Goal: Task Accomplishment & Management: Manage account settings

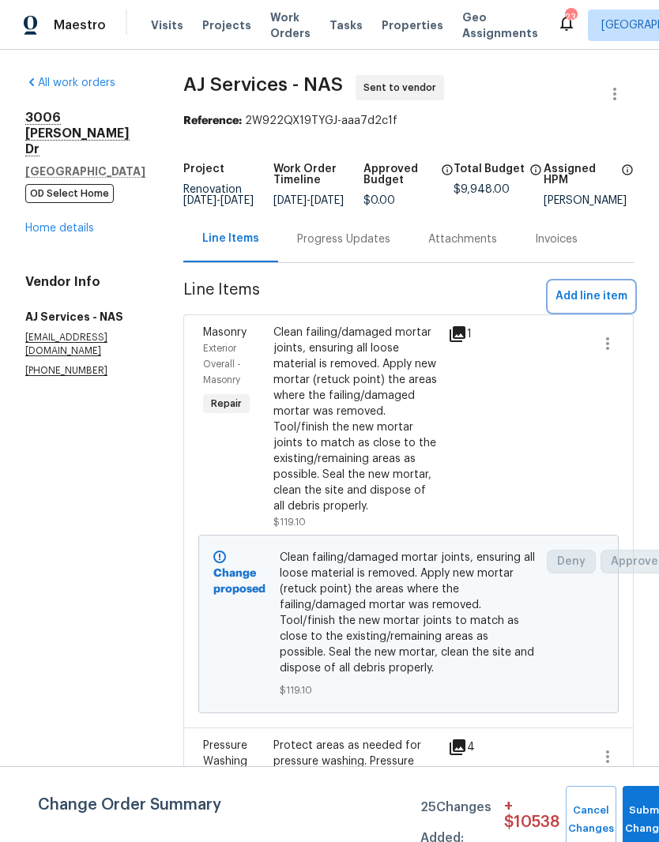
click at [598, 307] on span "Add line item" at bounding box center [592, 297] width 72 height 20
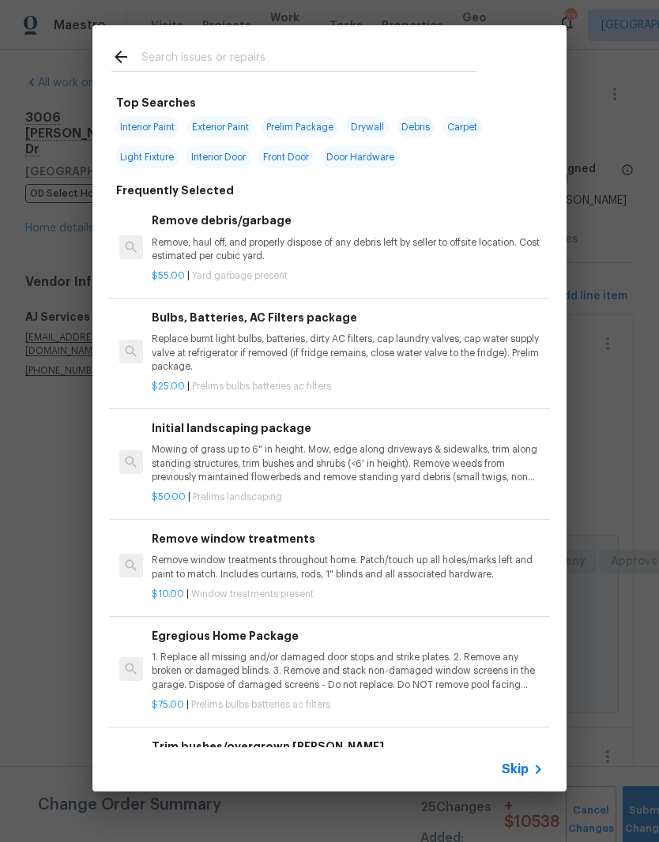
click at [303, 55] on input "text" at bounding box center [308, 59] width 335 height 24
type input "Caul"
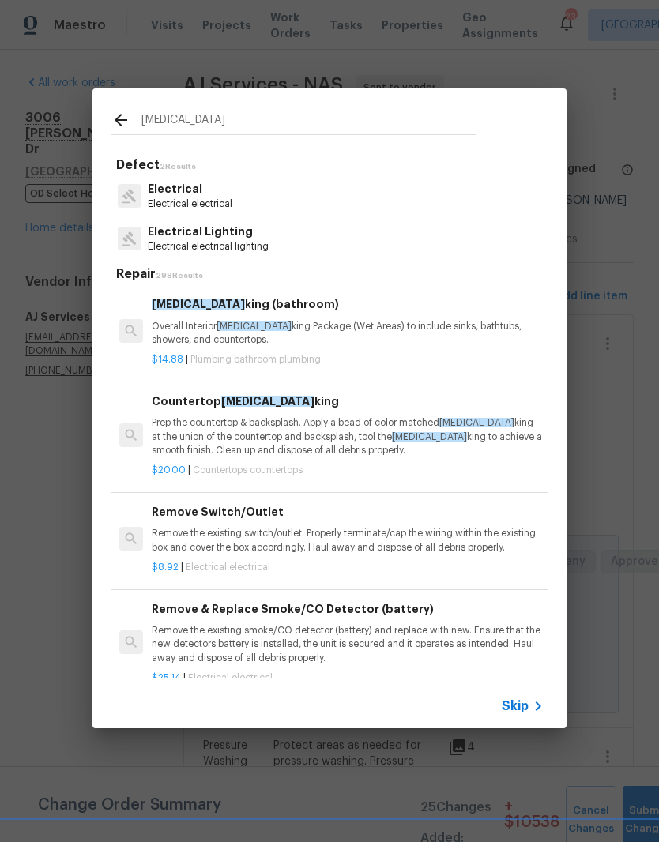
click at [243, 311] on h6 "Caul king (bathroom)" at bounding box center [348, 304] width 392 height 17
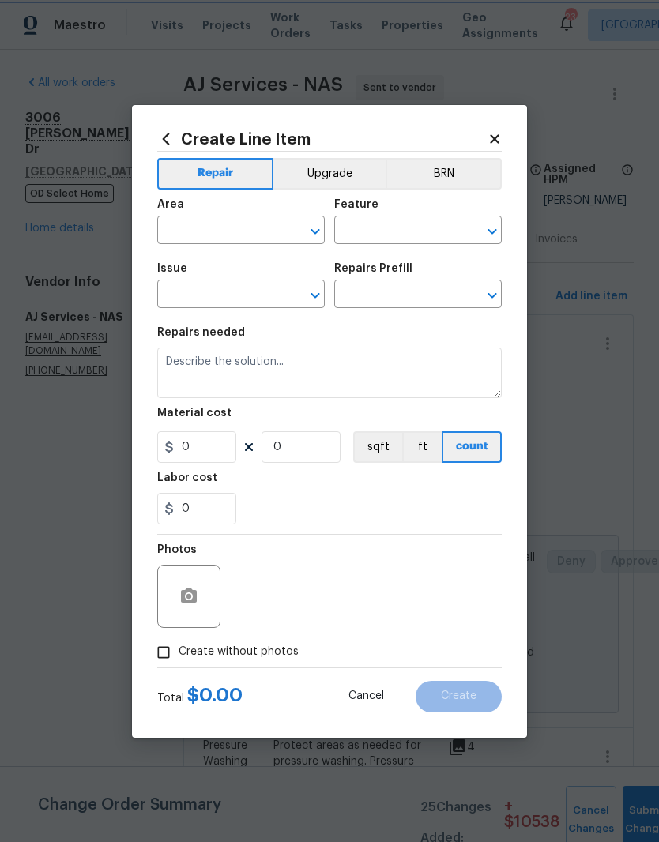
type input "Plumbing"
type input "Bathroom Plumbing"
type input "Caulking (bathroom) $14.88"
type textarea "Overall Interior Caulking Package (Wet Areas) to include sinks, bathtubs, showe…"
type input "14.88"
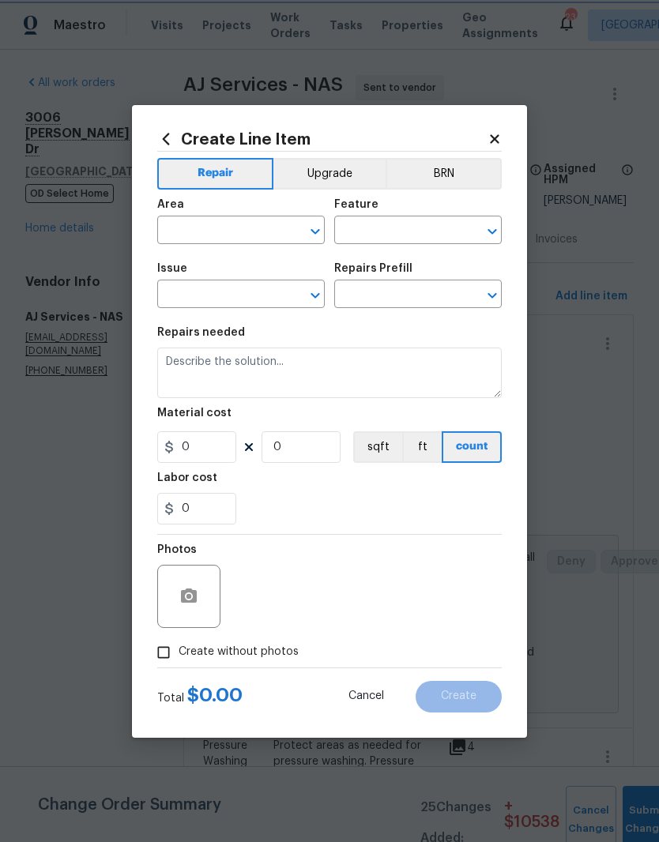
type input "1"
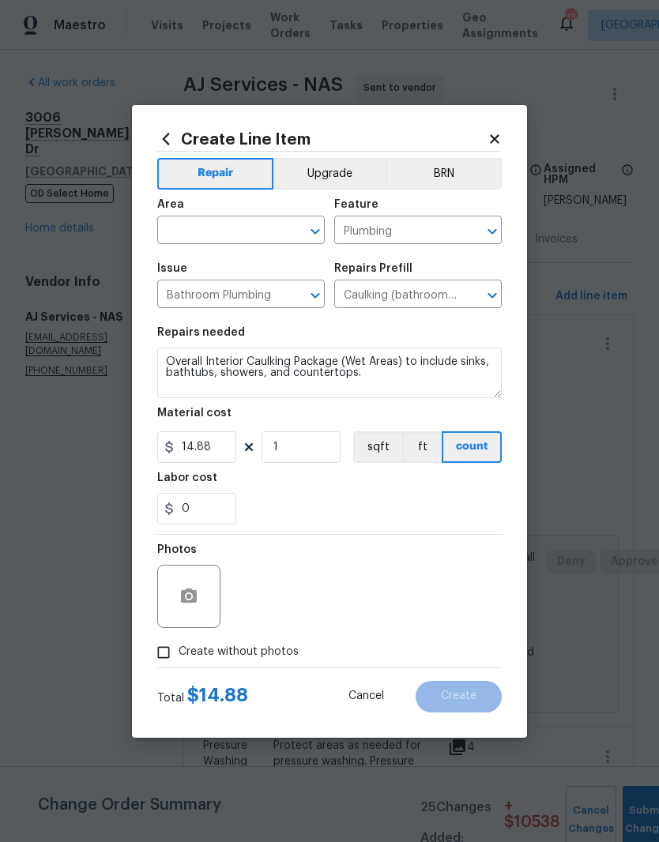
click at [279, 225] on input "text" at bounding box center [218, 232] width 123 height 24
click at [220, 269] on li "Bathroom" at bounding box center [241, 267] width 168 height 26
type input "Bathroom"
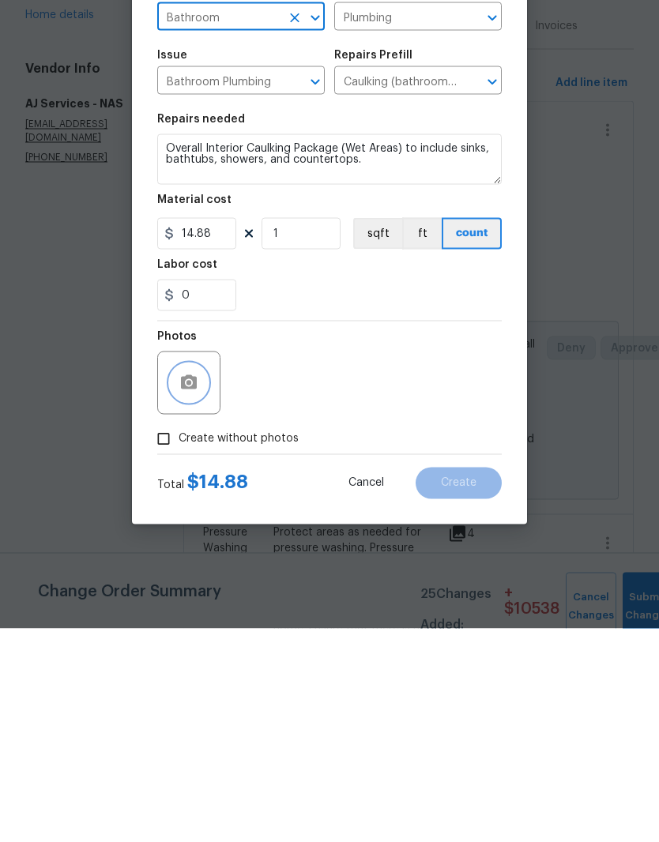
click at [198, 578] on button "button" at bounding box center [189, 597] width 38 height 38
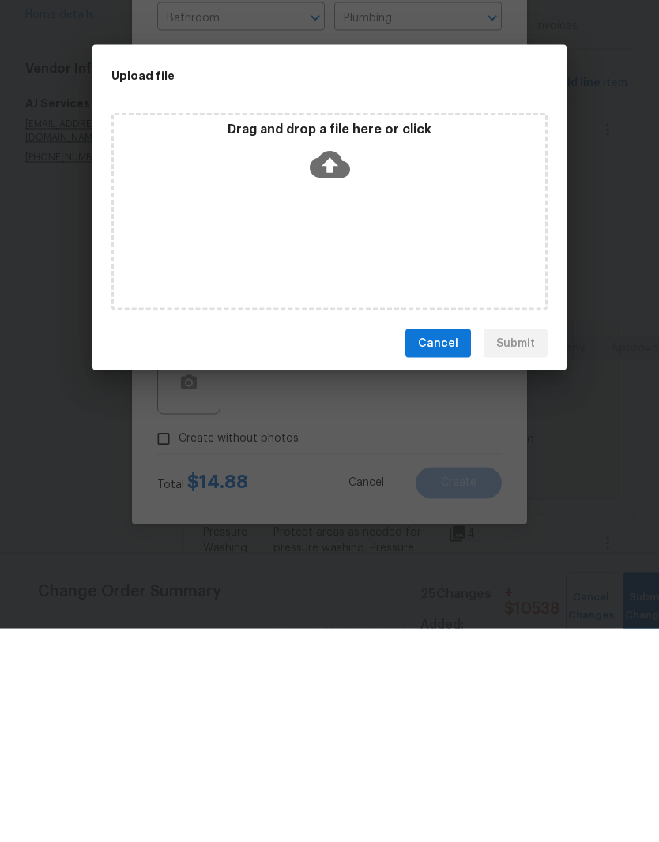
scroll to position [65, 0]
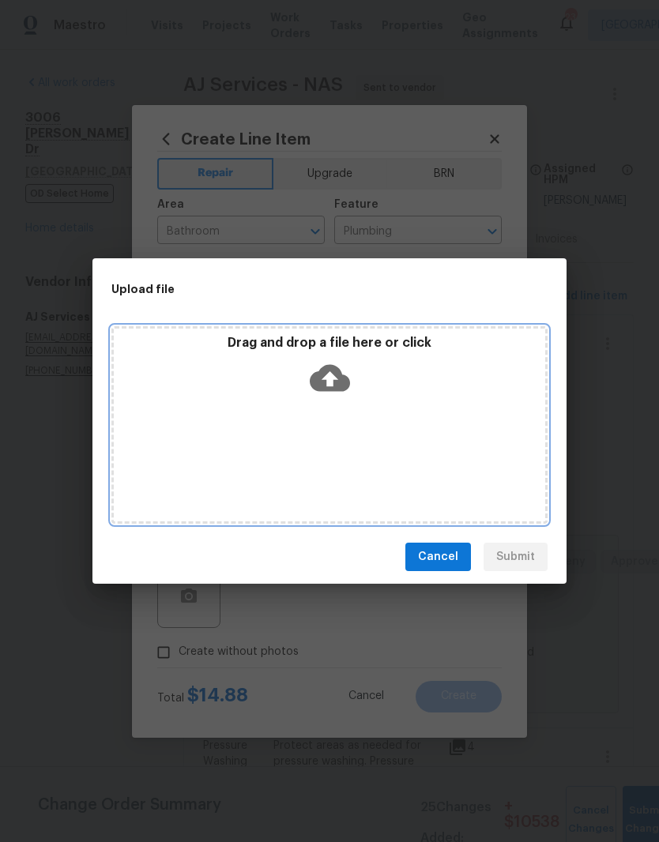
click at [386, 416] on div "Drag and drop a file here or click" at bounding box center [329, 425] width 436 height 198
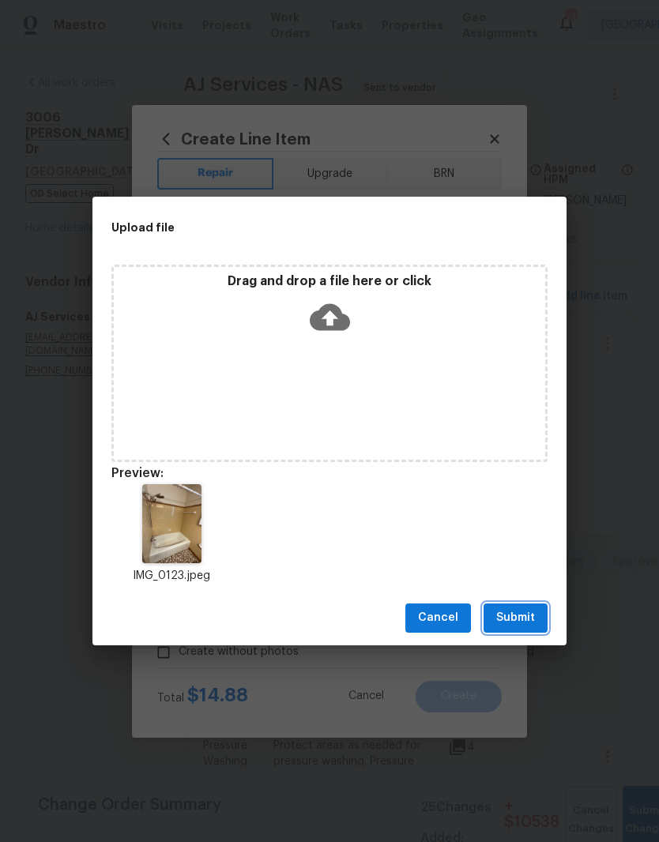
click at [527, 614] on span "Submit" at bounding box center [515, 618] width 39 height 20
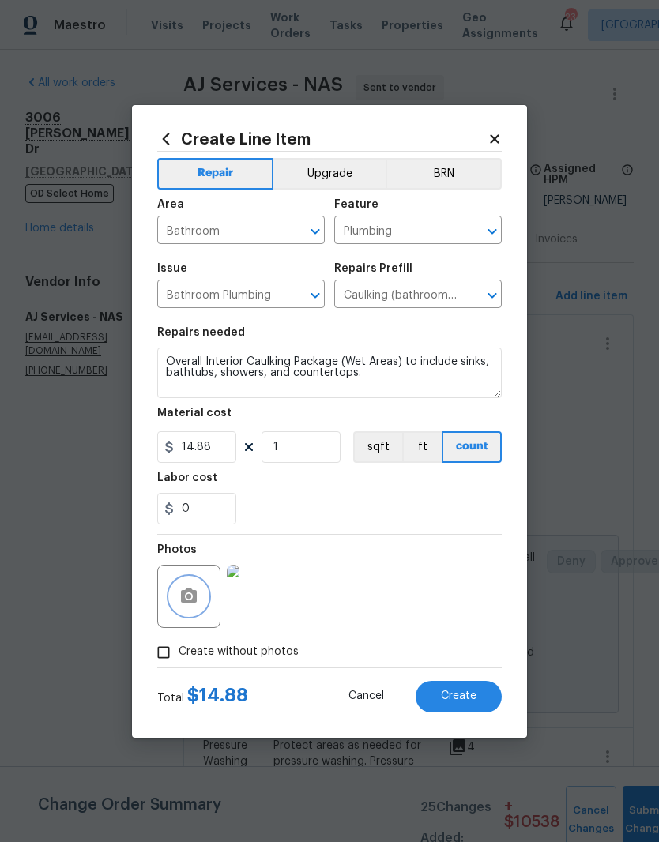
click at [477, 231] on icon "Clear" at bounding box center [472, 232] width 16 height 16
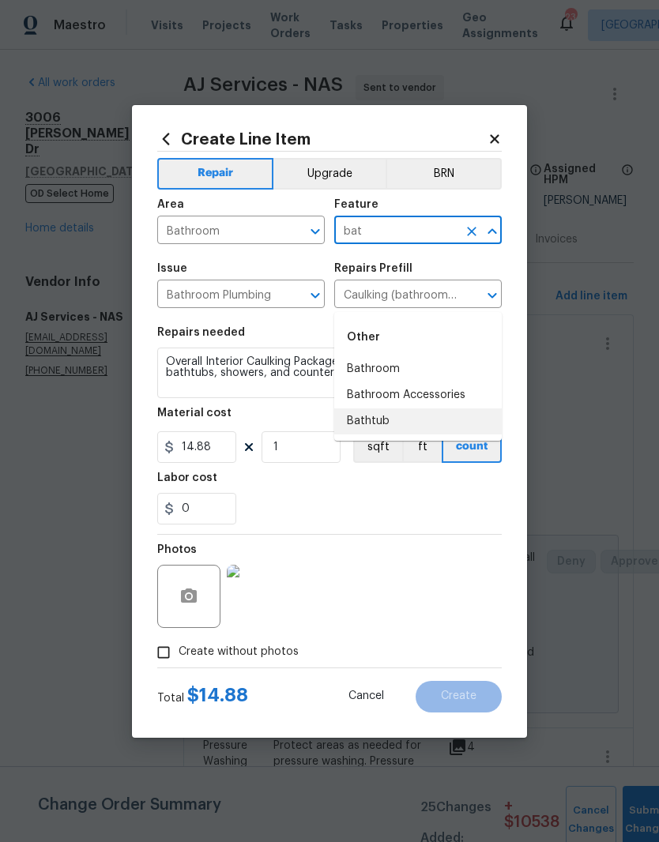
click at [385, 409] on li "Bathtub" at bounding box center [418, 422] width 168 height 26
type input "Bathtub"
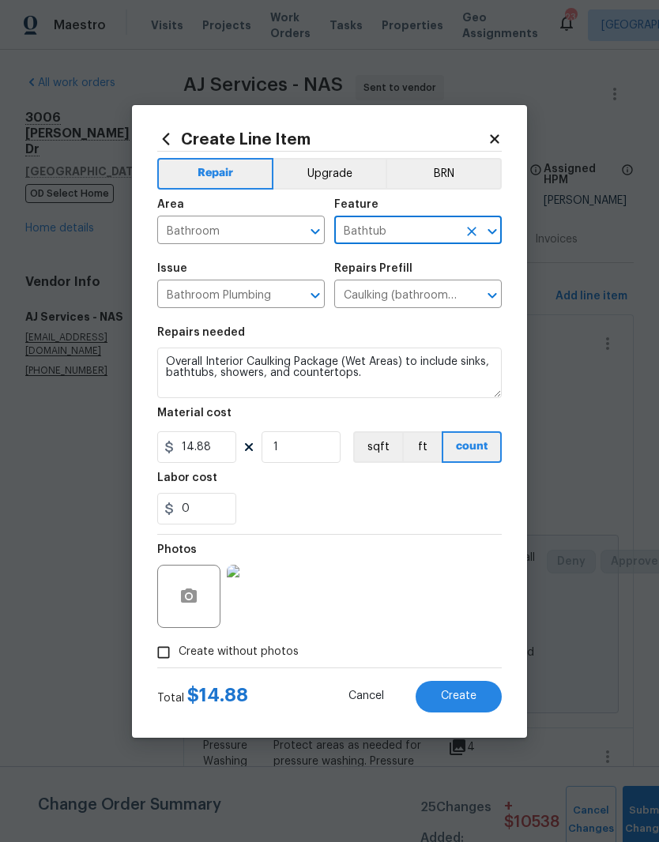
click at [459, 493] on div "Labor cost" at bounding box center [329, 483] width 345 height 21
click at [477, 699] on button "Create" at bounding box center [459, 697] width 86 height 32
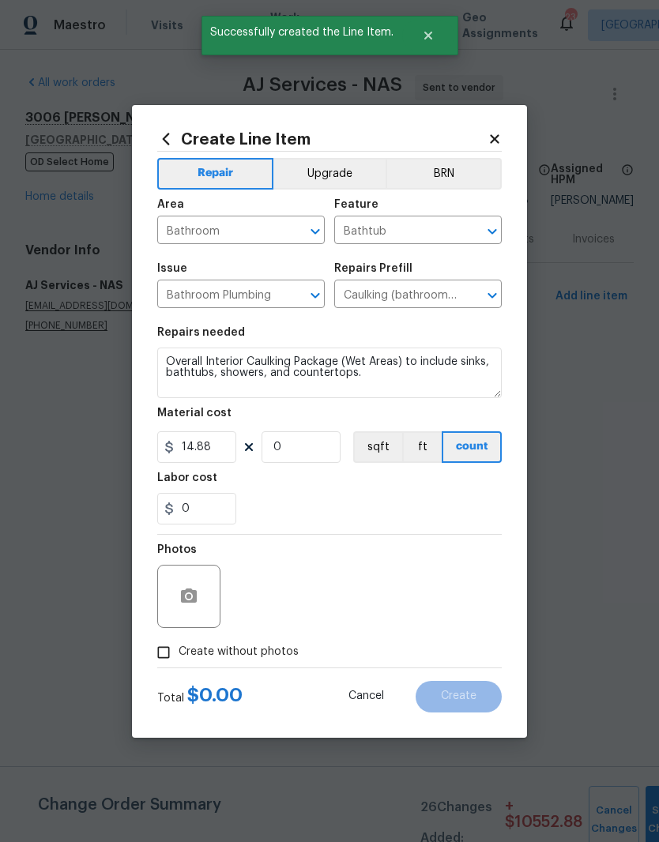
scroll to position [0, 0]
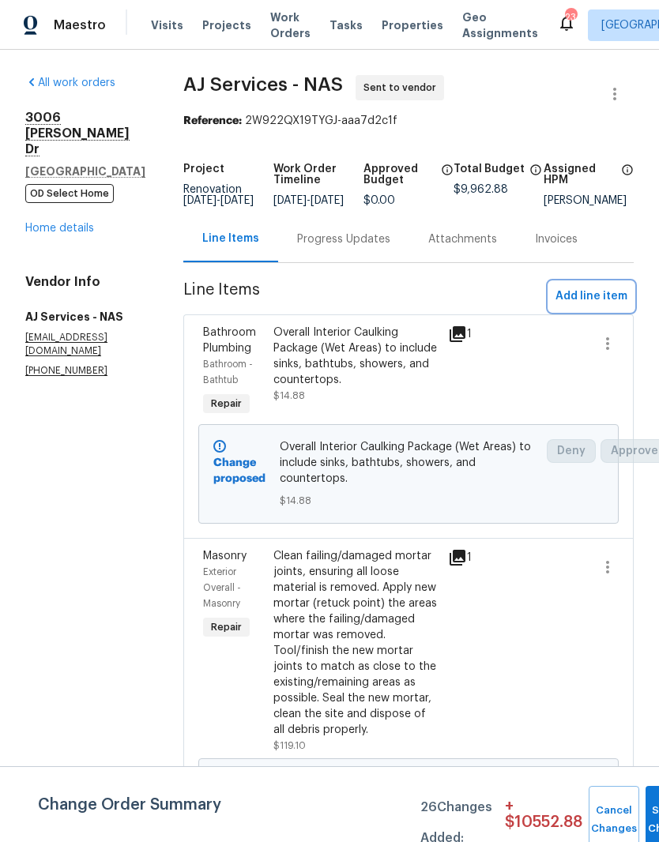
click at [615, 307] on span "Add line item" at bounding box center [592, 297] width 72 height 20
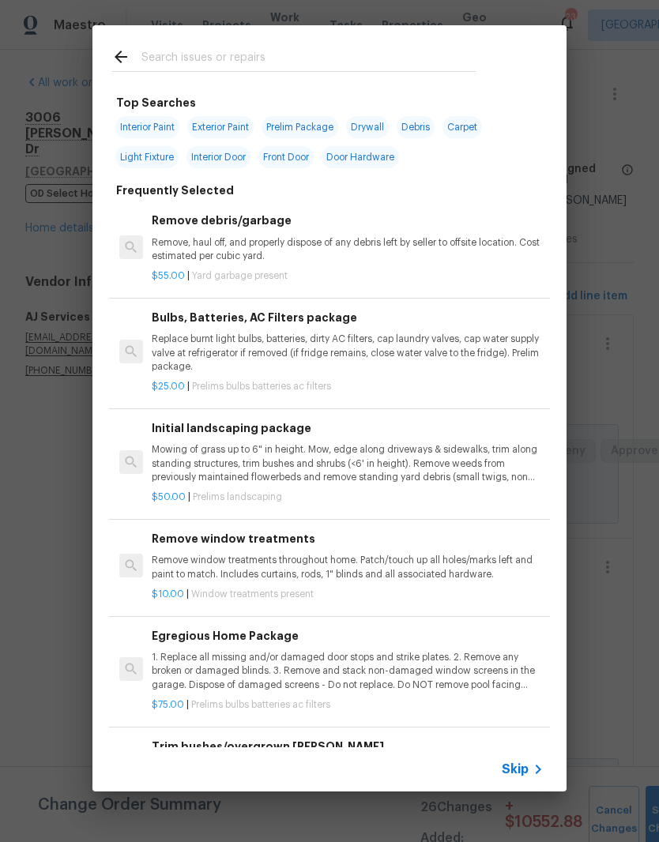
click at [330, 52] on input "text" at bounding box center [308, 59] width 335 height 24
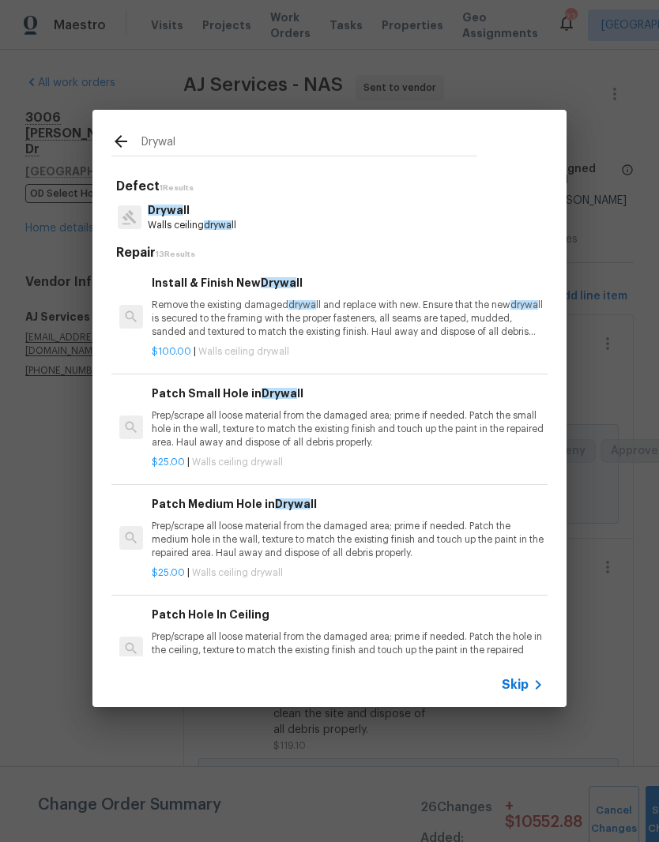
type input "Drywall"
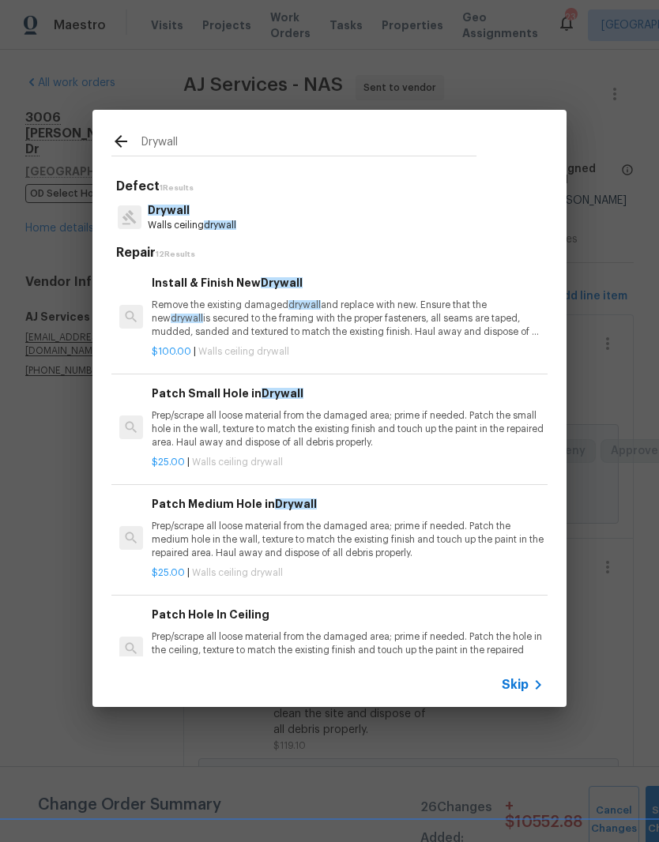
click at [266, 293] on div "Install & Finish New Drywall Remove the existing damaged drywall and replace wi…" at bounding box center [348, 306] width 392 height 65
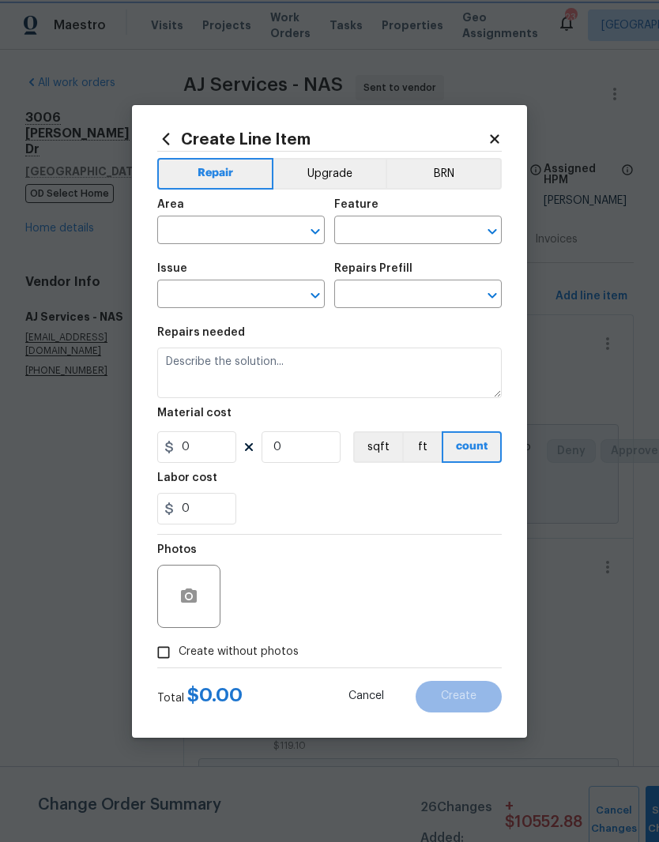
type input "Walls and Ceiling"
type input "Drywall"
type textarea "Remove the existing damaged drywall and replace with new. Ensure that the new d…"
type input "1"
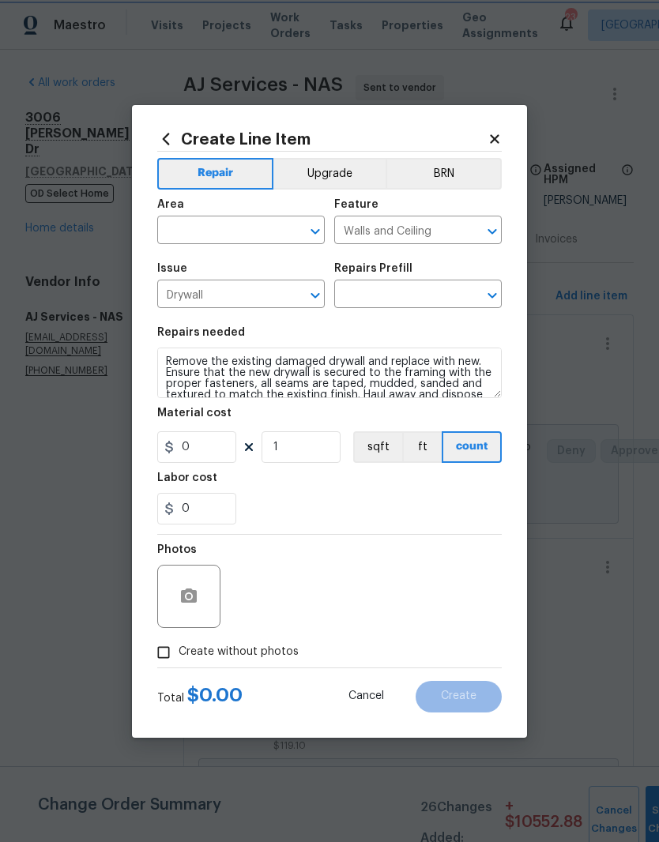
type input "Install & Finish New Drywall $100.00"
type input "100"
click at [295, 221] on button "Clear" at bounding box center [295, 231] width 22 height 22
click at [200, 262] on li "Garage" at bounding box center [241, 267] width 168 height 26
type input "Garage"
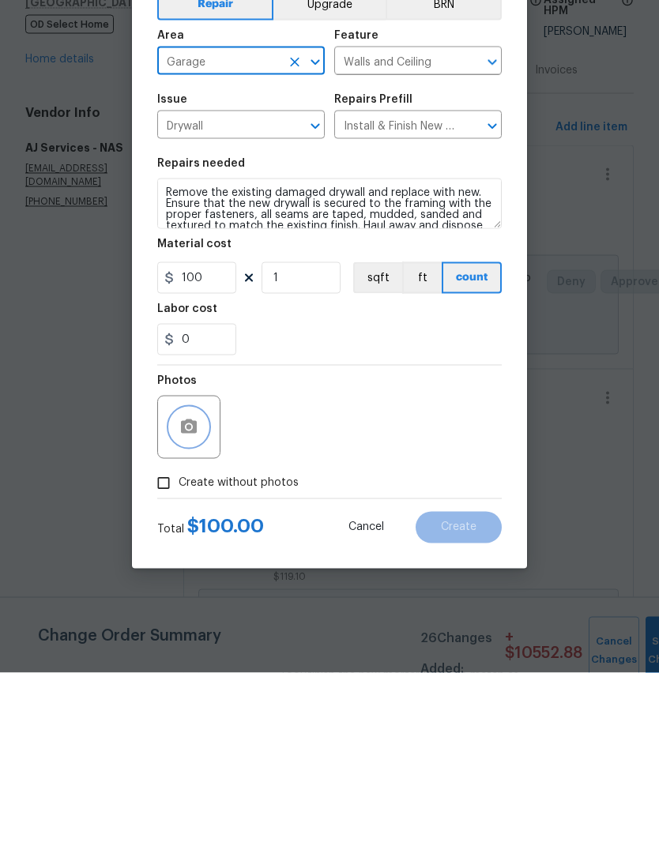
click at [204, 578] on button "button" at bounding box center [189, 597] width 38 height 38
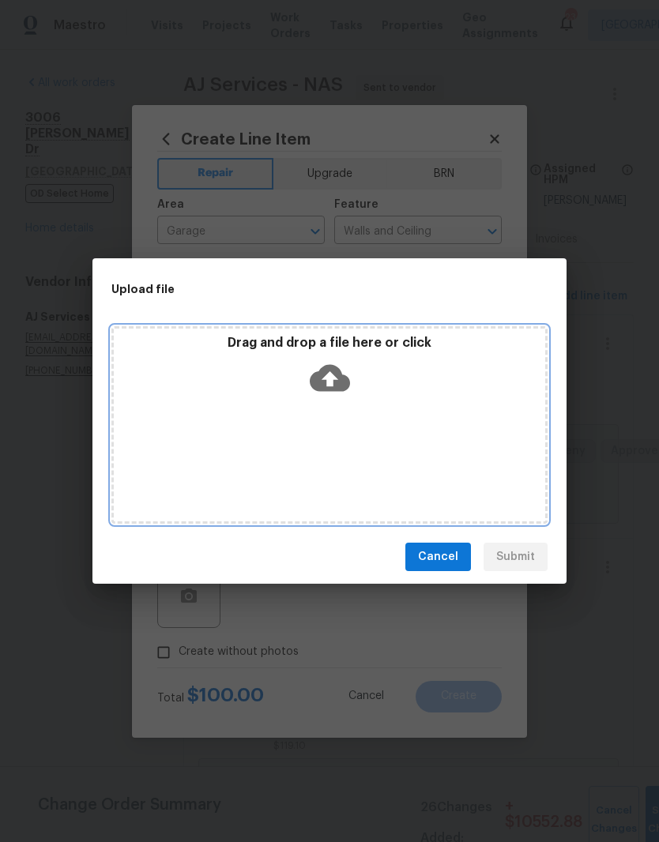
click at [416, 377] on div "Drag and drop a file here or click" at bounding box center [329, 369] width 431 height 68
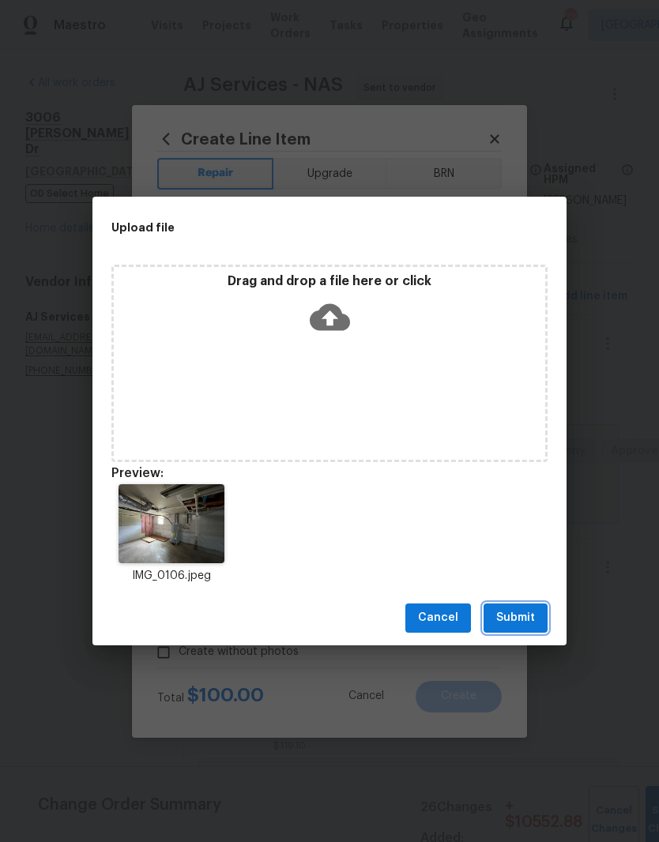
click at [523, 613] on span "Submit" at bounding box center [515, 618] width 39 height 20
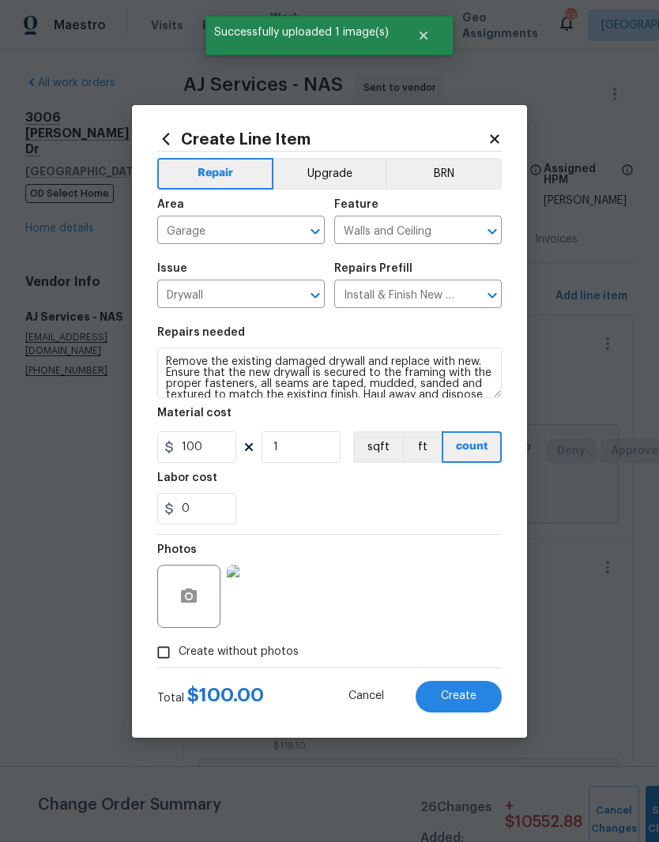
click at [477, 698] on button "Create" at bounding box center [459, 697] width 86 height 32
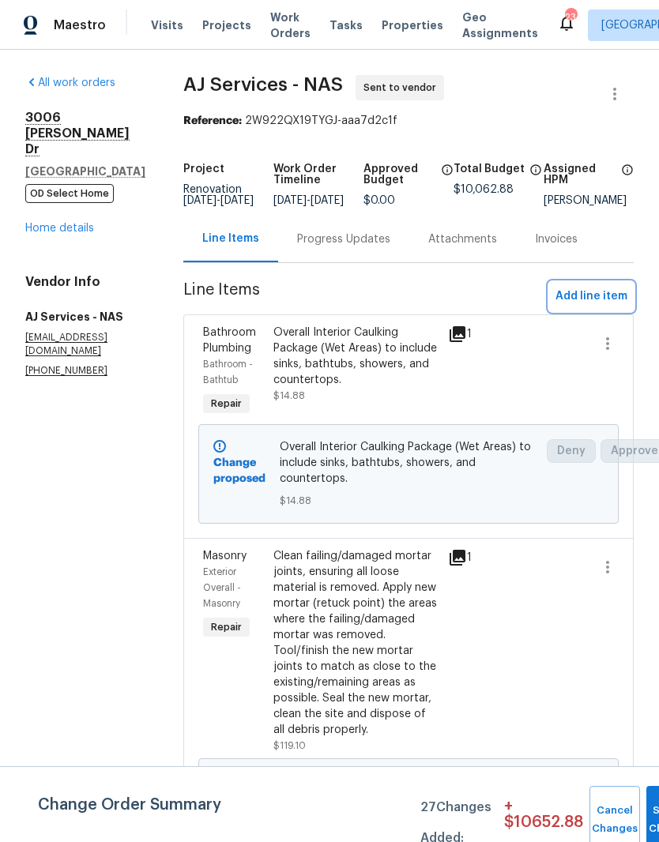
click at [605, 287] on span "Add line item" at bounding box center [592, 297] width 72 height 20
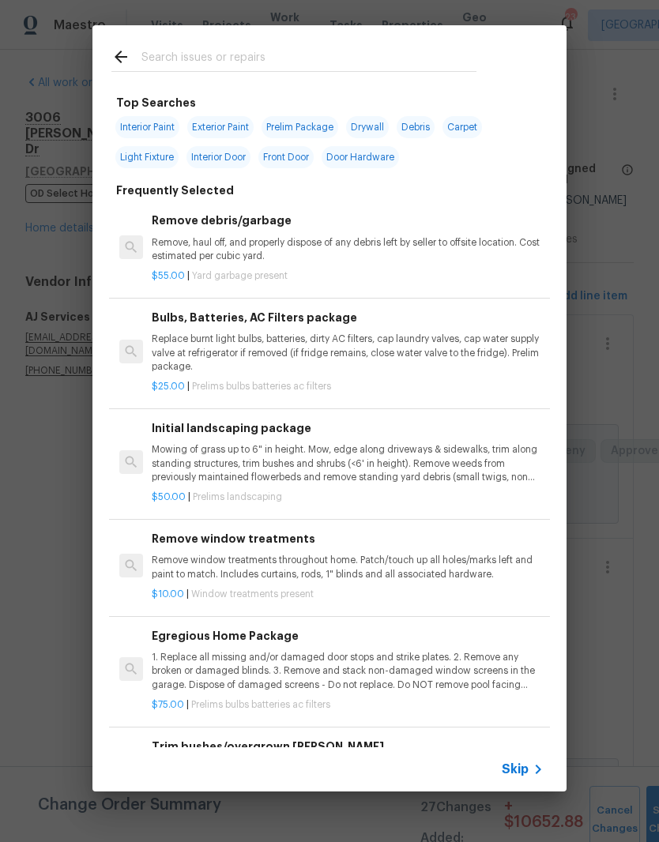
click at [351, 47] on input "text" at bounding box center [308, 59] width 335 height 24
type input "Toilet seat"
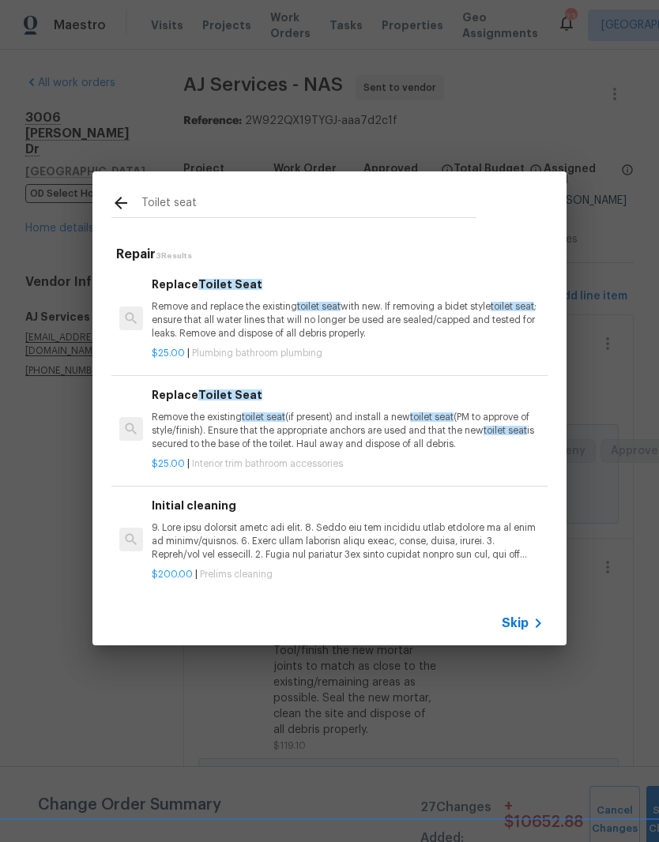
click at [240, 292] on h6 "Replace Toilet Seat" at bounding box center [348, 284] width 392 height 17
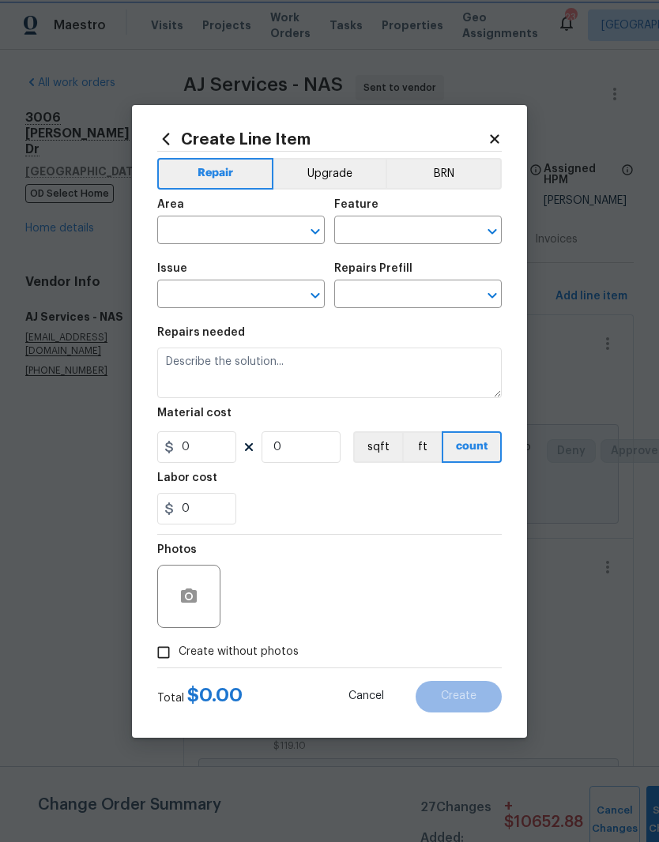
type input "Plumbing"
type input "Bathroom Plumbing"
type textarea "Remove and replace the existing toilet seat with new. If removing a bidet style…"
type input "1"
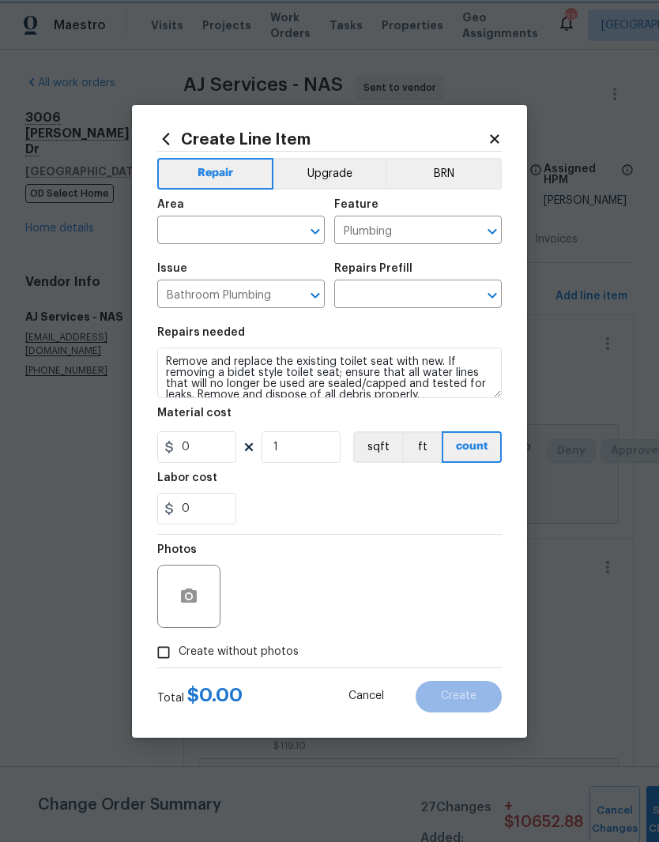
type input "Replace Toilet Seat $25.00"
type input "25"
click at [288, 224] on icon "Clear" at bounding box center [295, 232] width 16 height 16
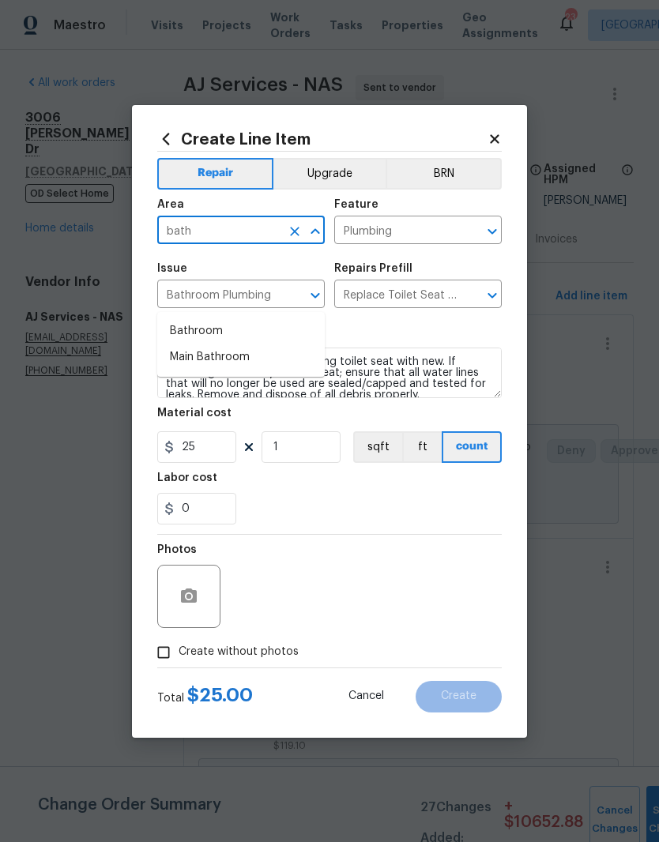
click at [219, 318] on li "Bathroom" at bounding box center [241, 331] width 168 height 26
type input "Bathroom"
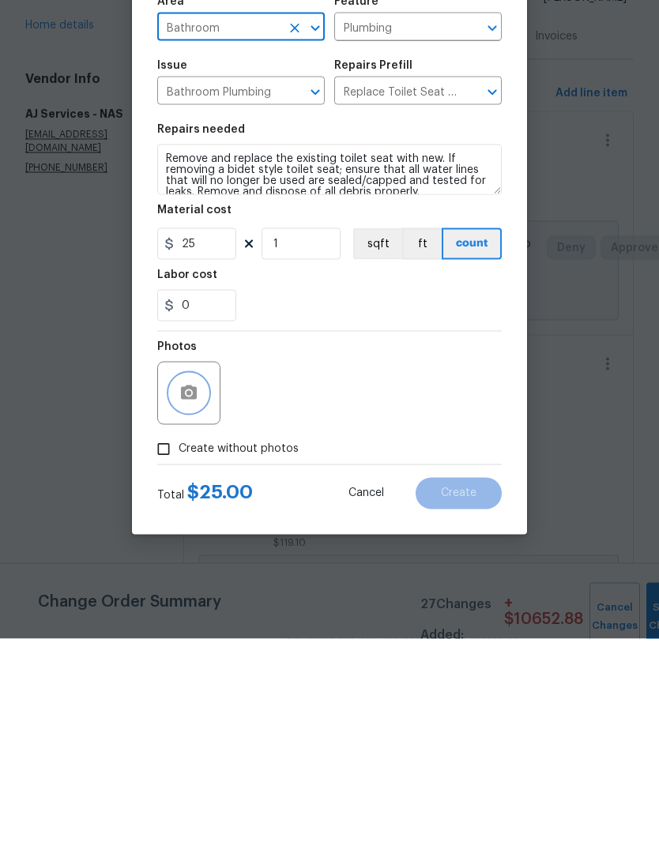
click at [205, 578] on button "button" at bounding box center [189, 597] width 38 height 38
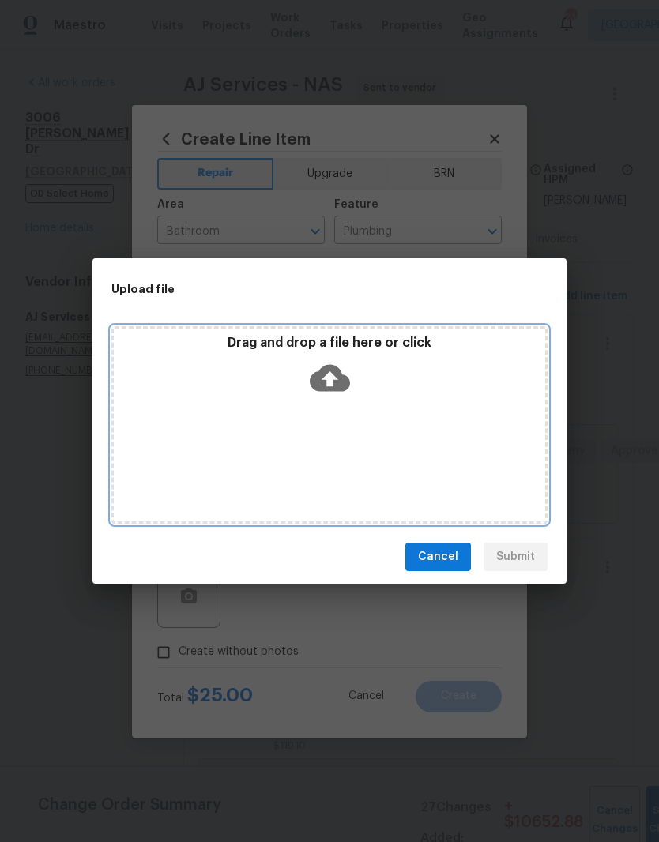
click at [398, 391] on div "Drag and drop a file here or click" at bounding box center [329, 369] width 431 height 68
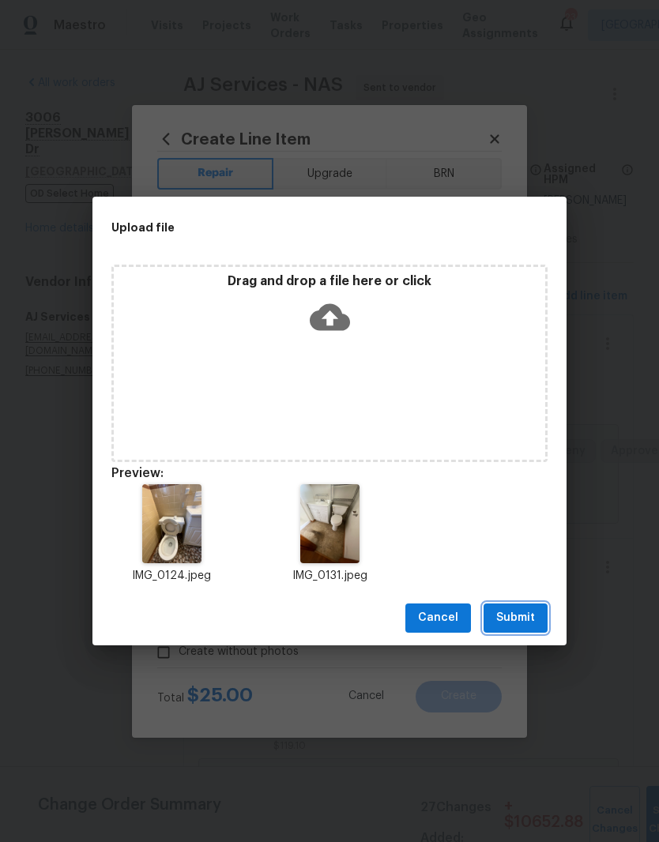
click at [528, 619] on span "Submit" at bounding box center [515, 618] width 39 height 20
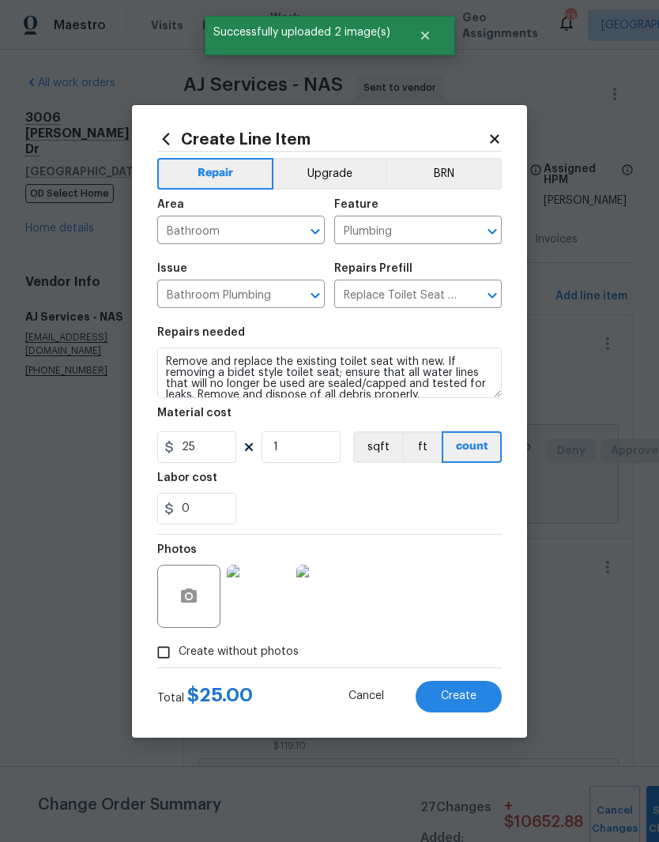
click at [267, 606] on img at bounding box center [258, 596] width 63 height 63
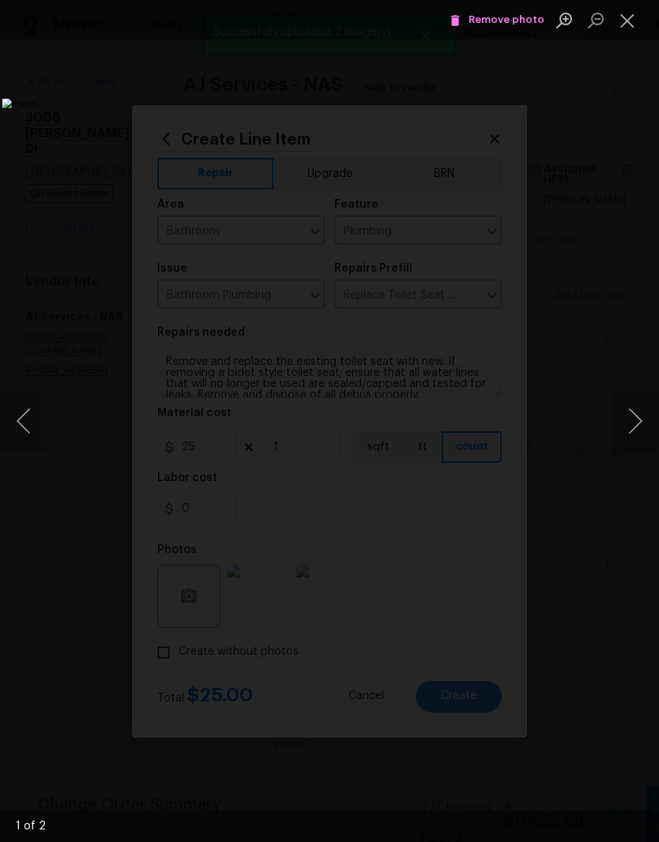
click at [641, 414] on button "Next image" at bounding box center [635, 421] width 47 height 63
click at [631, 26] on button "Close lightbox" at bounding box center [628, 20] width 32 height 28
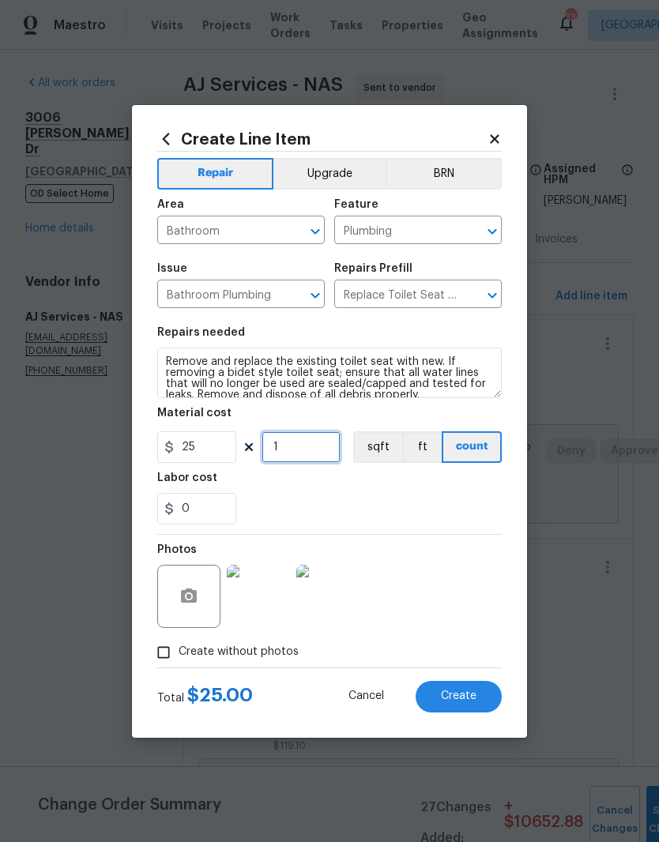
click at [299, 447] on input "1" at bounding box center [301, 447] width 79 height 32
type input "2"
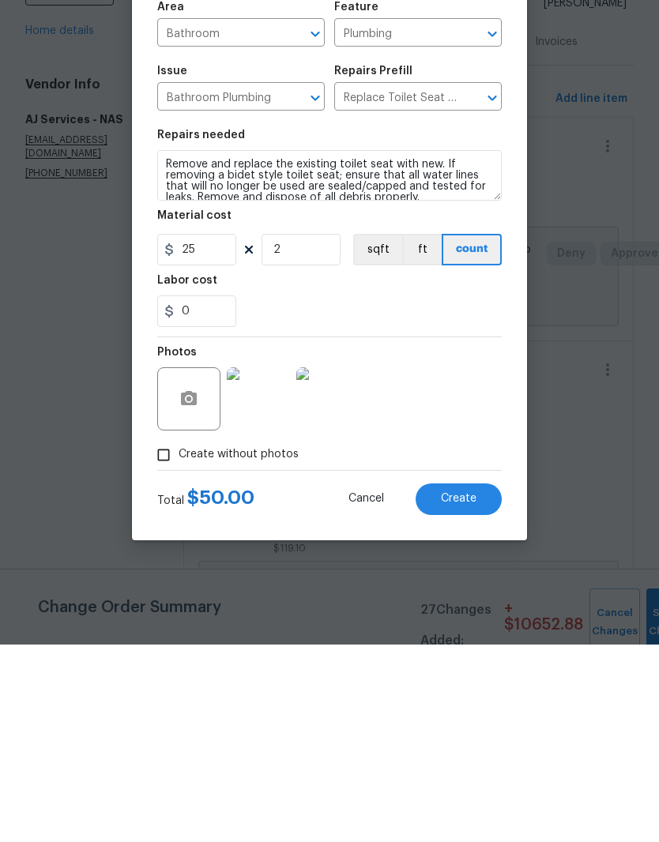
click at [473, 691] on span "Create" at bounding box center [459, 697] width 36 height 12
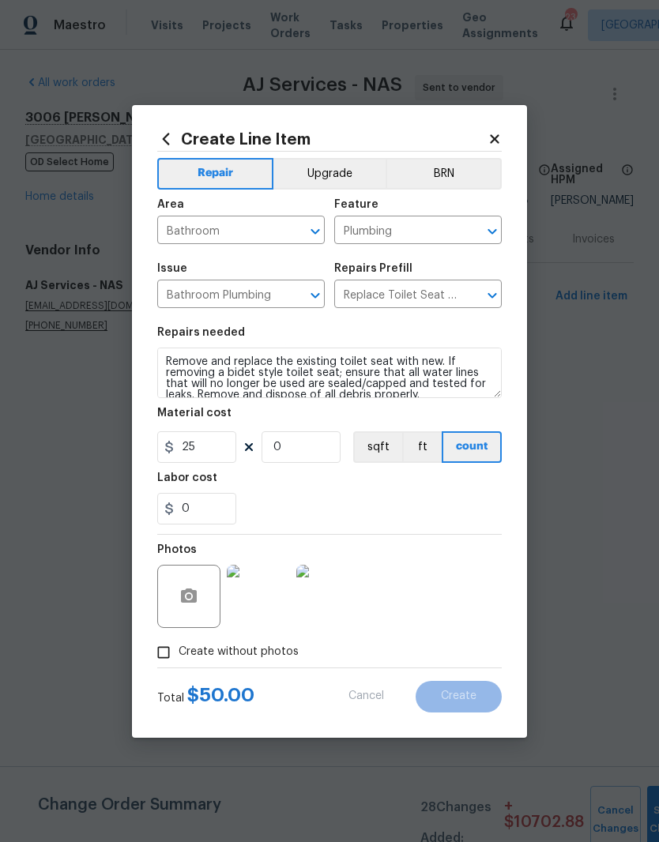
scroll to position [0, 0]
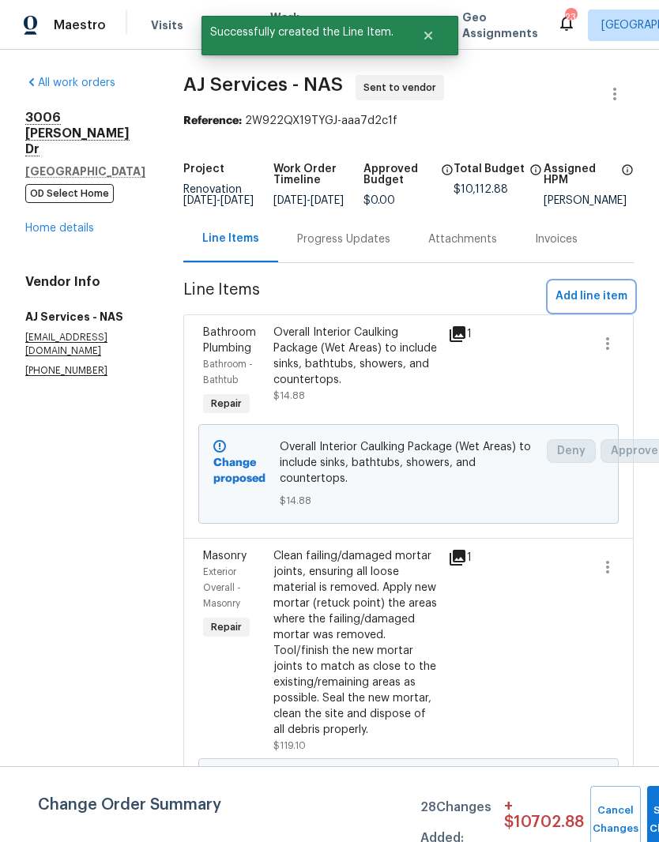
click at [608, 305] on span "Add line item" at bounding box center [592, 297] width 72 height 20
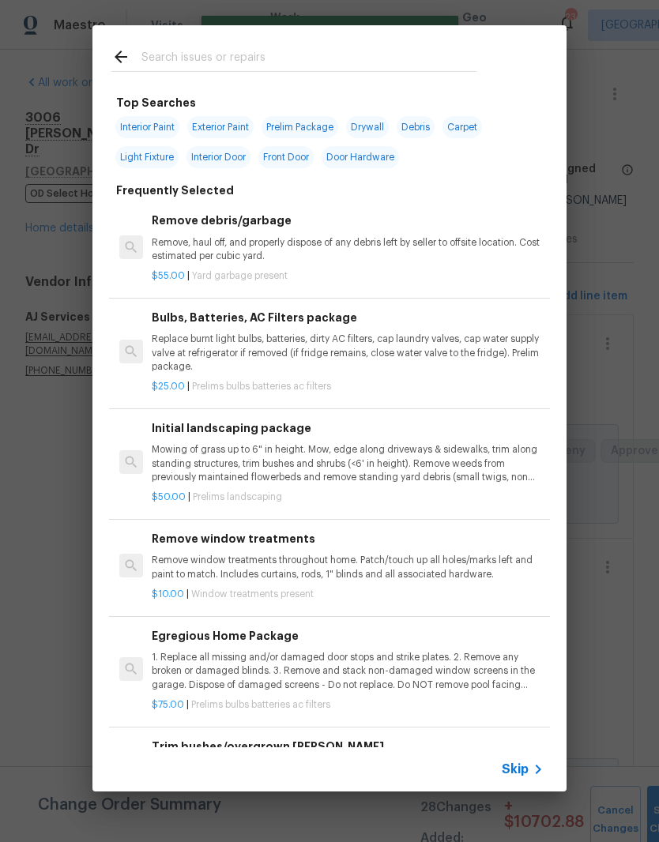
click at [289, 52] on input "text" at bounding box center [308, 59] width 335 height 24
type input "Flush"
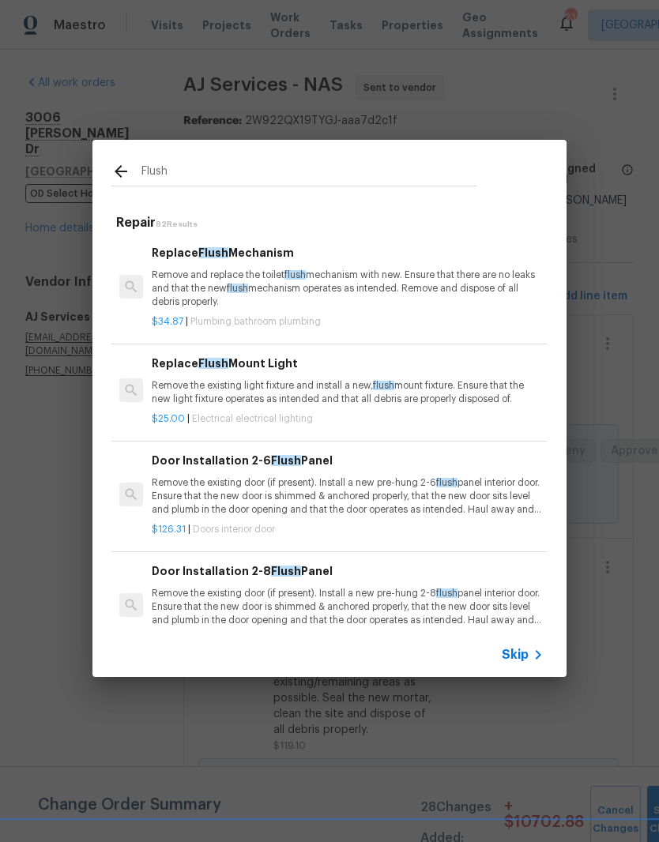
click at [256, 262] on h6 "Replace Flush Mechanism" at bounding box center [348, 252] width 392 height 17
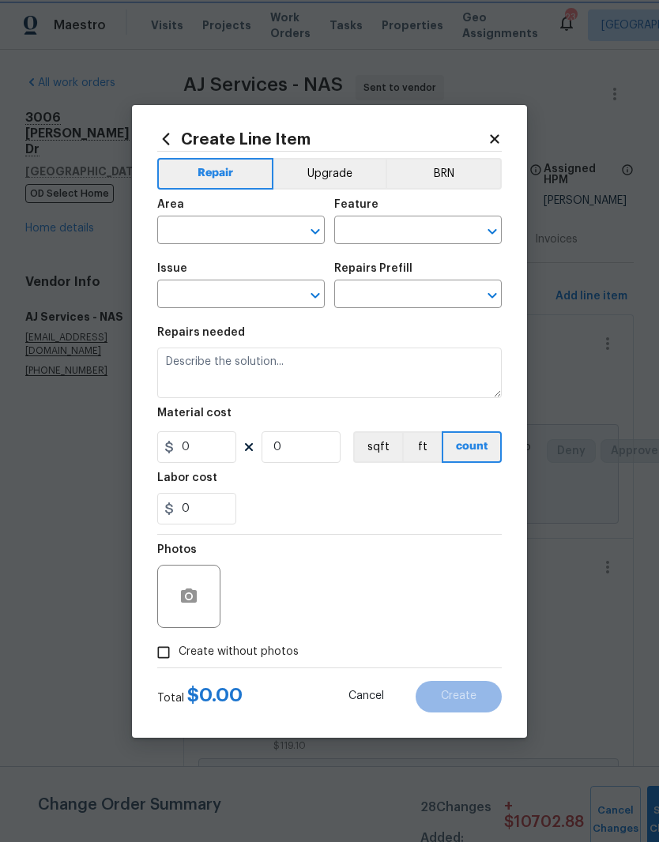
type input "Plumbing"
type input "Bathroom Plumbing"
type input "Replace Flush Mechanism $34.87"
type textarea "Remove and replace the toilet flush mechanism with new. Ensure that there are n…"
type input "34.87"
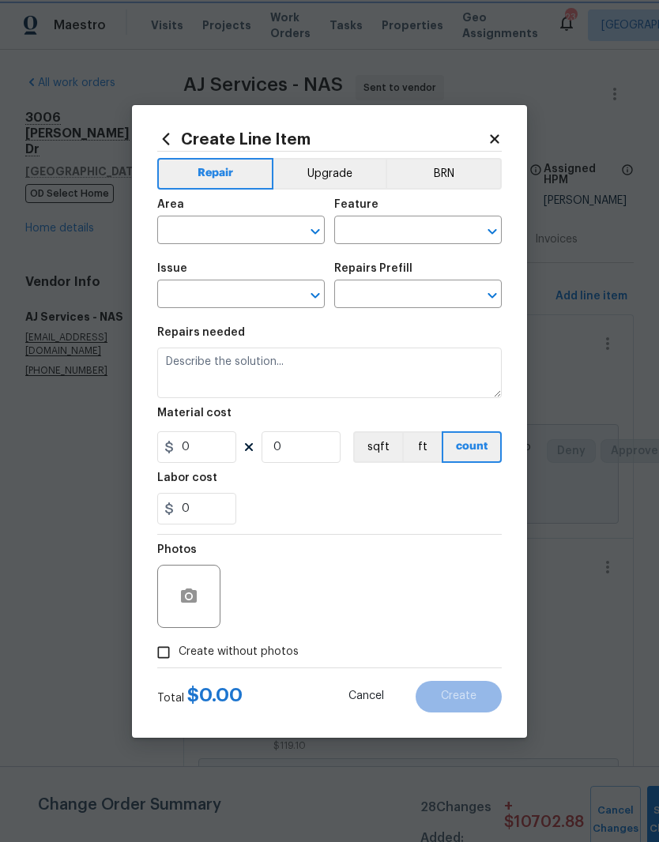
type input "1"
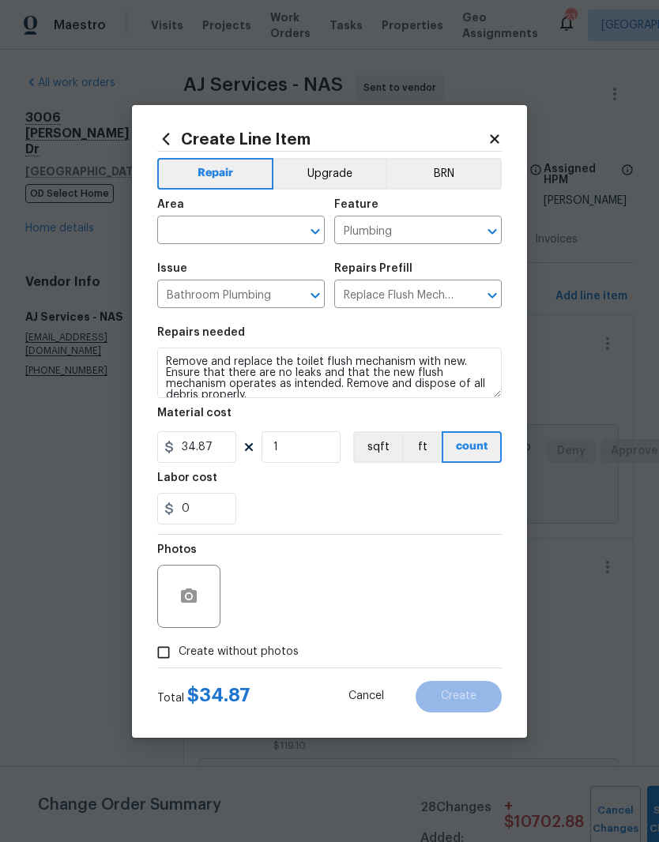
click at [277, 227] on input "text" at bounding box center [218, 232] width 123 height 24
click at [228, 288] on li "Main Bathroom" at bounding box center [241, 293] width 168 height 26
type input "Main Bathroom"
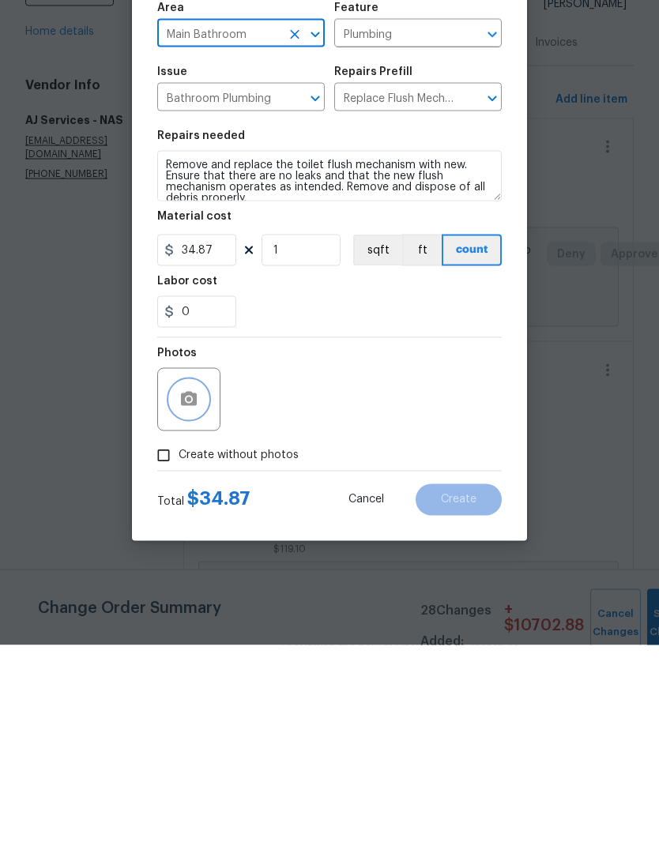
click at [206, 578] on button "button" at bounding box center [189, 597] width 38 height 38
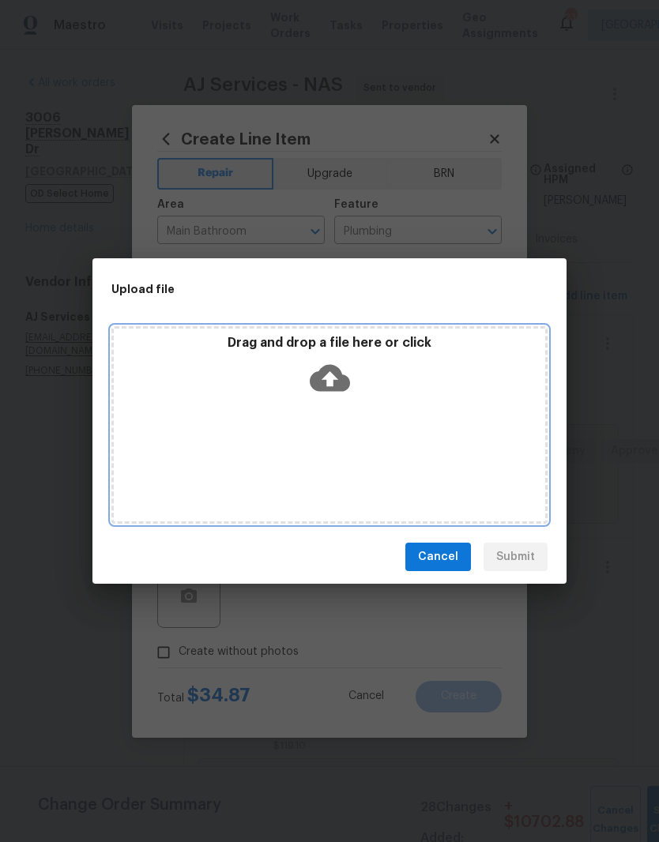
click at [411, 396] on div "Drag and drop a file here or click" at bounding box center [329, 369] width 431 height 68
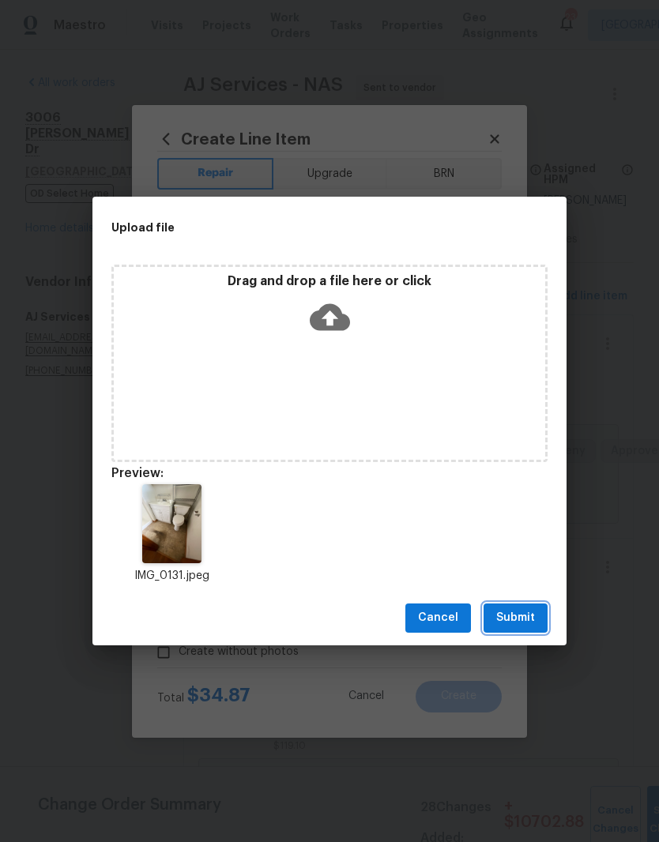
click at [536, 612] on button "Submit" at bounding box center [516, 618] width 64 height 29
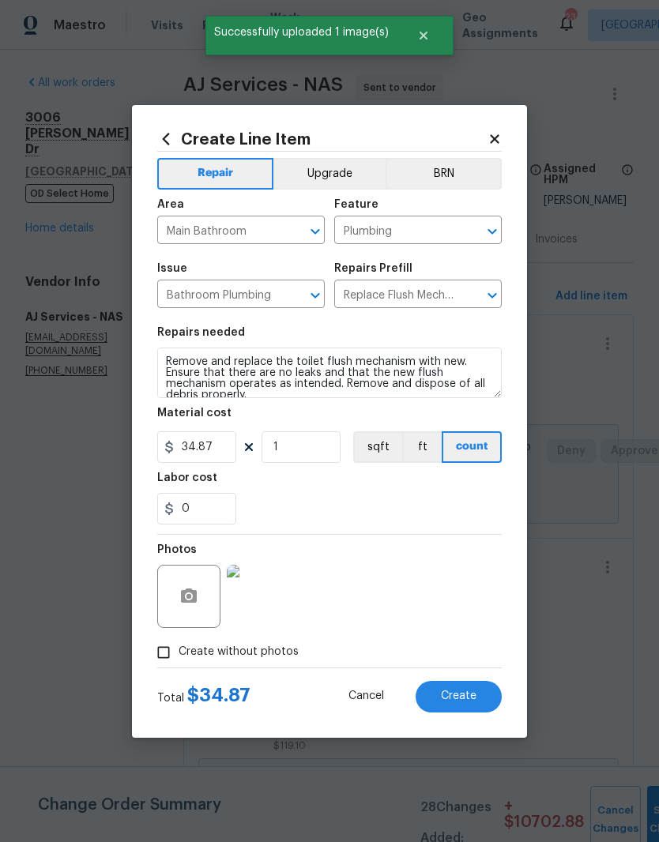
click at [477, 691] on button "Create" at bounding box center [459, 697] width 86 height 32
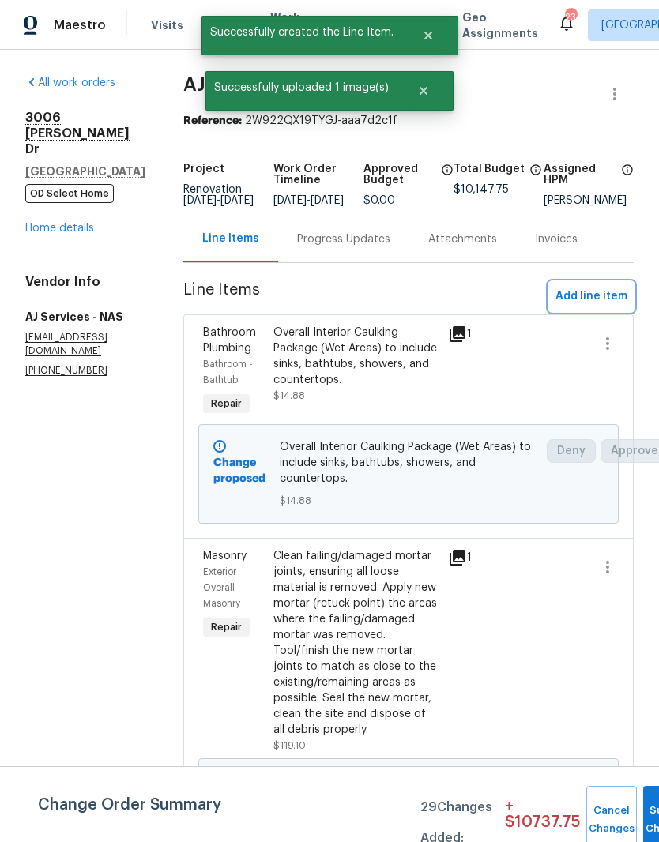
click at [608, 287] on span "Add line item" at bounding box center [592, 297] width 72 height 20
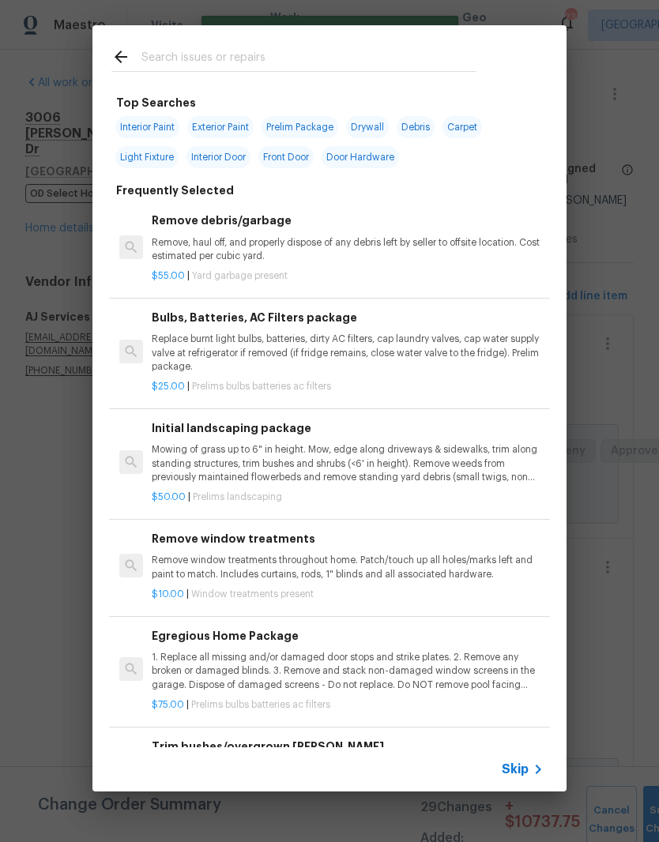
click at [318, 49] on input "text" at bounding box center [308, 59] width 335 height 24
type input "Mirror"
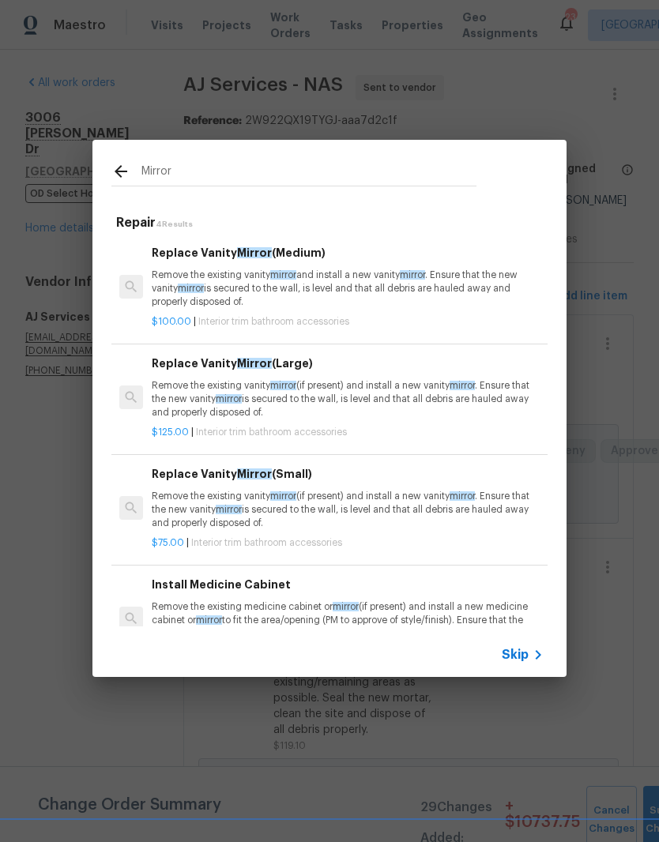
click at [276, 279] on span "mirror" at bounding box center [283, 274] width 26 height 9
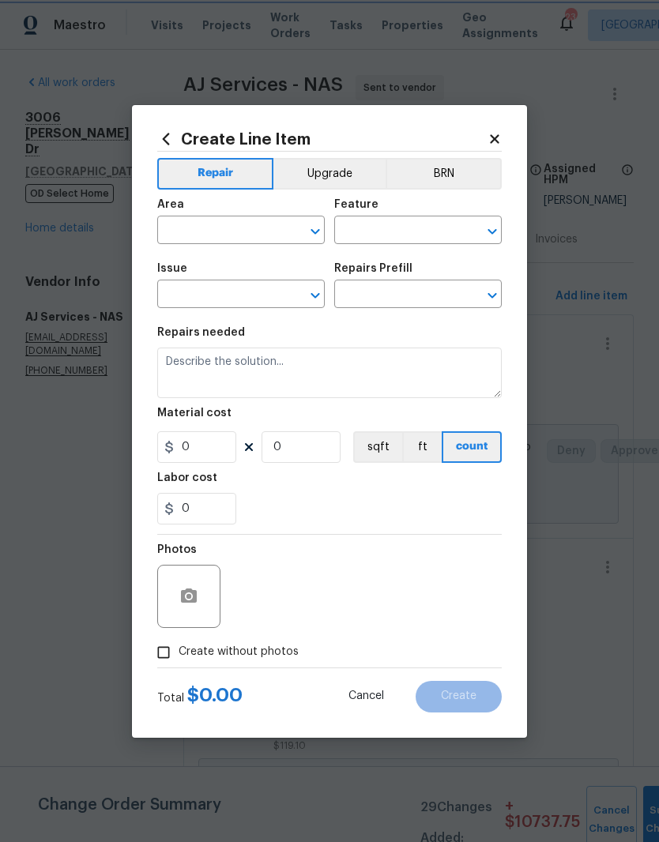
type input "Interior Trim"
type input "Bathroom Accesories"
type input "Replace Vanity Mirror (Medium) $100.00"
type textarea "Remove the existing vanity mirror and install a new vanity mirror. Ensure that …"
type input "100"
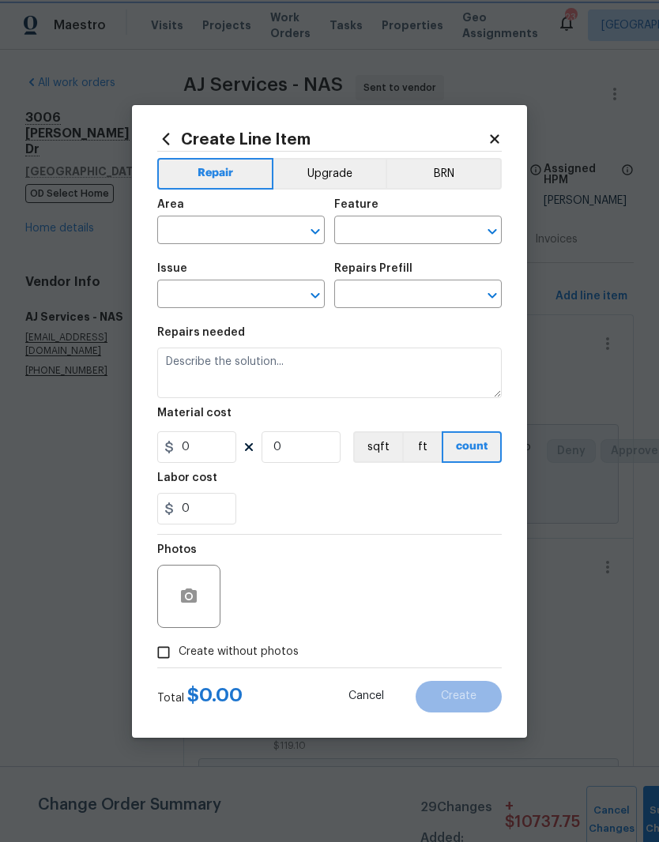
type input "1"
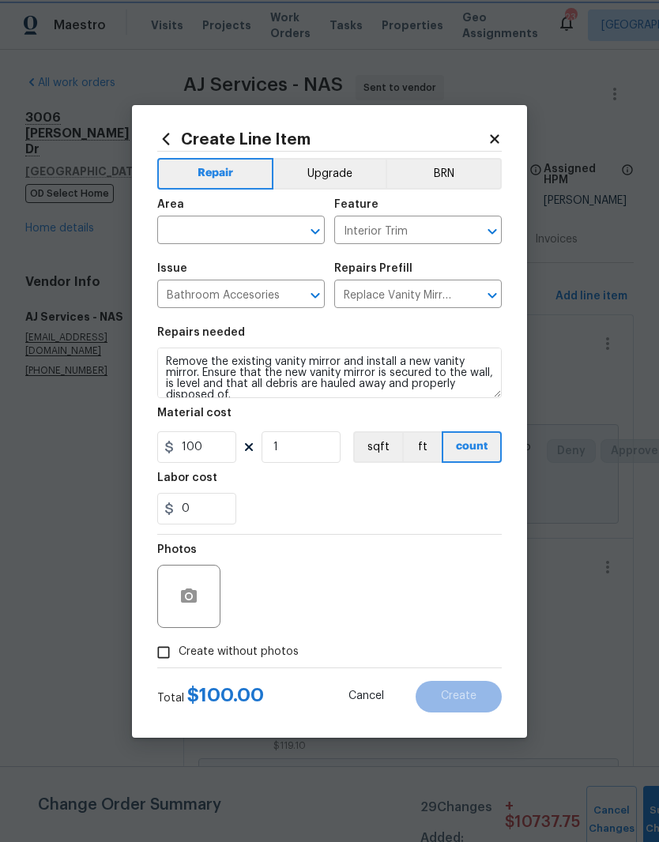
click at [288, 225] on icon "Clear" at bounding box center [295, 232] width 16 height 16
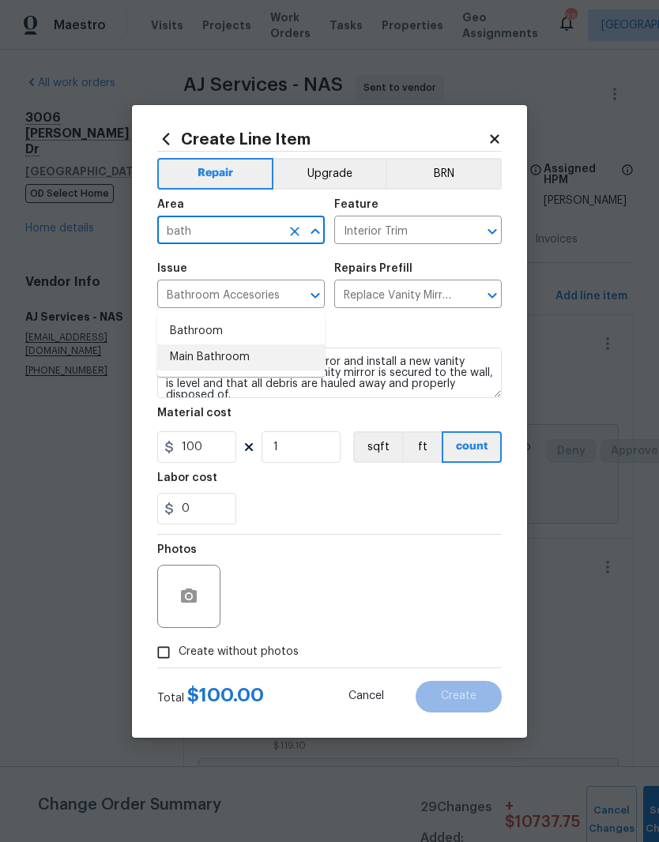
click at [242, 345] on li "Main Bathroom" at bounding box center [241, 358] width 168 height 26
type input "Main Bathroom"
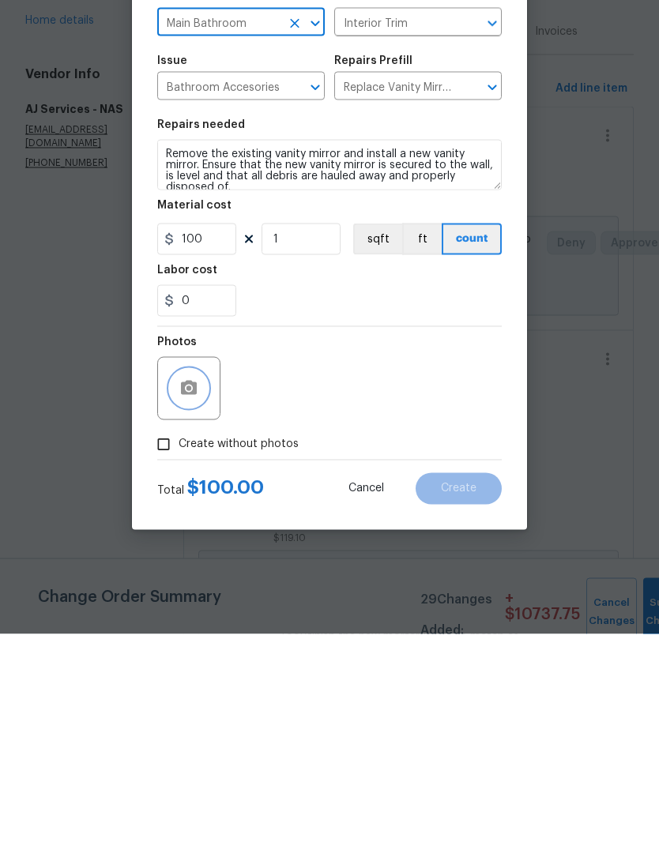
click at [204, 578] on button "button" at bounding box center [189, 597] width 38 height 38
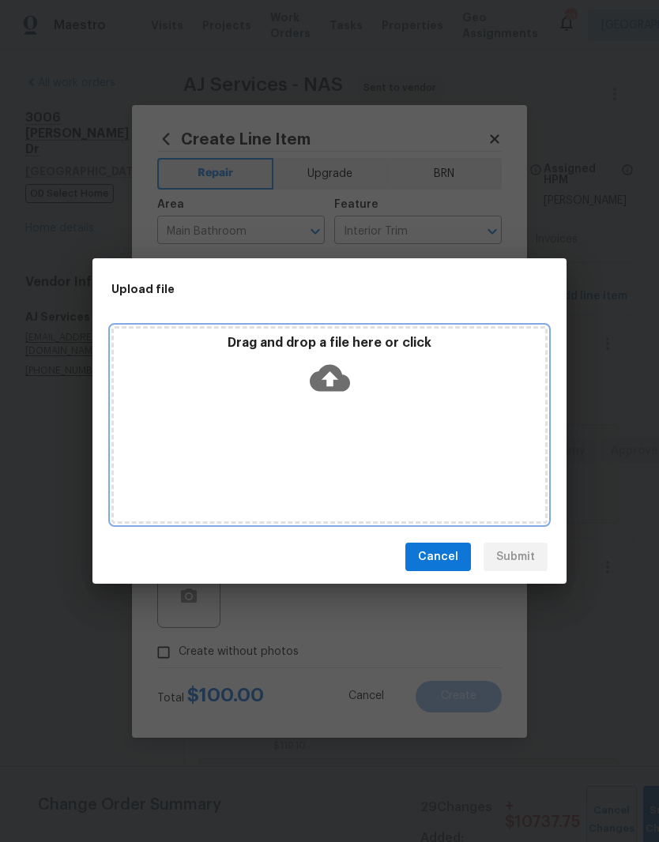
click at [420, 400] on div "Drag and drop a file here or click" at bounding box center [329, 369] width 431 height 68
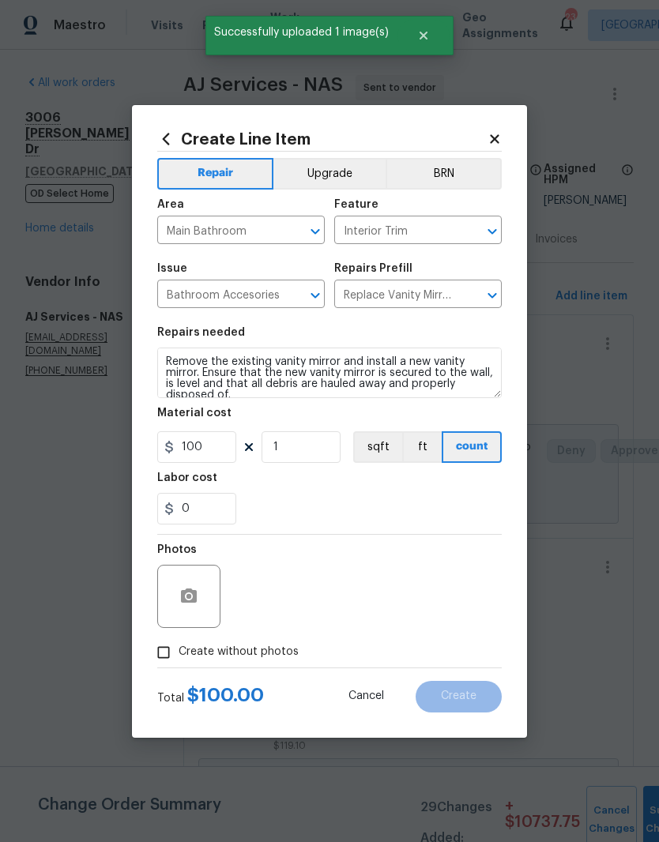
scroll to position [65, 0]
click at [260, 595] on img at bounding box center [258, 596] width 63 height 63
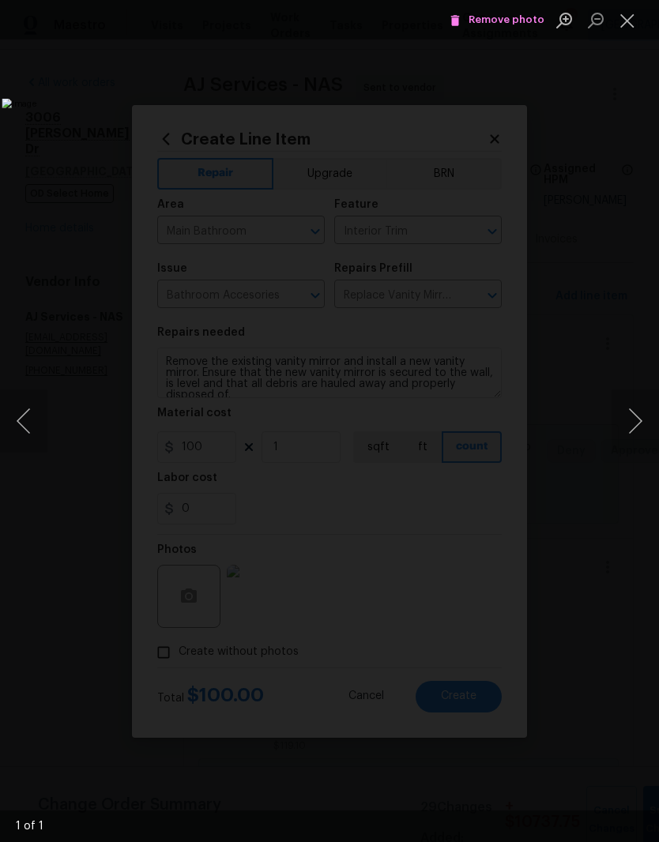
click at [625, 21] on button "Close lightbox" at bounding box center [628, 20] width 32 height 28
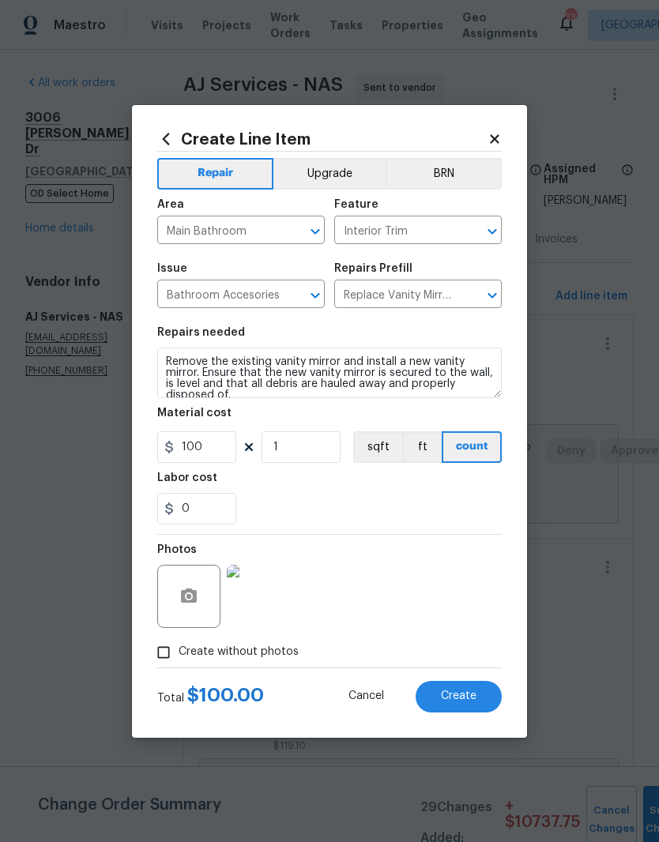
click at [465, 699] on span "Create" at bounding box center [459, 697] width 36 height 12
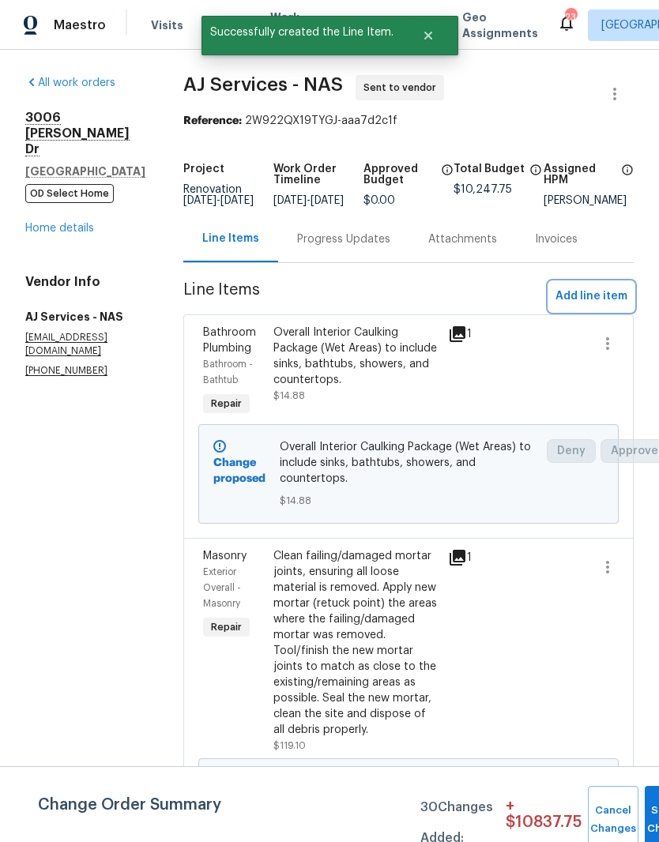
click at [597, 287] on span "Add line item" at bounding box center [592, 297] width 72 height 20
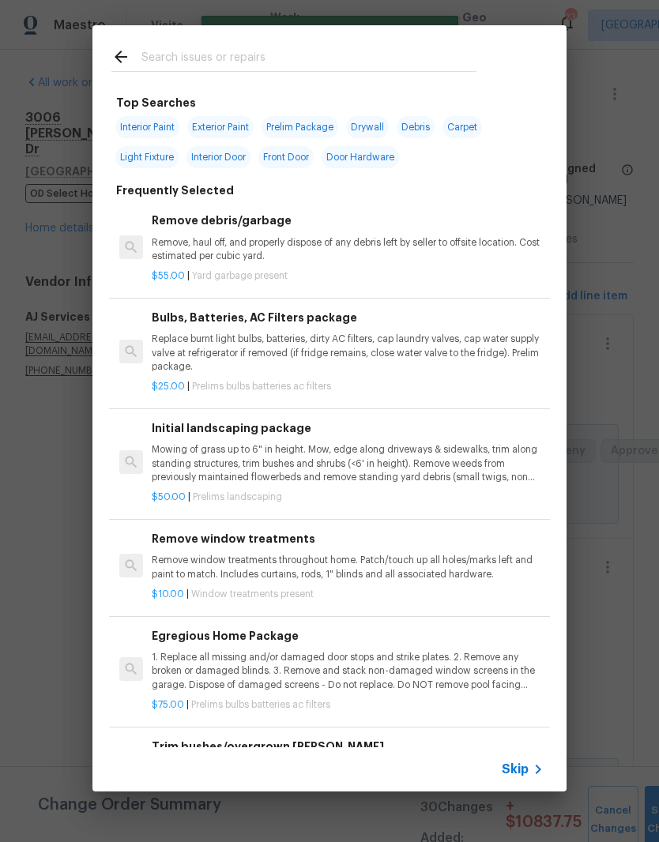
click at [299, 57] on input "text" at bounding box center [308, 59] width 335 height 24
type input "Light"
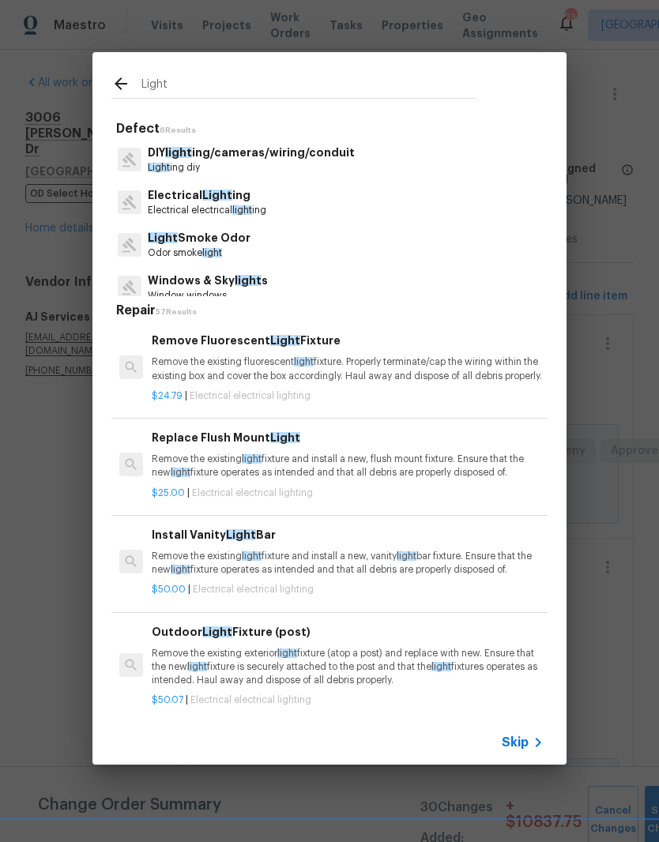
click at [243, 195] on p "Electrical Light ing" at bounding box center [207, 195] width 119 height 17
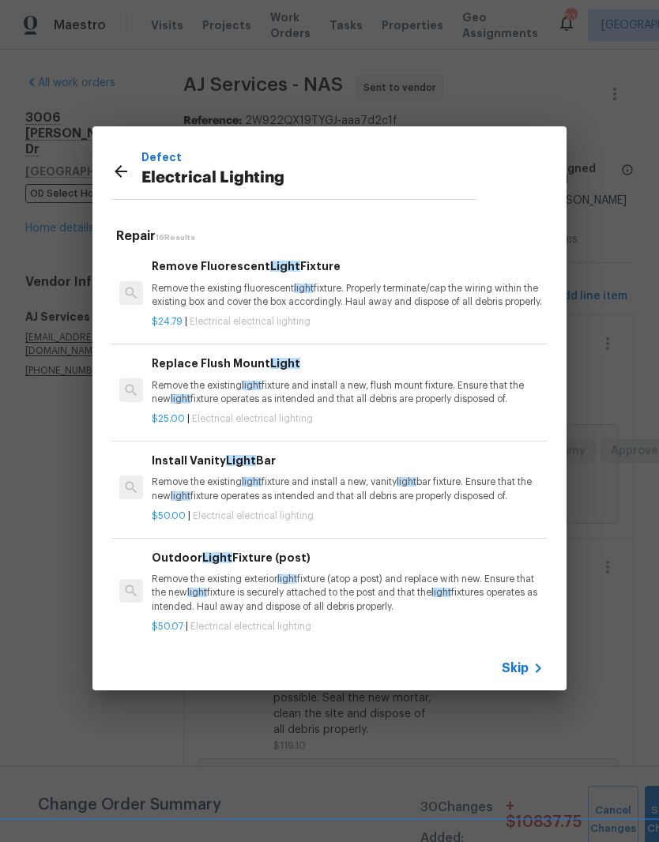
click at [254, 487] on div "Install Vanity Light Bar Remove the existing light fixture and install a new, v…" at bounding box center [348, 477] width 392 height 51
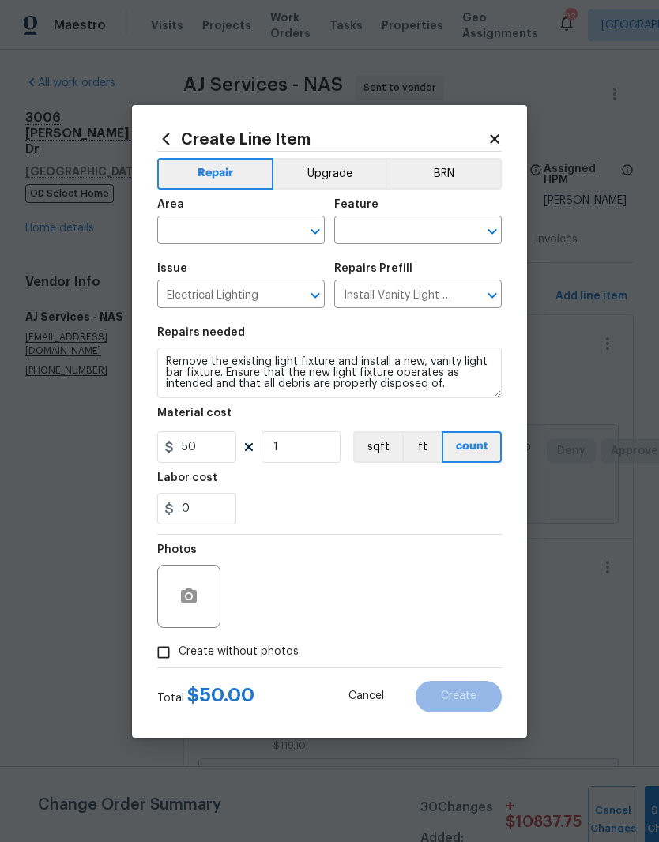
click at [293, 222] on button "Clear" at bounding box center [295, 231] width 22 height 22
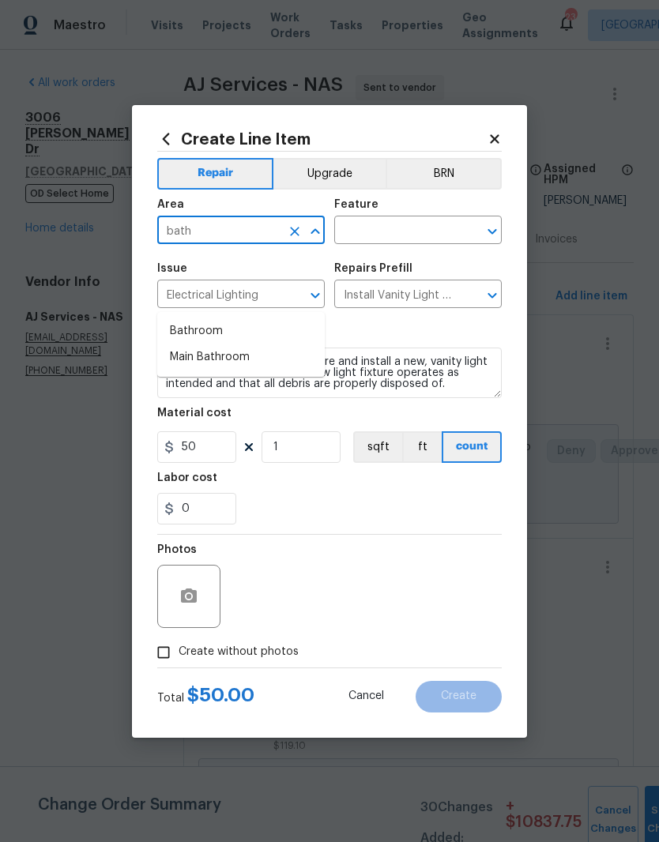
click at [228, 345] on li "Main Bathroom" at bounding box center [241, 358] width 168 height 26
type input "Main Bathroom"
click at [409, 228] on input "text" at bounding box center [395, 232] width 123 height 24
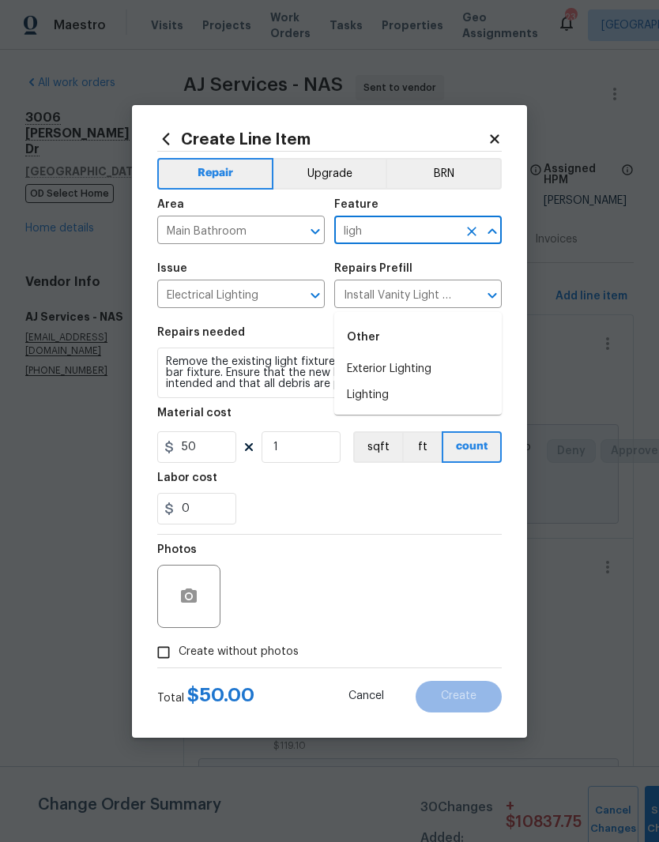
click at [390, 382] on li "Lighting" at bounding box center [418, 395] width 168 height 26
type input "Lighting"
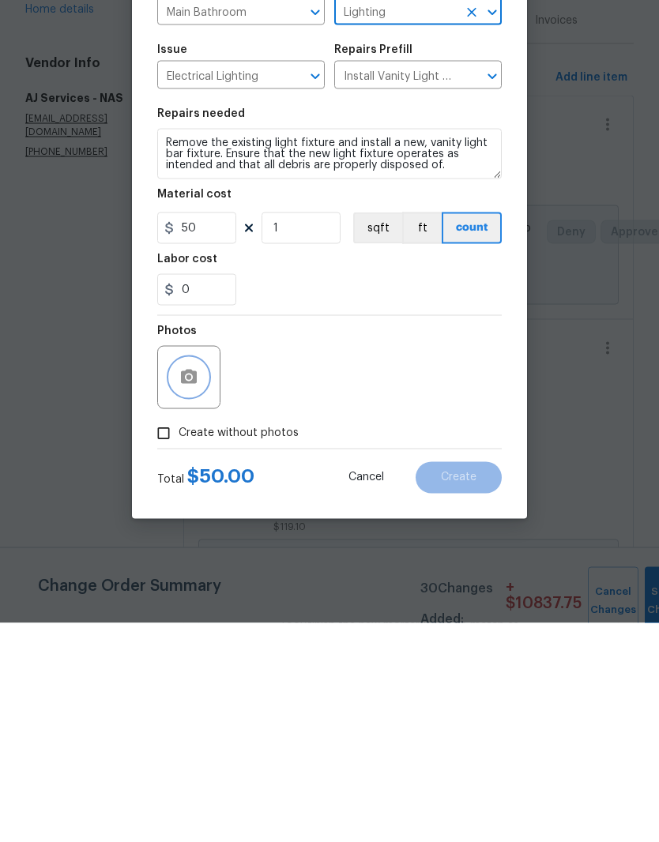
click at [204, 578] on button "button" at bounding box center [189, 597] width 38 height 38
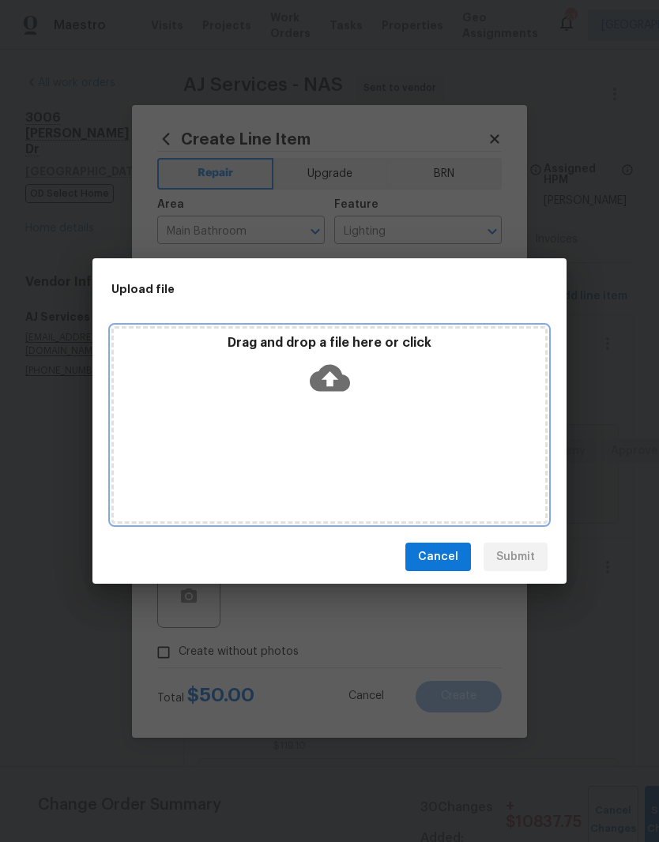
click at [393, 396] on div "Drag and drop a file here or click" at bounding box center [329, 369] width 431 height 68
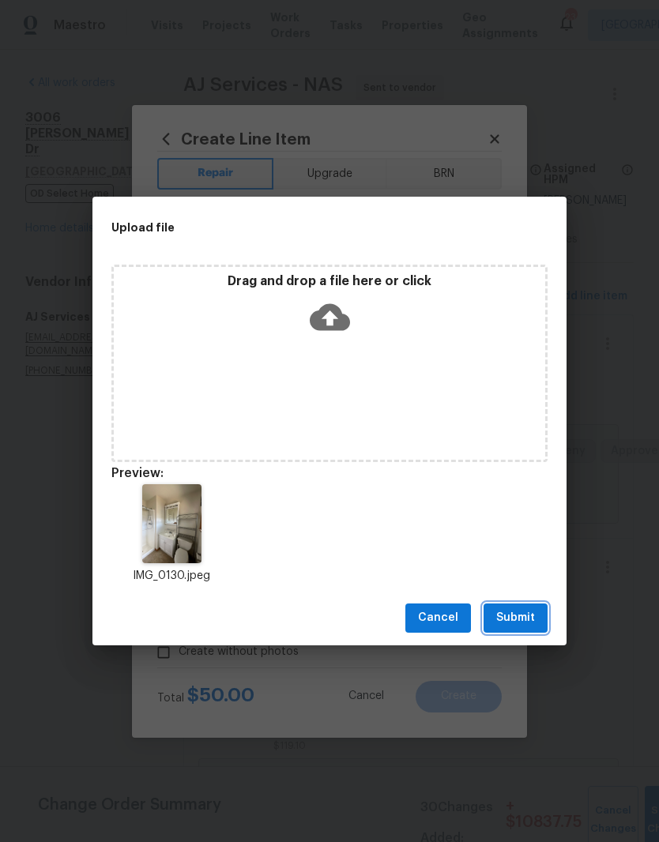
click at [528, 622] on span "Submit" at bounding box center [515, 618] width 39 height 20
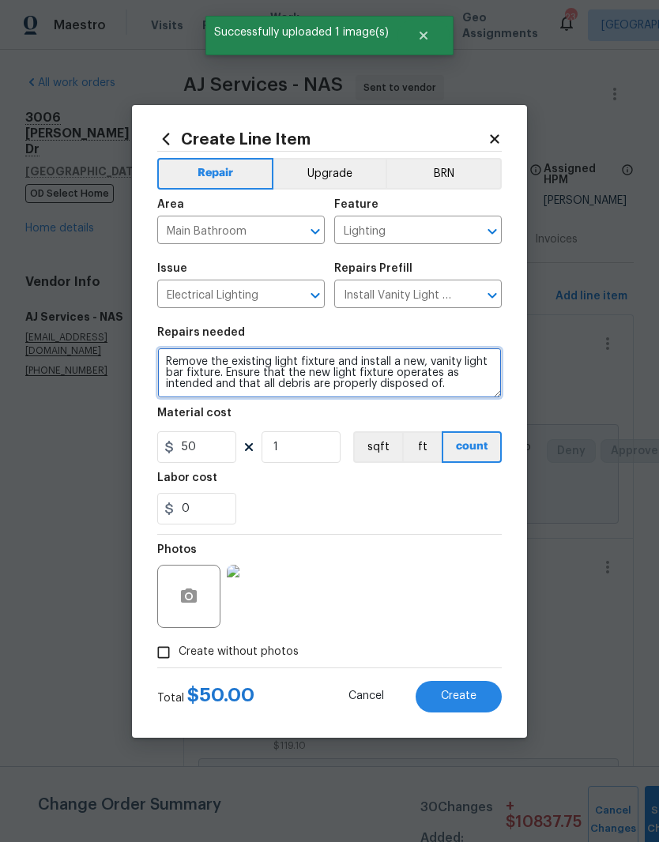
click at [233, 379] on textarea "Remove the existing light fixture and install a new, vanity light bar fixture. …" at bounding box center [329, 373] width 345 height 51
click at [229, 375] on textarea "Remove the existing light fixture and install a new, vanity light bar fixture. …" at bounding box center [329, 373] width 345 height 51
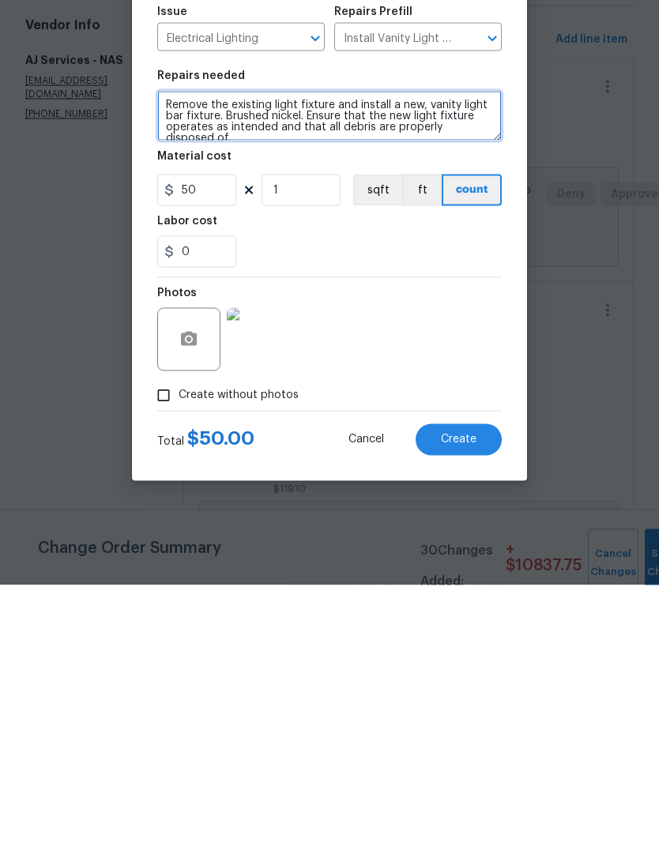
type textarea "Remove the existing light fixture and install a new, vanity light bar fixture. …"
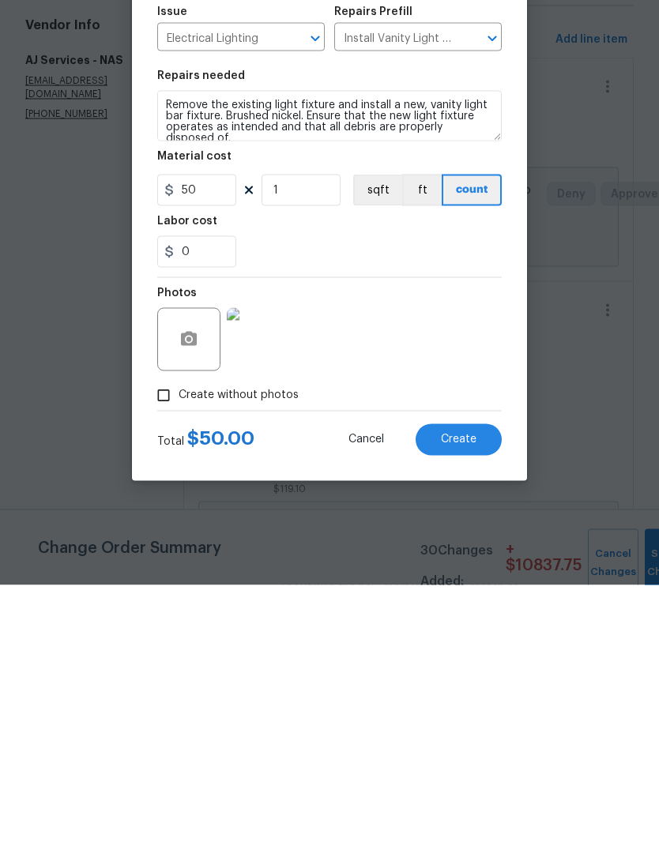
click at [271, 565] on img at bounding box center [258, 596] width 63 height 63
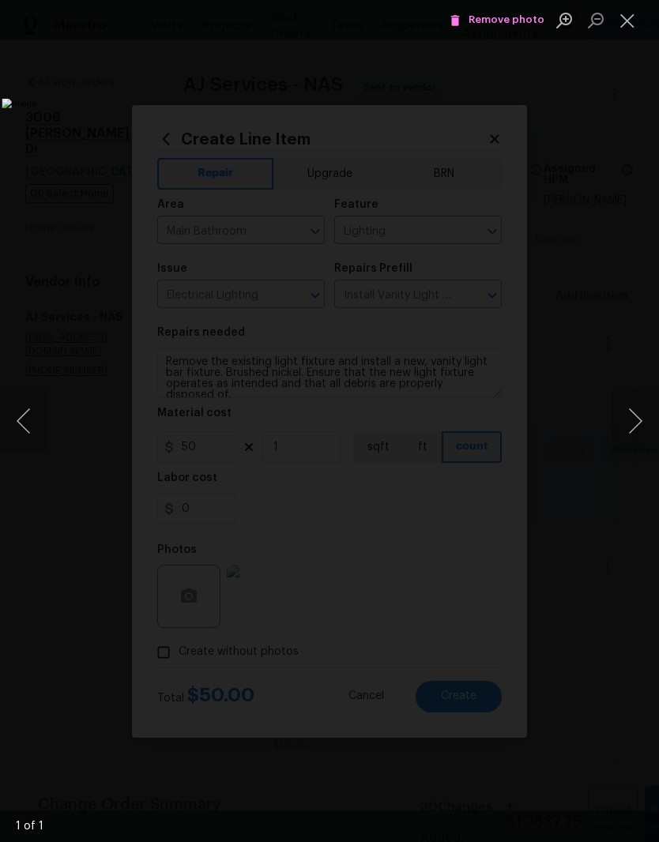
click at [629, 24] on button "Close lightbox" at bounding box center [628, 20] width 32 height 28
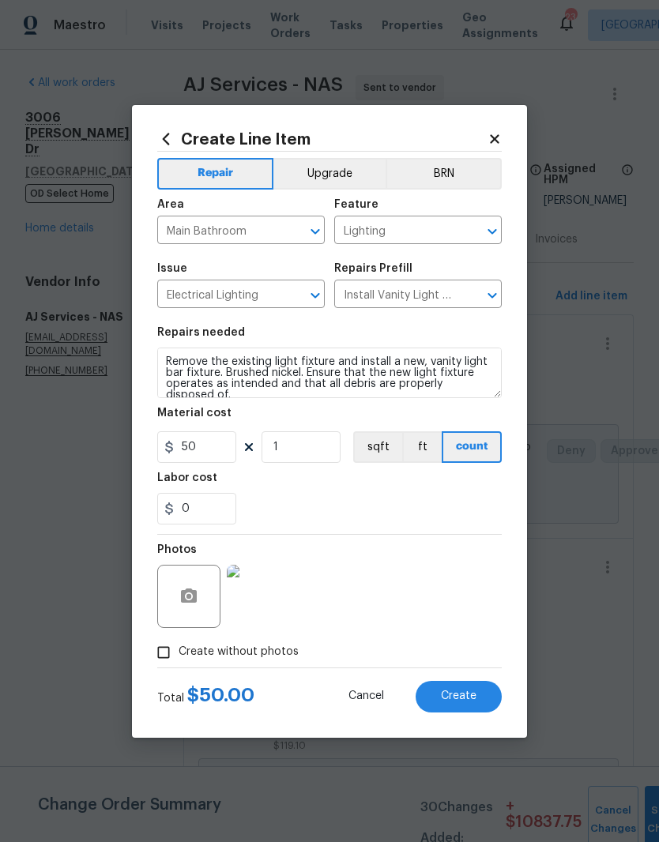
click at [476, 699] on span "Create" at bounding box center [459, 697] width 36 height 12
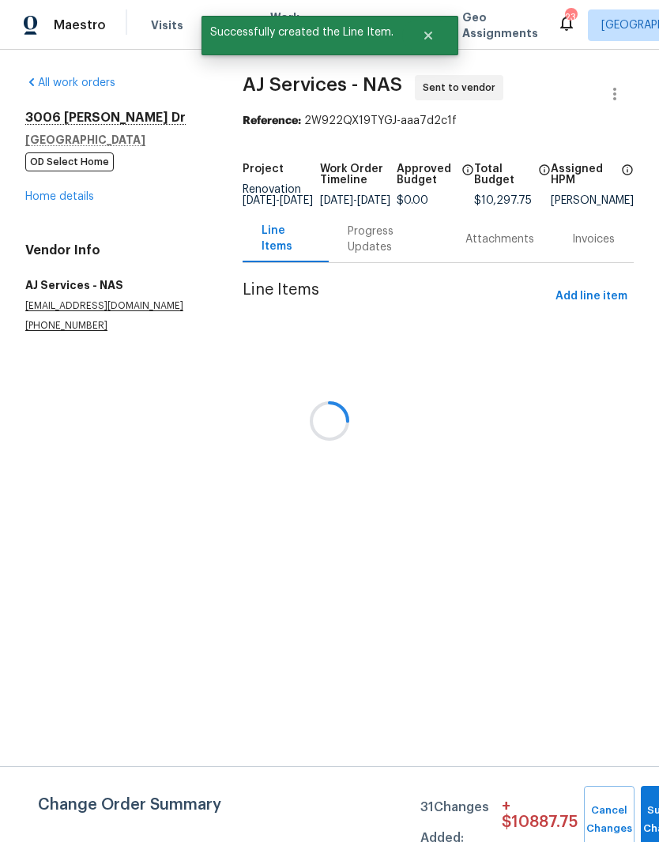
scroll to position [0, 0]
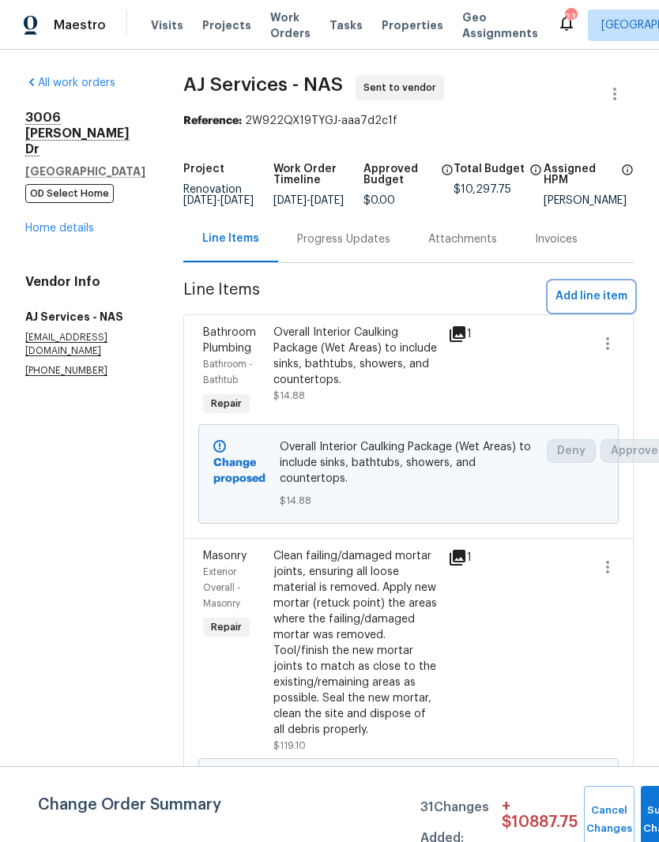
click at [604, 307] on span "Add line item" at bounding box center [592, 297] width 72 height 20
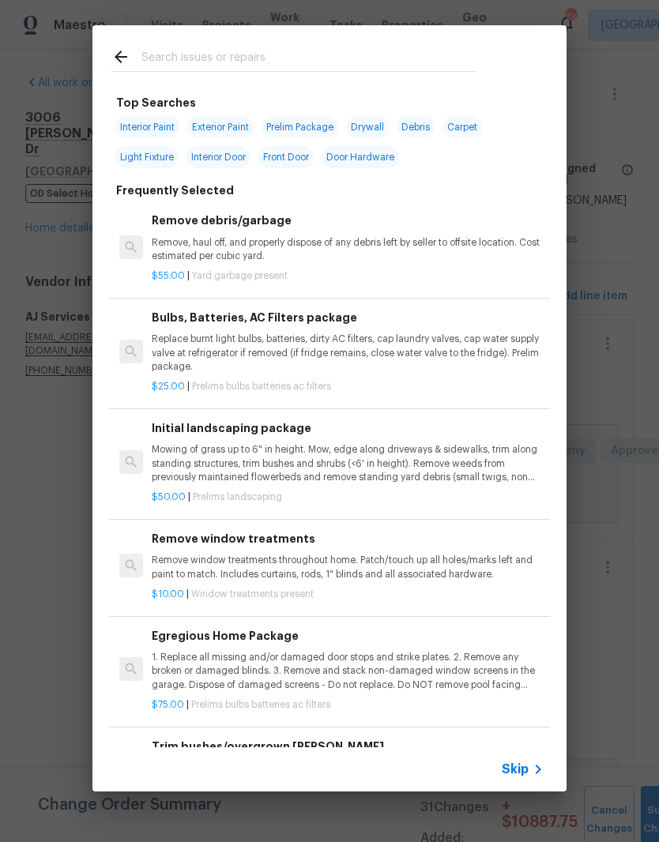
click at [259, 53] on input "text" at bounding box center [308, 59] width 335 height 24
type input "E"
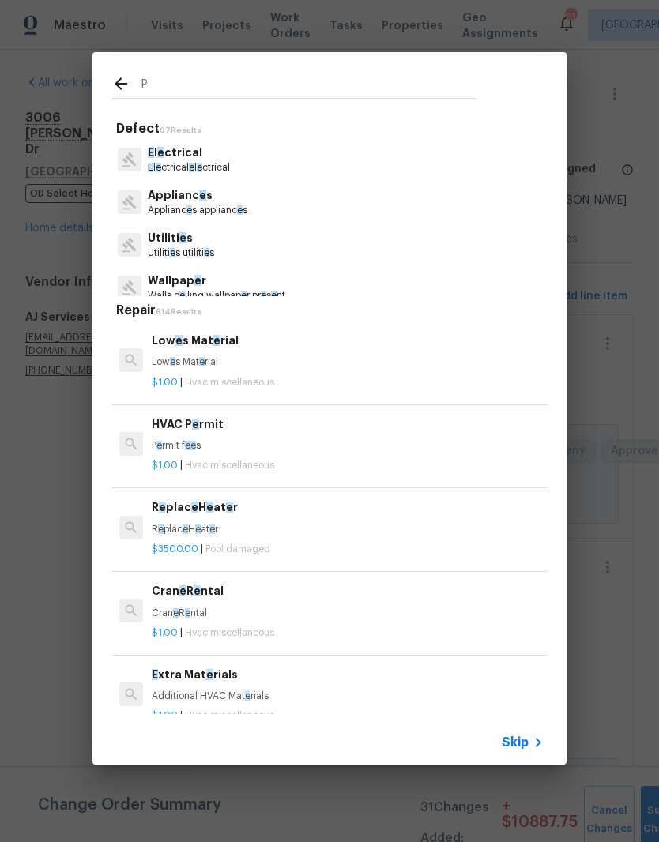
type input "Pl"
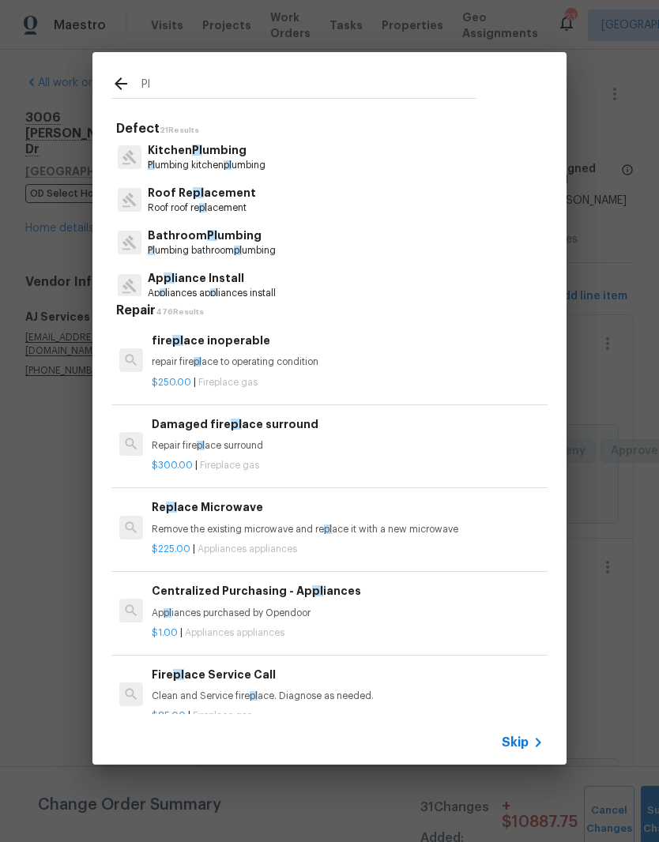
scroll to position [89, 0]
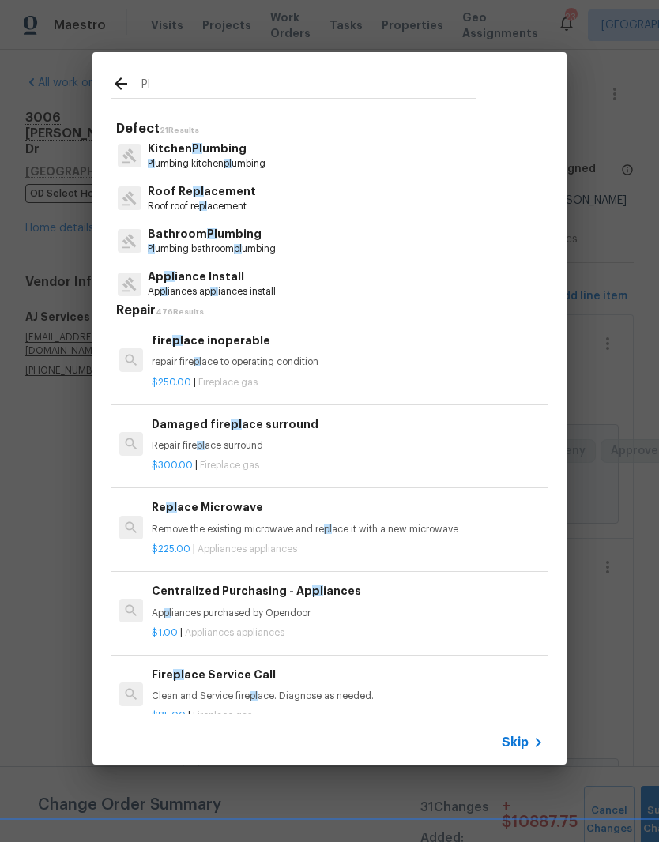
click at [243, 239] on p "Bathroom Pl umbing" at bounding box center [212, 234] width 128 height 17
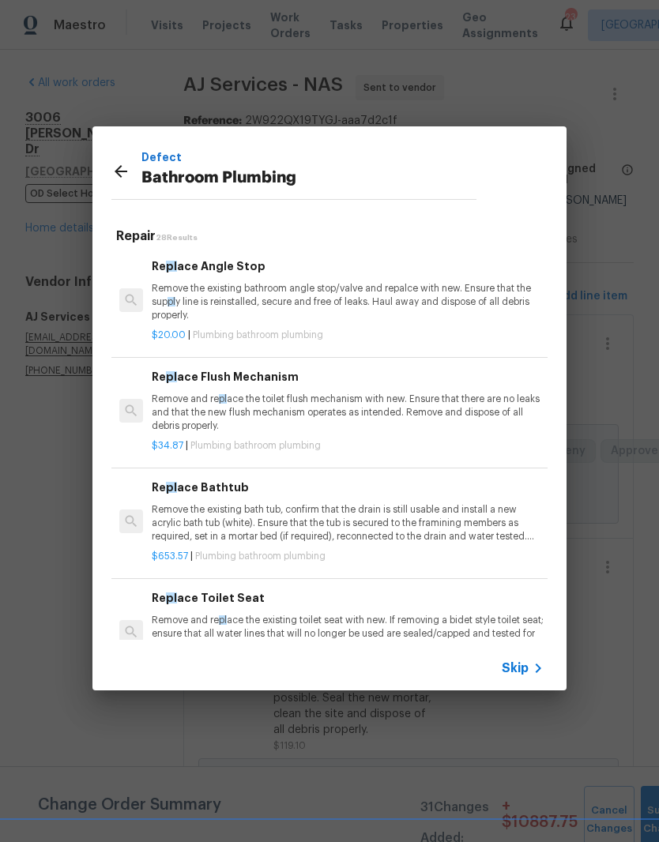
scroll to position [0, 0]
click at [128, 172] on icon at bounding box center [120, 171] width 19 height 19
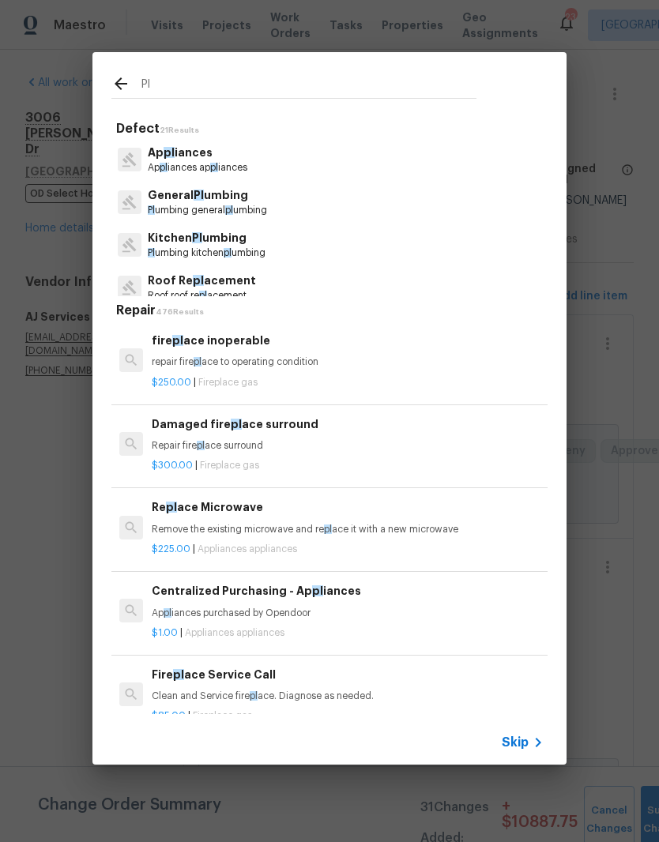
click at [190, 83] on input "Pl" at bounding box center [308, 86] width 335 height 24
type input "Plum"
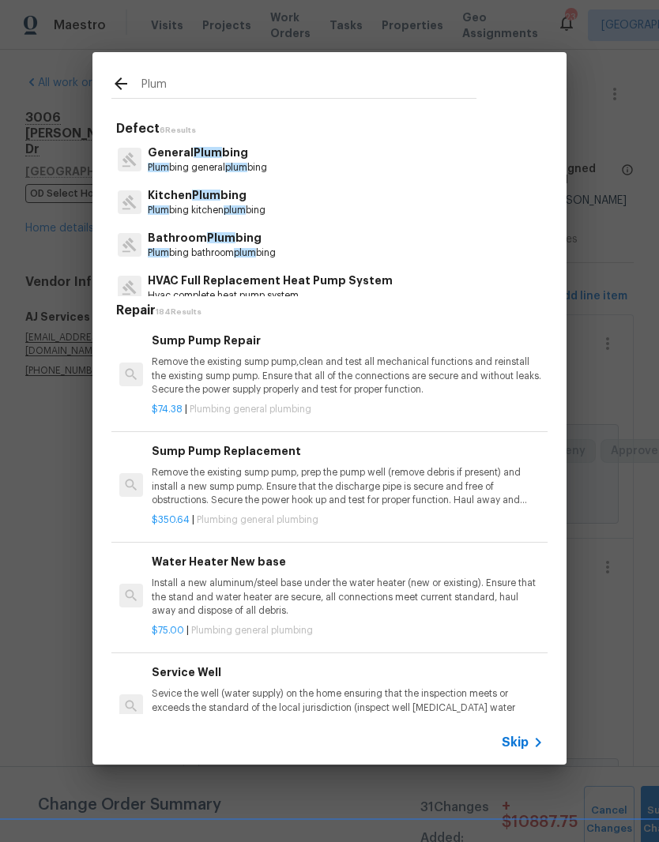
click at [236, 162] on p "Plum bing general plum bing" at bounding box center [207, 167] width 119 height 13
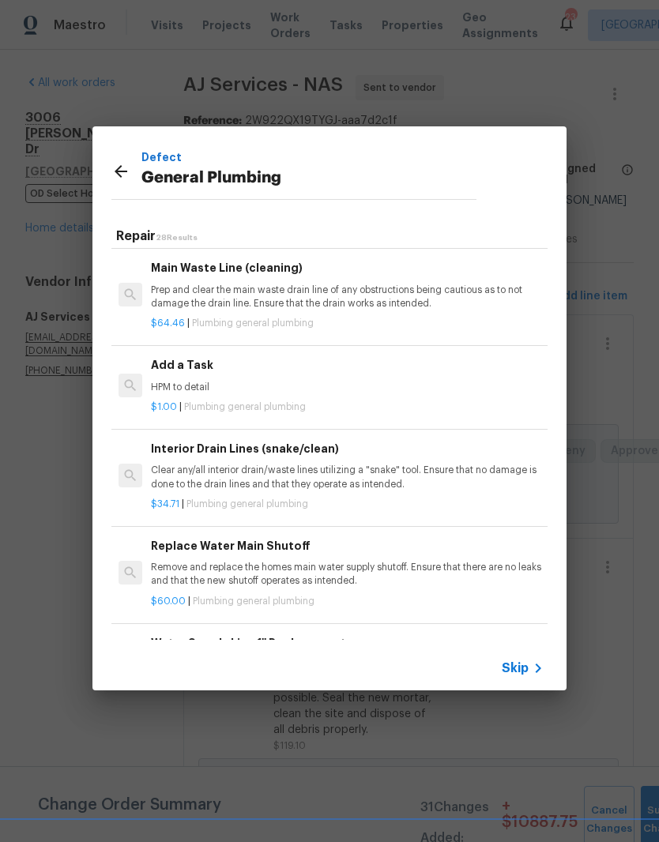
scroll to position [1884, 1]
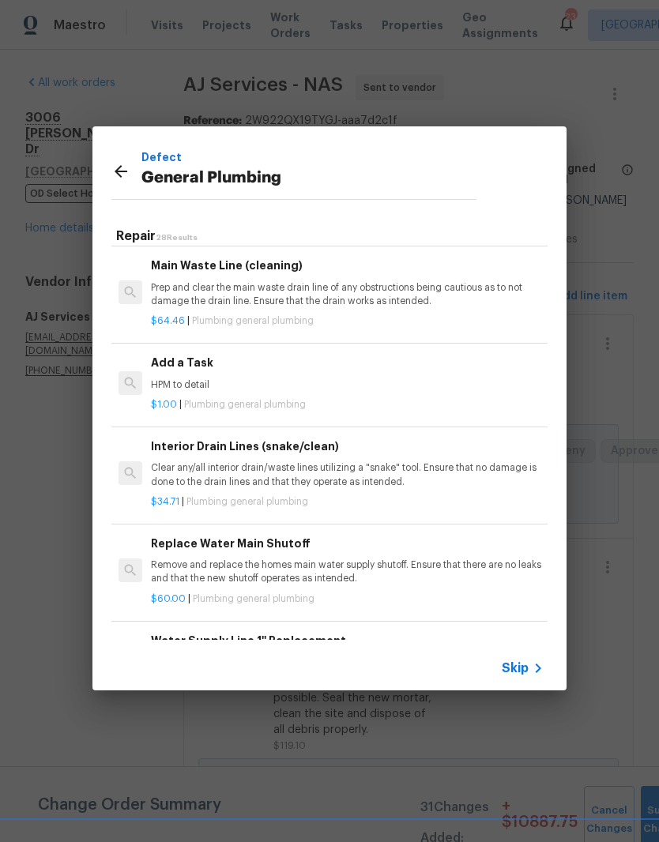
click at [204, 379] on p "HPM to detail" at bounding box center [347, 385] width 392 height 13
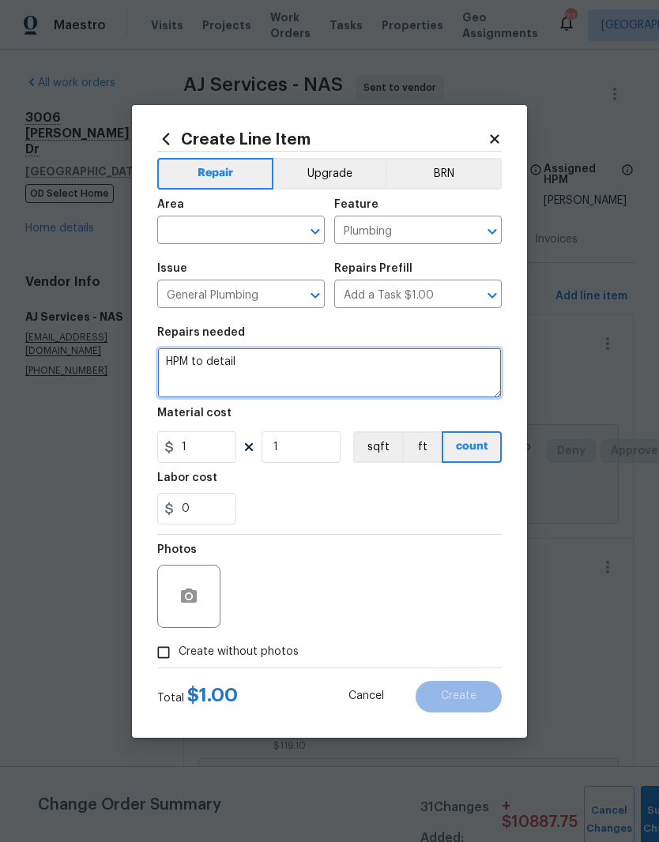
click at [269, 363] on textarea "HPM to detail" at bounding box center [329, 373] width 345 height 51
type textarea "H"
type textarea "Replace rusted escutcheon"
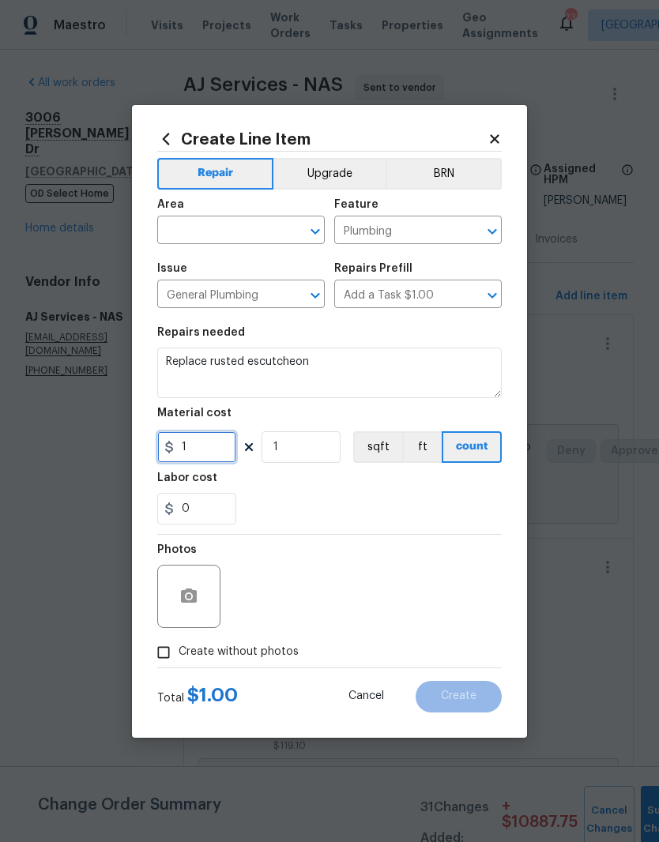
click at [215, 450] on input "1" at bounding box center [196, 447] width 79 height 32
type input "15"
click at [308, 450] on input "1" at bounding box center [301, 447] width 79 height 32
type input "2"
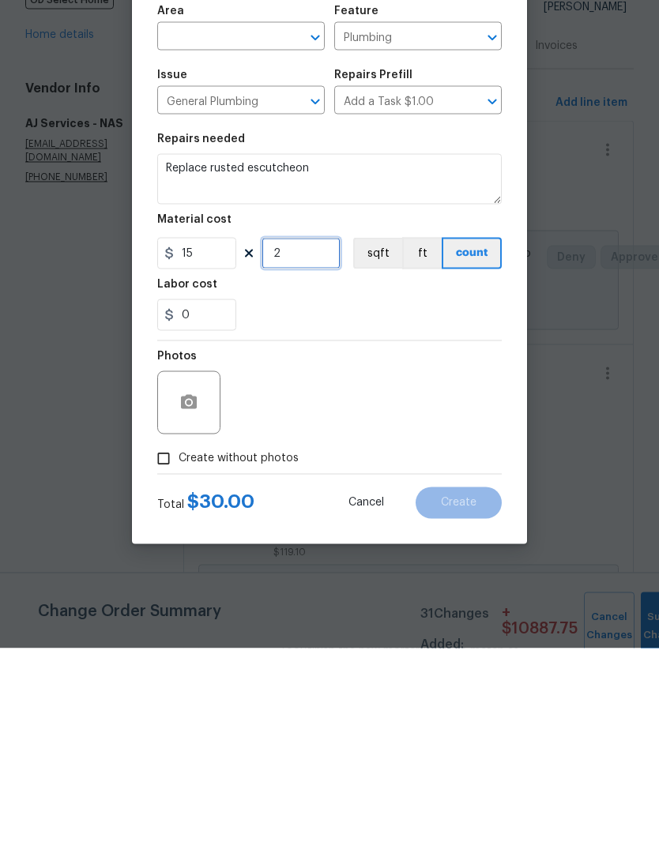
click at [284, 220] on button "Clear" at bounding box center [295, 231] width 22 height 22
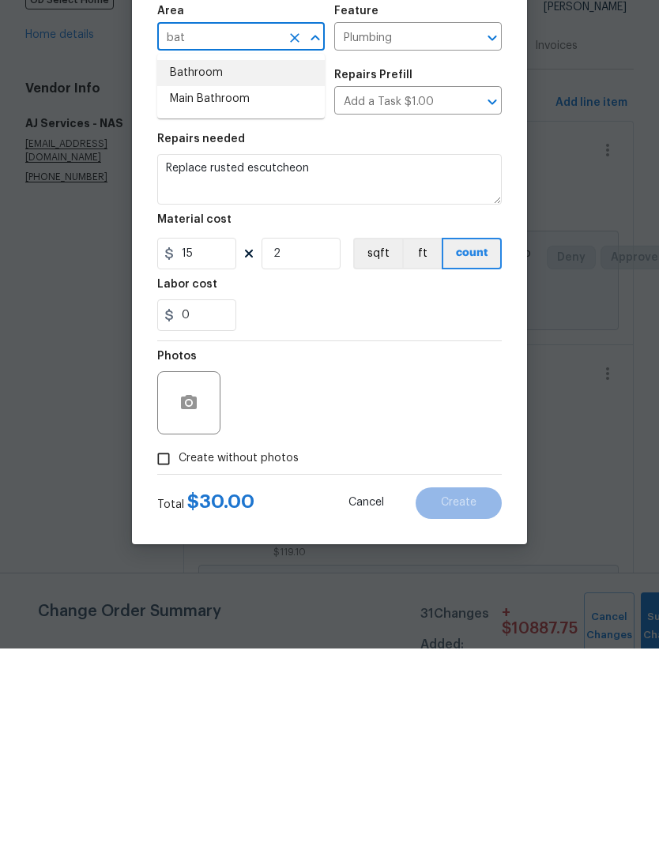
click at [225, 254] on li "Bathroom" at bounding box center [241, 267] width 168 height 26
type input "Bathroom"
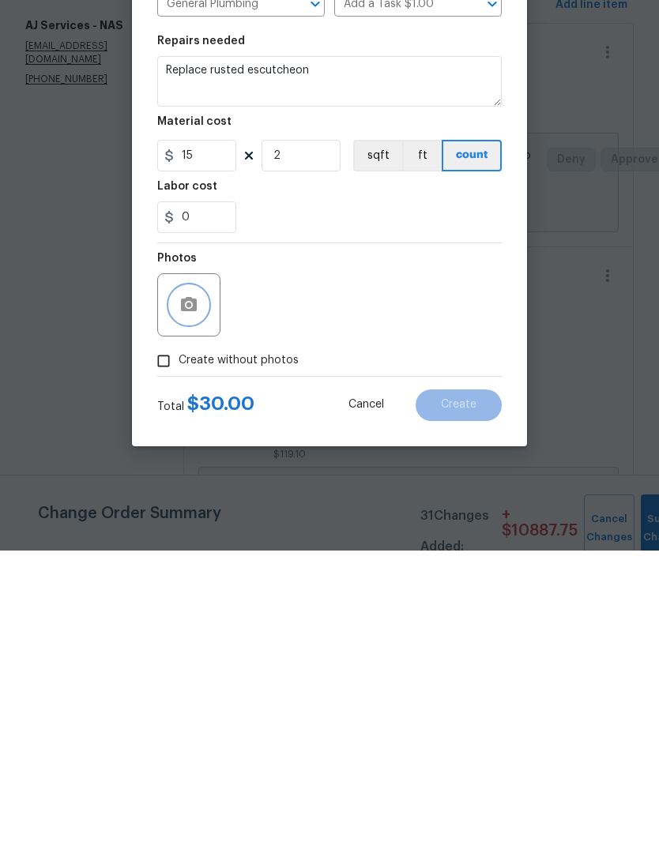
click at [199, 578] on button "button" at bounding box center [189, 597] width 38 height 38
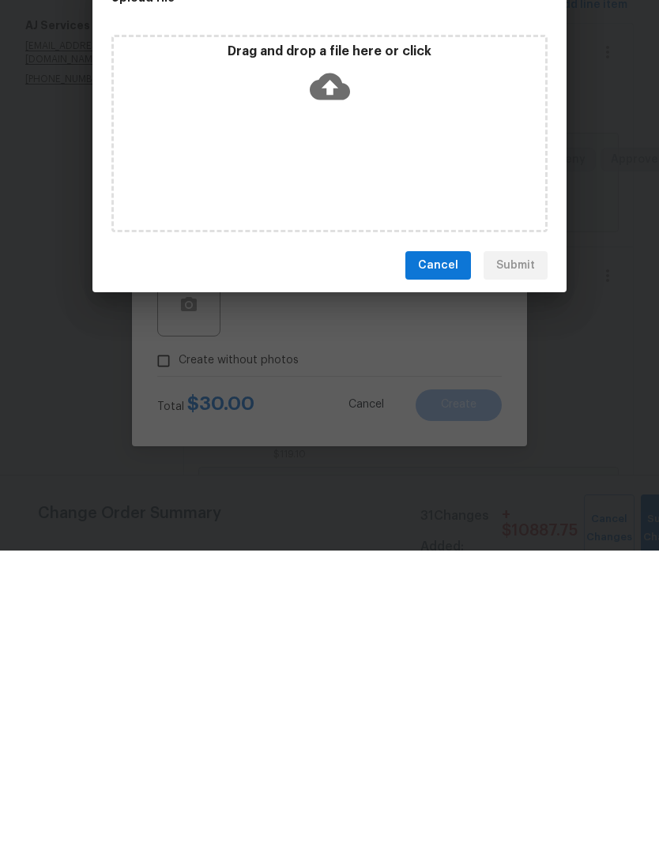
scroll to position [65, 0]
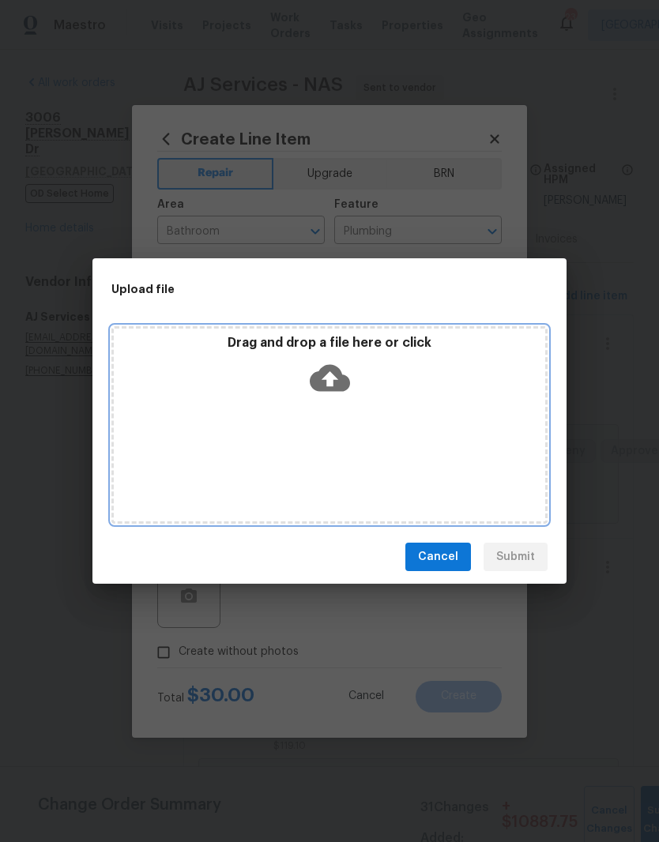
click at [396, 421] on div "Drag and drop a file here or click" at bounding box center [329, 425] width 436 height 198
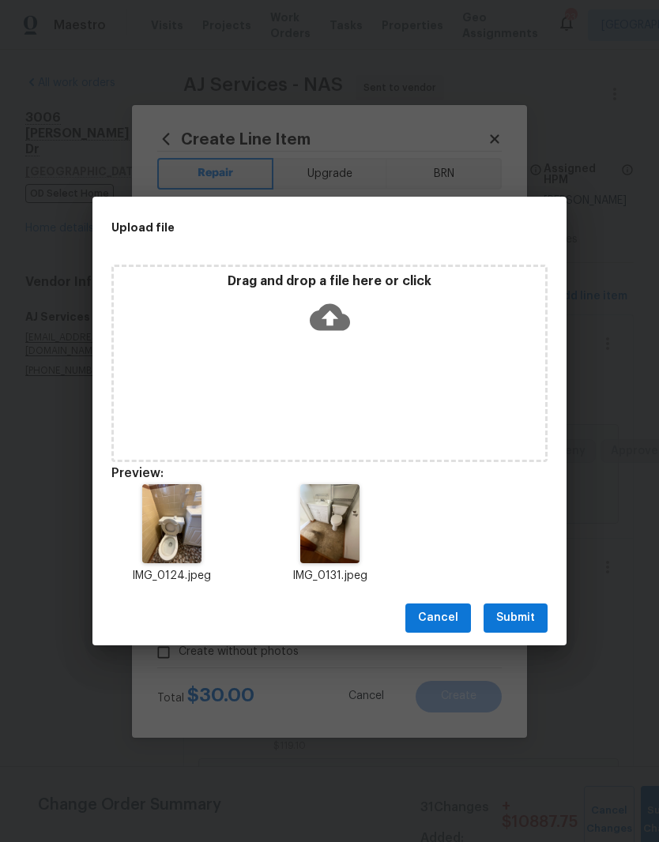
click at [533, 619] on span "Submit" at bounding box center [515, 618] width 39 height 20
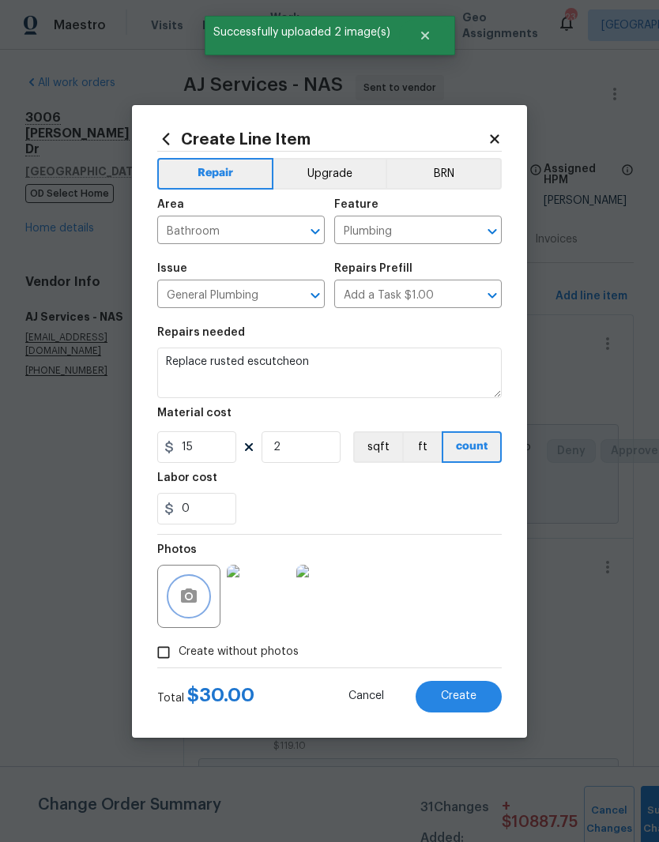
click at [469, 700] on span "Create" at bounding box center [459, 697] width 36 height 12
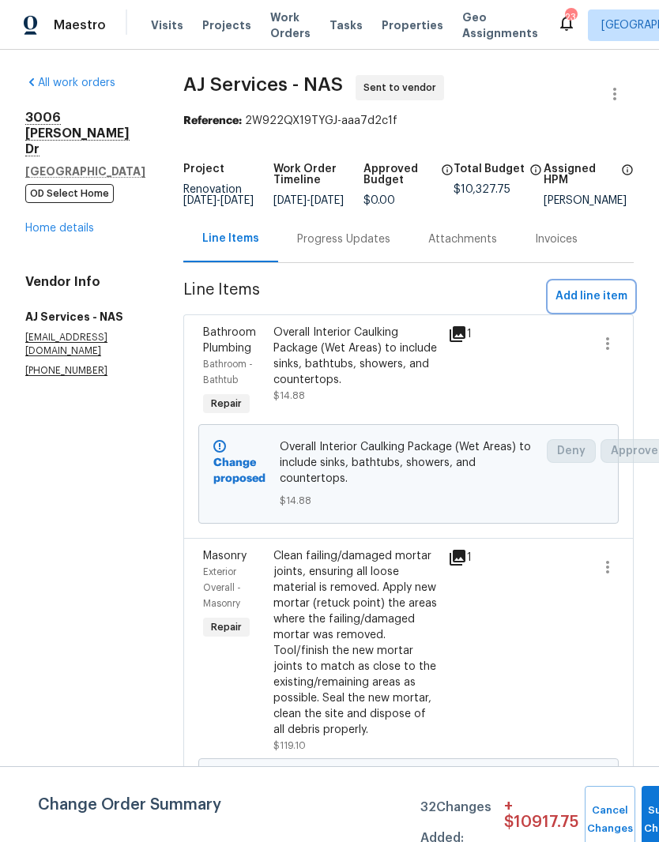
click at [599, 287] on span "Add line item" at bounding box center [592, 297] width 72 height 20
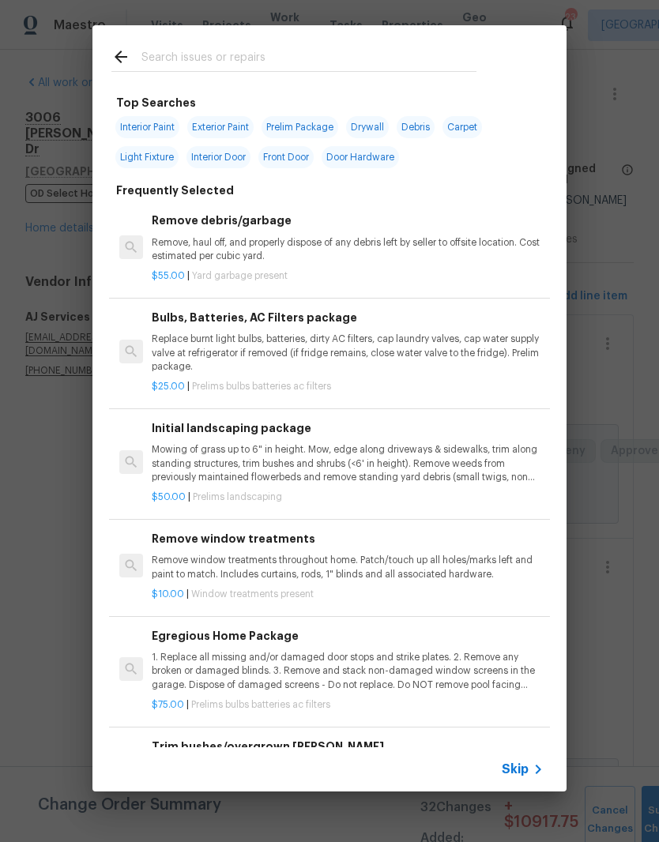
click at [240, 53] on input "text" at bounding box center [308, 59] width 335 height 24
type input "Exter"
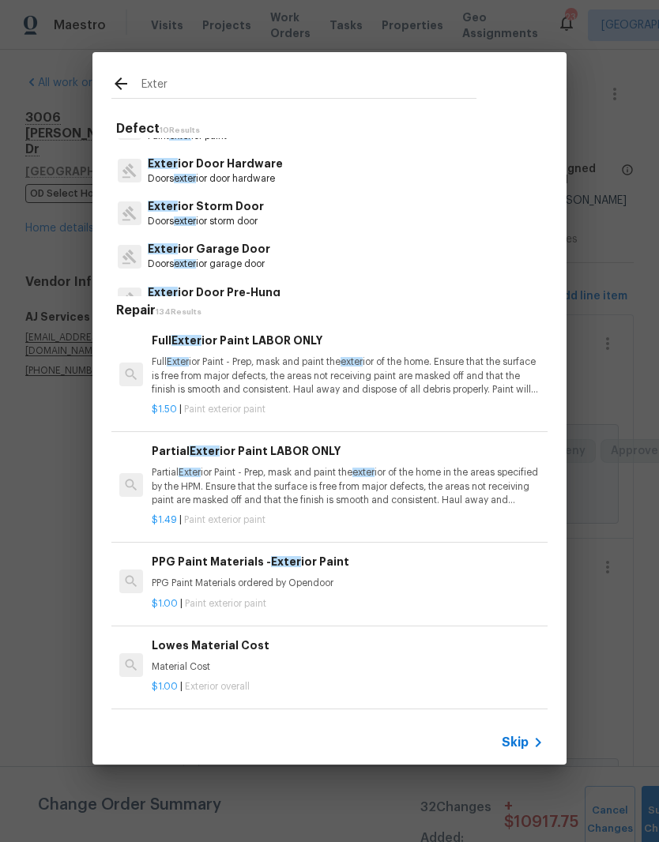
scroll to position [118, 0]
click at [272, 288] on p "Exter ior Door Pre-Hung" at bounding box center [214, 292] width 133 height 17
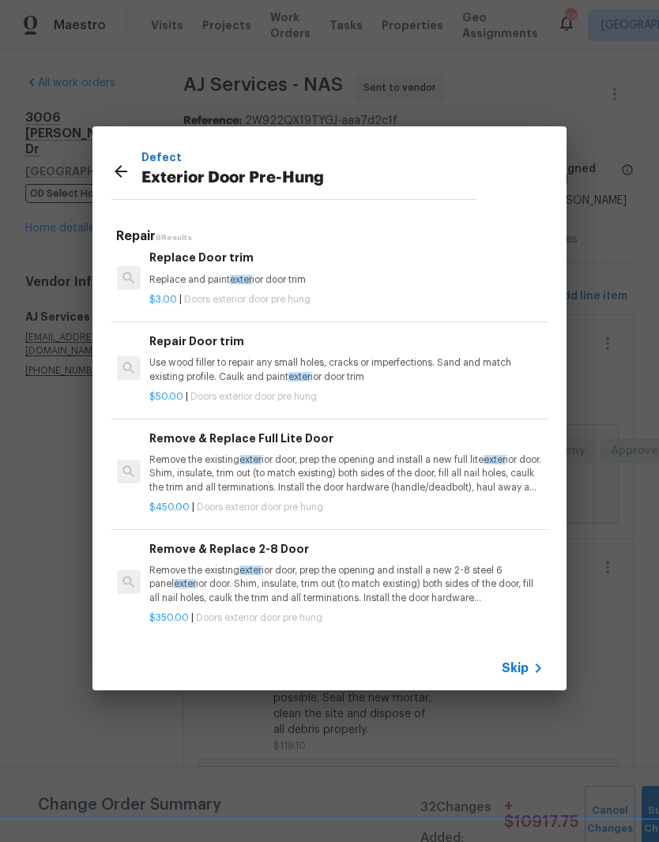
scroll to position [6, 2]
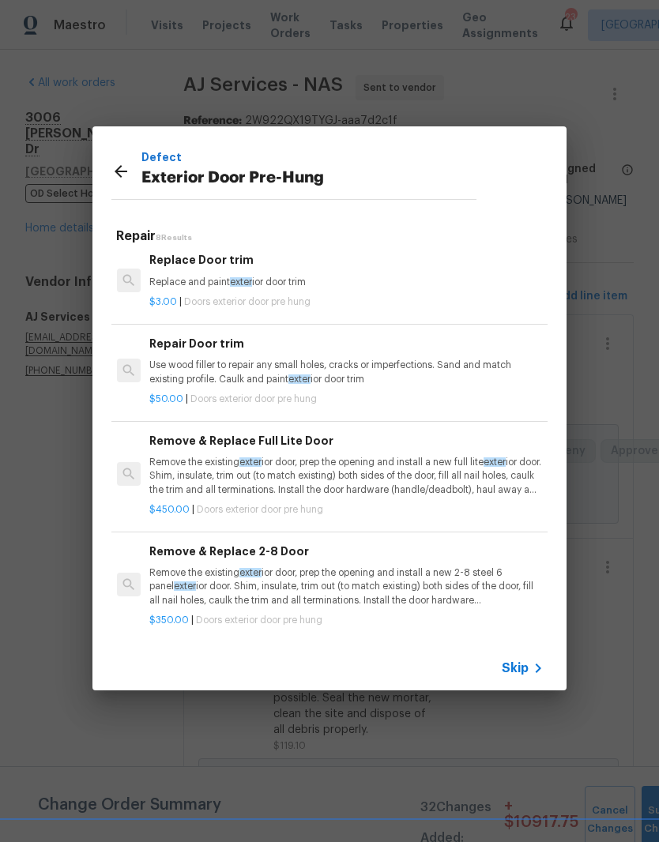
click at [126, 174] on icon at bounding box center [120, 171] width 19 height 19
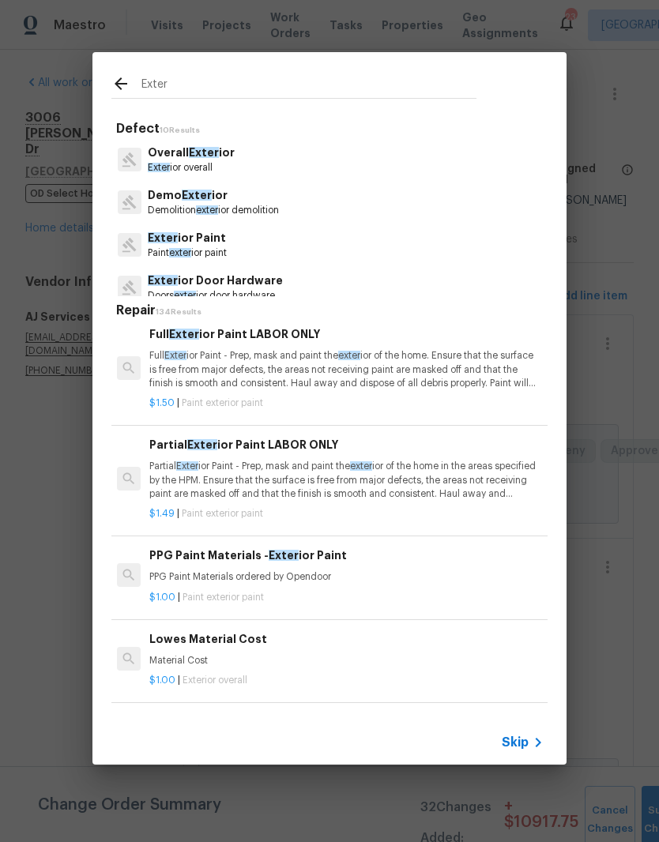
click at [209, 85] on input "Exter" at bounding box center [308, 86] width 335 height 24
type input "E"
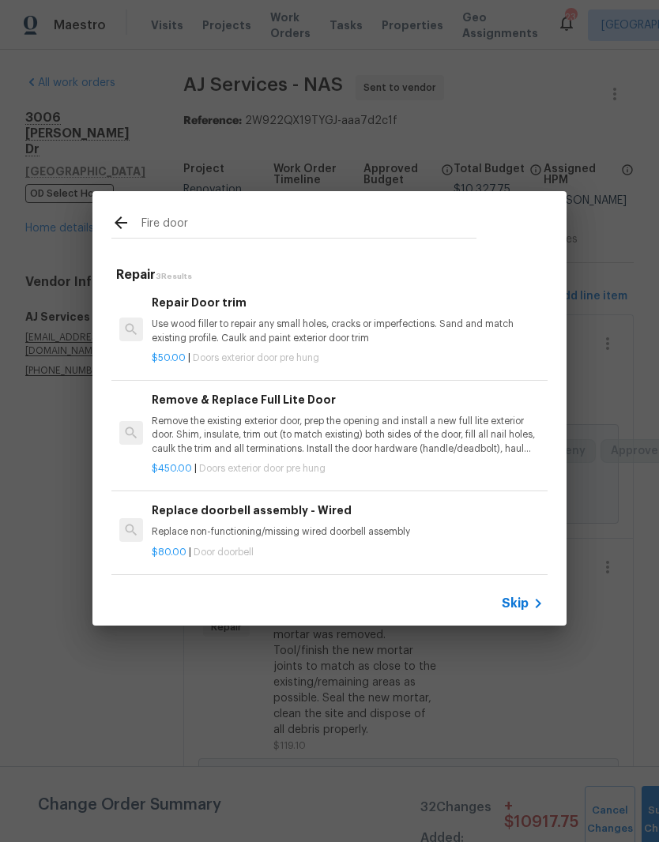
scroll to position [2, 0]
type input "F"
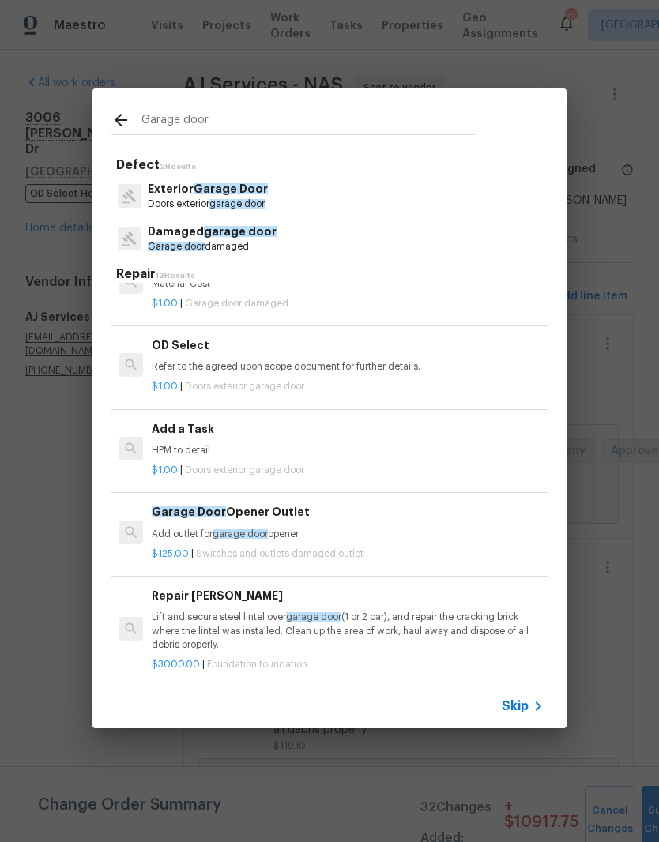
scroll to position [914, 0]
click at [238, 125] on input "Garage door" at bounding box center [308, 123] width 335 height 24
type input "G"
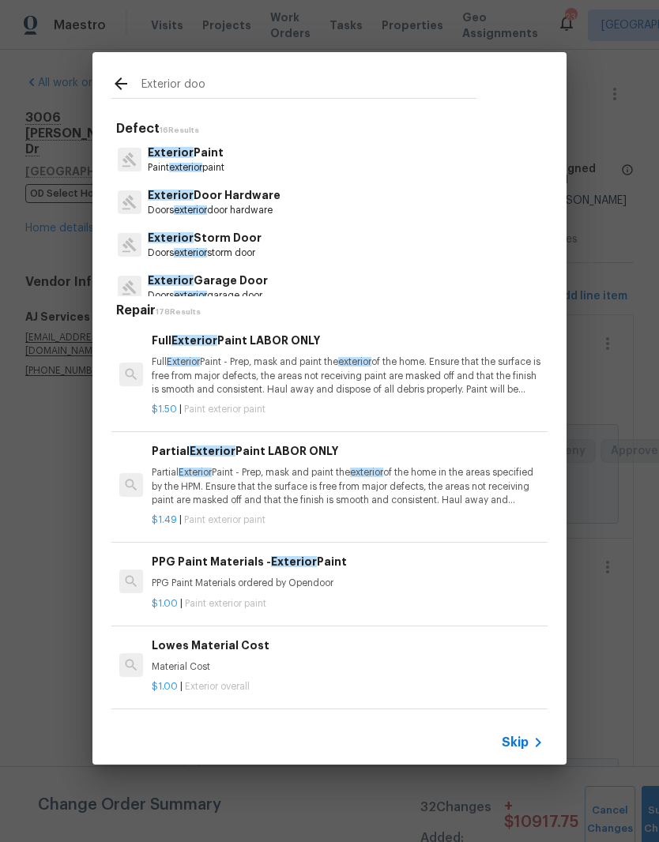
type input "Exterior door"
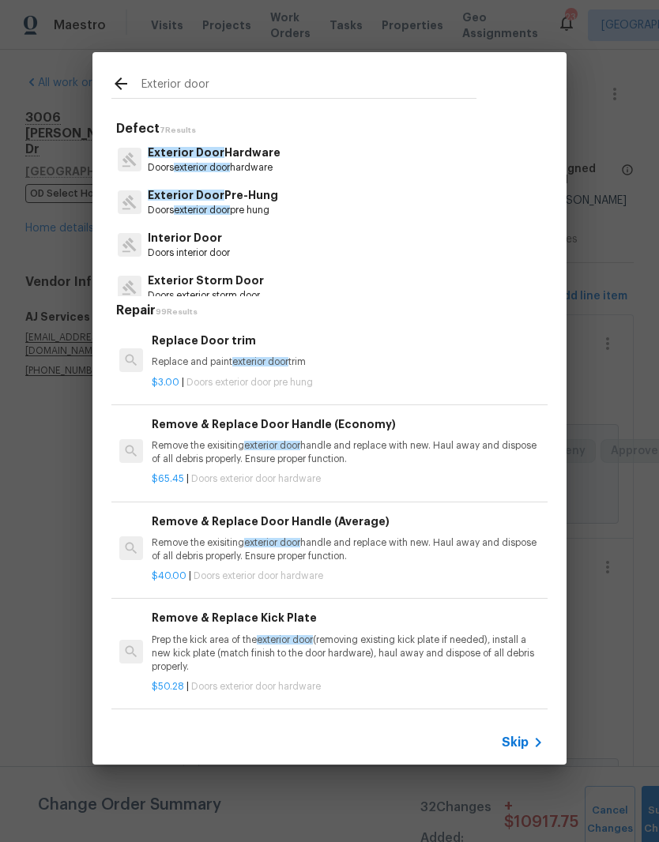
scroll to position [0, 0]
click at [261, 201] on p "Exterior Door Pre-Hung" at bounding box center [213, 195] width 130 height 17
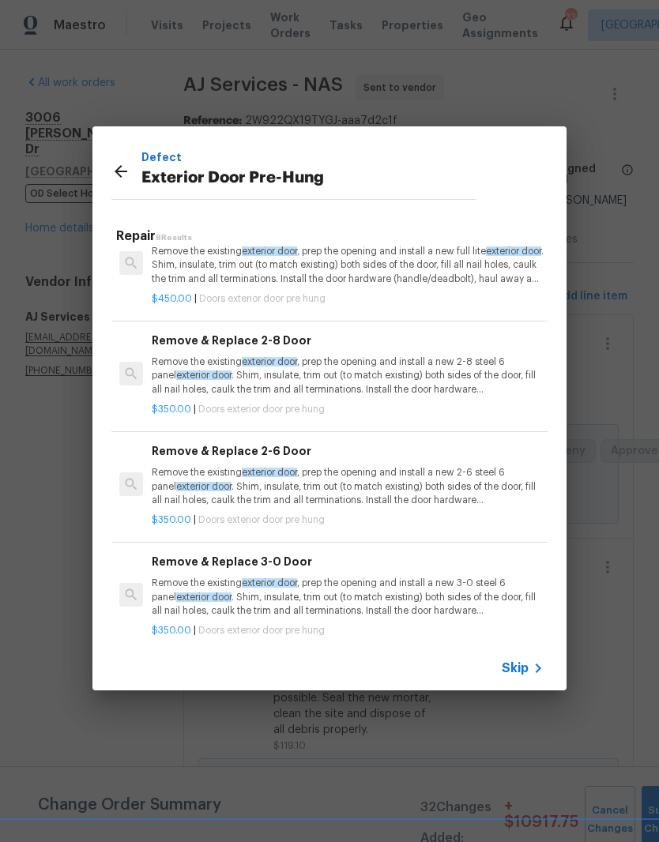
scroll to position [218, 0]
click at [363, 490] on p "Remove the existing exterior door , prep the opening and install a new 2-6 stee…" at bounding box center [348, 485] width 392 height 40
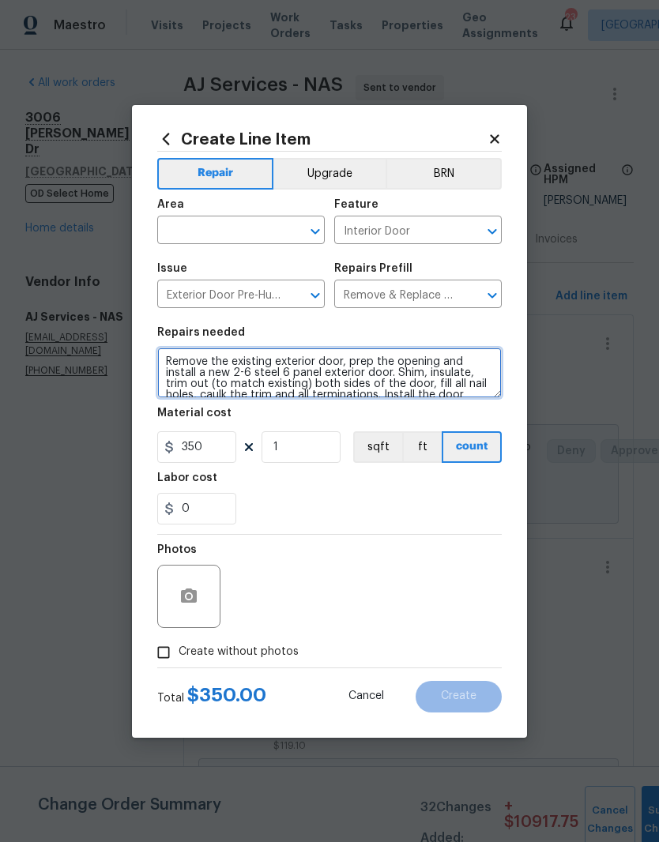
click at [203, 371] on textarea "Remove the existing exterior door, prep the opening and install a new 2-6 steel…" at bounding box center [329, 373] width 345 height 51
click at [197, 379] on textarea "Remove the existing exterior door, prep the opening and install a new 2-6 steel…" at bounding box center [329, 373] width 345 height 51
click at [284, 227] on button "Clear" at bounding box center [295, 231] width 22 height 22
type textarea "Remove the existing exterior door, prep the opening and install a new FIRE RATE…"
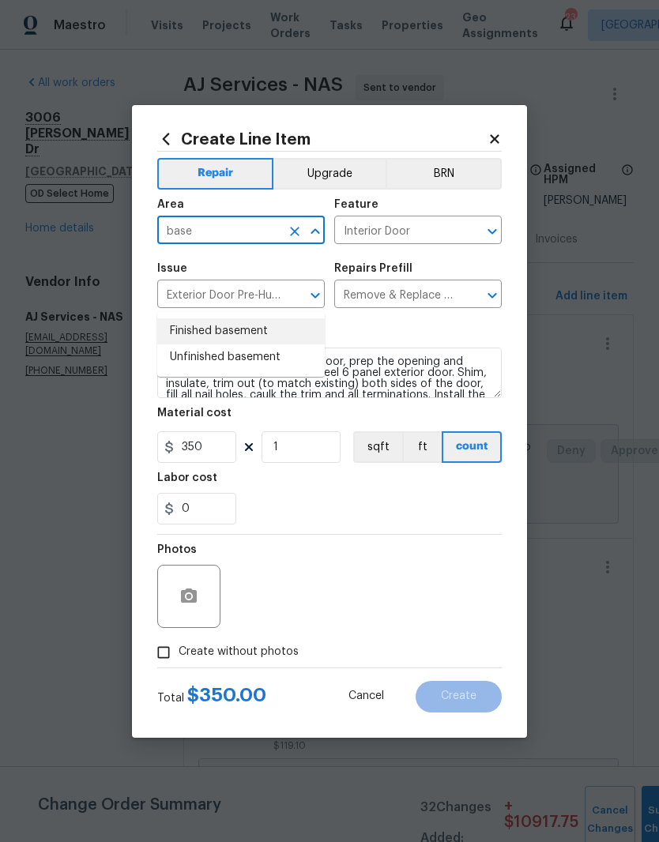
click at [261, 318] on li "Finished basement" at bounding box center [241, 331] width 168 height 26
type input "Finished basement"
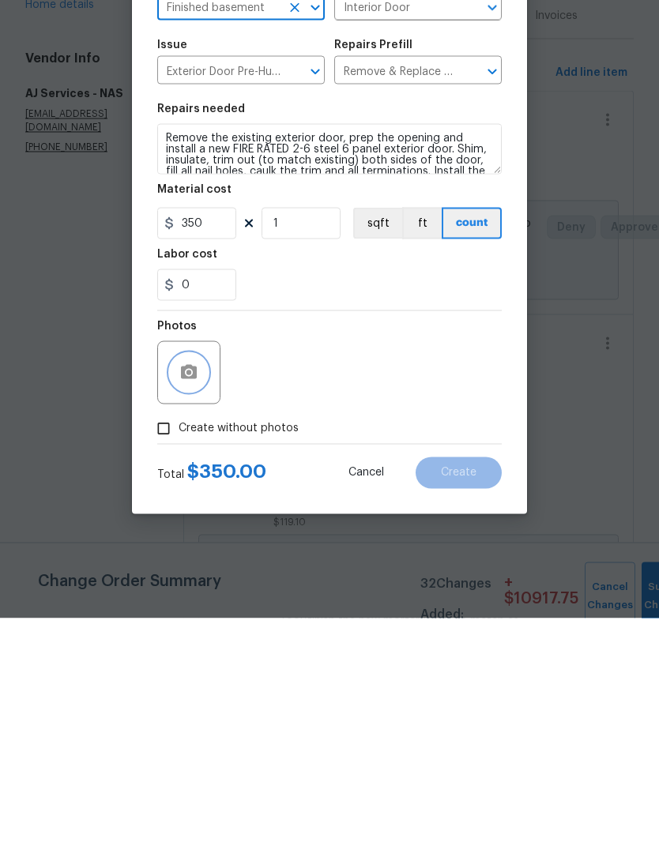
click at [205, 578] on button "button" at bounding box center [189, 597] width 38 height 38
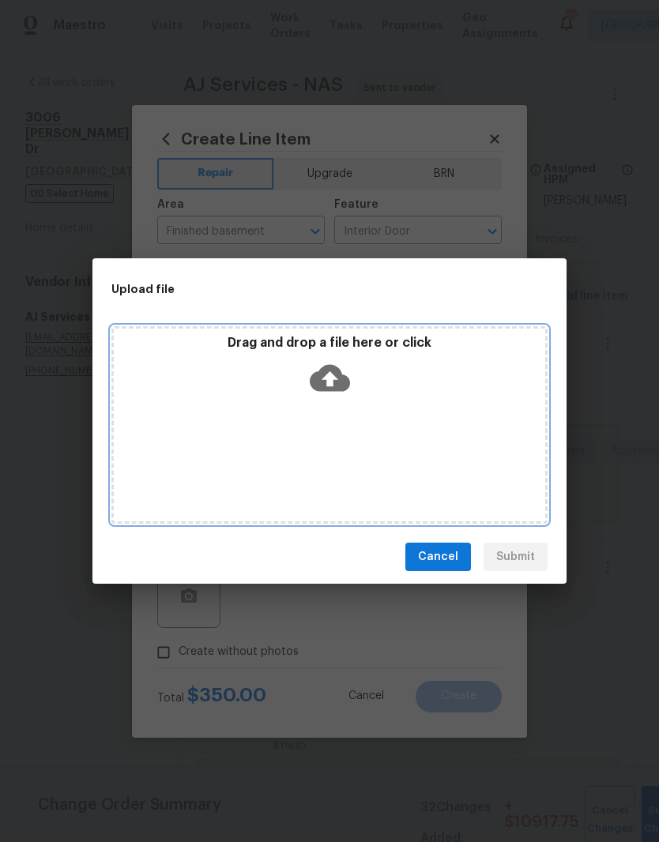
click at [405, 400] on div "Drag and drop a file here or click" at bounding box center [329, 369] width 431 height 68
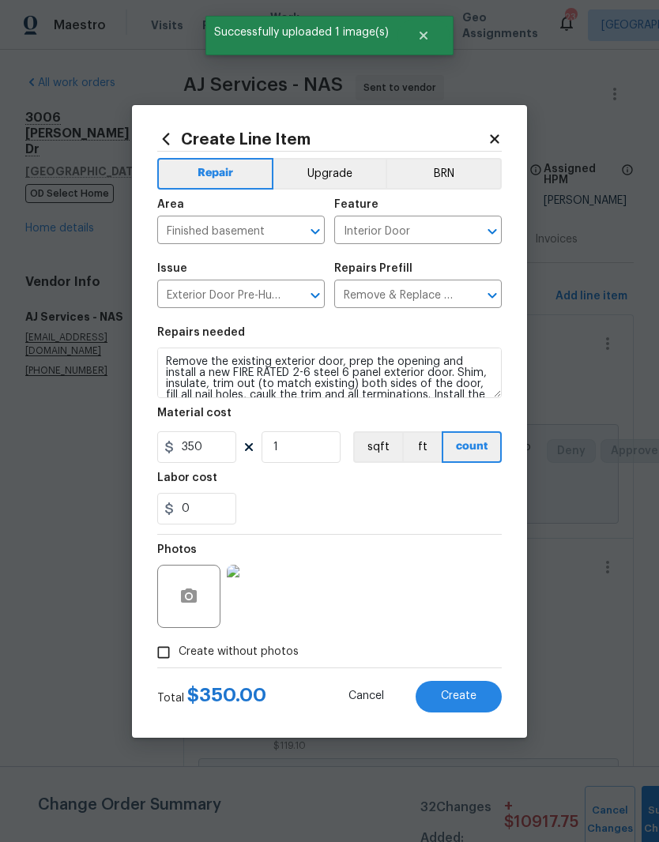
scroll to position [65, 0]
click at [270, 603] on img at bounding box center [258, 596] width 63 height 63
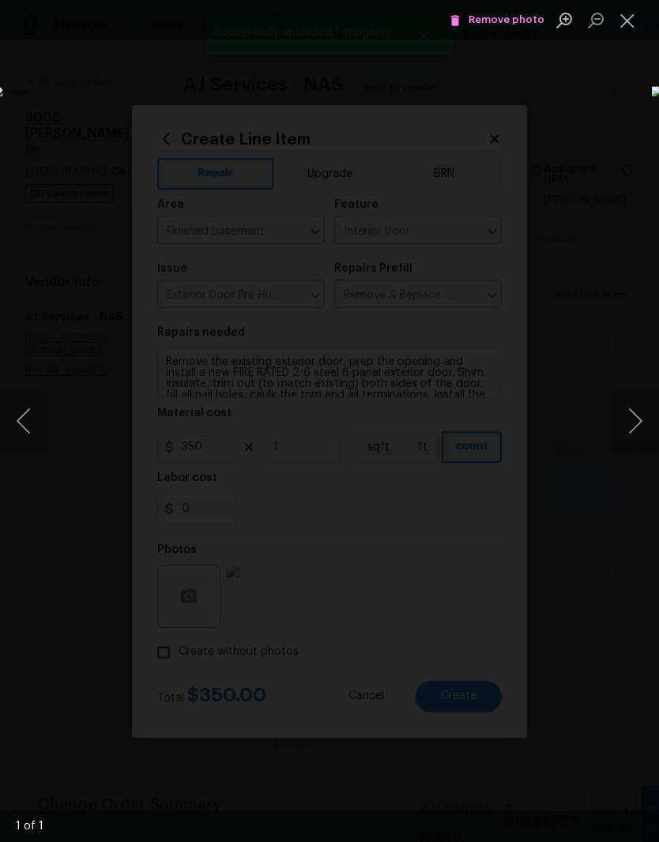
click at [634, 22] on button "Close lightbox" at bounding box center [628, 20] width 32 height 28
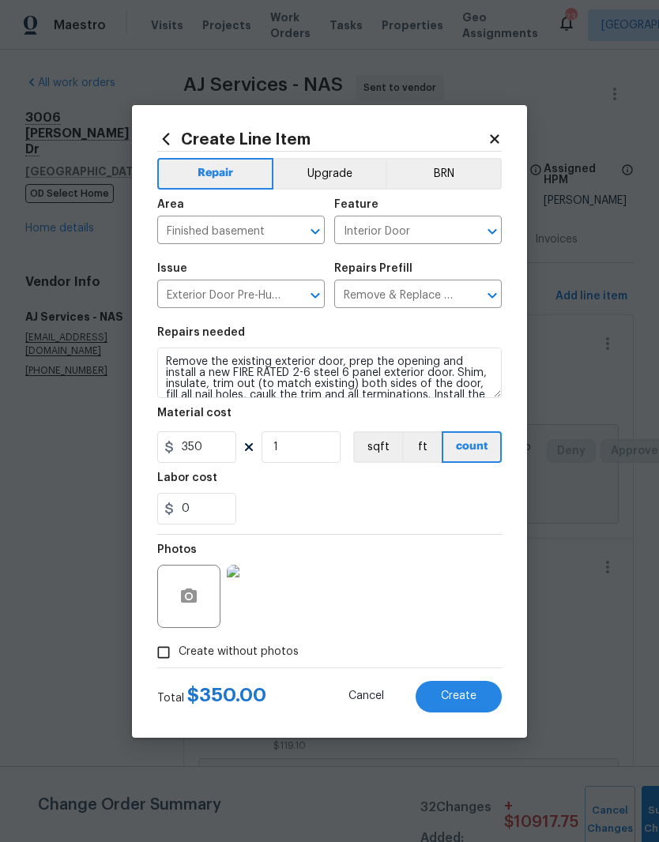
click at [471, 695] on span "Create" at bounding box center [459, 697] width 36 height 12
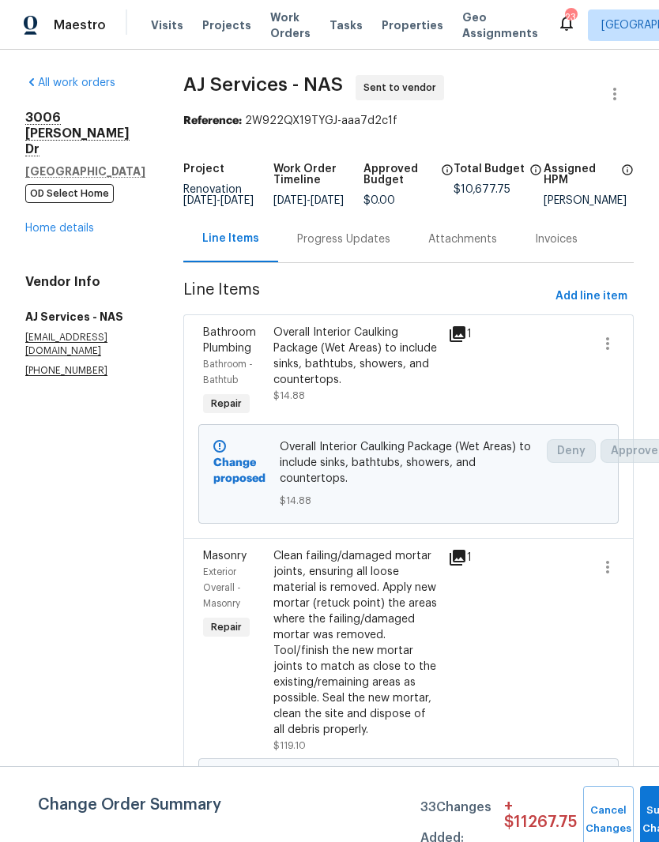
click at [84, 223] on link "Home details" at bounding box center [59, 228] width 69 height 11
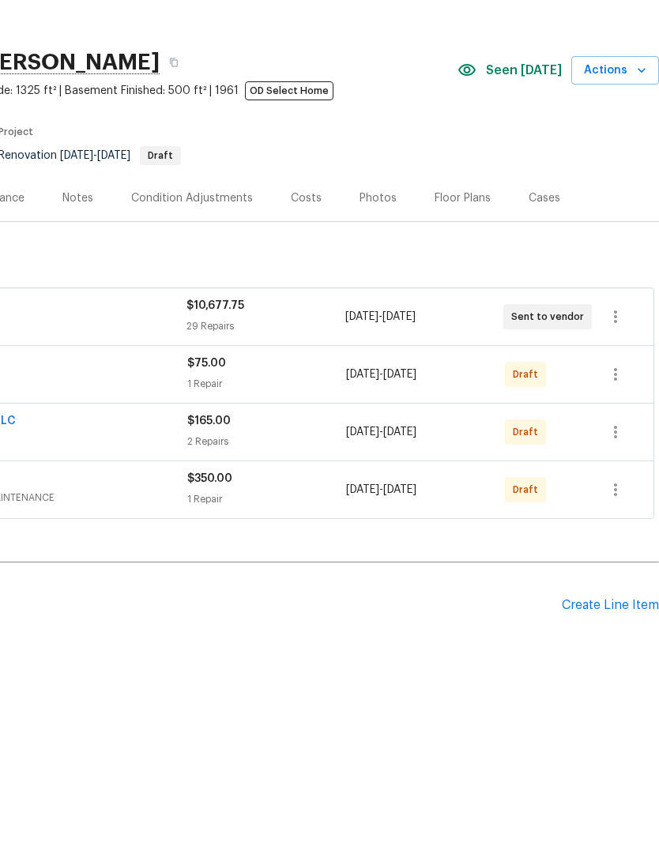
scroll to position [0, 234]
click at [627, 663] on div "Create Line Item" at bounding box center [610, 670] width 97 height 15
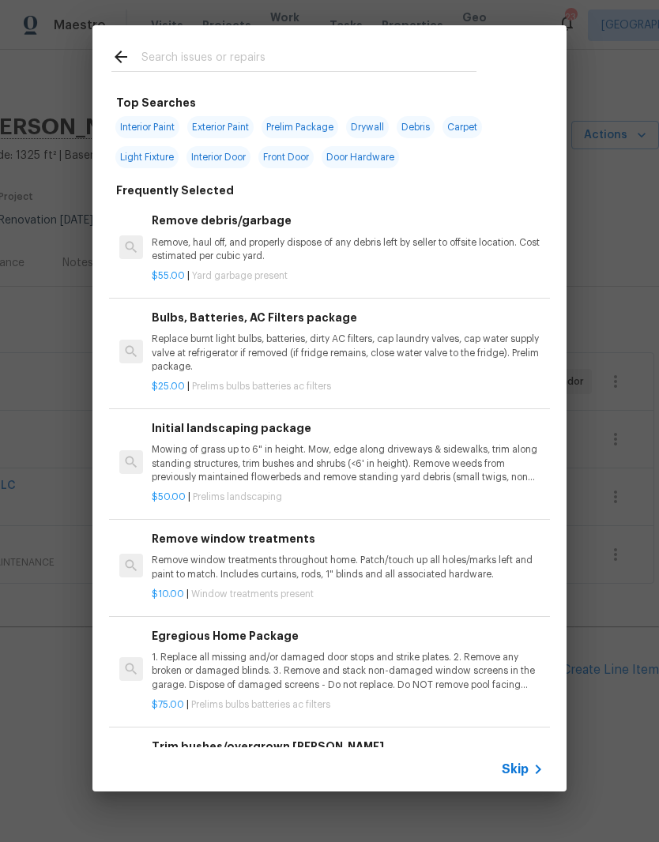
click at [188, 51] on input "text" at bounding box center [308, 59] width 335 height 24
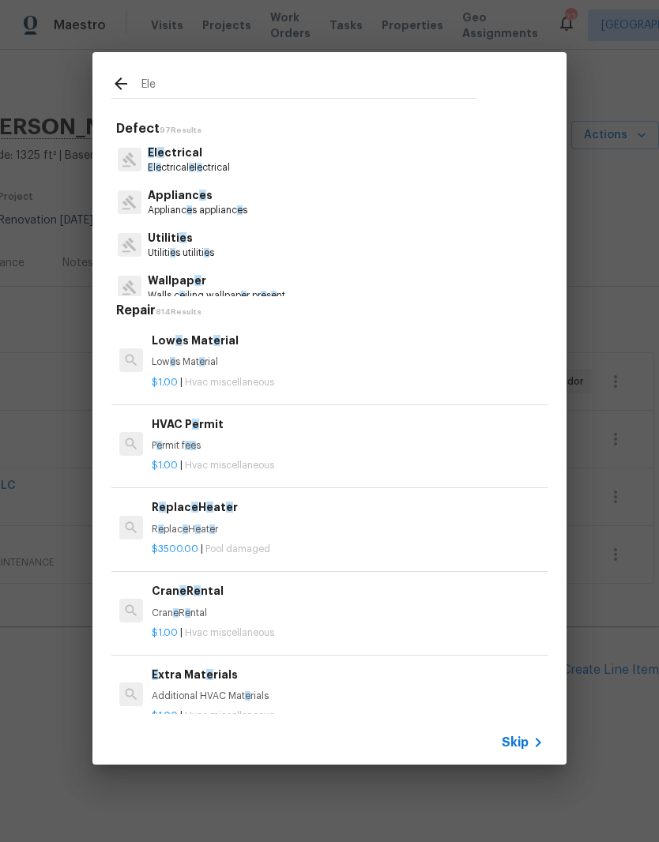
type input "Elec"
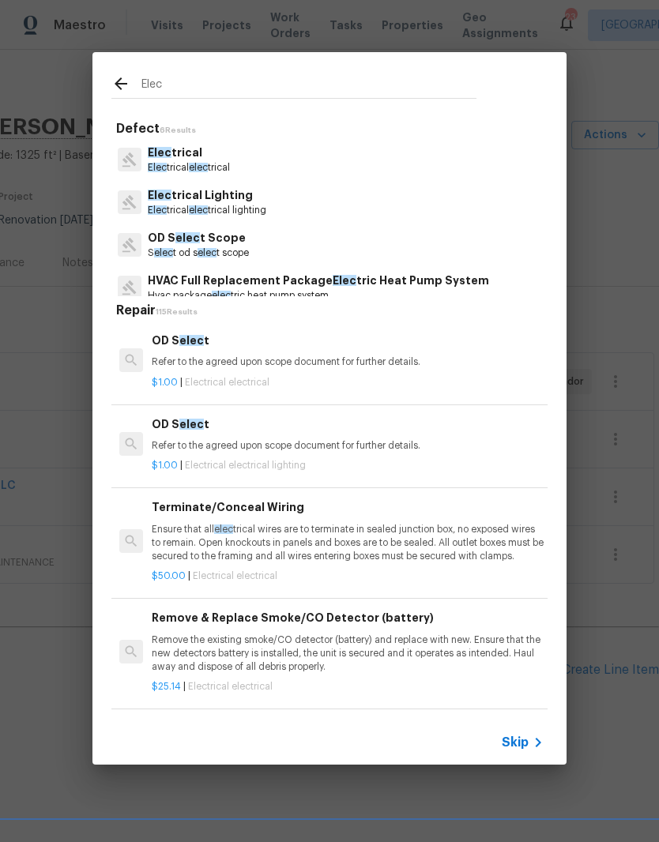
click at [205, 160] on p "Elec trical" at bounding box center [189, 153] width 82 height 17
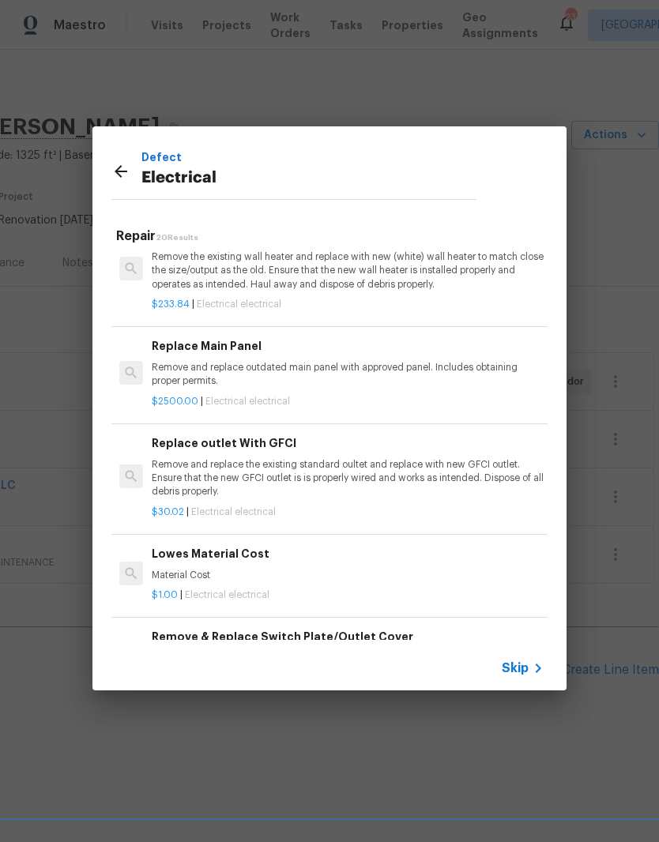
scroll to position [1426, 0]
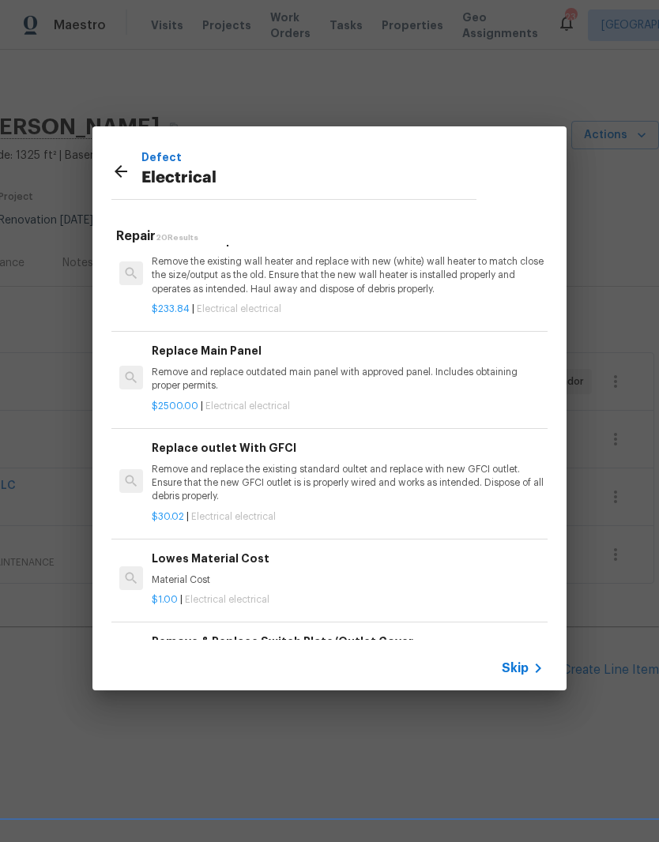
click at [262, 367] on p "Remove and replace outdated main panel with approved panel. Includes obtaining …" at bounding box center [348, 379] width 392 height 27
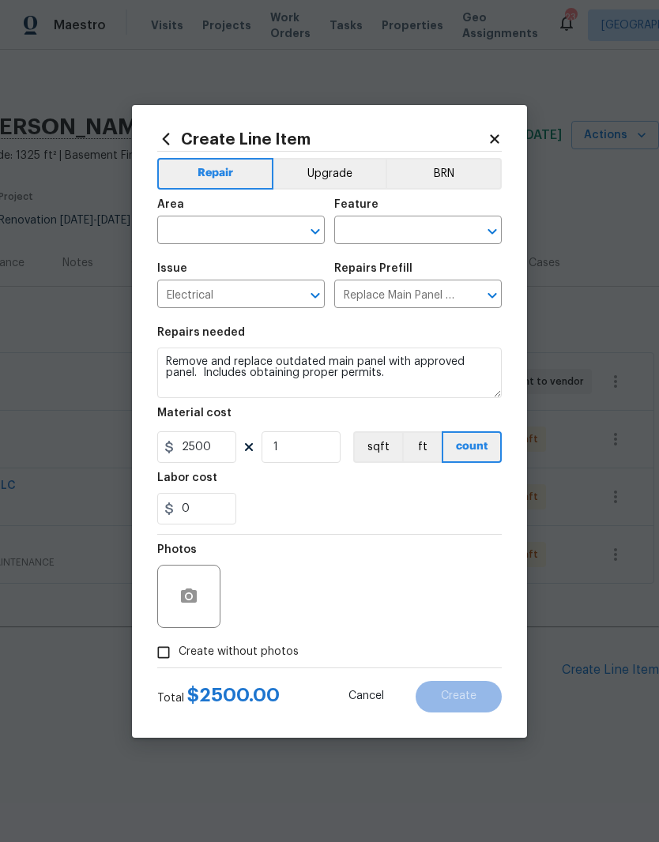
click at [238, 227] on input "text" at bounding box center [218, 232] width 123 height 24
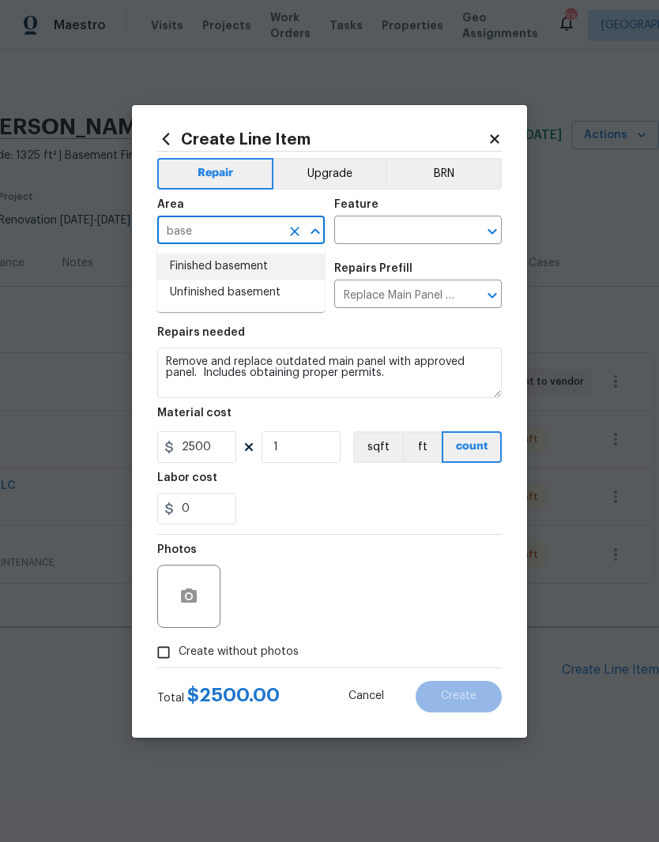
click at [256, 266] on li "Finished basement" at bounding box center [241, 267] width 168 height 26
type input "Finished basement"
click at [421, 222] on input "text" at bounding box center [395, 232] width 123 height 24
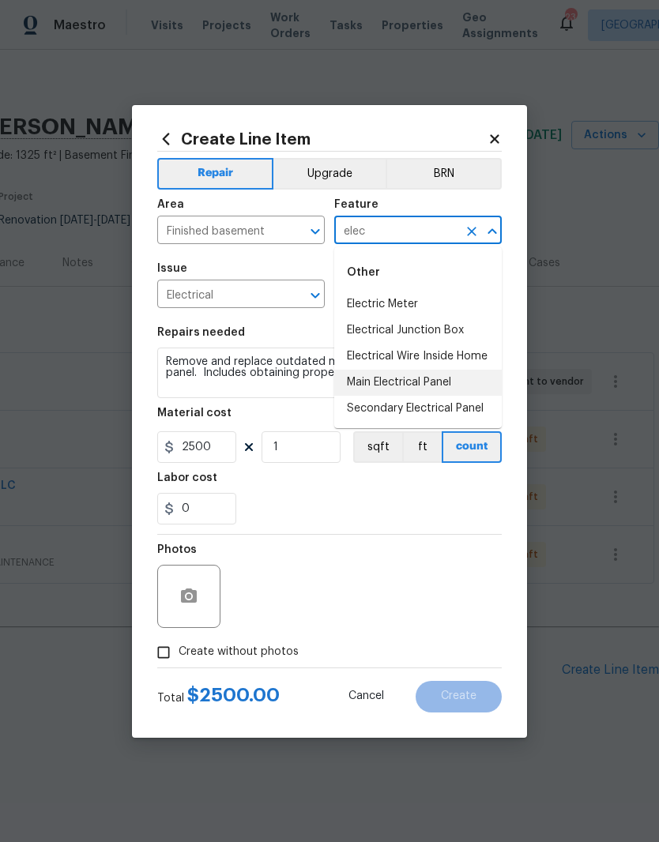
click at [449, 384] on li "Main Electrical Panel" at bounding box center [418, 383] width 168 height 26
type input "Main Electrical Panel"
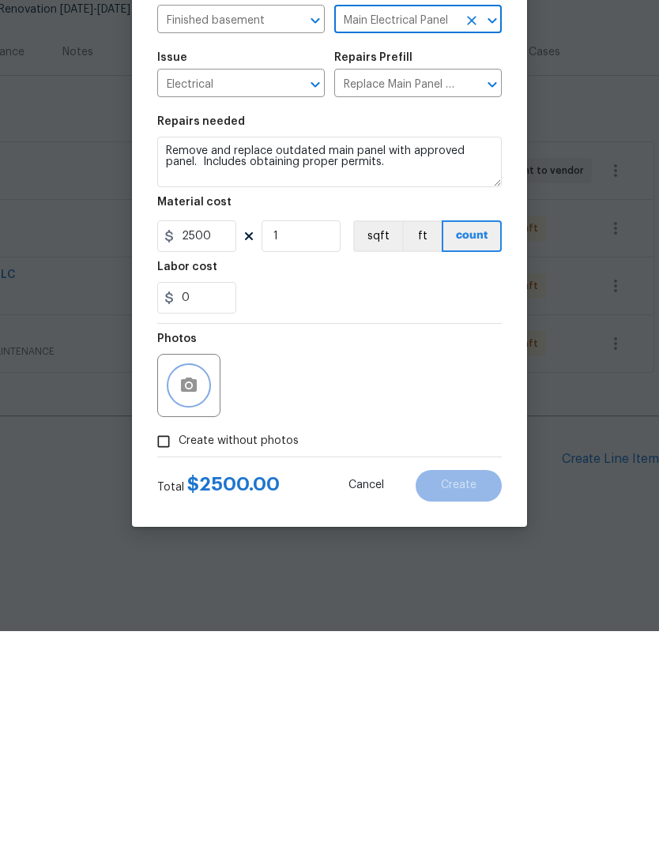
click at [202, 578] on button "button" at bounding box center [189, 597] width 38 height 38
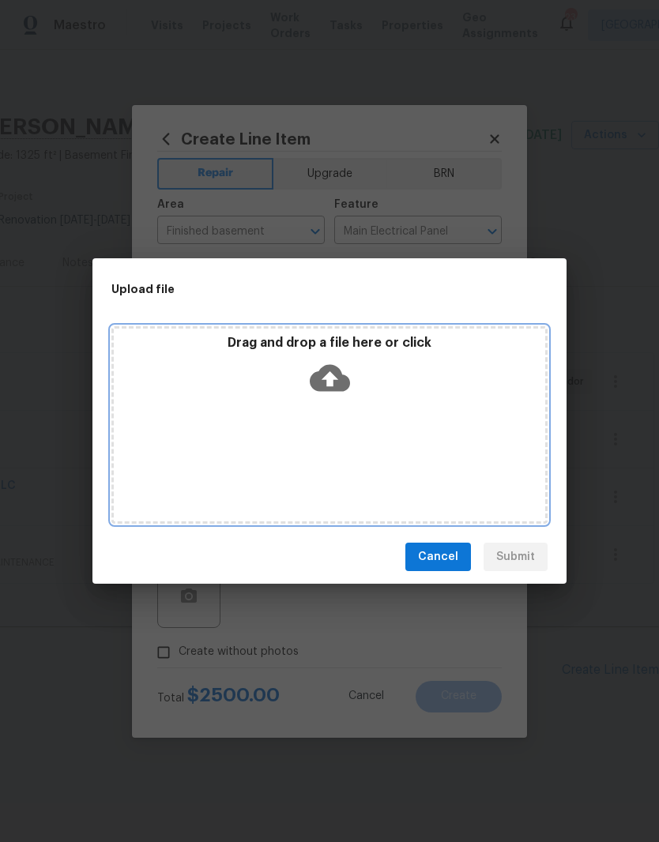
click at [377, 409] on div "Drag and drop a file here or click" at bounding box center [329, 425] width 436 height 198
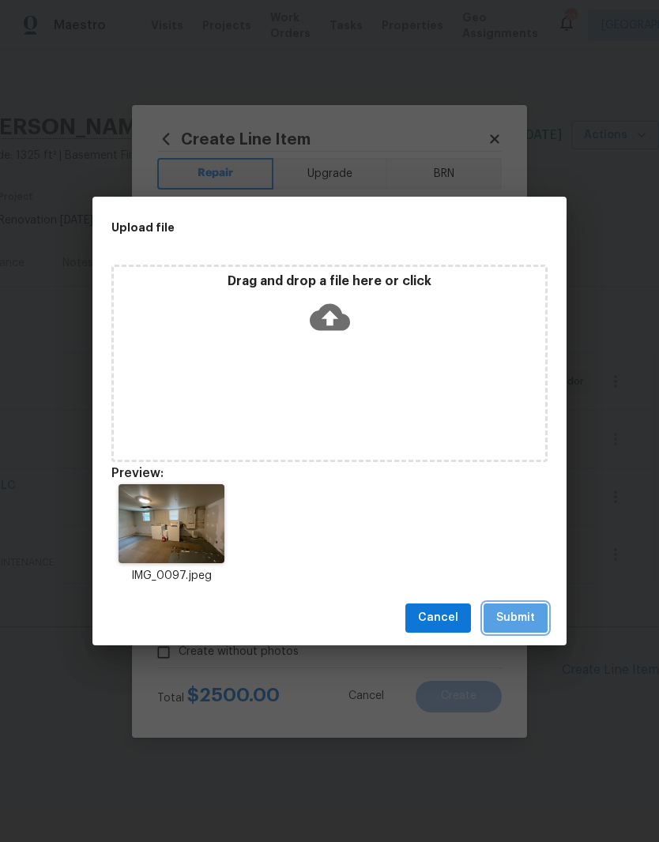
click at [526, 616] on span "Submit" at bounding box center [515, 618] width 39 height 20
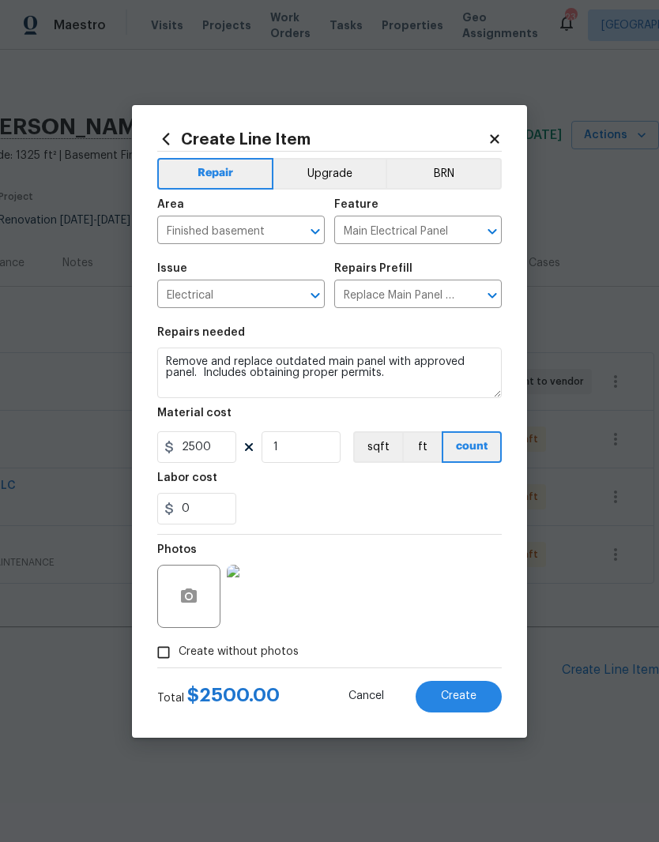
click at [471, 699] on span "Create" at bounding box center [459, 697] width 36 height 12
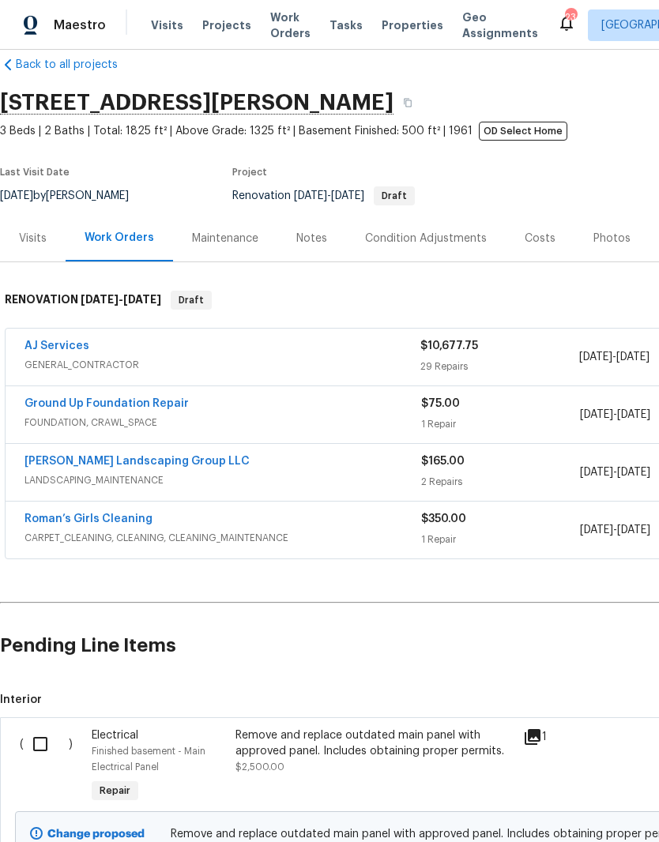
scroll to position [25, 0]
click at [49, 749] on input "checkbox" at bounding box center [46, 743] width 45 height 33
checkbox input "true"
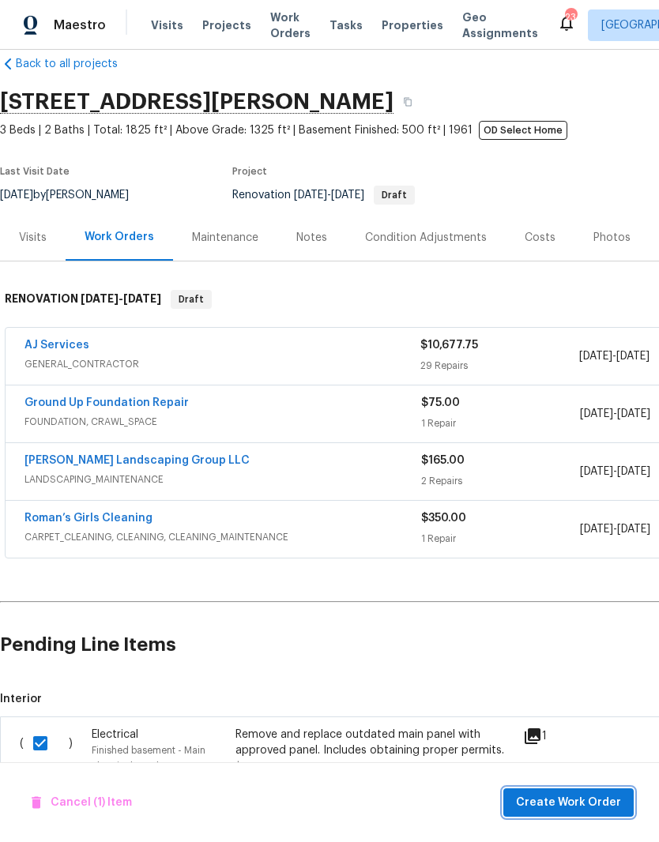
click at [609, 807] on span "Create Work Order" at bounding box center [568, 803] width 105 height 20
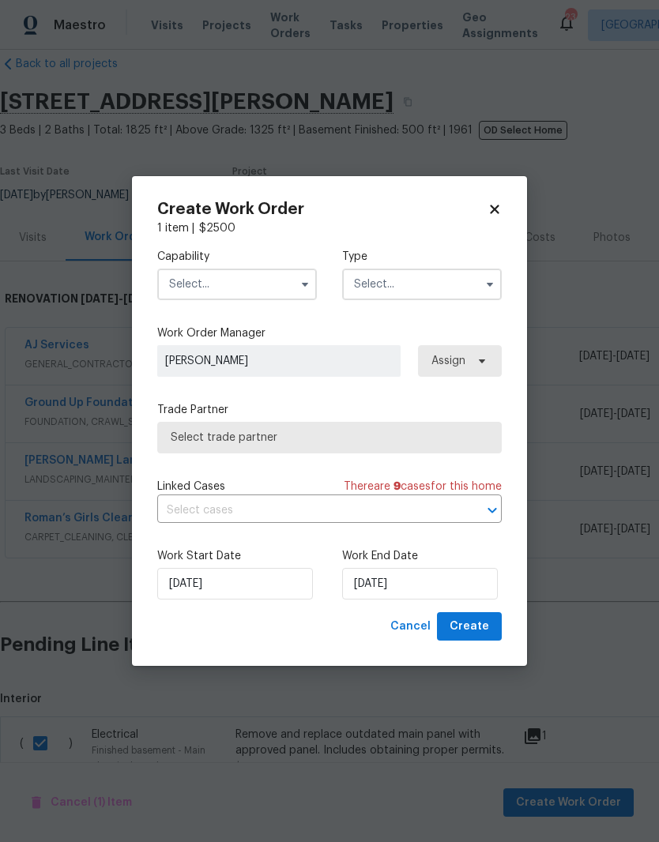
click at [266, 279] on input "text" at bounding box center [237, 285] width 160 height 32
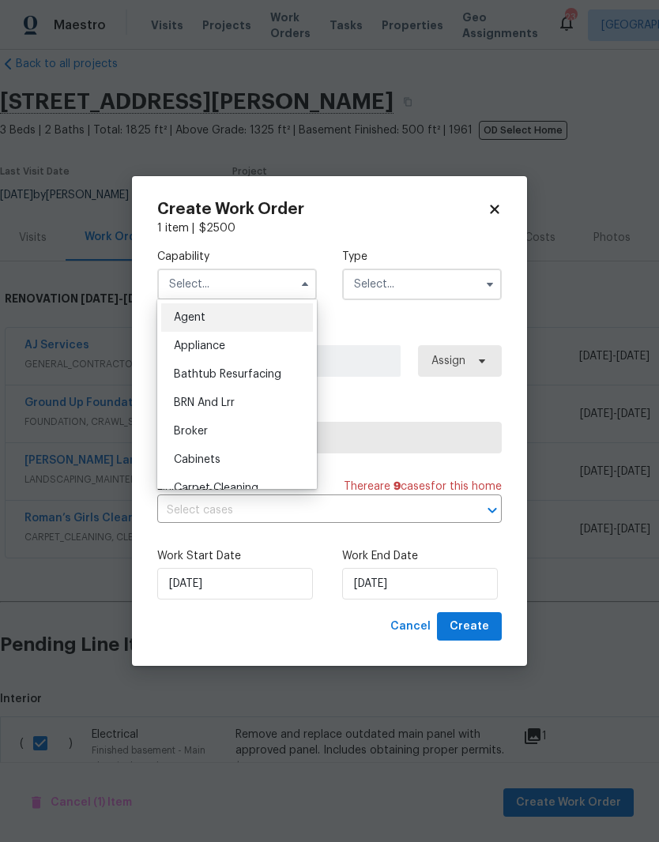
click at [265, 284] on input "text" at bounding box center [237, 285] width 160 height 32
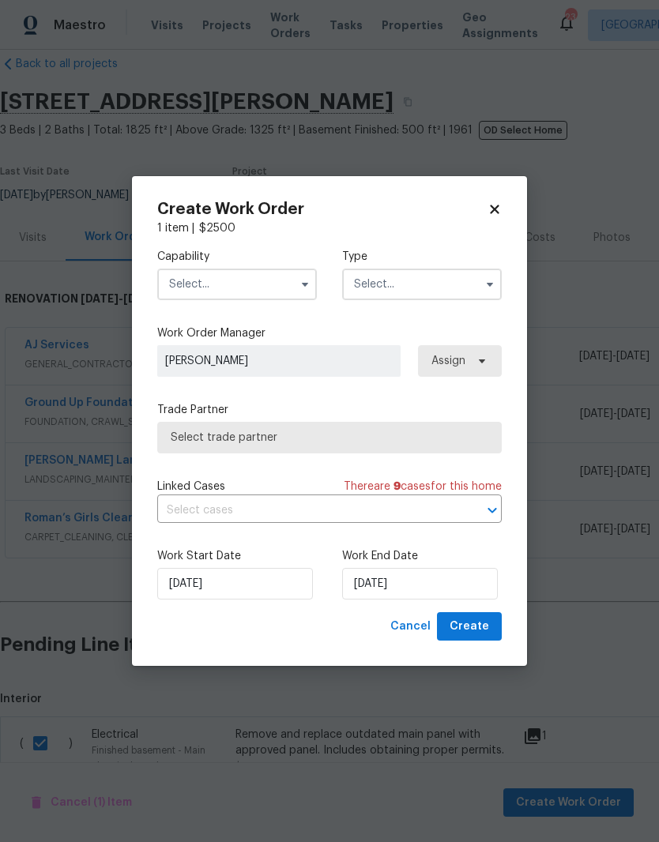
click at [279, 283] on input "text" at bounding box center [237, 285] width 160 height 32
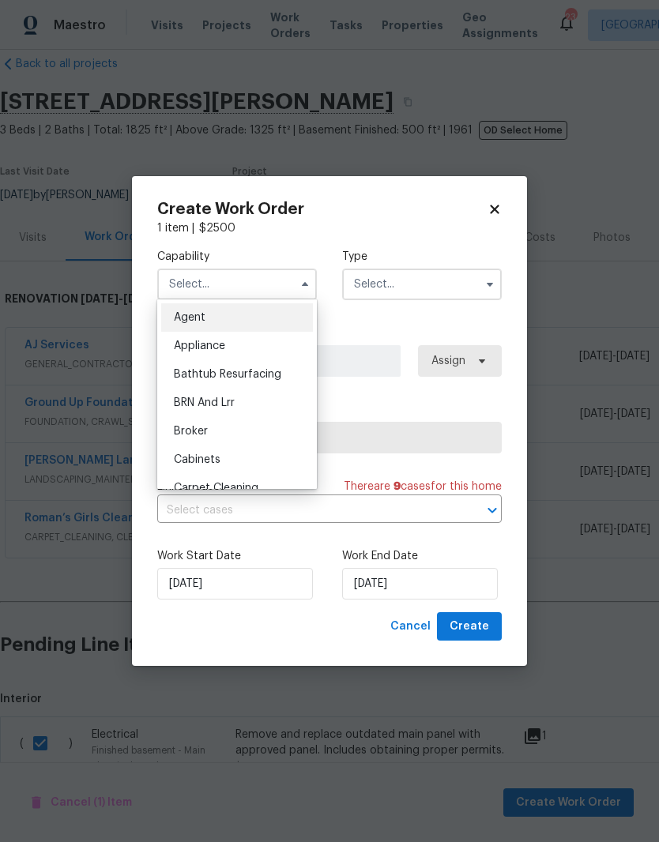
click at [267, 321] on div "Agent" at bounding box center [237, 317] width 152 height 28
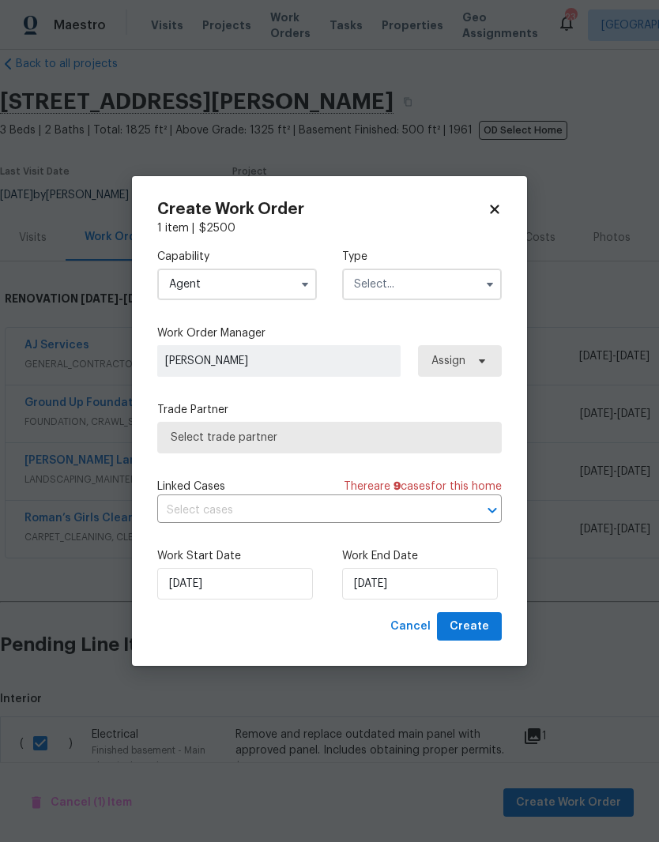
click at [257, 280] on input "Agent" at bounding box center [237, 285] width 160 height 32
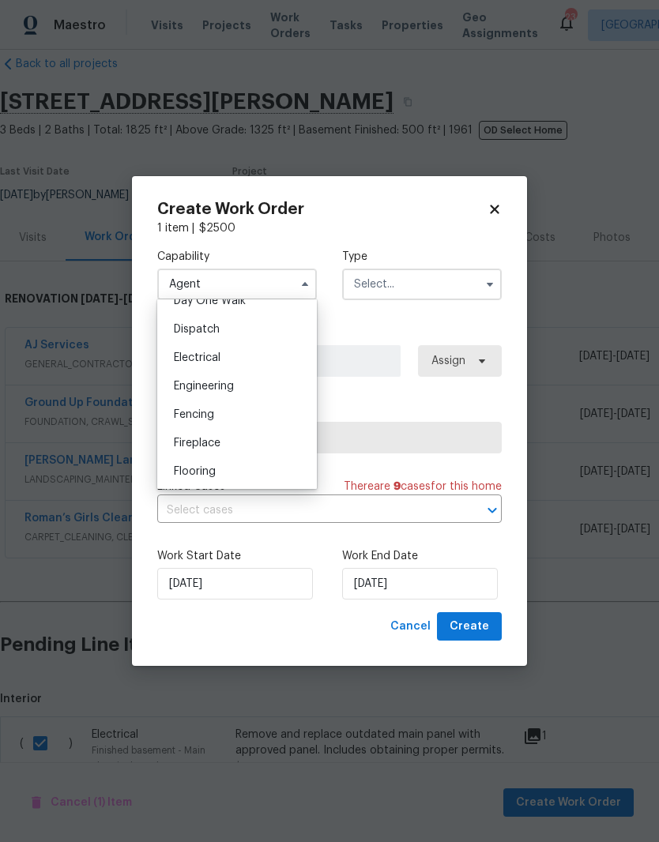
scroll to position [458, 0]
click at [214, 361] on span "Electrical" at bounding box center [197, 359] width 47 height 11
type input "Electrical"
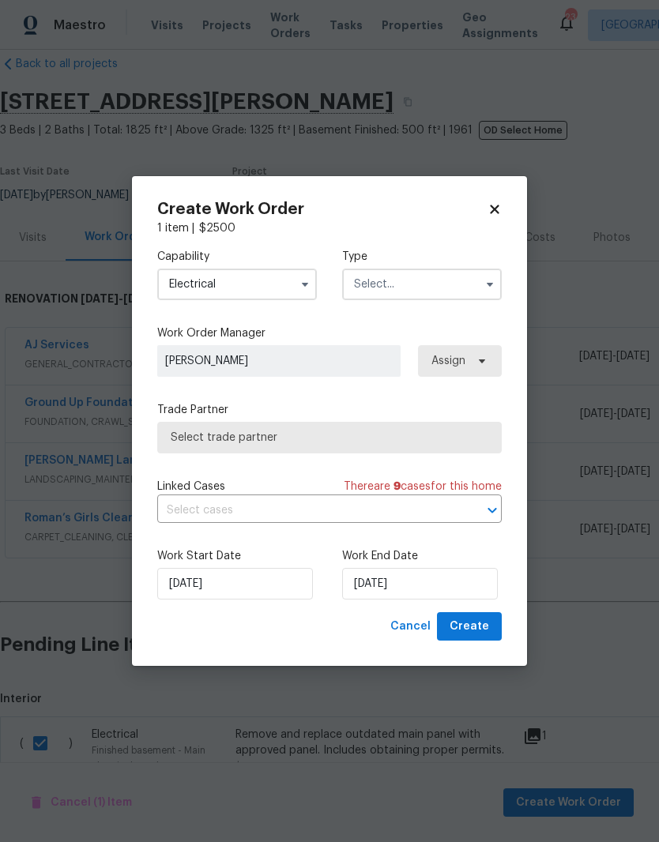
click at [424, 281] on input "text" at bounding box center [422, 285] width 160 height 32
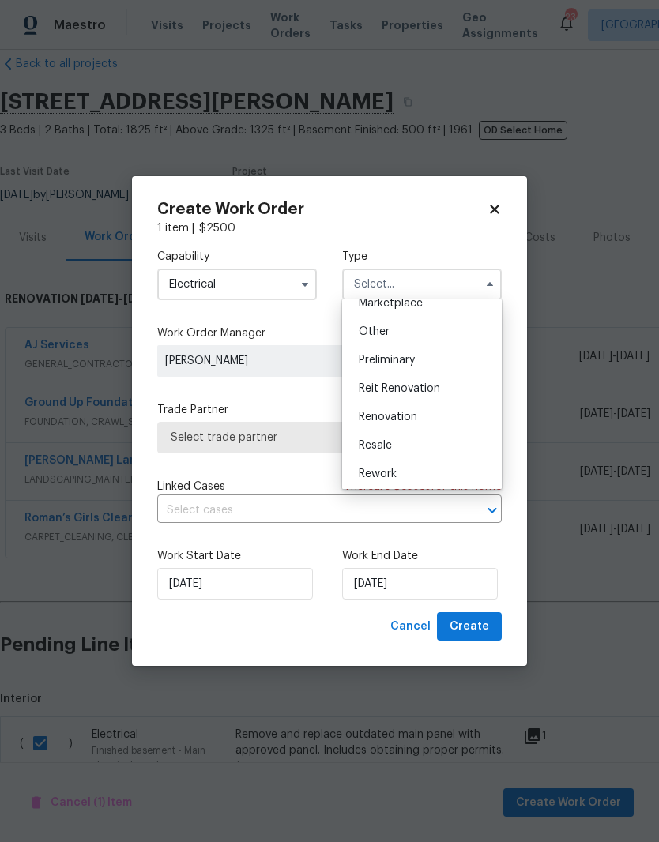
scroll to position [299, 0]
click at [418, 419] on div "Renovation" at bounding box center [422, 416] width 152 height 28
type input "Renovation"
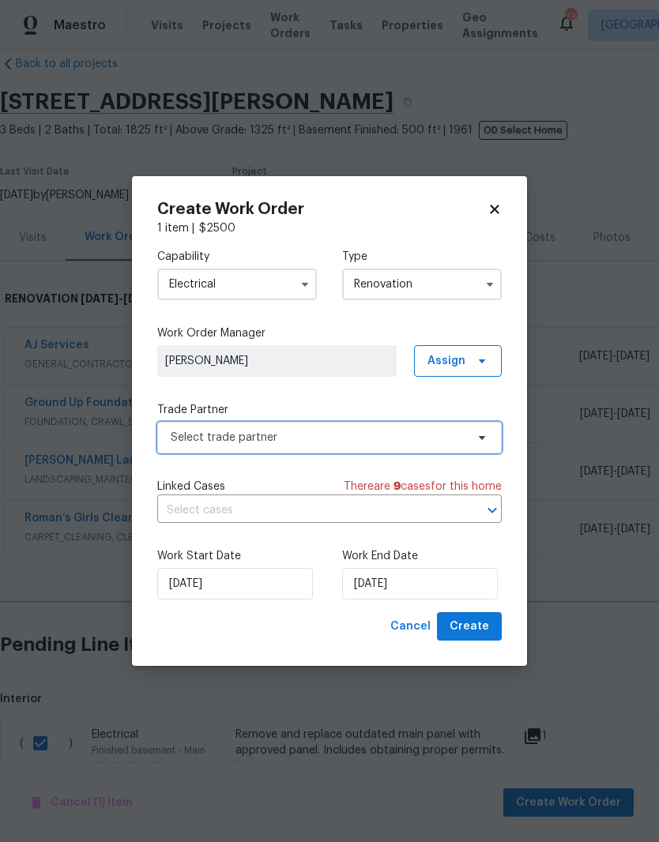
click at [473, 437] on span at bounding box center [479, 437] width 17 height 13
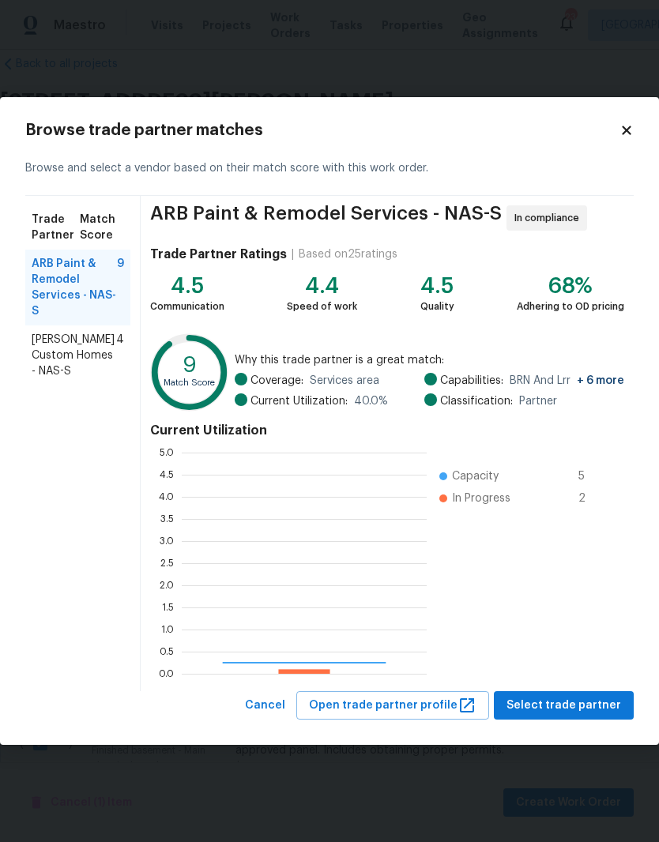
scroll to position [221, 245]
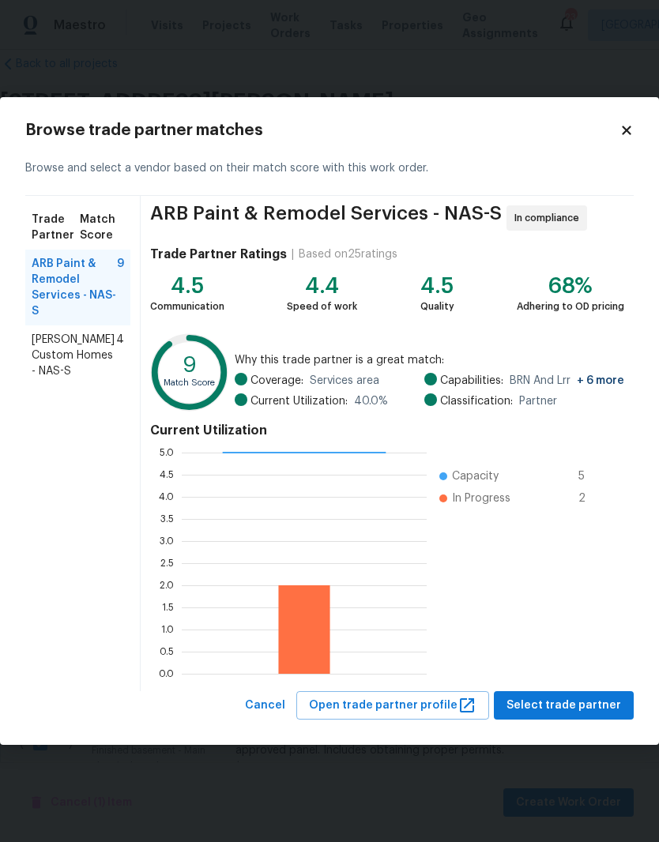
click at [631, 137] on icon at bounding box center [627, 130] width 14 height 14
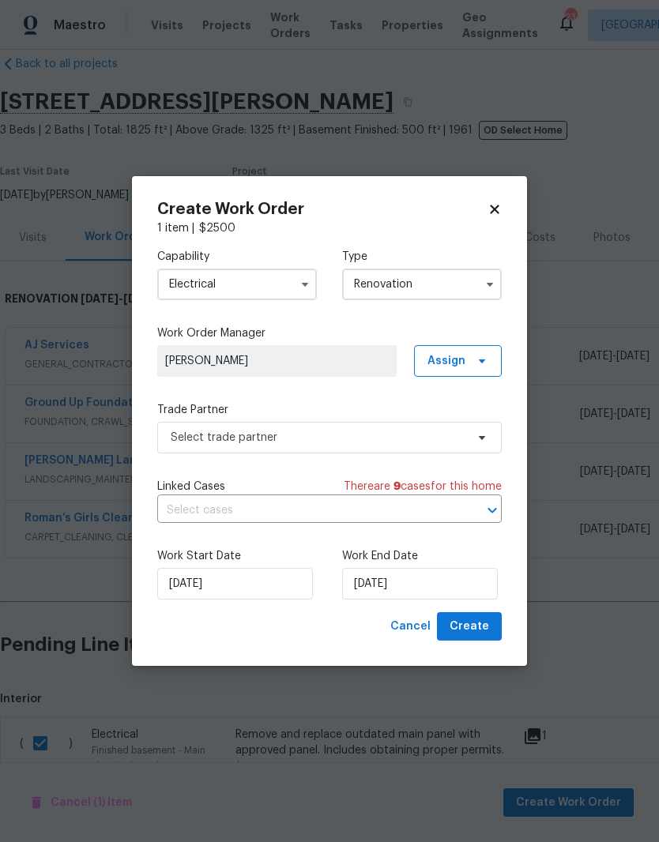
click at [299, 283] on icon "button" at bounding box center [305, 284] width 13 height 13
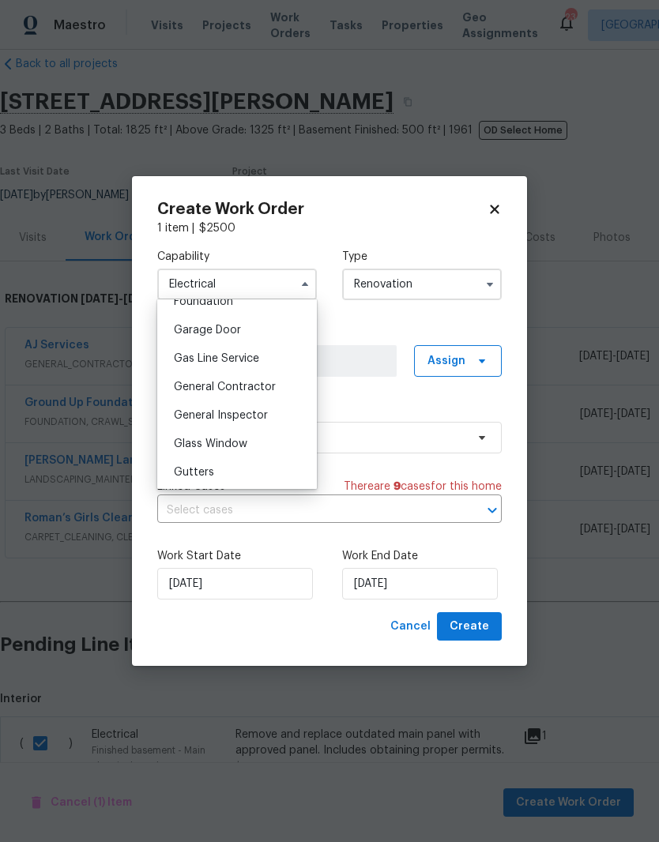
scroll to position [699, 0]
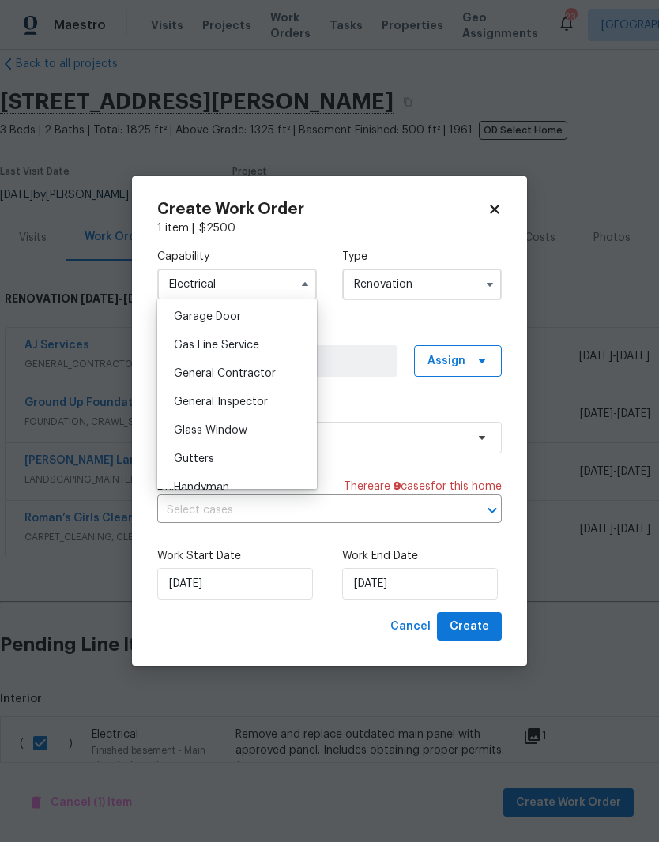
click at [262, 375] on span "General Contractor" at bounding box center [225, 373] width 102 height 11
type input "General Contractor"
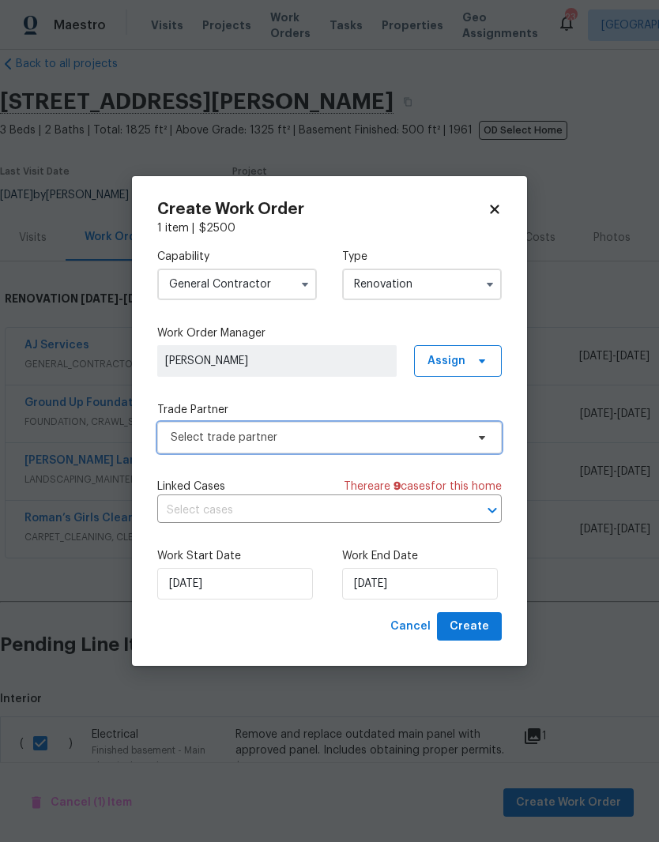
click at [479, 439] on icon at bounding box center [482, 437] width 13 height 13
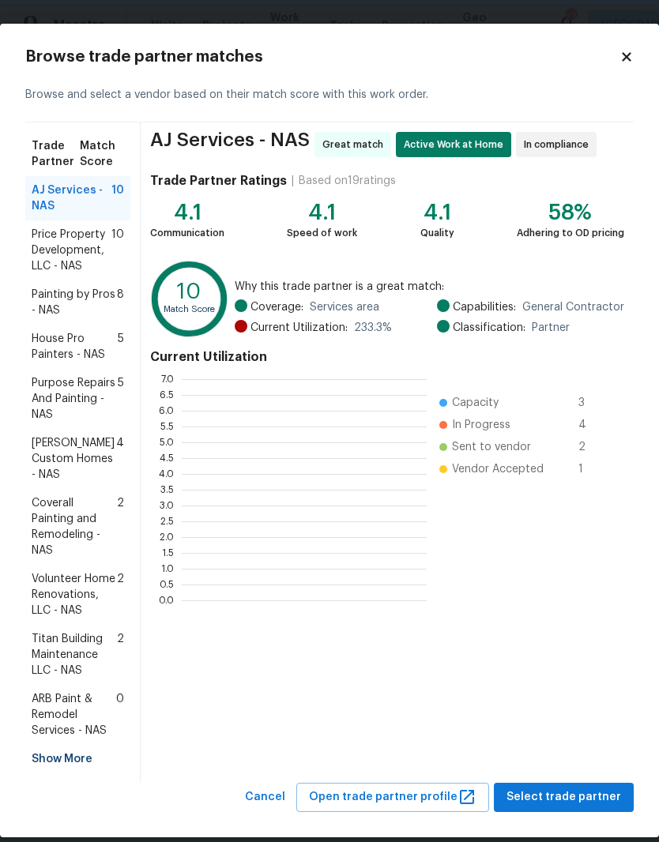
scroll to position [221, 245]
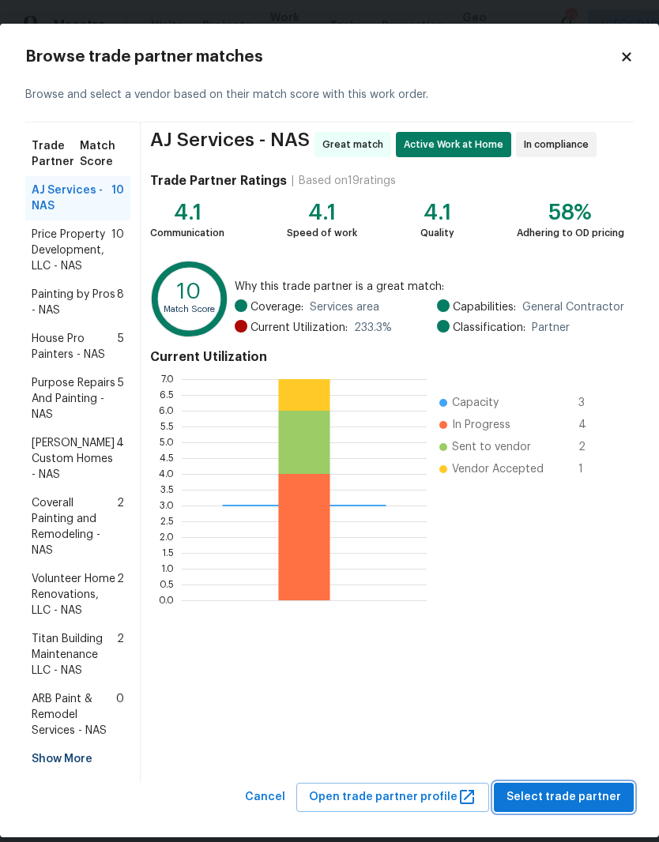
click at [605, 788] on span "Select trade partner" at bounding box center [564, 798] width 115 height 20
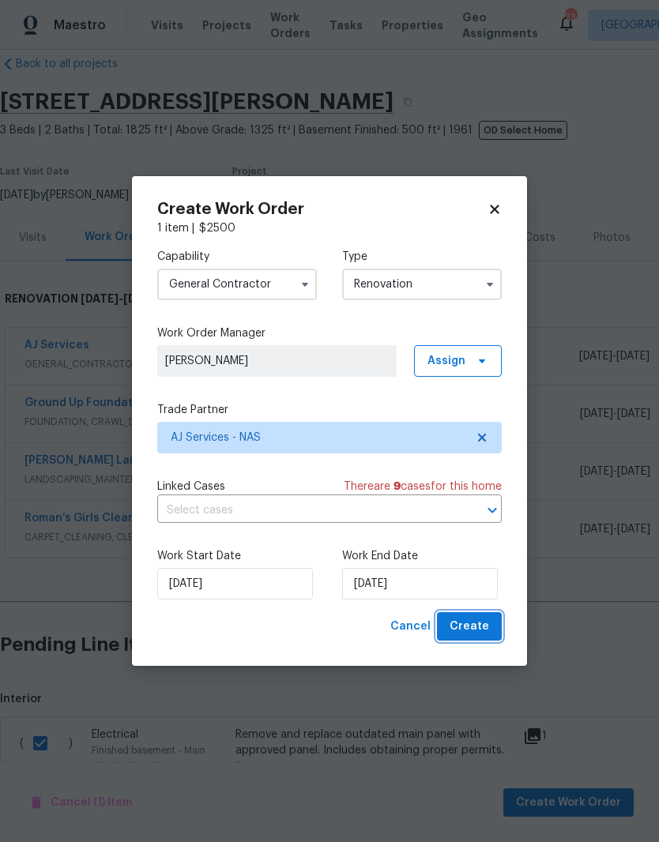
click at [475, 625] on span "Create" at bounding box center [470, 627] width 40 height 20
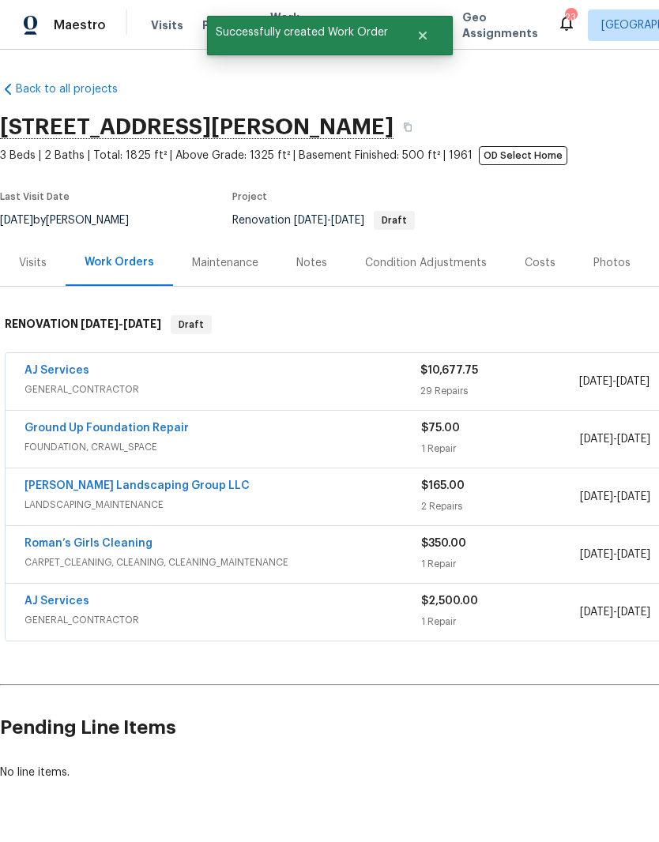
scroll to position [0, 0]
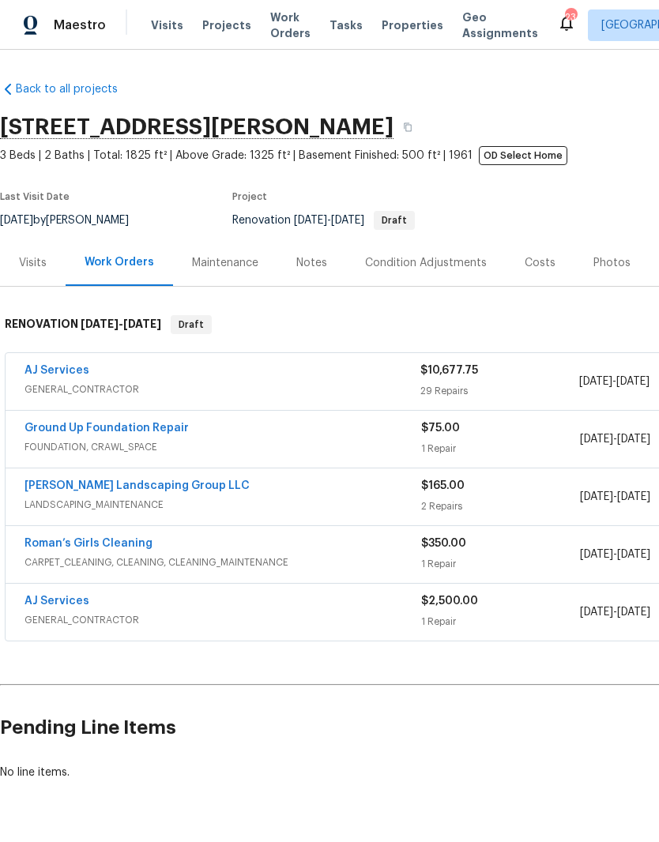
click at [67, 371] on link "AJ Services" at bounding box center [56, 370] width 65 height 11
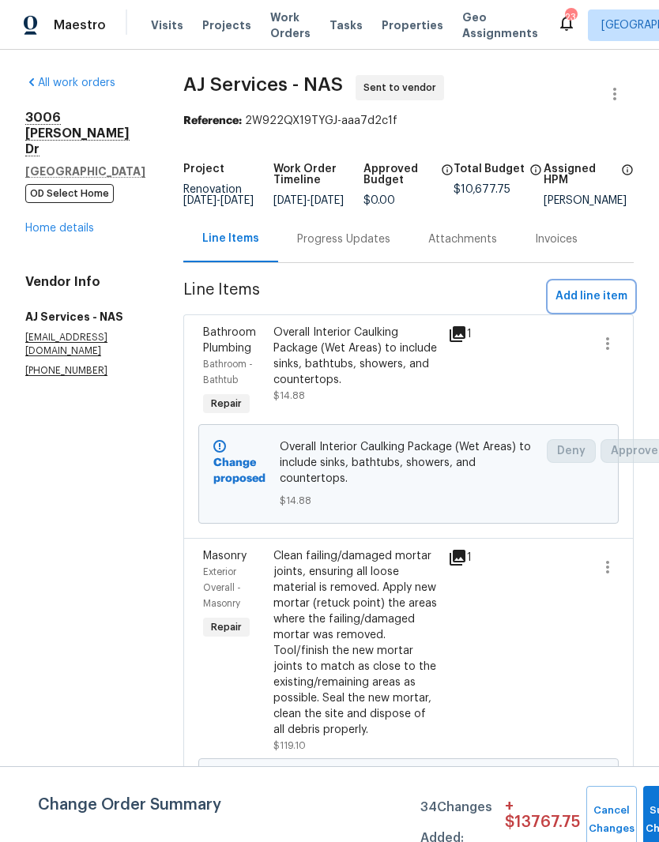
click at [601, 307] on span "Add line item" at bounding box center [592, 297] width 72 height 20
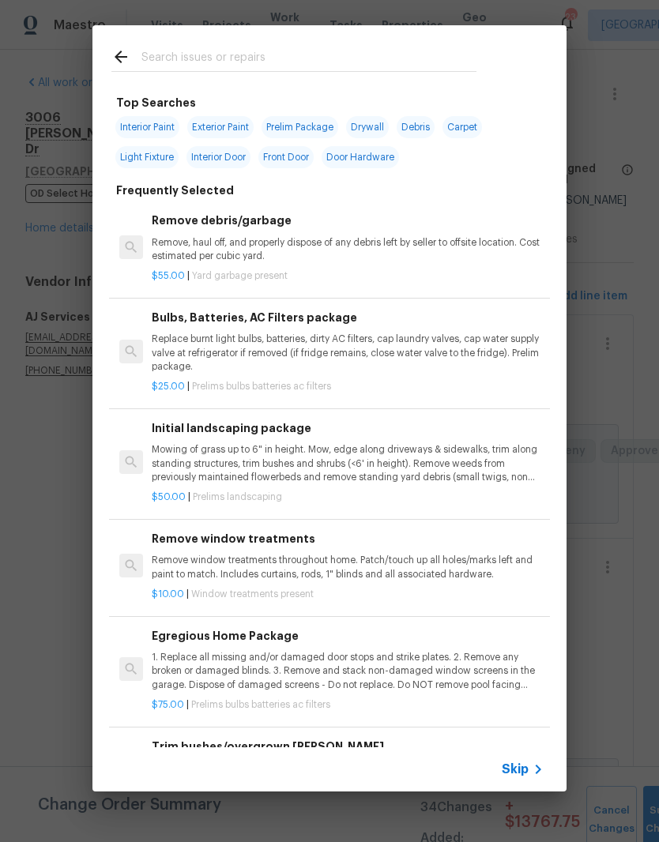
click at [254, 51] on input "text" at bounding box center [308, 59] width 335 height 24
type input "Plum"
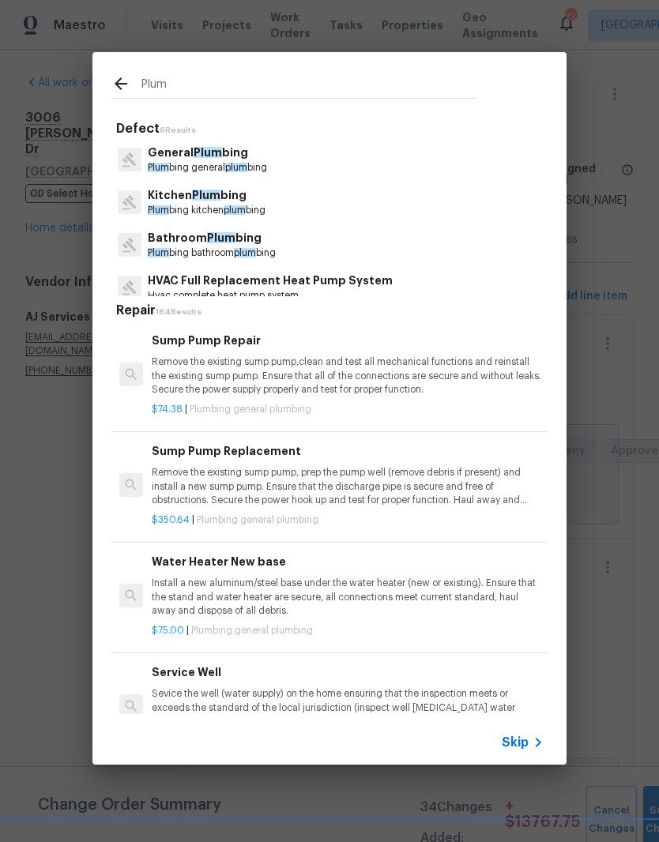
click at [231, 152] on p "General Plum bing" at bounding box center [207, 153] width 119 height 17
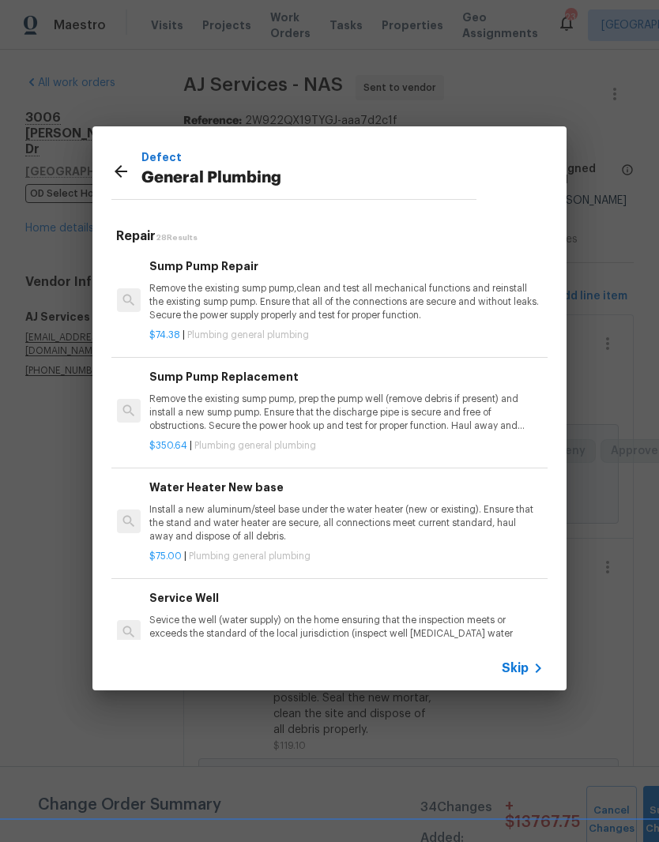
scroll to position [0, 2]
click at [247, 290] on p "Remove the existing sump pump,clean and test all mechanical functions and reins…" at bounding box center [345, 302] width 392 height 40
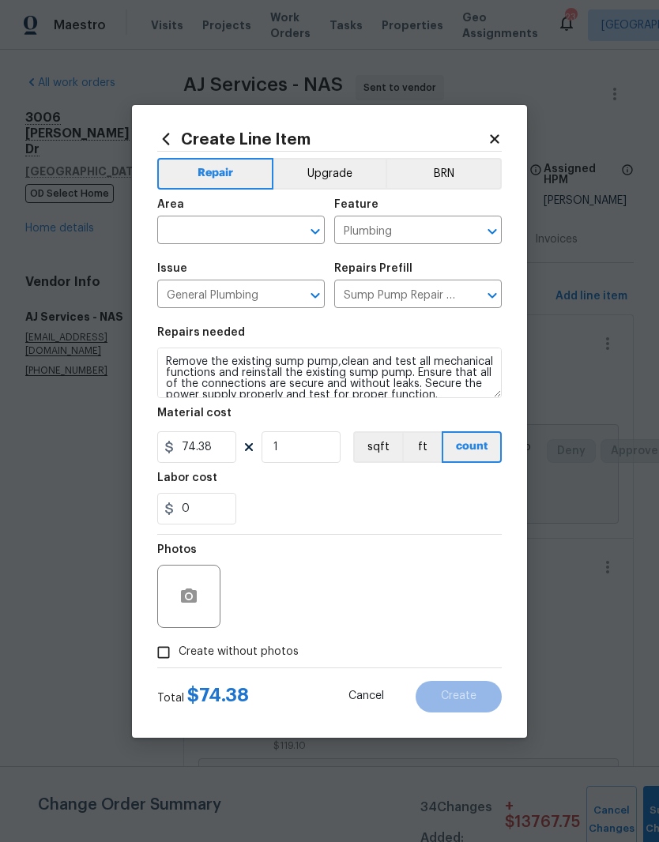
click at [276, 229] on input "text" at bounding box center [218, 232] width 123 height 24
click at [206, 267] on li "Garage" at bounding box center [241, 267] width 168 height 26
type input "Garage"
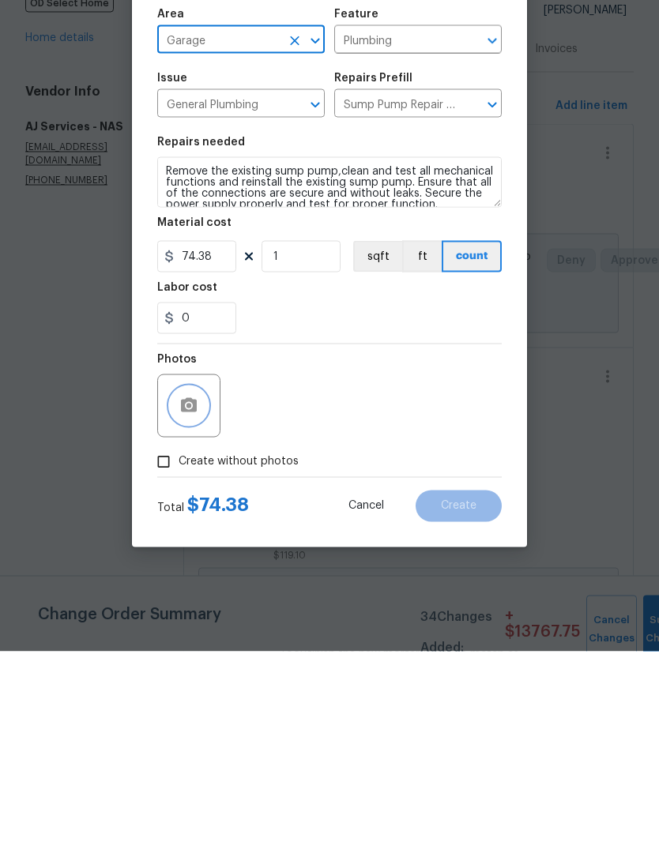
click at [205, 578] on button "button" at bounding box center [189, 597] width 38 height 38
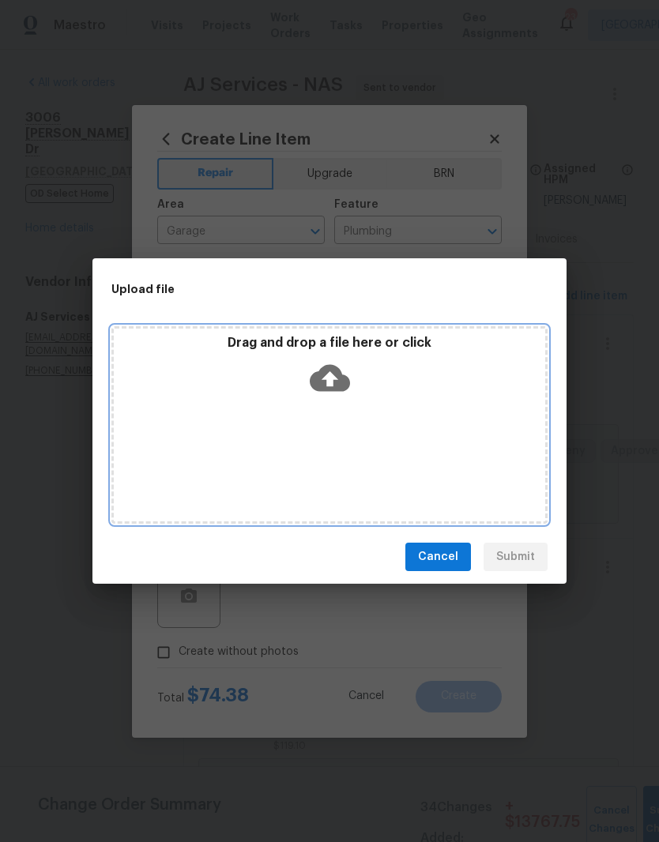
click at [411, 413] on div "Drag and drop a file here or click" at bounding box center [329, 425] width 436 height 198
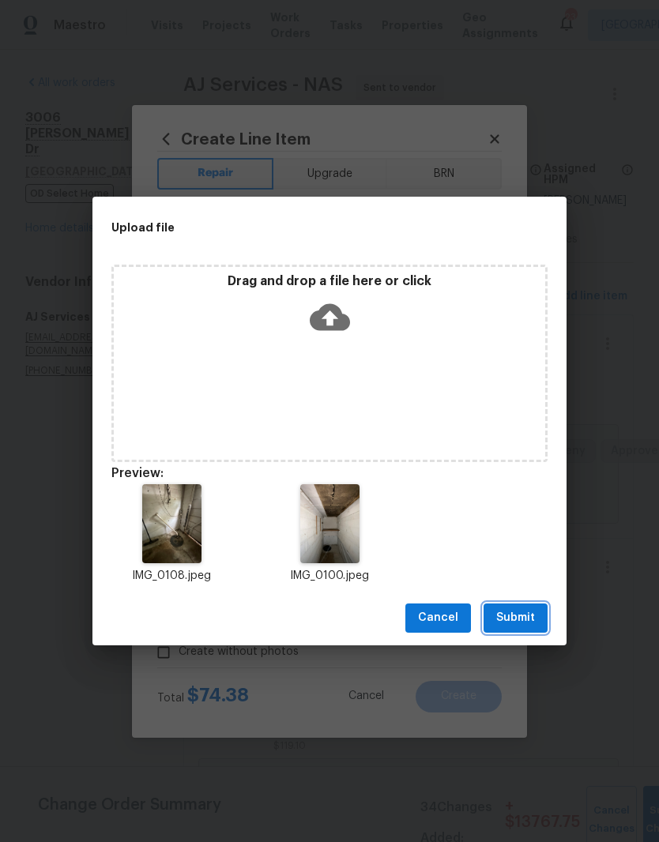
click at [528, 618] on span "Submit" at bounding box center [515, 618] width 39 height 20
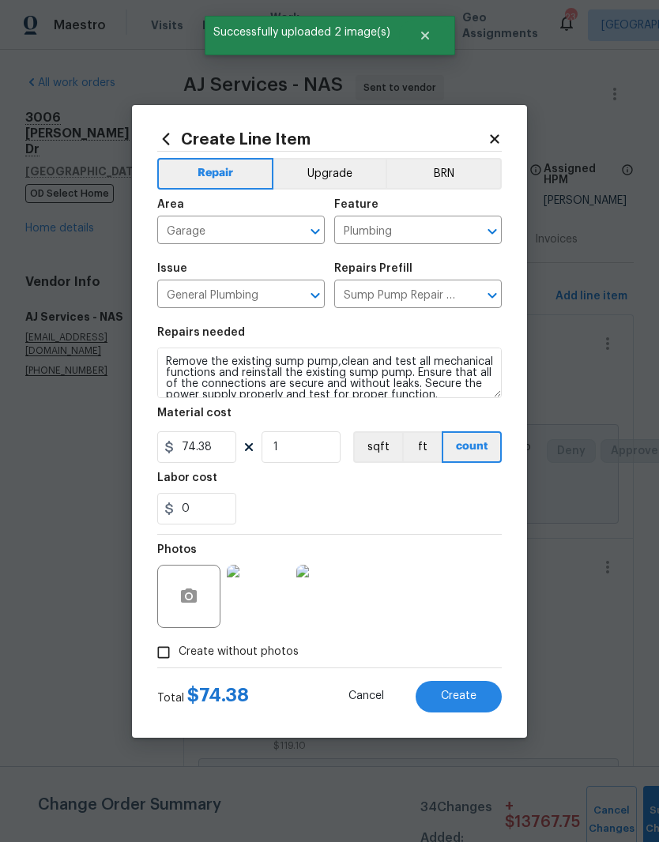
click at [469, 693] on span "Create" at bounding box center [459, 697] width 36 height 12
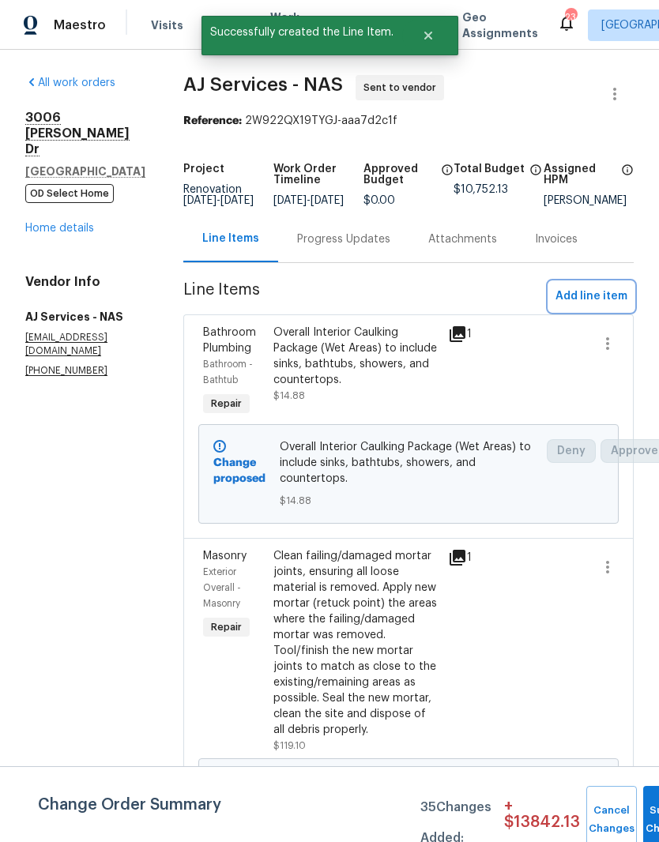
click at [602, 287] on span "Add line item" at bounding box center [592, 297] width 72 height 20
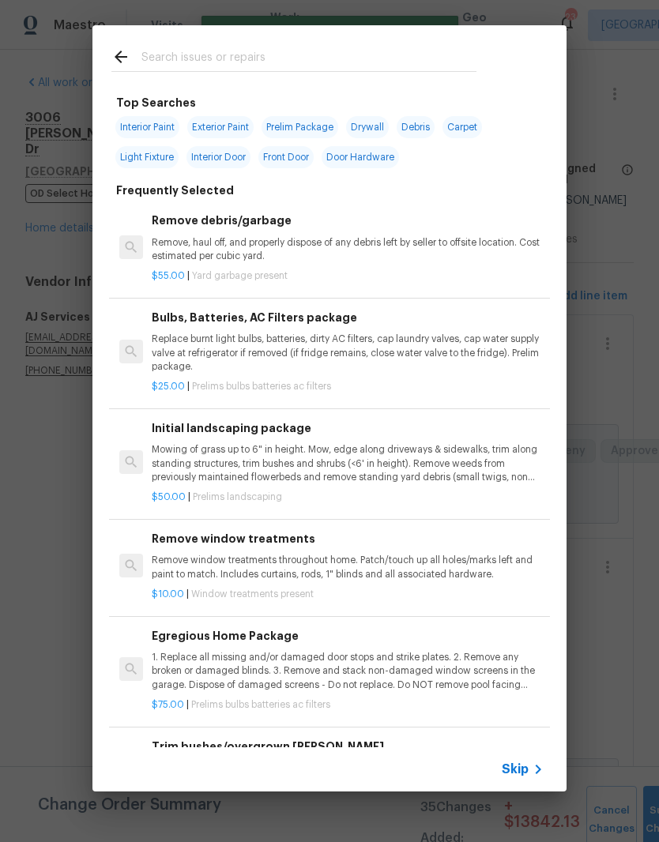
click at [274, 51] on input "text" at bounding box center [308, 59] width 335 height 24
type input "Plum"
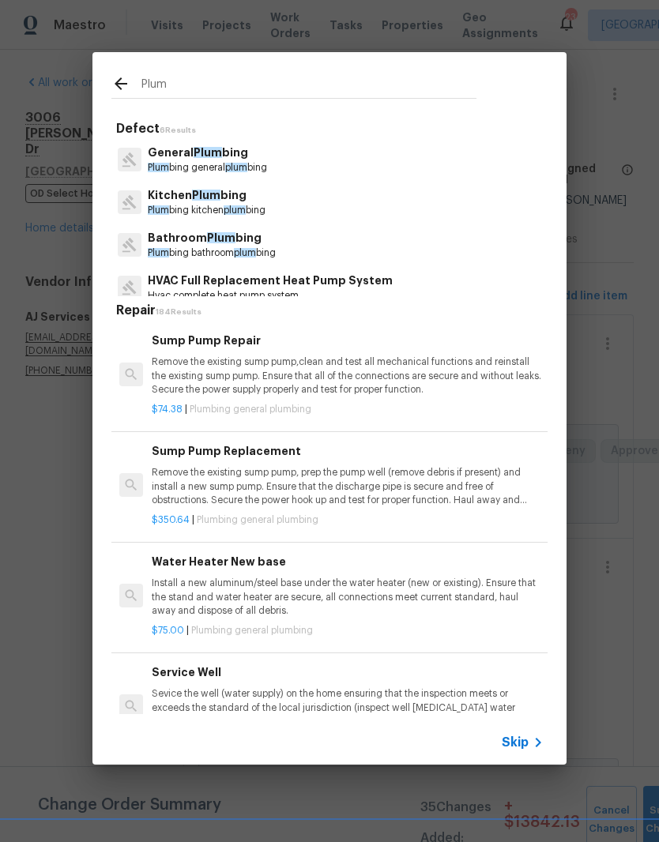
click at [232, 160] on p "General Plum bing" at bounding box center [207, 153] width 119 height 17
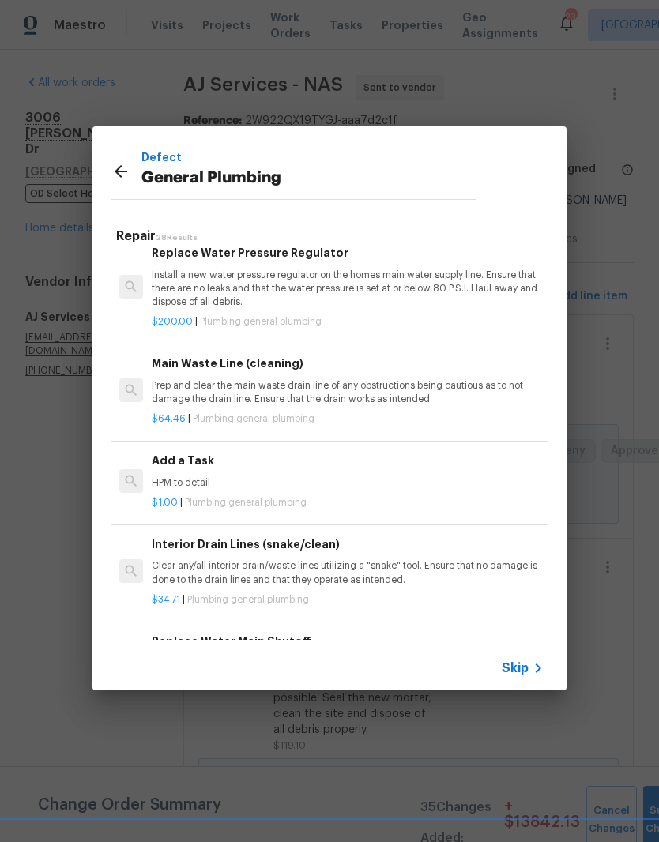
scroll to position [1787, 0]
click at [215, 455] on div "Add a Task HPM to detail" at bounding box center [348, 470] width 392 height 38
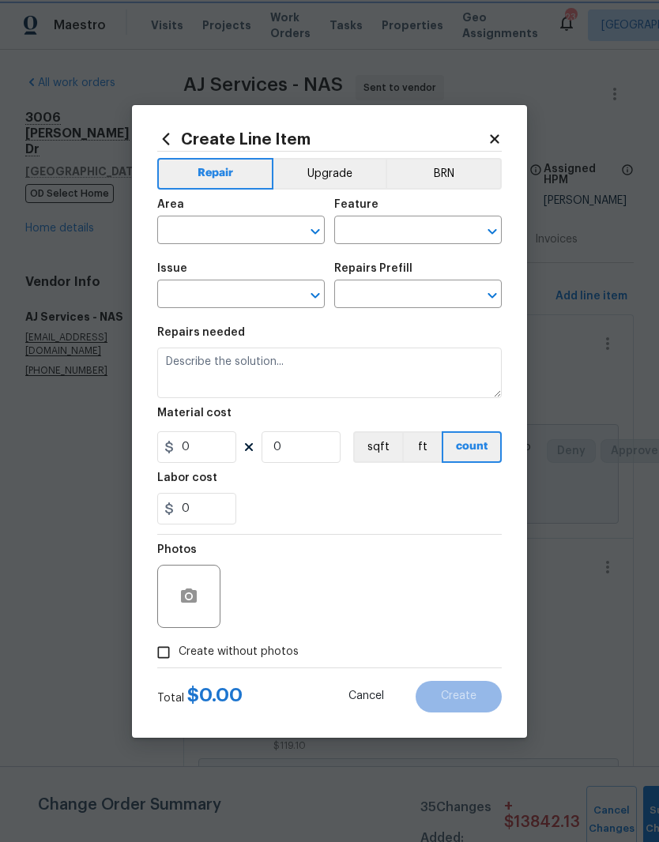
type input "Plumbing"
type input "General Plumbing"
type input "Add a Task $1.00"
type textarea "HPM to detail"
type input "1"
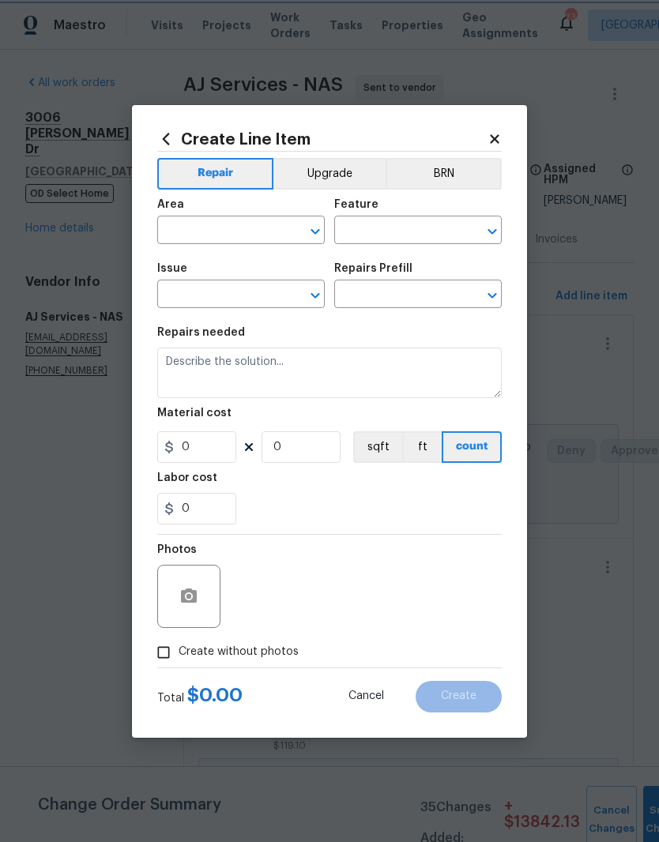
type input "1"
click at [278, 224] on input "text" at bounding box center [218, 232] width 123 height 24
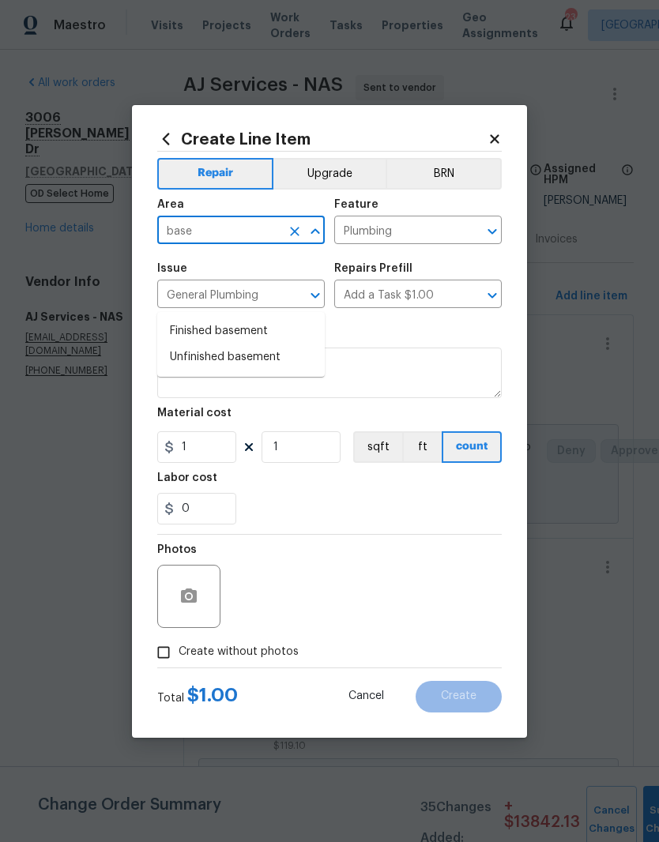
click at [249, 318] on li "Finished basement" at bounding box center [241, 331] width 168 height 26
type input "Finished basement"
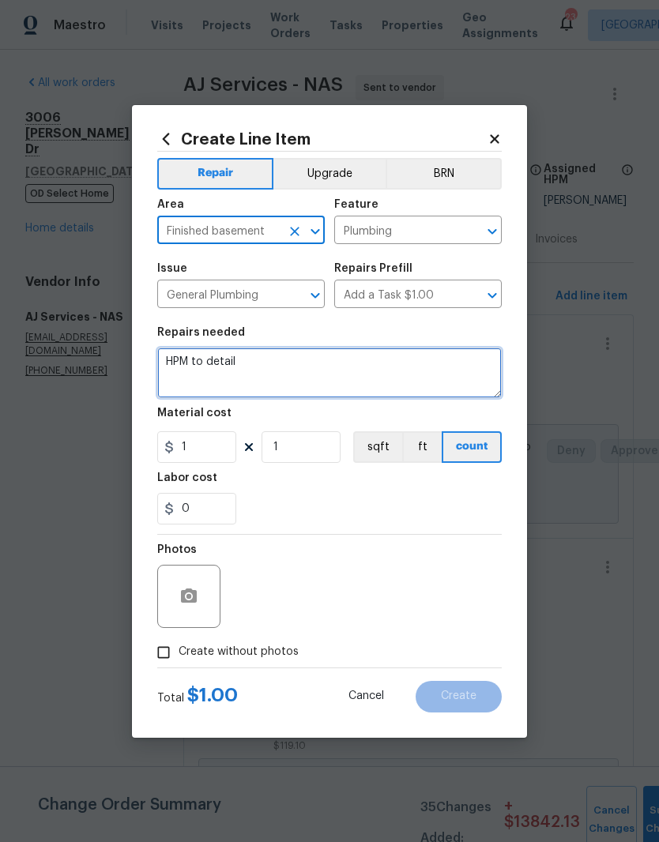
click at [269, 371] on textarea "HPM to detail" at bounding box center [329, 373] width 345 height 51
type textarea "H"
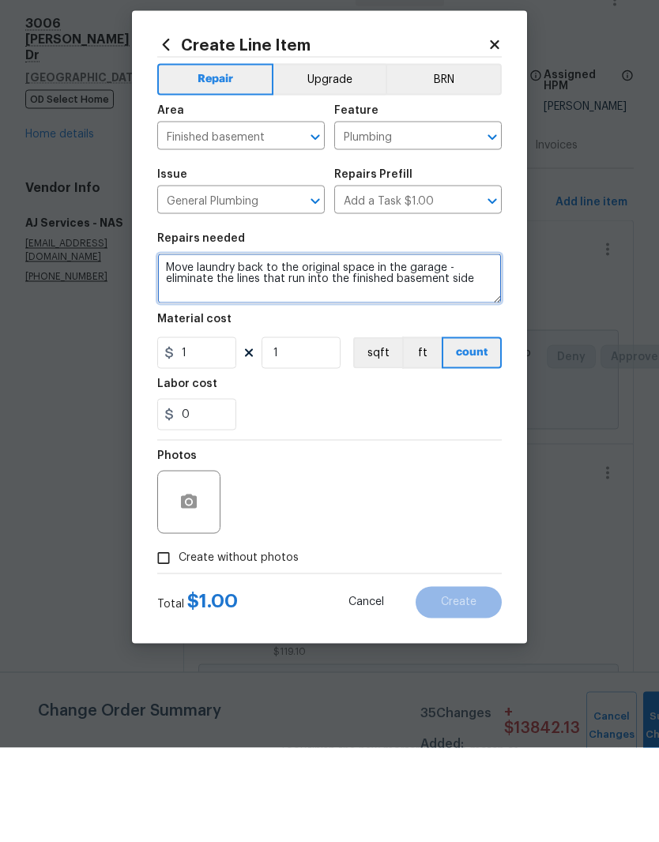
type textarea "Move laundry back to the original space in the garage - eliminate the lines tha…"
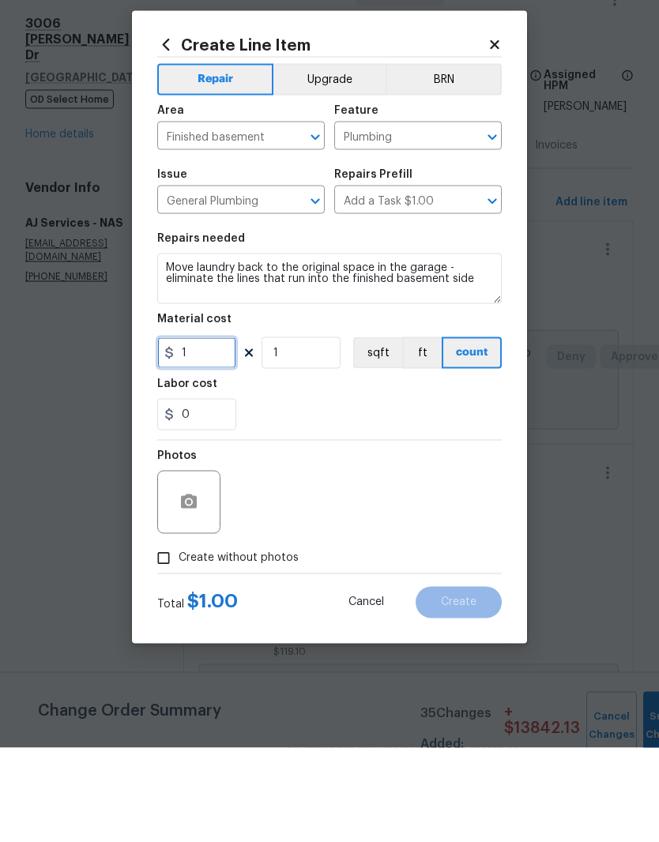
click at [211, 431] on input "1" at bounding box center [196, 447] width 79 height 32
type input "125"
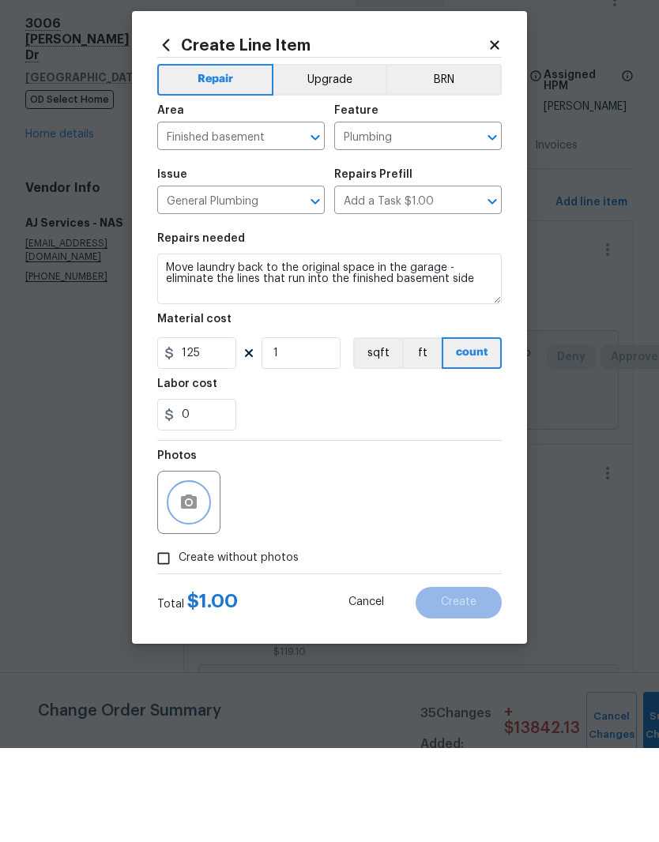
click at [198, 578] on button "button" at bounding box center [189, 597] width 38 height 38
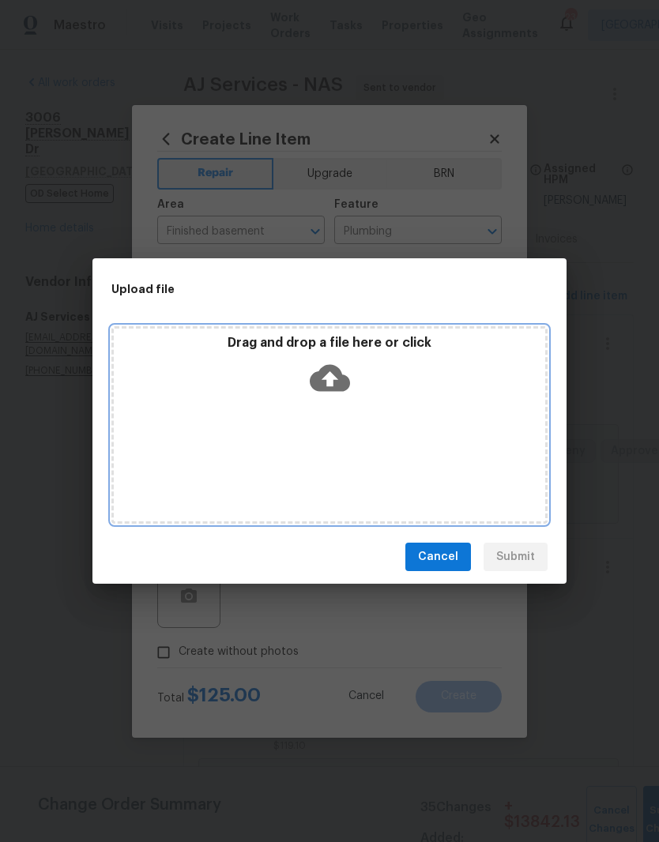
click at [376, 412] on div "Drag and drop a file here or click" at bounding box center [329, 425] width 436 height 198
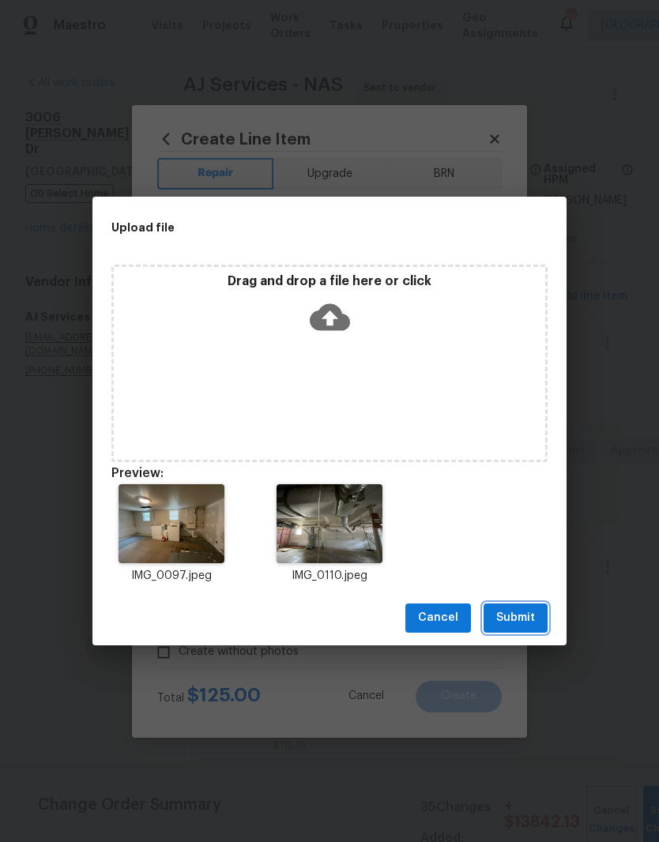
click at [530, 614] on span "Submit" at bounding box center [515, 618] width 39 height 20
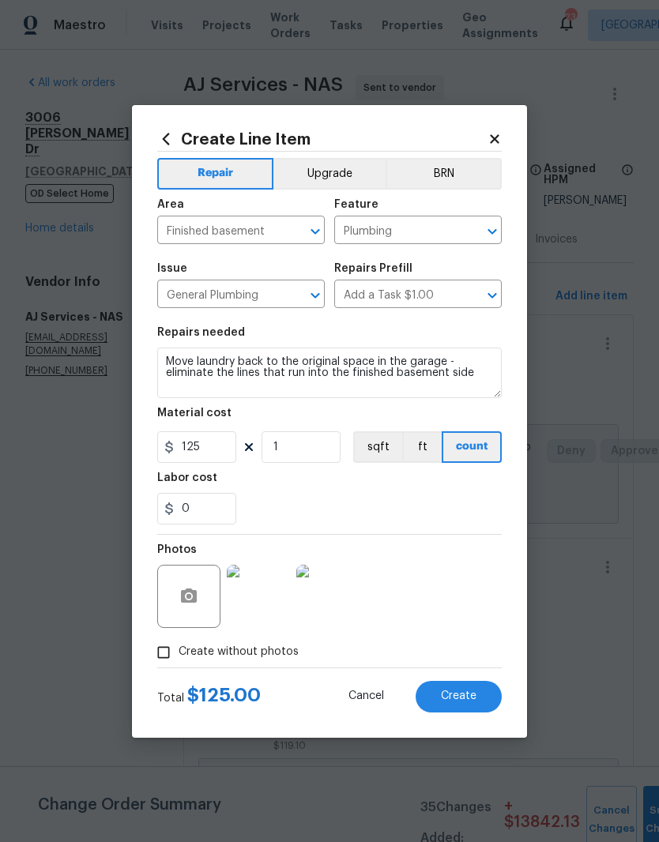
click at [471, 696] on span "Create" at bounding box center [459, 697] width 36 height 12
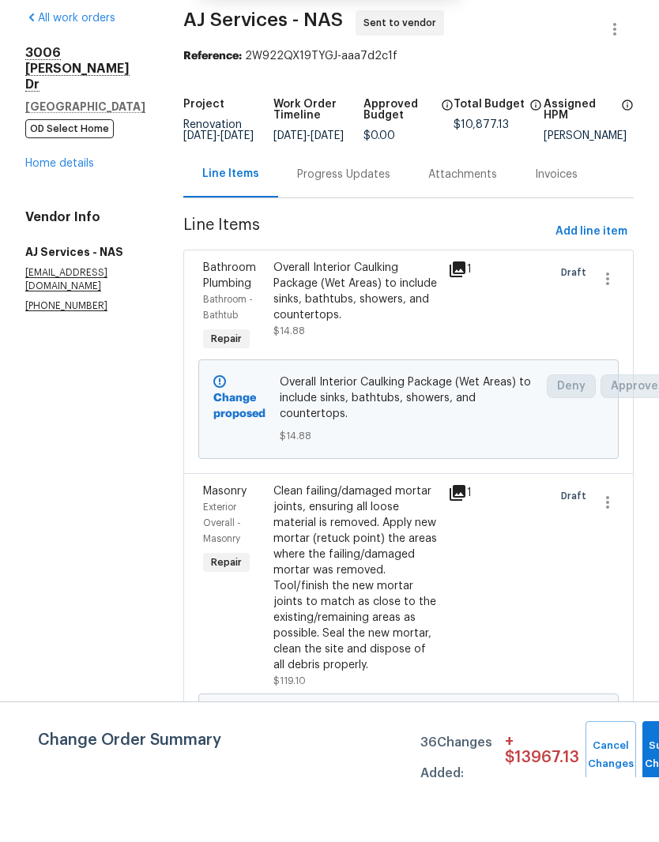
scroll to position [65, 0]
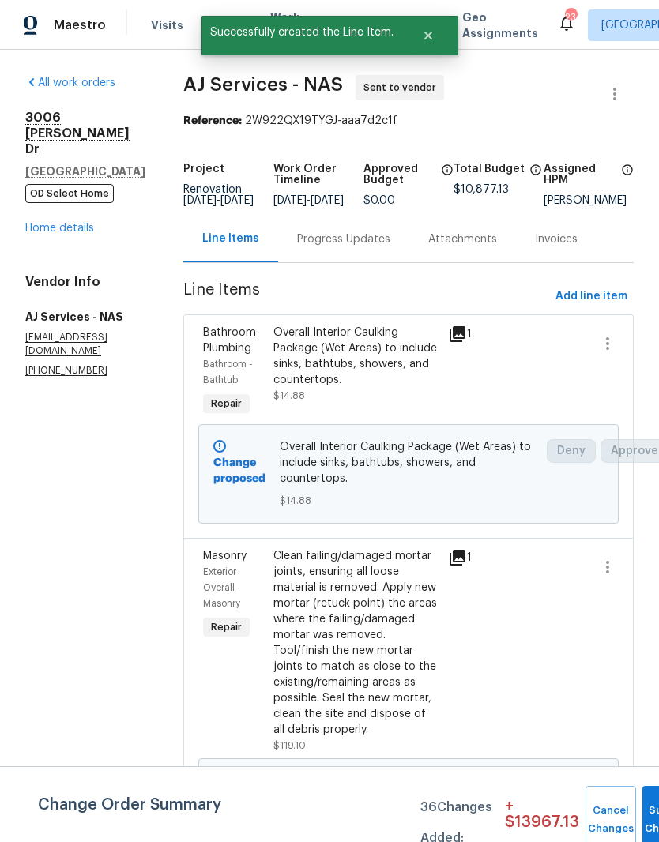
click at [76, 223] on link "Home details" at bounding box center [59, 228] width 69 height 11
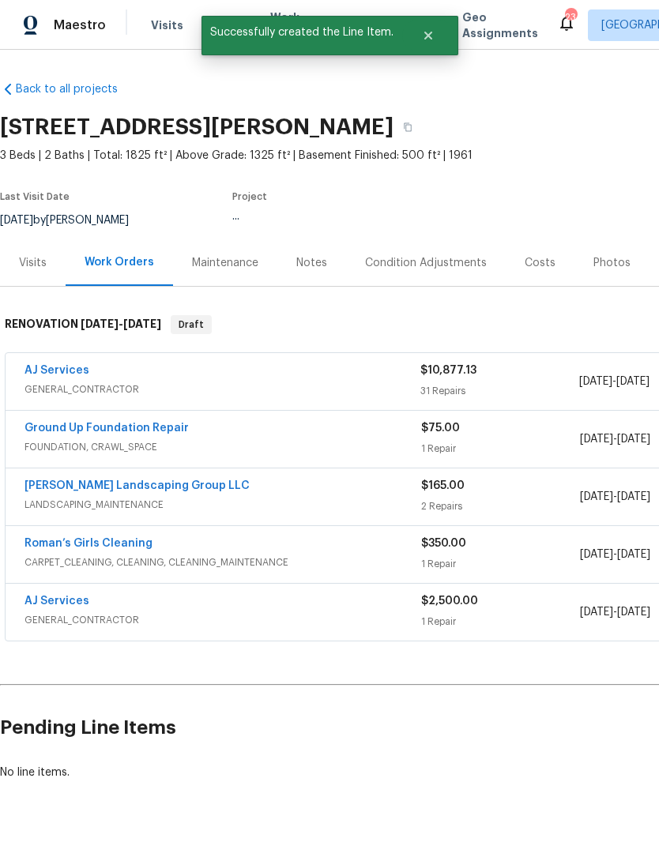
scroll to position [45, 0]
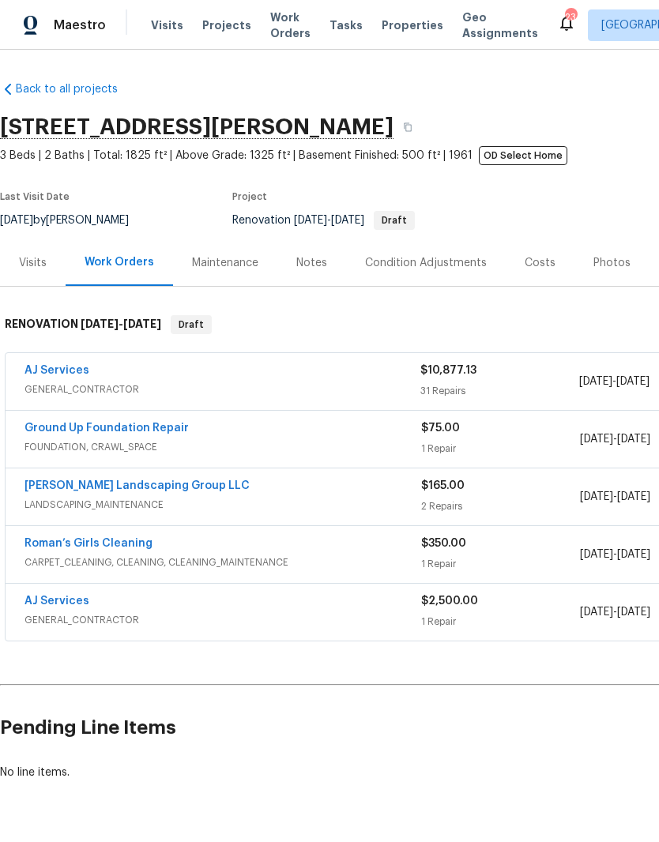
click at [96, 593] on div "AJ Services" at bounding box center [222, 602] width 397 height 19
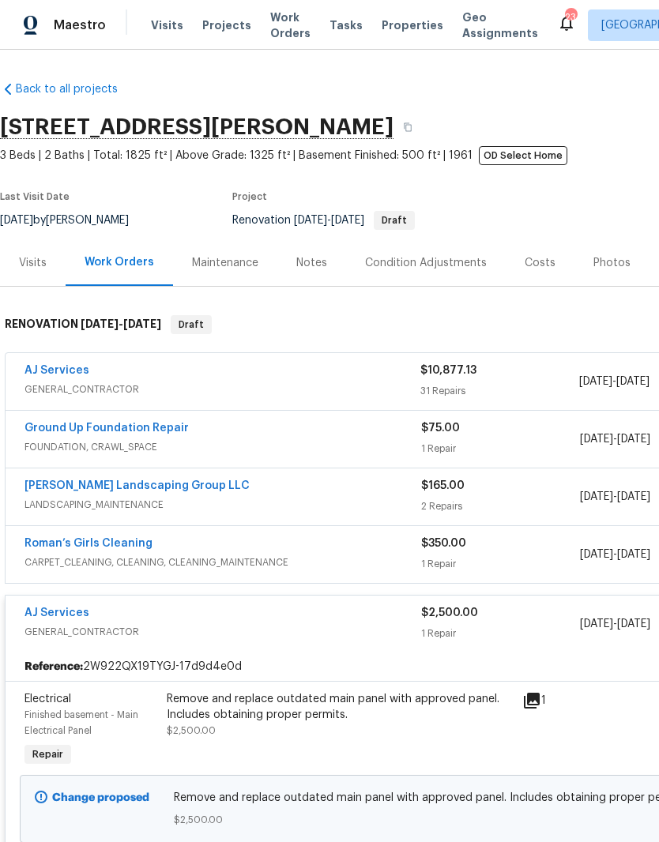
click at [80, 608] on link "AJ Services" at bounding box center [56, 613] width 65 height 11
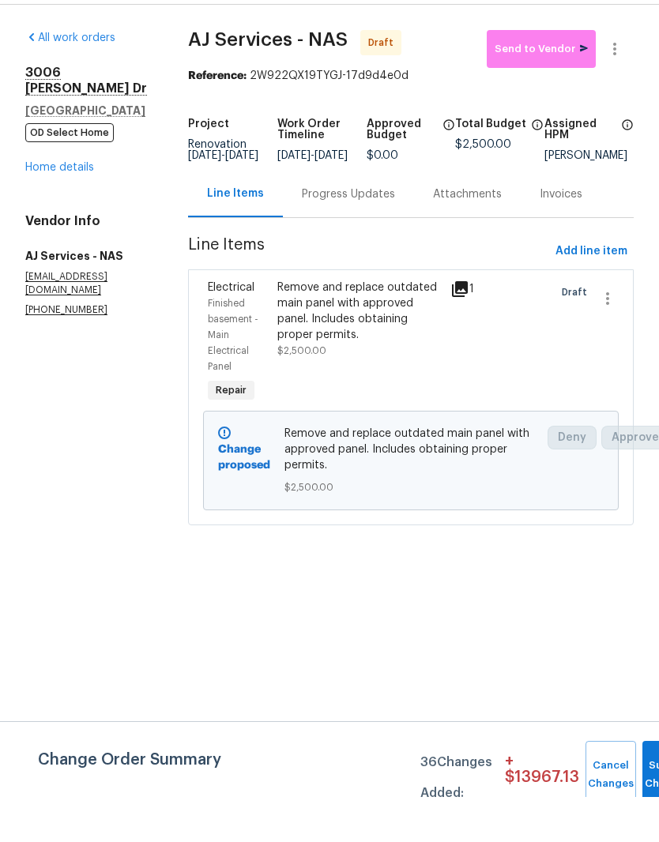
click at [342, 325] on div "Remove and replace outdated main panel with approved panel. Includes obtaining …" at bounding box center [359, 356] width 164 height 63
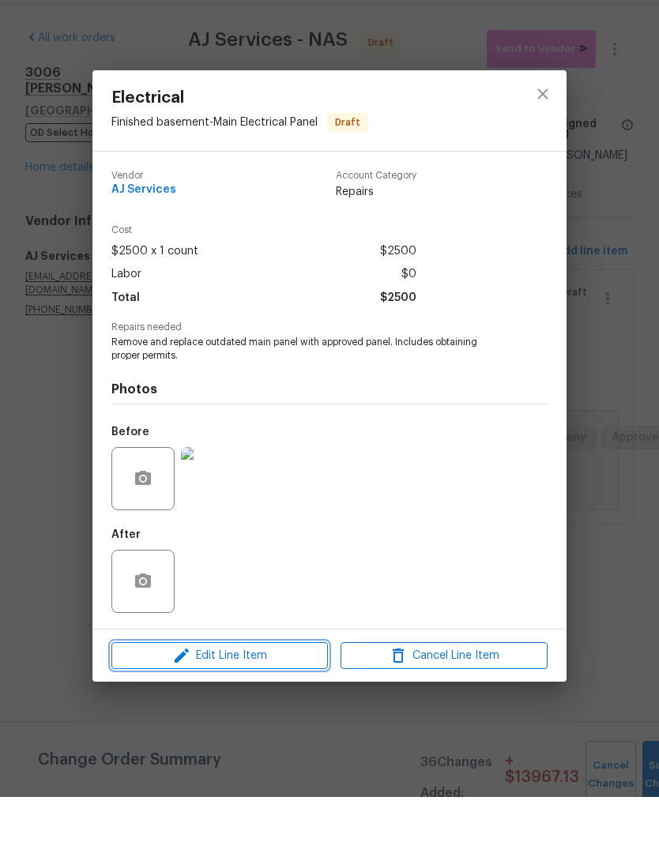
click at [276, 691] on span "Edit Line Item" at bounding box center [219, 701] width 207 height 20
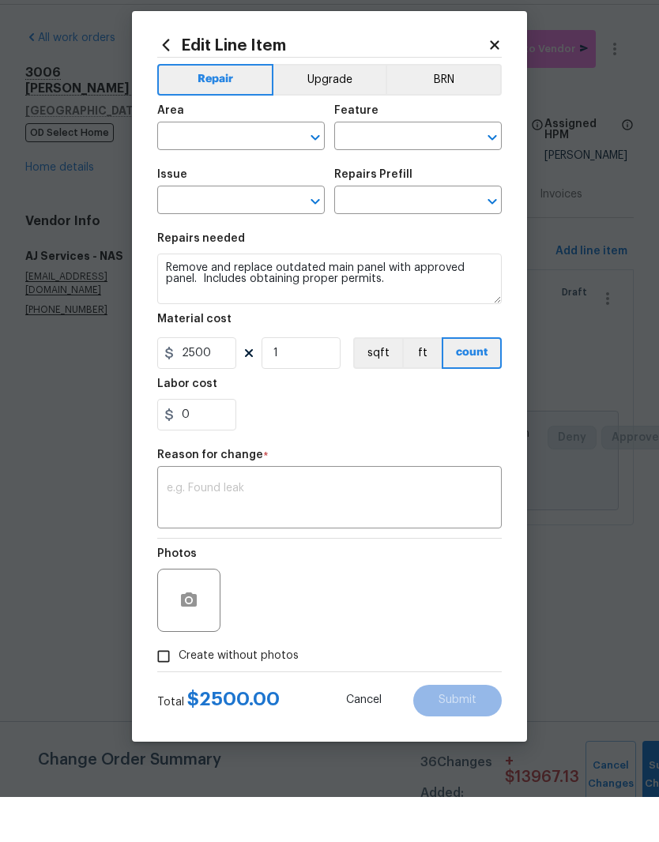
type input "Finished basement"
type input "Main Electrical Panel"
type input "Electrical"
type input "Replace Main Panel $2,500.00"
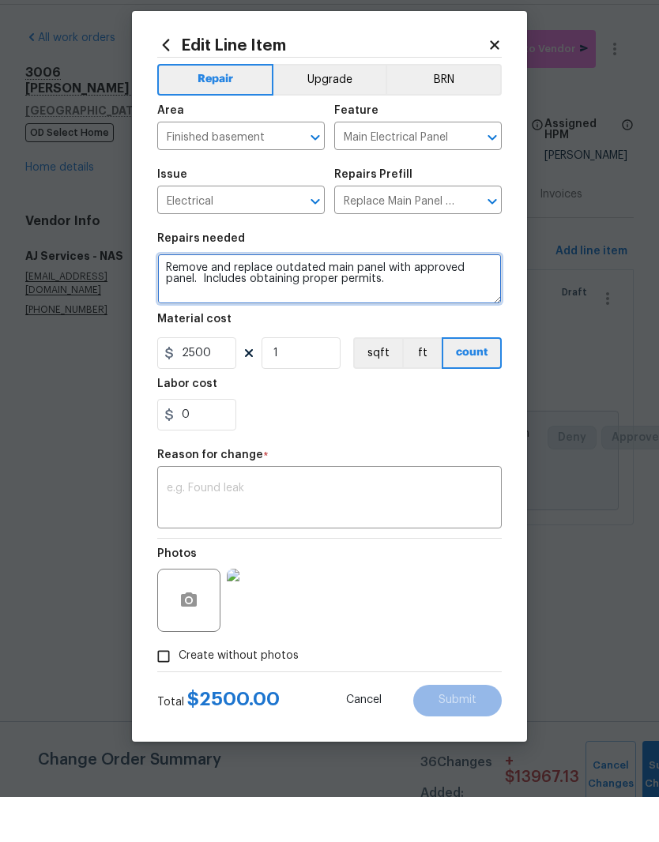
click at [212, 299] on textarea "Remove and replace outdated main panel with approved panel. Includes obtaining …" at bounding box center [329, 324] width 345 height 51
click at [205, 299] on textarea "Remove and replace outdated main panel with approved panel. Includes obtaining …" at bounding box center [329, 324] width 345 height 51
type textarea "Remove and replace outdated main panel with approved panel. Ensure all outlets …"
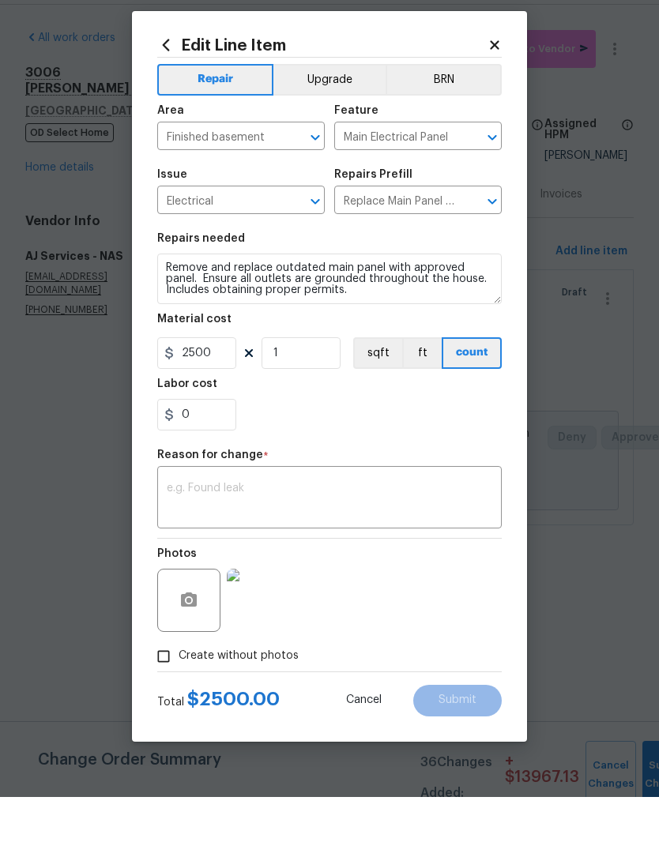
click at [242, 528] on textarea at bounding box center [330, 544] width 326 height 33
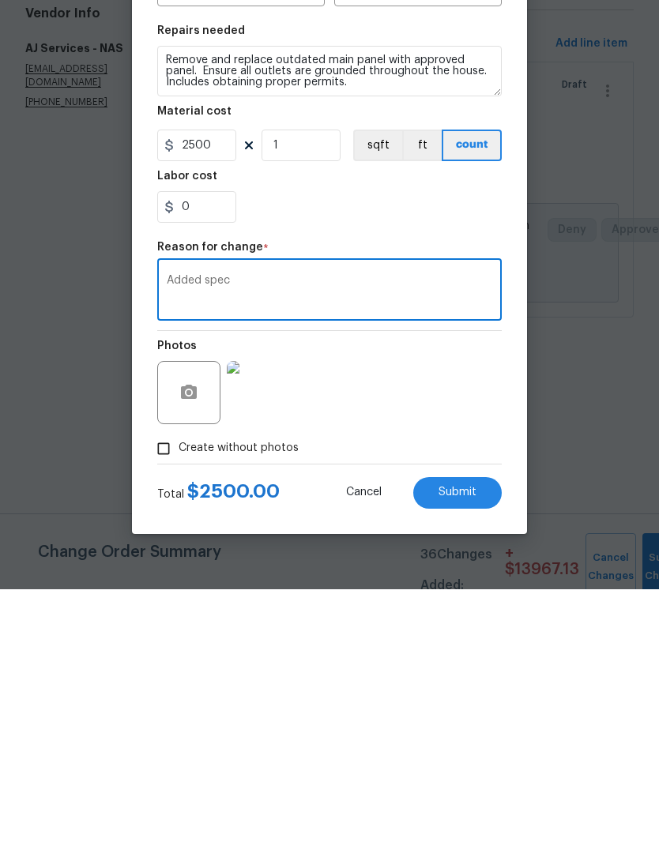
type textarea "Added spec"
click at [198, 627] on button "button" at bounding box center [189, 646] width 38 height 38
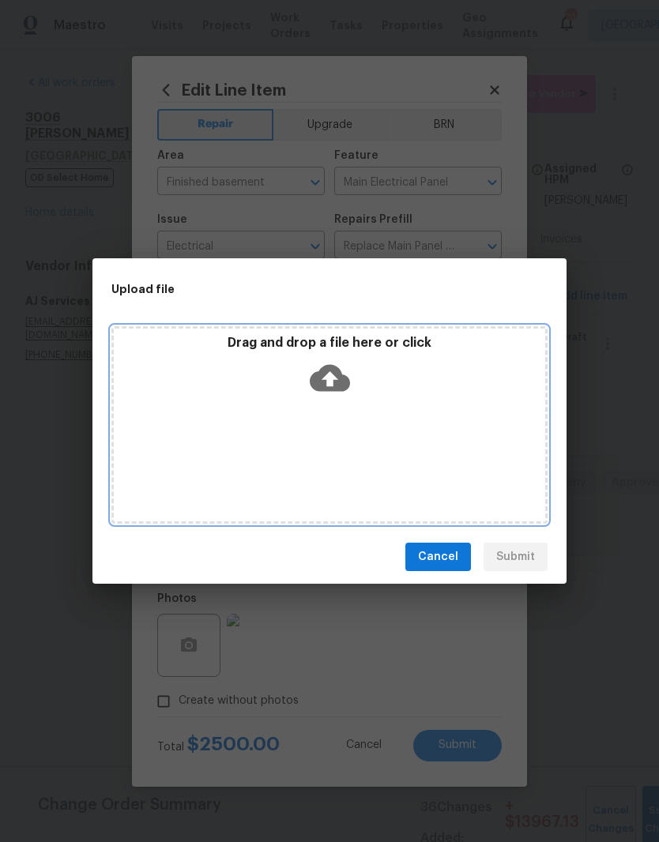
click at [378, 402] on div "Drag and drop a file here or click" at bounding box center [329, 369] width 431 height 68
click at [351, 409] on div "Drag and drop a file here or click" at bounding box center [329, 425] width 436 height 198
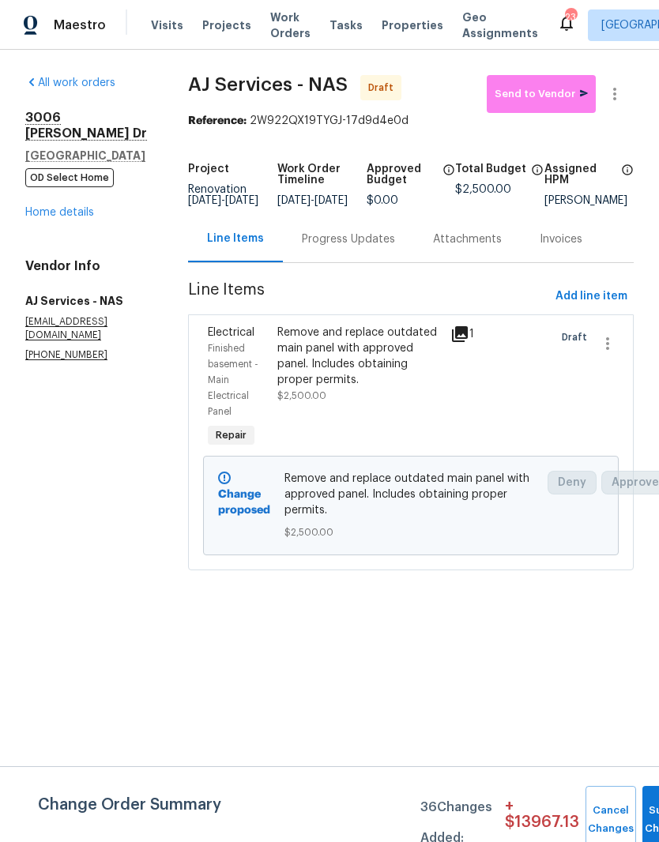
click at [77, 207] on link "Home details" at bounding box center [59, 212] width 69 height 11
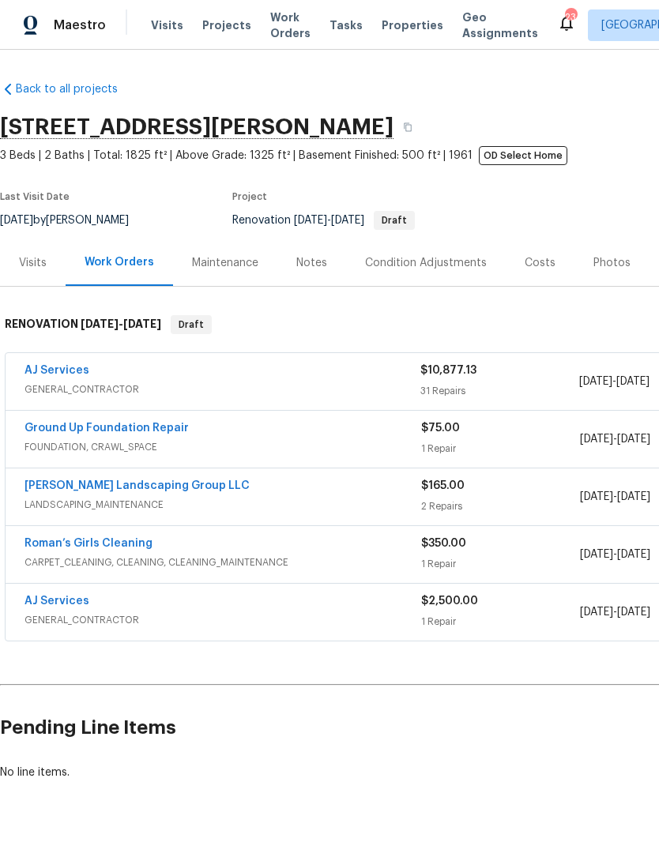
click at [78, 371] on link "AJ Services" at bounding box center [56, 370] width 65 height 11
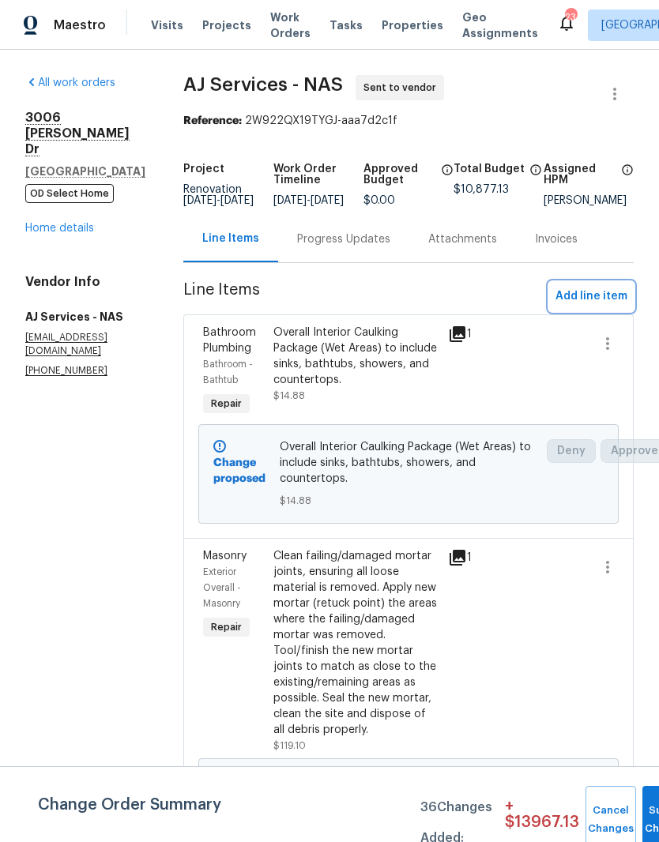
click at [616, 307] on span "Add line item" at bounding box center [592, 297] width 72 height 20
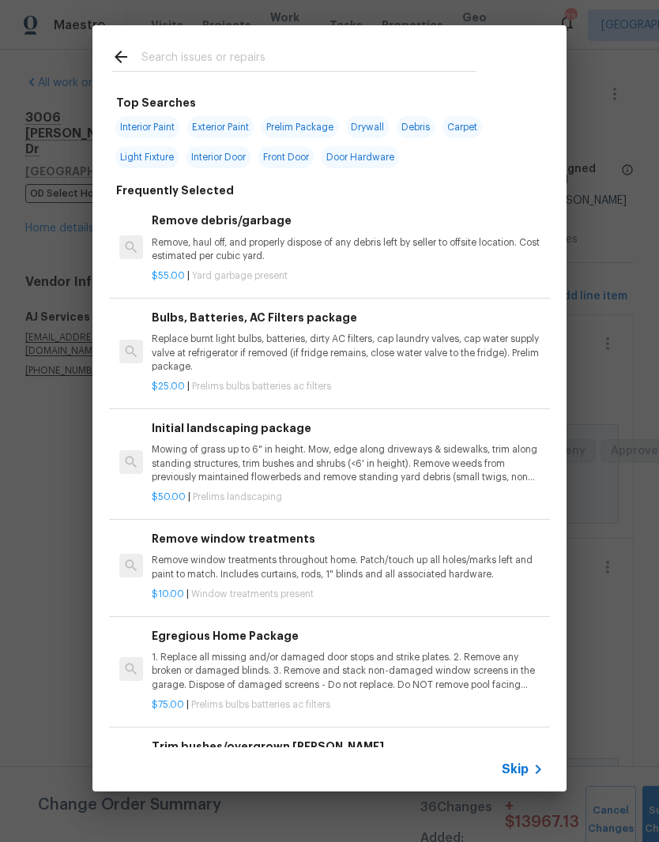
click at [217, 51] on input "text" at bounding box center [308, 59] width 335 height 24
type input "Dry"
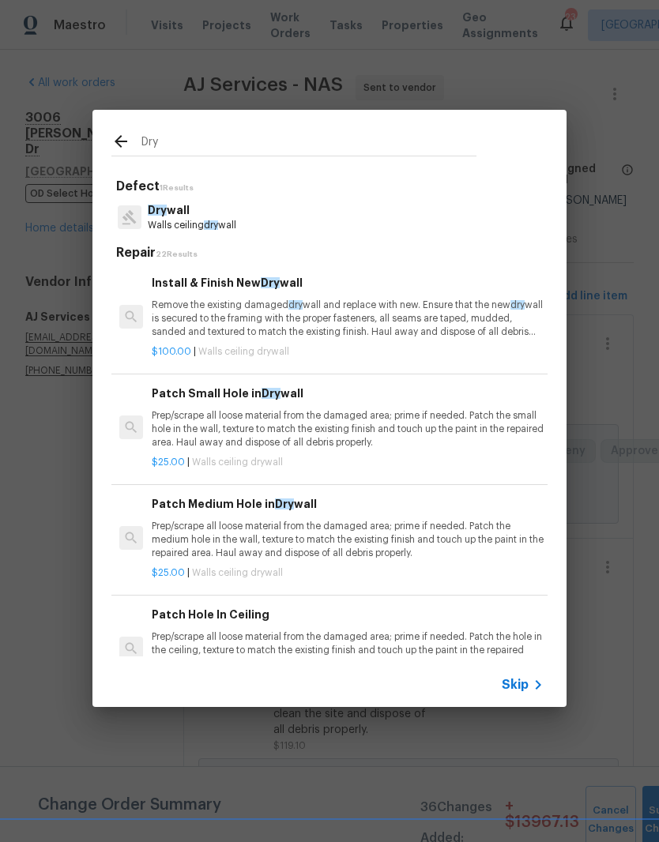
click at [247, 288] on h6 "Install & Finish New Dry wall" at bounding box center [348, 282] width 392 height 17
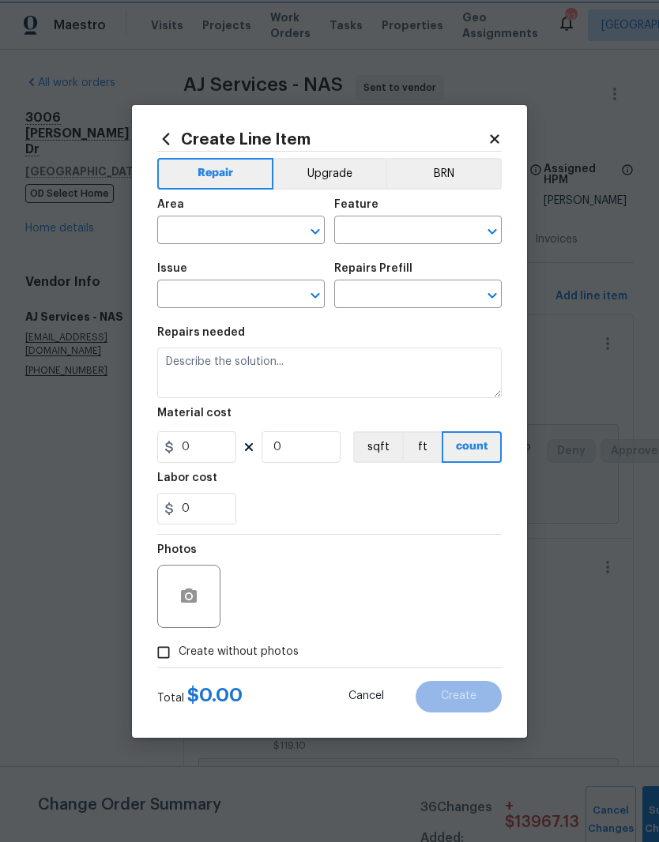
type input "Walls and Ceiling"
type input "Drywall"
type input "Install & Finish New Drywall $100.00"
type textarea "Remove the existing damaged drywall and replace with new. Ensure that the new d…"
type input "100"
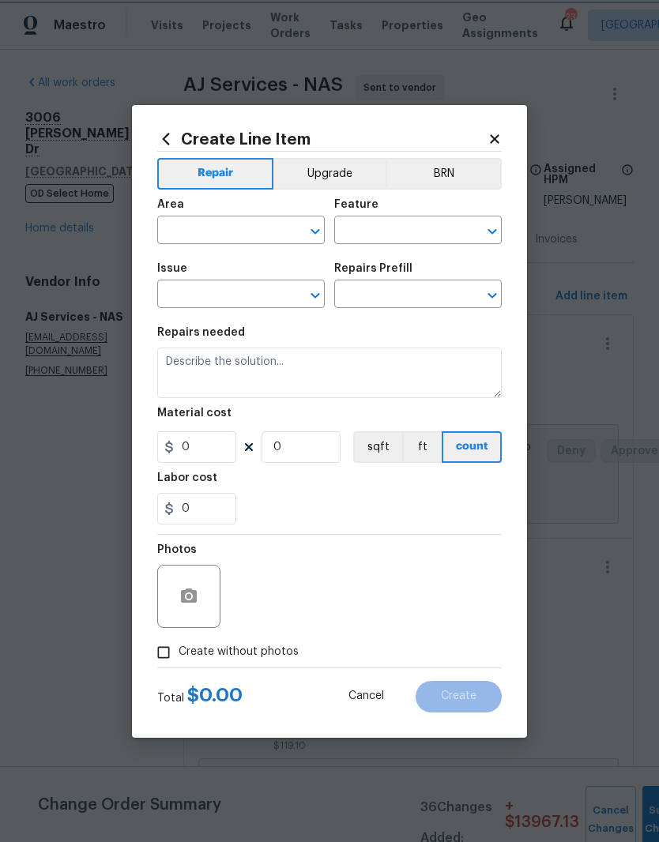
type input "1"
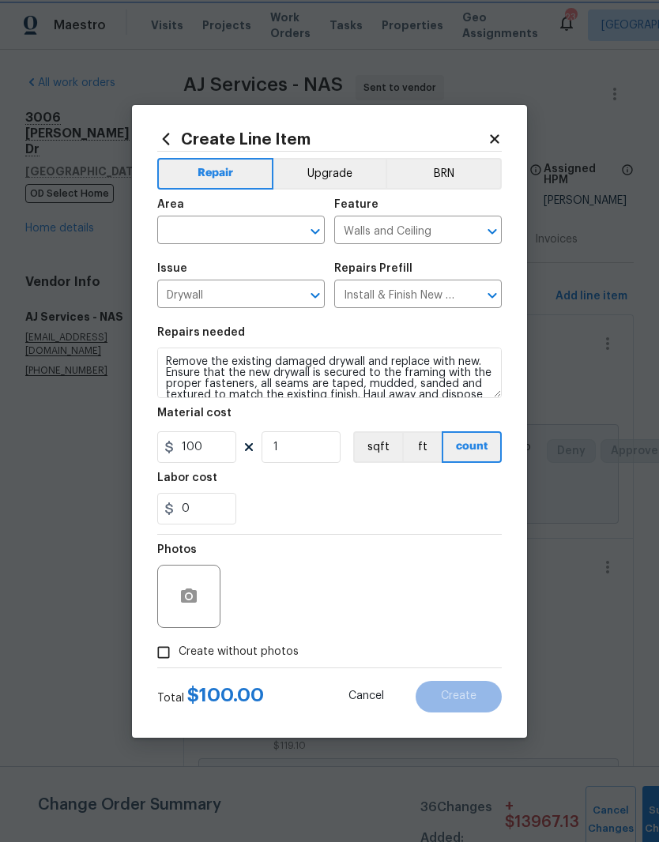
click at [285, 224] on button "Clear" at bounding box center [295, 231] width 22 height 22
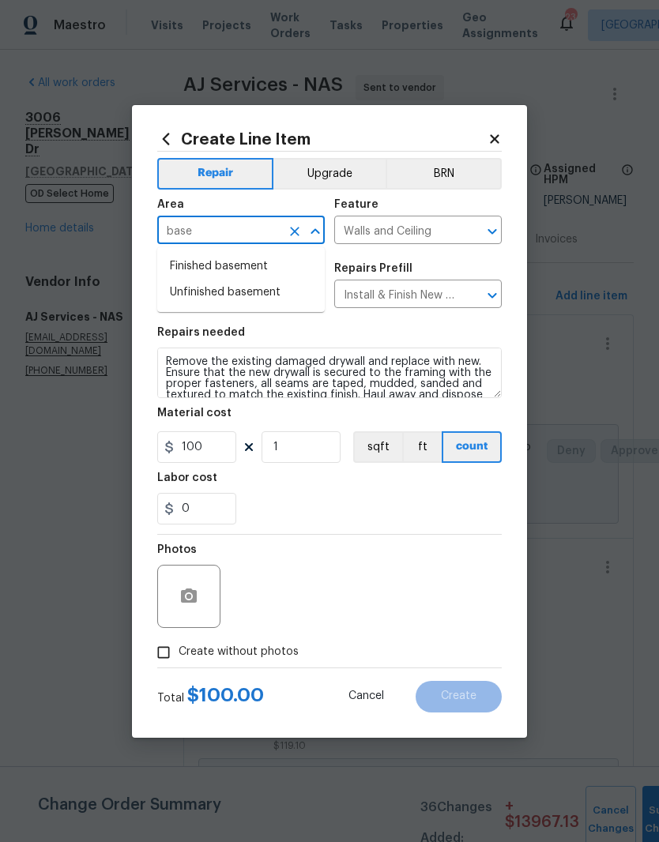
click at [259, 264] on li "Finished basement" at bounding box center [241, 267] width 168 height 26
type input "Finished basement"
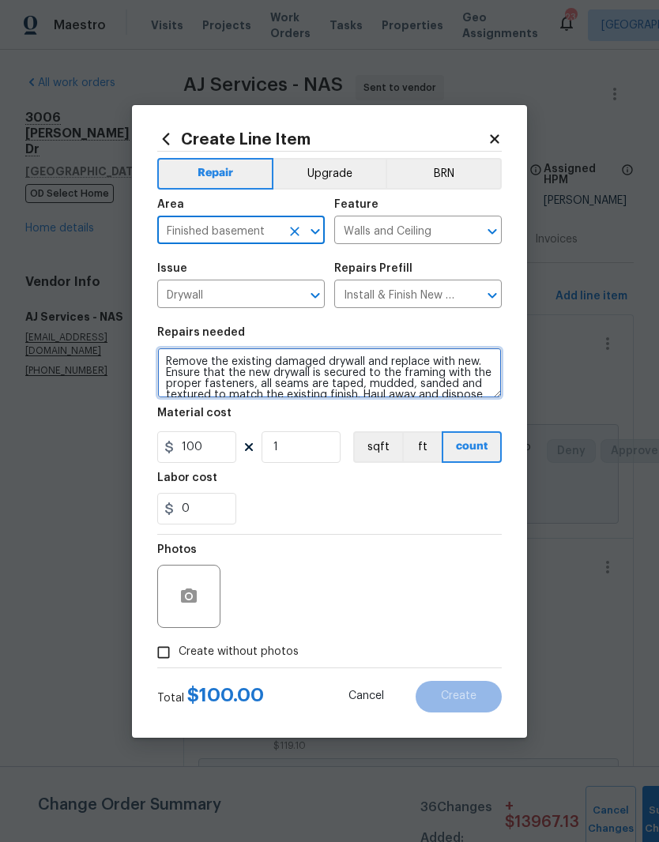
click at [170, 366] on textarea "Remove the existing damaged drywall and replace with new. Ensure that the new d…" at bounding box center [329, 373] width 345 height 51
click at [169, 365] on textarea "Remove the existing damaged drywall and replace with new. Ensure that the new d…" at bounding box center [329, 373] width 345 height 51
click at [177, 362] on textarea "Remove the existing damaged drywall and replace with new. Ensure that the new d…" at bounding box center [329, 373] width 345 height 51
click at [176, 361] on textarea "Remove the existing damaged drywall and replace with new. Ensure that the new d…" at bounding box center [329, 373] width 345 height 51
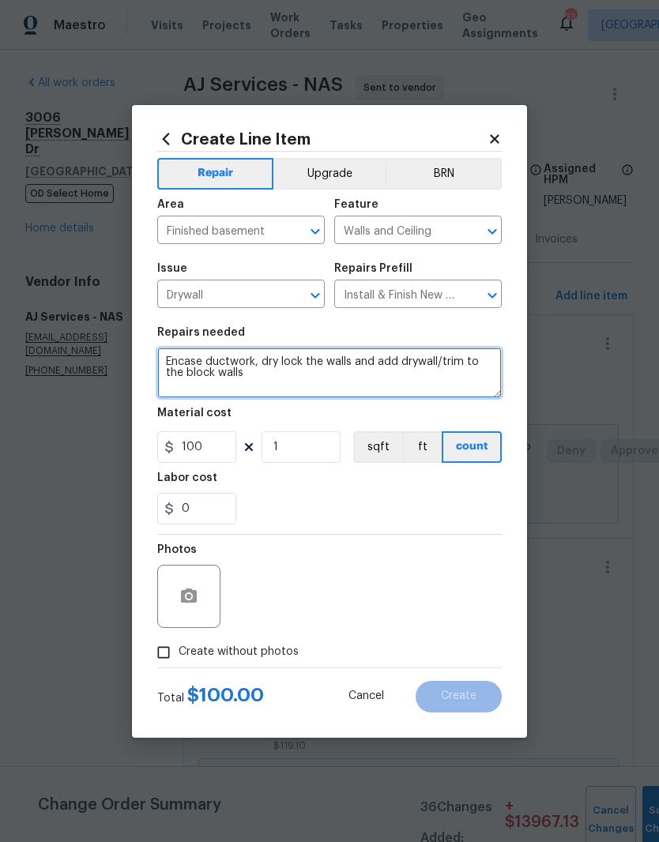
click at [165, 352] on textarea "Encase ductwork, dry lock the walls and add drywall/trim to the block walls" at bounding box center [329, 373] width 345 height 51
click at [400, 385] on textarea "Finish the basement side - Encase ductwork, dry lock the walls and add drywall/…" at bounding box center [329, 373] width 345 height 51
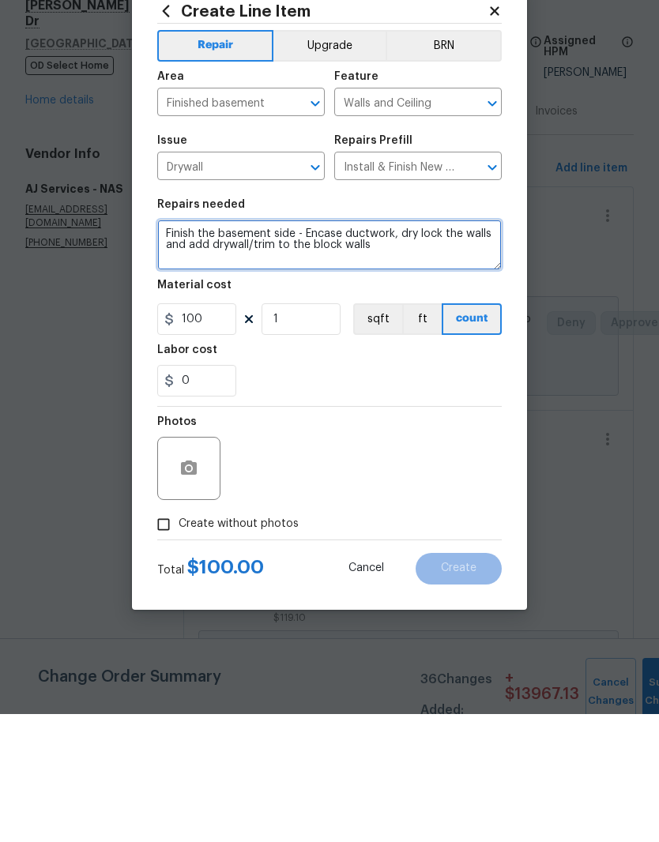
type textarea "Finish the basement side - Encase ductwork, dry lock the walls and add drywall/…"
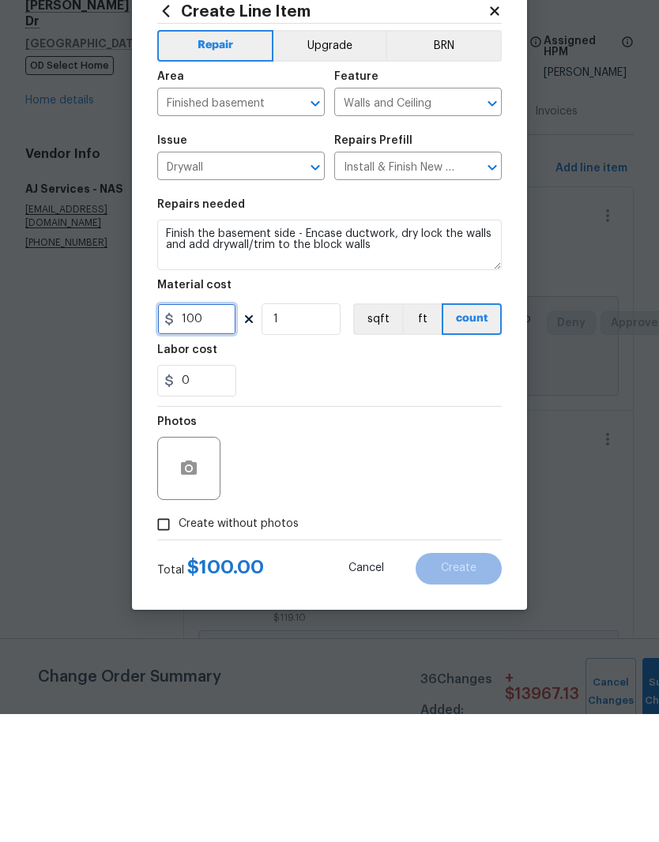
click at [213, 431] on input "100" at bounding box center [196, 447] width 79 height 32
click at [197, 589] on icon "button" at bounding box center [189, 596] width 16 height 14
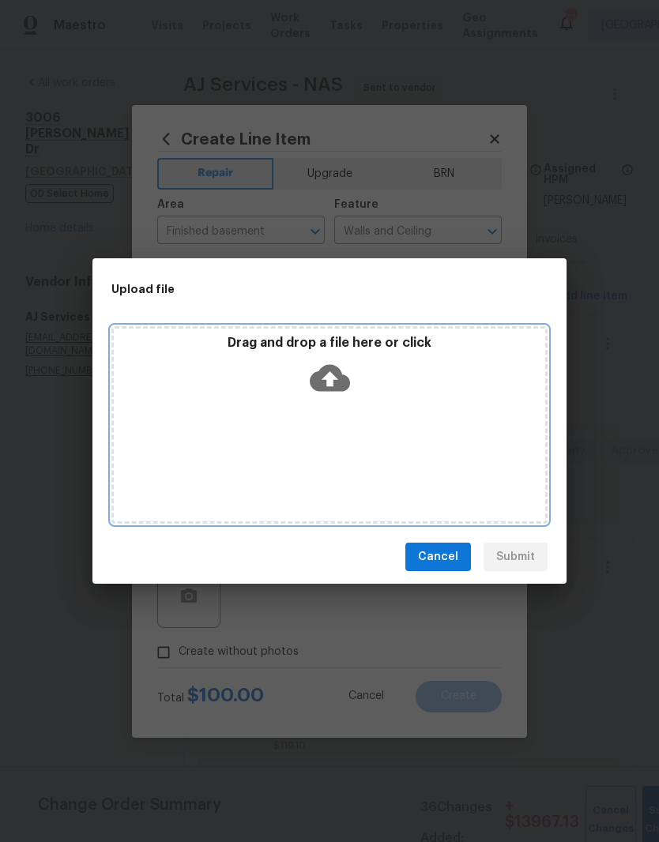
click at [386, 405] on div "Drag and drop a file here or click" at bounding box center [329, 425] width 436 height 198
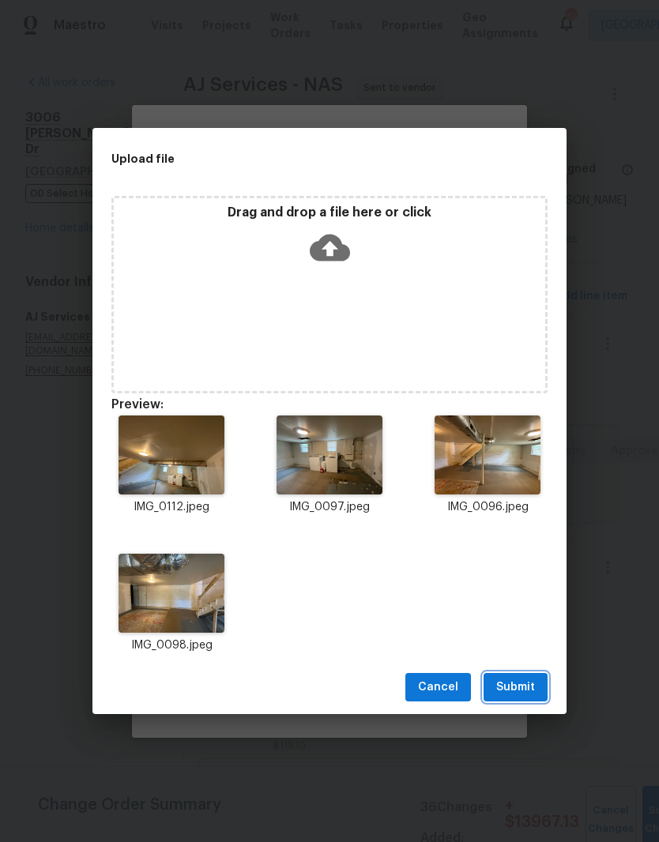
click at [525, 683] on span "Submit" at bounding box center [515, 688] width 39 height 20
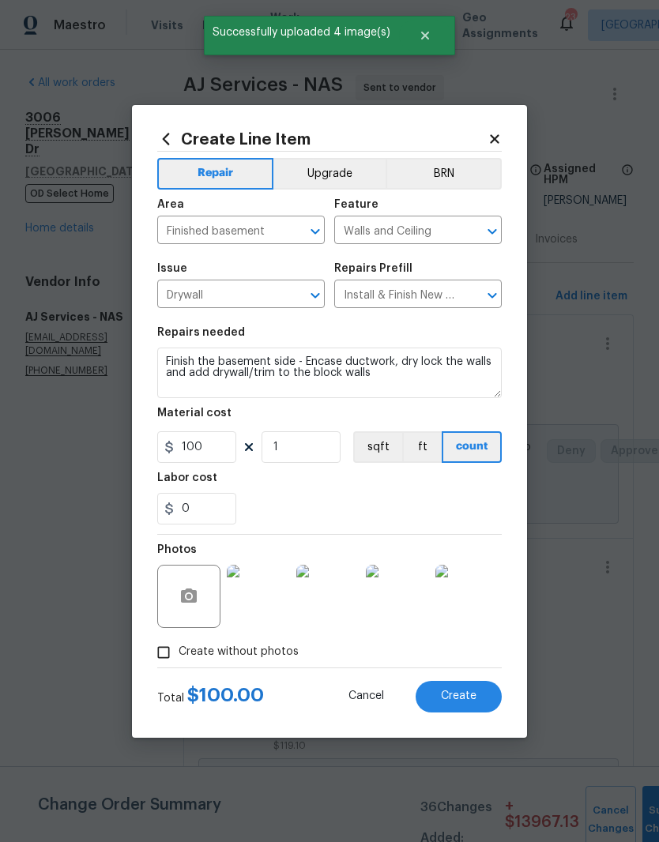
click at [269, 600] on img at bounding box center [258, 596] width 63 height 63
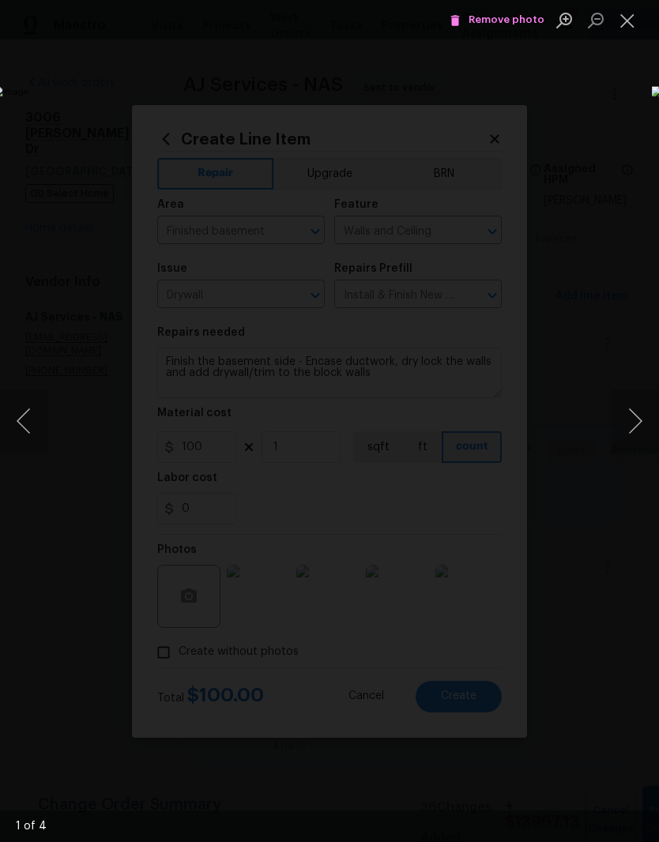
click at [635, 420] on button "Next image" at bounding box center [635, 421] width 47 height 63
click at [642, 421] on button "Next image" at bounding box center [635, 421] width 47 height 63
click at [634, 422] on button "Next image" at bounding box center [635, 421] width 47 height 63
click at [623, 24] on button "Close lightbox" at bounding box center [628, 20] width 32 height 28
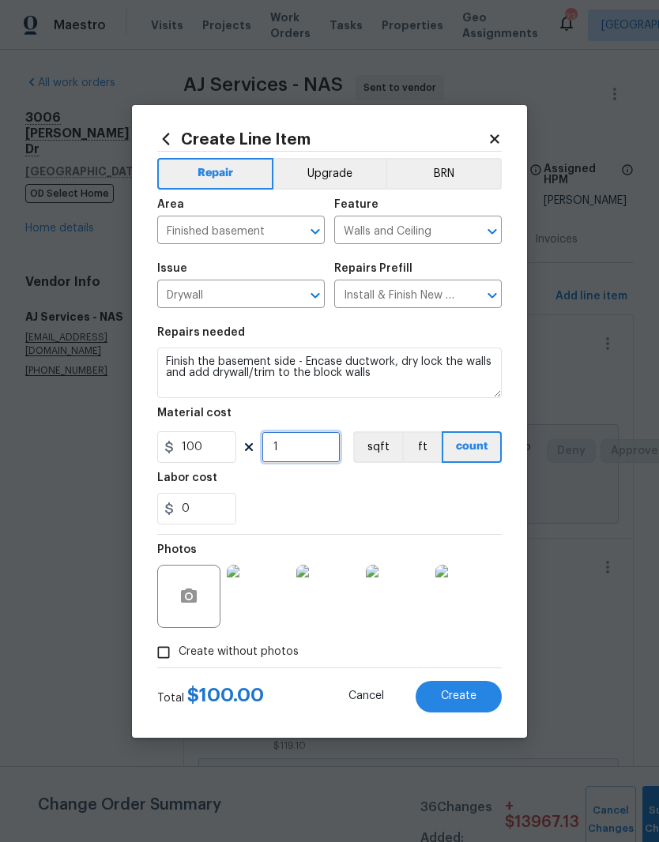
click at [308, 448] on input "1" at bounding box center [301, 447] width 79 height 32
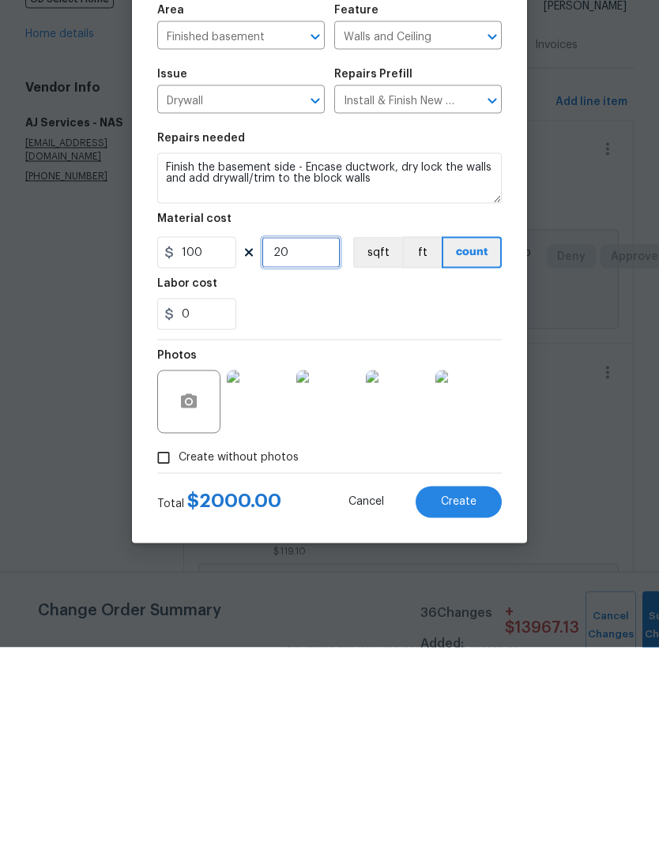
type input "20"
click at [362, 493] on div "0" at bounding box center [329, 509] width 345 height 32
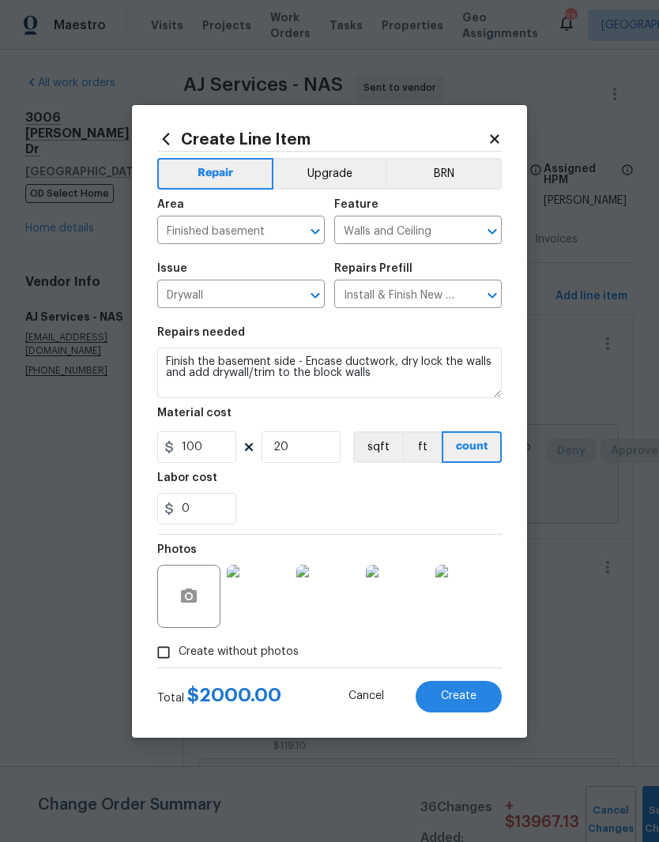
click at [464, 695] on span "Create" at bounding box center [459, 697] width 36 height 12
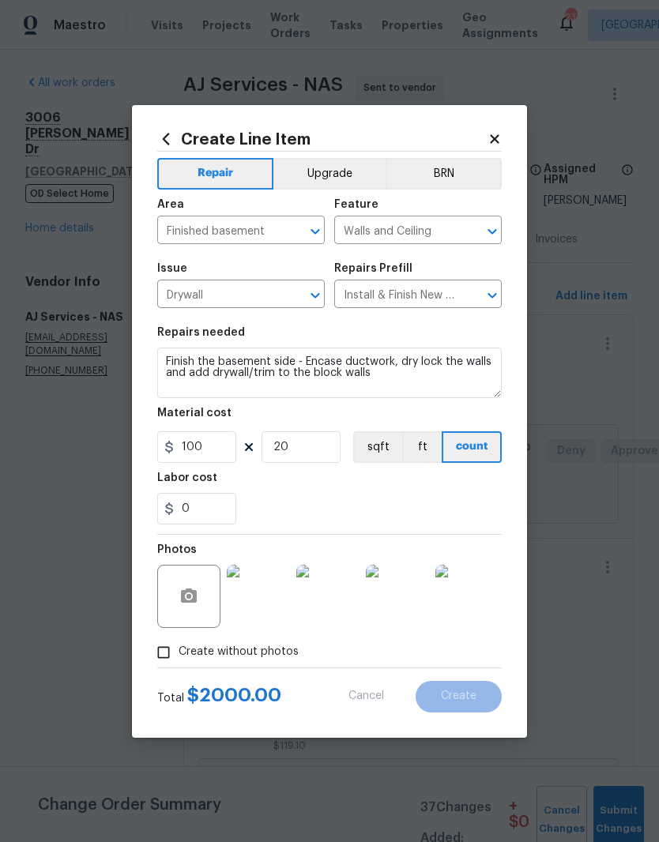
scroll to position [0, 0]
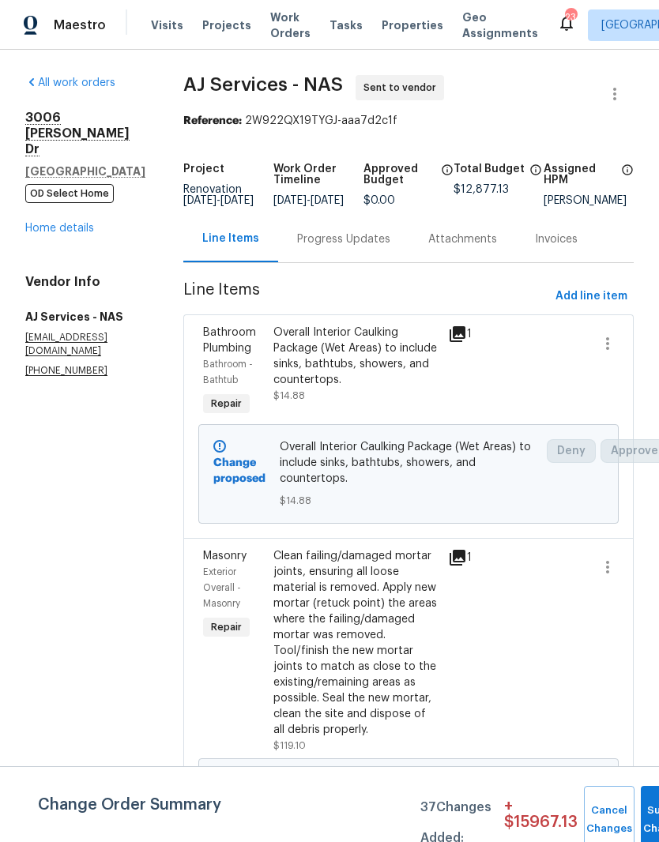
click at [79, 223] on link "Home details" at bounding box center [59, 228] width 69 height 11
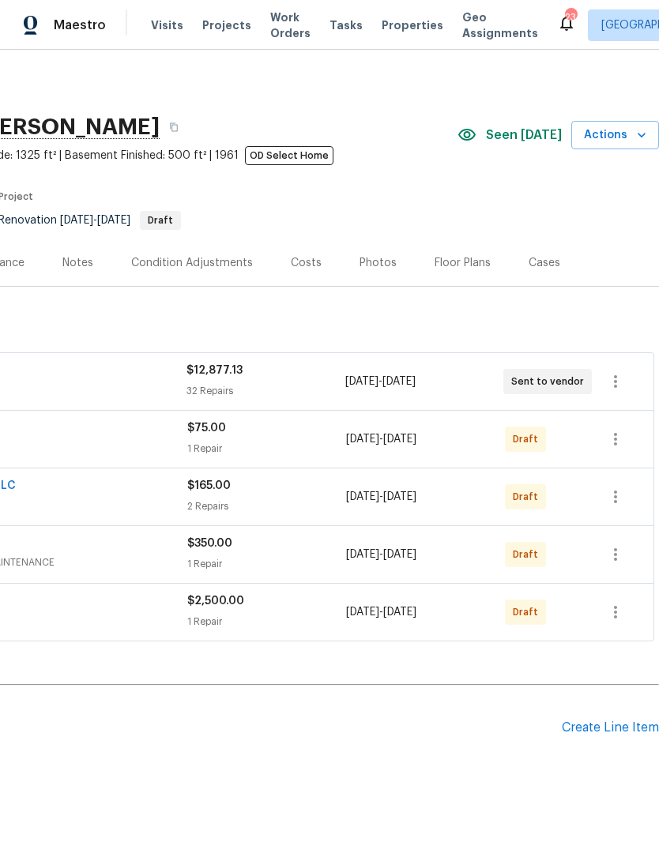
scroll to position [0, 234]
click at [314, 255] on div "Costs" at bounding box center [306, 263] width 31 height 16
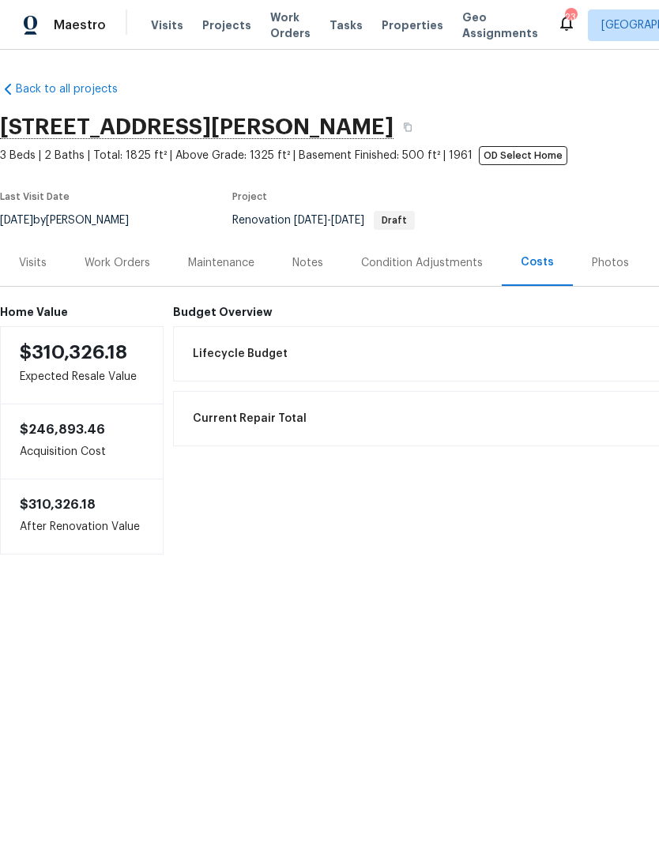
click at [127, 265] on div "Work Orders" at bounding box center [118, 263] width 66 height 16
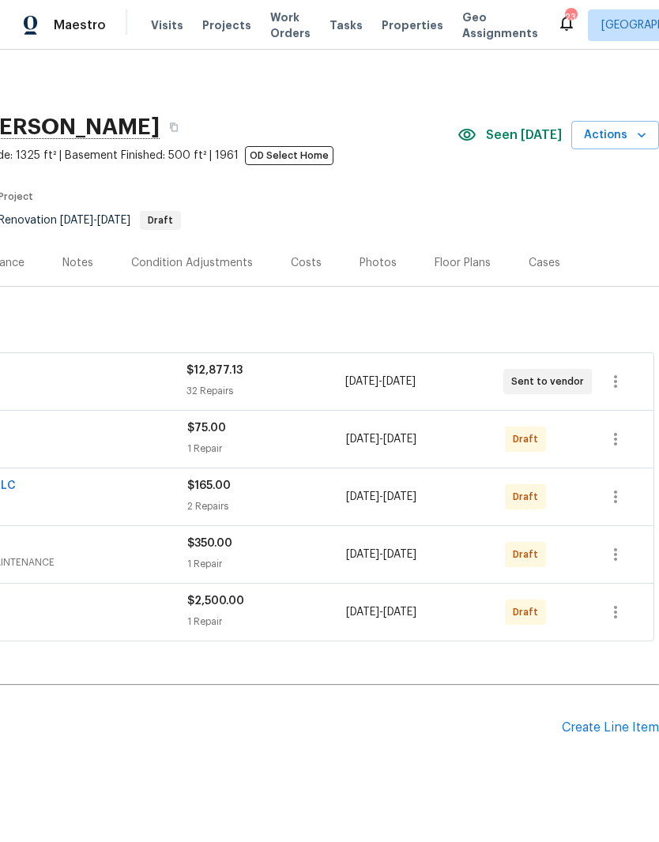
scroll to position [0, 234]
click at [612, 730] on div "Create Line Item" at bounding box center [610, 728] width 97 height 15
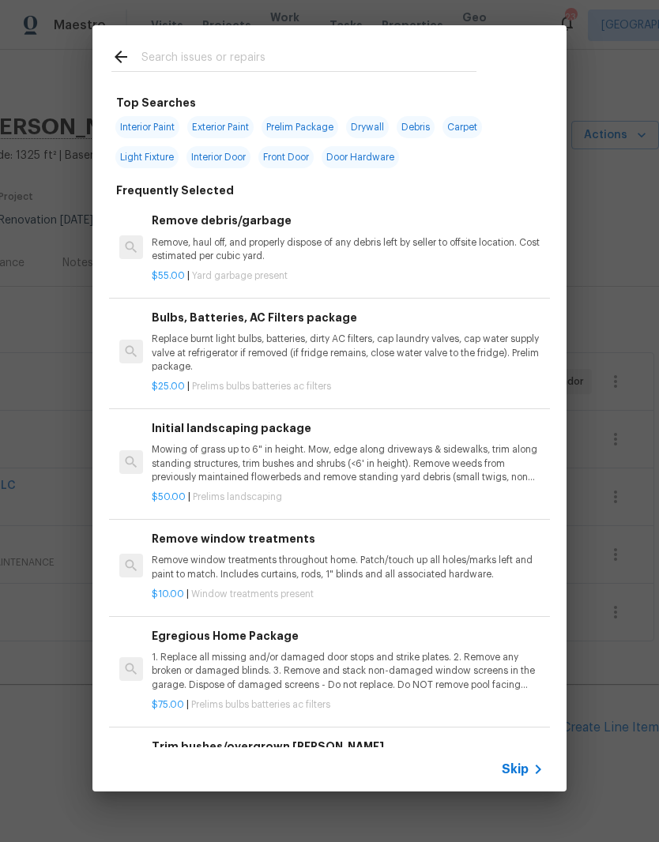
click at [245, 55] on input "text" at bounding box center [308, 59] width 335 height 24
type input "Floo"
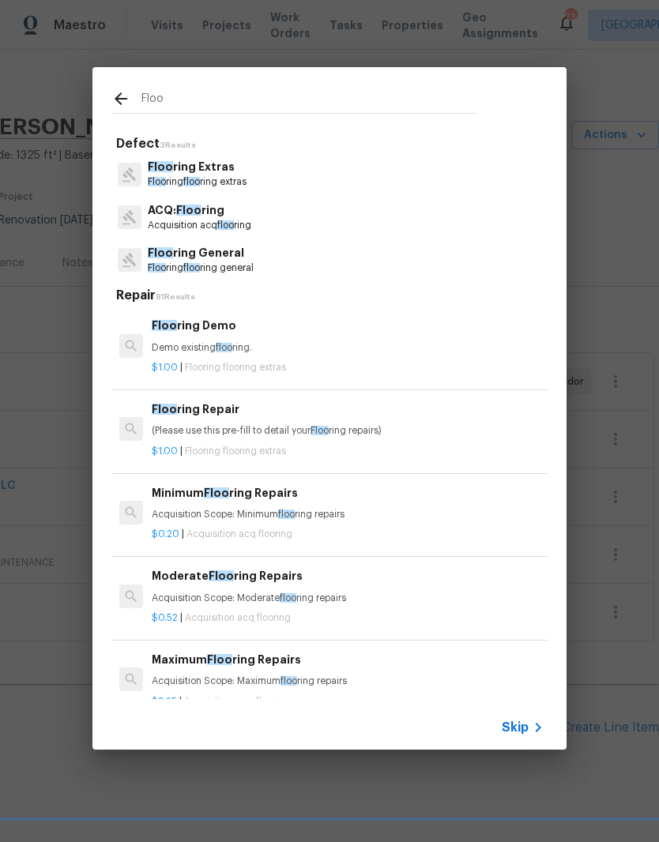
click at [228, 257] on p "Floo ring General" at bounding box center [201, 253] width 106 height 17
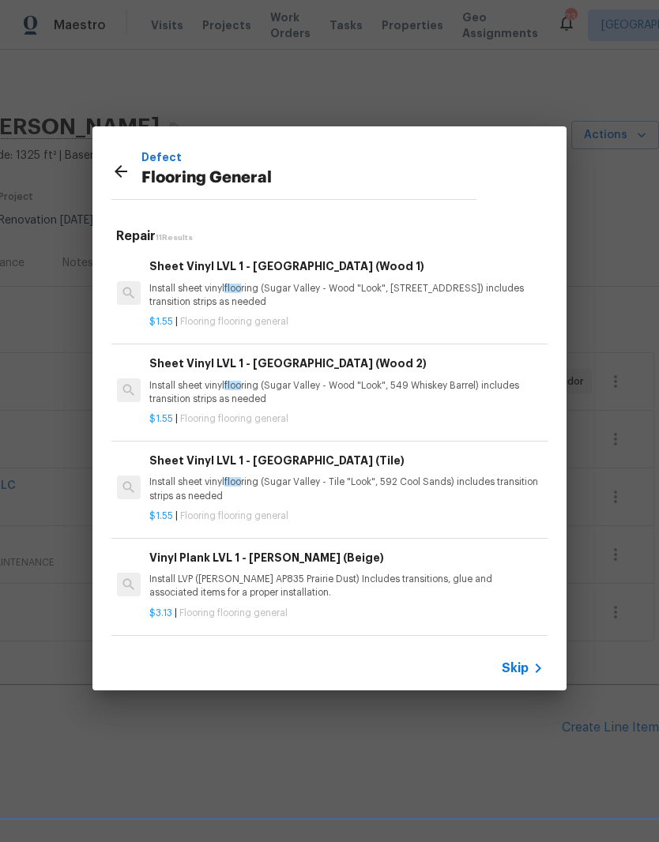
scroll to position [0, 2]
click at [268, 284] on p "Install sheet vinyl floo ring (Sugar Valley - Wood "Look", 565 Beacon Hill) inc…" at bounding box center [345, 295] width 392 height 27
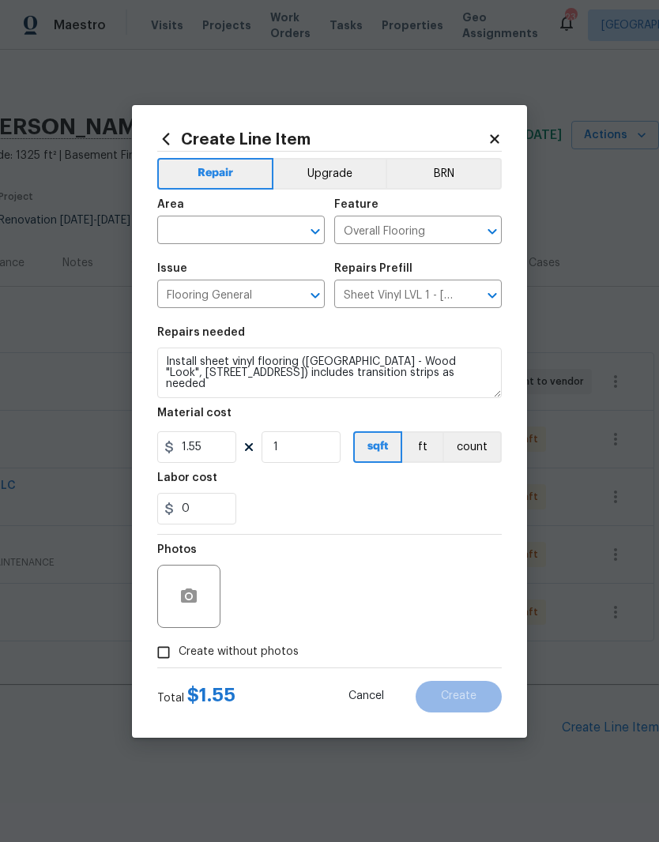
click at [272, 226] on input "text" at bounding box center [218, 232] width 123 height 24
click at [248, 296] on li "Interior Overall" at bounding box center [241, 293] width 168 height 26
type input "Interior Overall"
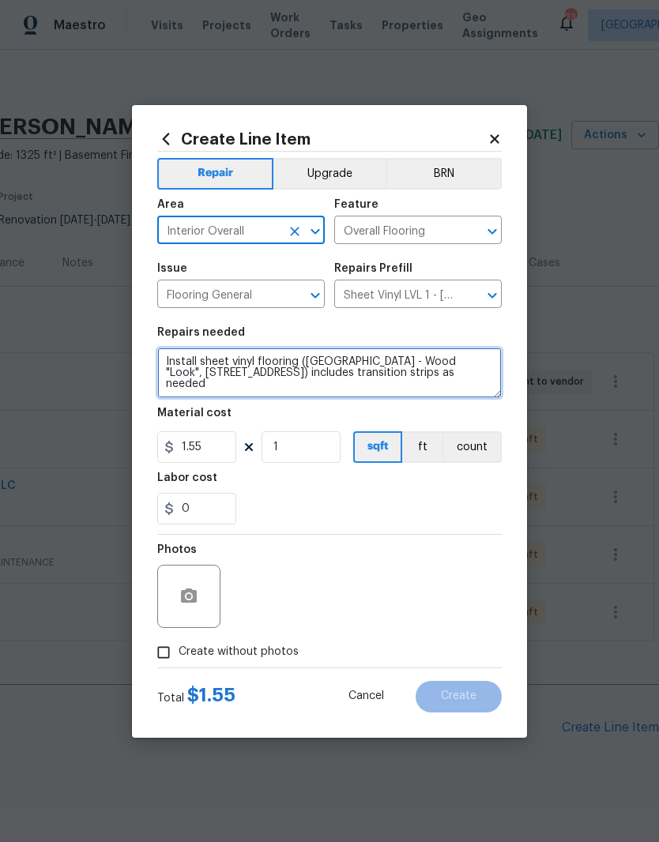
click at [166, 363] on textarea "Install sheet vinyl flooring (Sugar Valley - Wood "Look", 565 Beacon Hill) incl…" at bounding box center [329, 373] width 345 height 51
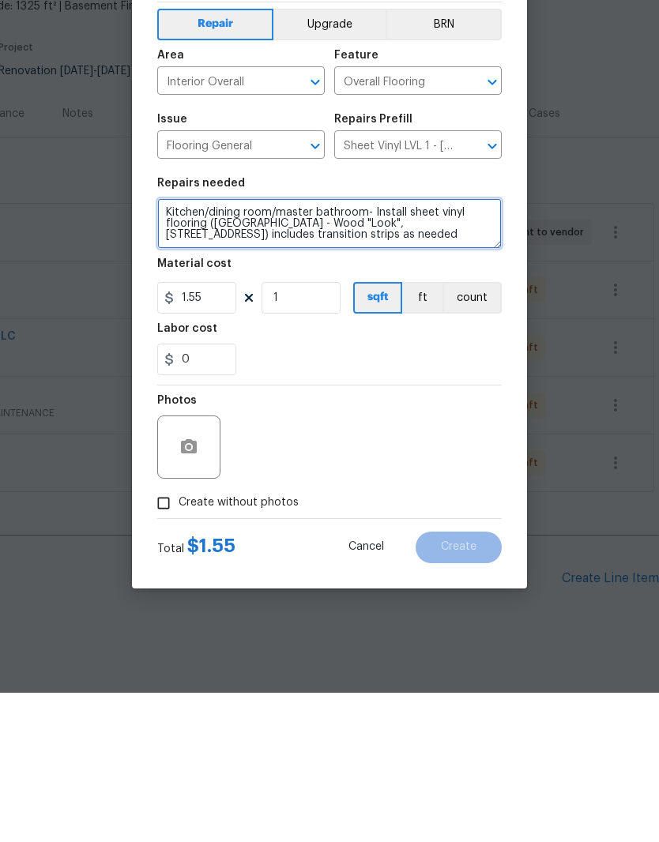
type textarea "Kitchen/dining room/master bathroom- Install sheet vinyl flooring (Sugar Valley…"
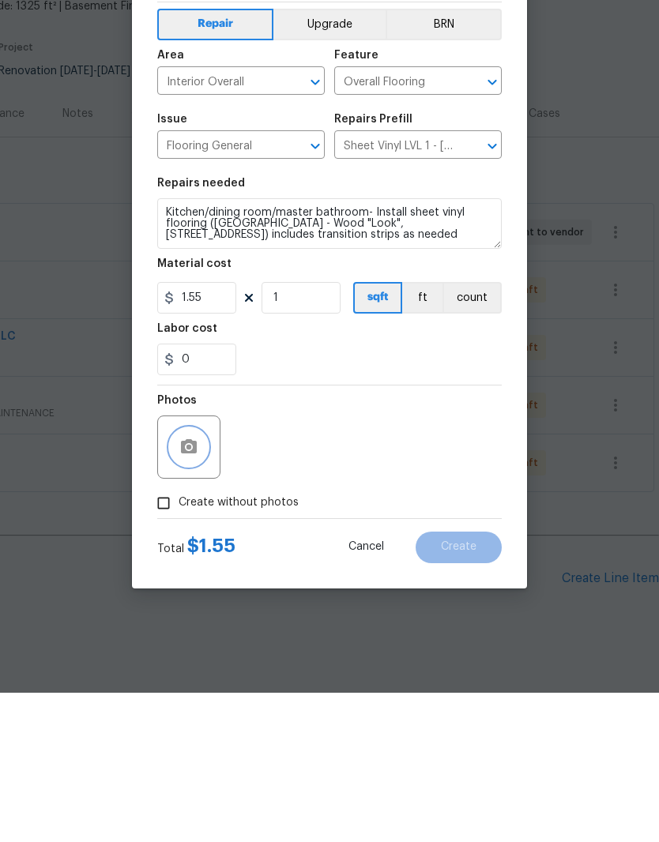
click at [196, 589] on icon "button" at bounding box center [189, 596] width 16 height 14
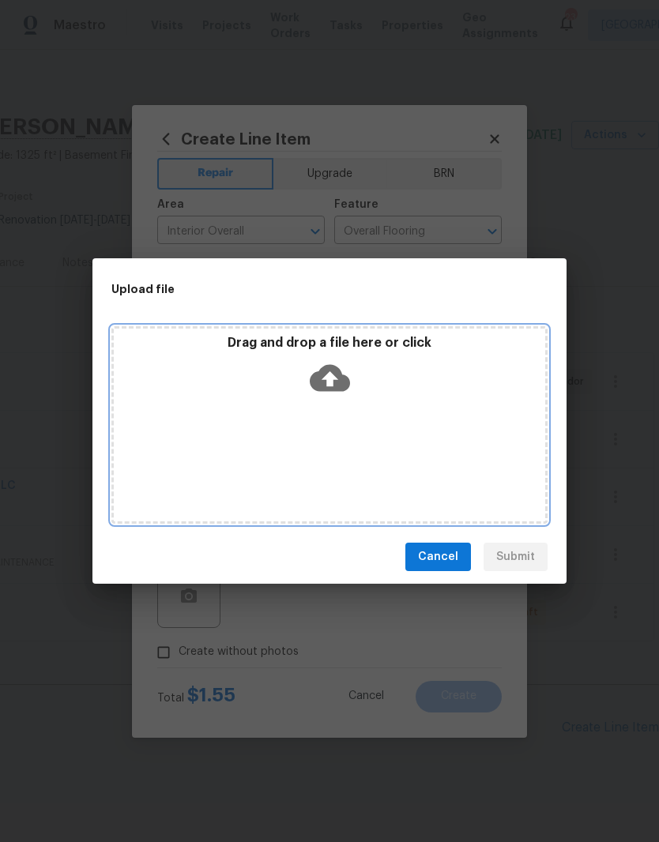
click at [350, 413] on div "Drag and drop a file here or click" at bounding box center [329, 425] width 436 height 198
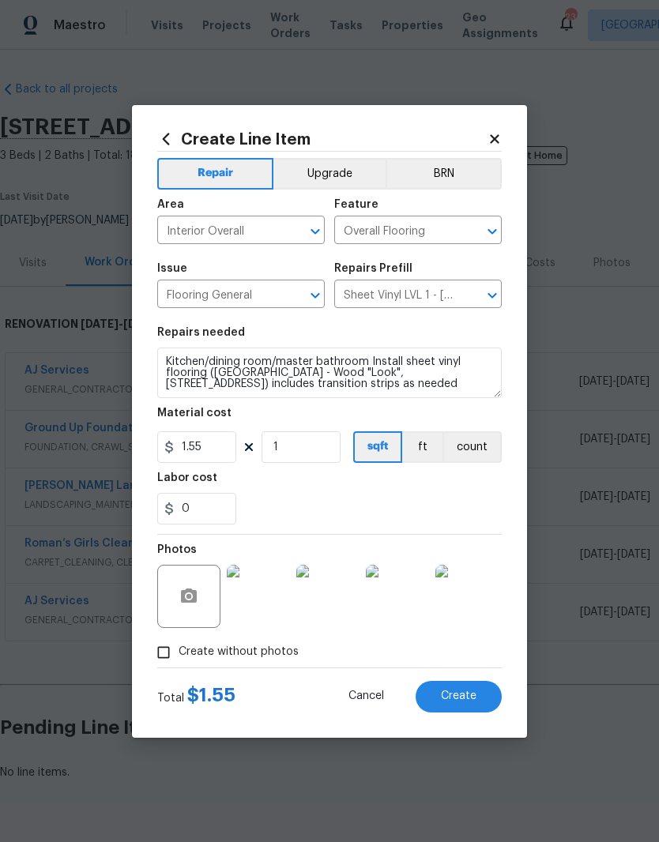
scroll to position [0, 234]
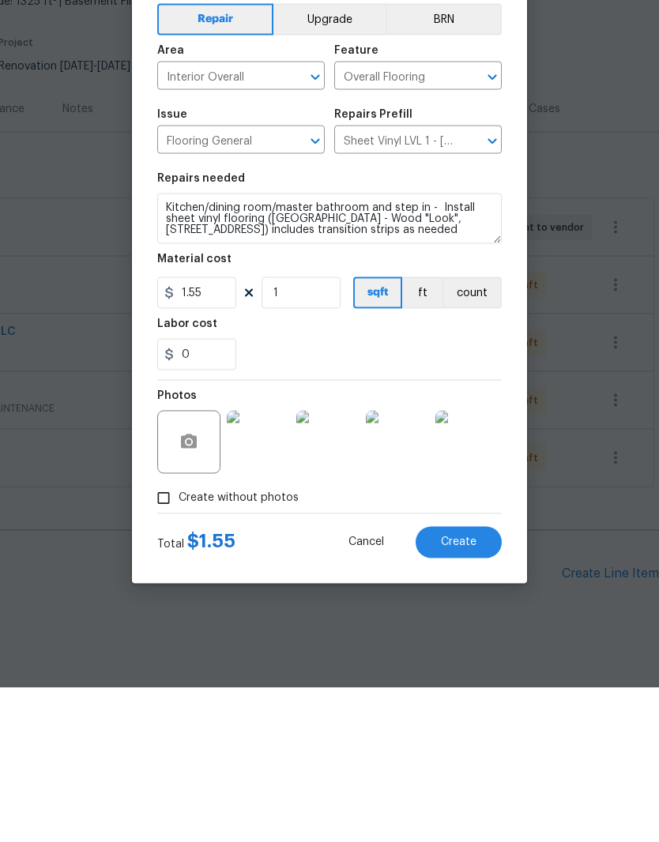
type textarea "Kitchen/dining room/master bathroom and step in - Install sheet vinyl flooring …"
click at [304, 431] on input "1" at bounding box center [301, 447] width 79 height 32
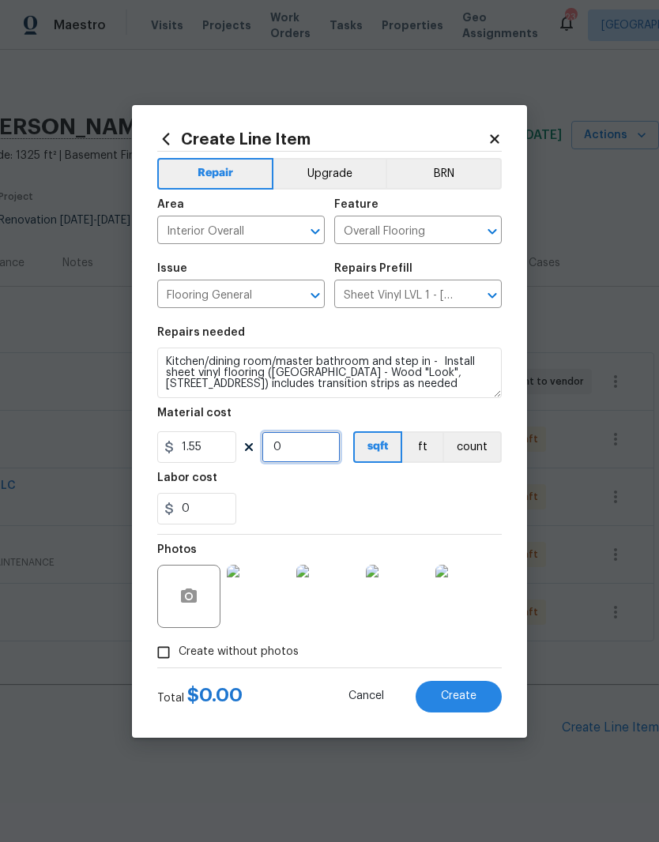
click at [311, 451] on input "0" at bounding box center [301, 447] width 79 height 32
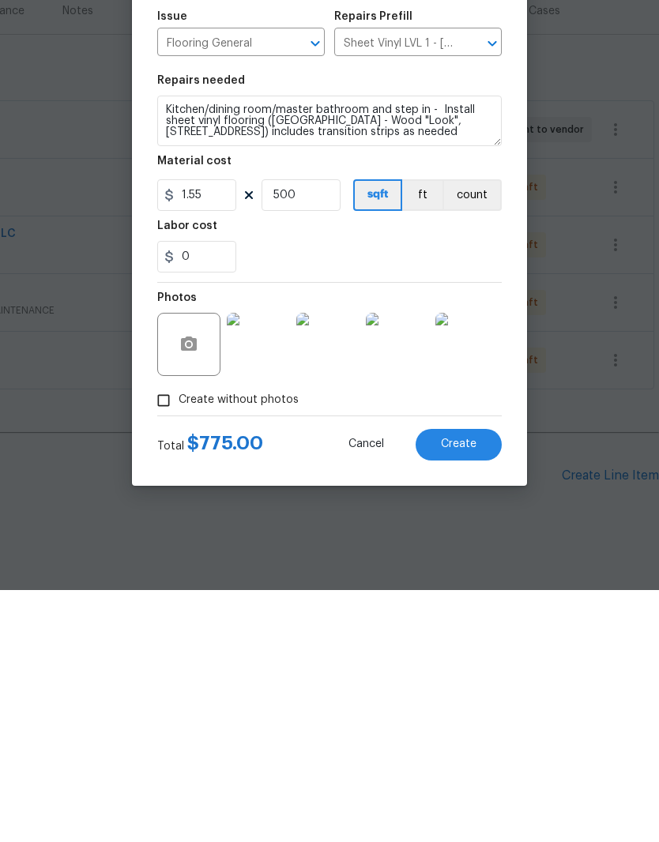
click at [431, 493] on div "0" at bounding box center [329, 509] width 345 height 32
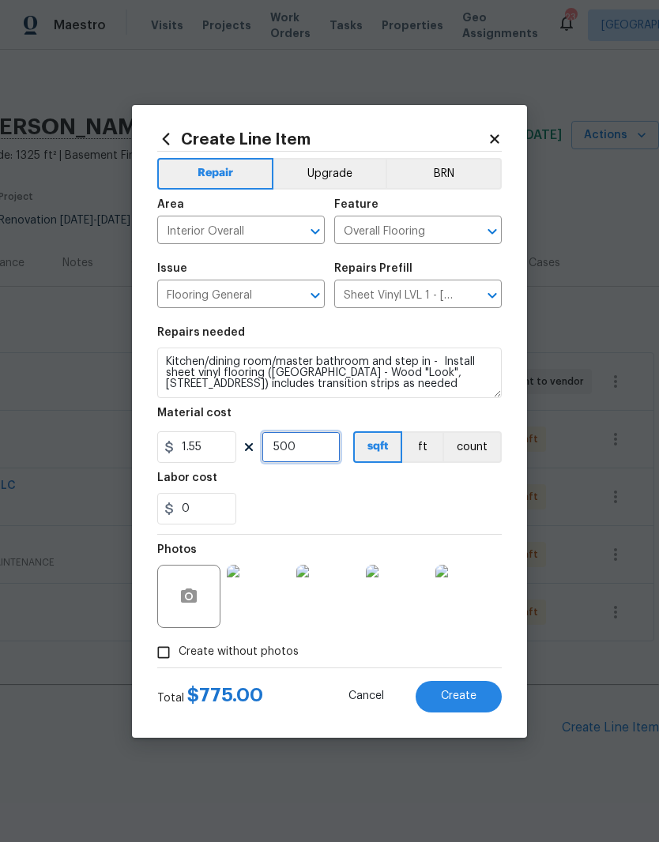
click at [316, 451] on input "500" at bounding box center [301, 447] width 79 height 32
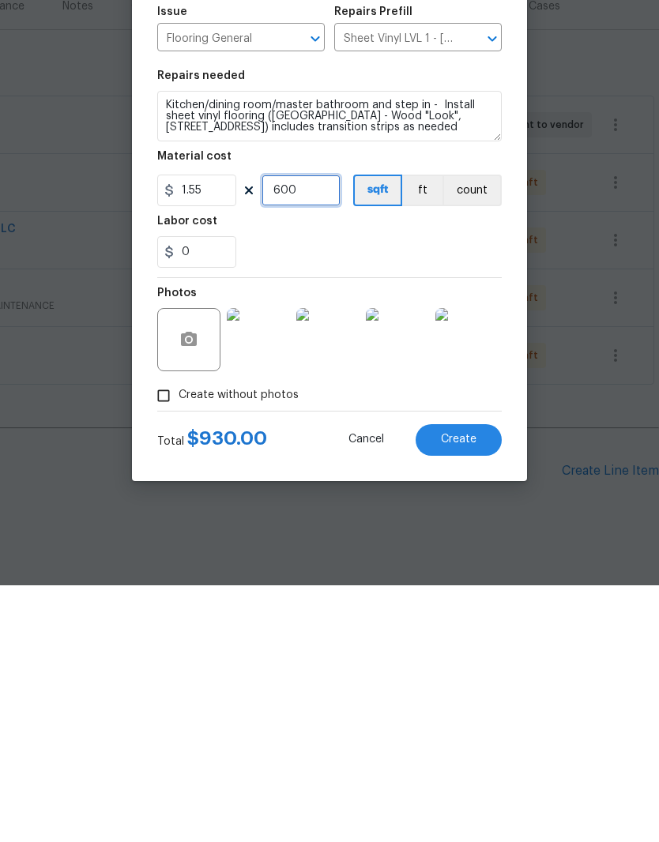
type input "600"
click at [448, 493] on div "0" at bounding box center [329, 509] width 345 height 32
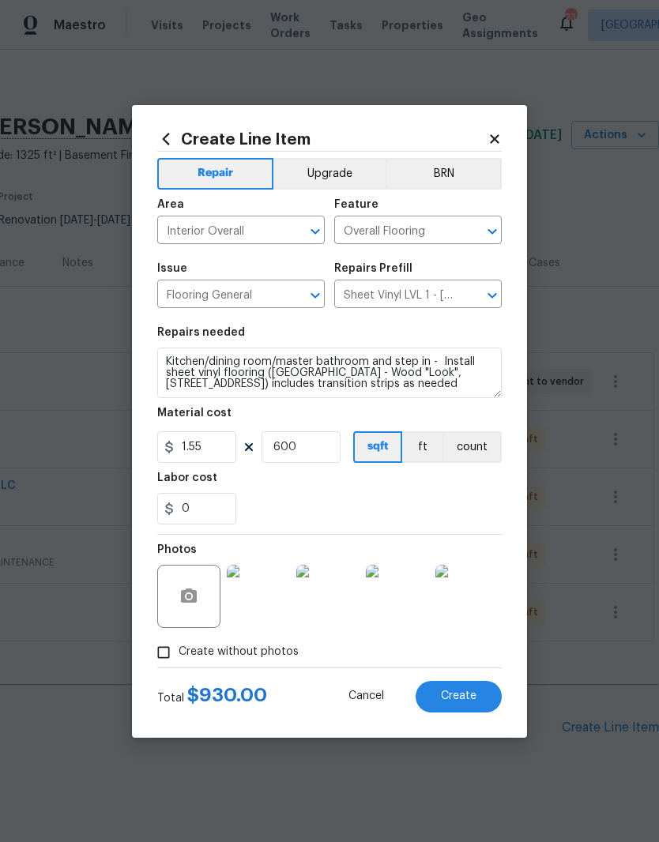
click at [464, 694] on span "Create" at bounding box center [459, 697] width 36 height 12
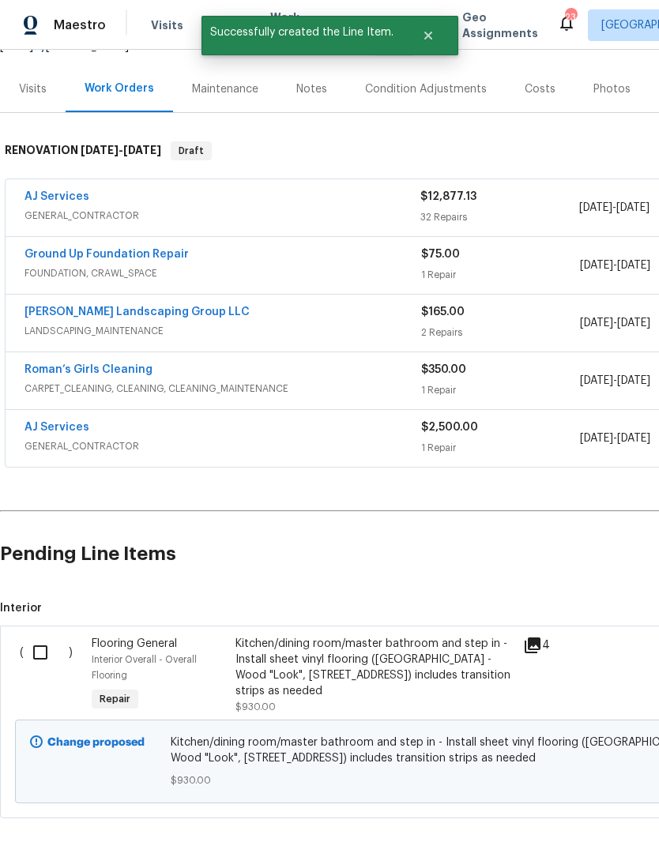
scroll to position [174, 0]
click at [47, 636] on input "checkbox" at bounding box center [46, 652] width 45 height 33
checkbox input "true"
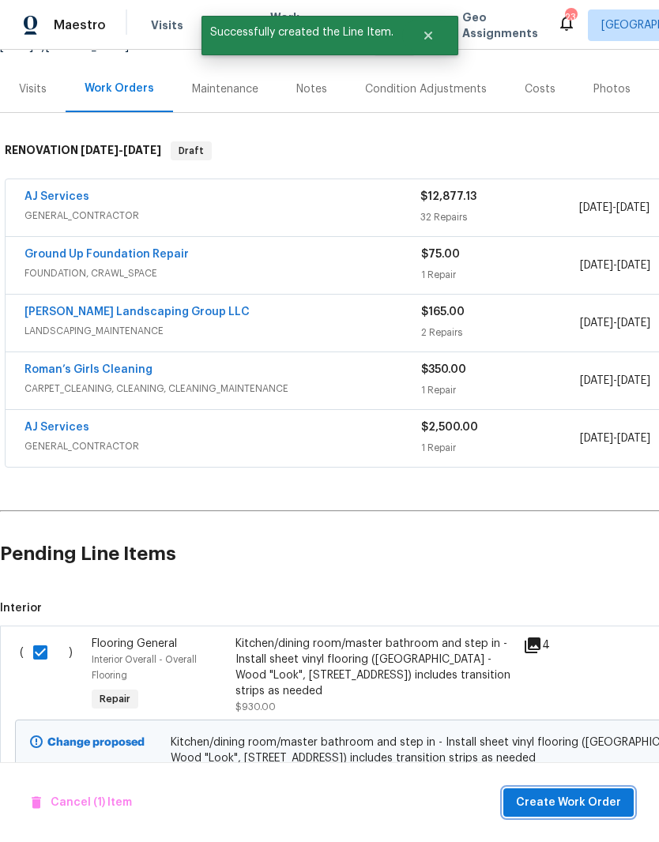
click at [601, 801] on span "Create Work Order" at bounding box center [568, 803] width 105 height 20
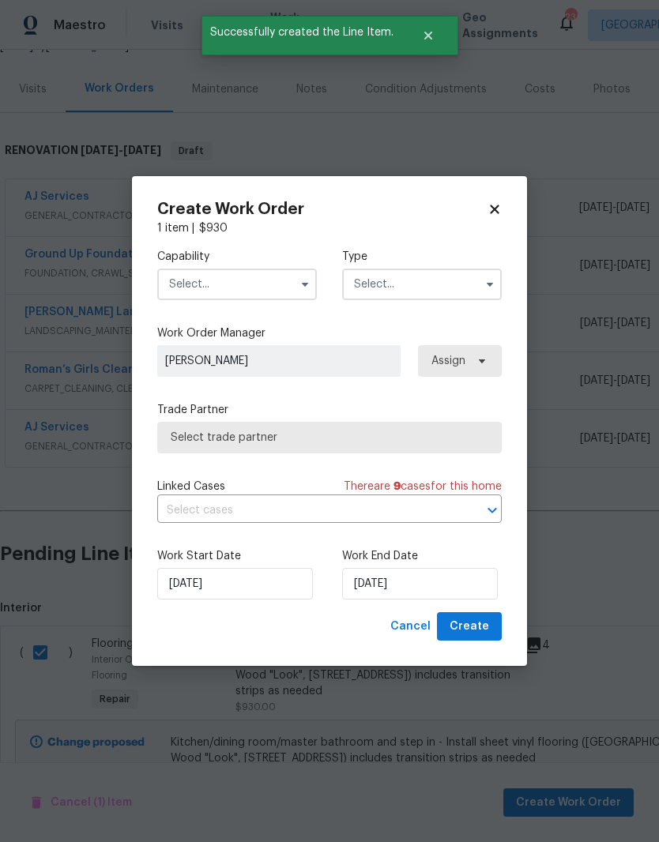
click at [269, 282] on input "text" at bounding box center [237, 285] width 160 height 32
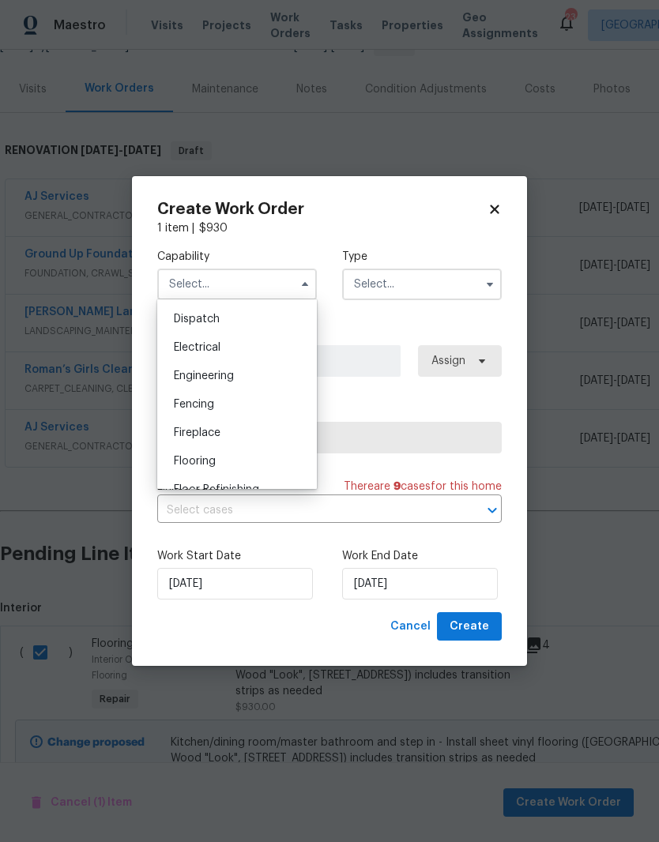
scroll to position [495, 0]
click at [205, 436] on span "Flooring" at bounding box center [195, 435] width 42 height 11
type input "Flooring"
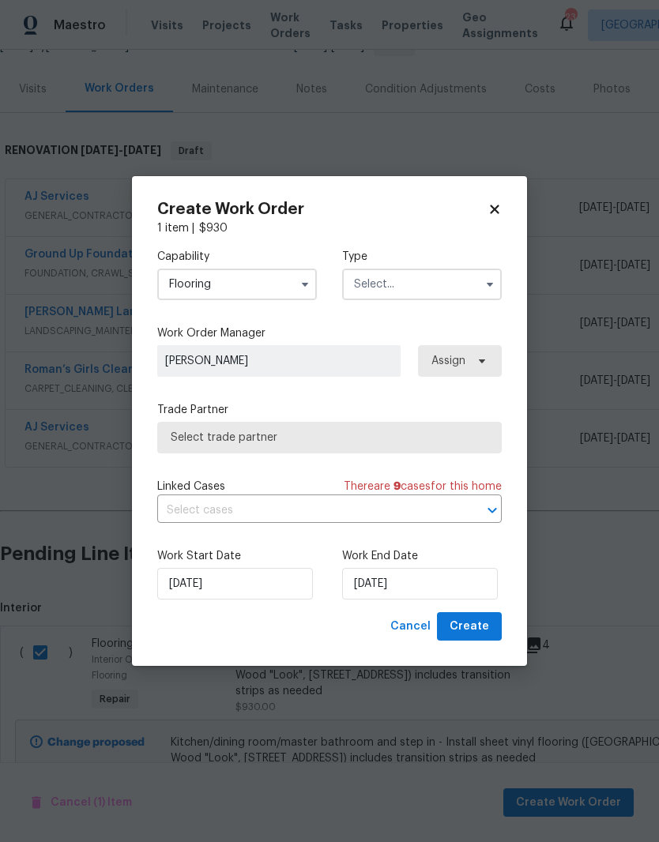
click at [424, 288] on input "text" at bounding box center [422, 285] width 160 height 32
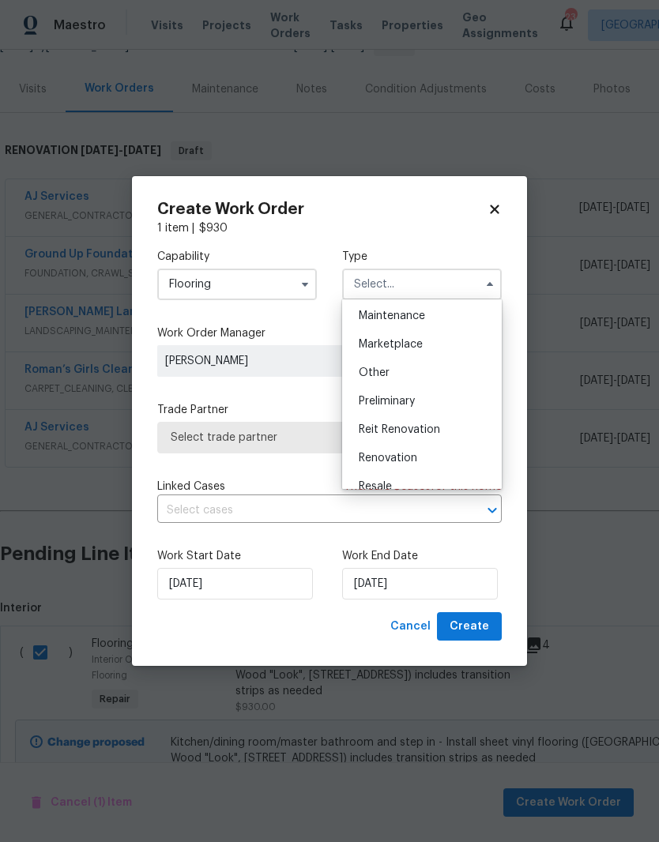
scroll to position [292, 0]
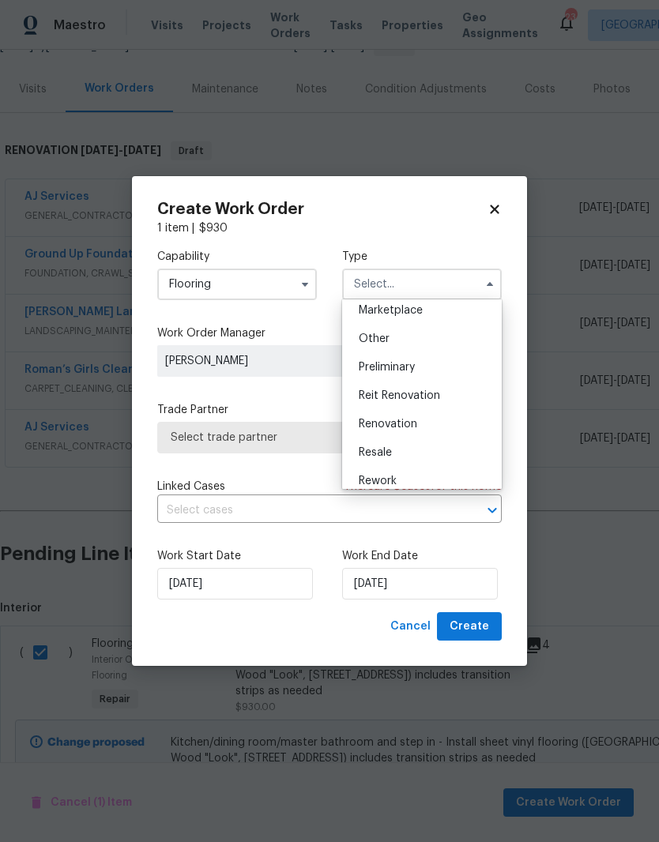
click at [413, 429] on span "Renovation" at bounding box center [388, 424] width 58 height 11
type input "Renovation"
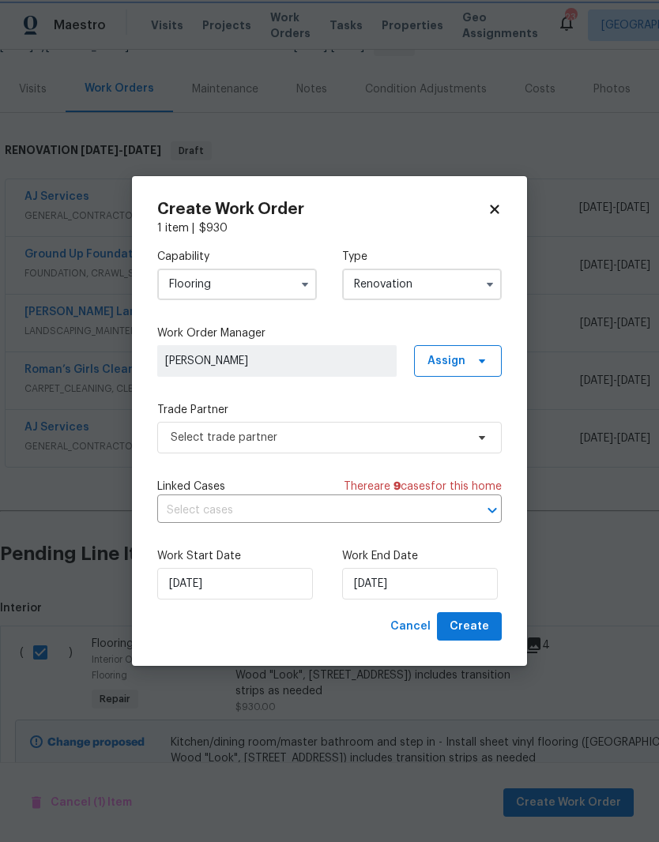
scroll to position [0, 0]
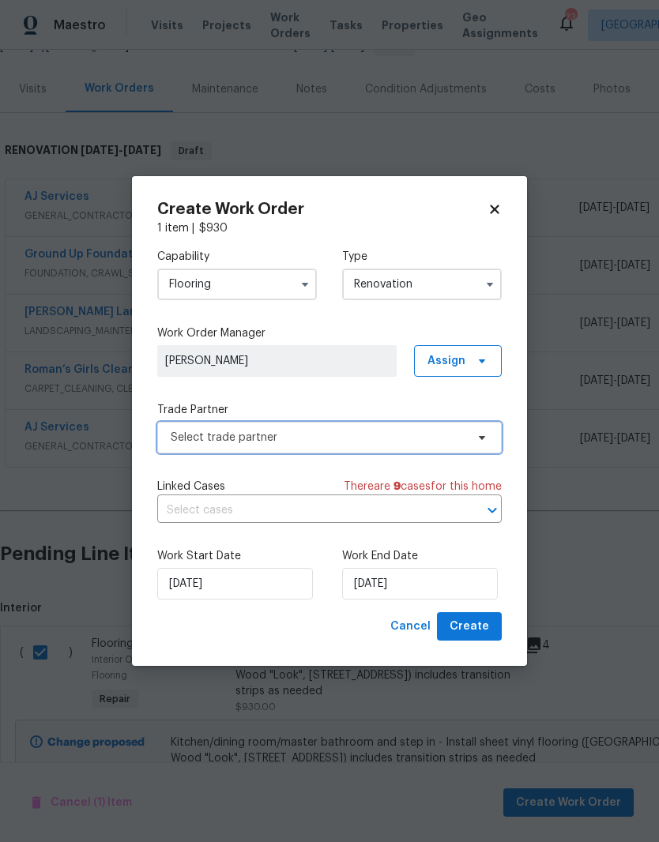
click at [481, 442] on icon at bounding box center [482, 437] width 13 height 13
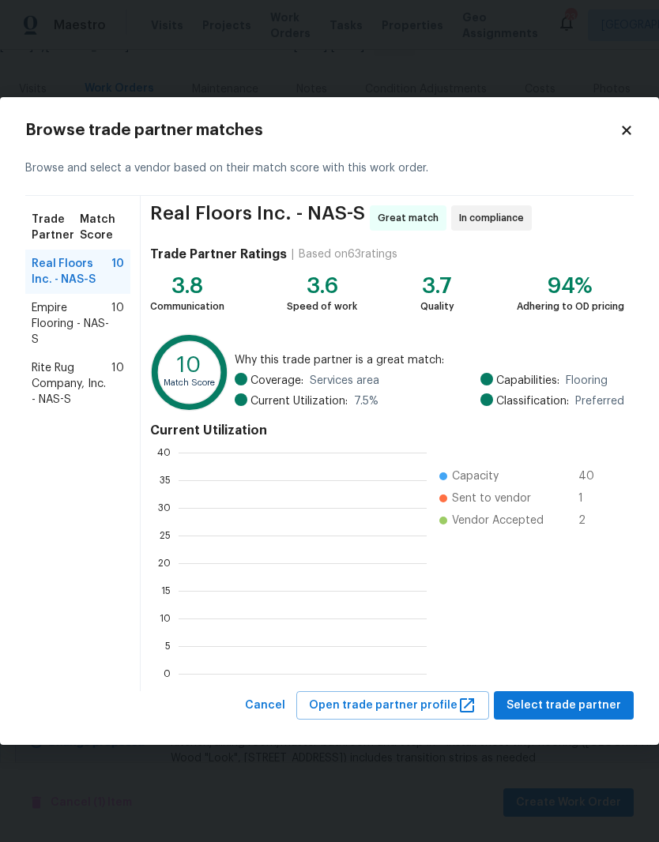
scroll to position [221, 248]
click at [68, 381] on span "Rite Rug Company, Inc. - NAS-S" at bounding box center [72, 383] width 80 height 47
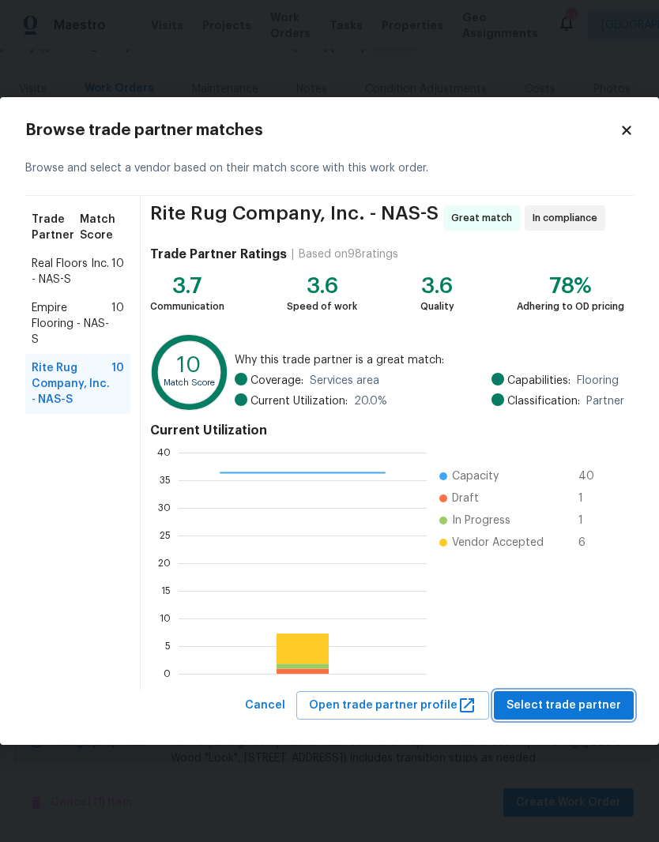
click at [587, 703] on span "Select trade partner" at bounding box center [564, 706] width 115 height 20
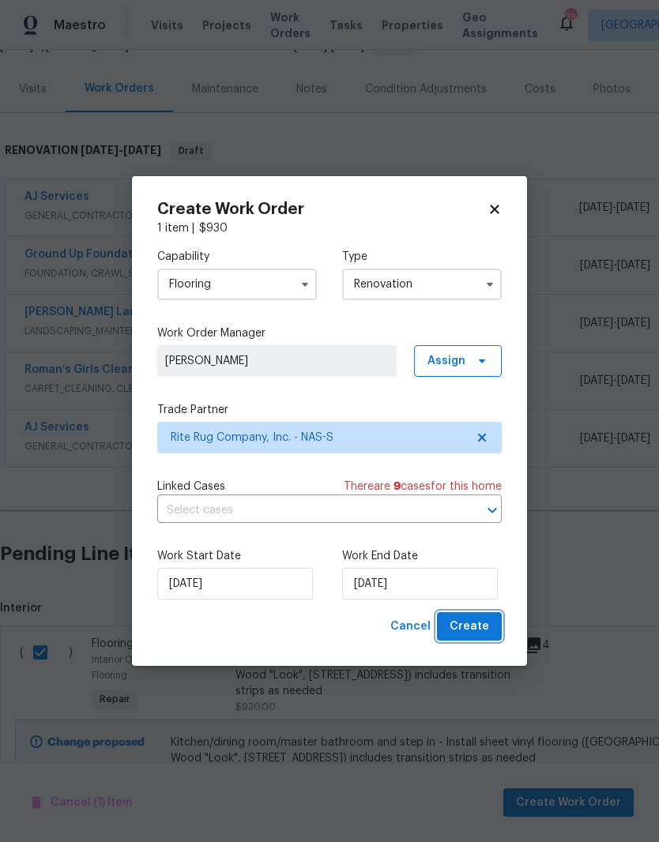
click at [480, 624] on span "Create" at bounding box center [470, 627] width 40 height 20
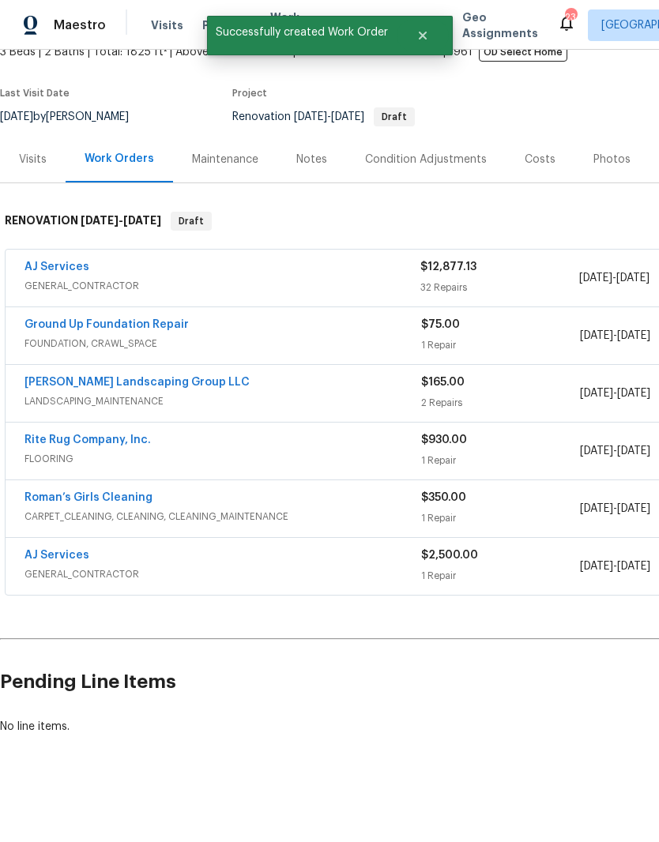
click at [107, 435] on link "Rite Rug Company, Inc." at bounding box center [87, 440] width 126 height 11
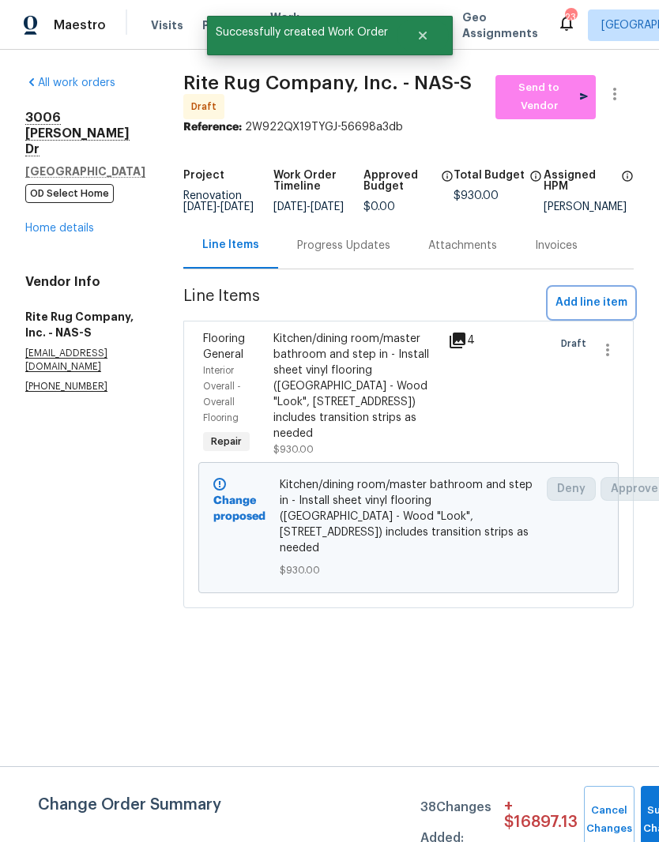
click at [606, 313] on span "Add line item" at bounding box center [592, 303] width 72 height 20
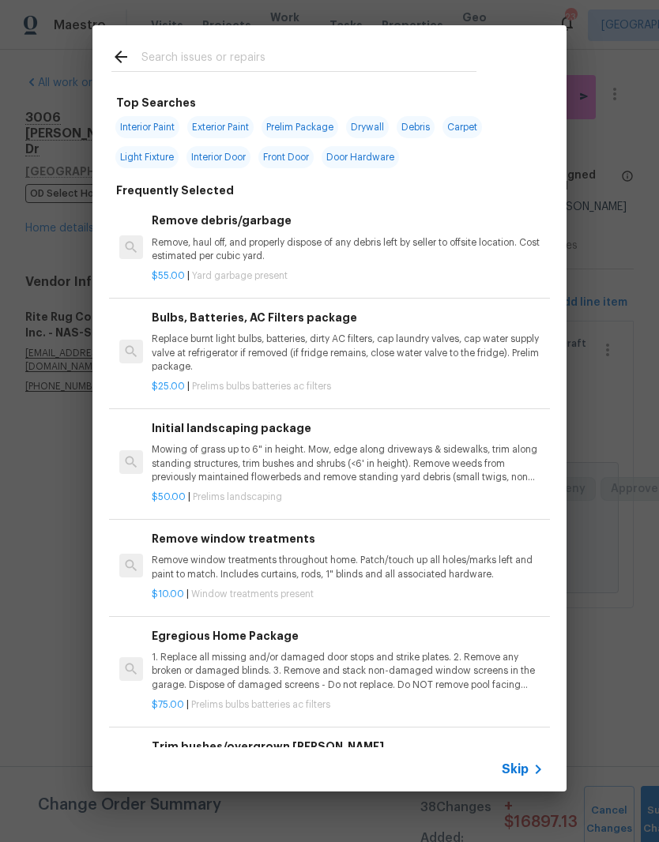
click at [314, 50] on input "text" at bounding box center [308, 59] width 335 height 24
type input "Floor"
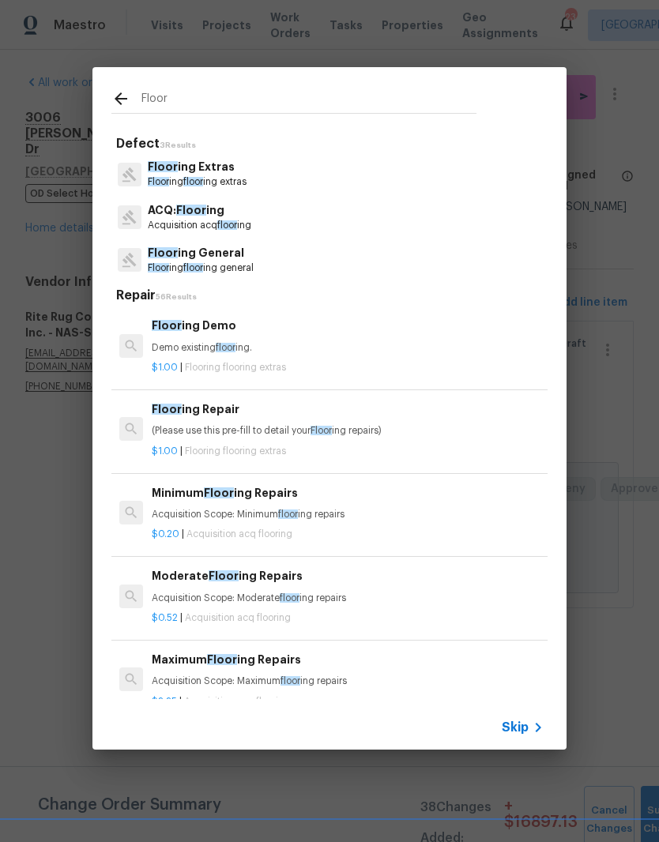
click at [228, 262] on p "Floor ing floor ing general" at bounding box center [201, 268] width 106 height 13
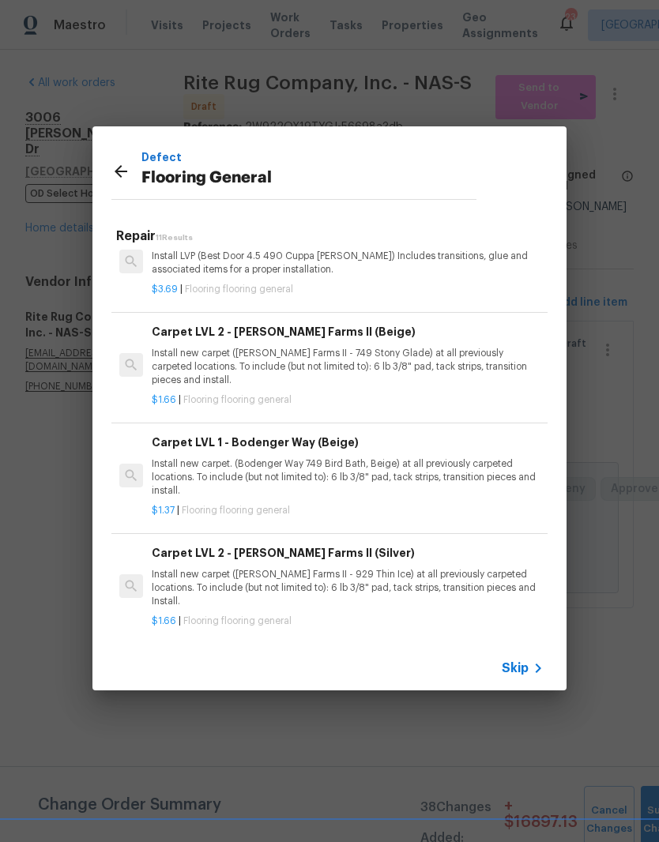
scroll to position [514, 1]
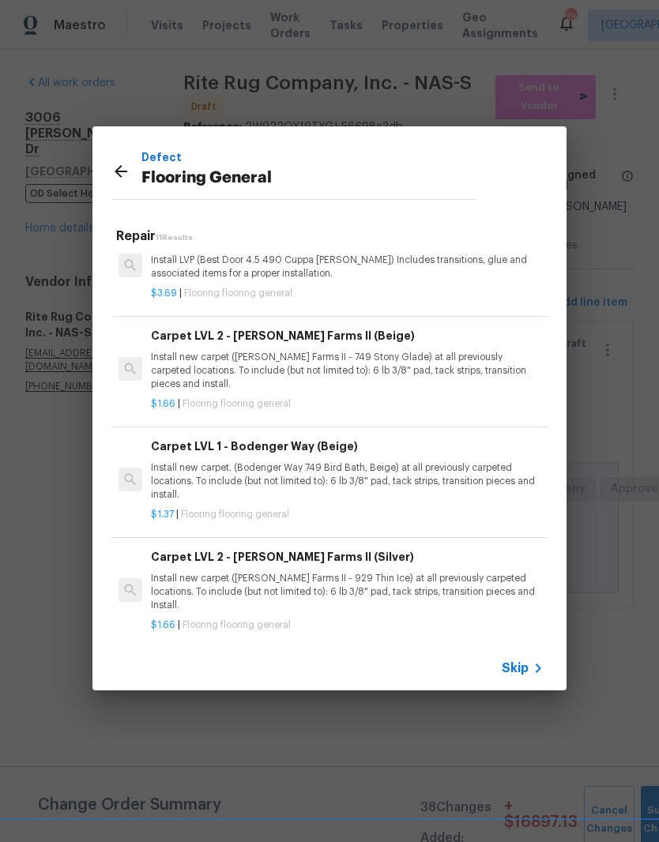
click at [381, 473] on p "Install new carpet. (Bodenger Way 749 Bird Bath, Beige) at all previously carpe…" at bounding box center [347, 481] width 392 height 40
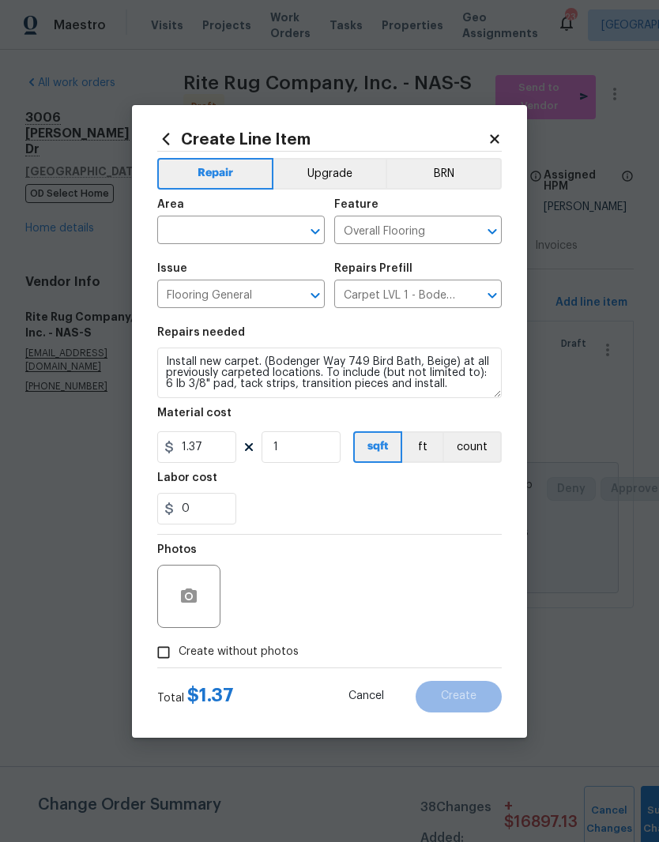
click at [256, 229] on input "text" at bounding box center [218, 232] width 123 height 24
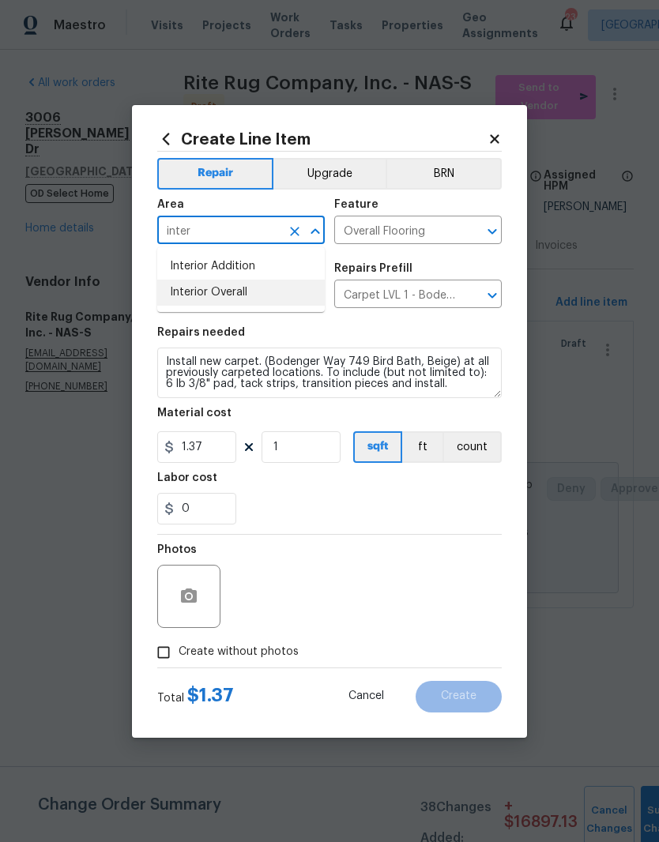
click at [235, 296] on li "Interior Overall" at bounding box center [241, 293] width 168 height 26
type input "Interior Overall"
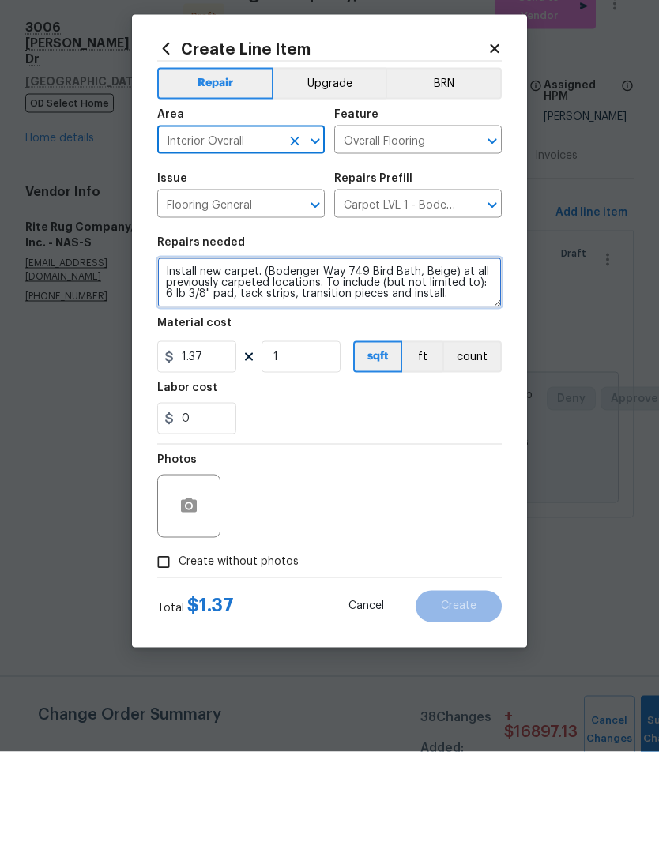
click at [162, 348] on textarea "Install new carpet. (Bodenger Way 749 Bird Bath, Beige) at all previously carpe…" at bounding box center [329, 373] width 345 height 51
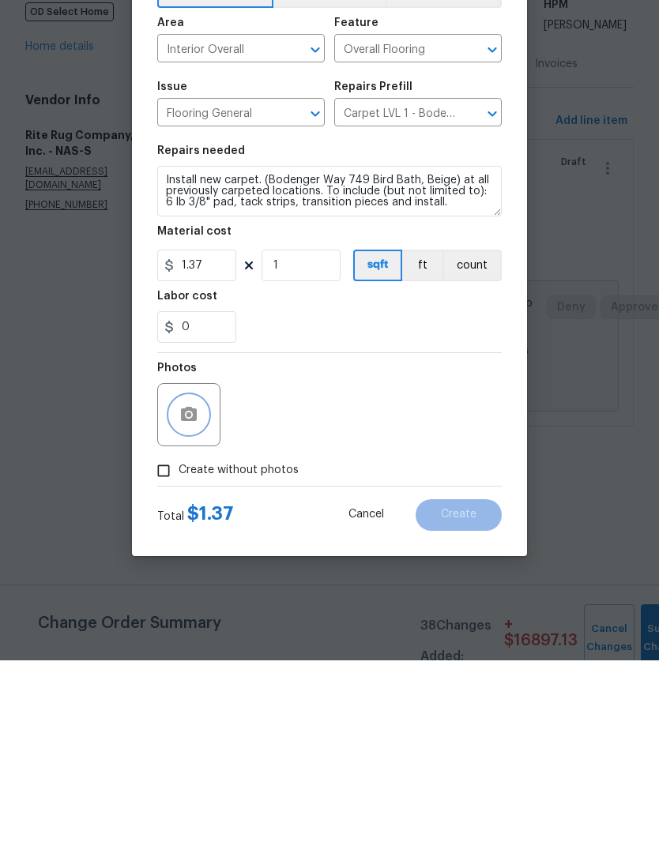
click at [200, 578] on button "button" at bounding box center [189, 597] width 38 height 38
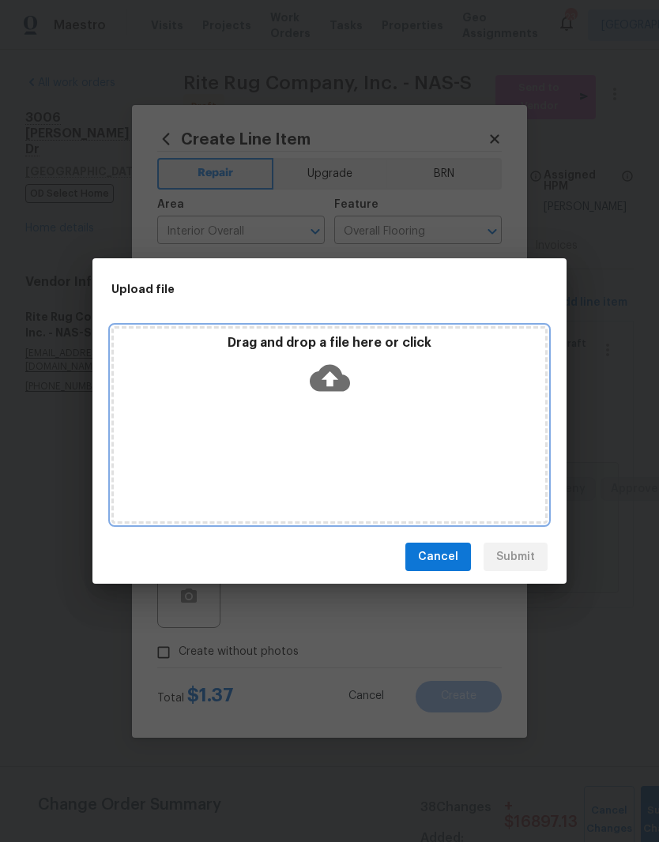
click at [374, 423] on div "Drag and drop a file here or click" at bounding box center [329, 425] width 436 height 198
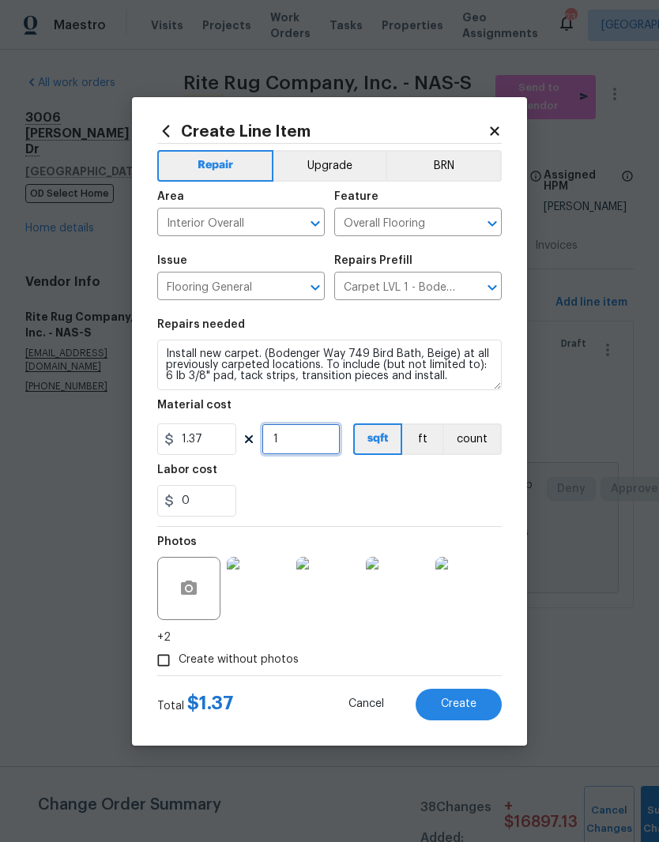
click at [304, 444] on input "1" at bounding box center [301, 440] width 79 height 32
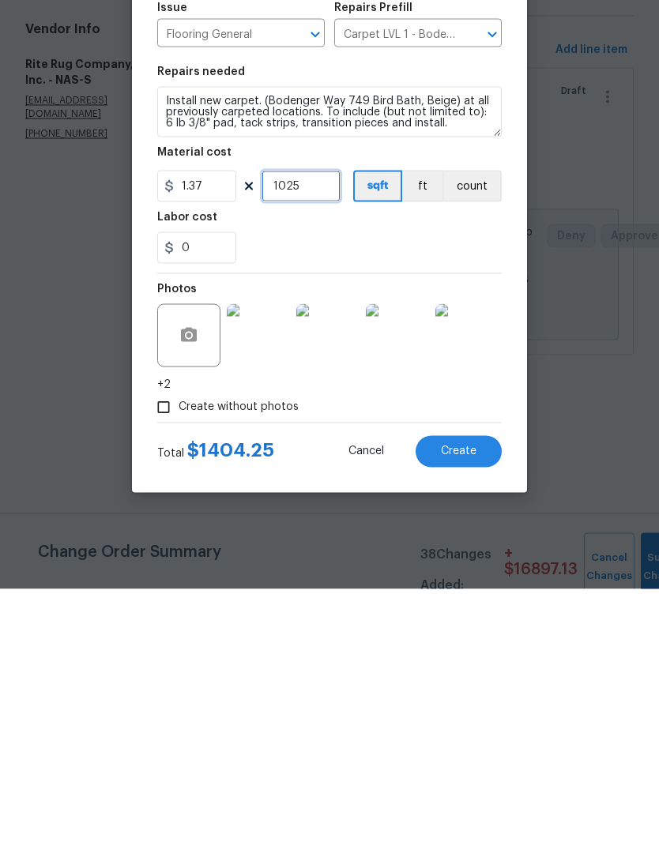
type input "1025"
click at [265, 557] on img at bounding box center [258, 588] width 63 height 63
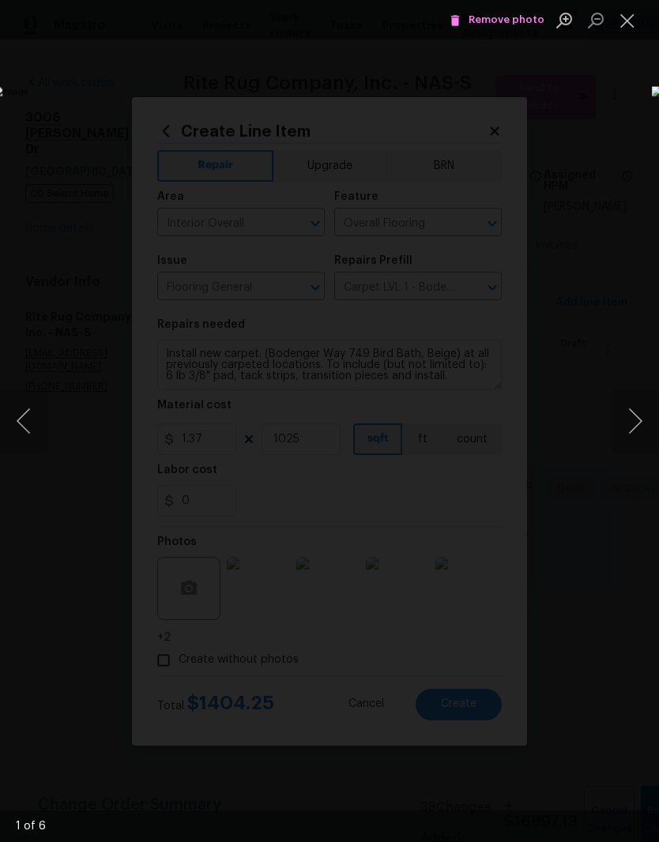
click at [637, 424] on button "Next image" at bounding box center [635, 421] width 47 height 63
click at [635, 421] on button "Next image" at bounding box center [635, 421] width 47 height 63
click at [636, 419] on button "Next image" at bounding box center [635, 421] width 47 height 63
click at [637, 420] on button "Next image" at bounding box center [635, 421] width 47 height 63
click at [641, 424] on button "Next image" at bounding box center [635, 421] width 47 height 63
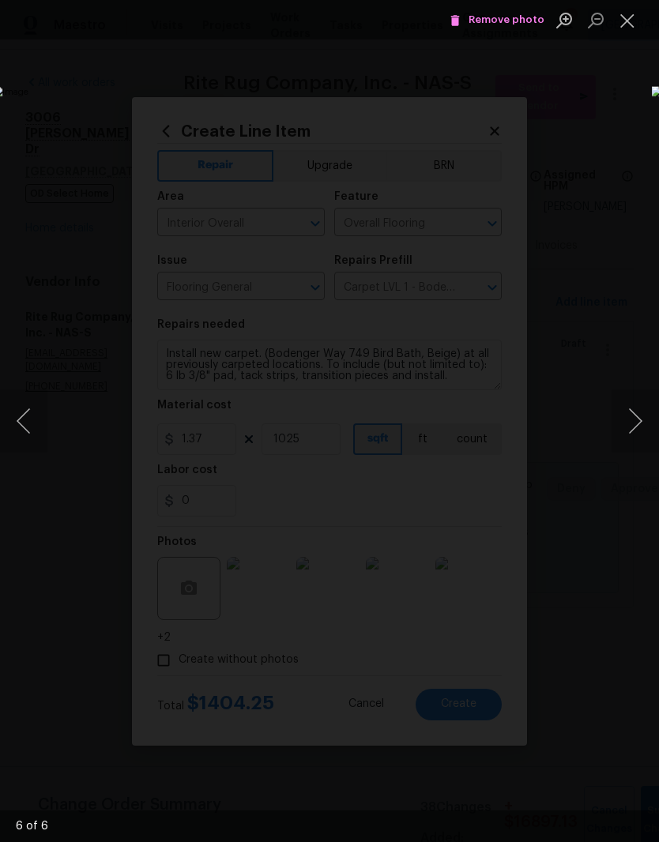
click at [631, 24] on button "Close lightbox" at bounding box center [628, 20] width 32 height 28
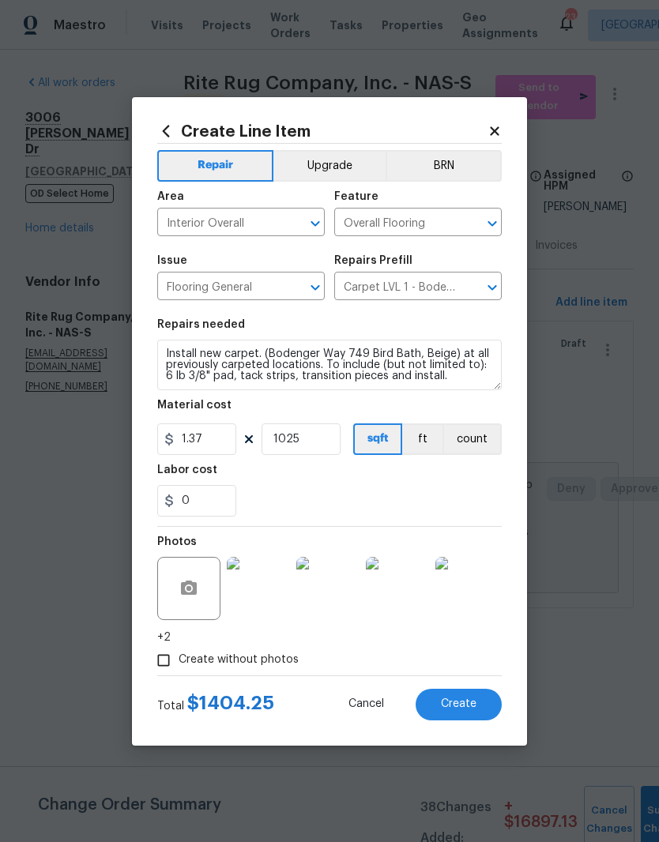
click at [469, 703] on span "Create" at bounding box center [459, 705] width 36 height 12
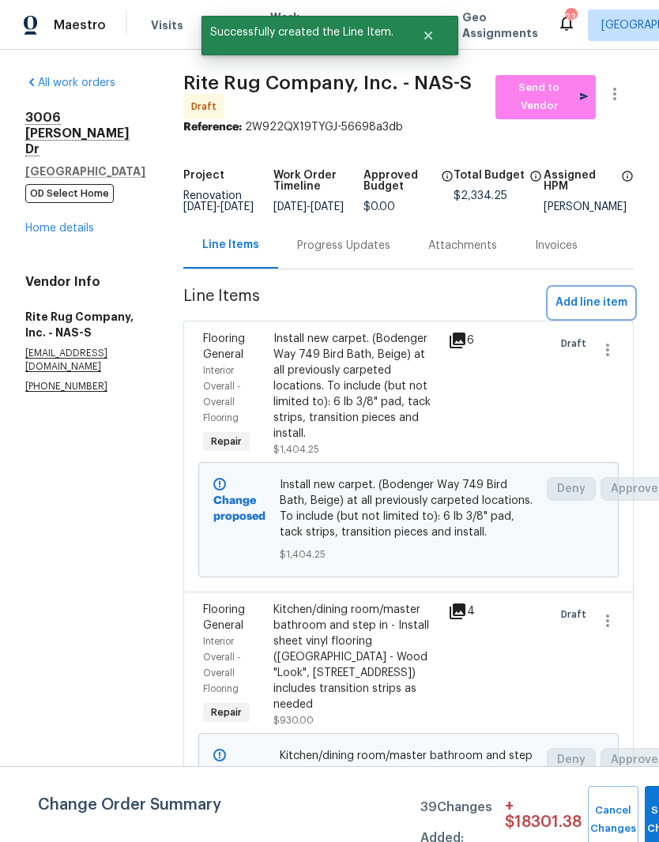
click at [613, 313] on span "Add line item" at bounding box center [592, 303] width 72 height 20
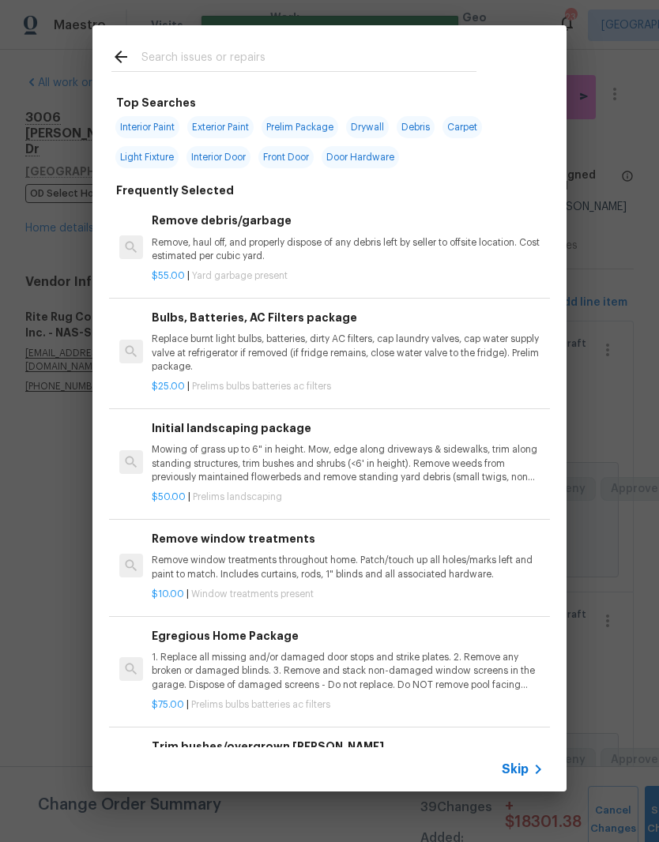
click at [302, 55] on input "text" at bounding box center [308, 59] width 335 height 24
type input "Floo"
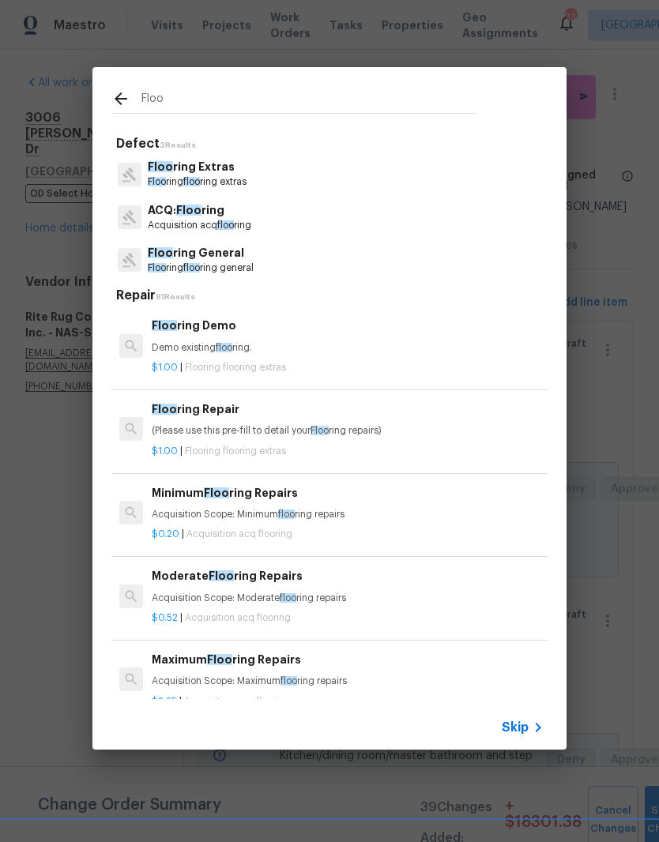
click at [219, 172] on p "Floo ring Extras" at bounding box center [197, 167] width 99 height 17
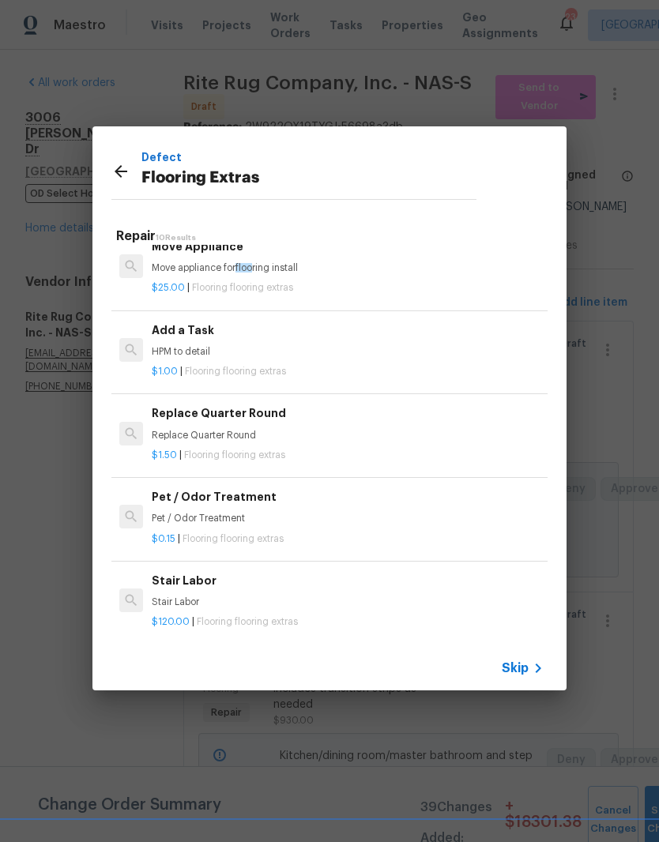
scroll to position [437, 0]
click at [230, 502] on div "Pet / Odor Treatment Pet / Odor Treatment" at bounding box center [348, 508] width 392 height 38
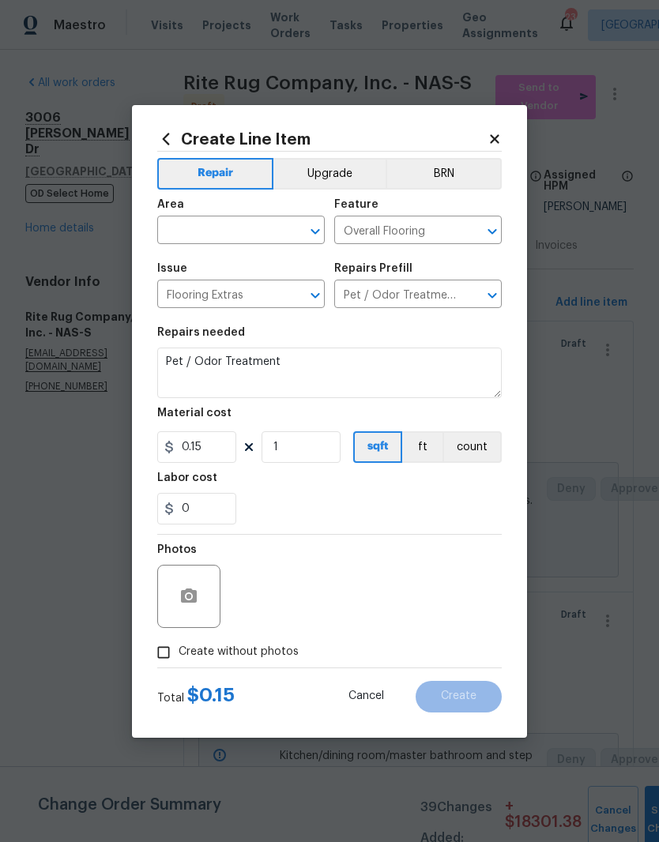
click at [277, 229] on input "text" at bounding box center [218, 232] width 123 height 24
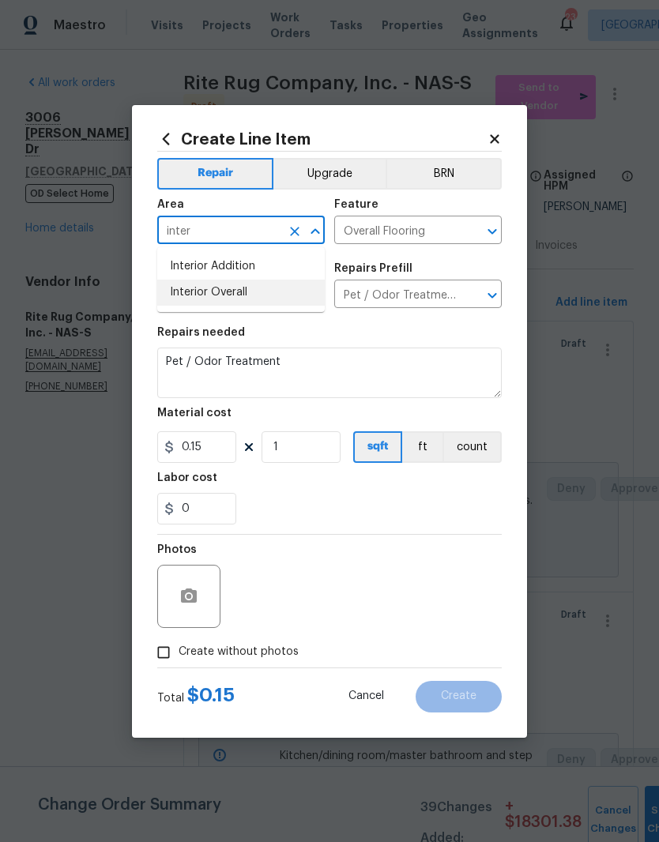
click at [243, 292] on li "Interior Overall" at bounding box center [241, 293] width 168 height 26
type input "Interior Overall"
click at [306, 447] on input "1" at bounding box center [301, 447] width 79 height 32
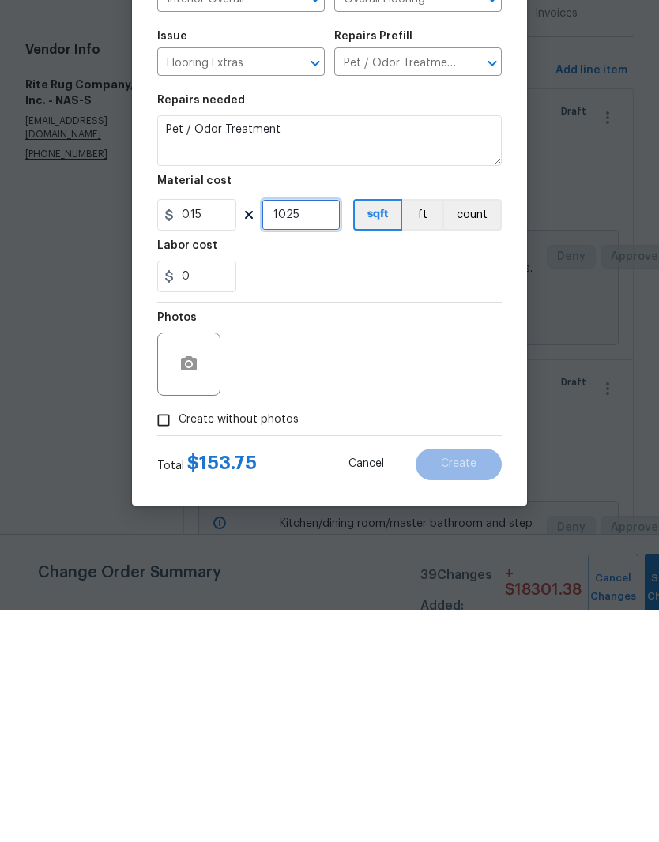
type input "1025"
click at [201, 578] on button "button" at bounding box center [189, 597] width 38 height 38
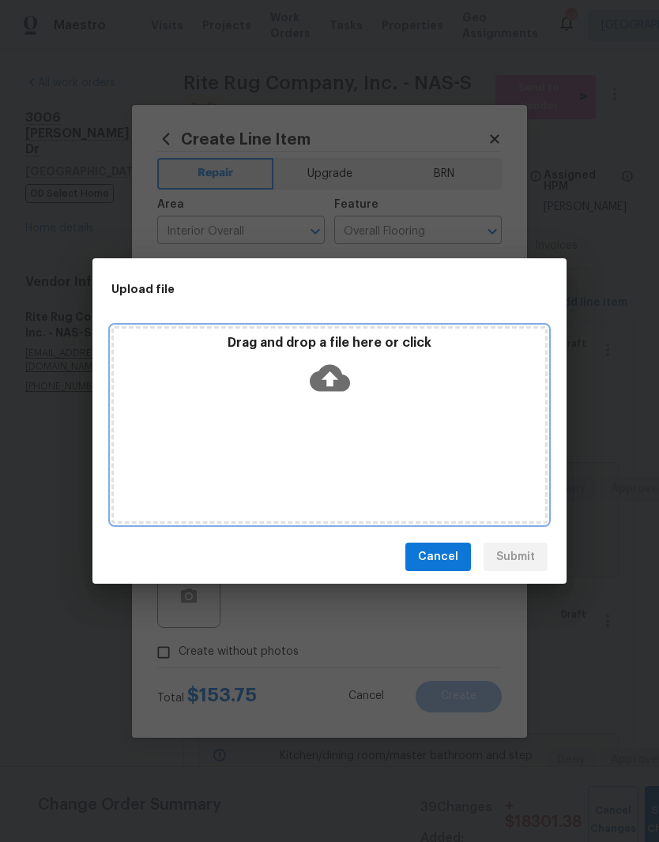
click at [386, 406] on div "Drag and drop a file here or click" at bounding box center [329, 425] width 436 height 198
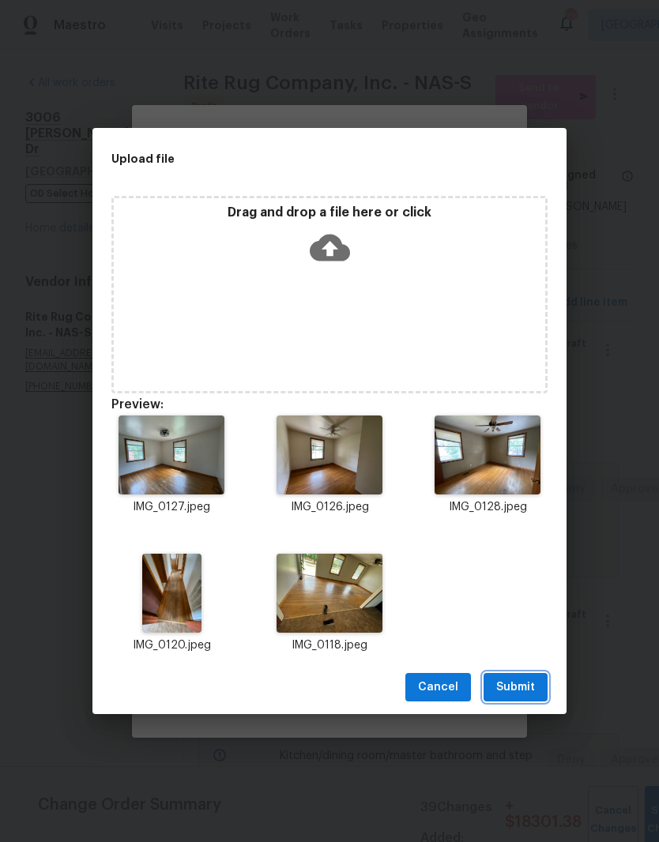
click at [526, 681] on span "Submit" at bounding box center [515, 688] width 39 height 20
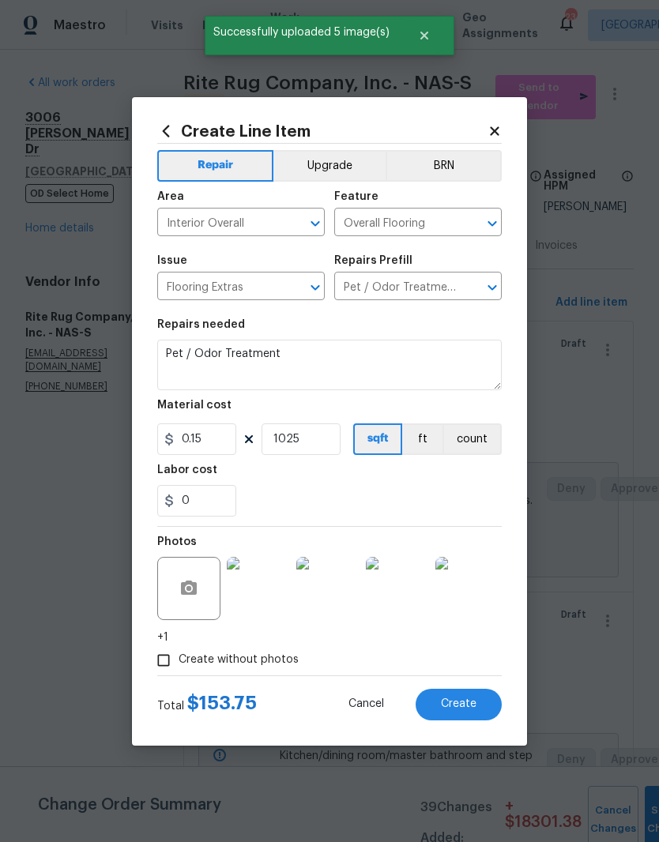
click at [469, 703] on span "Create" at bounding box center [459, 705] width 36 height 12
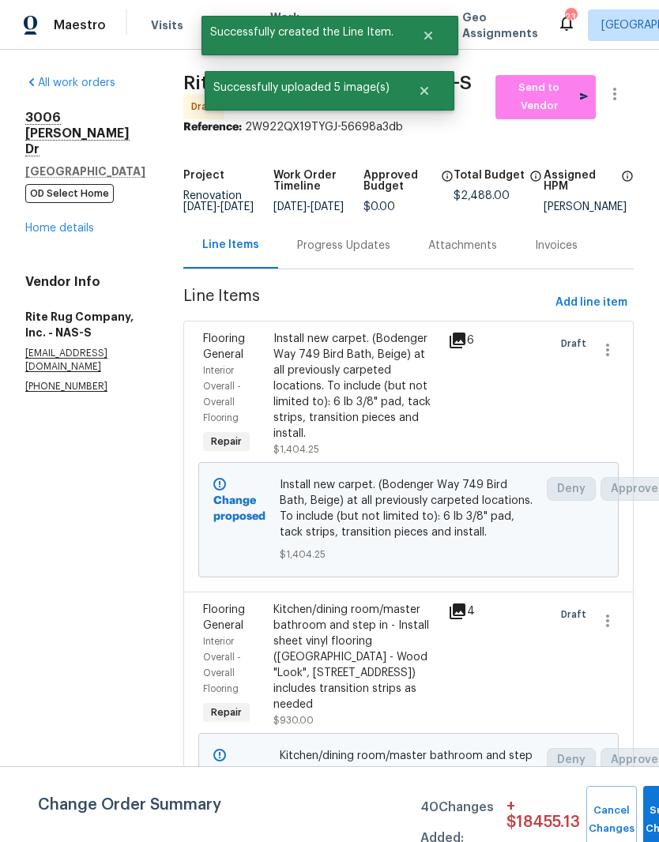
click at [395, 331] on div "Install new carpet. (Bodenger Way 749 Bird Bath, Beige) at all previously carpe…" at bounding box center [356, 386] width 166 height 111
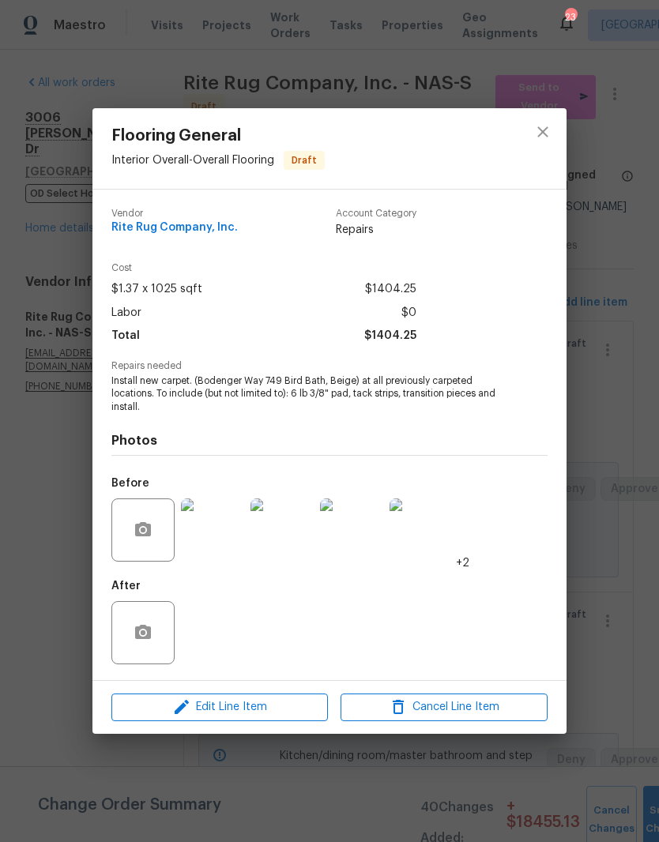
click at [228, 527] on img at bounding box center [212, 530] width 63 height 63
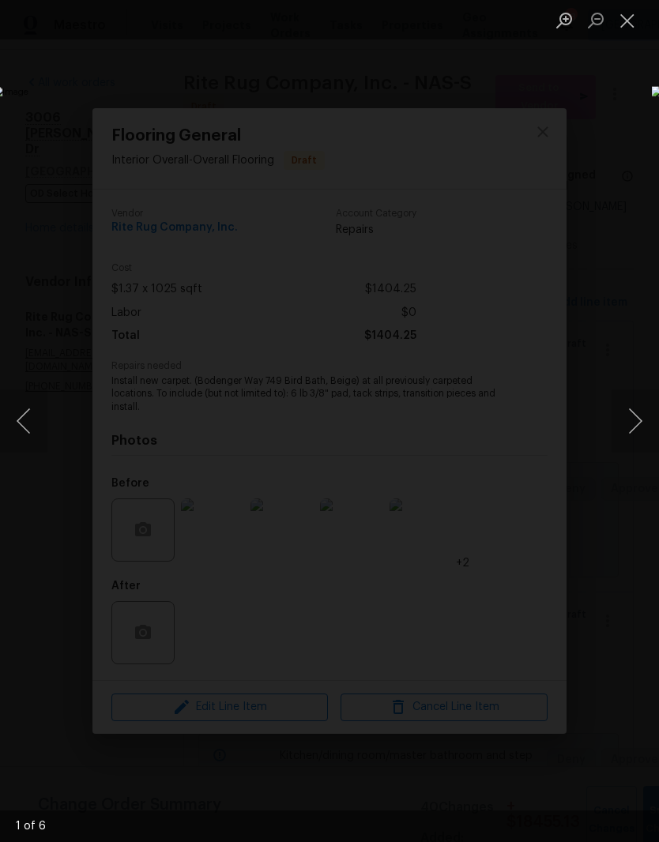
click at [636, 417] on button "Next image" at bounding box center [635, 421] width 47 height 63
click at [632, 421] on button "Next image" at bounding box center [635, 421] width 47 height 63
click at [635, 430] on button "Next image" at bounding box center [635, 421] width 47 height 63
click at [637, 424] on button "Next image" at bounding box center [635, 421] width 47 height 63
click at [638, 431] on button "Next image" at bounding box center [635, 421] width 47 height 63
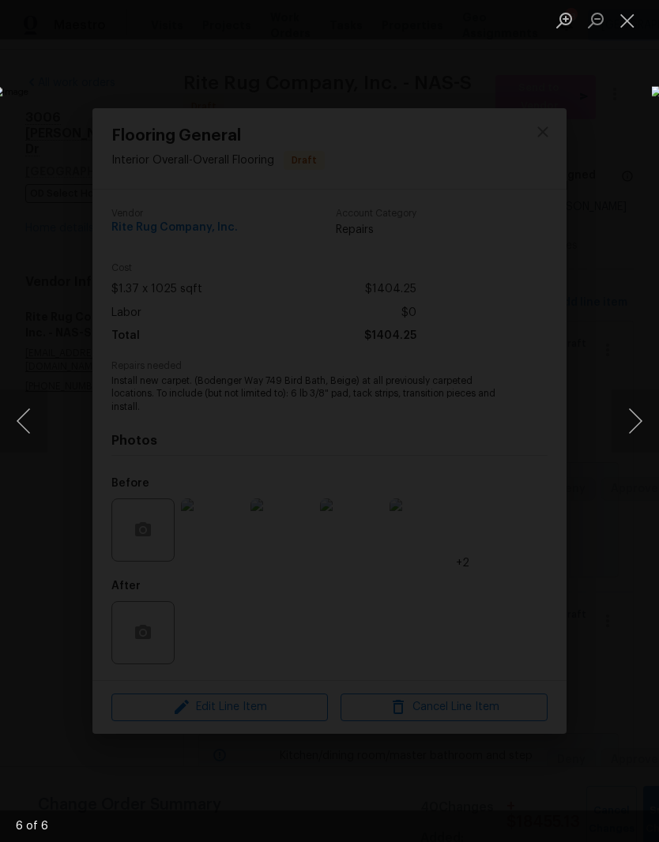
click at [634, 427] on button "Next image" at bounding box center [635, 421] width 47 height 63
click at [627, 34] on button "Close lightbox" at bounding box center [628, 20] width 32 height 28
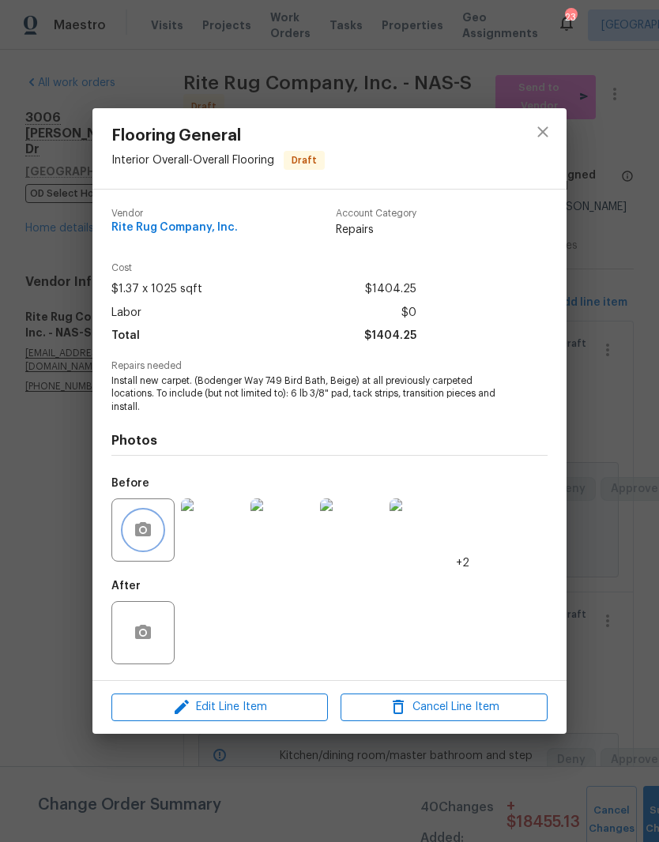
click at [153, 532] on button "button" at bounding box center [143, 530] width 38 height 38
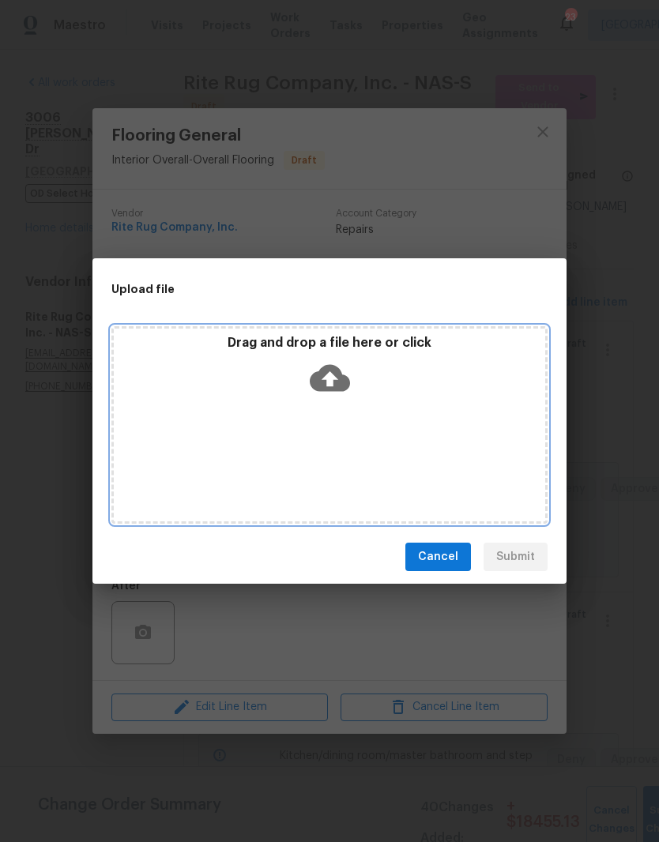
click at [408, 377] on div "Drag and drop a file here or click" at bounding box center [329, 369] width 431 height 68
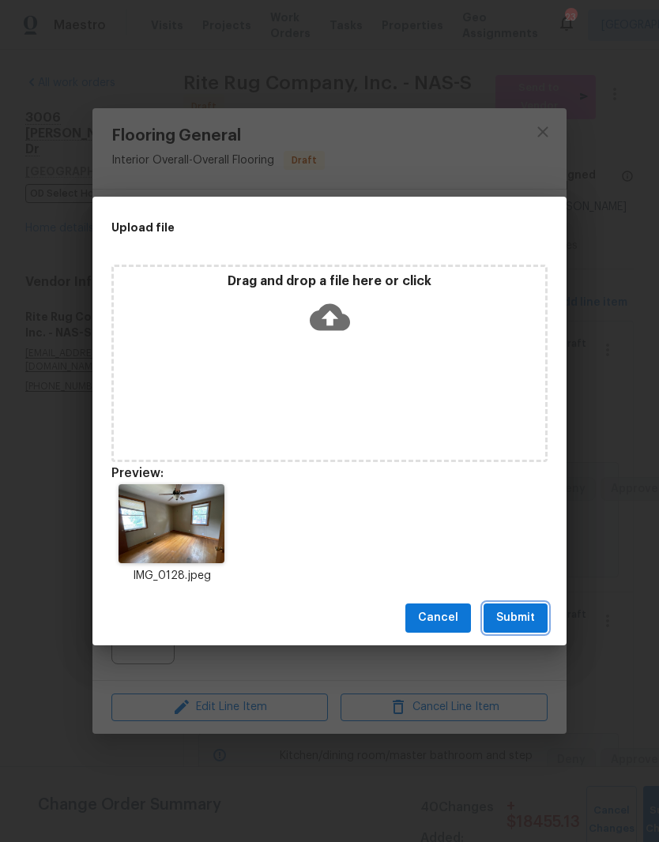
click at [532, 618] on span "Submit" at bounding box center [515, 618] width 39 height 20
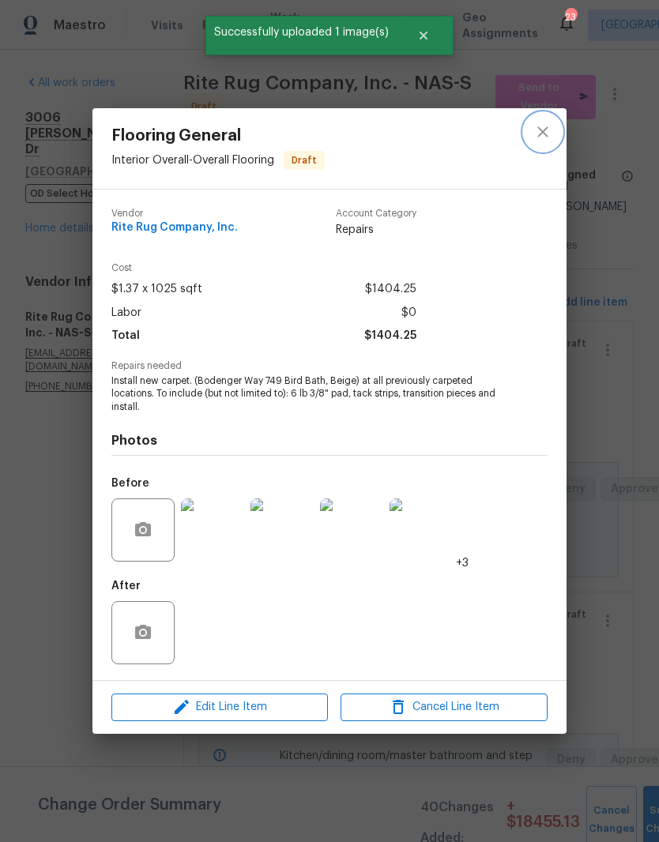
click at [545, 134] on icon "close" at bounding box center [542, 132] width 10 height 10
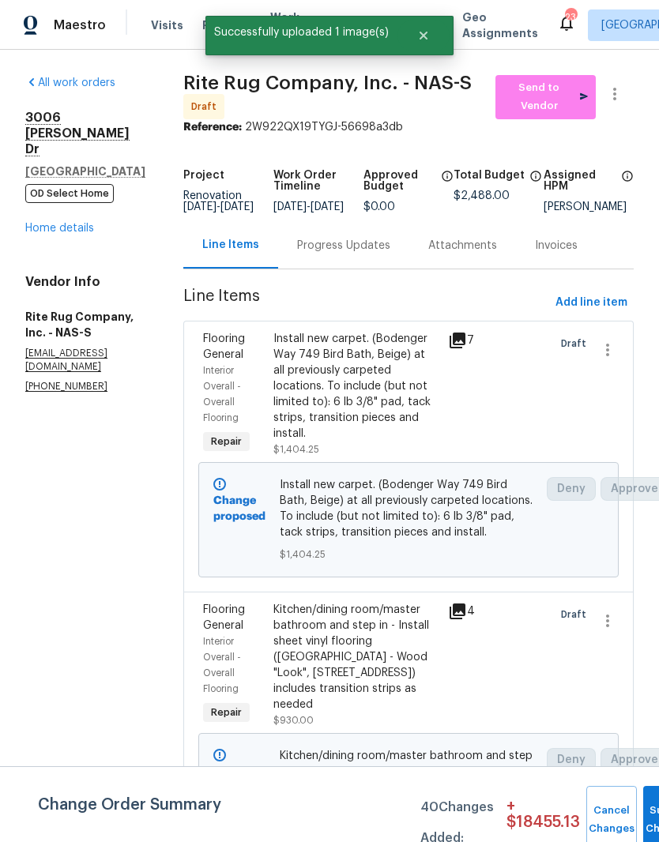
click at [75, 223] on link "Home details" at bounding box center [59, 228] width 69 height 11
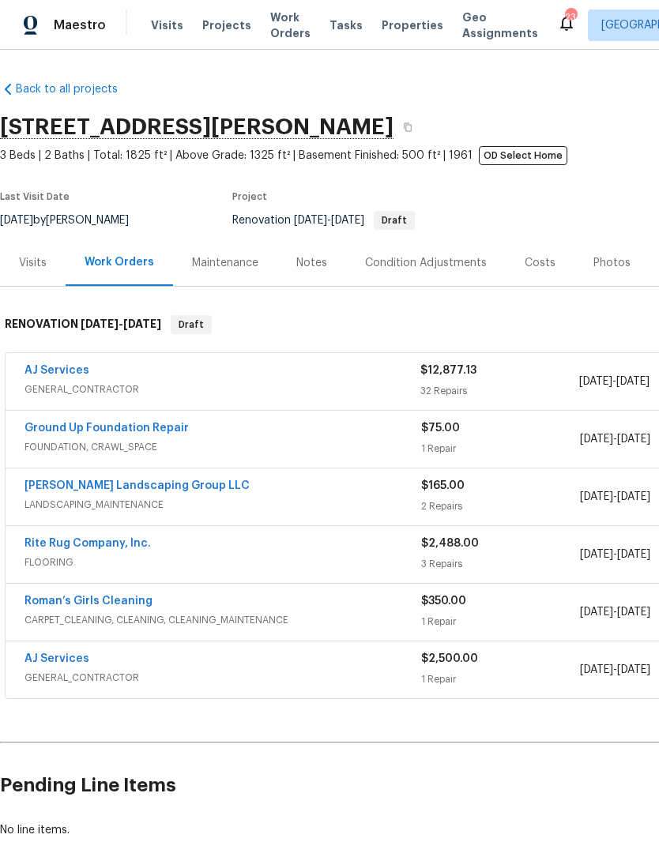
click at [78, 365] on link "AJ Services" at bounding box center [56, 370] width 65 height 11
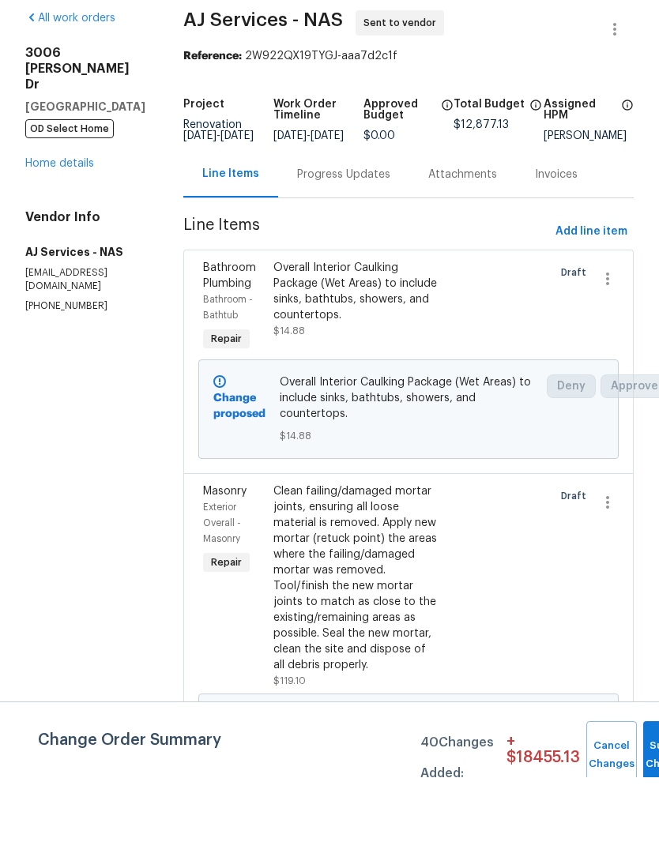
scroll to position [65, 0]
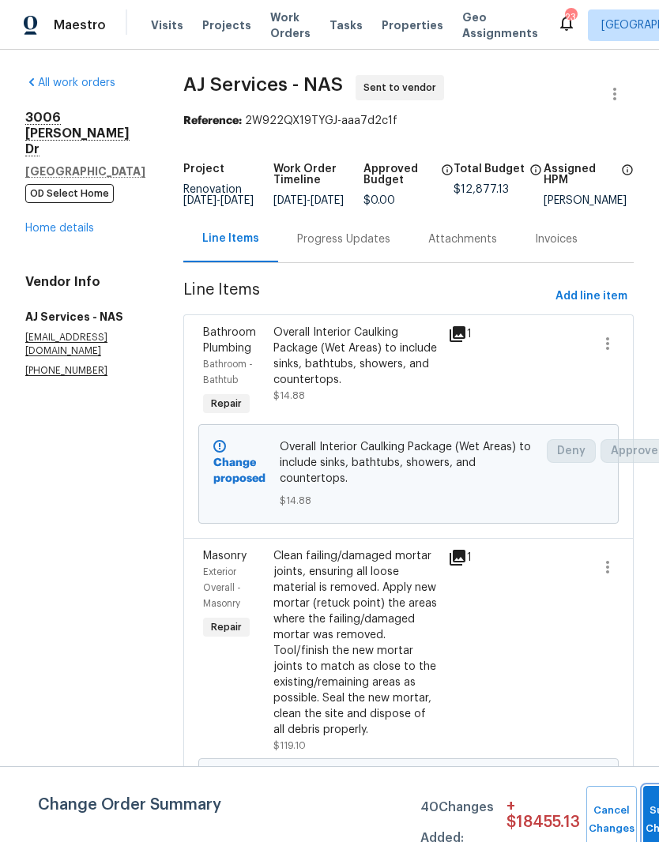
click at [648, 802] on button "Submit Changes" at bounding box center [668, 820] width 51 height 68
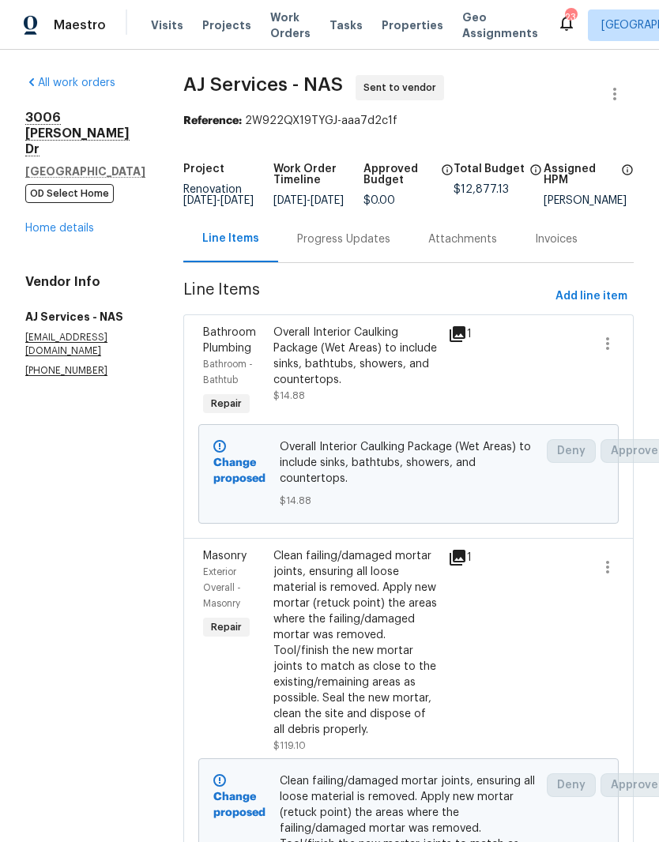
click at [76, 223] on link "Home details" at bounding box center [59, 228] width 69 height 11
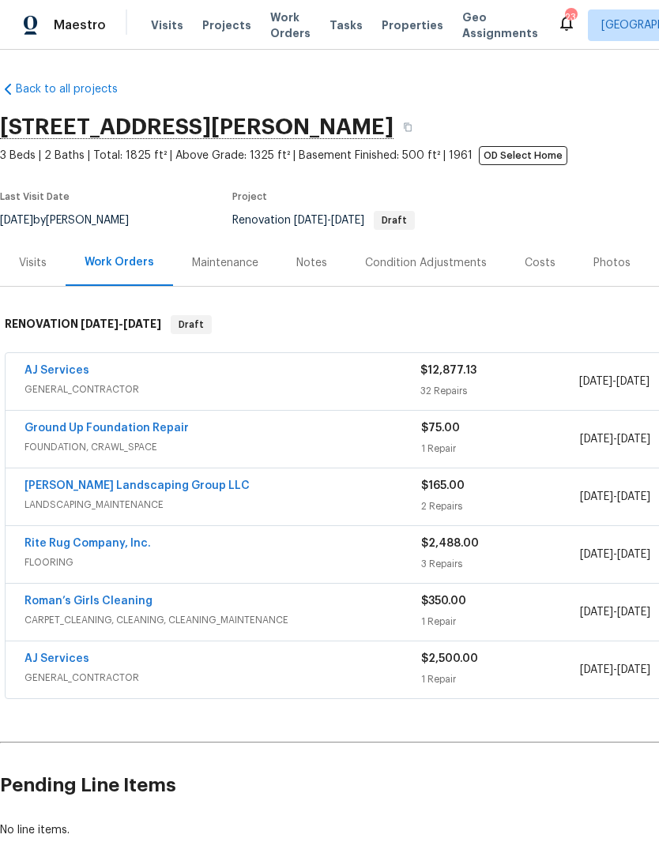
click at [541, 255] on div "Costs" at bounding box center [540, 263] width 31 height 16
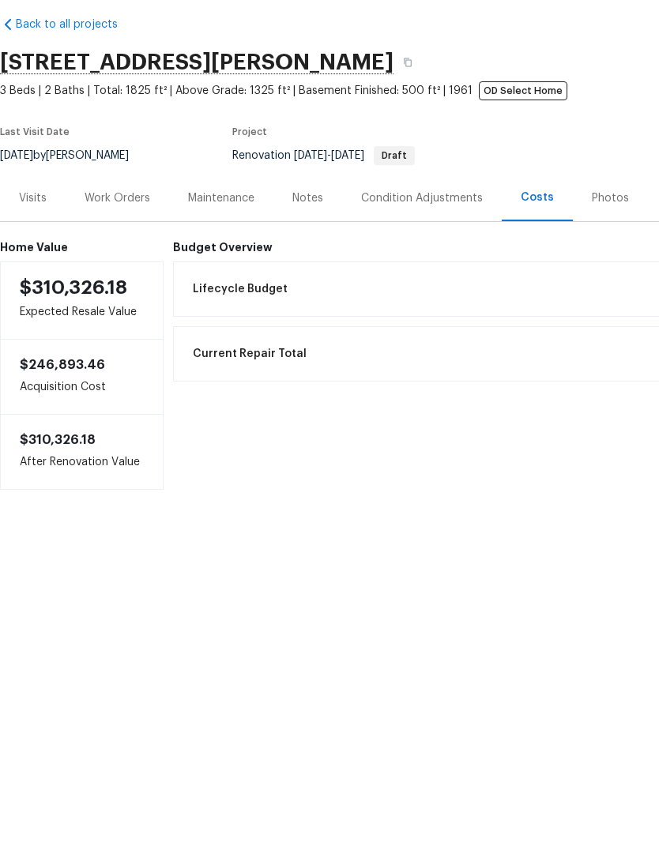
click at [126, 255] on div "Work Orders" at bounding box center [118, 263] width 66 height 16
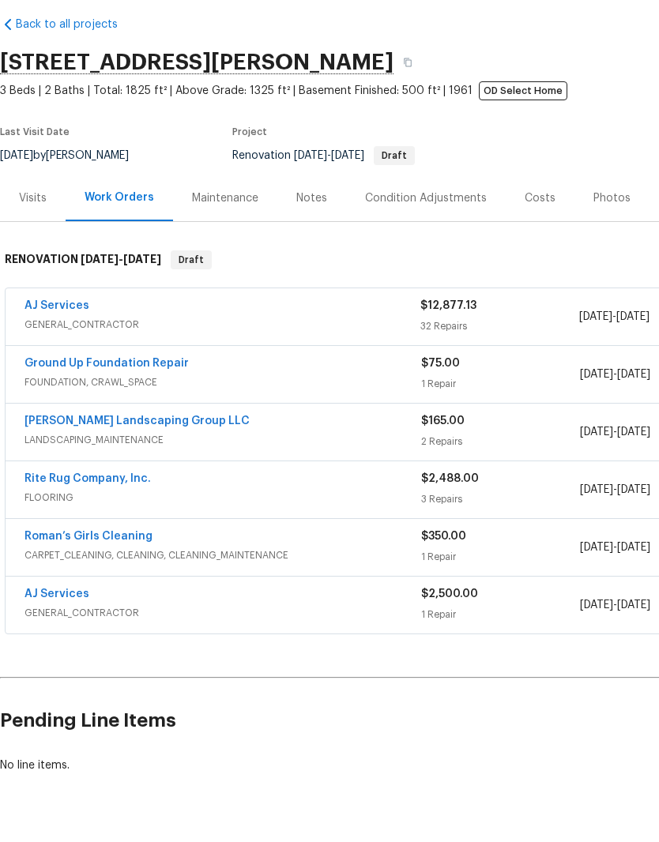
scroll to position [65, 0]
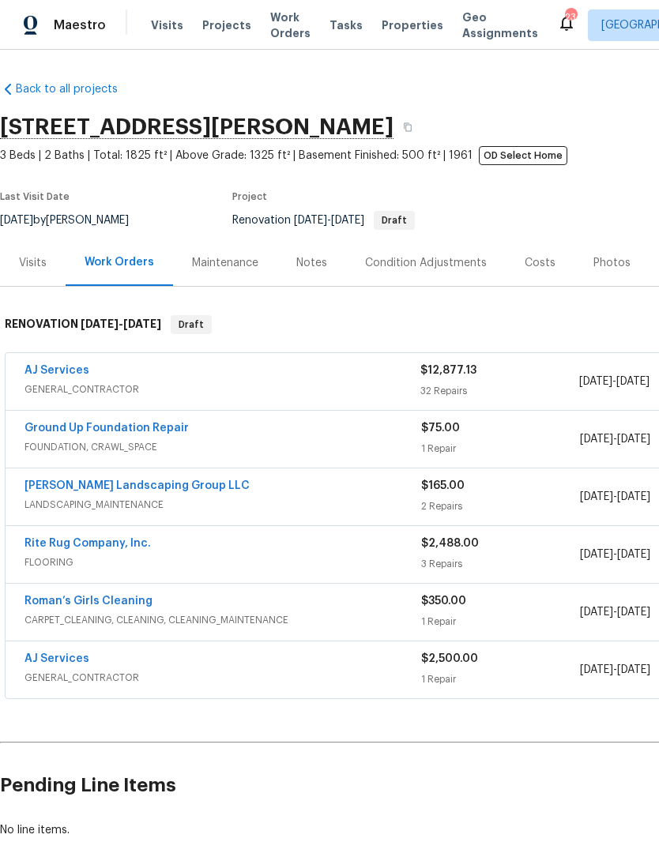
click at [79, 365] on link "AJ Services" at bounding box center [56, 370] width 65 height 11
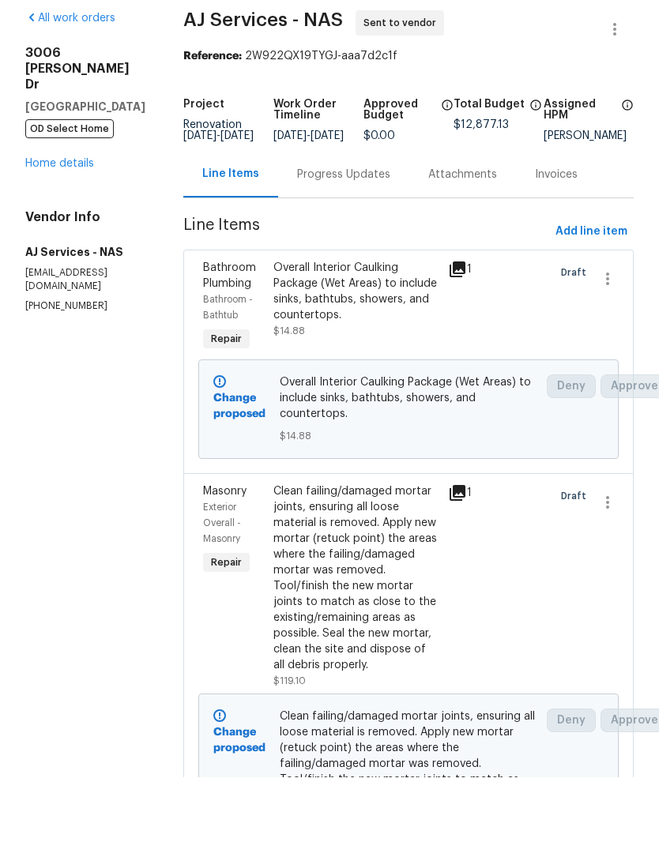
scroll to position [65, 0]
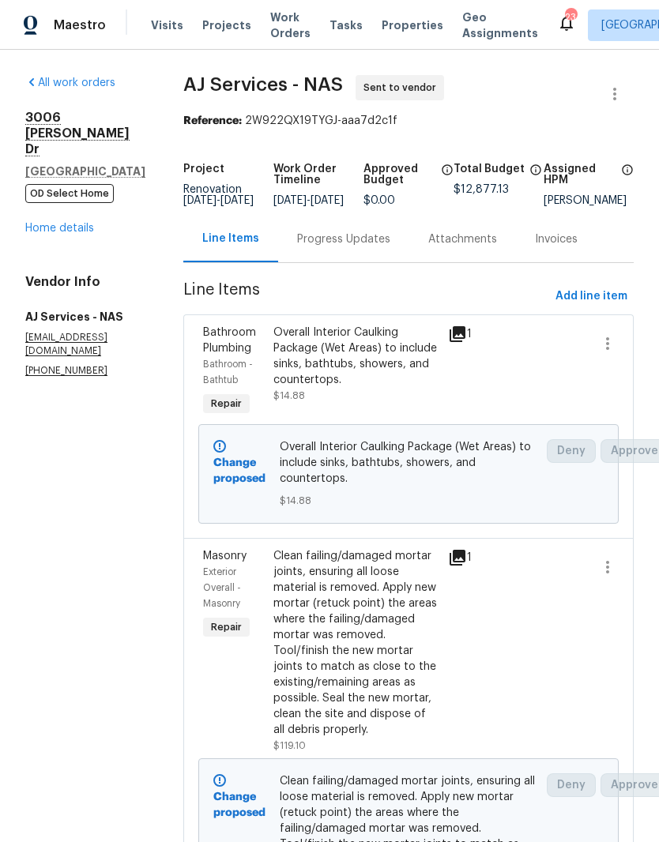
click at [614, 85] on icon "button" at bounding box center [614, 94] width 19 height 19
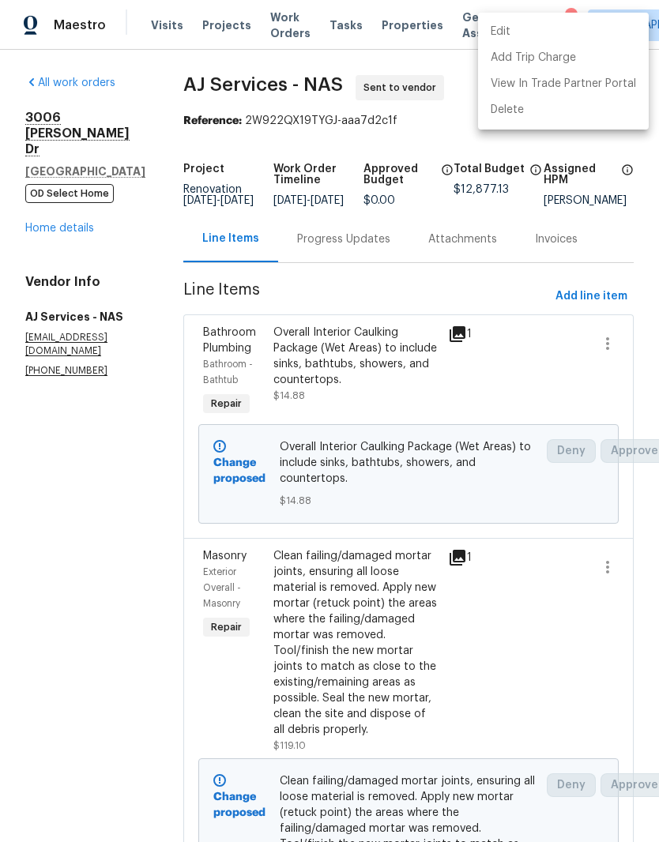
click at [518, 35] on li "Edit" at bounding box center [563, 32] width 171 height 26
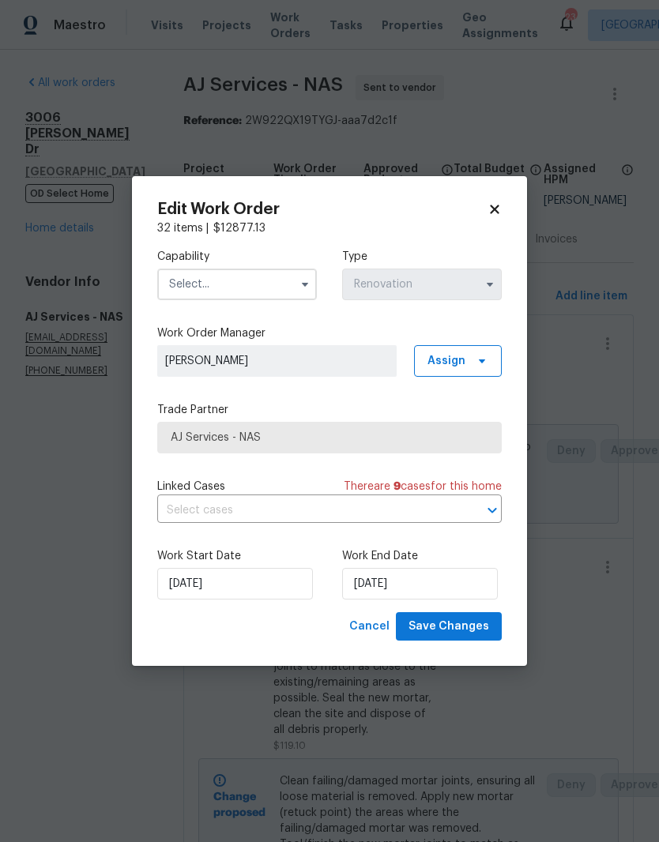
click at [272, 281] on input "text" at bounding box center [237, 285] width 160 height 32
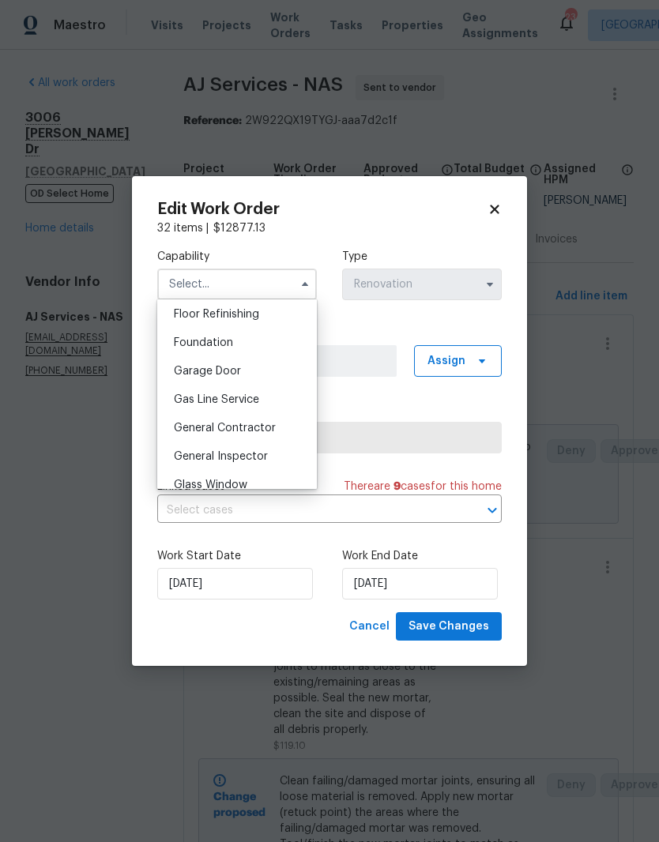
scroll to position [646, 0]
click at [261, 430] on span "General Contractor" at bounding box center [225, 426] width 102 height 11
type input "General Contractor"
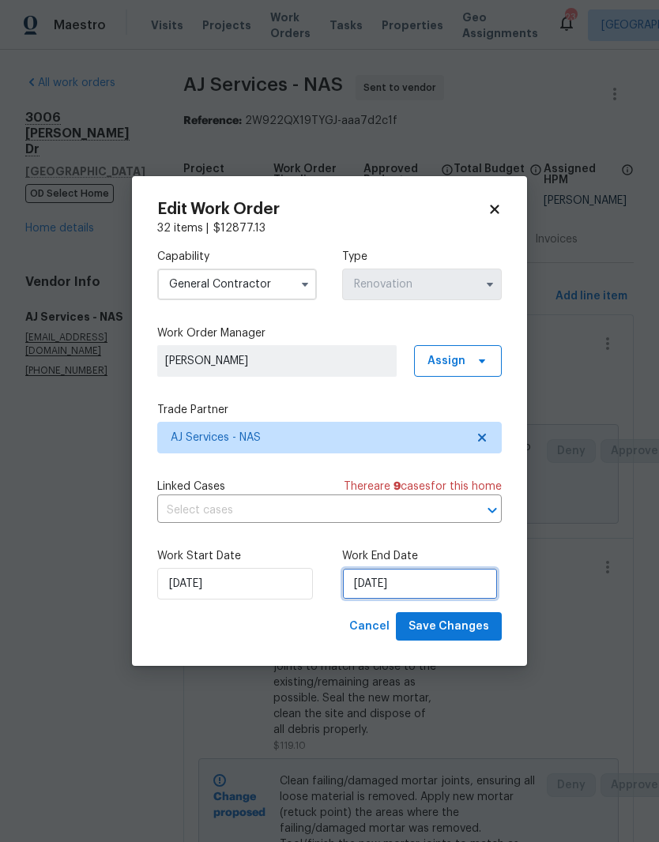
click at [433, 587] on input "[DATE]" at bounding box center [420, 584] width 156 height 32
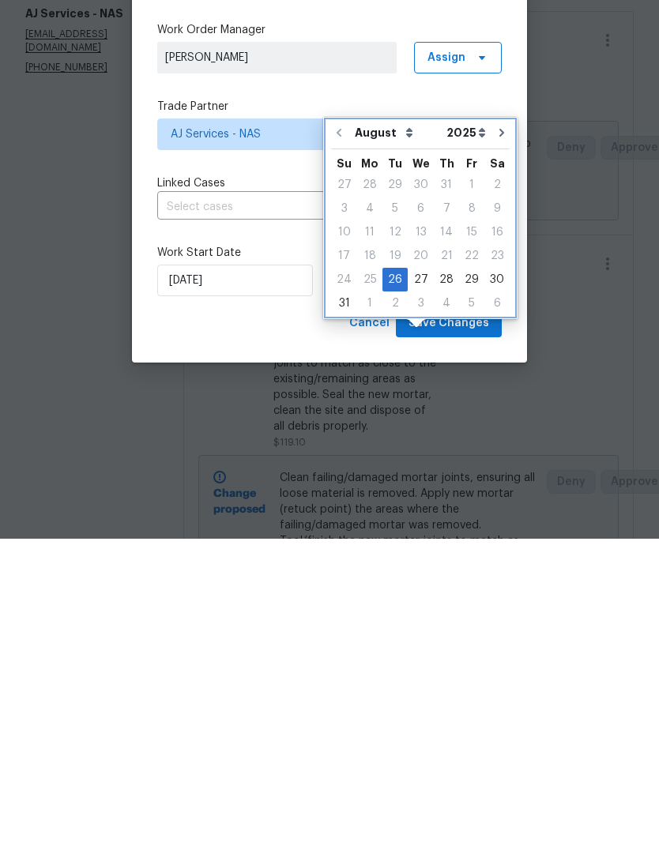
click at [499, 420] on button "Go to next month" at bounding box center [502, 436] width 24 height 32
type input "[DATE]"
select select "8"
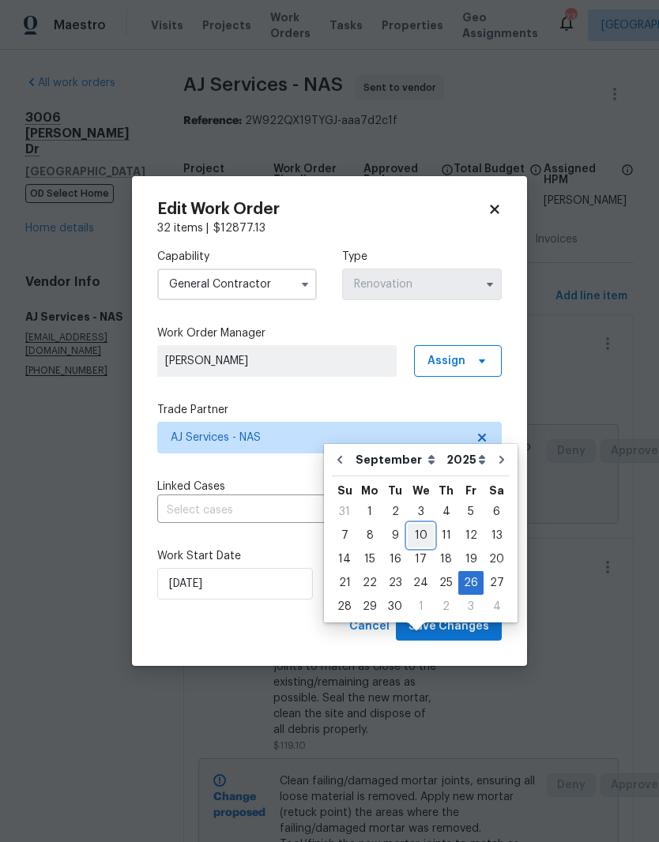
click at [420, 525] on div "10" at bounding box center [421, 536] width 26 height 22
type input "[DATE]"
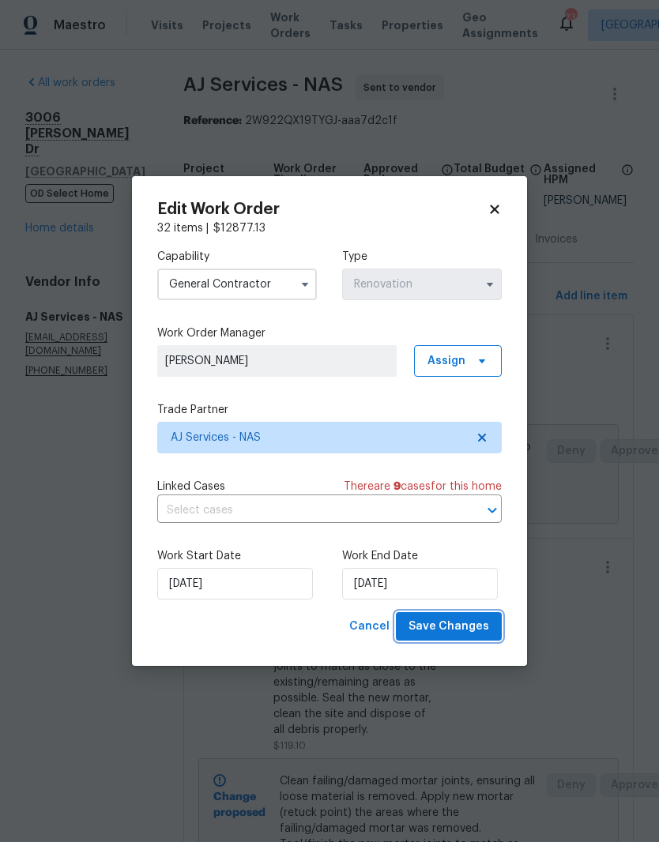
click at [469, 628] on span "Save Changes" at bounding box center [449, 627] width 81 height 20
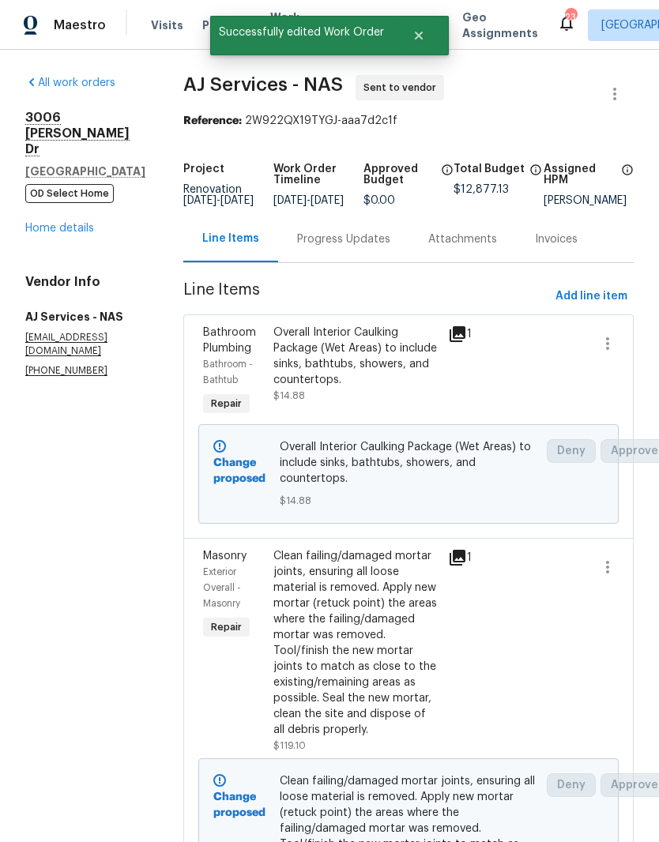
click at [81, 223] on link "Home details" at bounding box center [59, 228] width 69 height 11
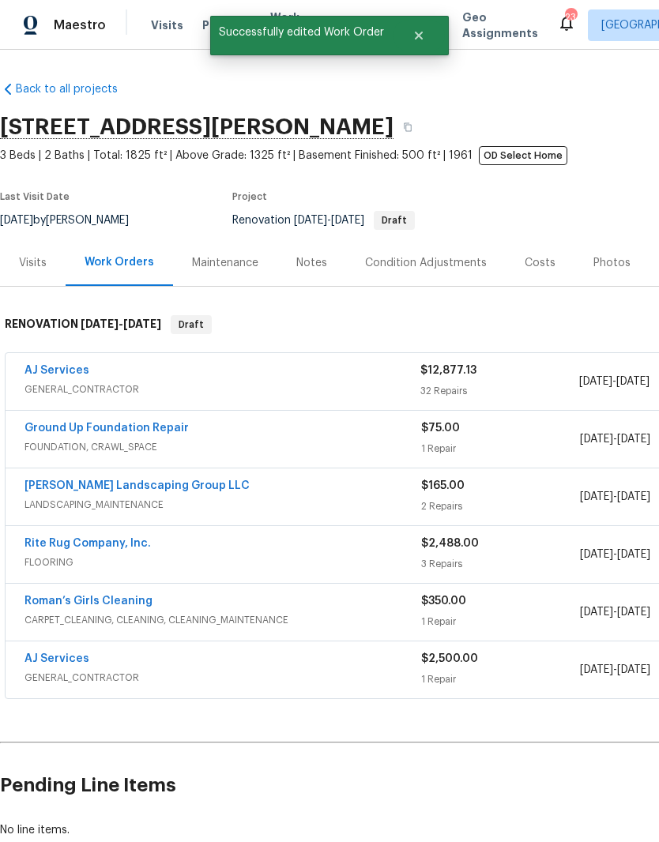
click at [165, 423] on link "Ground Up Foundation Repair" at bounding box center [106, 428] width 164 height 11
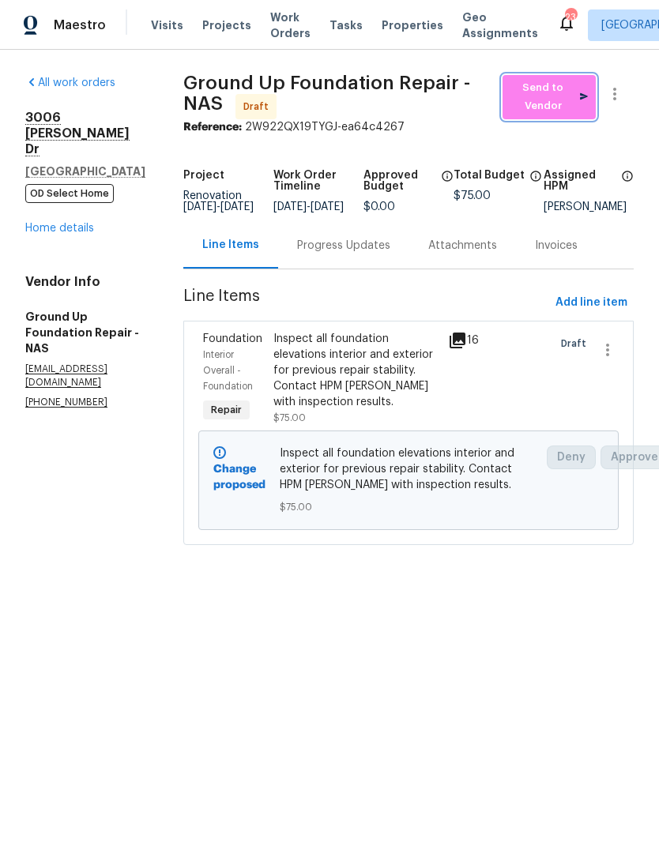
click at [556, 96] on span "Send to Vendor" at bounding box center [548, 97] width 77 height 36
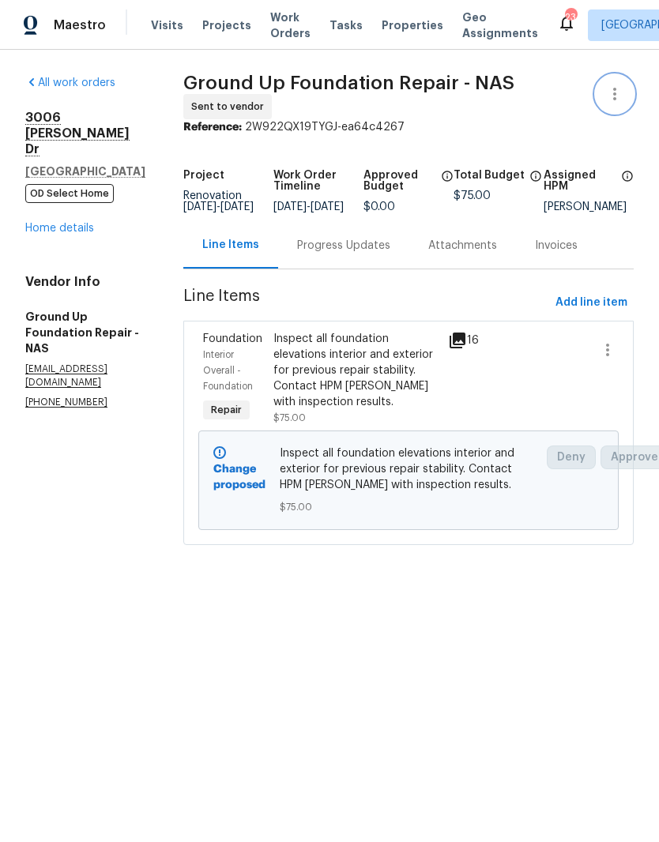
click at [620, 96] on icon "button" at bounding box center [614, 94] width 19 height 19
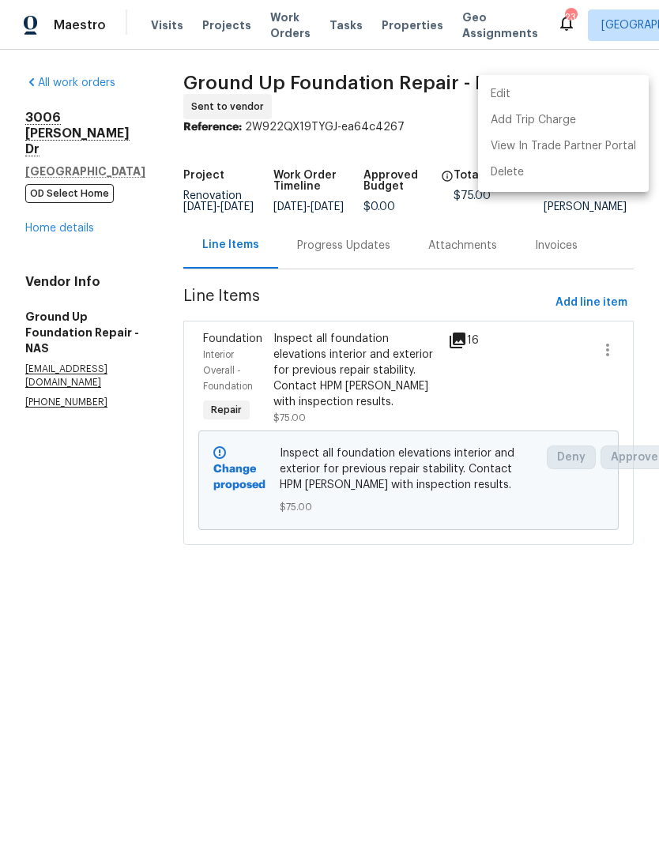
click at [518, 97] on li "Edit" at bounding box center [563, 94] width 171 height 26
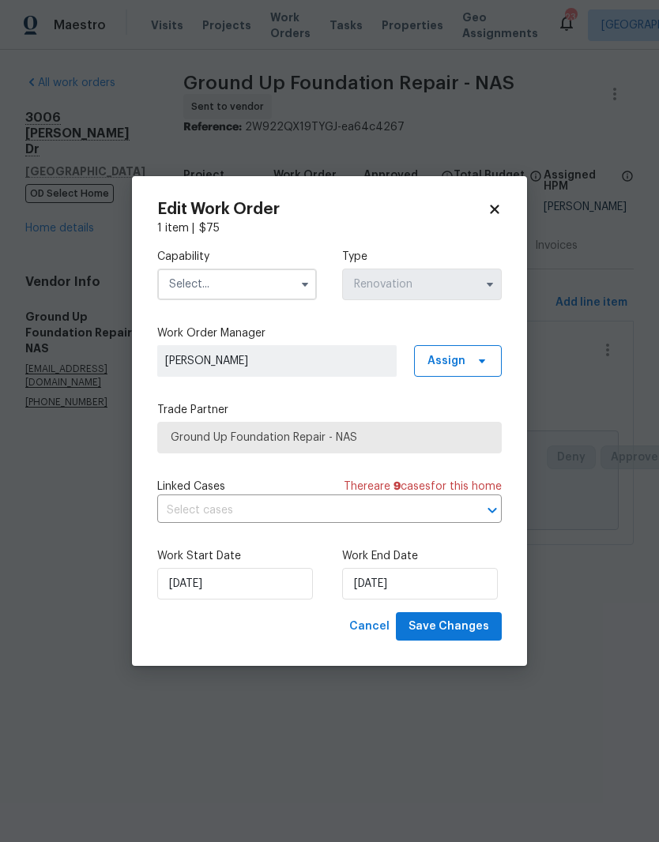
click at [283, 274] on input "text" at bounding box center [237, 285] width 160 height 32
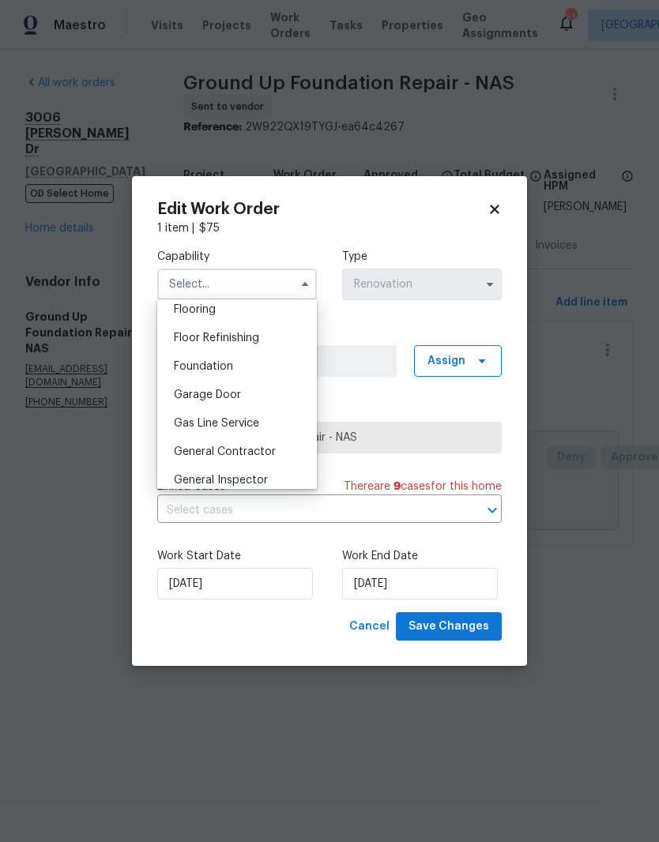
scroll to position [630, 0]
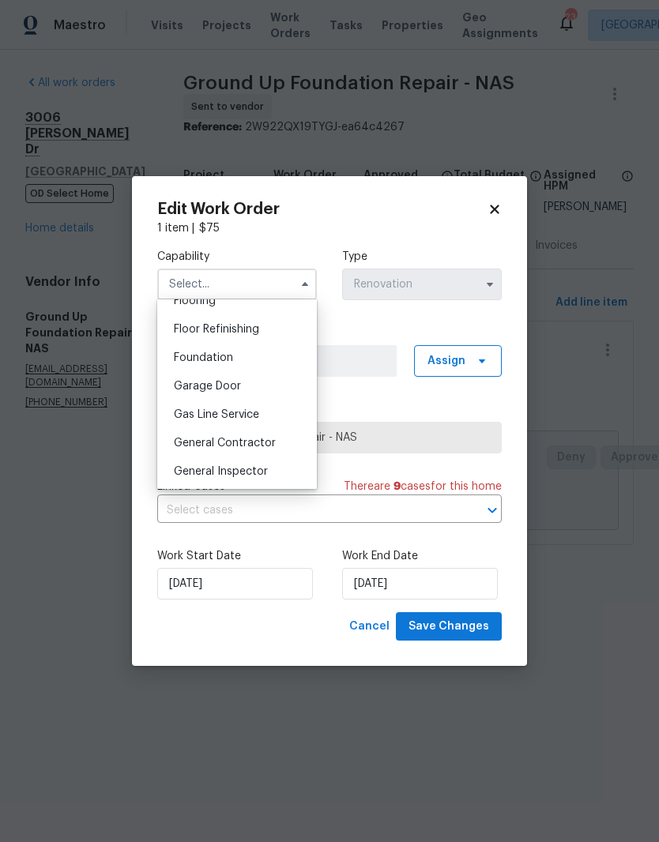
click at [223, 358] on span "Foundation" at bounding box center [203, 357] width 59 height 11
type input "Foundation"
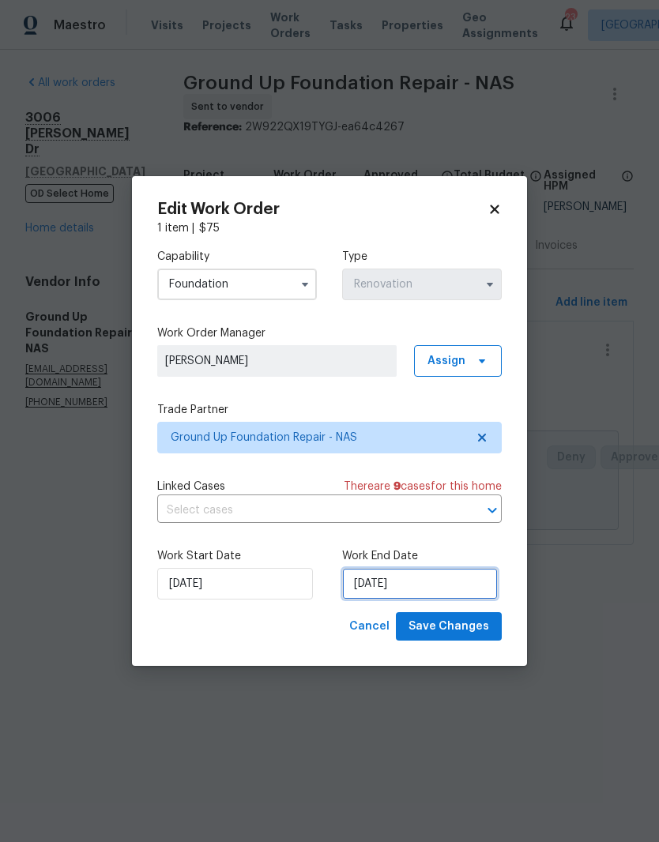
click at [435, 588] on input "[DATE]" at bounding box center [420, 584] width 156 height 32
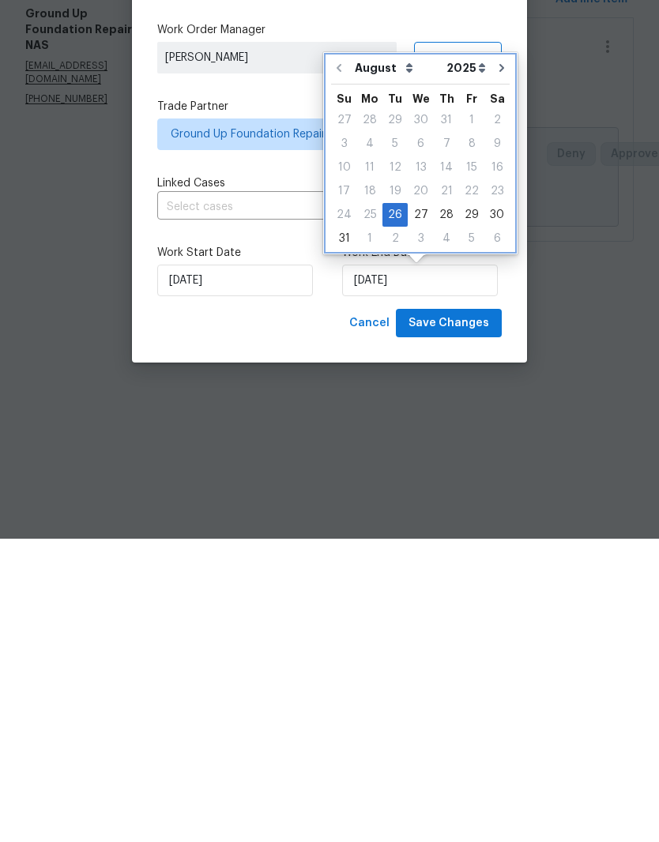
click at [496, 365] on icon "Go to next month" at bounding box center [501, 371] width 13 height 13
type input "[DATE]"
select select "8"
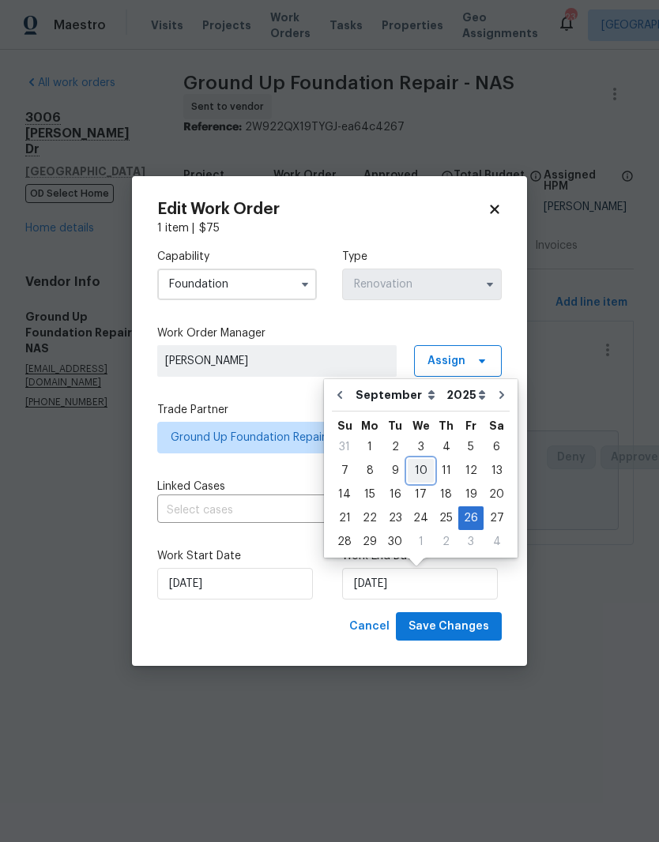
click at [420, 473] on div "10" at bounding box center [421, 471] width 26 height 22
type input "[DATE]"
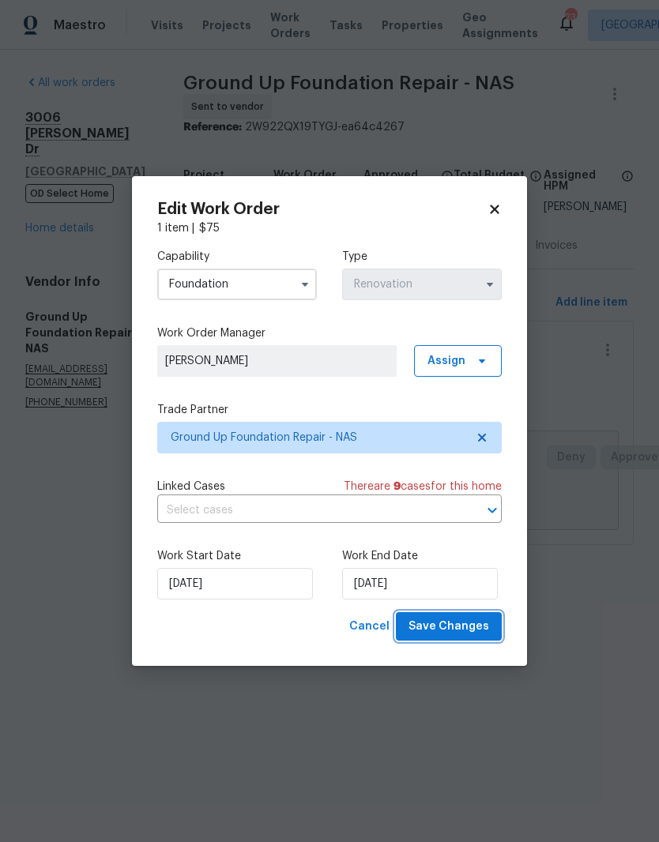
click at [461, 628] on span "Save Changes" at bounding box center [449, 627] width 81 height 20
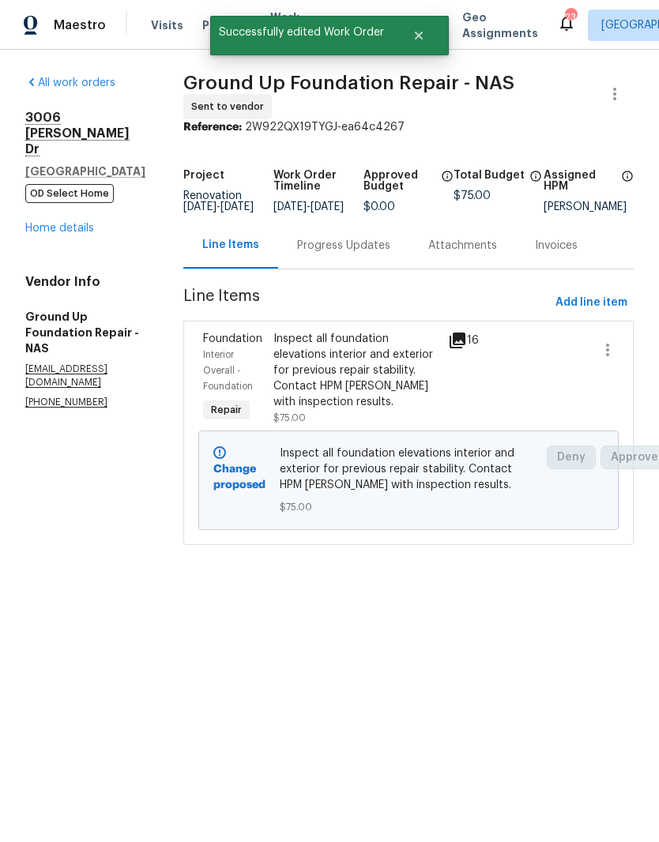
click at [360, 254] on div "Progress Updates" at bounding box center [343, 246] width 93 height 16
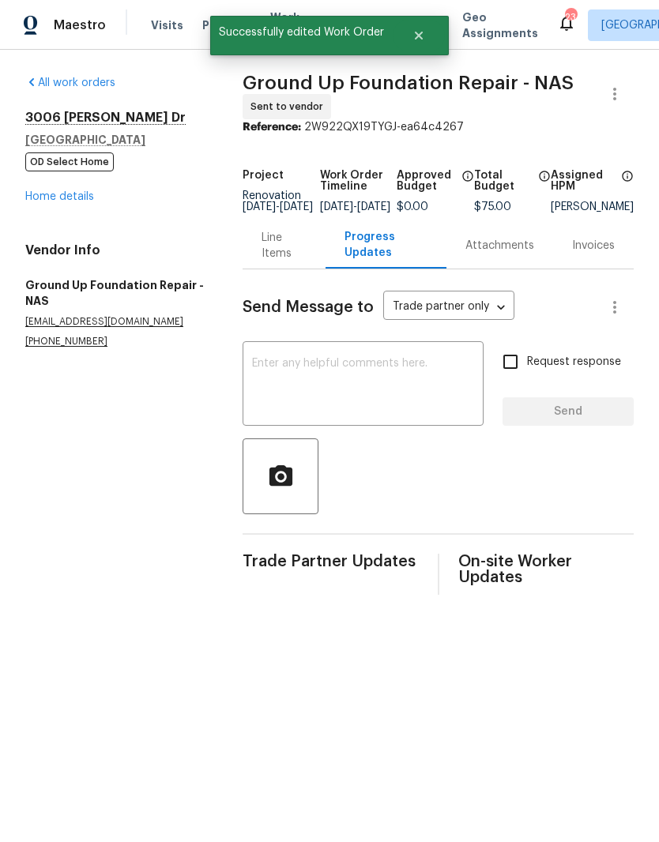
click at [318, 377] on textarea at bounding box center [363, 385] width 222 height 55
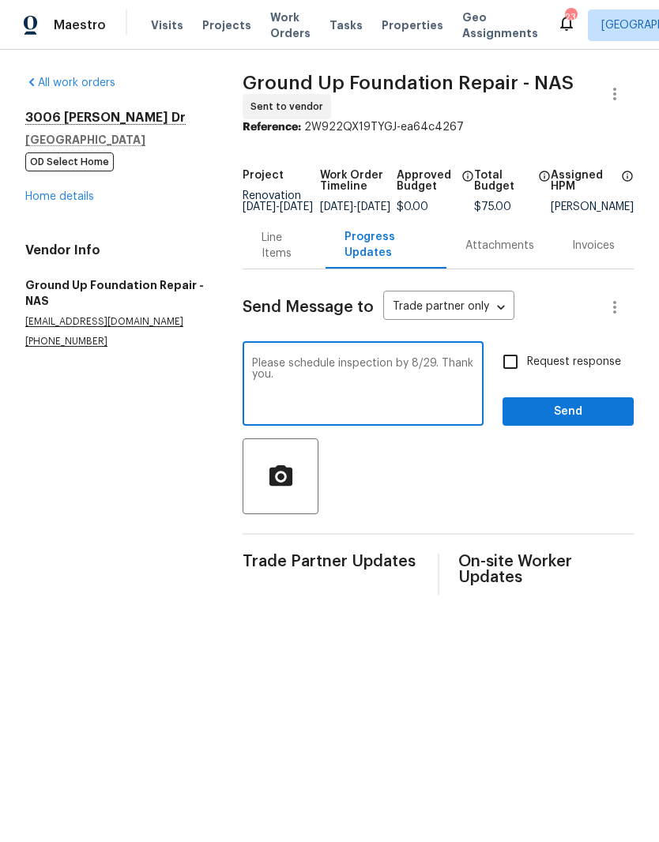
type textarea "Please schedule inspection by 8/29. Thank you."
click at [574, 421] on span "Send" at bounding box center [568, 412] width 106 height 20
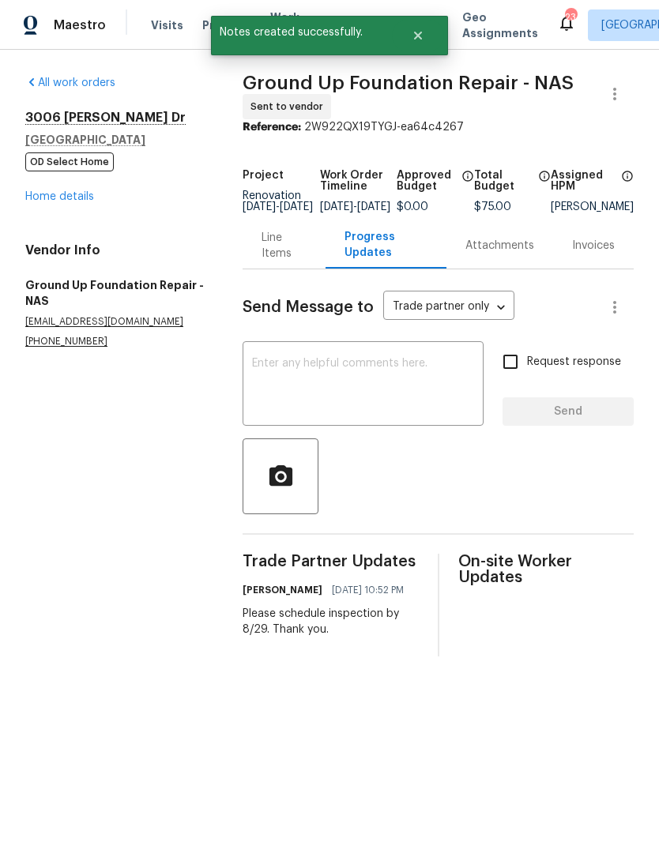
click at [75, 198] on link "Home details" at bounding box center [59, 196] width 69 height 11
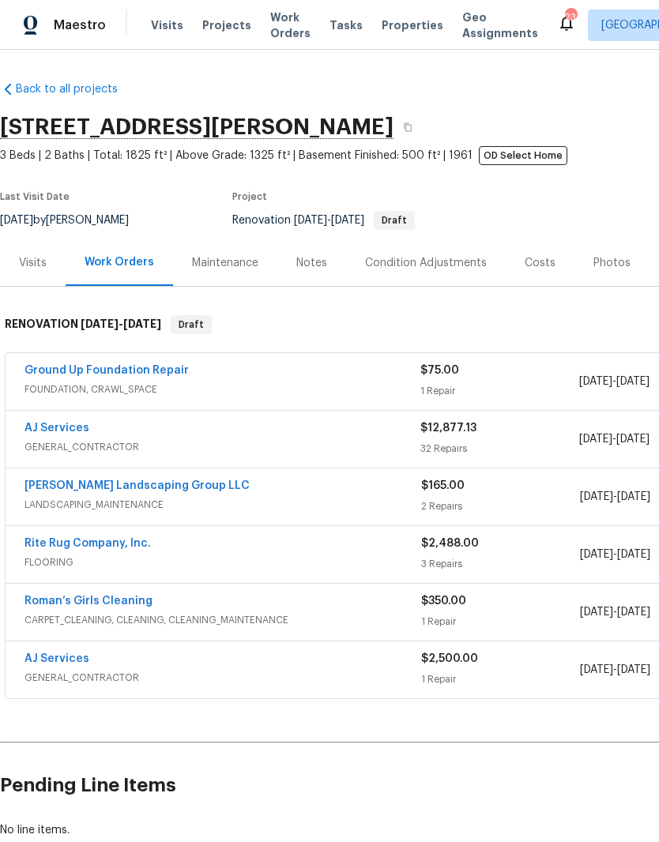
click at [157, 488] on link "[PERSON_NAME] Landscaping Group LLC" at bounding box center [136, 485] width 225 height 11
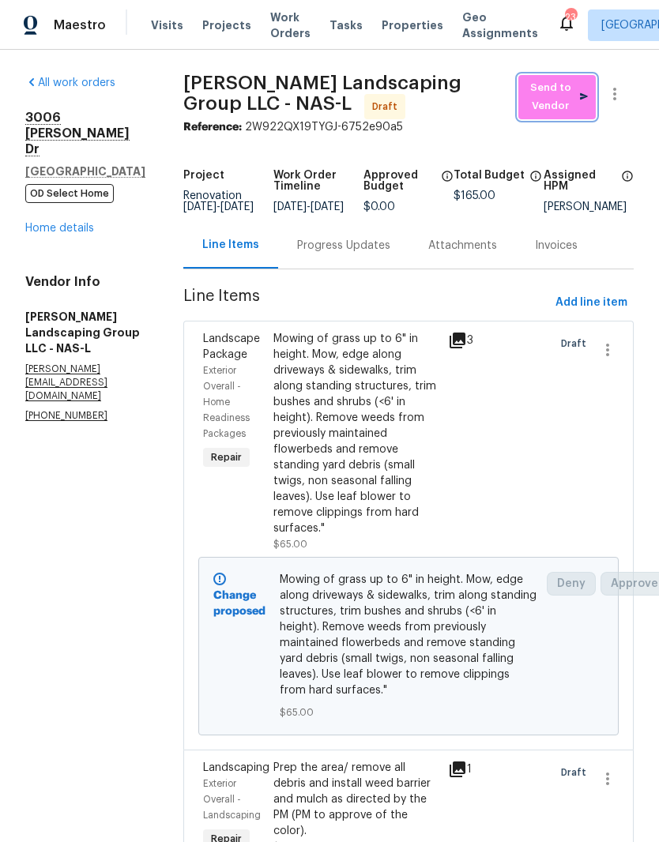
click at [558, 100] on span "Send to Vendor" at bounding box center [557, 97] width 62 height 36
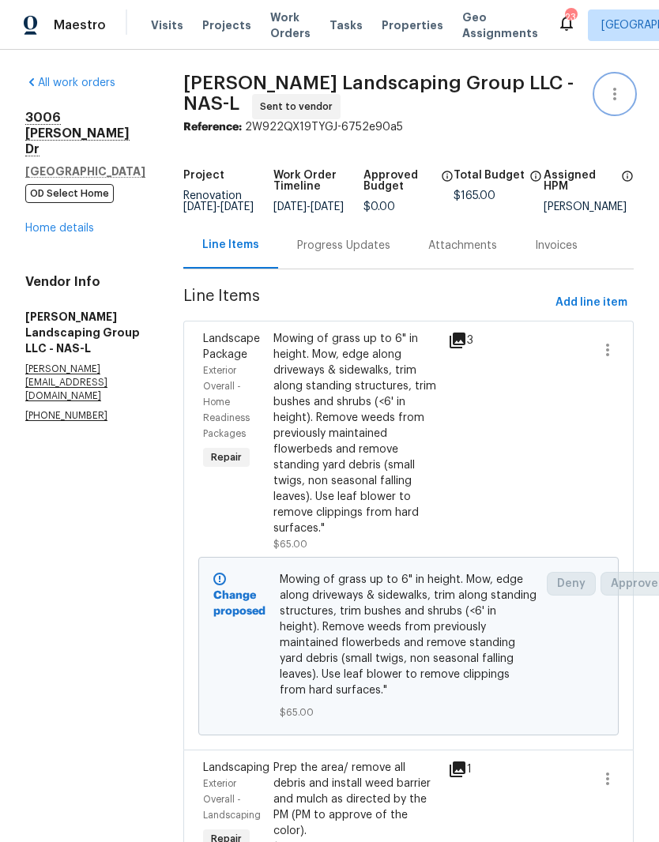
click at [620, 97] on icon "button" at bounding box center [614, 94] width 19 height 19
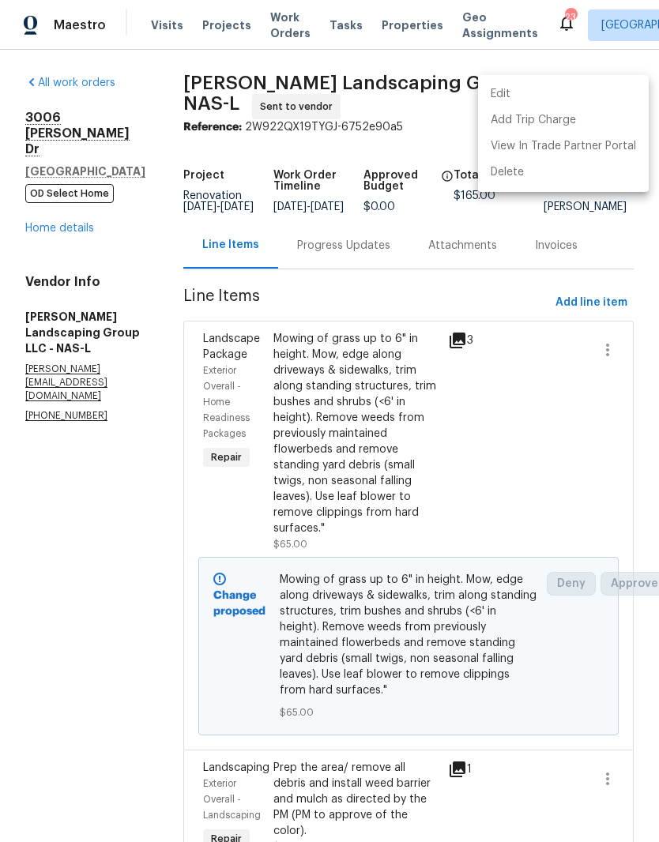
click at [532, 97] on li "Edit" at bounding box center [563, 94] width 171 height 26
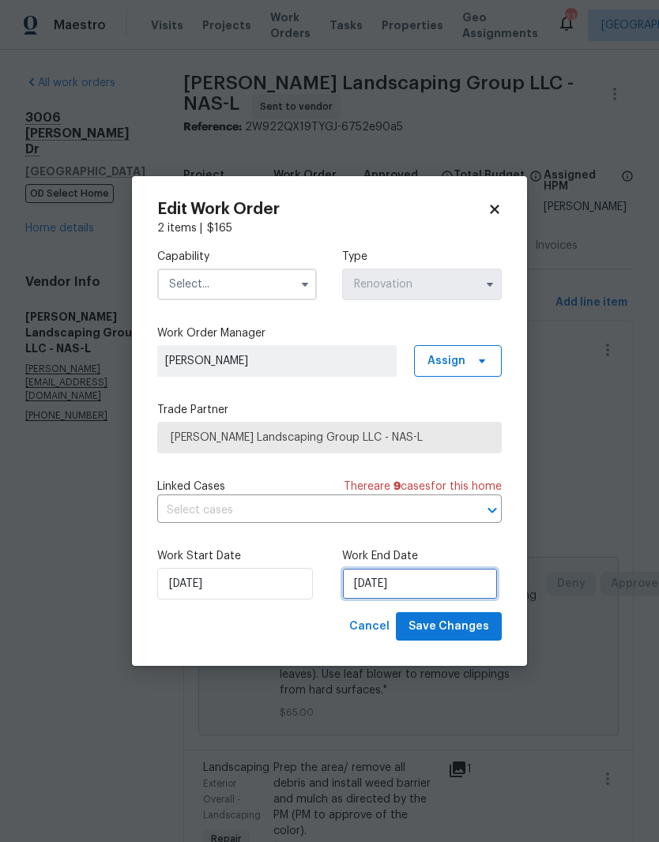
click at [438, 583] on input "8/26/2025" at bounding box center [420, 584] width 156 height 32
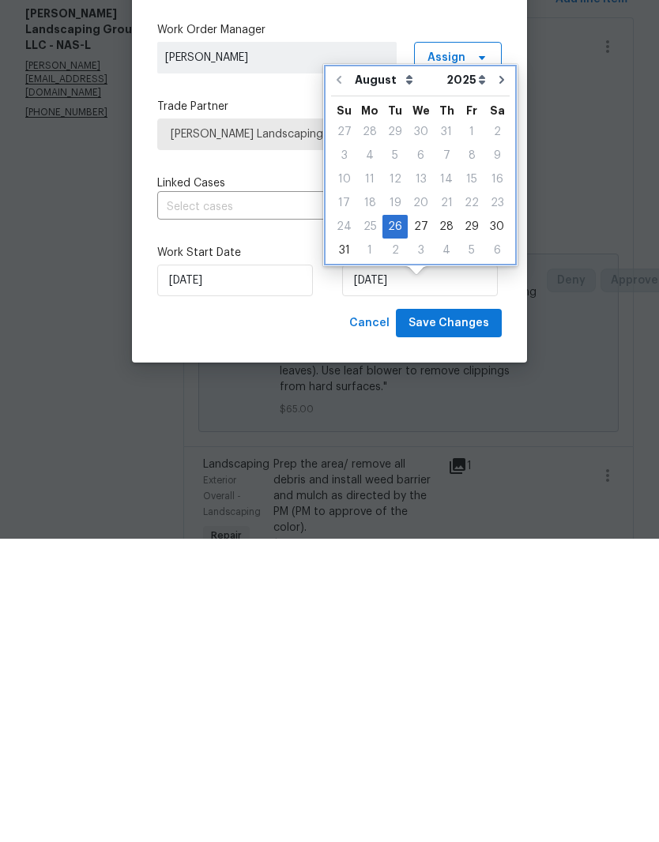
click at [498, 377] on icon "Go to next month" at bounding box center [501, 383] width 13 height 13
type input "9/26/2025"
select select "8"
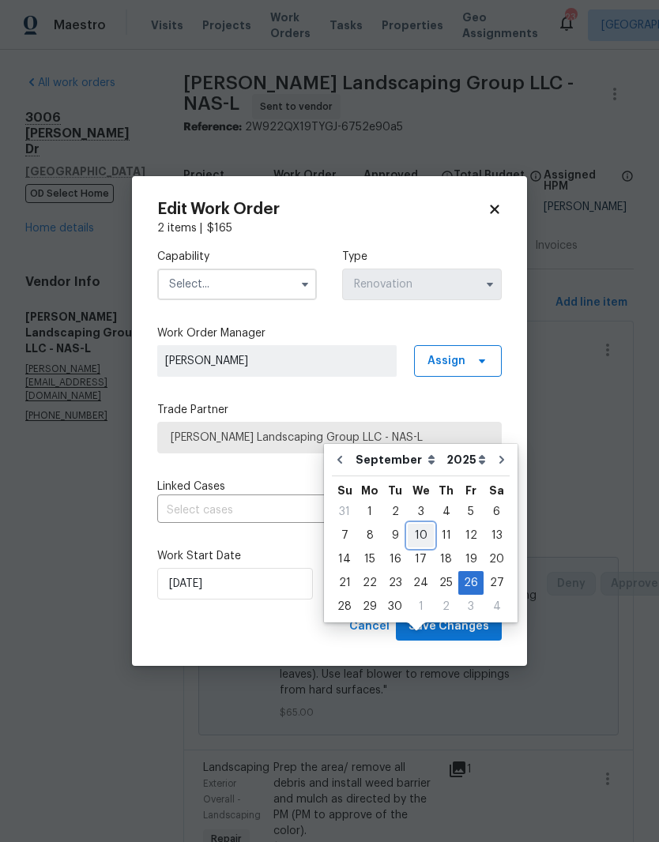
click at [420, 525] on div "10" at bounding box center [421, 536] width 26 height 22
type input "9/10/2025"
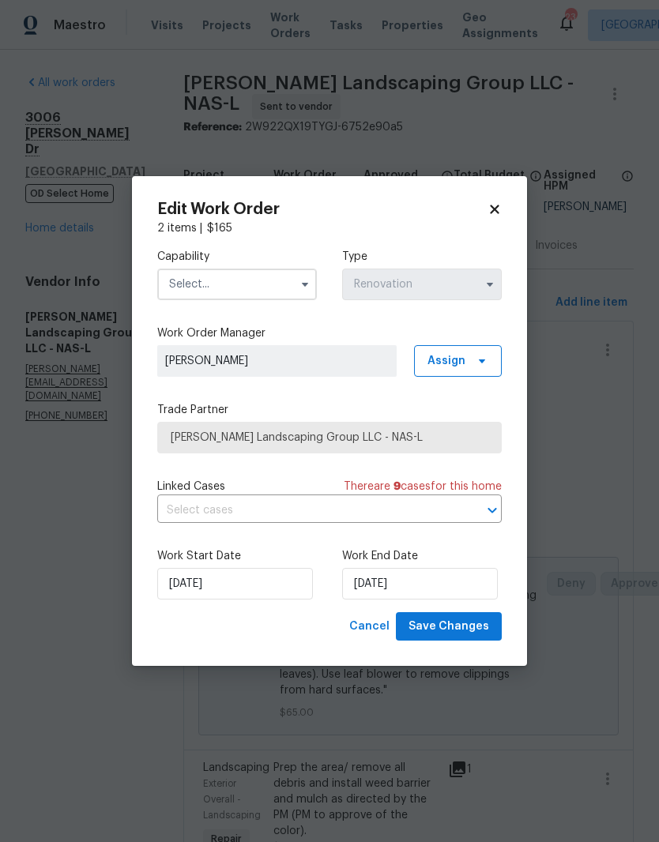
click at [285, 284] on input "text" at bounding box center [237, 285] width 160 height 32
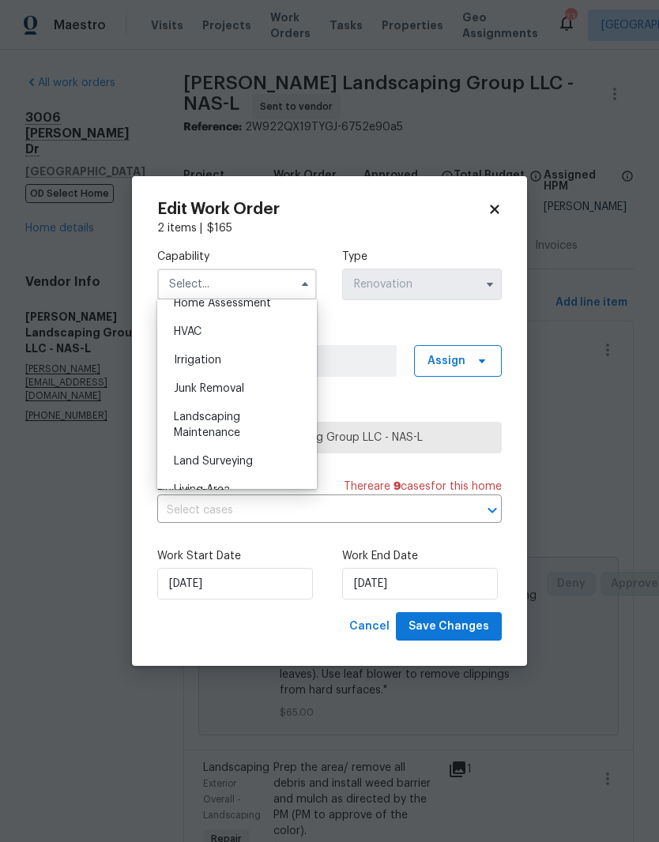
scroll to position [942, 0]
click at [229, 424] on div "Landscaping Maintenance" at bounding box center [237, 423] width 152 height 44
type input "Landscaping Maintenance"
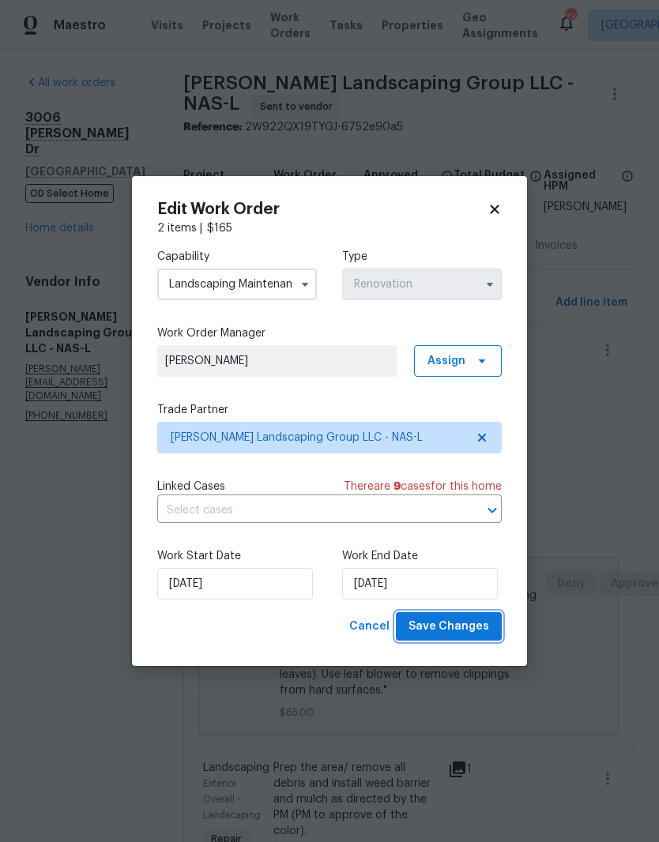
click at [467, 630] on span "Save Changes" at bounding box center [449, 627] width 81 height 20
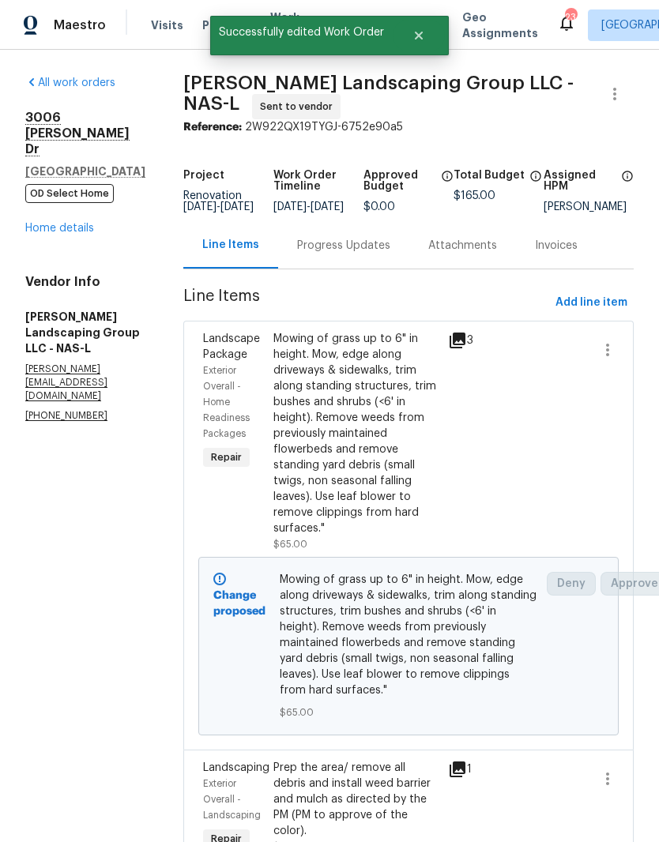
click at [388, 238] on div "Progress Updates" at bounding box center [343, 246] width 93 height 16
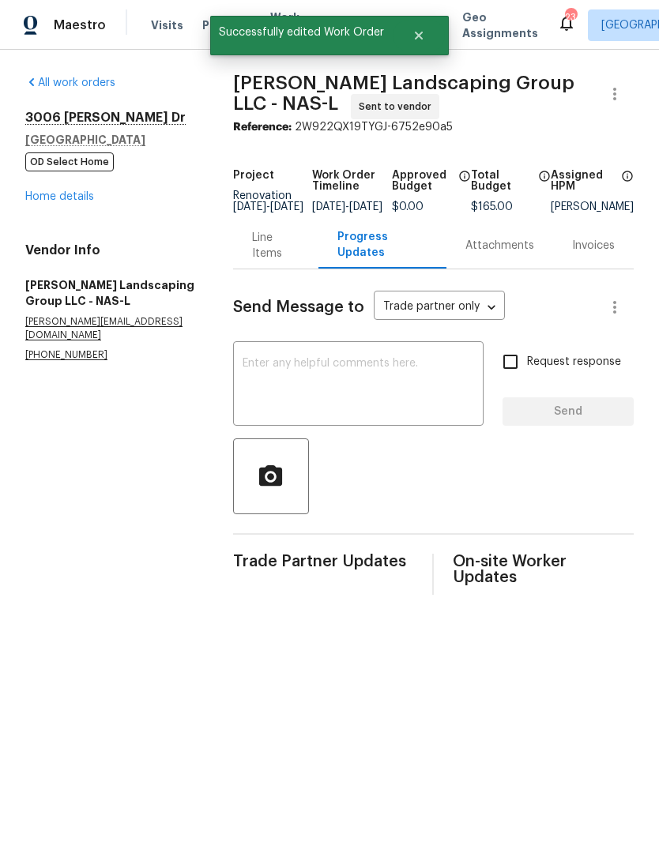
click at [346, 377] on textarea at bounding box center [359, 385] width 232 height 55
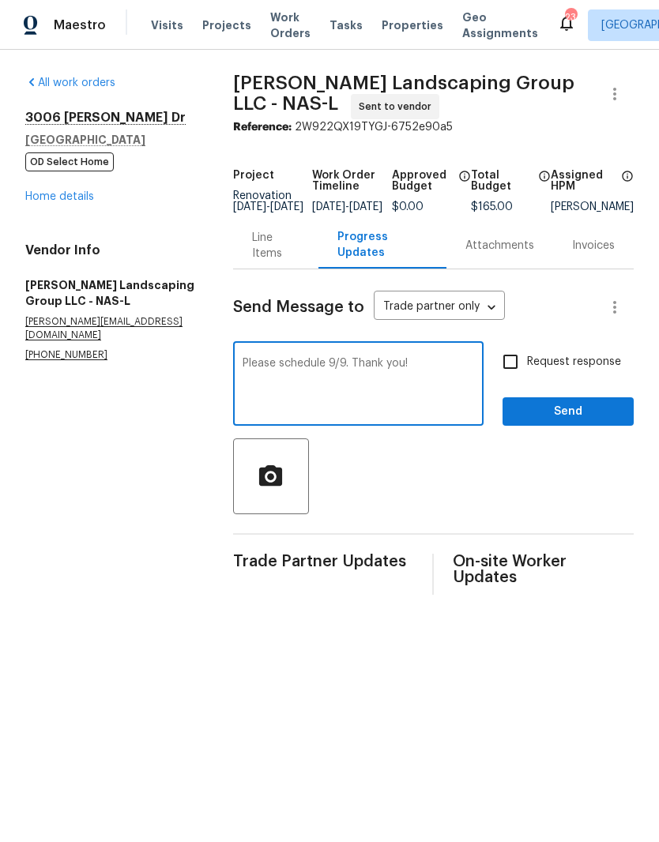
type textarea "Please schedule 9/9. Thank you!"
click at [583, 416] on span "Send" at bounding box center [568, 412] width 106 height 20
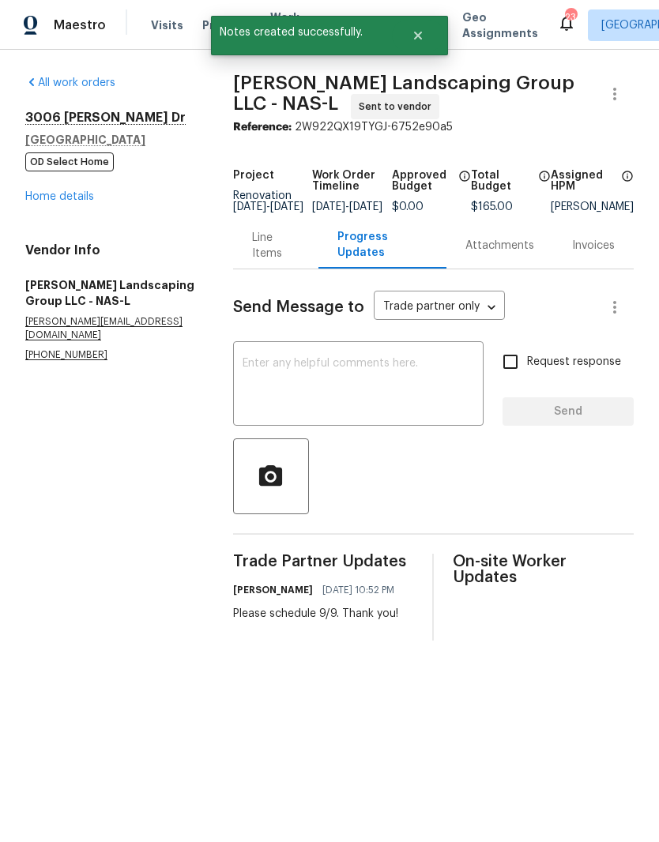
click at [72, 202] on link "Home details" at bounding box center [59, 196] width 69 height 11
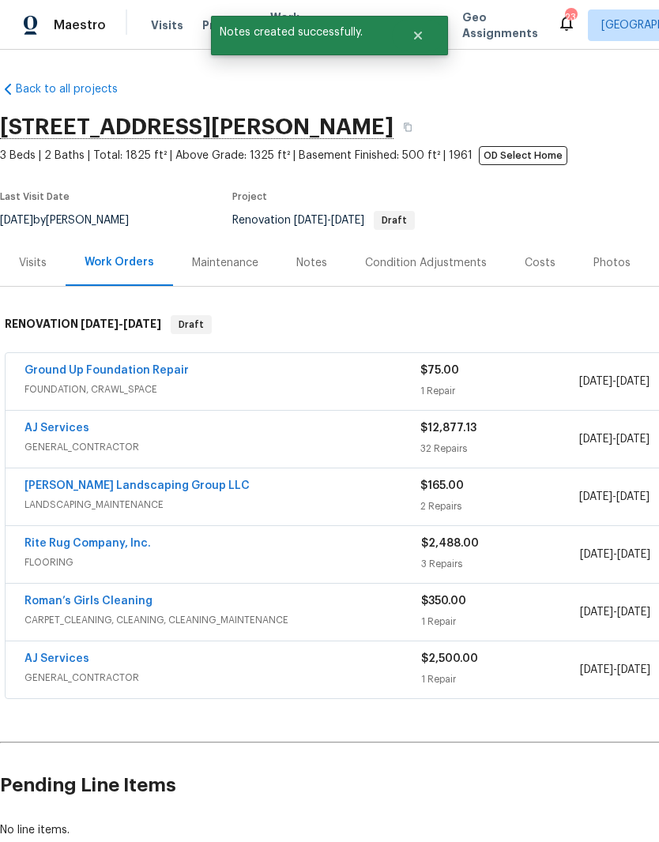
click at [119, 547] on link "Rite Rug Company, Inc." at bounding box center [87, 543] width 126 height 11
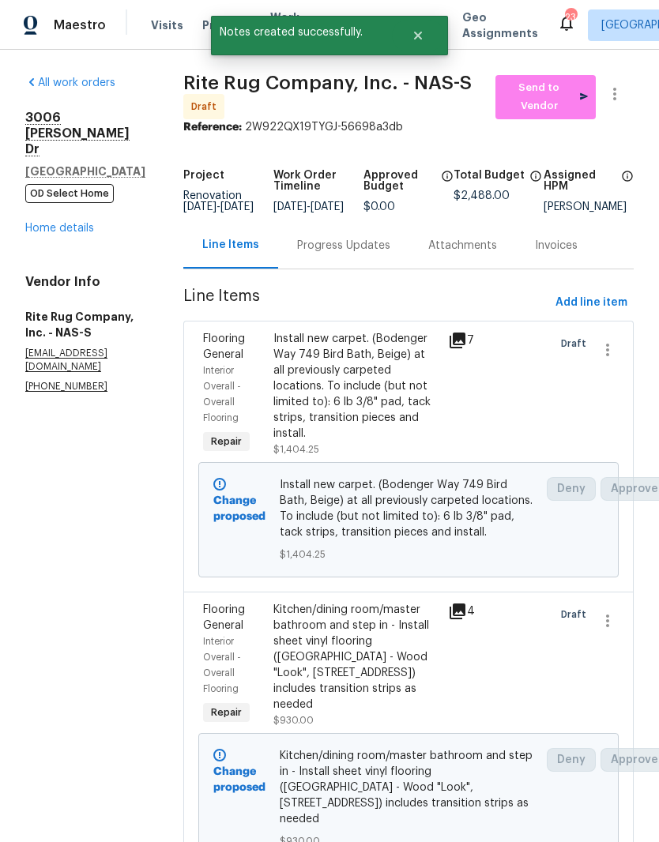
click at [559, 103] on span "Send to Vendor" at bounding box center [545, 97] width 85 height 36
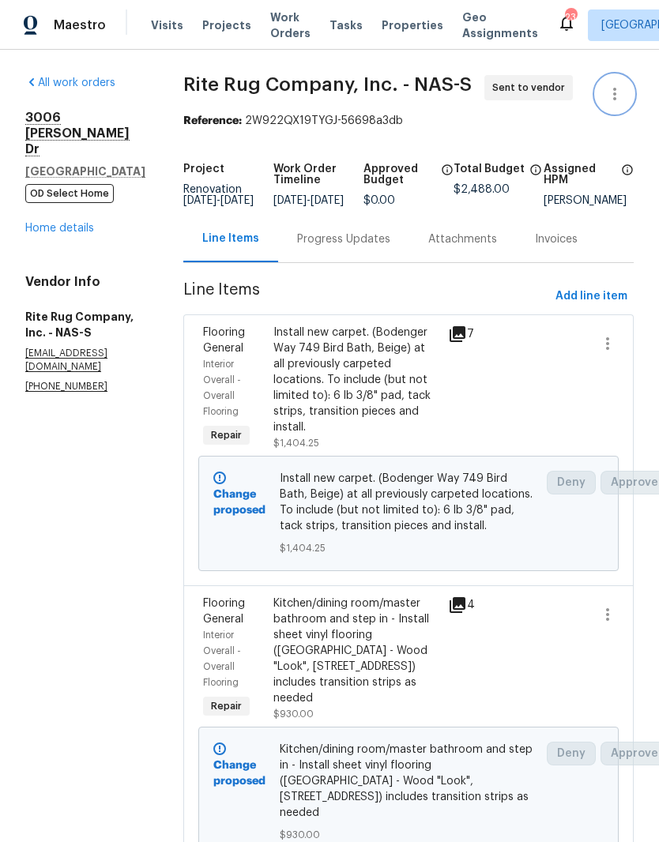
click at [616, 98] on icon "button" at bounding box center [614, 94] width 19 height 19
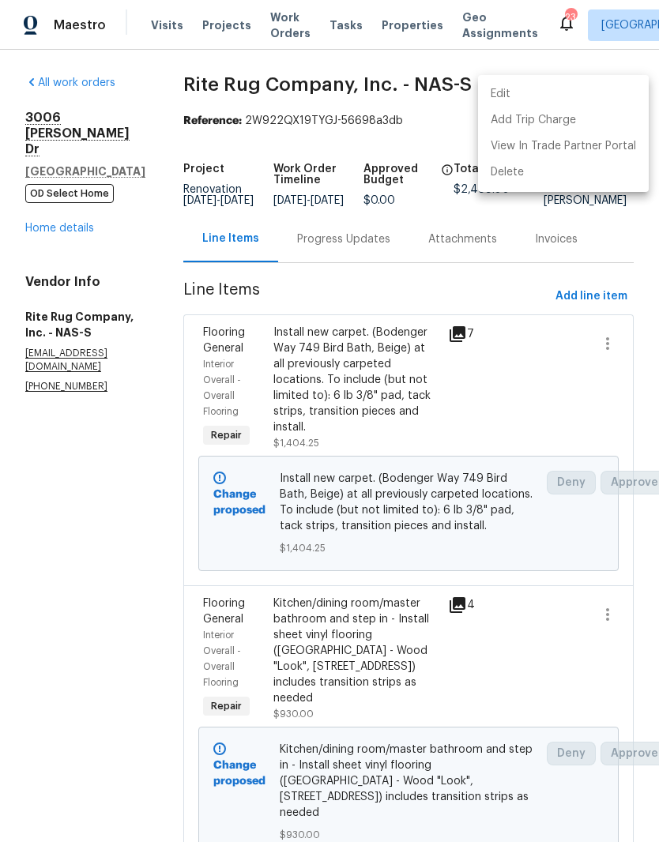
click at [526, 96] on li "Edit" at bounding box center [563, 94] width 171 height 26
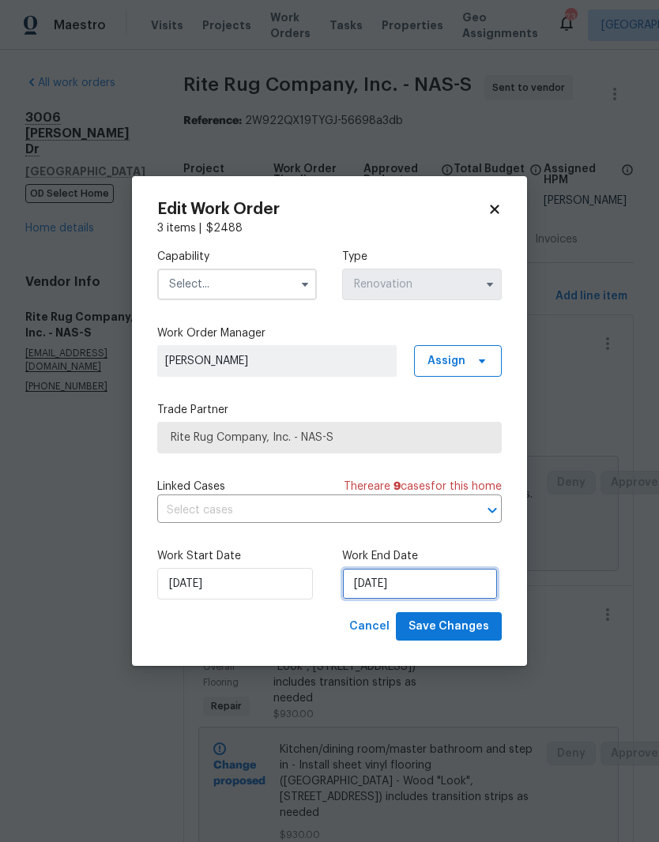
click at [426, 588] on input "[DATE]" at bounding box center [420, 584] width 156 height 32
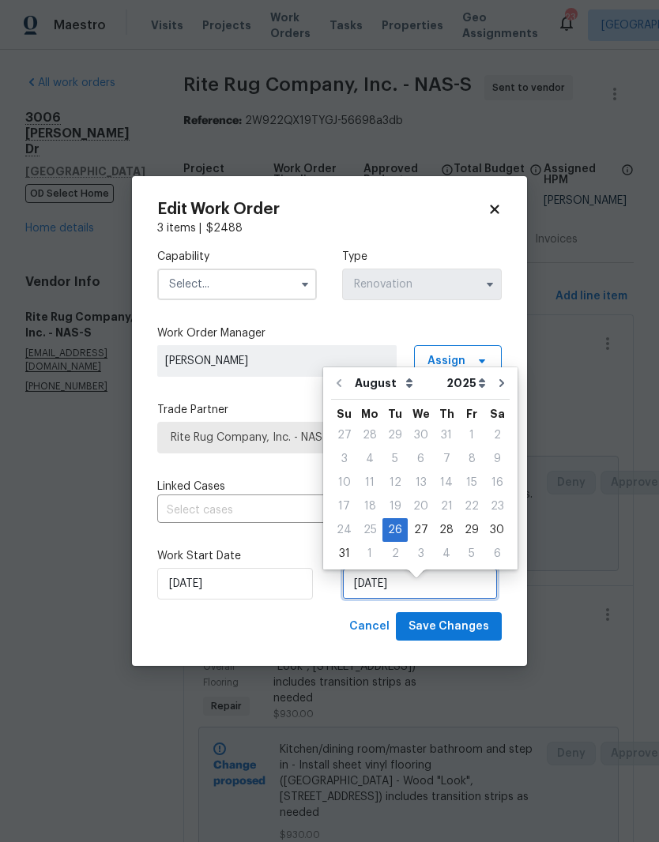
scroll to position [12, 0]
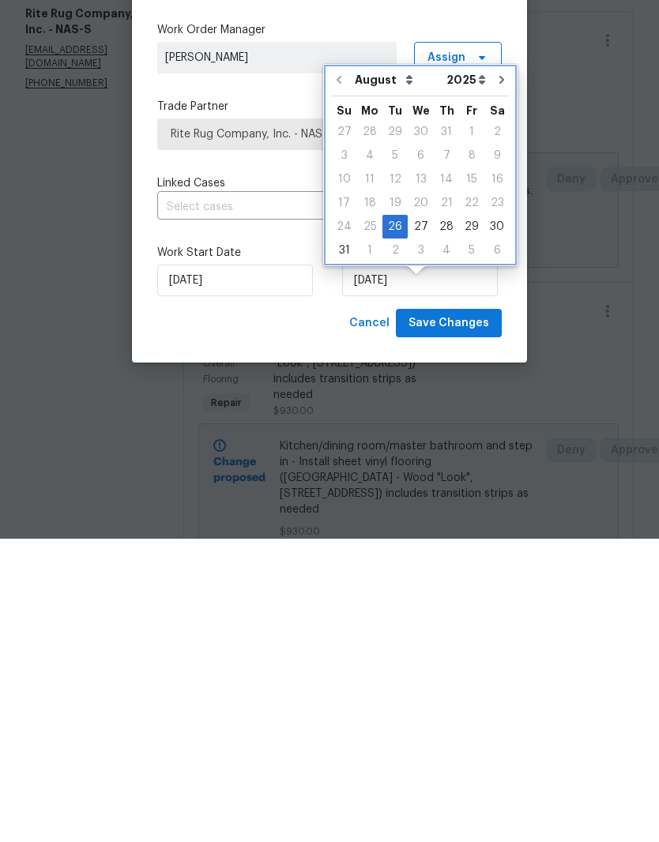
click at [499, 377] on icon "Go to next month" at bounding box center [501, 383] width 13 height 13
type input "9/26/2025"
select select "8"
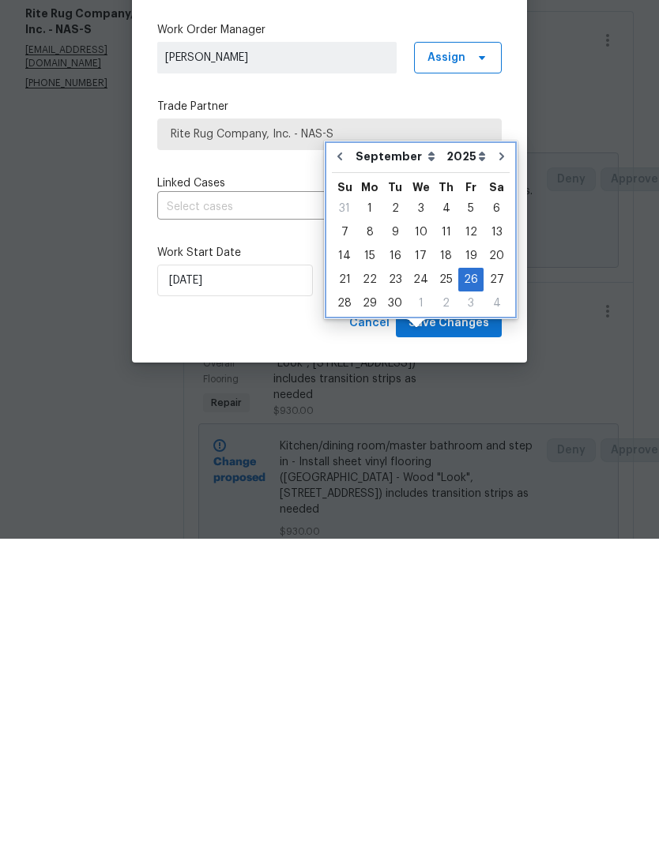
scroll to position [65, 0]
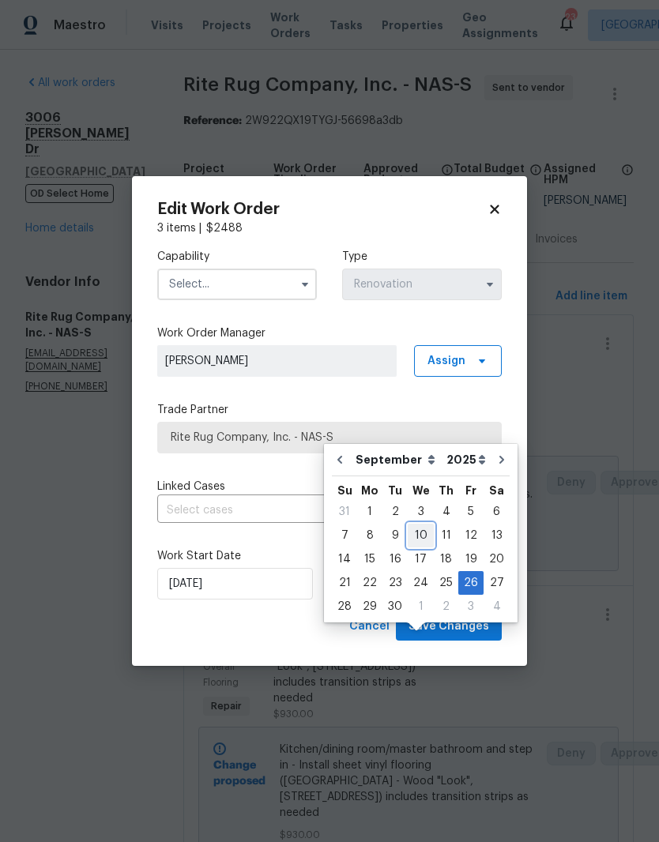
click at [423, 525] on div "10" at bounding box center [421, 536] width 26 height 22
type input "9/10/2025"
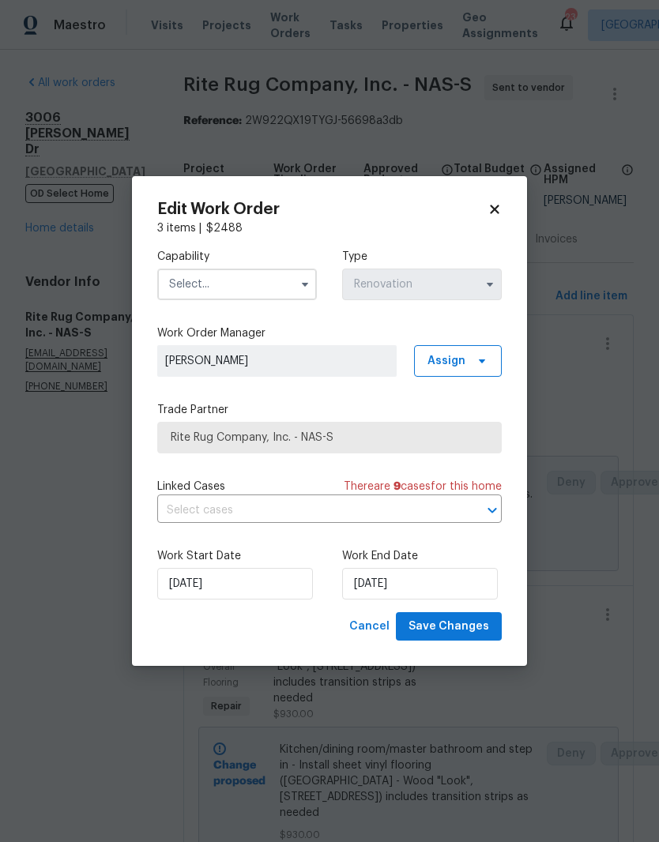
click at [276, 280] on input "text" at bounding box center [237, 285] width 160 height 32
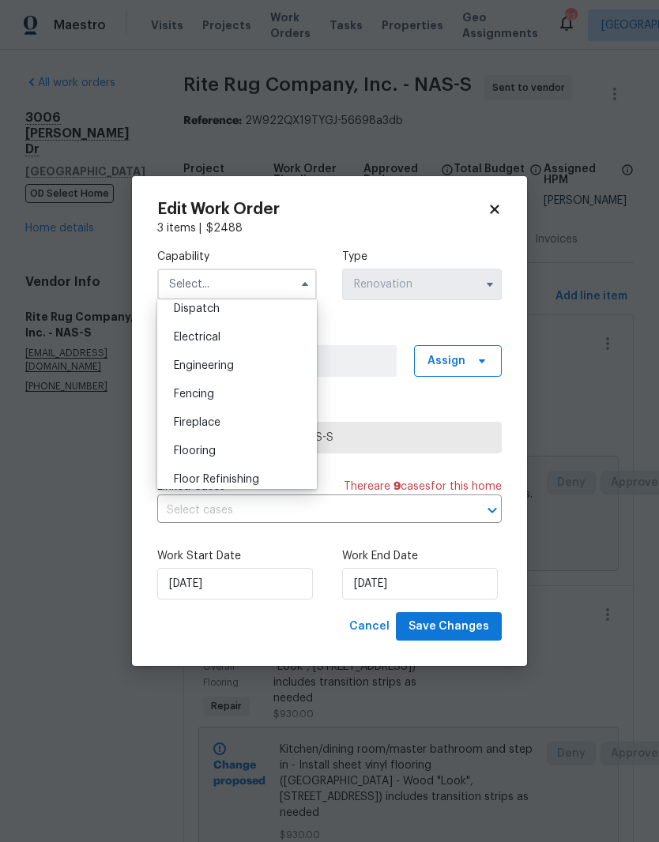
scroll to position [486, 0]
click at [209, 444] on span "Flooring" at bounding box center [195, 444] width 42 height 11
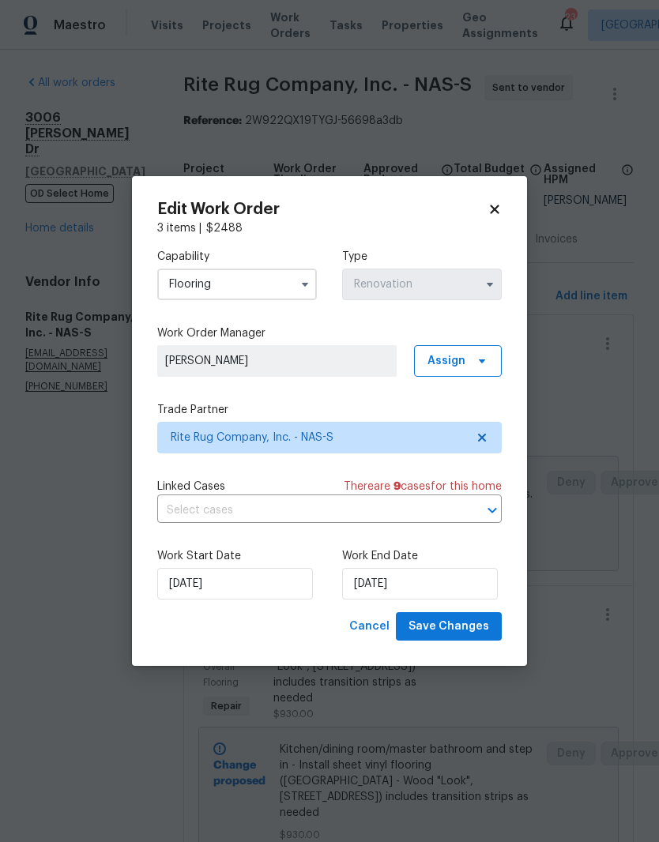
type input "Flooring"
click at [465, 626] on span "Save Changes" at bounding box center [449, 627] width 81 height 20
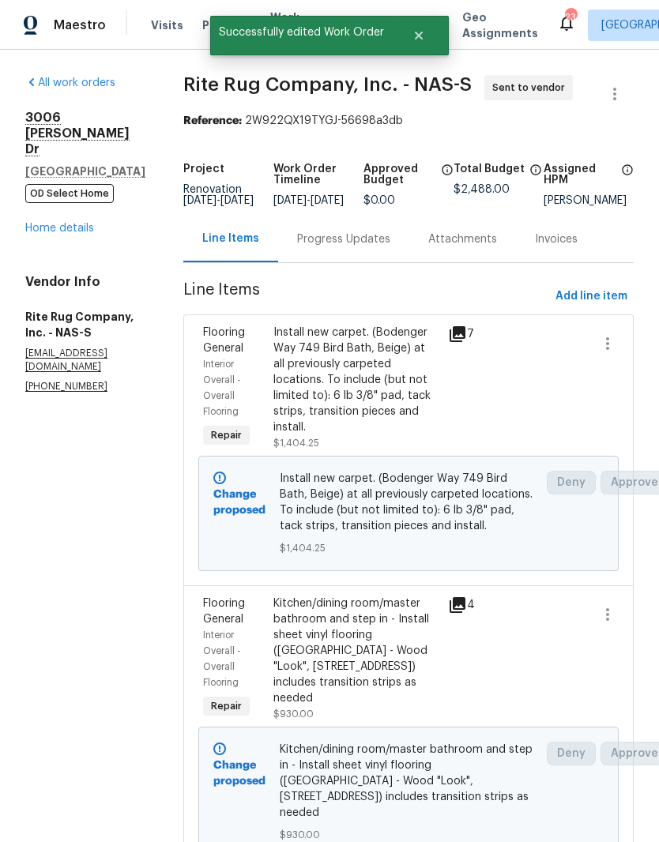
click at [390, 232] on div "Progress Updates" at bounding box center [343, 240] width 93 height 16
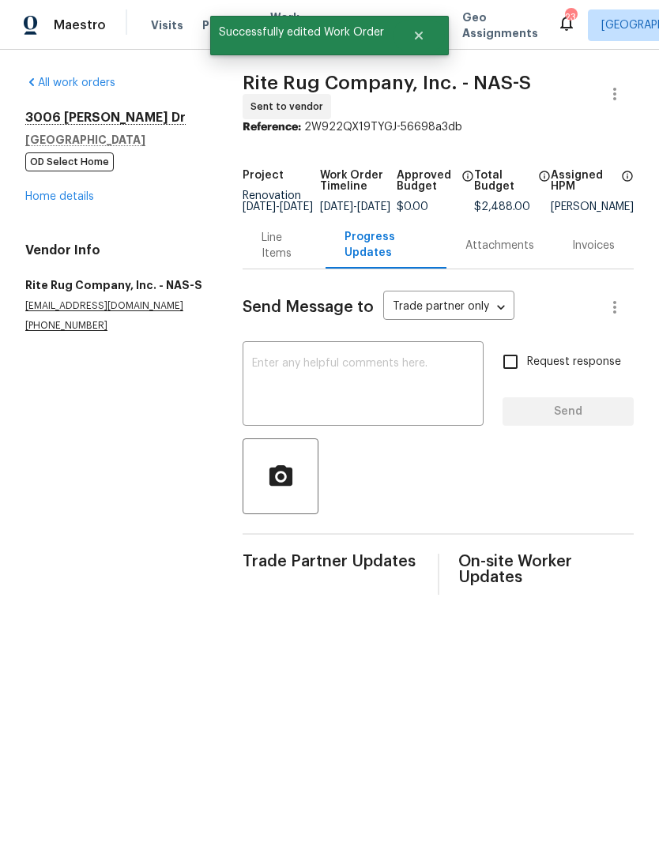
click at [330, 377] on textarea at bounding box center [363, 385] width 222 height 55
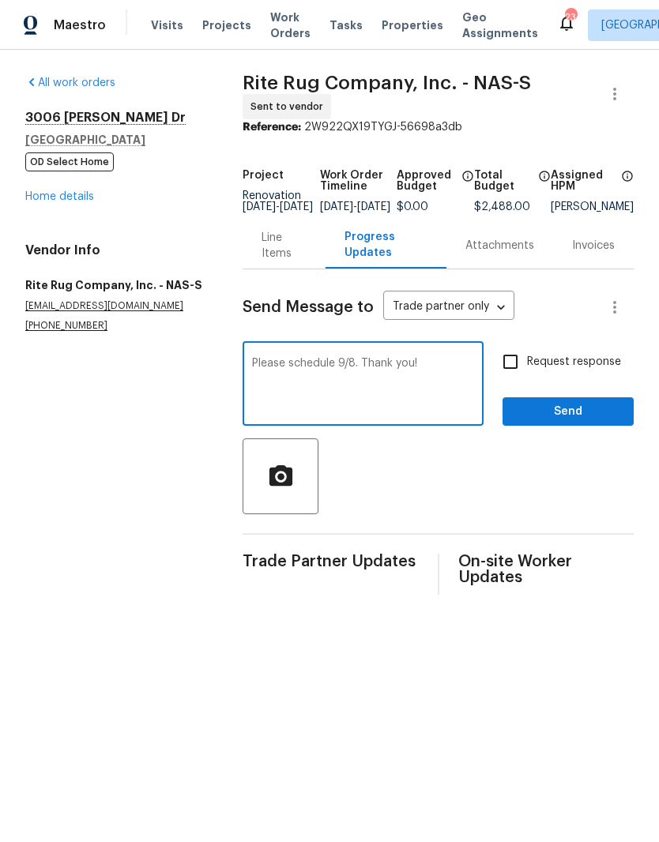
type textarea "Please schedule 9/8. Thank you!"
click at [567, 417] on span "Send" at bounding box center [568, 412] width 106 height 20
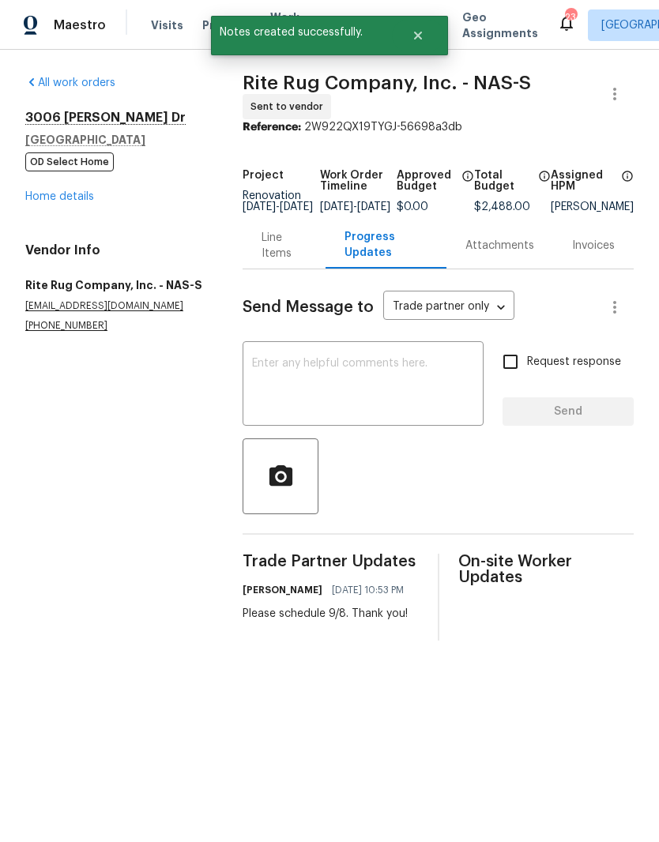
click at [92, 200] on link "Home details" at bounding box center [59, 196] width 69 height 11
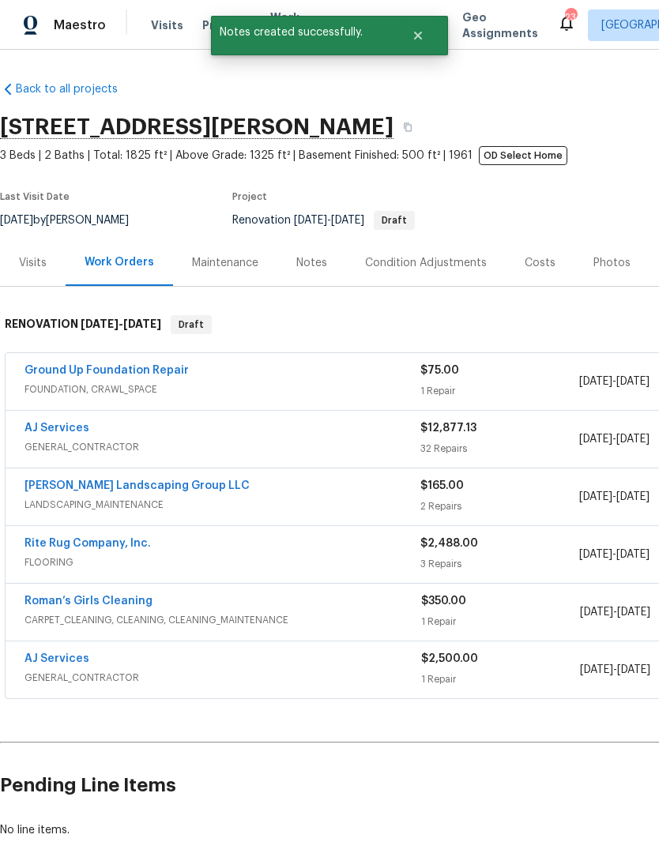
click at [141, 601] on link "Roman’s Girls Cleaning" at bounding box center [88, 601] width 128 height 11
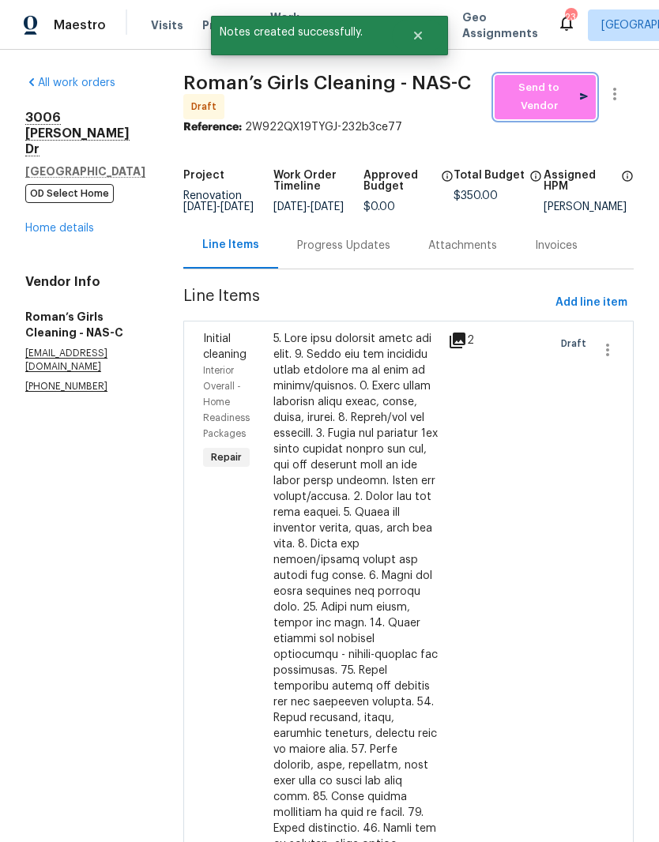
click at [563, 97] on span "Send to Vendor" at bounding box center [545, 97] width 85 height 36
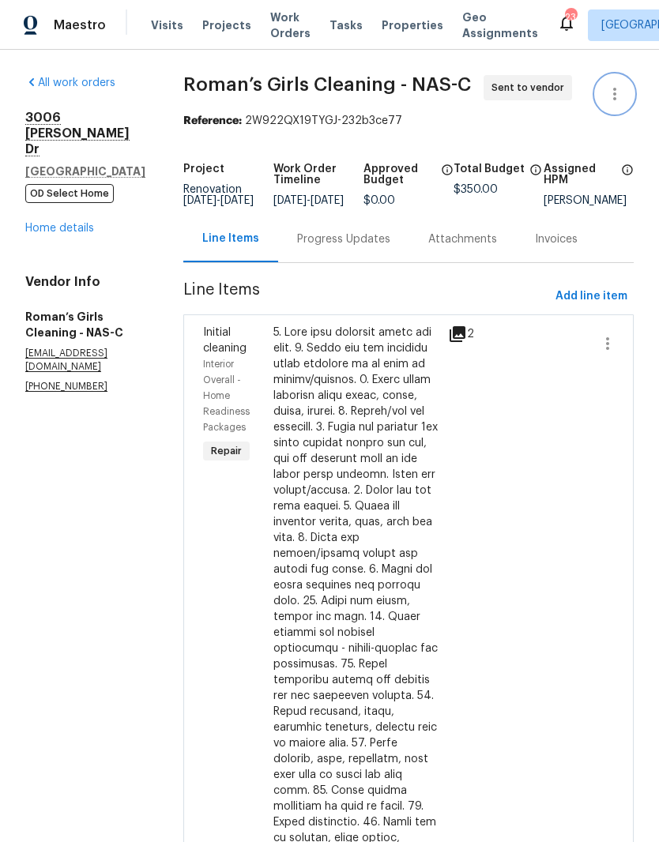
click at [618, 96] on icon "button" at bounding box center [614, 94] width 19 height 19
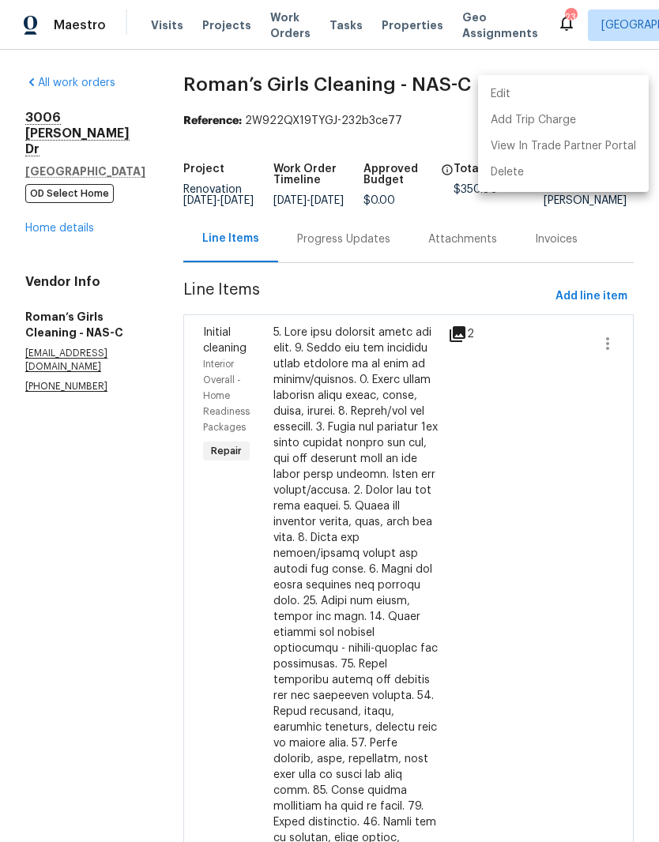
click at [521, 98] on li "Edit" at bounding box center [563, 94] width 171 height 26
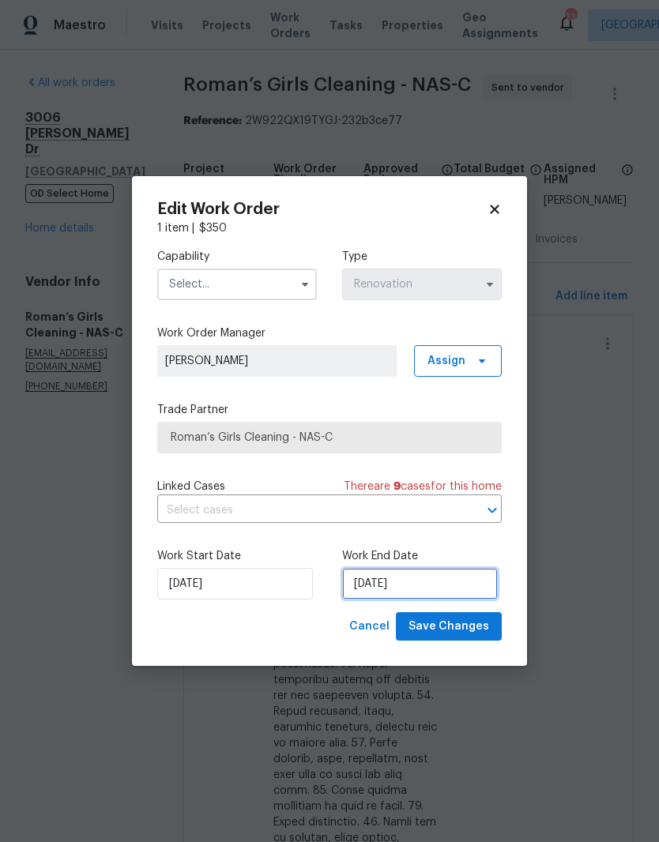
click at [409, 586] on input "[DATE]" at bounding box center [420, 584] width 156 height 32
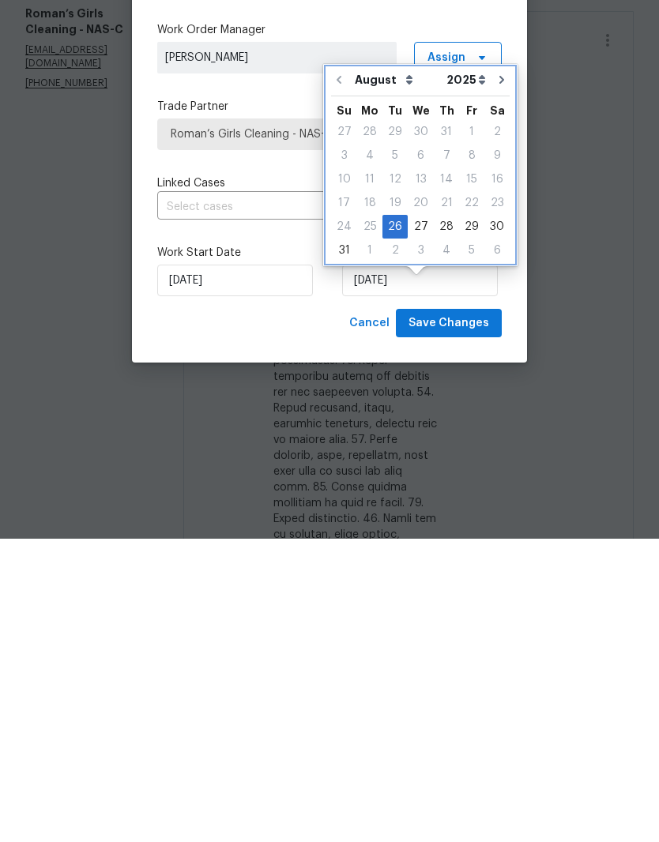
click at [495, 377] on icon "Go to next month" at bounding box center [501, 383] width 13 height 13
type input "9/26/2025"
select select "8"
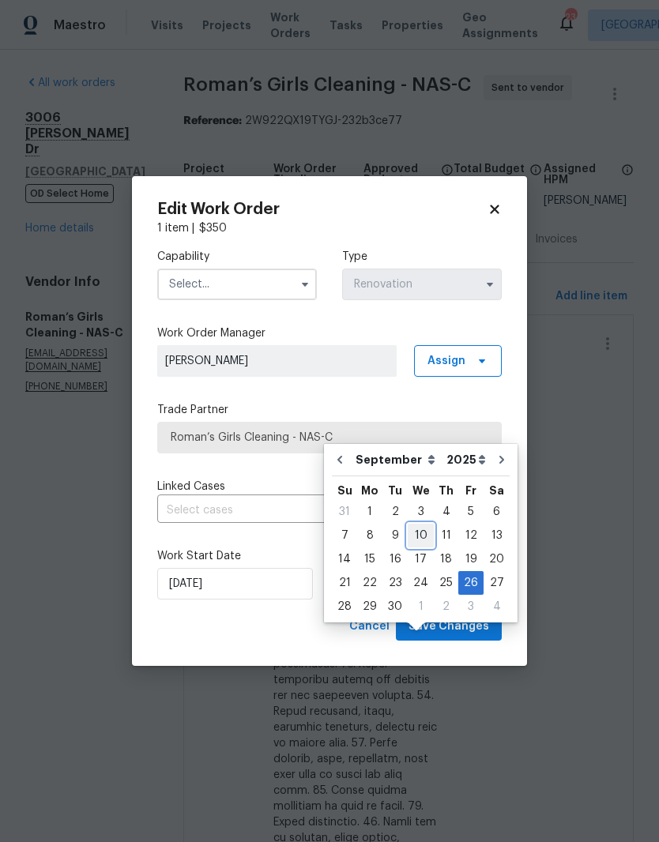
click at [419, 525] on div "10" at bounding box center [421, 536] width 26 height 22
type input "9/10/2025"
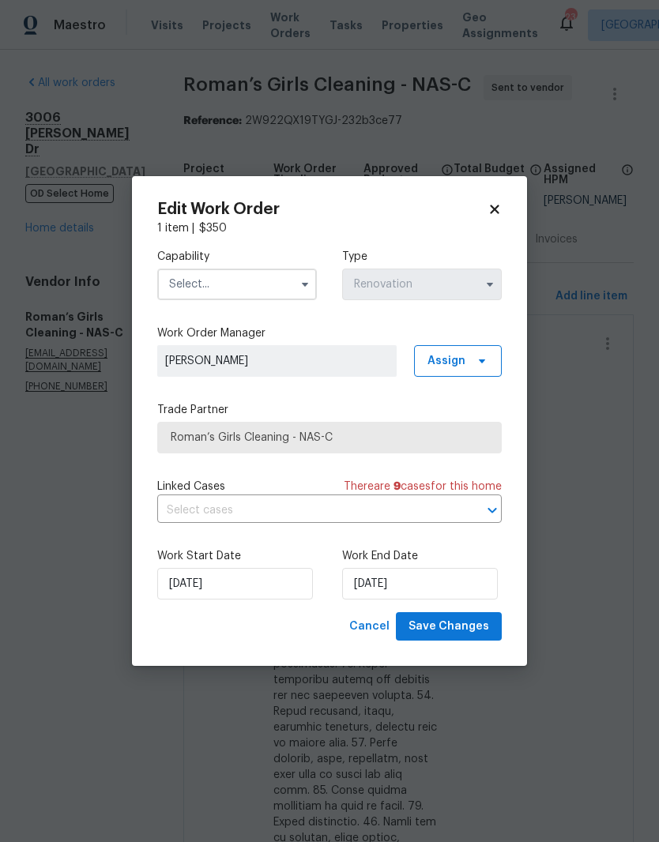
click at [266, 280] on input "text" at bounding box center [237, 285] width 160 height 32
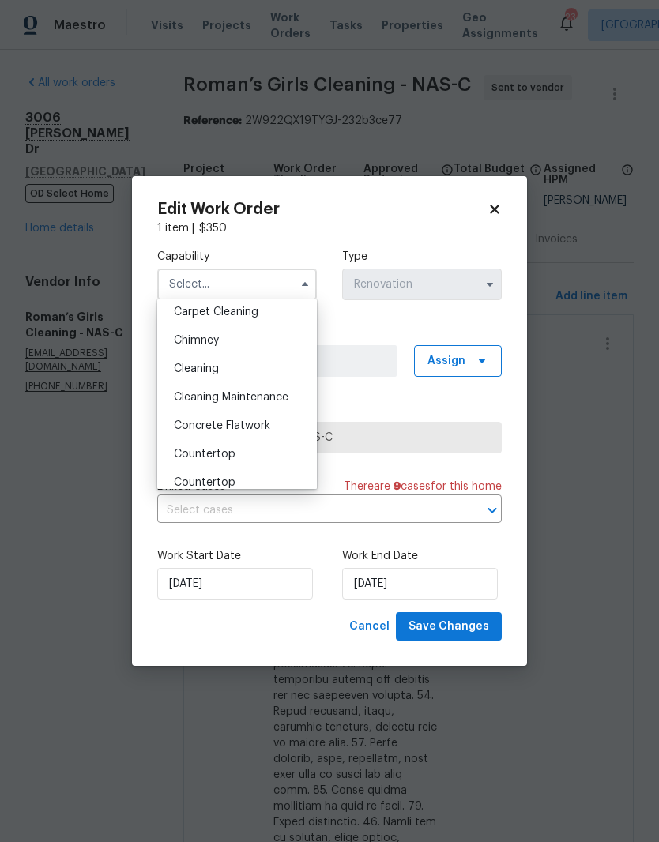
scroll to position [186, 0]
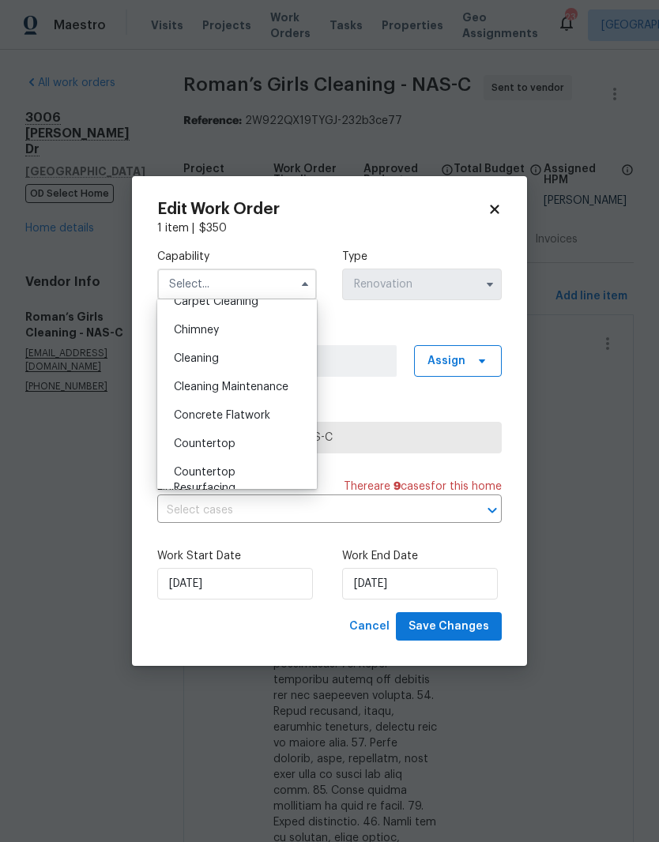
click at [219, 354] on span "Cleaning" at bounding box center [196, 358] width 45 height 11
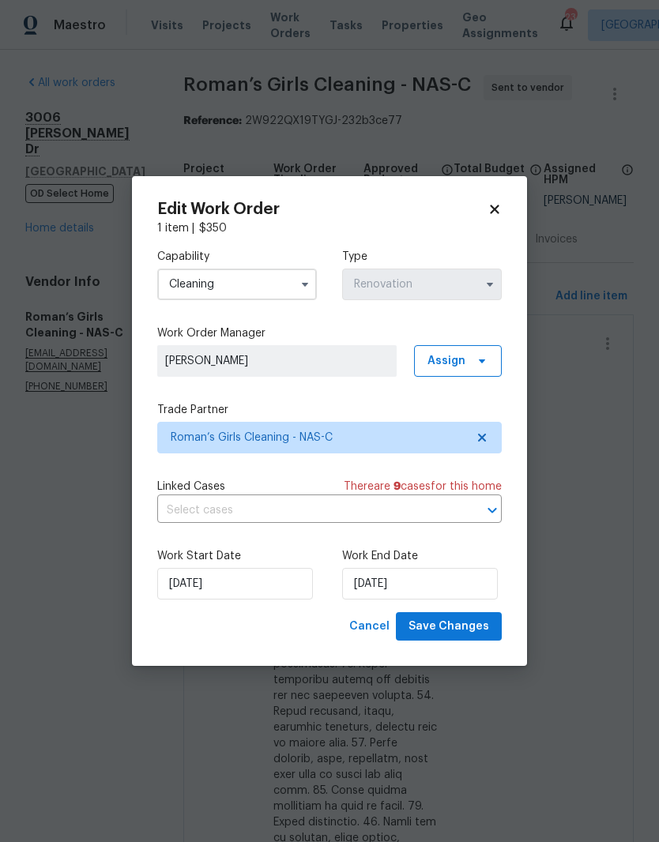
type input "Cleaning"
click at [465, 631] on span "Save Changes" at bounding box center [449, 627] width 81 height 20
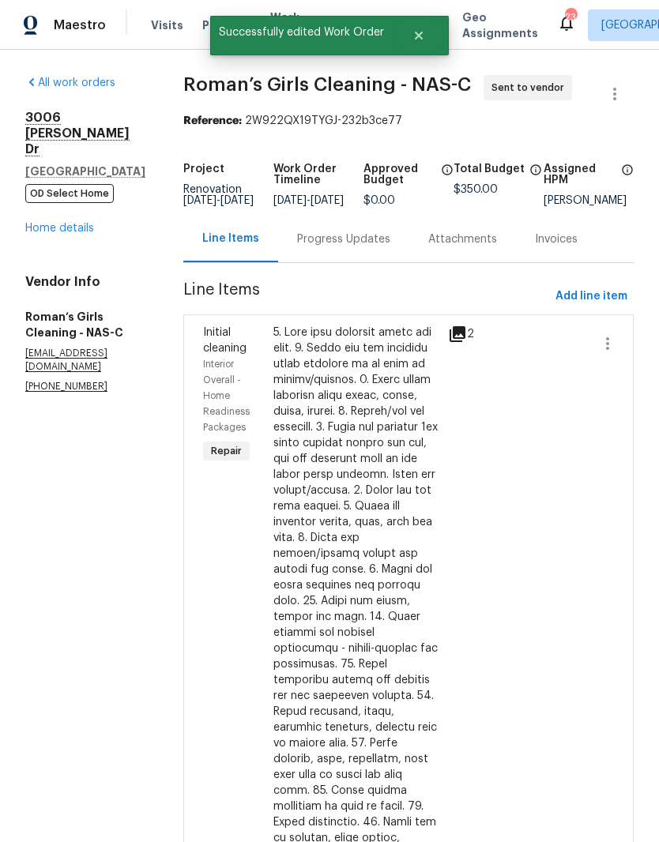
click at [390, 232] on div "Progress Updates" at bounding box center [343, 240] width 93 height 16
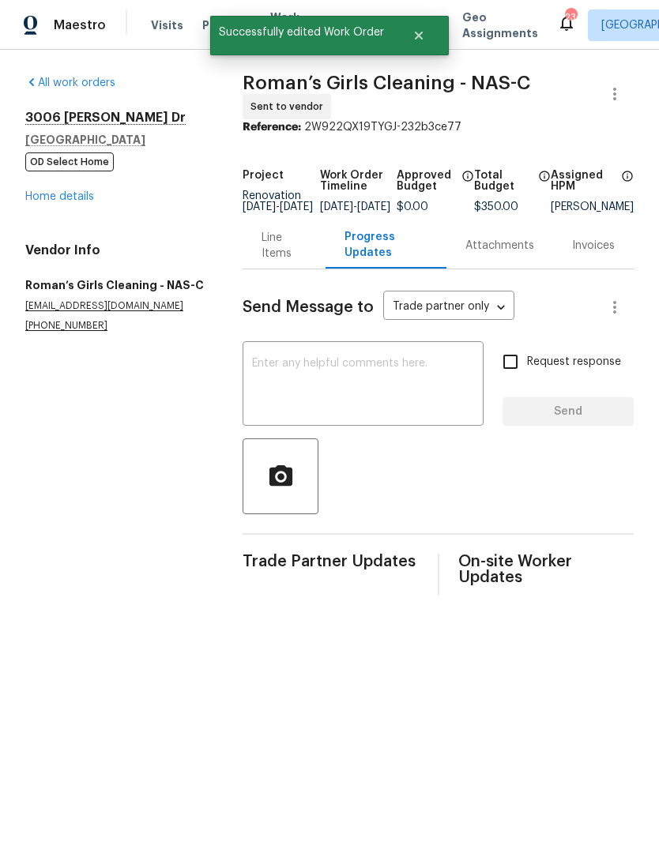
click at [371, 386] on textarea at bounding box center [363, 385] width 222 height 55
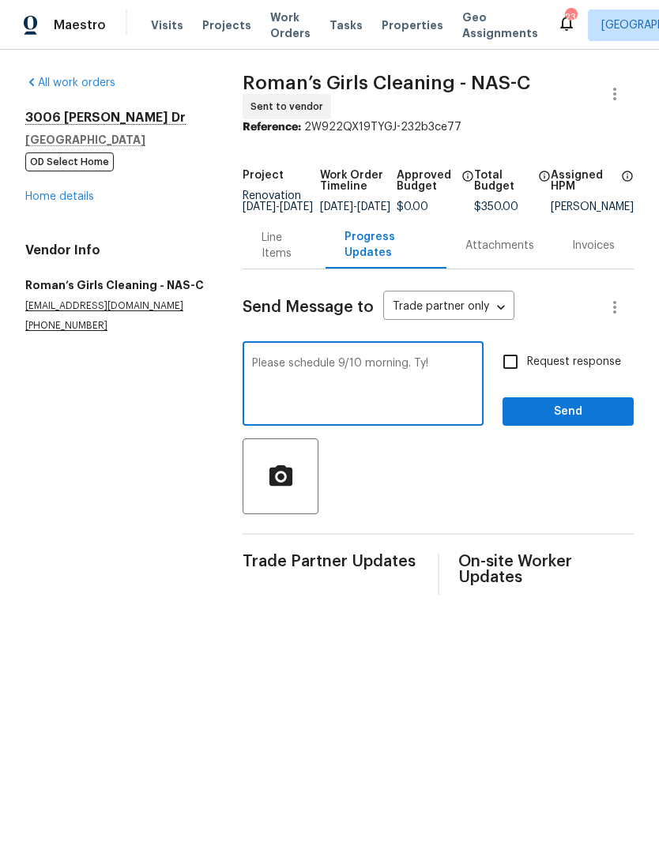
type textarea "Please schedule 9/10 morning. Ty!"
click at [569, 422] on span "Send" at bounding box center [568, 412] width 106 height 20
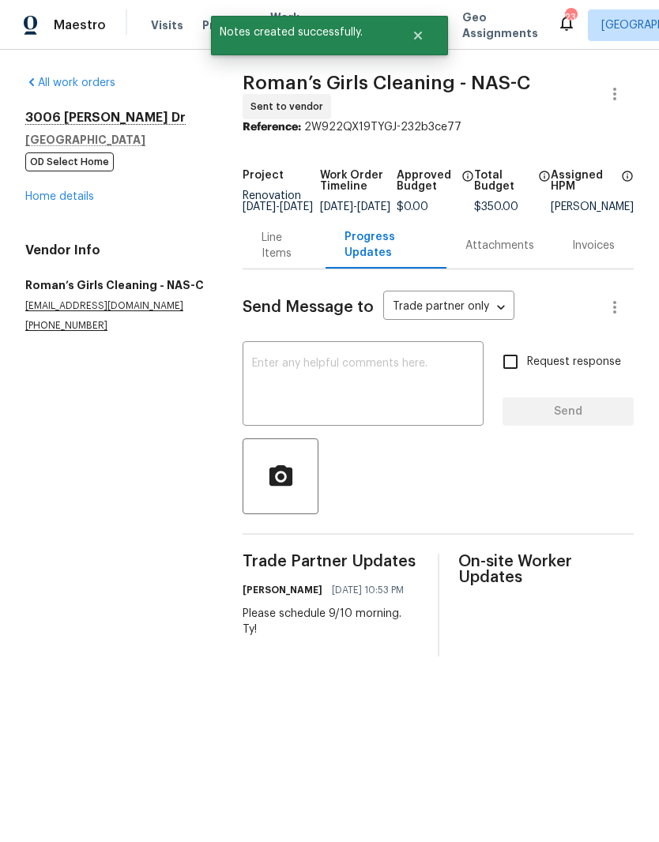
click at [79, 202] on link "Home details" at bounding box center [59, 196] width 69 height 11
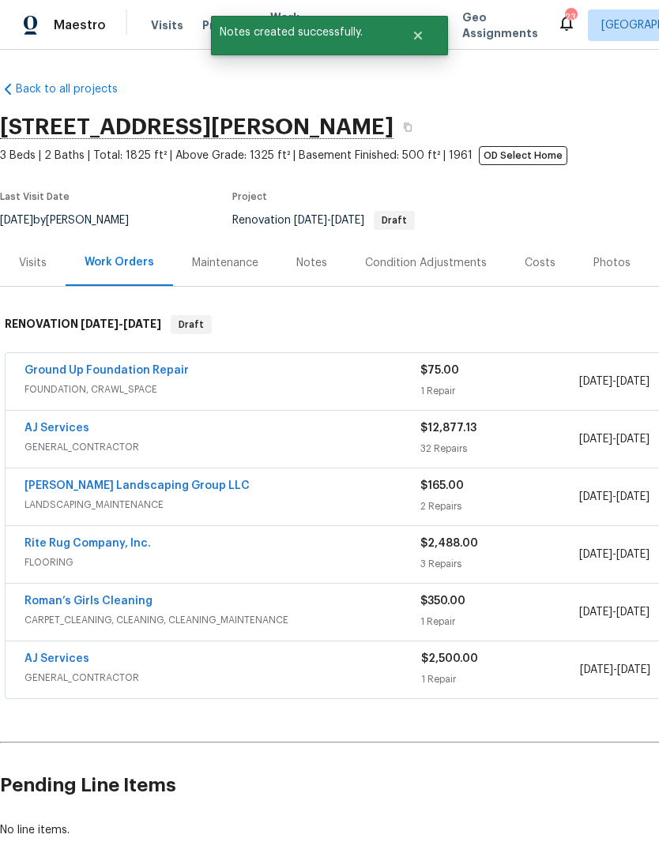
click at [43, 662] on link "AJ Services" at bounding box center [56, 659] width 65 height 11
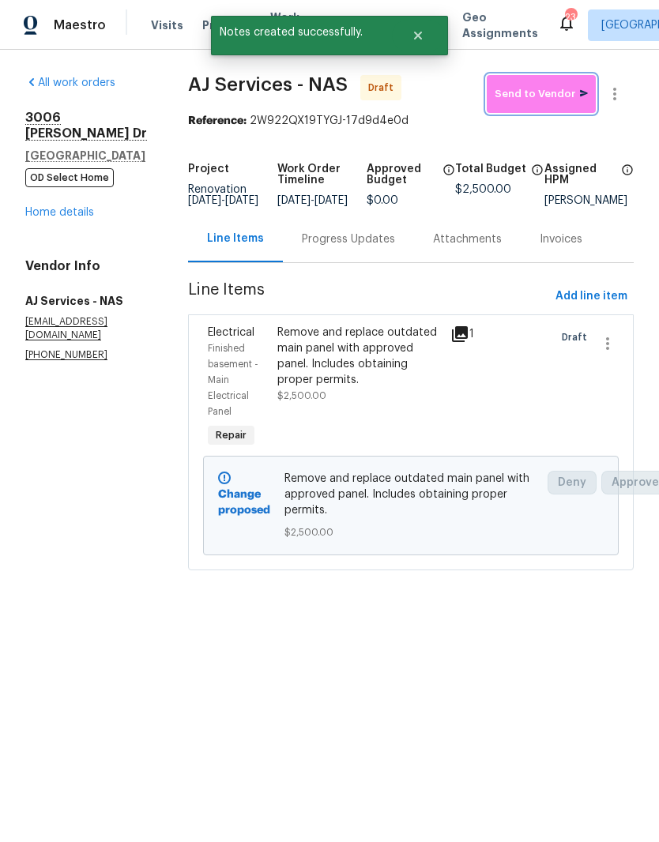
click at [557, 99] on span "Send to Vendor" at bounding box center [541, 94] width 93 height 18
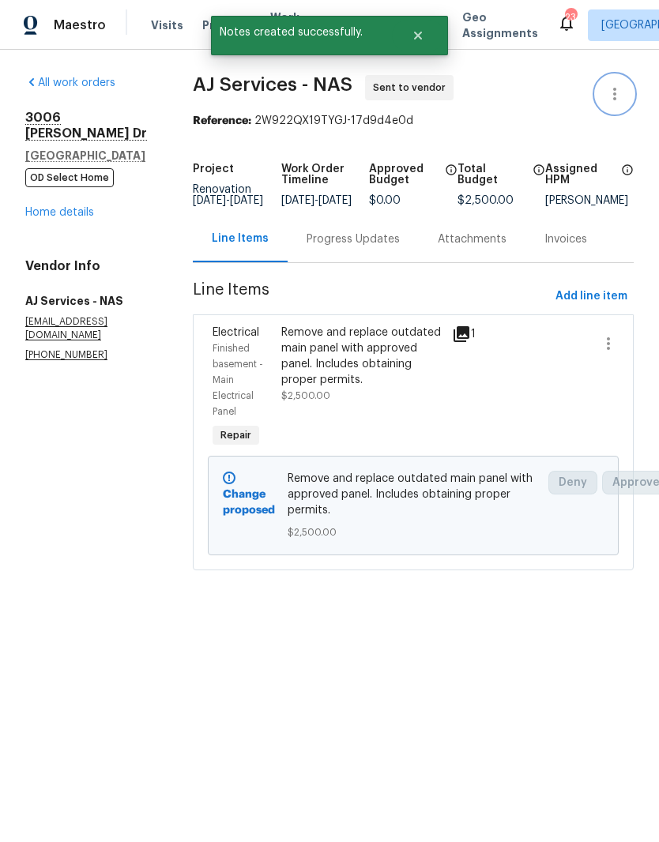
click at [620, 91] on icon "button" at bounding box center [614, 94] width 19 height 19
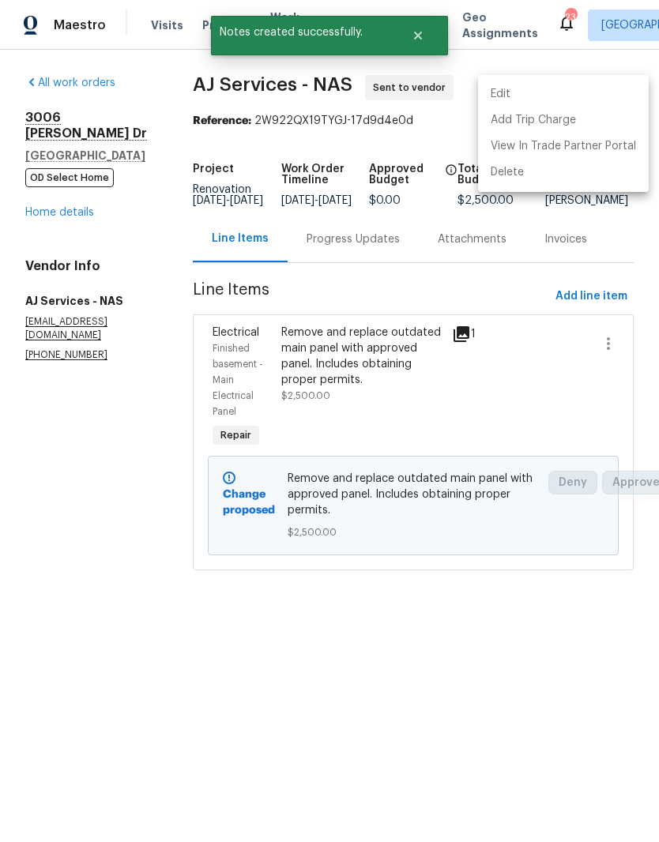
click at [528, 98] on li "Edit" at bounding box center [563, 94] width 171 height 26
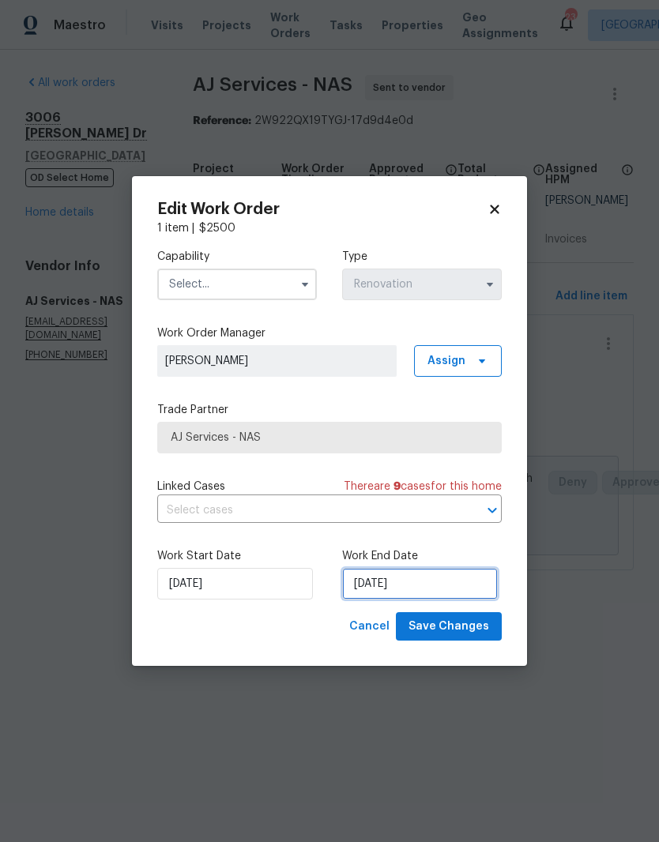
click at [426, 584] on input "[DATE]" at bounding box center [420, 584] width 156 height 32
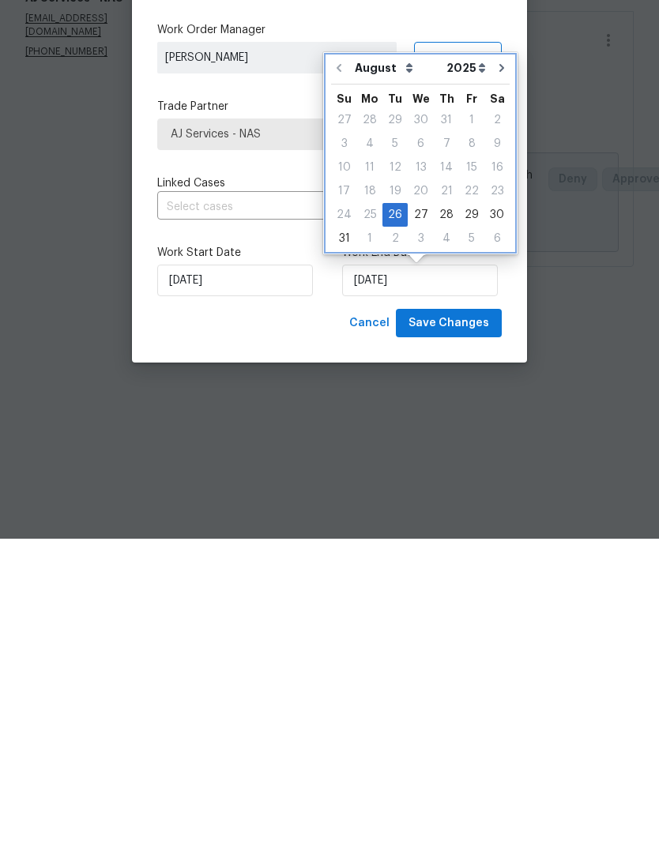
click at [499, 367] on icon "Go to next month" at bounding box center [501, 371] width 5 height 8
type input "9/26/2025"
select select "8"
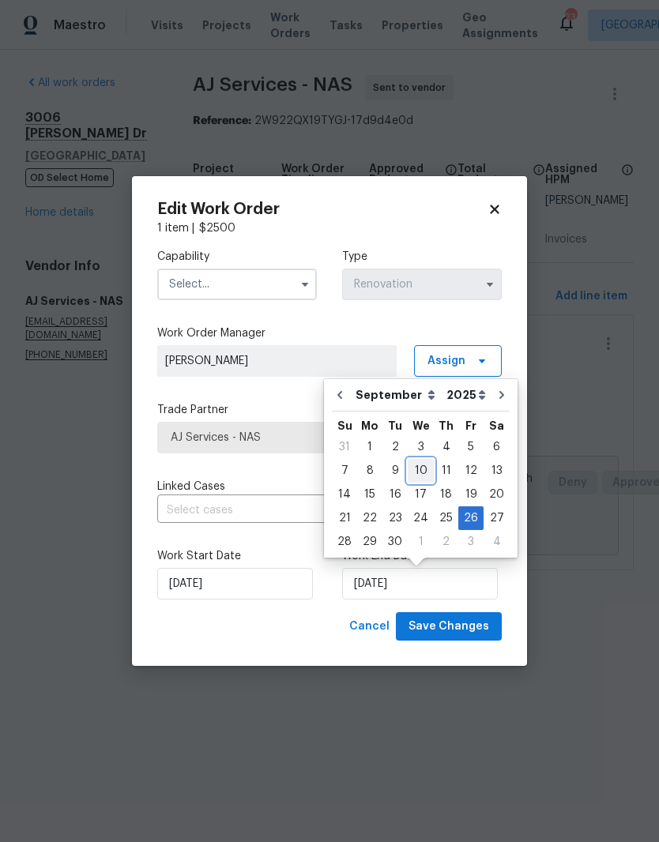
click at [424, 472] on div "10" at bounding box center [421, 471] width 26 height 22
type input "9/10/2025"
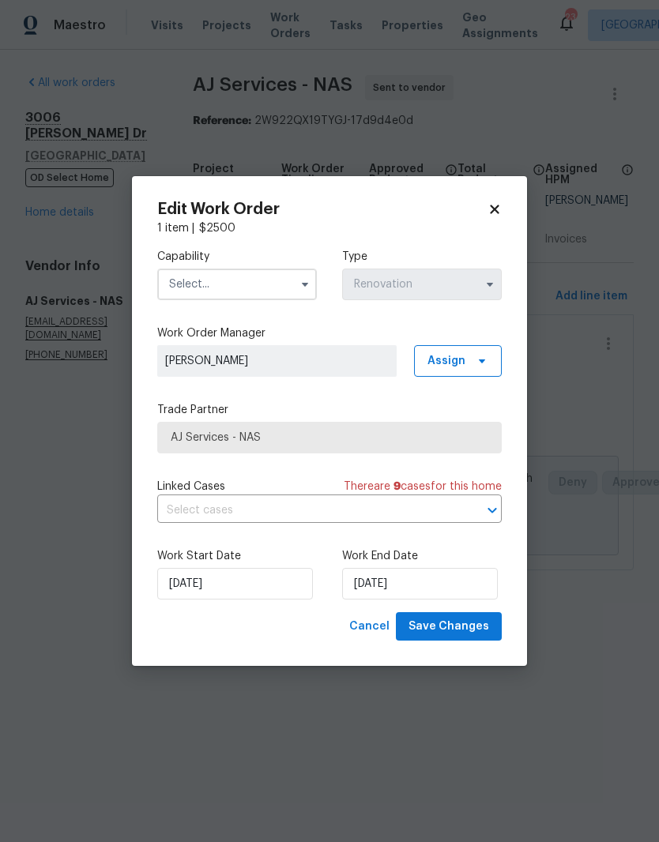
click at [269, 282] on input "text" at bounding box center [237, 285] width 160 height 32
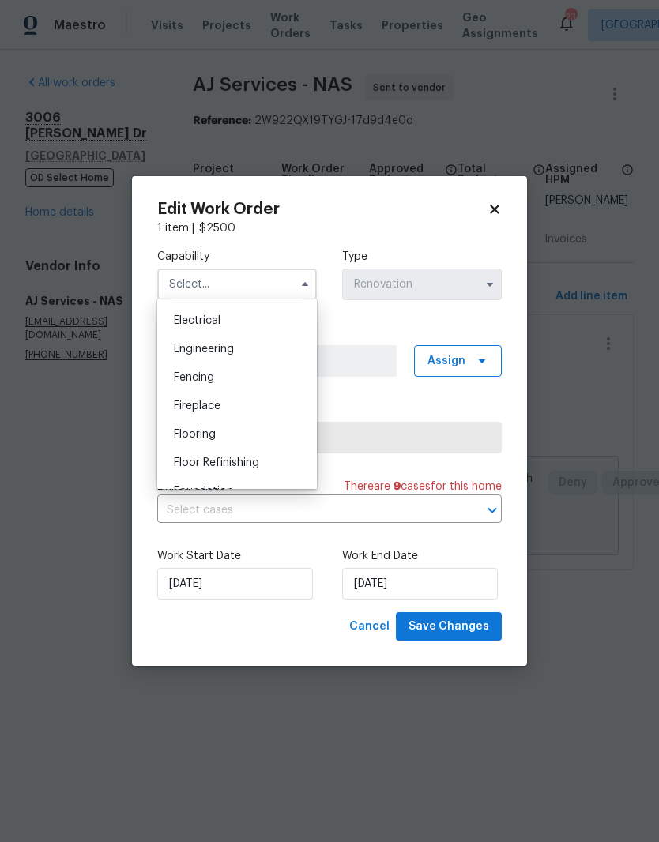
scroll to position [478, 0]
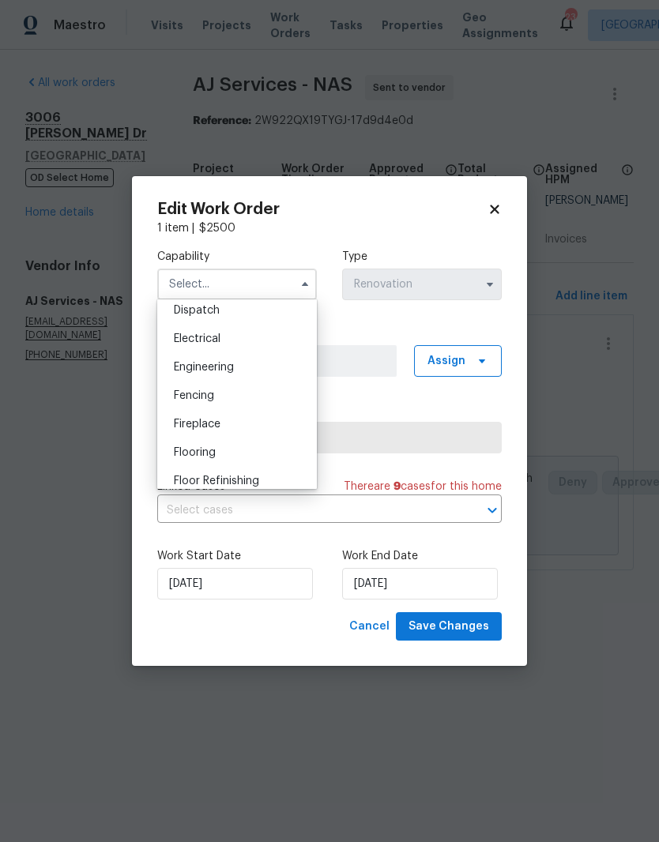
click at [220, 337] on span "Electrical" at bounding box center [197, 338] width 47 height 11
type input "Electrical"
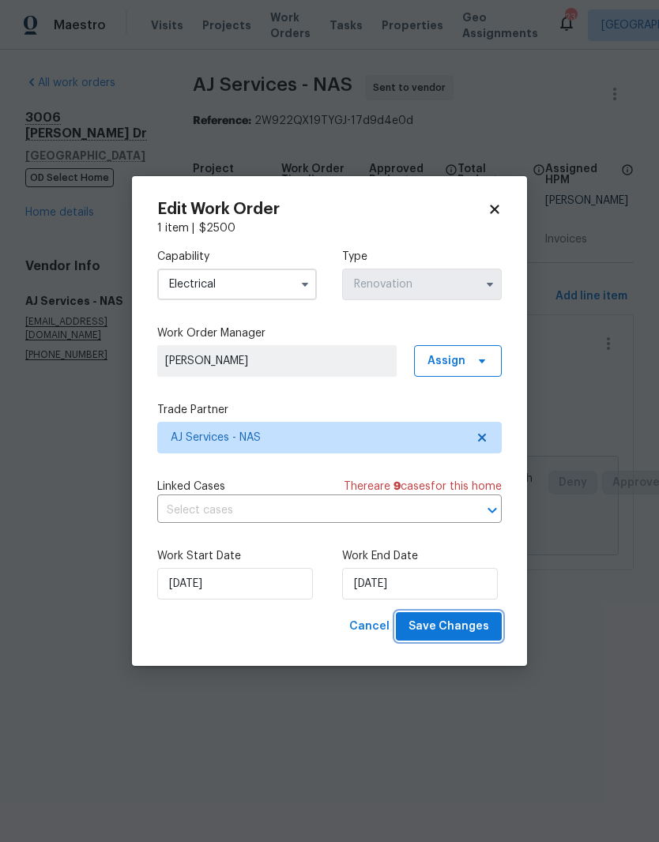
click at [470, 635] on span "Save Changes" at bounding box center [449, 627] width 81 height 20
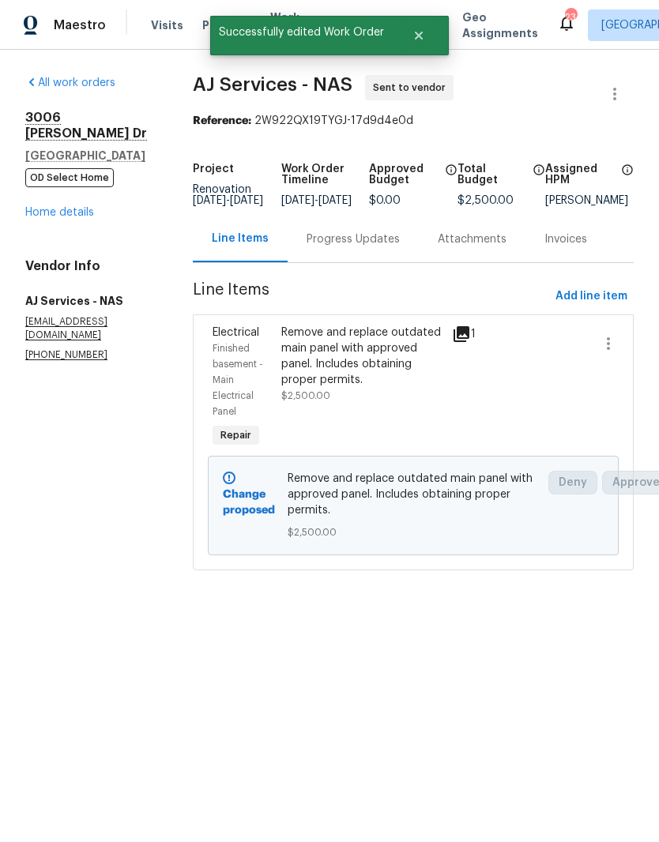
click at [73, 207] on link "Home details" at bounding box center [59, 212] width 69 height 11
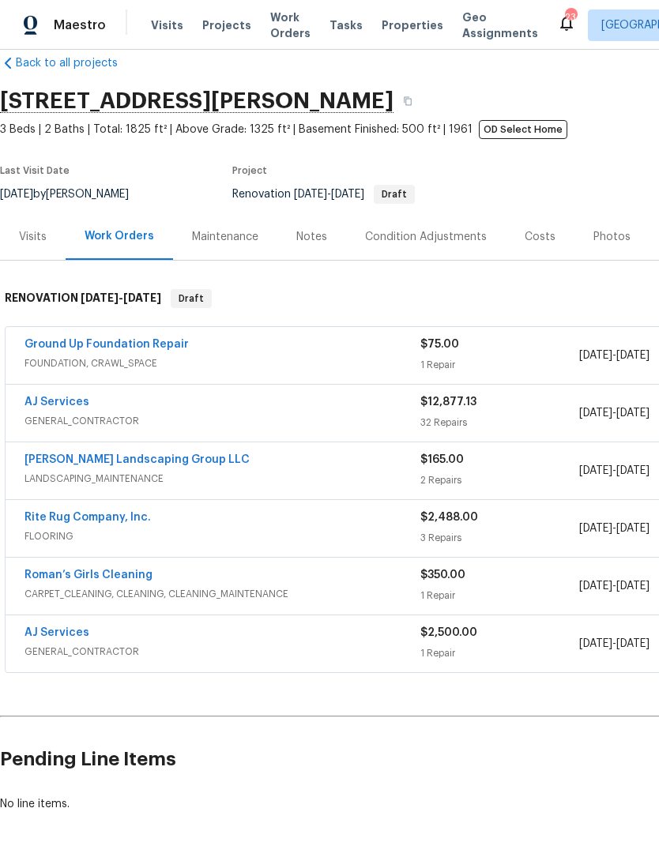
scroll to position [28, 0]
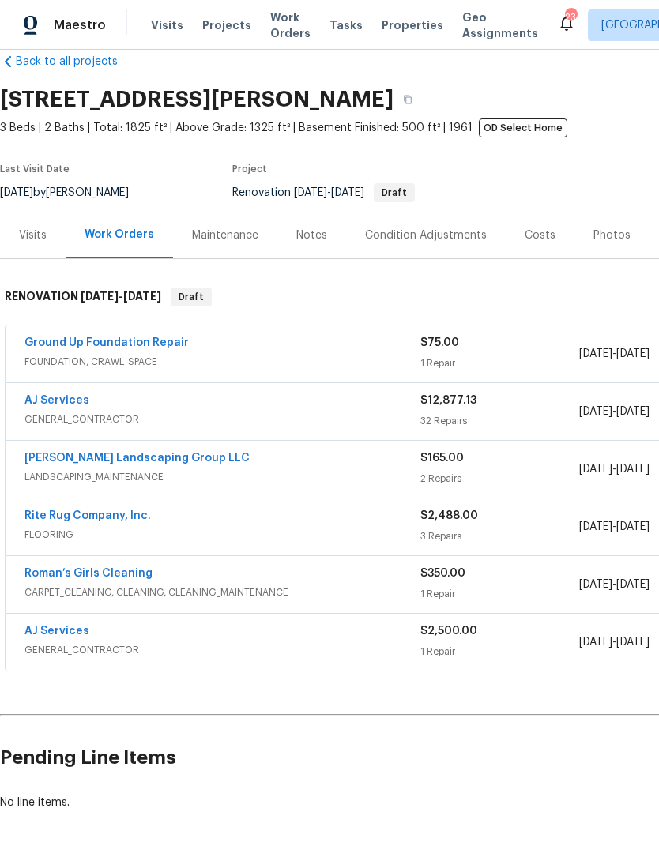
click at [71, 405] on link "AJ Services" at bounding box center [56, 400] width 65 height 11
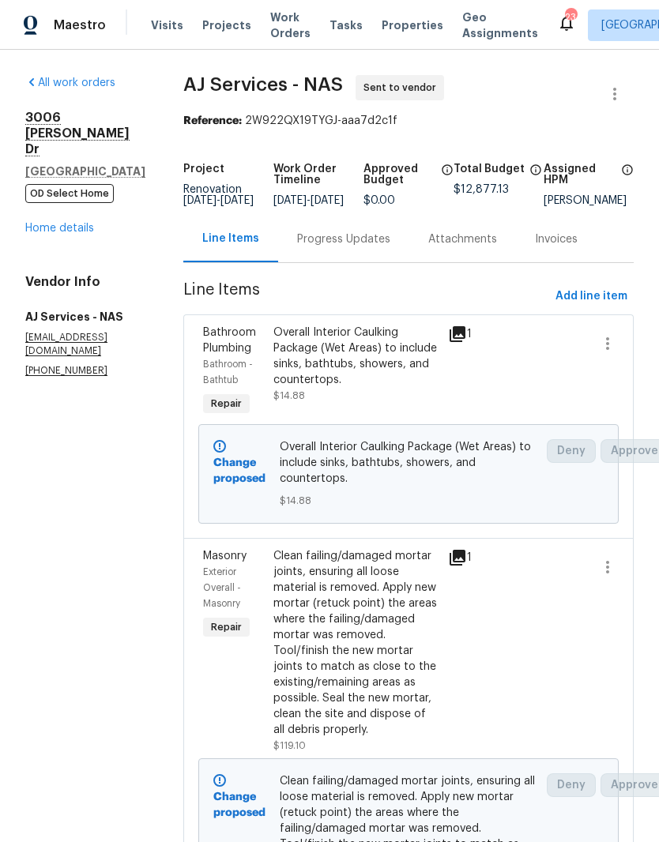
click at [363, 247] on div "Progress Updates" at bounding box center [343, 240] width 93 height 16
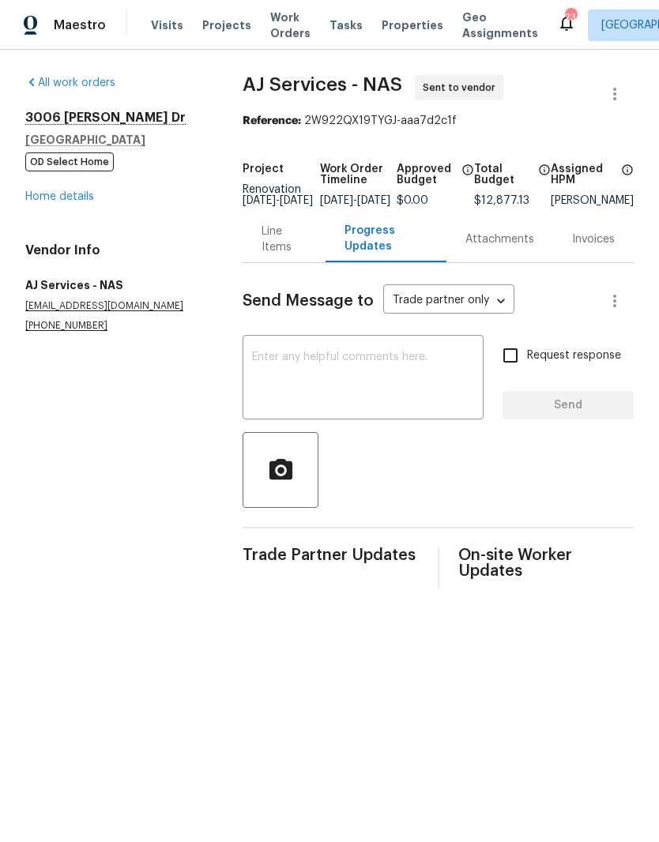
click at [312, 369] on textarea at bounding box center [363, 379] width 222 height 55
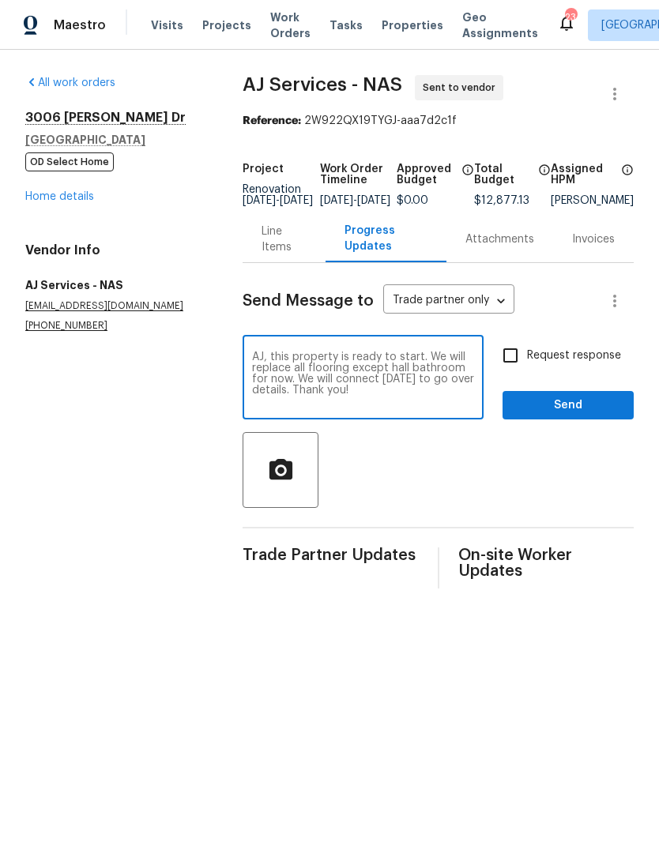
type textarea "AJ, this property is ready to start. We will replace all flooring except hall b…"
click at [564, 416] on span "Send" at bounding box center [568, 406] width 106 height 20
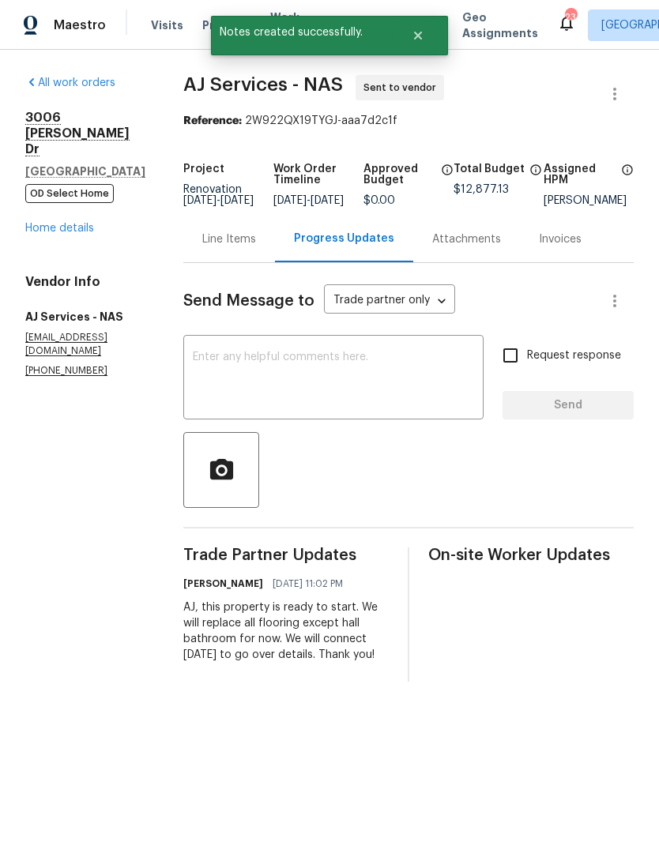
click at [277, 364] on textarea at bounding box center [333, 379] width 281 height 55
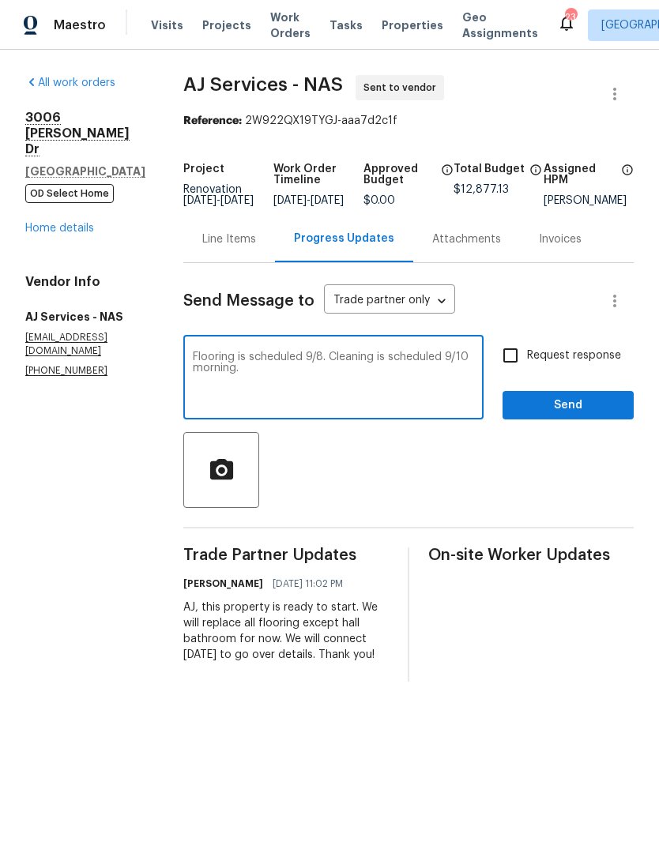
click at [341, 369] on textarea "Flooring is scheduled 9/8. Cleaning is scheduled 9/10 morning." at bounding box center [333, 379] width 281 height 55
click at [293, 402] on textarea "Flooring is scheduled 9/8. Cleaning is scheduled 9/10 morning." at bounding box center [333, 379] width 281 height 55
click at [227, 407] on textarea "Flooring is scheduled 9/8. Cleaning is scheduled 9/10 morning." at bounding box center [333, 379] width 281 height 55
click at [337, 368] on textarea "Flooring is scheduled 9/8. Cleaning is scheduled 9/10 morning." at bounding box center [333, 379] width 281 height 55
type textarea "Flooring is scheduled 9/8. Landscaping is scheduled 9/9. Cleaning is scheduled …"
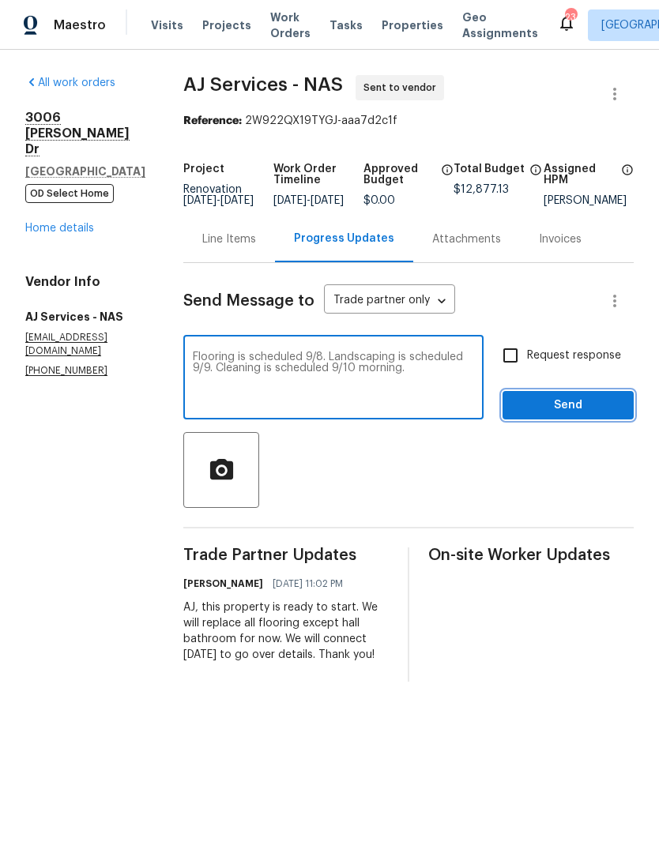
click at [561, 416] on span "Send" at bounding box center [568, 406] width 106 height 20
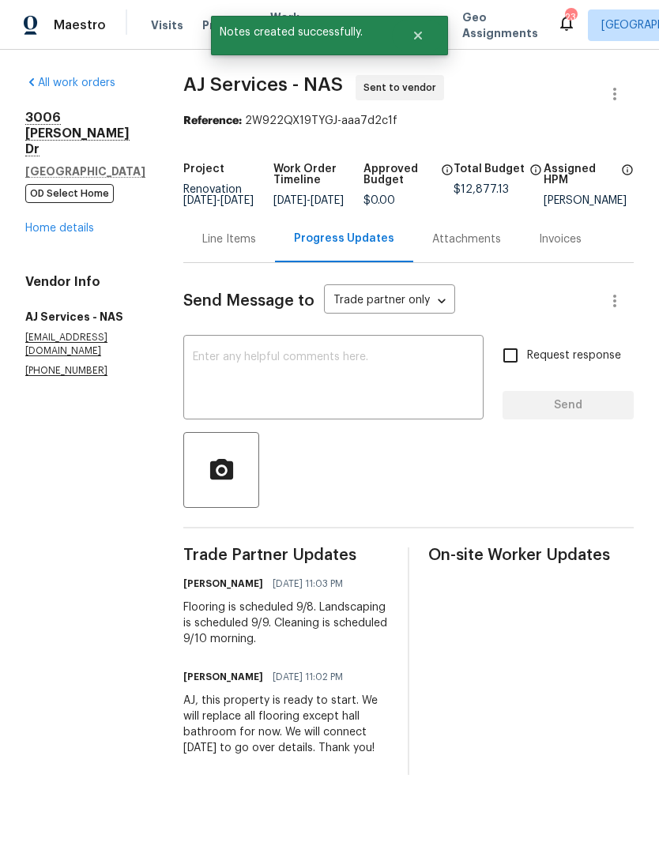
click at [77, 223] on link "Home details" at bounding box center [59, 228] width 69 height 11
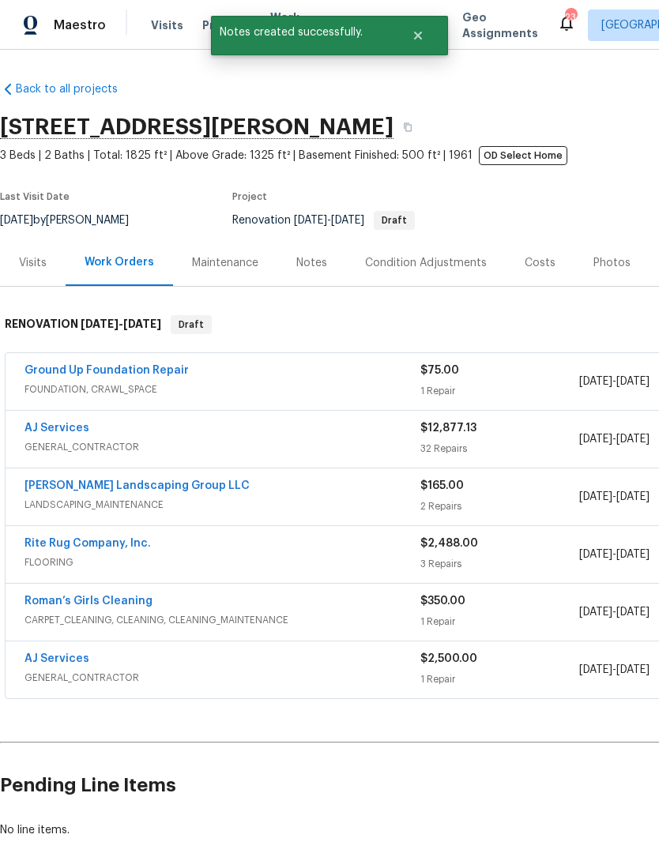
click at [315, 265] on div "Notes" at bounding box center [311, 263] width 31 height 16
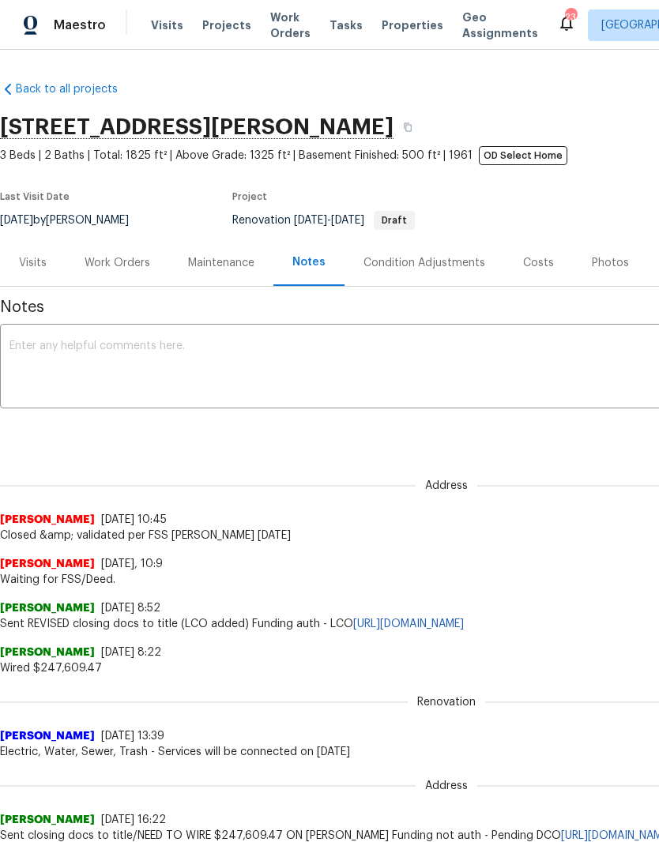
click at [134, 348] on textarea at bounding box center [446, 368] width 874 height 55
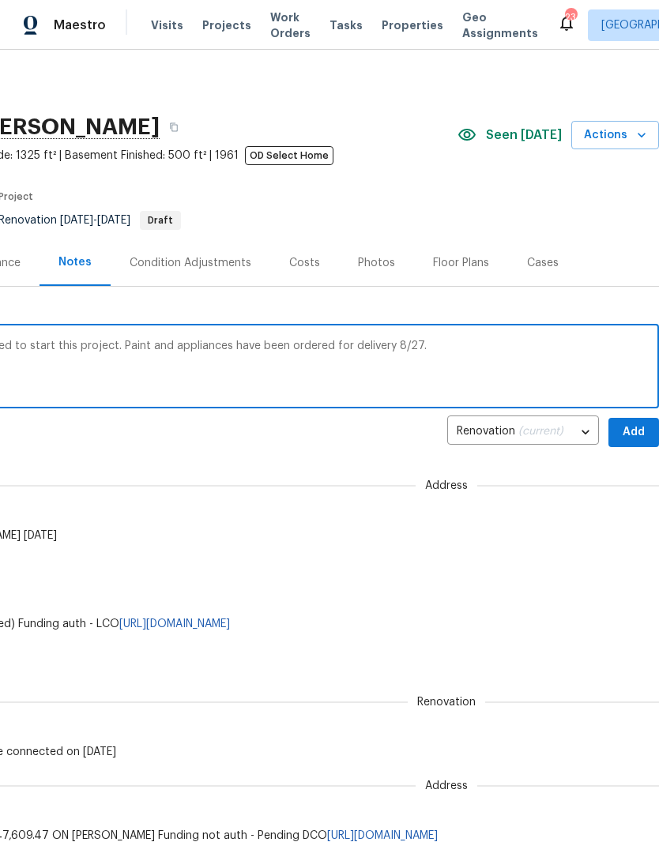
scroll to position [0, 234]
type textarea "D1W is complete. Vendors have been notified to start this project. Paint and ap…"
click at [632, 429] on span "Add" at bounding box center [633, 433] width 25 height 20
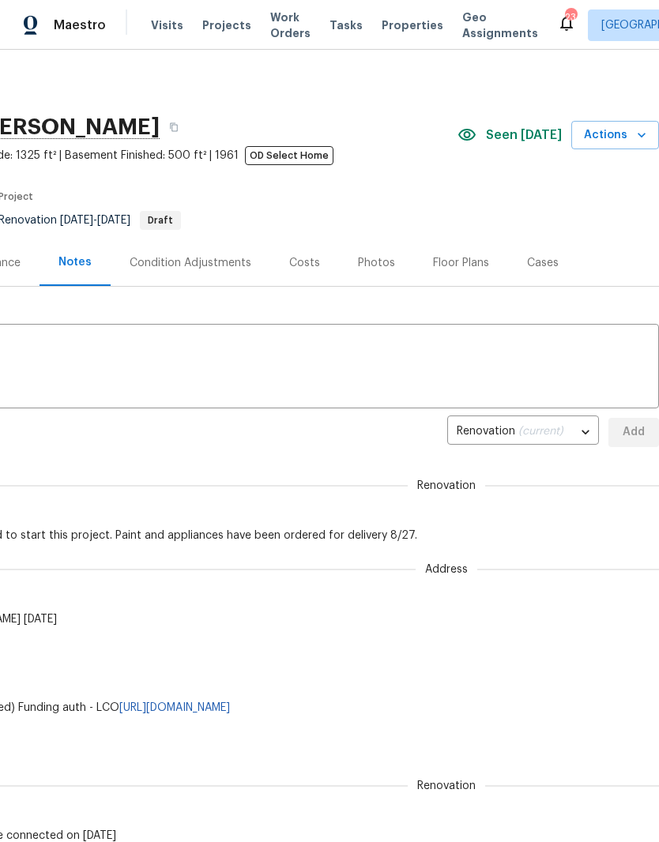
click at [202, 347] on textarea at bounding box center [213, 368] width 874 height 55
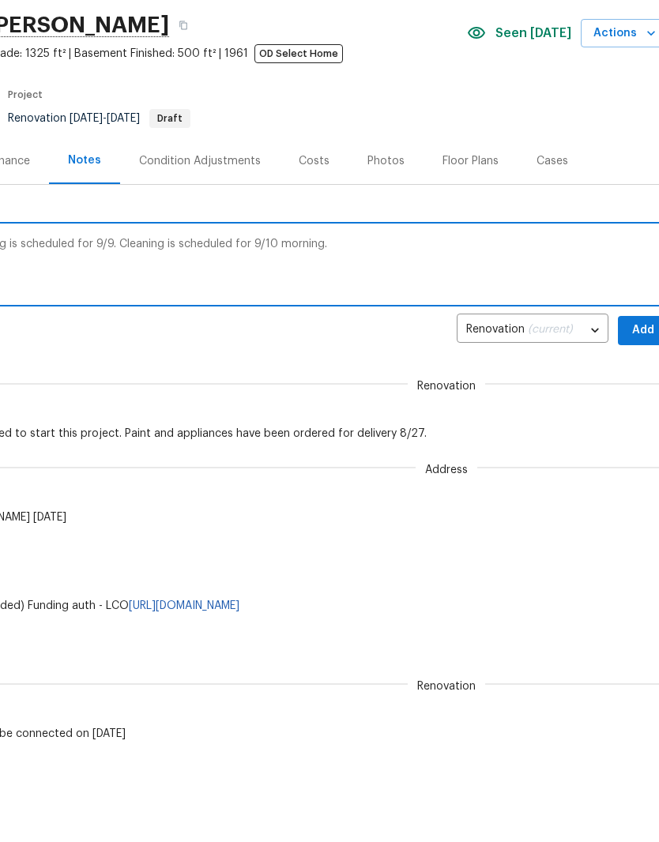
scroll to position [1, 225]
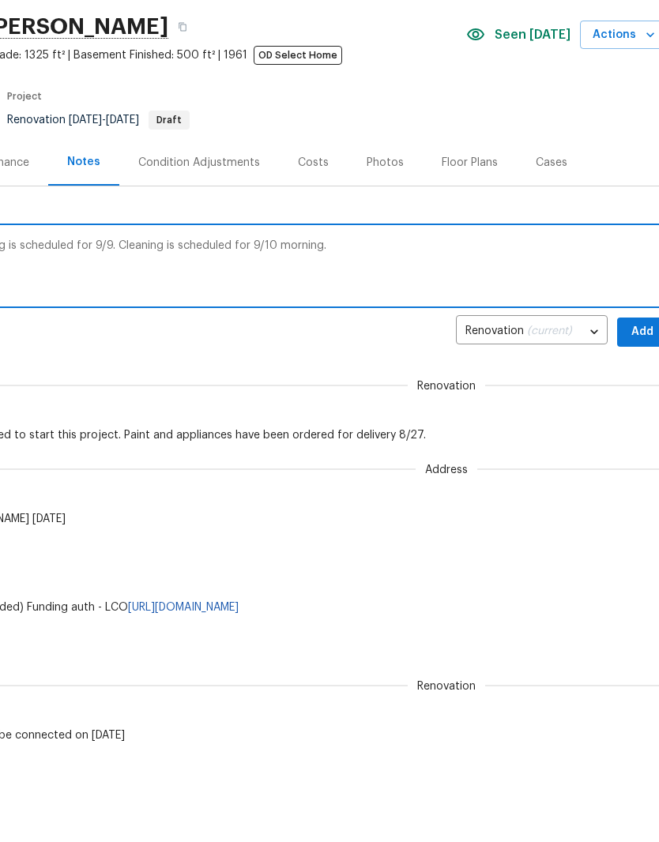
type textarea "Flooring is scheduled for 9/8. Landscaping is scheduled for 9/9. Cleaning is sc…"
click at [640, 422] on span "Add" at bounding box center [642, 432] width 25 height 20
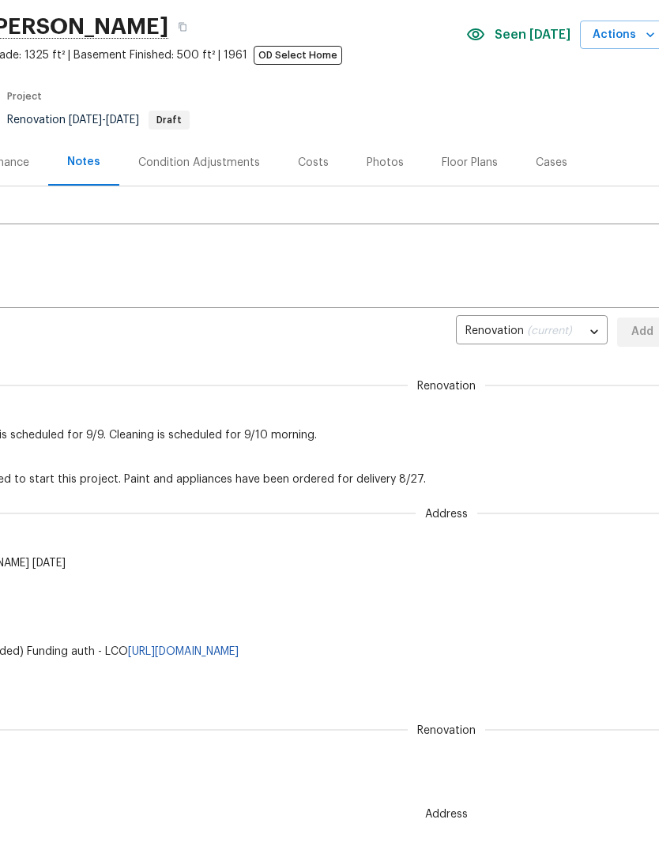
click at [198, 258] on textarea at bounding box center [221, 267] width 874 height 55
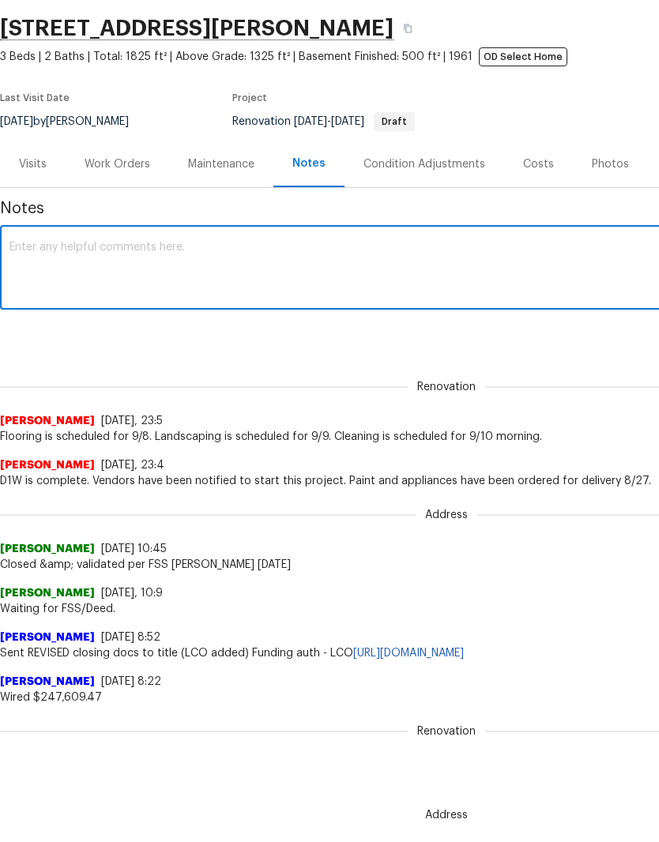
scroll to position [0, 0]
click at [86, 252] on textarea at bounding box center [446, 269] width 874 height 55
click at [292, 251] on textarea "Foundation inspection is scheduled to be completed,eyed by 8/29" at bounding box center [446, 269] width 874 height 55
click at [336, 251] on textarea "Foundation inspection is scheduled to be completed by 8/29" at bounding box center [446, 269] width 874 height 55
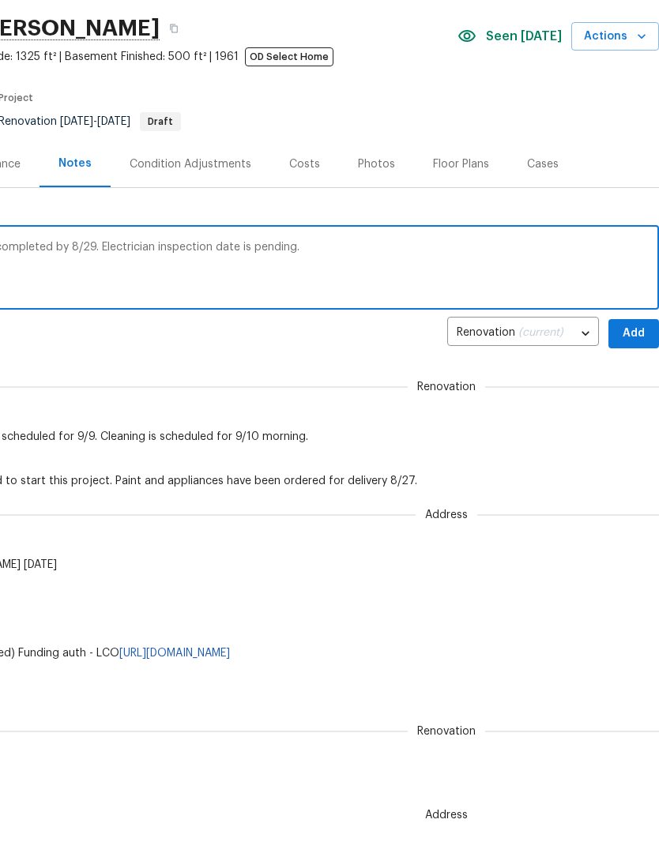
scroll to position [0, 234]
type textarea "Foundation inspection is scheduled to be completed by 8/29. Electrician inspect…"
click at [631, 335] on span "Add" at bounding box center [633, 334] width 25 height 20
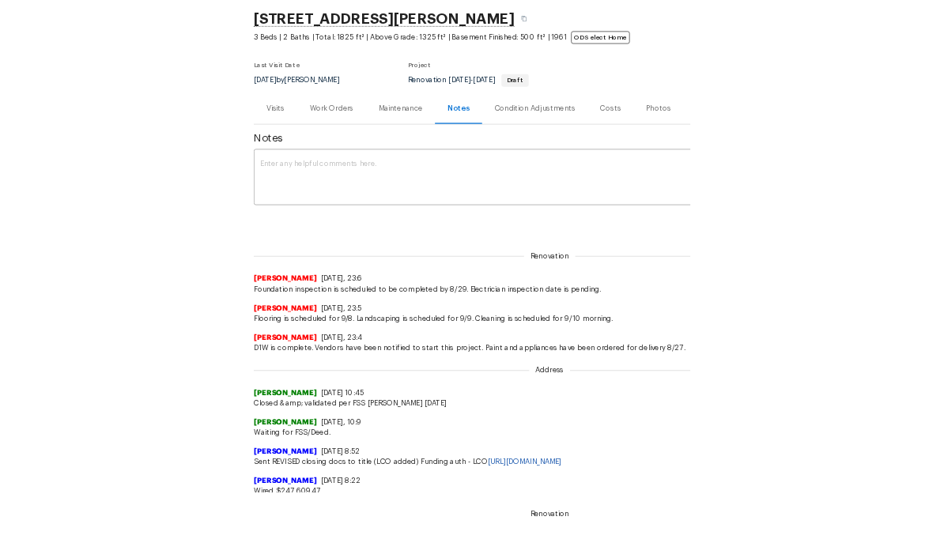
scroll to position [0, 0]
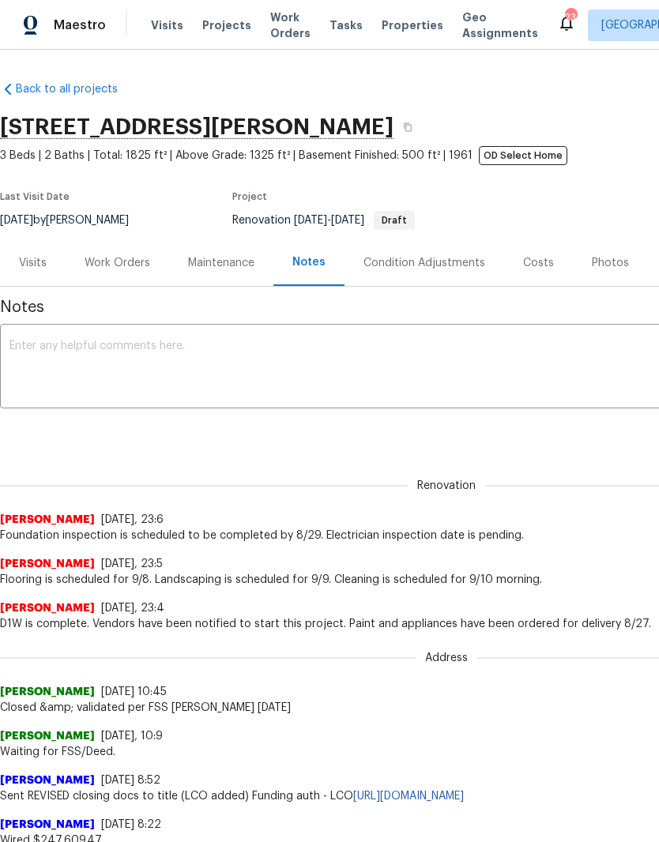
click at [288, 26] on span "Work Orders" at bounding box center [290, 25] width 40 height 32
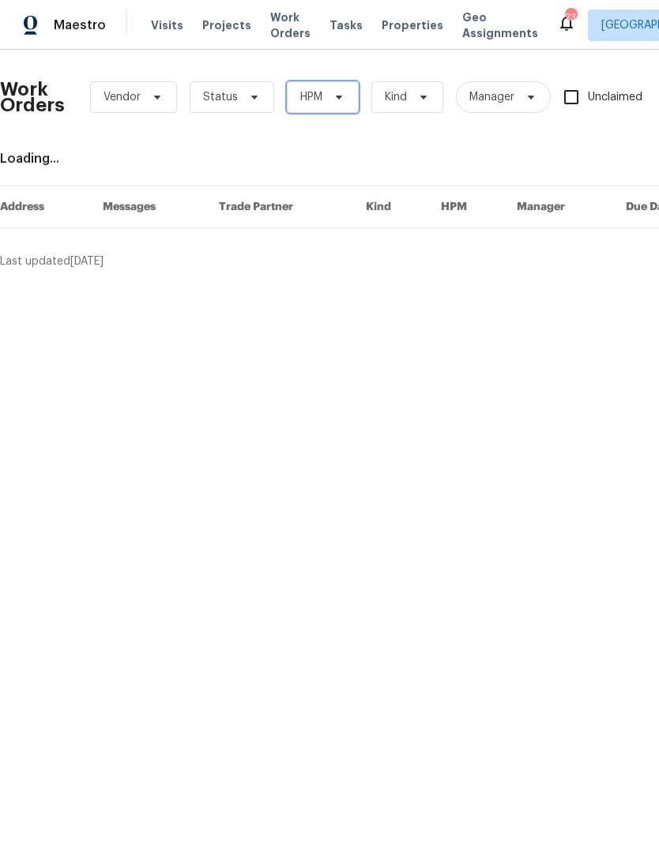
click at [333, 98] on icon at bounding box center [339, 97] width 13 height 13
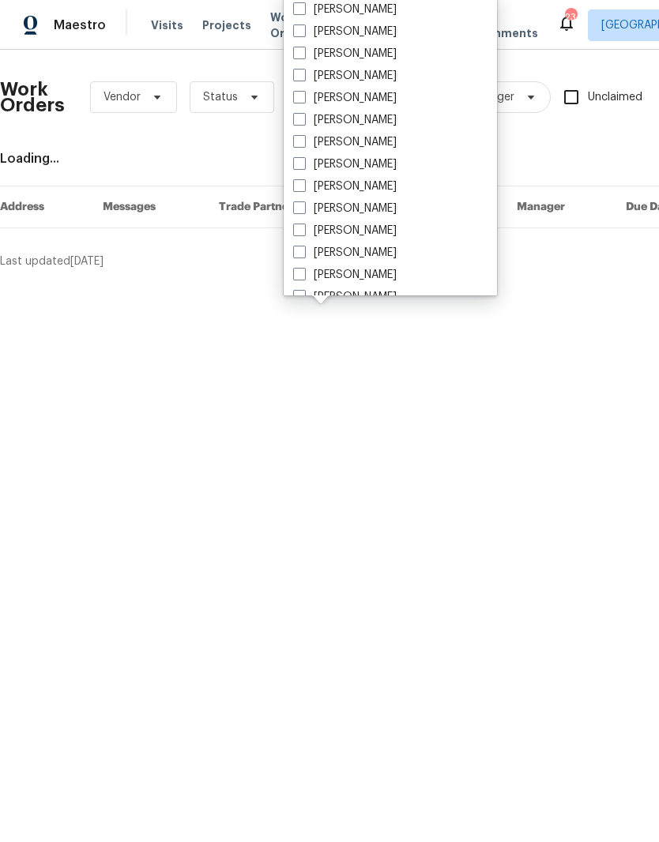
click at [384, 187] on label "[PERSON_NAME]" at bounding box center [345, 187] width 104 height 16
click at [303, 187] on input "[PERSON_NAME]" at bounding box center [298, 184] width 10 height 10
checkbox input "true"
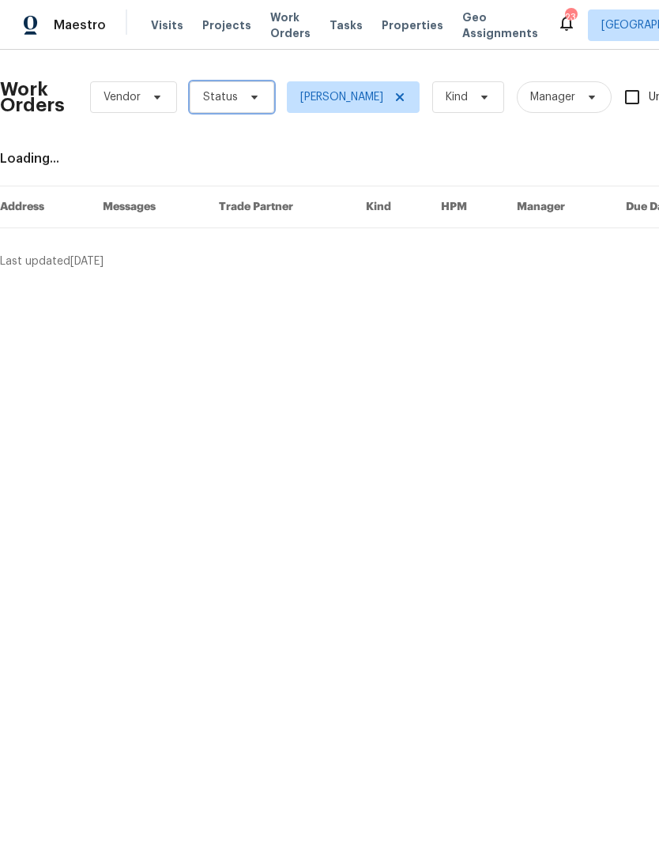
click at [251, 97] on icon at bounding box center [254, 98] width 6 height 4
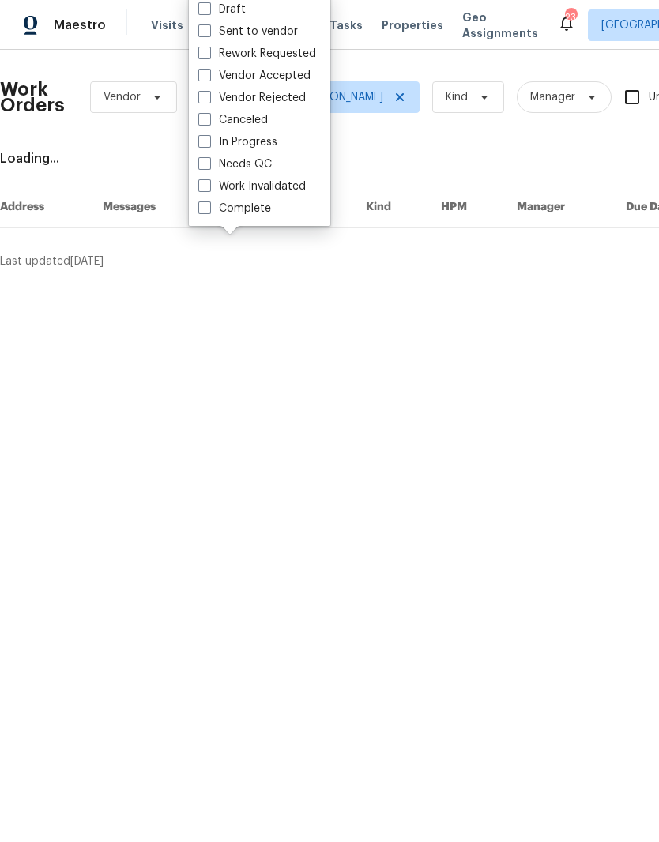
click at [273, 158] on div "Needs QC" at bounding box center [260, 164] width 132 height 22
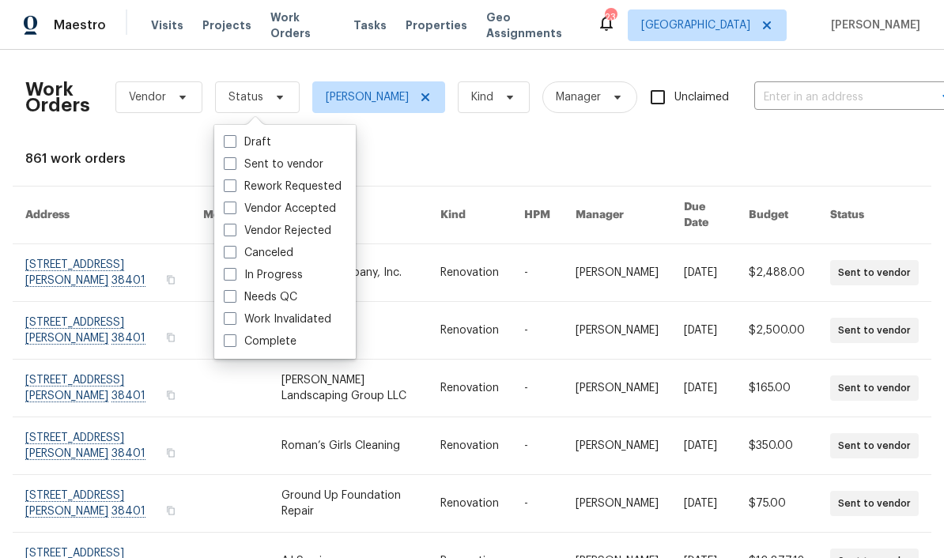
click at [235, 296] on span at bounding box center [230, 296] width 13 height 13
click at [234, 296] on input "Needs QC" at bounding box center [229, 294] width 10 height 10
checkbox input "true"
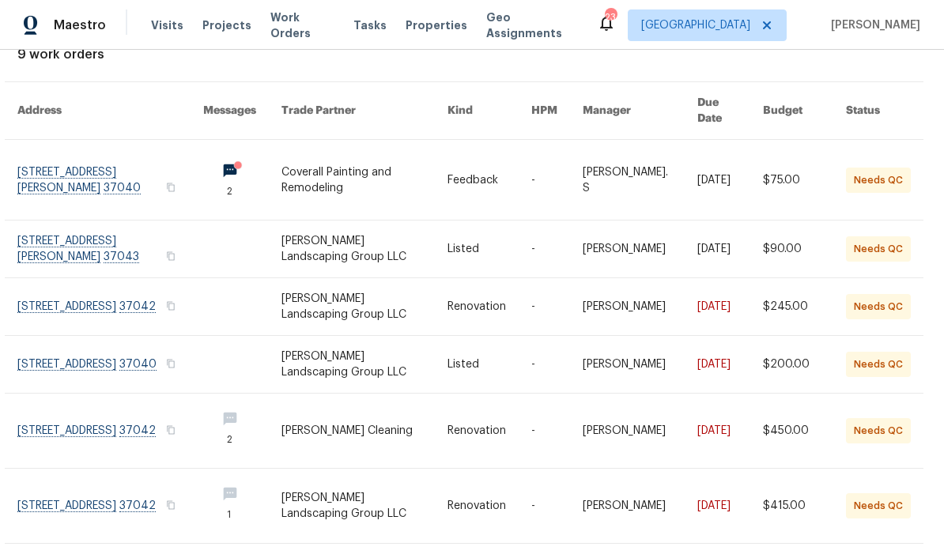
scroll to position [125, 9]
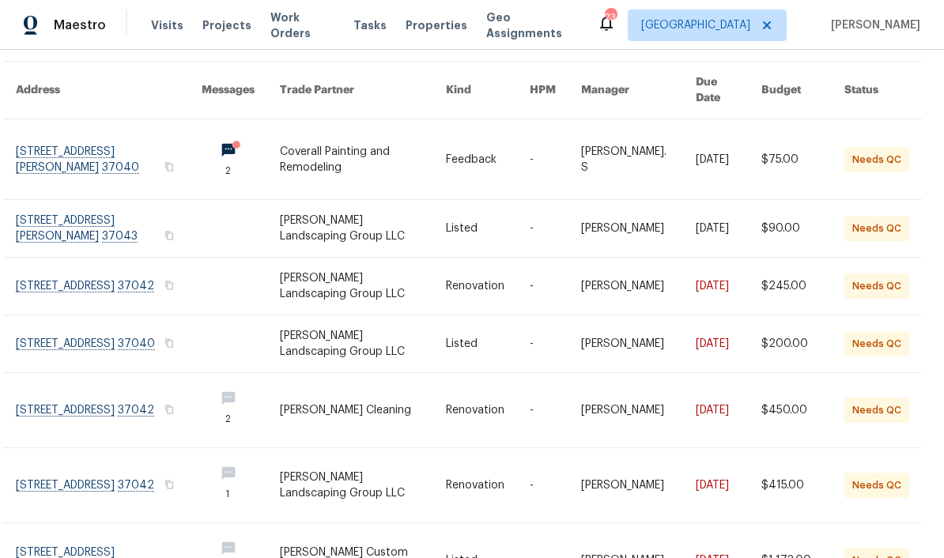
click at [113, 206] on link at bounding box center [109, 228] width 186 height 57
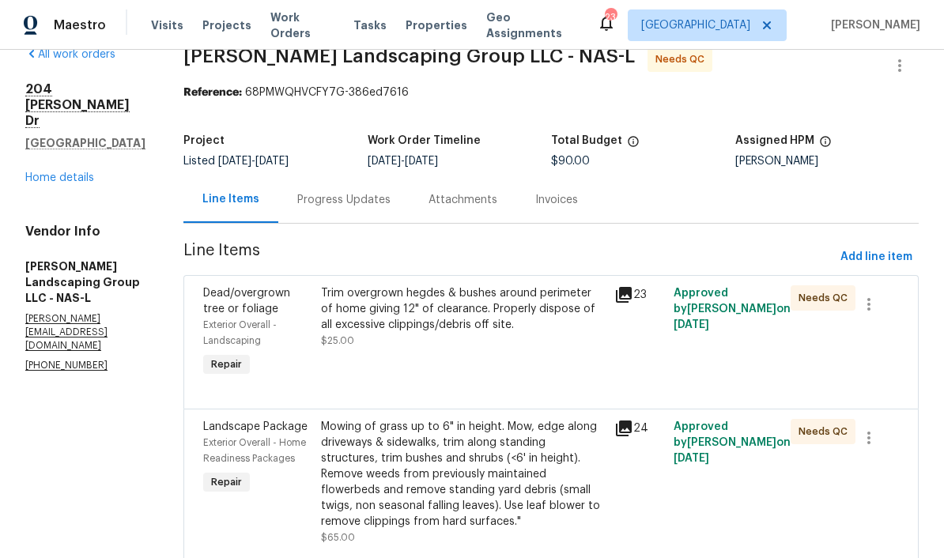
scroll to position [27, 0]
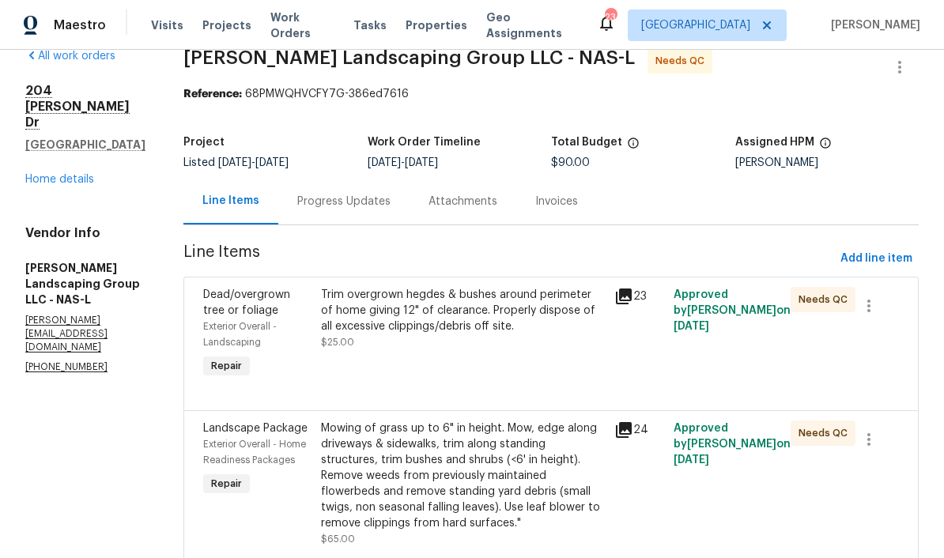
click at [550, 305] on div "Trim overgrown hegdes & bushes around perimeter of home giving 12" of clearance…" at bounding box center [463, 310] width 284 height 47
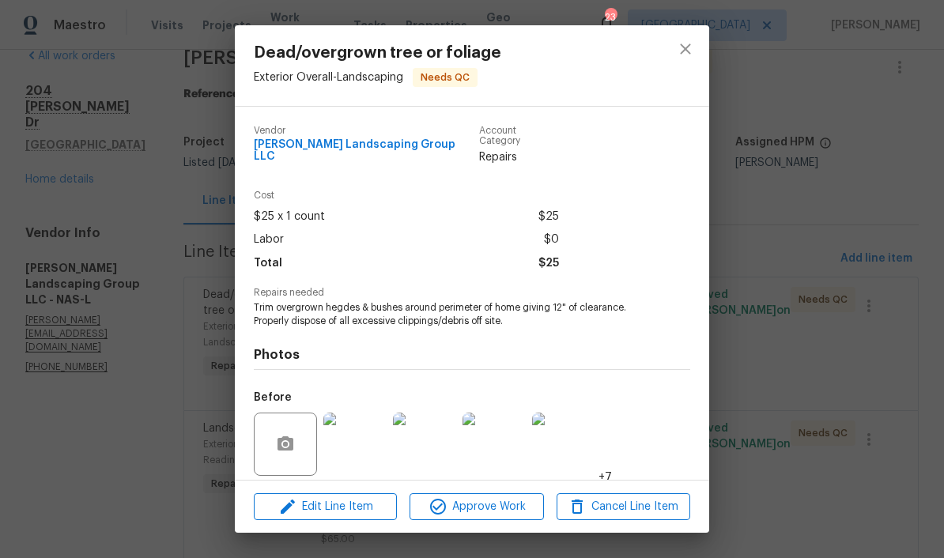
click at [433, 440] on img at bounding box center [424, 444] width 63 height 63
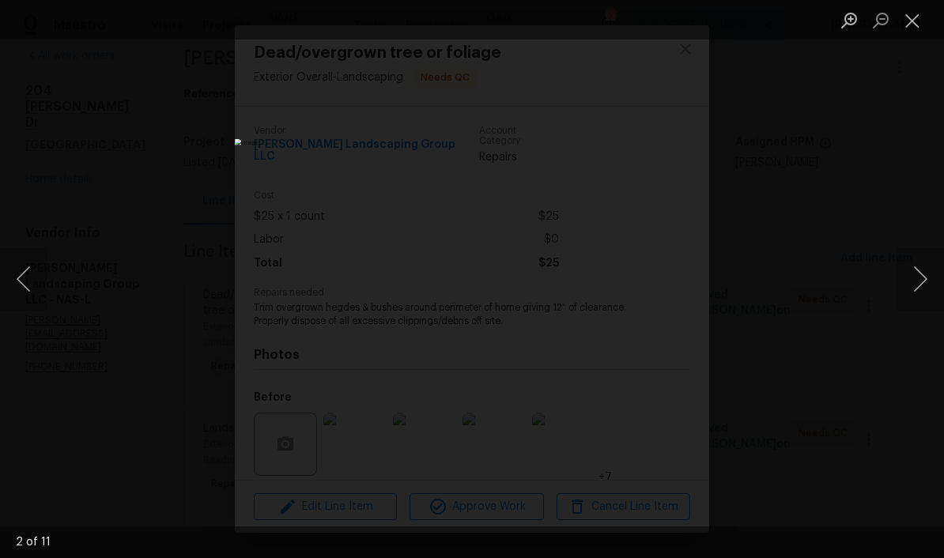
click at [658, 293] on button "Next image" at bounding box center [919, 278] width 47 height 63
click at [658, 274] on button "Next image" at bounding box center [919, 278] width 47 height 63
click at [658, 273] on button "Next image" at bounding box center [919, 278] width 47 height 63
click at [658, 28] on button "Close lightbox" at bounding box center [912, 20] width 32 height 28
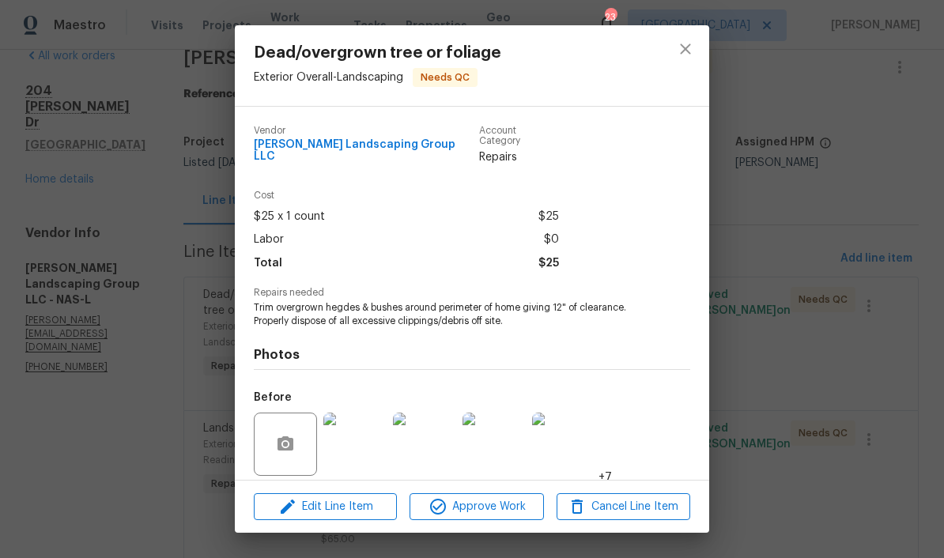
click at [364, 438] on img at bounding box center [354, 444] width 63 height 63
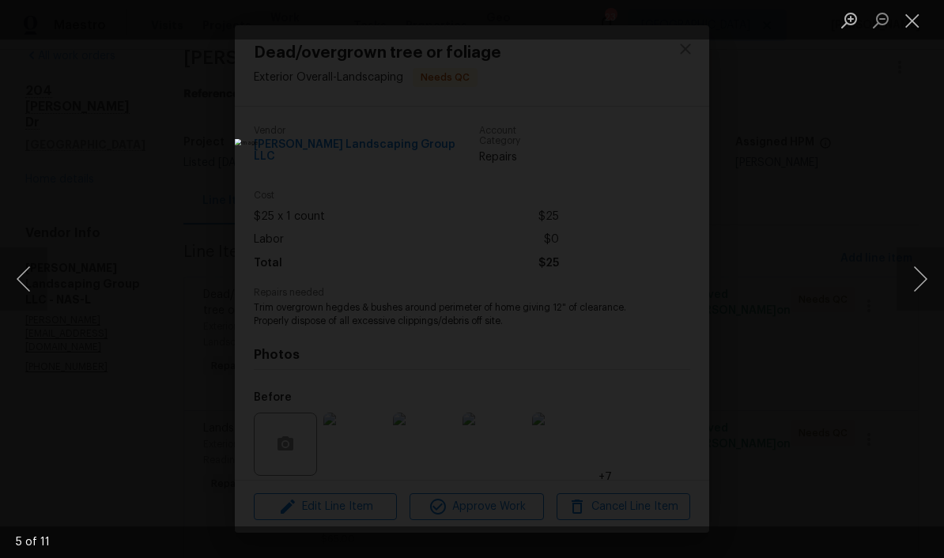
click at [658, 276] on button "Next image" at bounding box center [919, 278] width 47 height 63
click at [658, 32] on button "Close lightbox" at bounding box center [912, 20] width 32 height 28
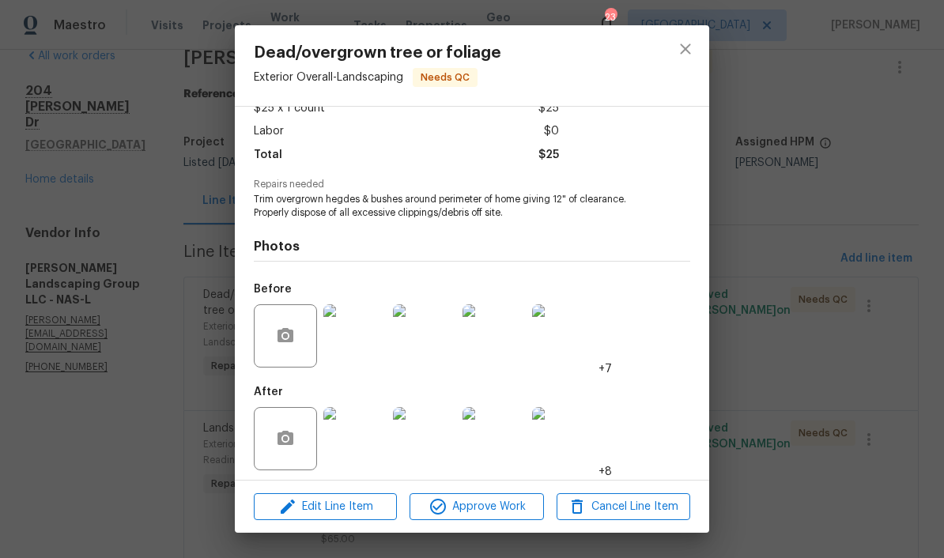
scroll to position [107, 0]
click at [368, 443] on img at bounding box center [354, 439] width 63 height 63
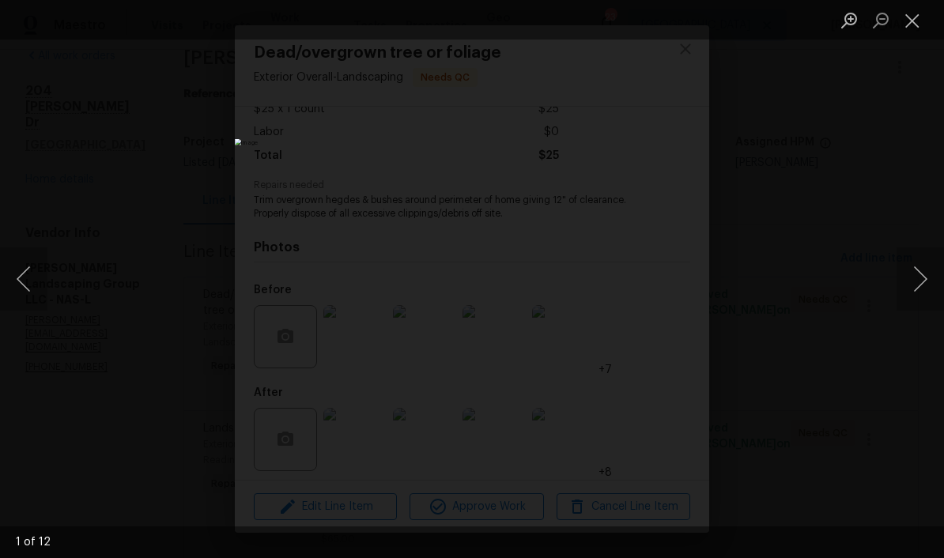
click at [658, 285] on button "Next image" at bounding box center [919, 278] width 47 height 63
click at [658, 280] on button "Next image" at bounding box center [919, 278] width 47 height 63
click at [658, 278] on button "Next image" at bounding box center [919, 278] width 47 height 63
click at [658, 280] on button "Next image" at bounding box center [919, 278] width 47 height 63
click at [658, 21] on button "Close lightbox" at bounding box center [912, 20] width 32 height 28
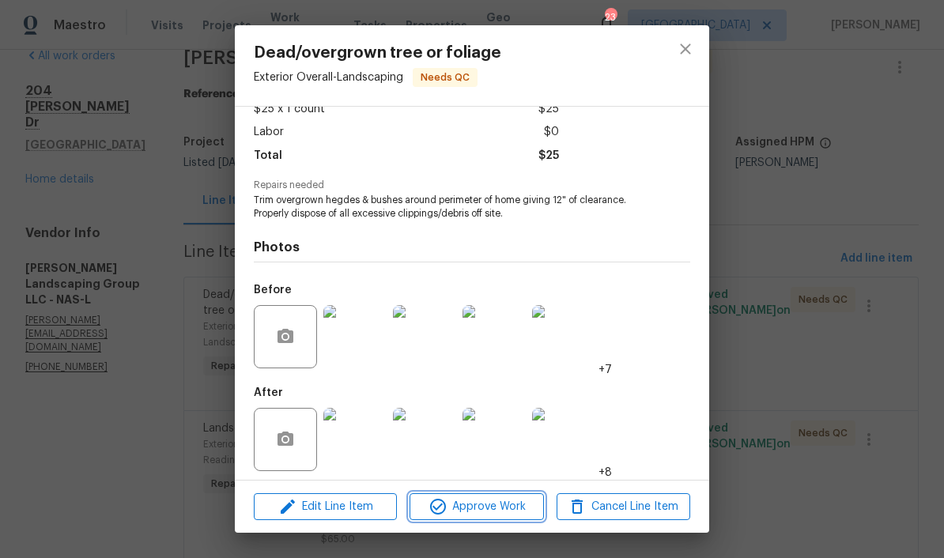
click at [515, 507] on span "Approve Work" at bounding box center [476, 507] width 124 height 20
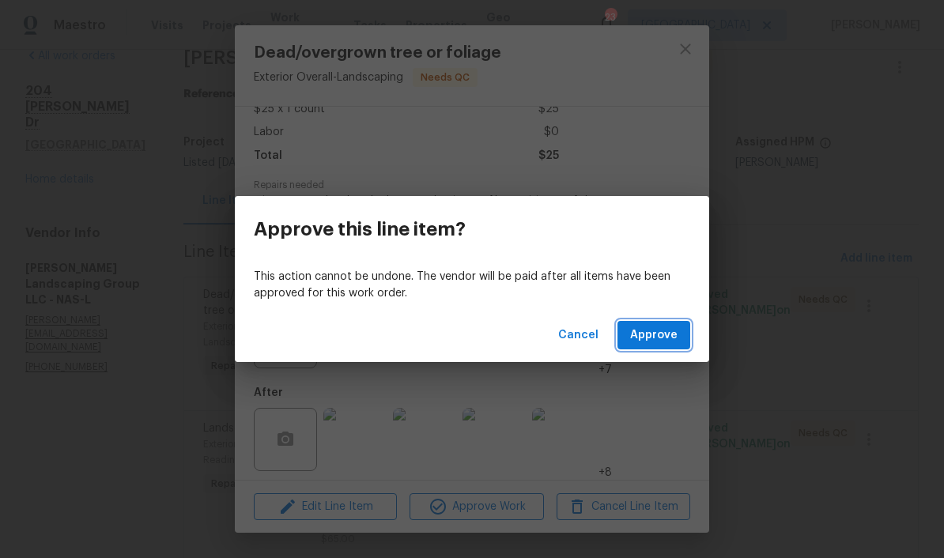
click at [658, 334] on span "Approve" at bounding box center [653, 336] width 47 height 20
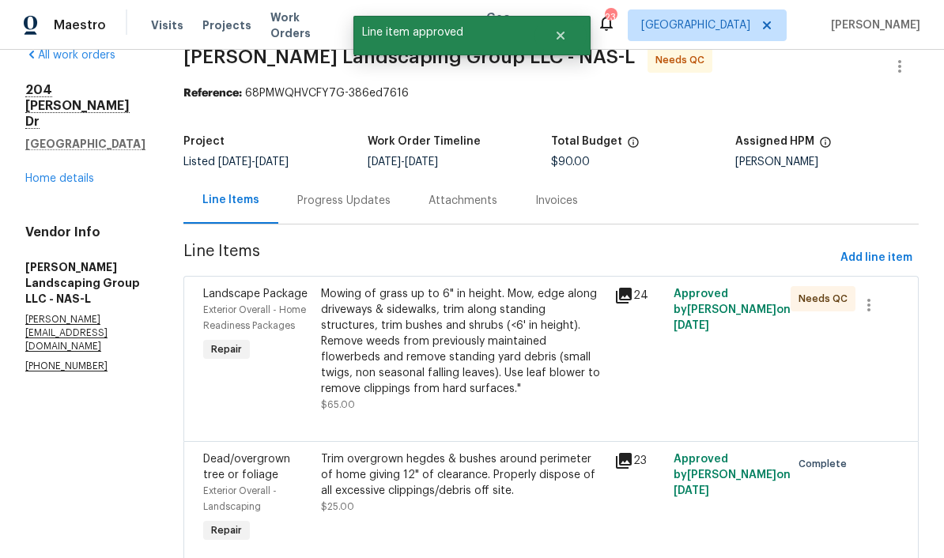
scroll to position [27, 0]
click at [529, 310] on div "Mowing of grass up to 6" in height. Mow, edge along driveways & sidewalks, trim…" at bounding box center [463, 342] width 284 height 111
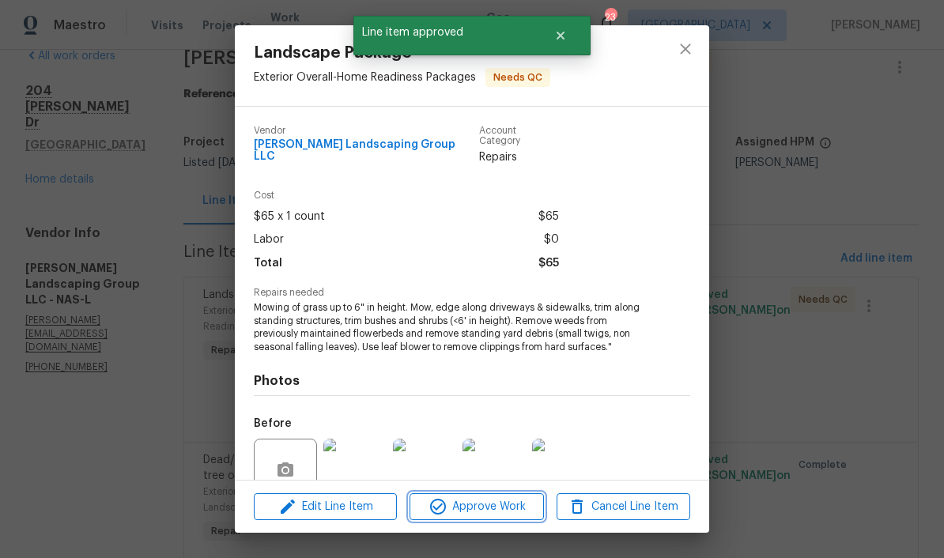
click at [513, 503] on span "Approve Work" at bounding box center [476, 507] width 124 height 20
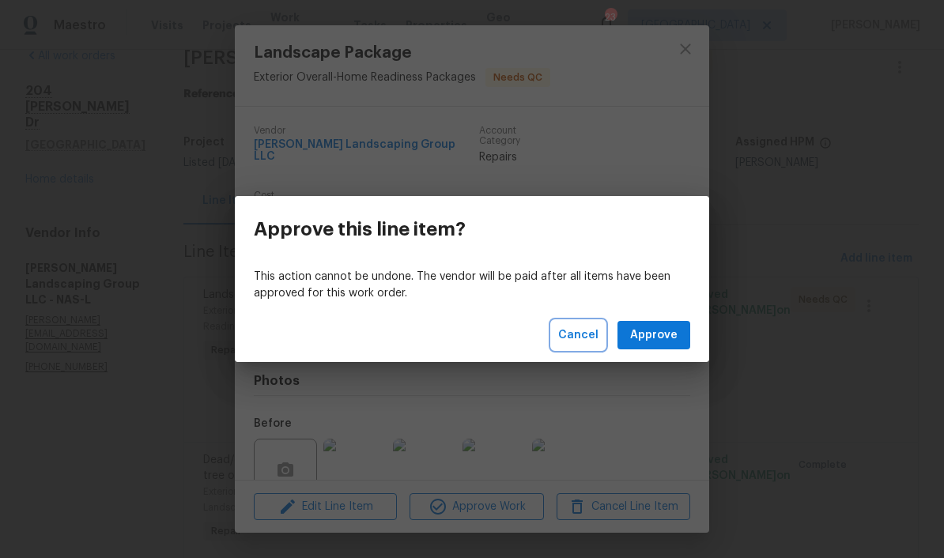
click at [586, 340] on span "Cancel" at bounding box center [578, 336] width 40 height 20
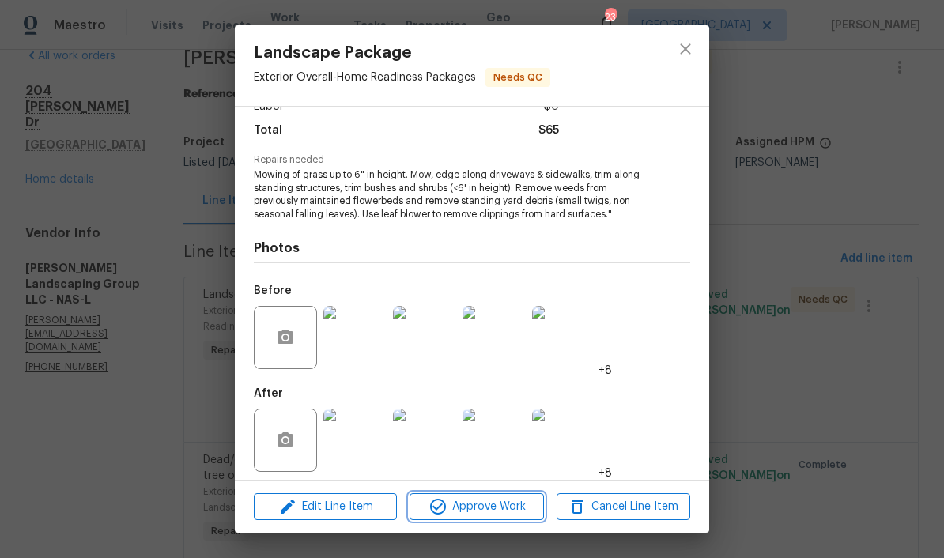
scroll to position [132, 0]
click at [513, 508] on span "Approve Work" at bounding box center [476, 507] width 124 height 20
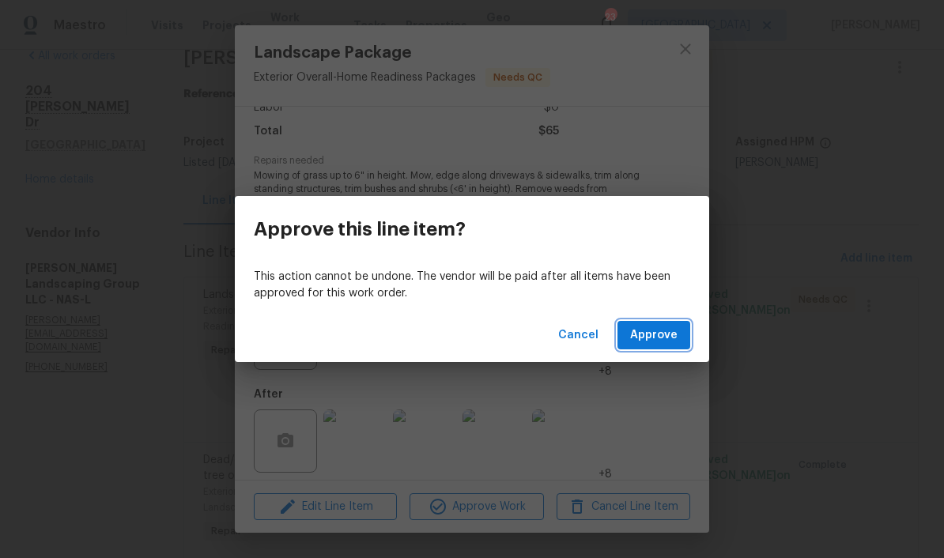
click at [658, 332] on span "Approve" at bounding box center [653, 336] width 47 height 20
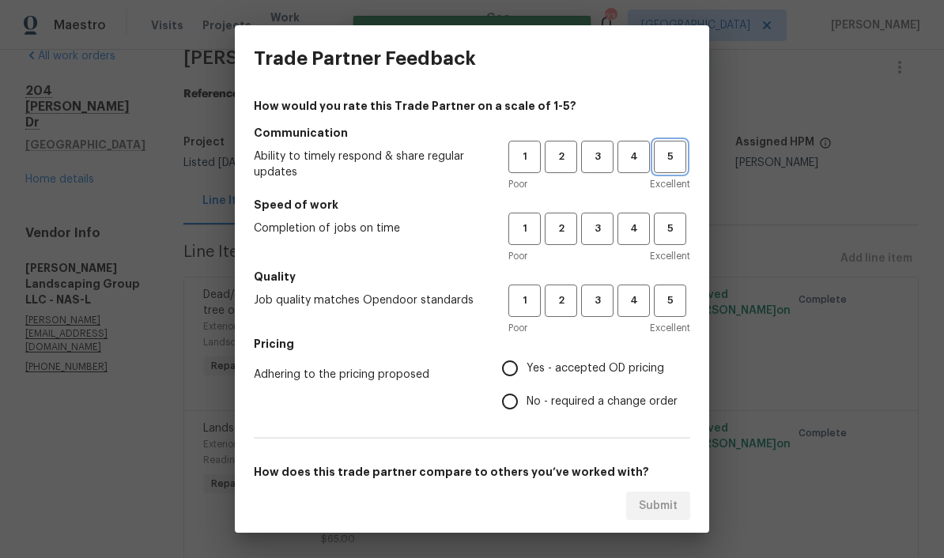
click at [658, 168] on button "5" at bounding box center [670, 157] width 32 height 32
click at [658, 233] on span "5" at bounding box center [669, 229] width 29 height 18
click at [658, 296] on span "5" at bounding box center [669, 301] width 29 height 18
click at [516, 372] on input "Yes - accepted OD pricing" at bounding box center [509, 368] width 33 height 33
radio input "true"
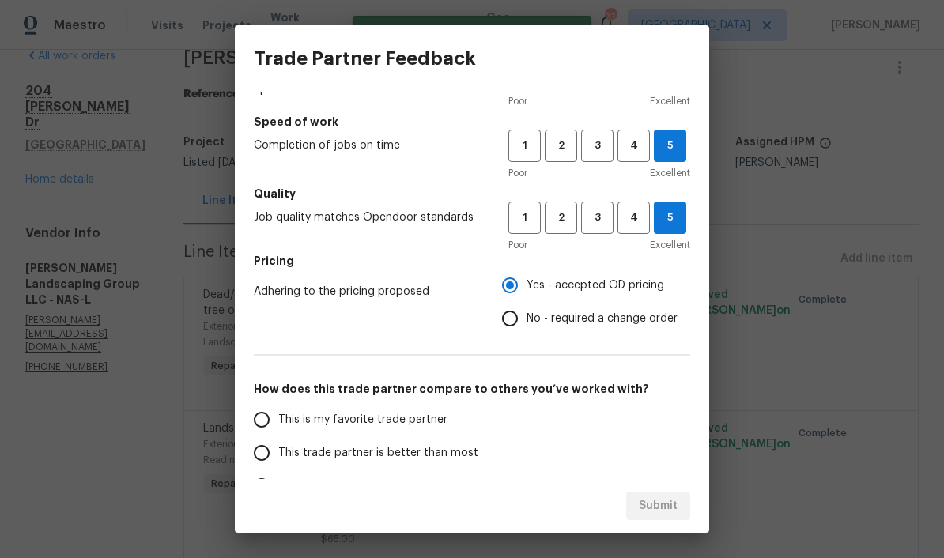
scroll to position [139, 0]
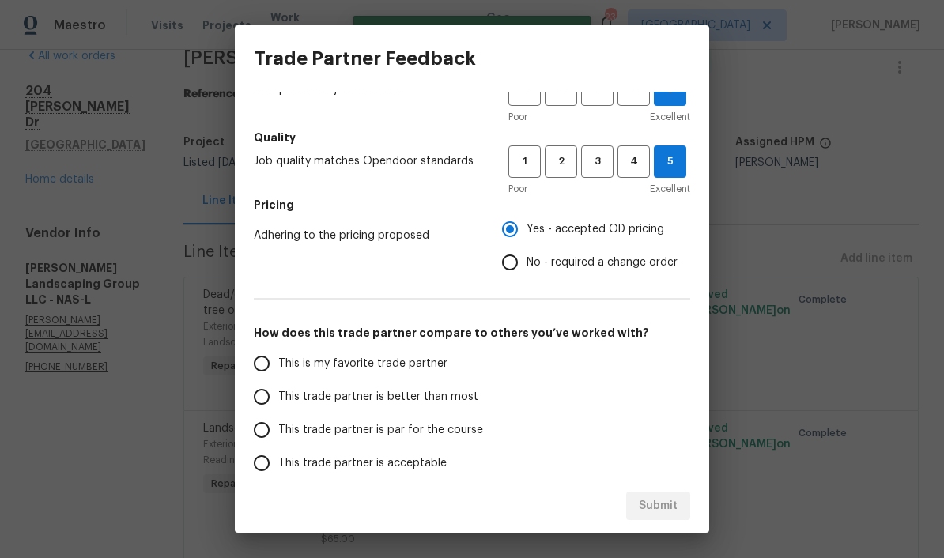
click at [274, 373] on input "This is my favorite trade partner" at bounding box center [261, 363] width 33 height 33
click at [658, 513] on span "Submit" at bounding box center [658, 506] width 39 height 20
radio input "true"
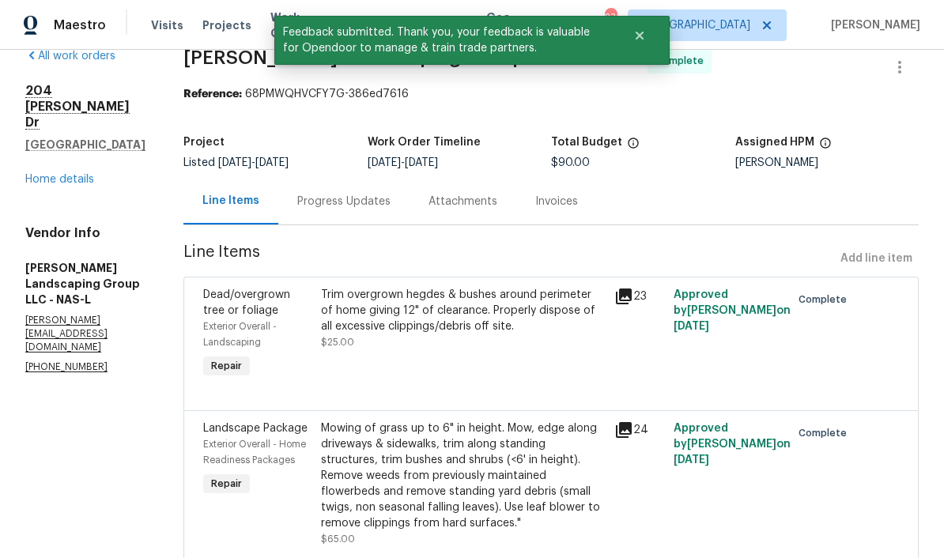
click at [75, 174] on link "Home details" at bounding box center [59, 179] width 69 height 11
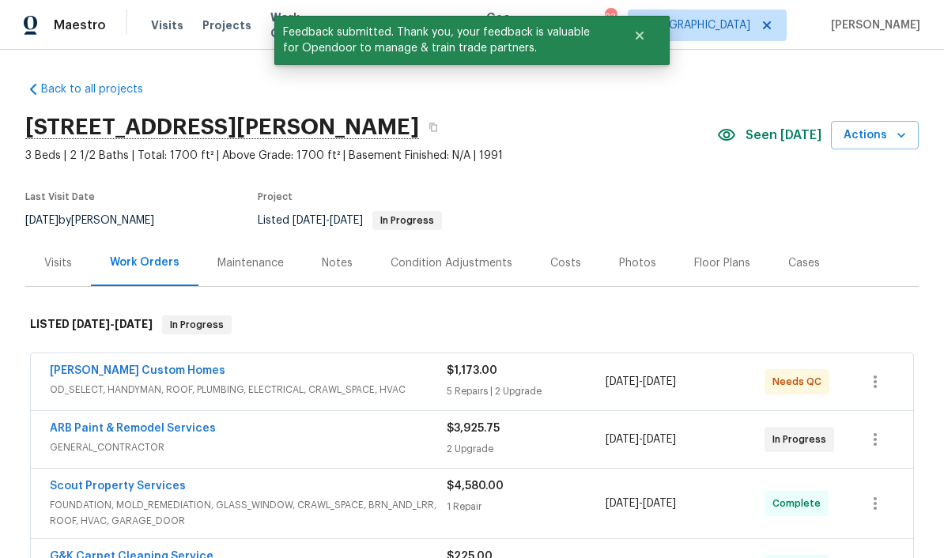
click at [144, 374] on link "[PERSON_NAME] Custom Homes" at bounding box center [137, 370] width 175 height 11
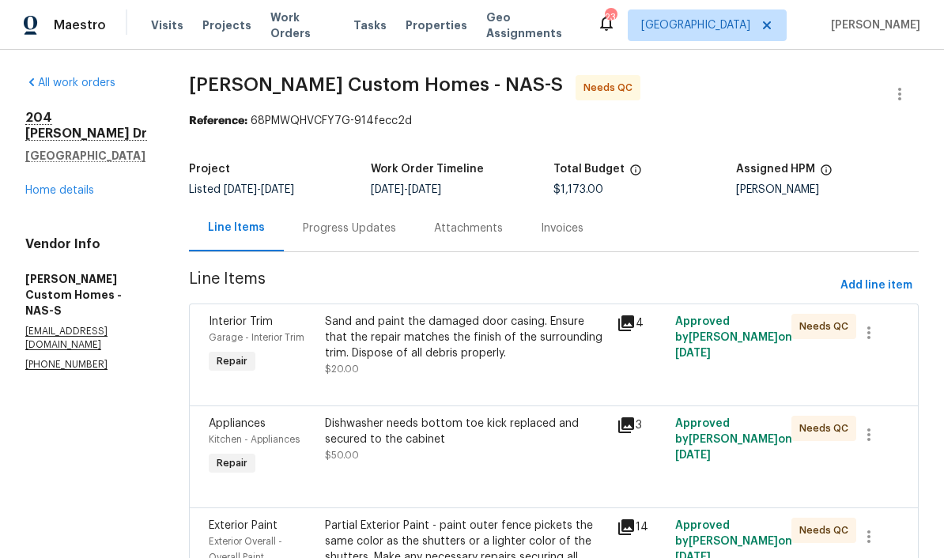
click at [81, 185] on link "Home details" at bounding box center [59, 190] width 69 height 11
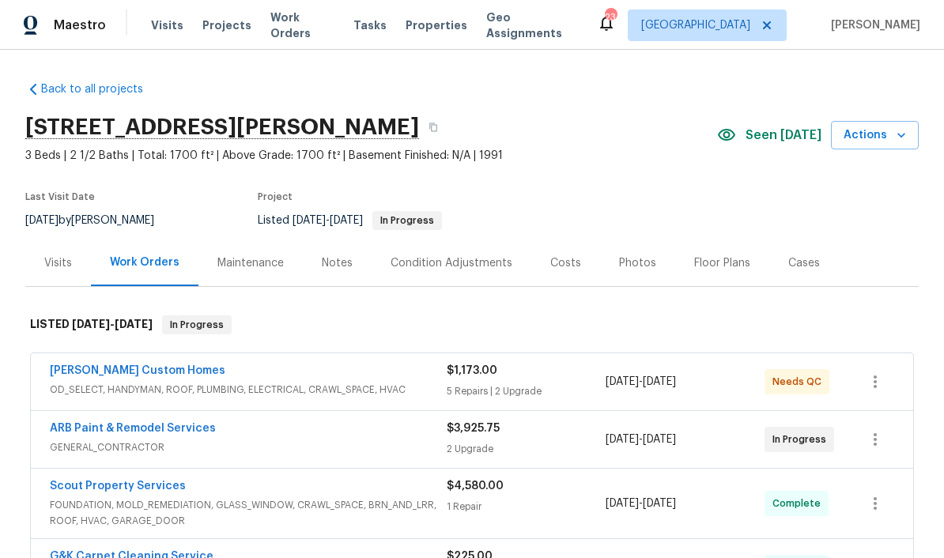
click at [77, 428] on link "ARB Paint & Remodel Services" at bounding box center [133, 428] width 166 height 11
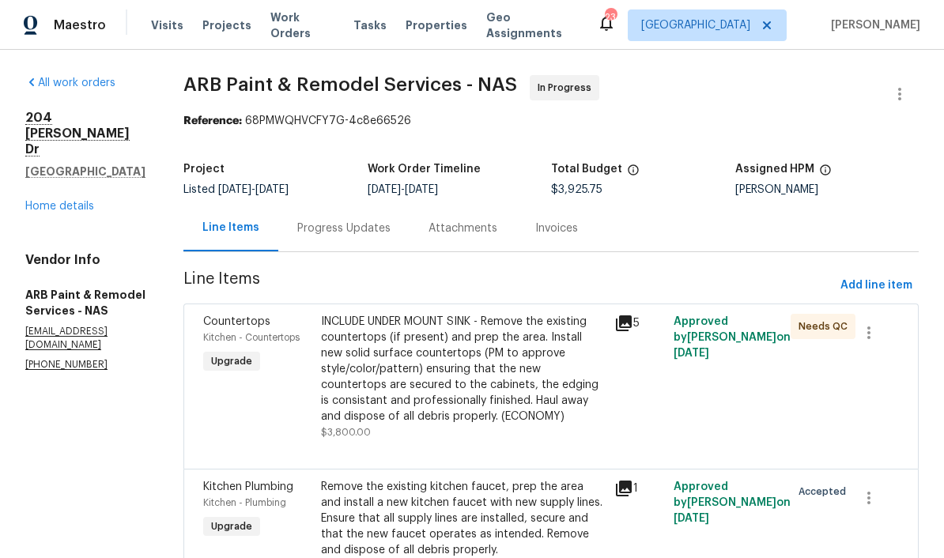
click at [358, 232] on div "Progress Updates" at bounding box center [343, 228] width 93 height 16
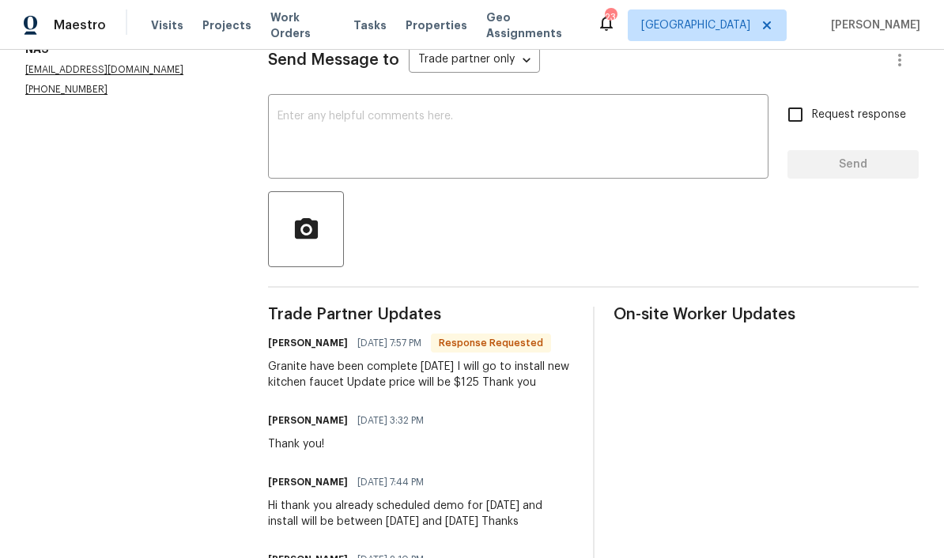
scroll to position [228, 0]
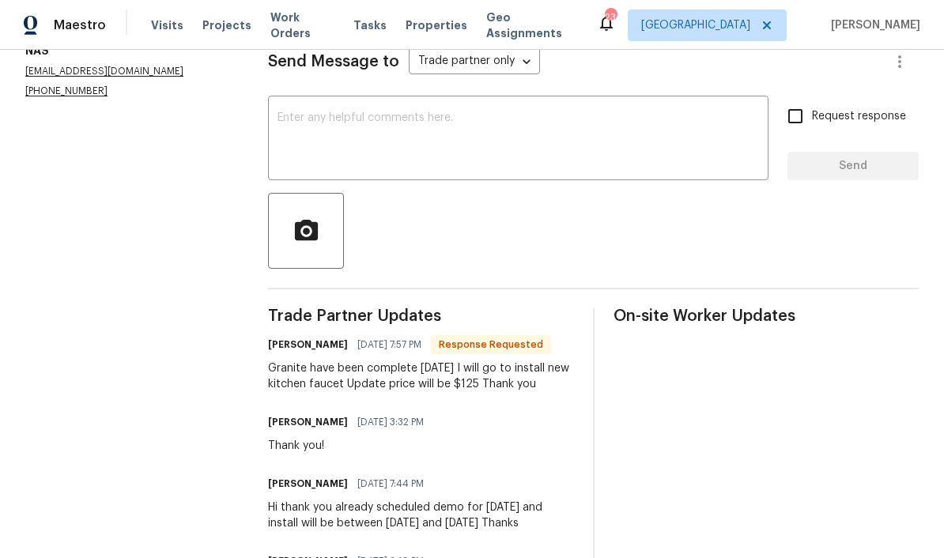
click at [413, 131] on textarea at bounding box center [517, 139] width 481 height 55
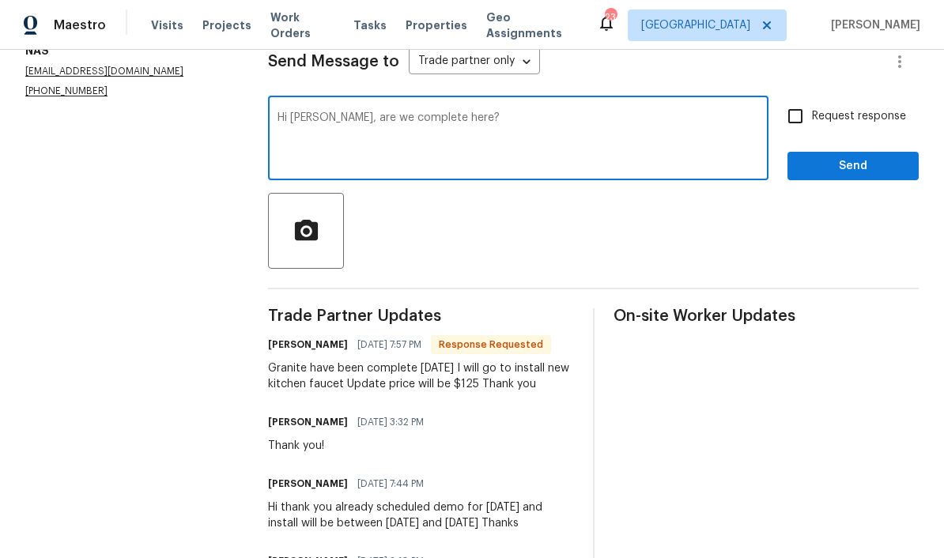
type textarea "Hi Anni, are we complete here?"
click at [658, 164] on span "Send" at bounding box center [853, 166] width 106 height 20
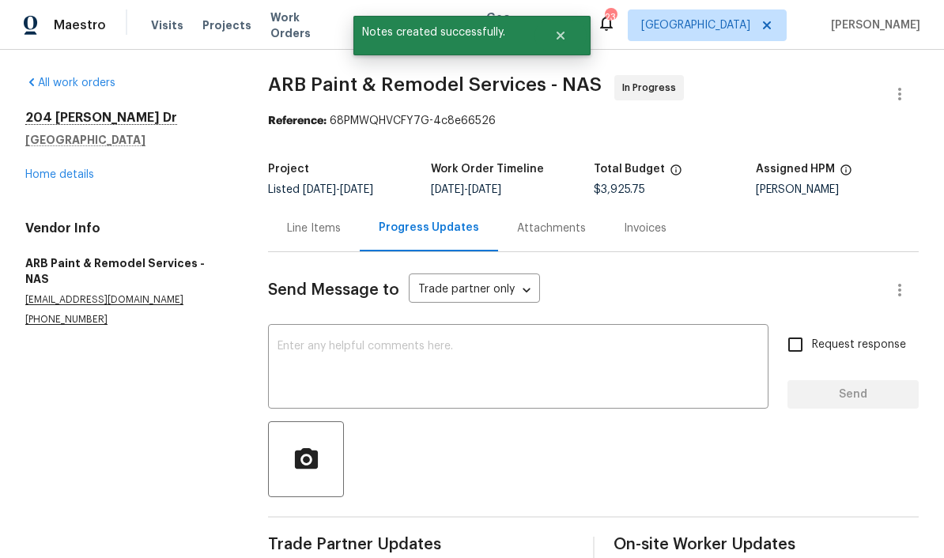
click at [82, 175] on link "Home details" at bounding box center [59, 174] width 69 height 11
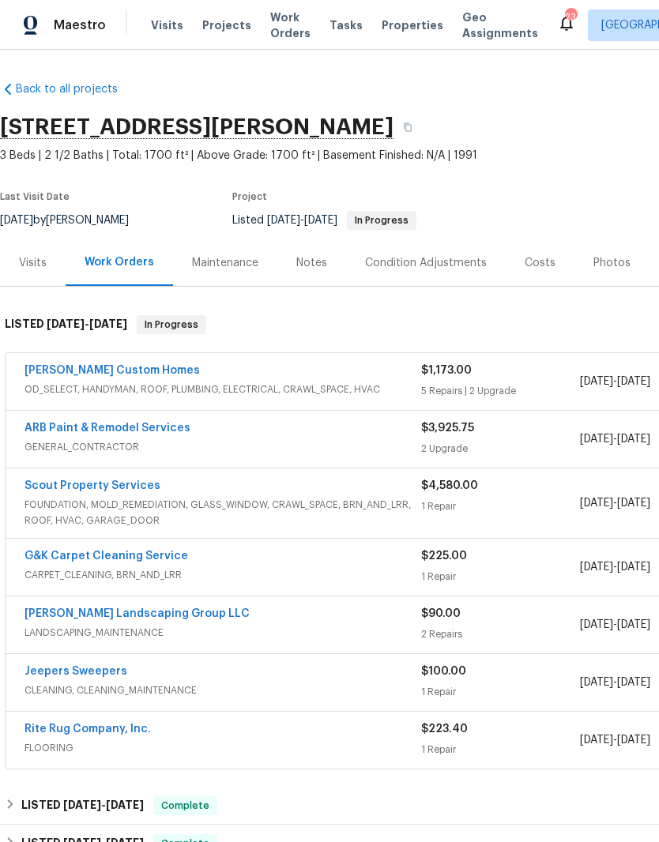
click at [316, 266] on div "Notes" at bounding box center [311, 263] width 31 height 16
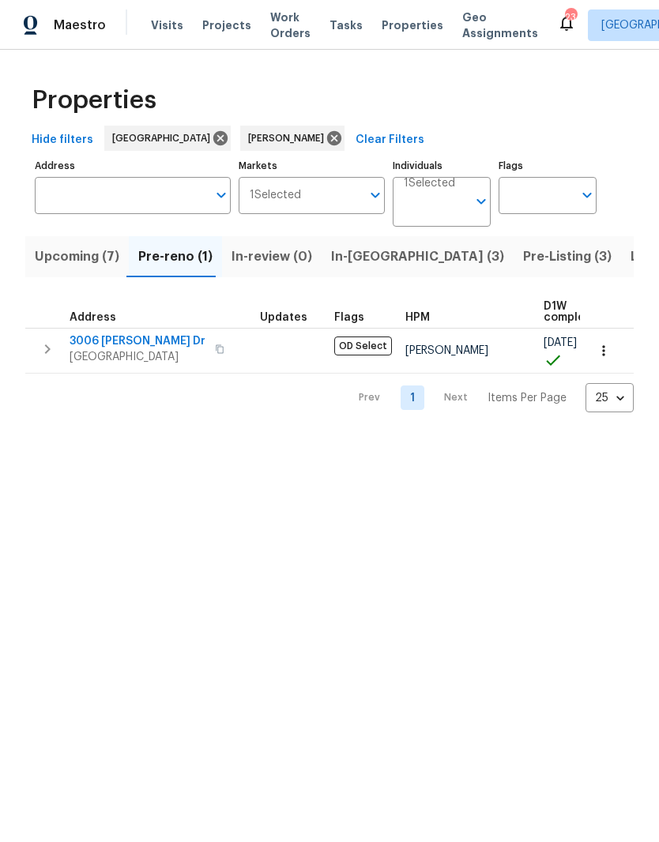
click at [345, 263] on span "In-[GEOGRAPHIC_DATA] (3)" at bounding box center [417, 257] width 173 height 22
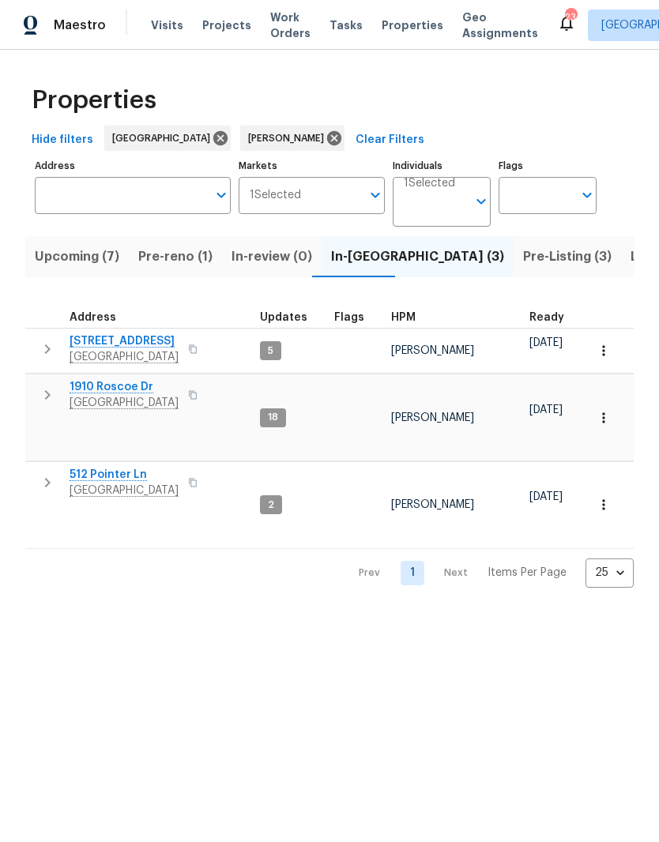
click at [117, 467] on span "512 Pointer Ln" at bounding box center [124, 475] width 109 height 16
click at [523, 260] on span "Pre-Listing (3)" at bounding box center [567, 257] width 89 height 22
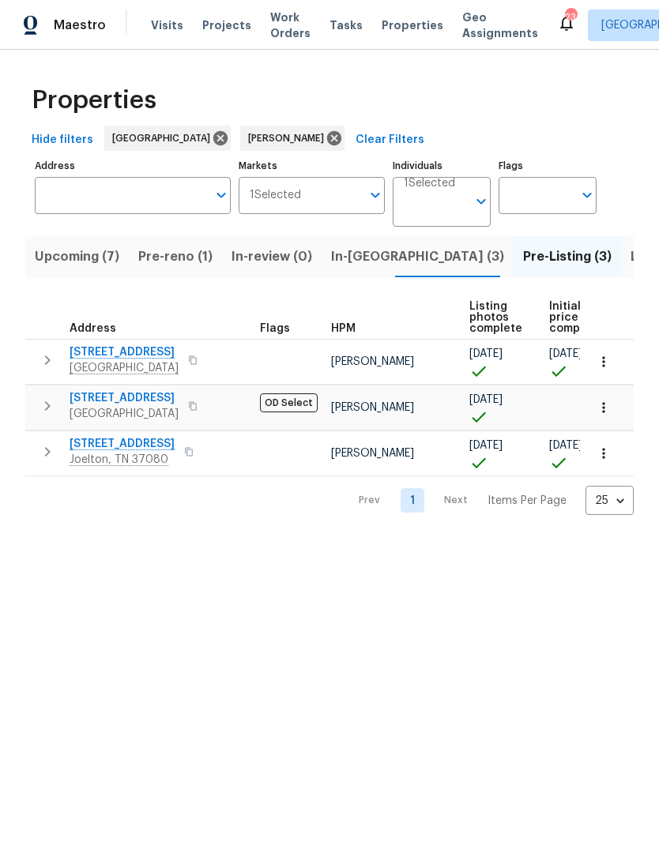
click at [135, 446] on span "[STREET_ADDRESS]" at bounding box center [122, 444] width 105 height 16
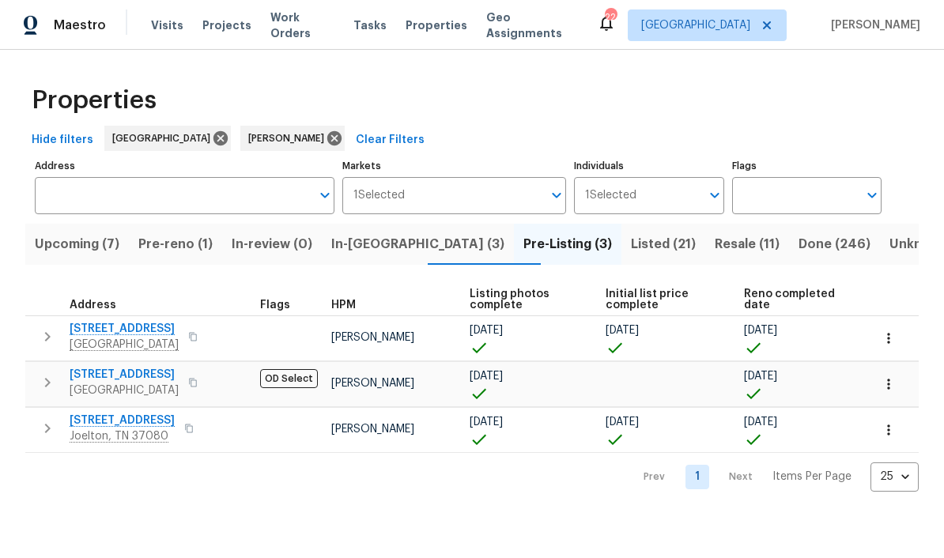
click at [658, 246] on span "Resale (11)" at bounding box center [746, 244] width 65 height 22
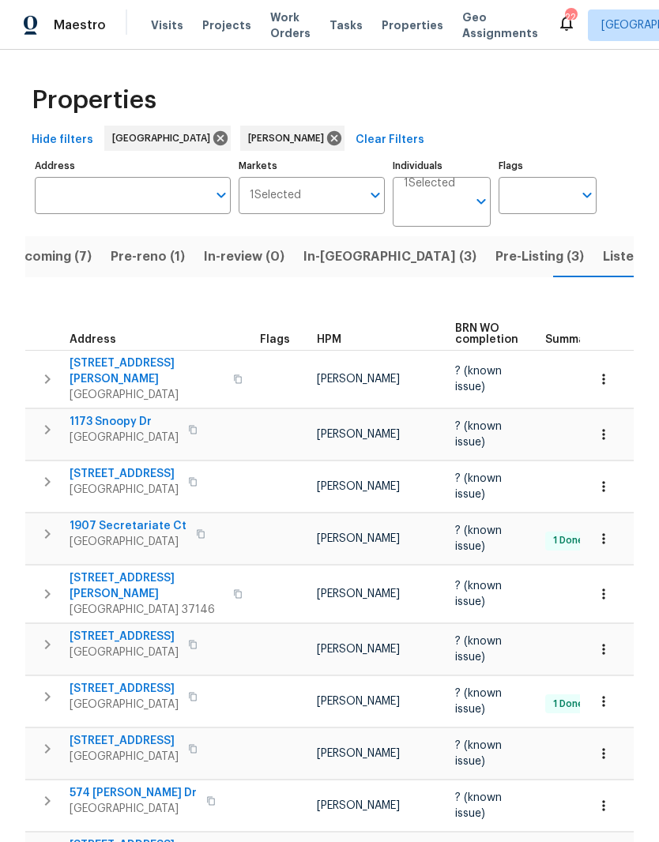
scroll to position [0, 28]
click at [126, 571] on span "[STREET_ADDRESS][PERSON_NAME]" at bounding box center [147, 587] width 154 height 32
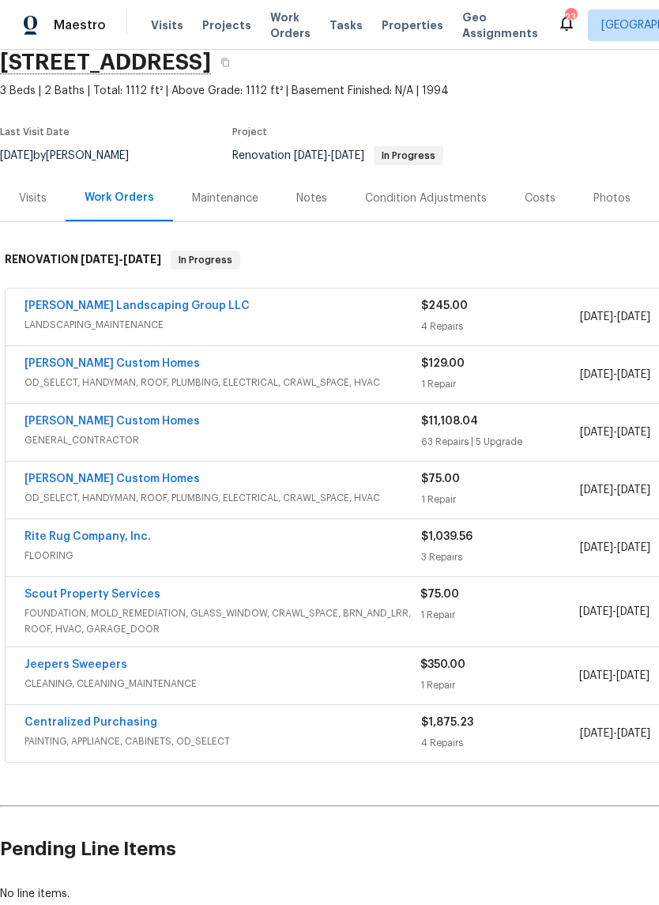
scroll to position [65, 0]
click at [130, 367] on link "[PERSON_NAME] Custom Homes" at bounding box center [111, 363] width 175 height 11
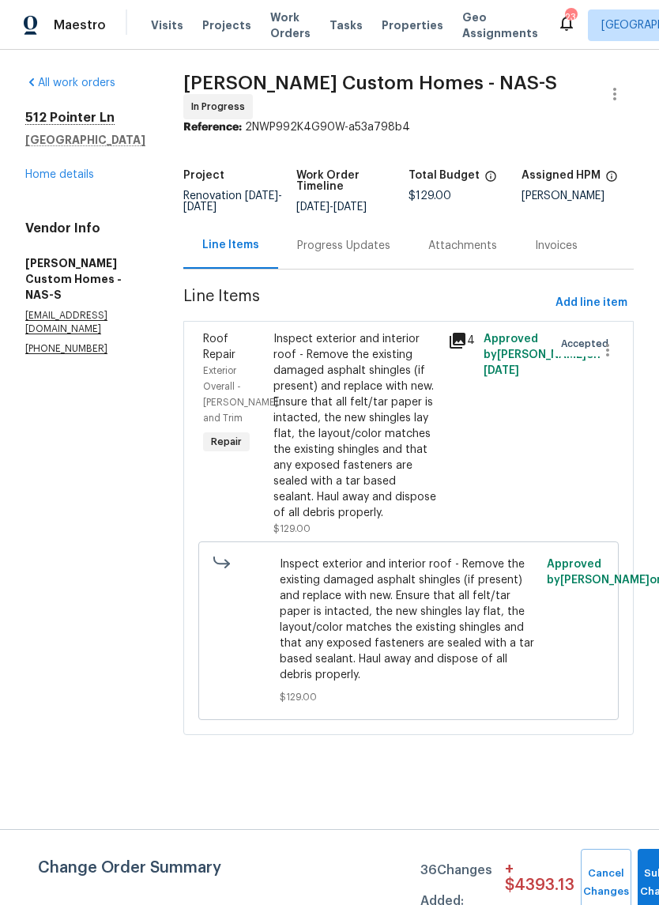
click at [75, 176] on link "Home details" at bounding box center [59, 174] width 69 height 11
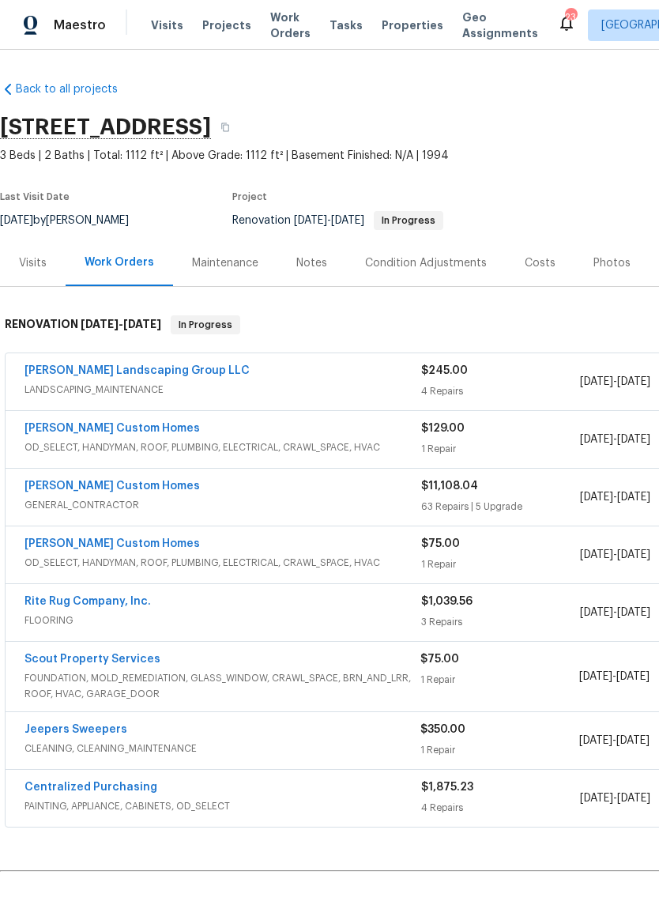
click at [111, 487] on link "[PERSON_NAME] Custom Homes" at bounding box center [111, 485] width 175 height 11
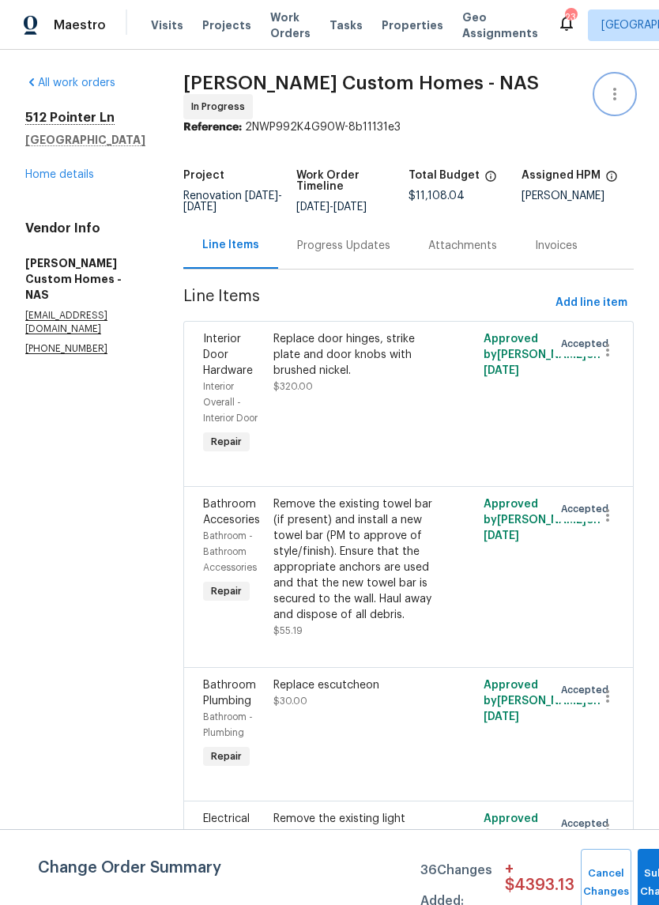
click at [615, 96] on icon "button" at bounding box center [614, 94] width 19 height 19
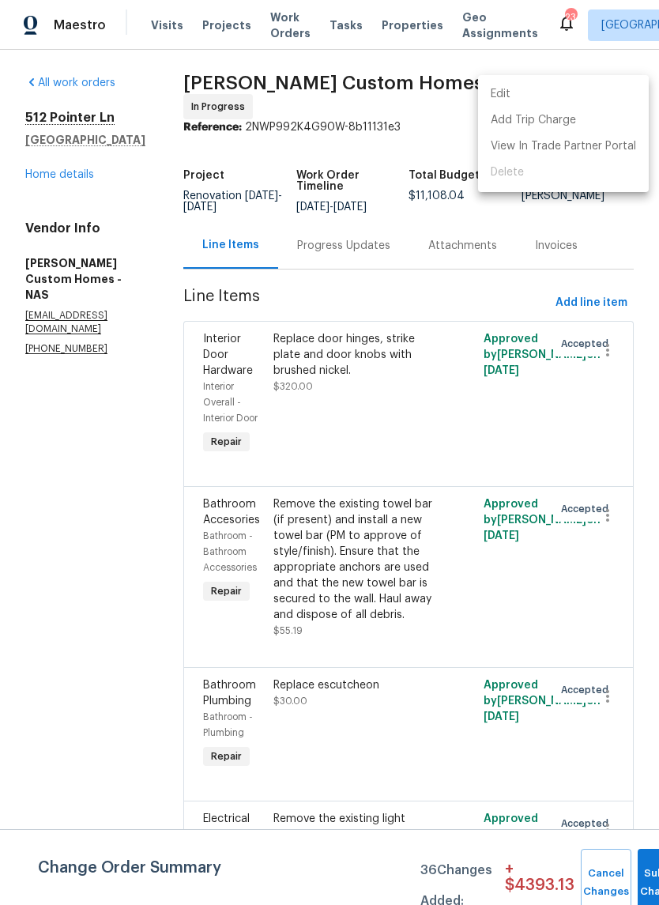
click at [509, 95] on li "Edit" at bounding box center [563, 94] width 171 height 26
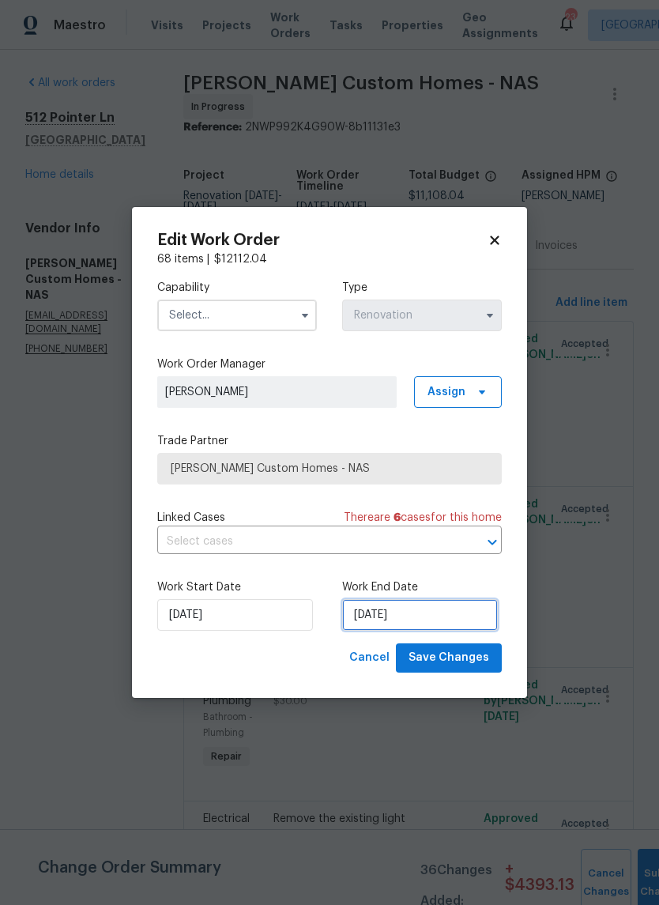
click at [422, 615] on input "[DATE]" at bounding box center [420, 615] width 156 height 32
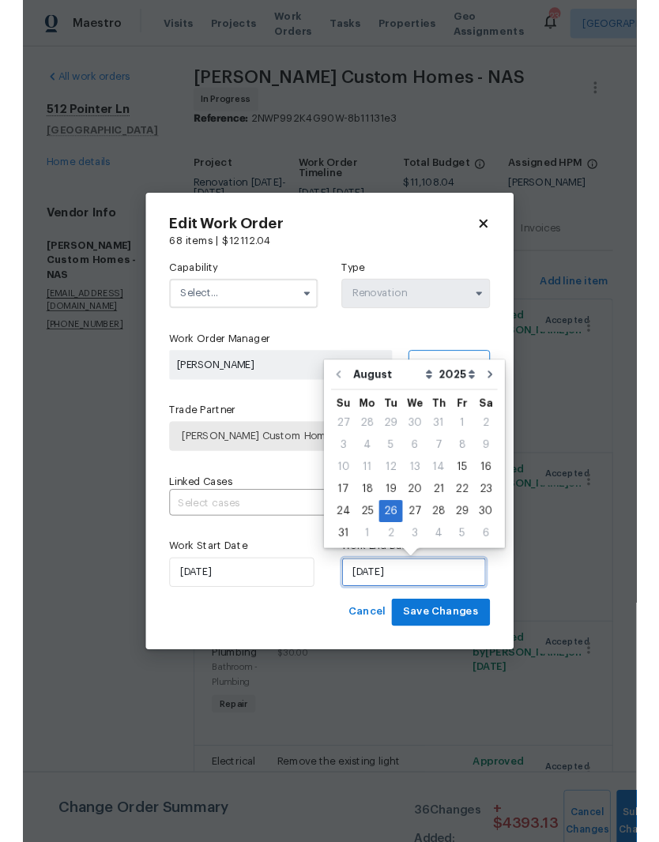
scroll to position [43, 0]
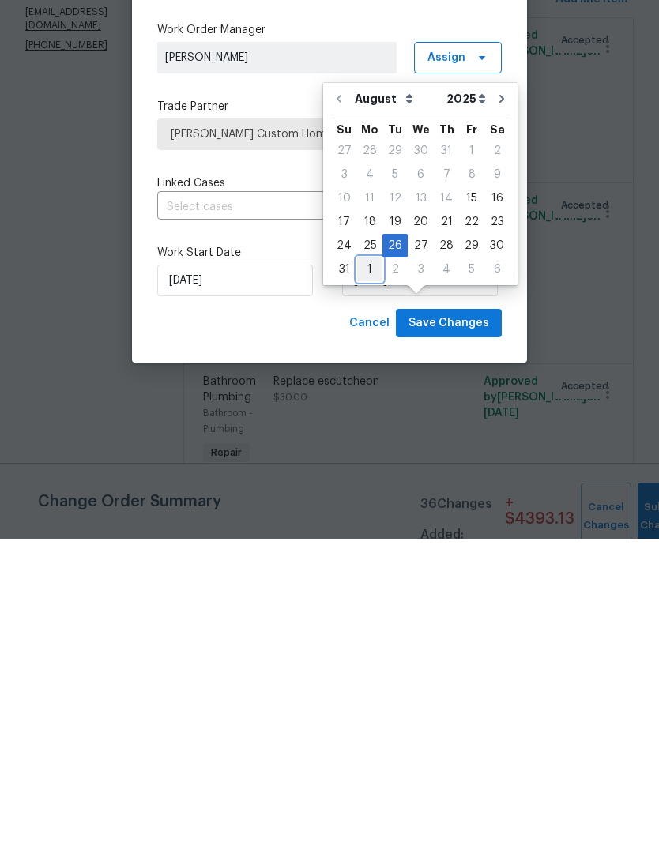
click at [371, 562] on div "1" at bounding box center [369, 573] width 25 height 22
type input "[DATE]"
select select "8"
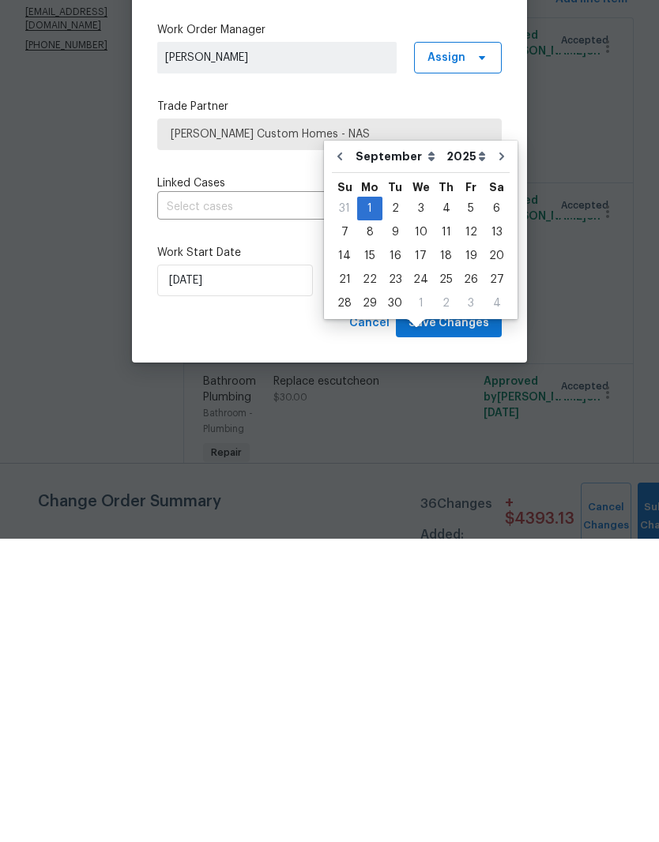
scroll to position [65, 0]
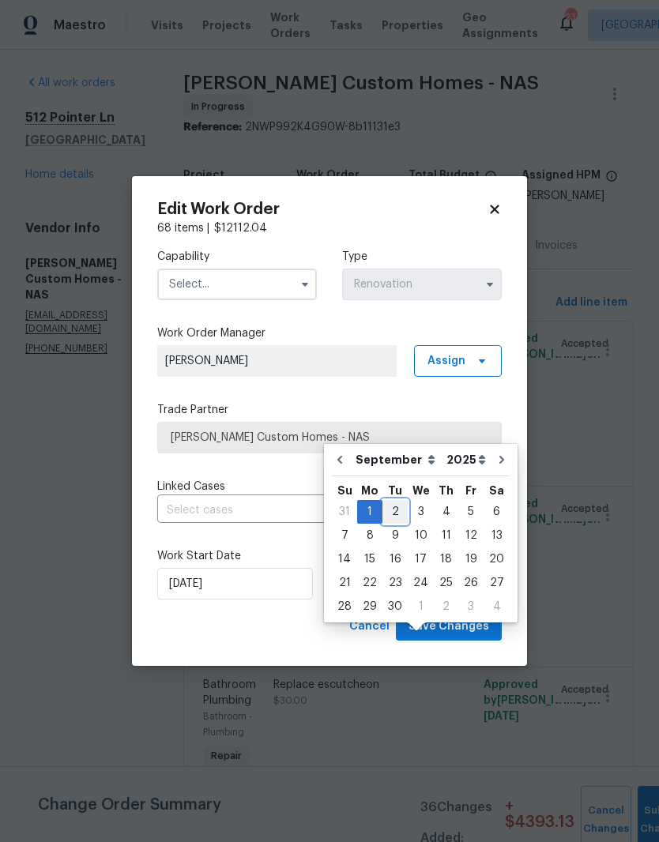
click at [395, 501] on div "2" at bounding box center [394, 512] width 25 height 22
type input "[DATE]"
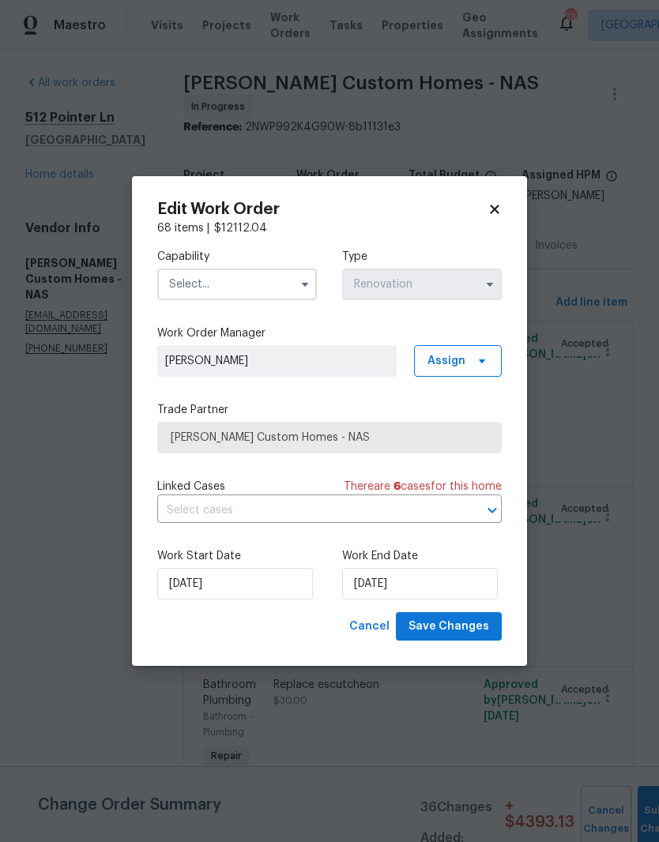
click at [271, 283] on input "text" at bounding box center [237, 285] width 160 height 32
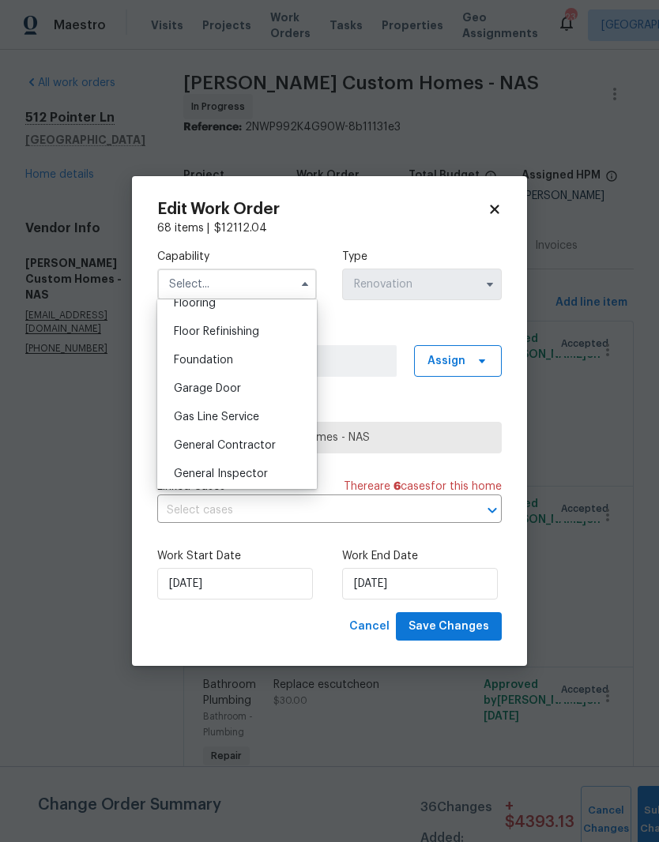
scroll to position [629, 0]
click at [254, 444] on span "General Contractor" at bounding box center [225, 444] width 102 height 11
type input "General Contractor"
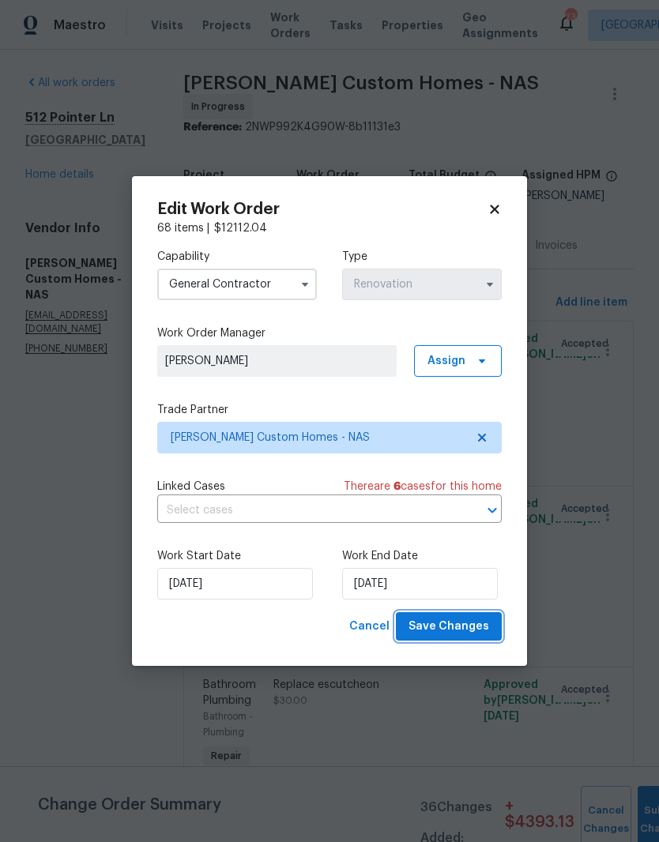
click at [462, 631] on span "Save Changes" at bounding box center [449, 627] width 81 height 20
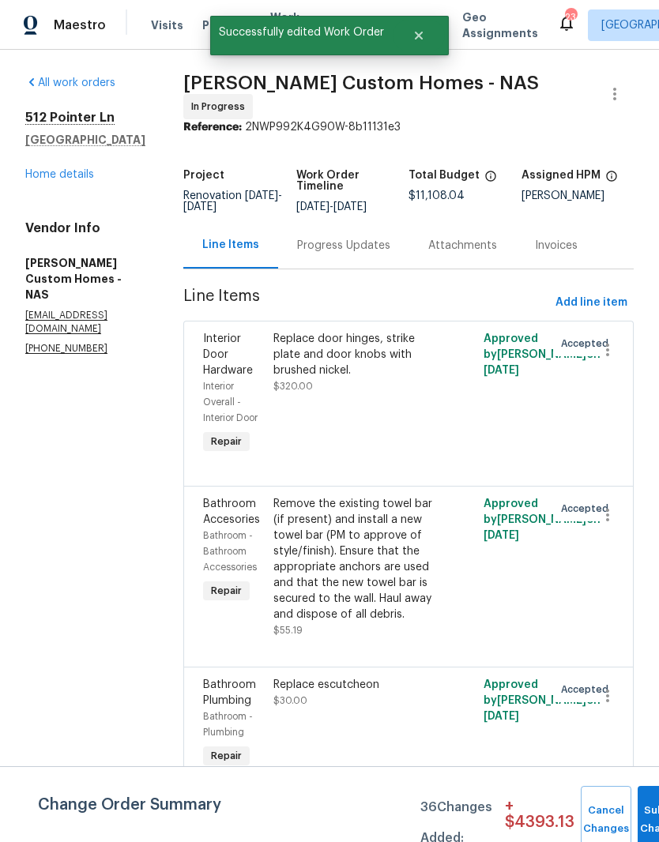
click at [67, 169] on link "Home details" at bounding box center [59, 174] width 69 height 11
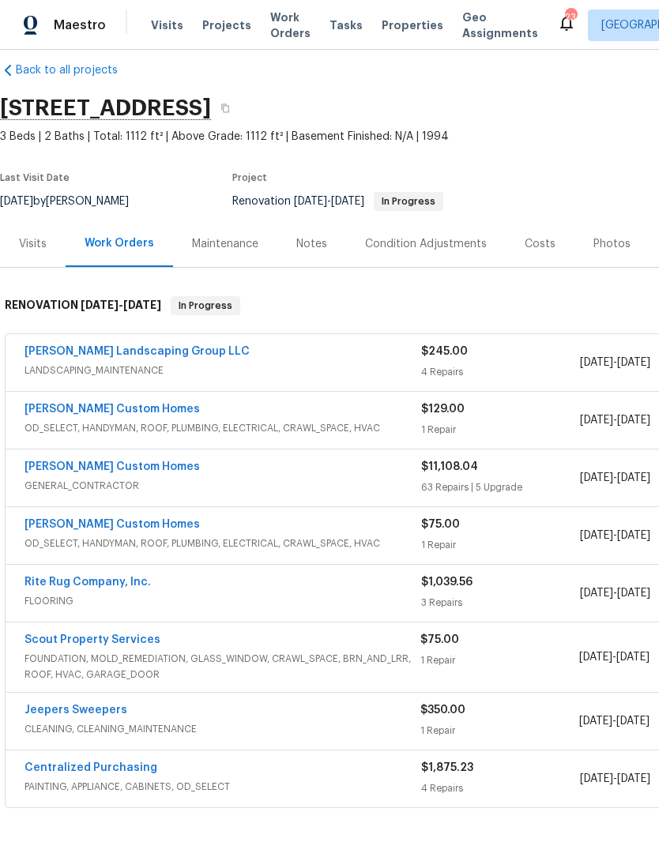
scroll to position [19, 0]
click at [115, 404] on link "[PERSON_NAME] Custom Homes" at bounding box center [111, 409] width 175 height 11
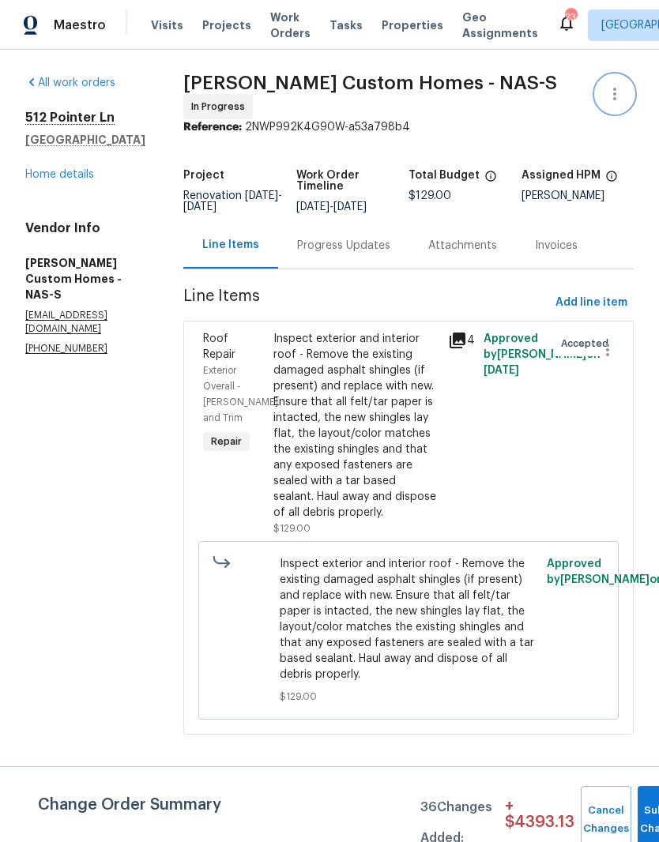
click at [615, 98] on icon "button" at bounding box center [614, 94] width 3 height 13
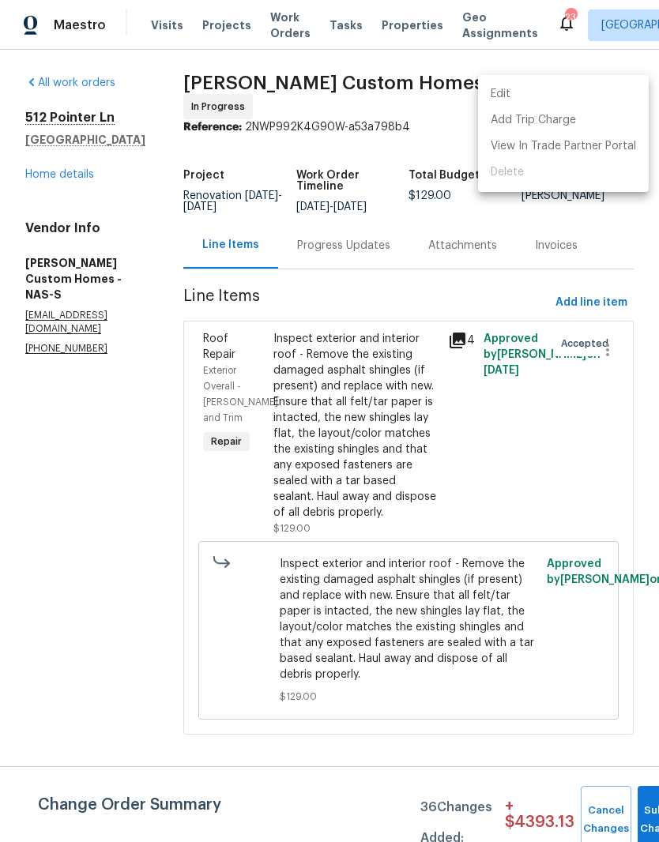
click at [517, 93] on li "Edit" at bounding box center [563, 94] width 171 height 26
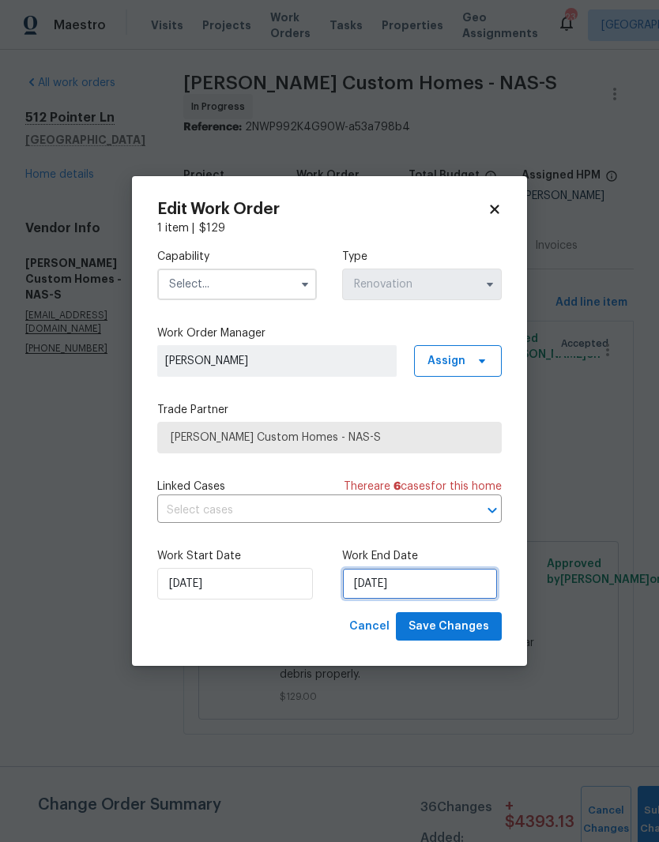
click at [424, 582] on input "[DATE]" at bounding box center [420, 584] width 156 height 32
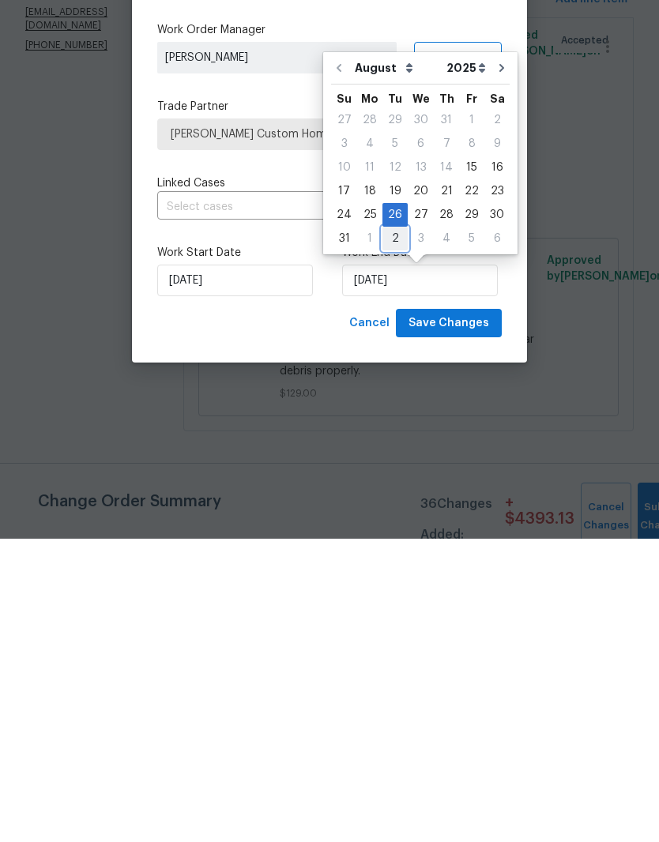
click at [394, 531] on div "2" at bounding box center [394, 542] width 25 height 22
type input "[DATE]"
select select "8"
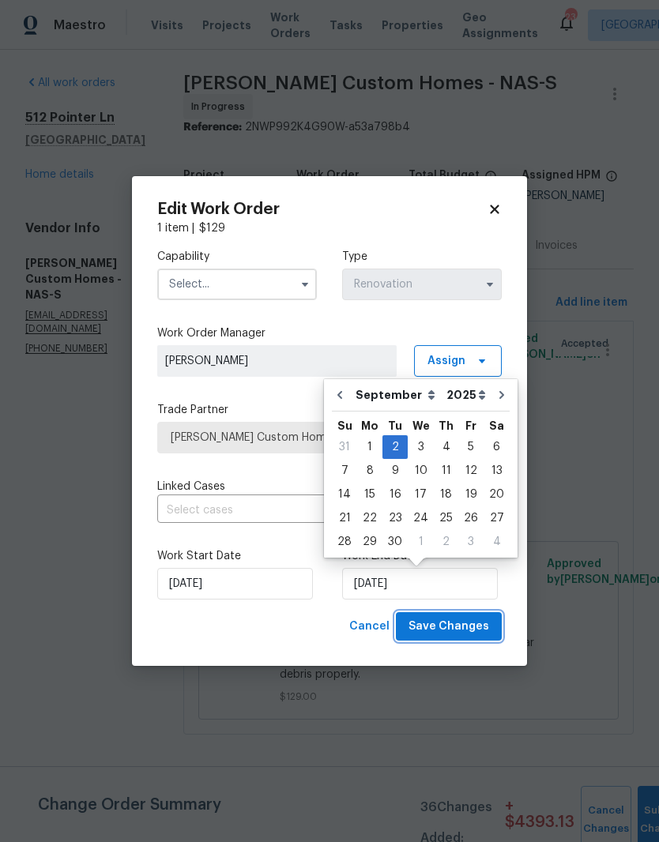
click at [461, 628] on span "Save Changes" at bounding box center [449, 627] width 81 height 20
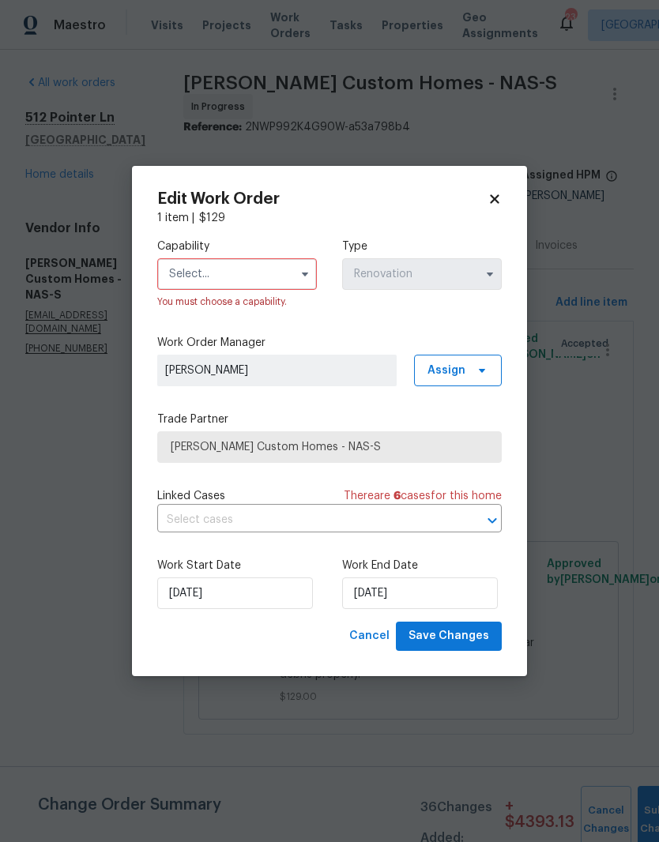
click at [259, 271] on input "text" at bounding box center [237, 274] width 160 height 32
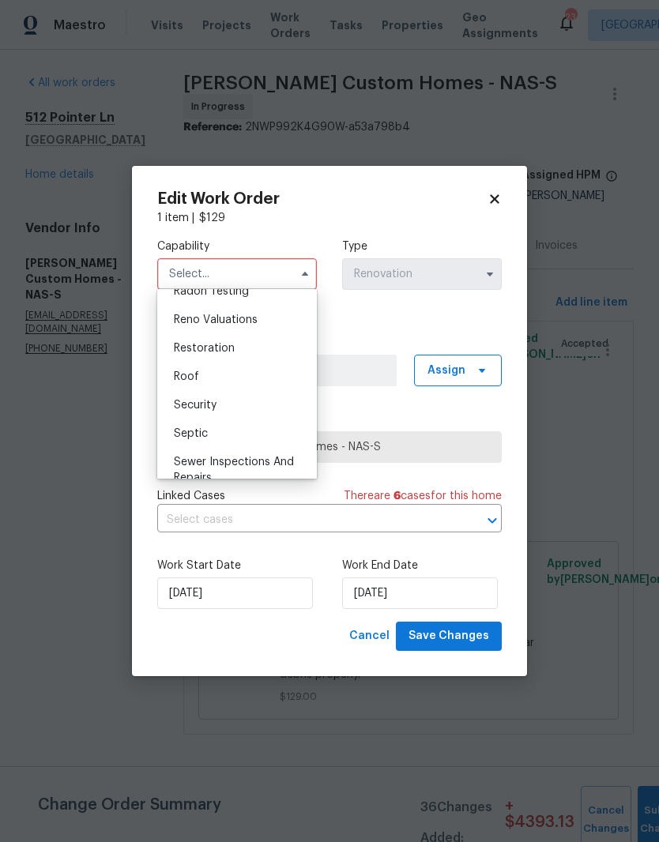
scroll to position [1554, 0]
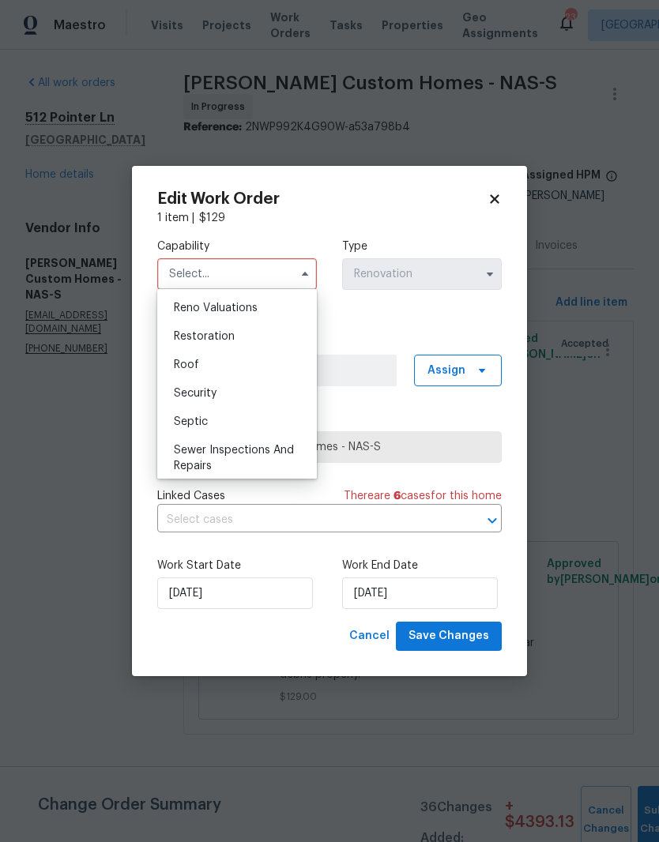
click at [212, 367] on div "Roof" at bounding box center [237, 365] width 152 height 28
type input "Roof"
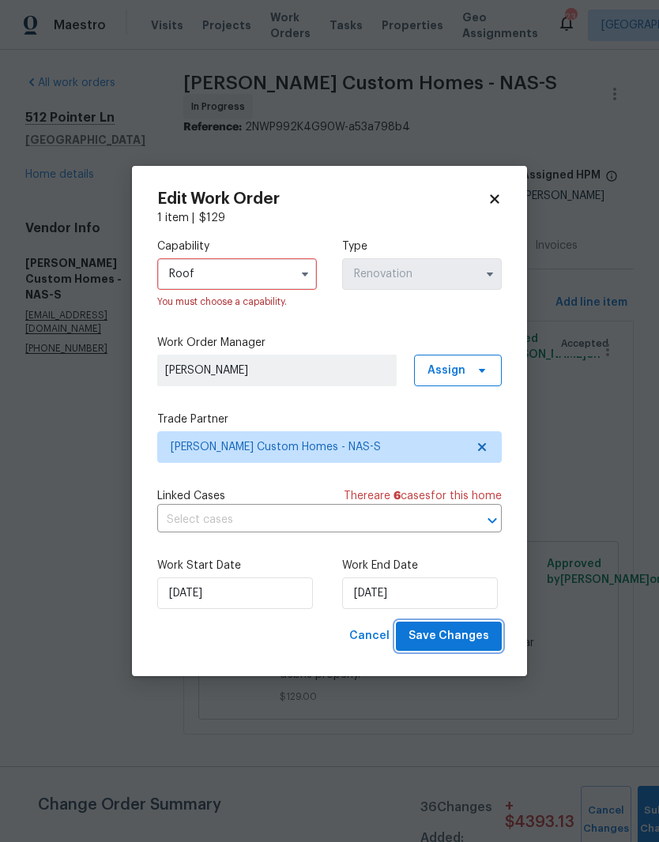
click at [464, 639] on span "Save Changes" at bounding box center [449, 637] width 81 height 20
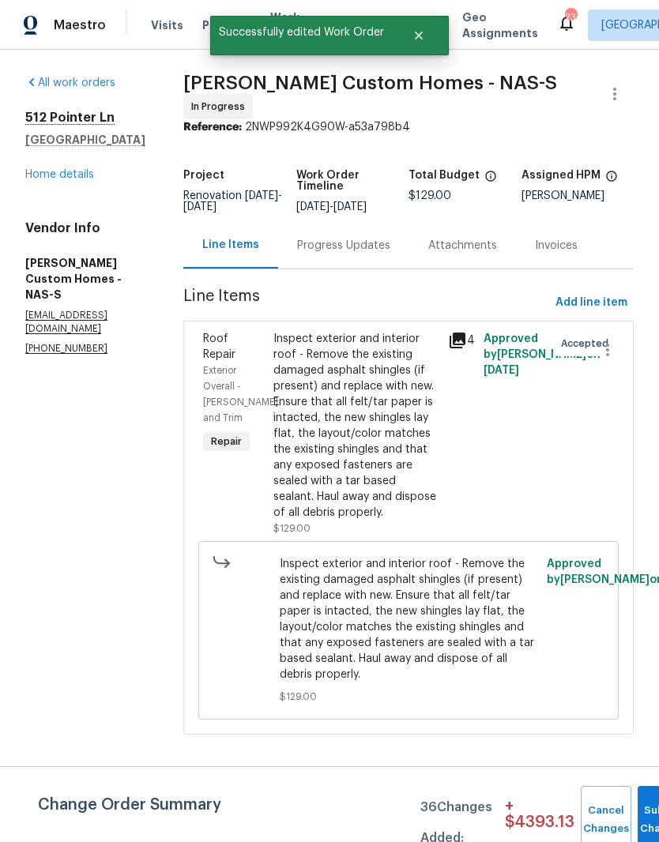
click at [76, 179] on link "Home details" at bounding box center [59, 174] width 69 height 11
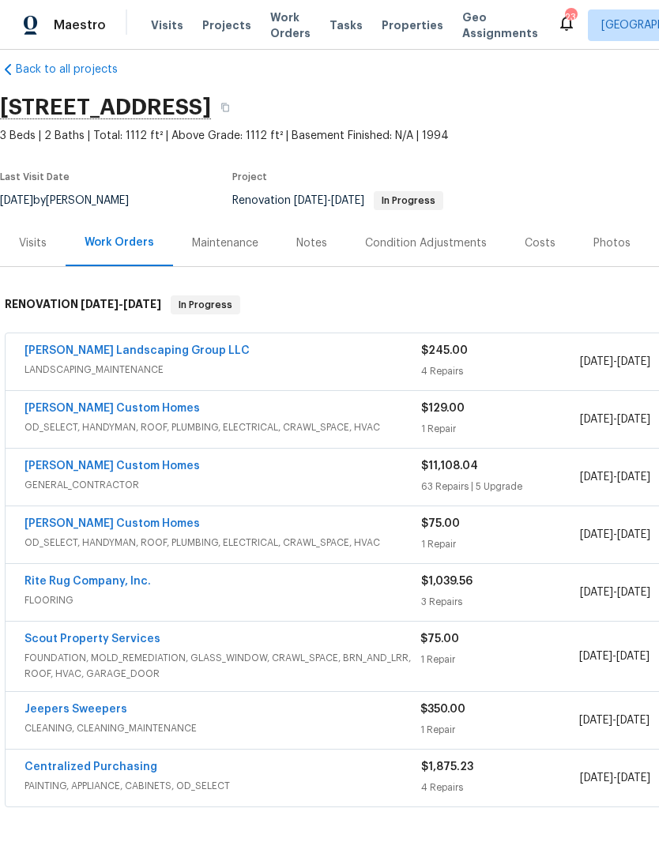
scroll to position [21, 0]
click at [116, 518] on link "[PERSON_NAME] Custom Homes" at bounding box center [111, 523] width 175 height 11
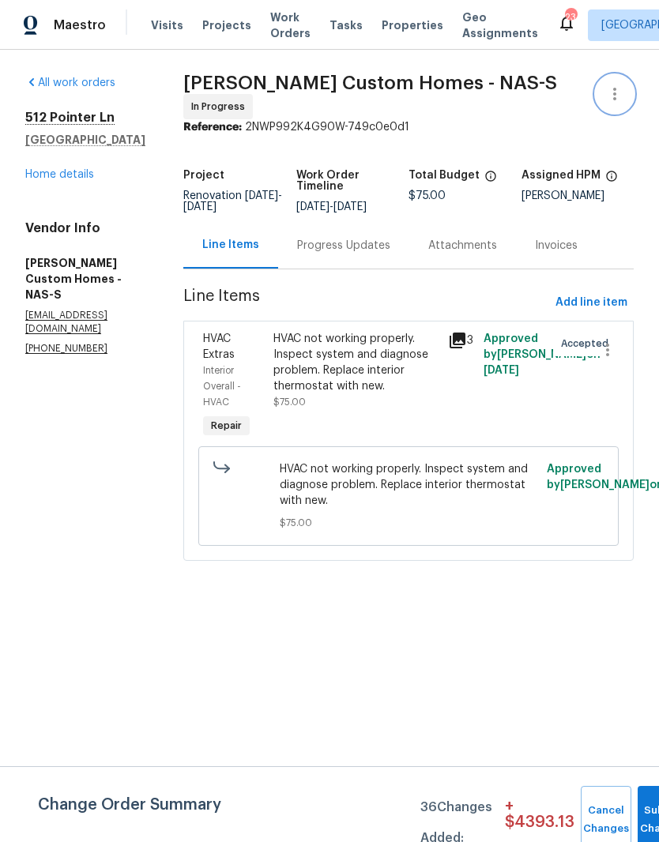
click at [613, 96] on icon "button" at bounding box center [614, 94] width 19 height 19
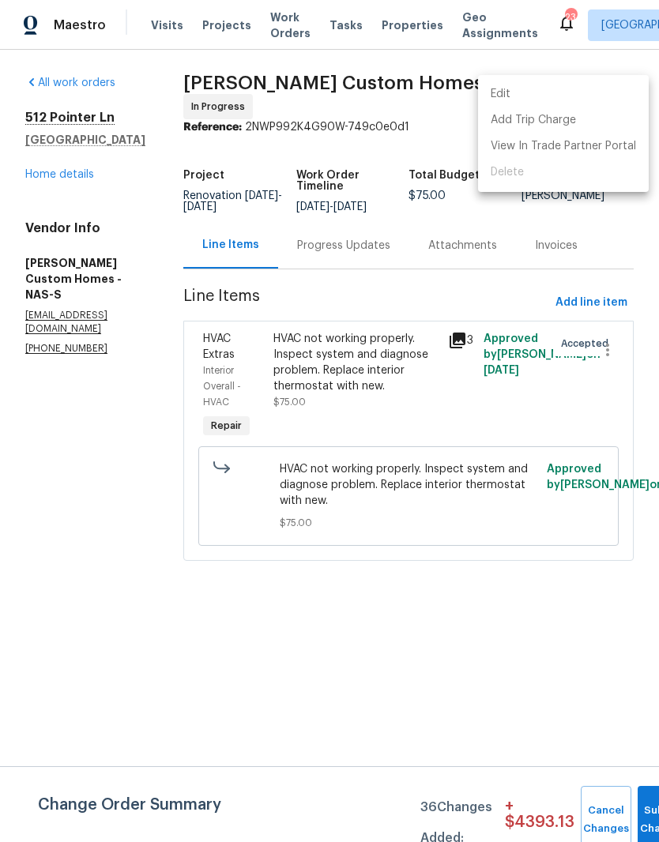
click at [515, 95] on li "Edit" at bounding box center [563, 94] width 171 height 26
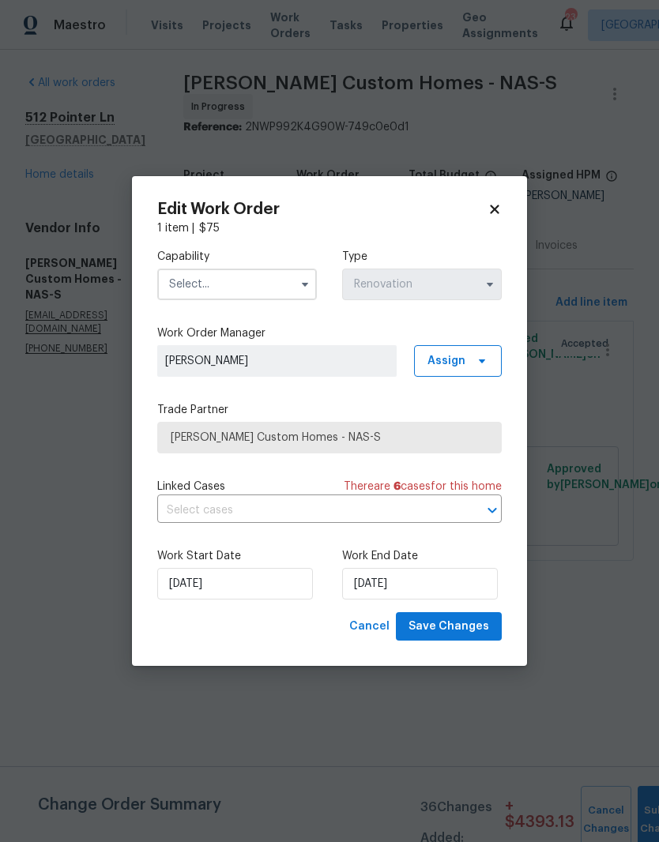
click at [280, 279] on input "text" at bounding box center [237, 285] width 160 height 32
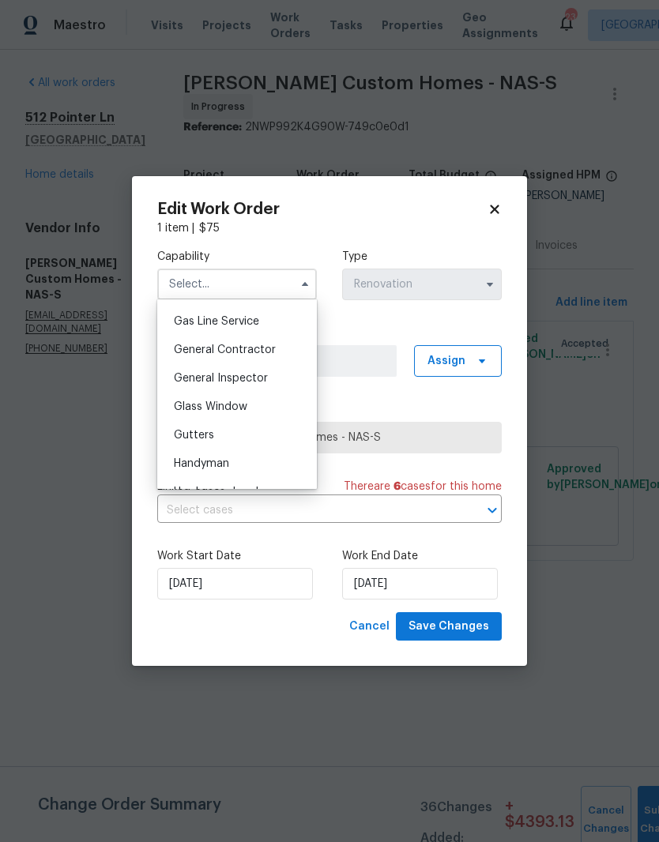
scroll to position [826, 0]
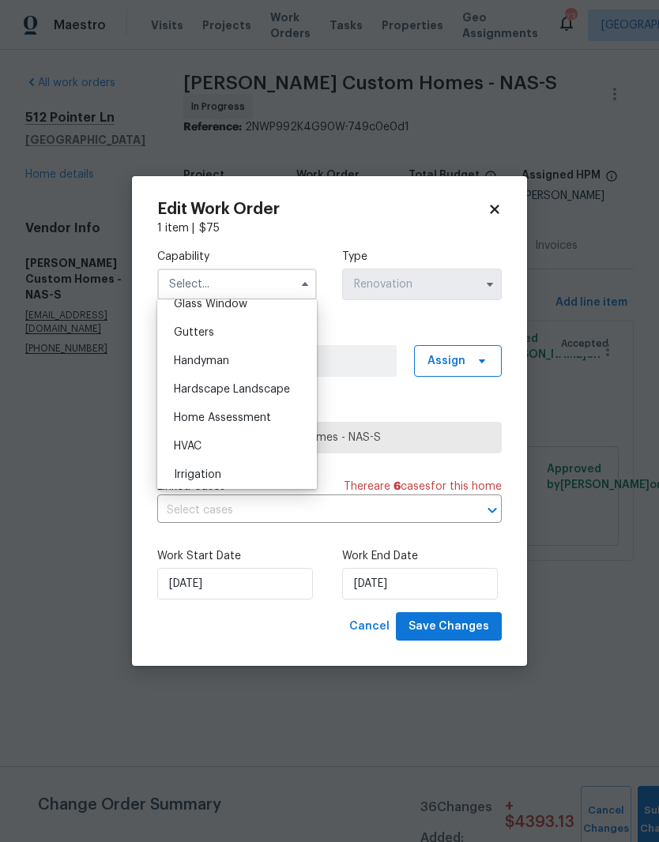
click at [198, 446] on span "HVAC" at bounding box center [188, 446] width 28 height 11
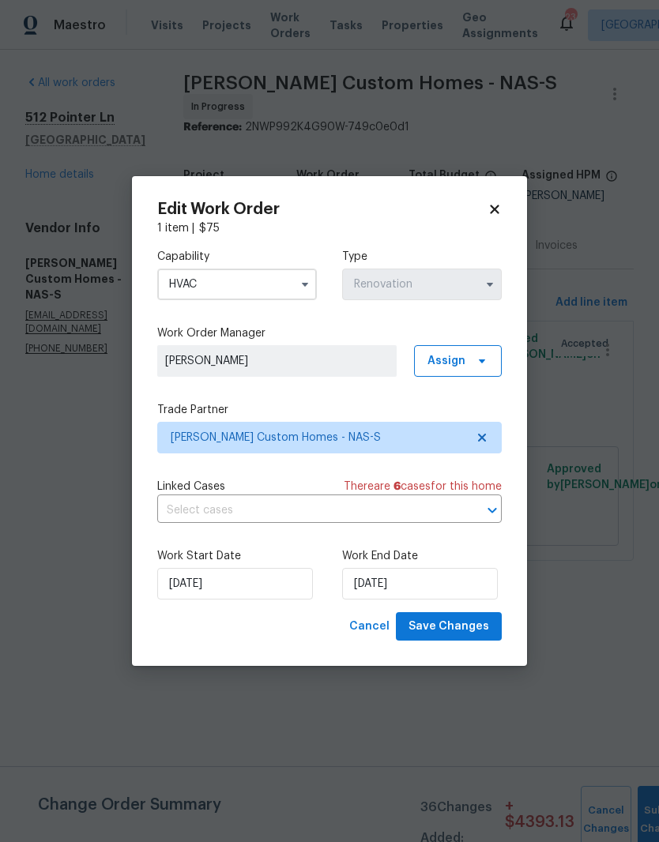
type input "HVAC"
click at [428, 587] on input "[DATE]" at bounding box center [420, 584] width 156 height 32
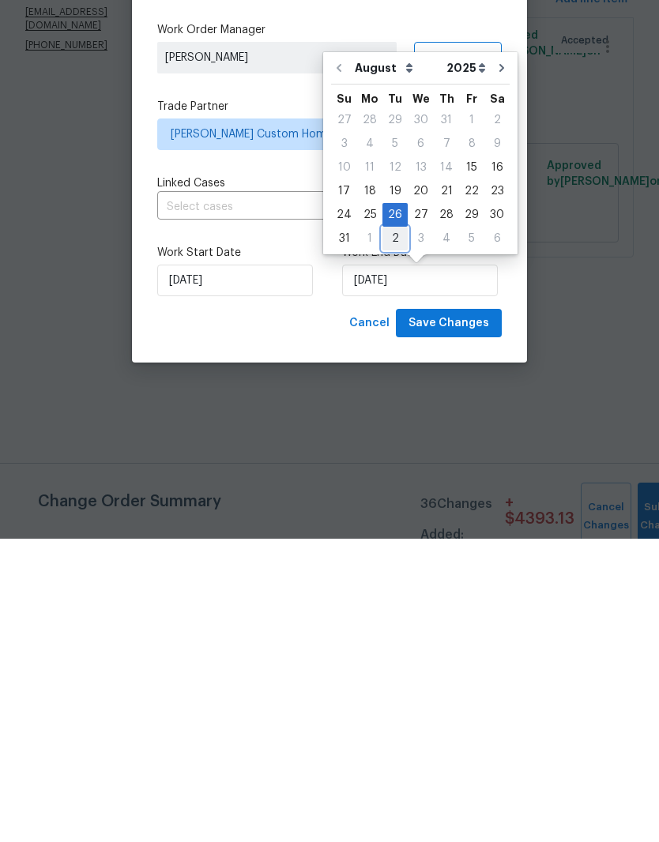
click at [394, 531] on div "2" at bounding box center [394, 542] width 25 height 22
type input "[DATE]"
select select "8"
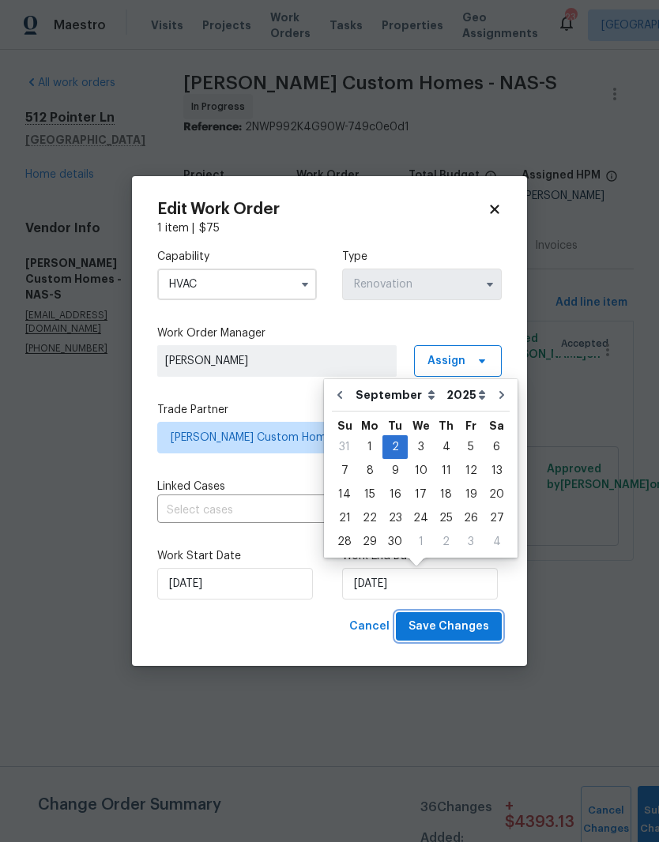
click at [456, 626] on span "Save Changes" at bounding box center [449, 627] width 81 height 20
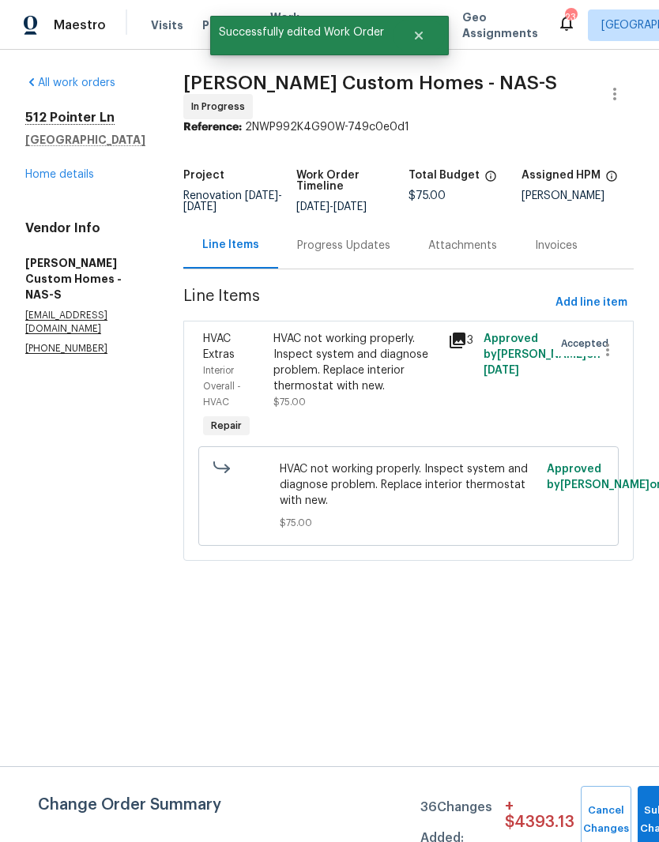
click at [85, 173] on link "Home details" at bounding box center [59, 174] width 69 height 11
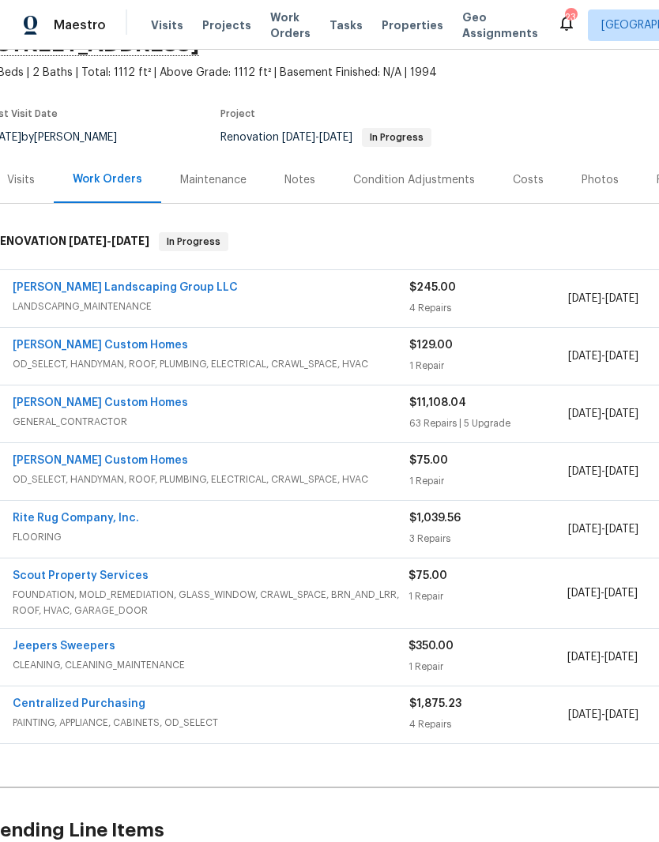
scroll to position [83, 13]
click at [89, 522] on link "Rite Rug Company, Inc." at bounding box center [74, 518] width 126 height 11
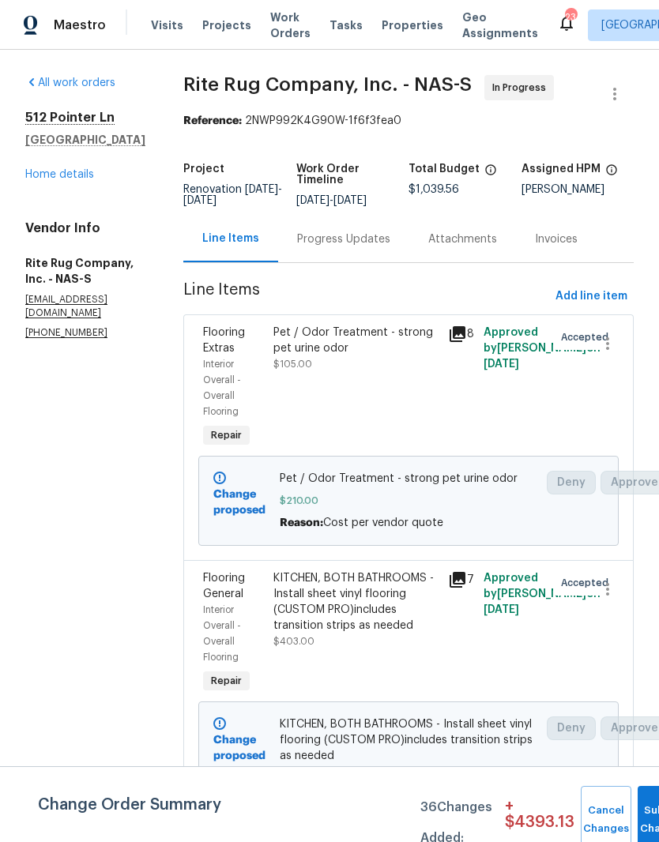
click at [390, 247] on div "Progress Updates" at bounding box center [343, 240] width 93 height 16
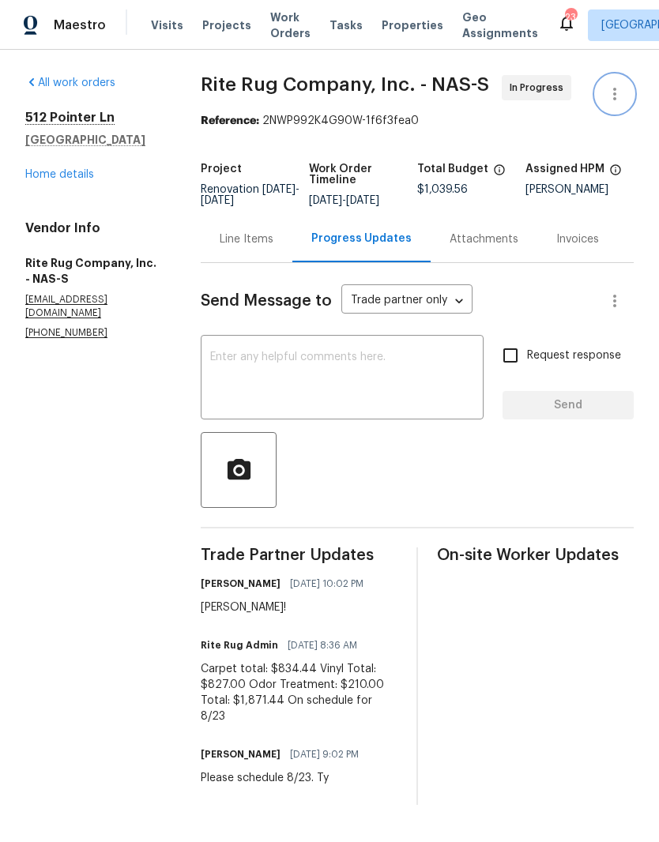
click at [619, 96] on icon "button" at bounding box center [614, 94] width 19 height 19
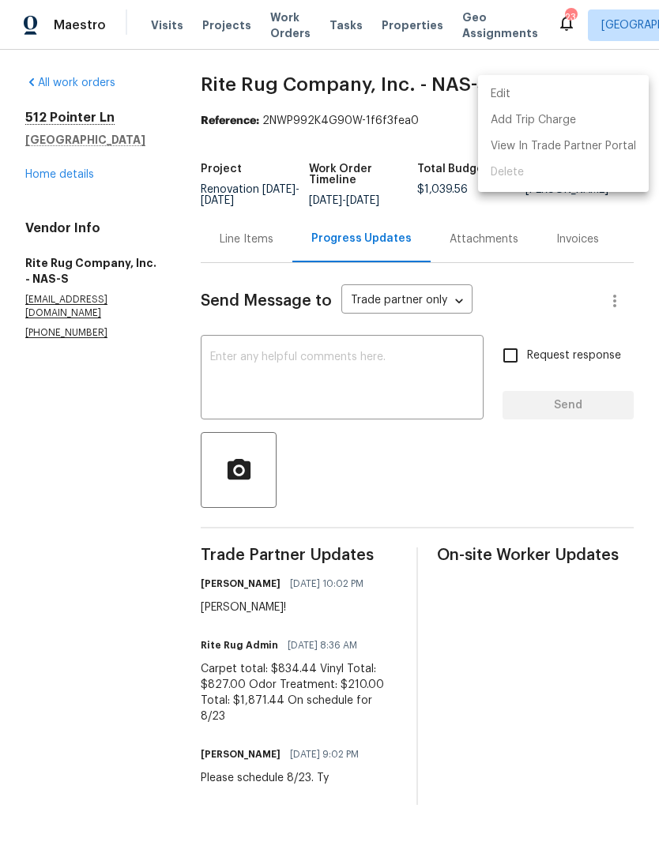
click at [518, 100] on li "Edit" at bounding box center [563, 94] width 171 height 26
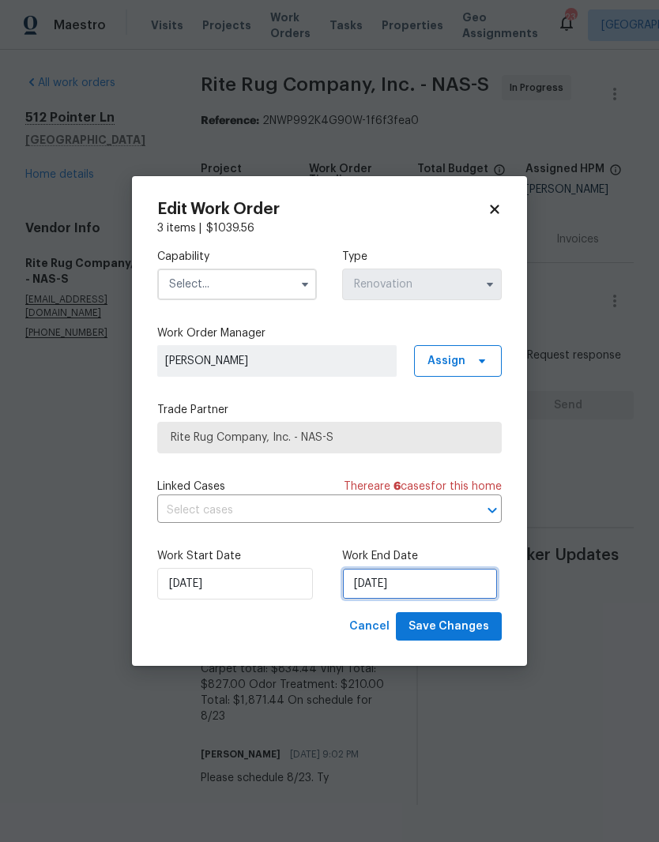
click at [424, 586] on input "[DATE]" at bounding box center [420, 584] width 156 height 32
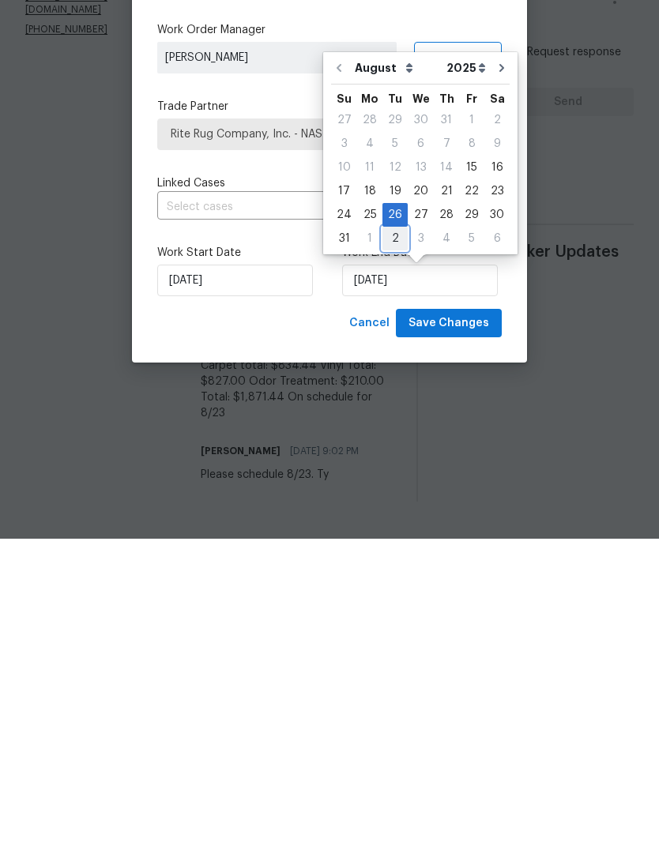
click at [394, 531] on div "2" at bounding box center [394, 542] width 25 height 22
type input "[DATE]"
select select "8"
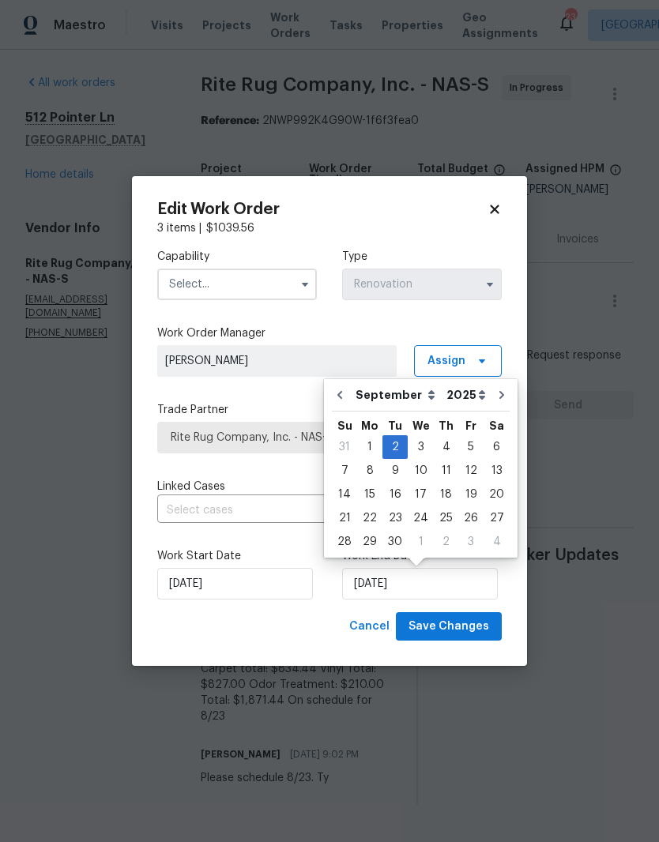
click at [283, 281] on input "text" at bounding box center [237, 285] width 160 height 32
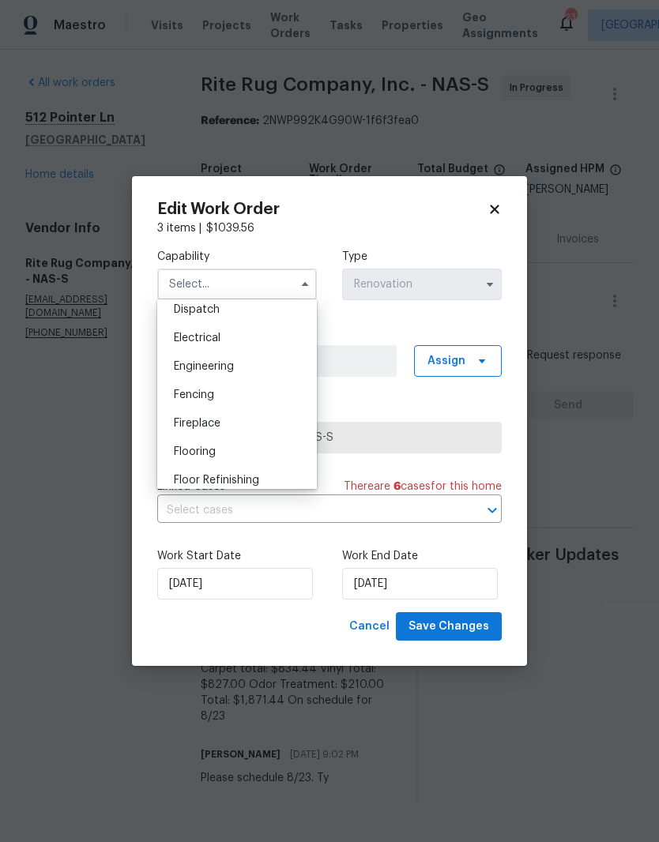
scroll to position [478, 0]
click at [216, 456] on span "Flooring" at bounding box center [195, 452] width 42 height 11
type input "Flooring"
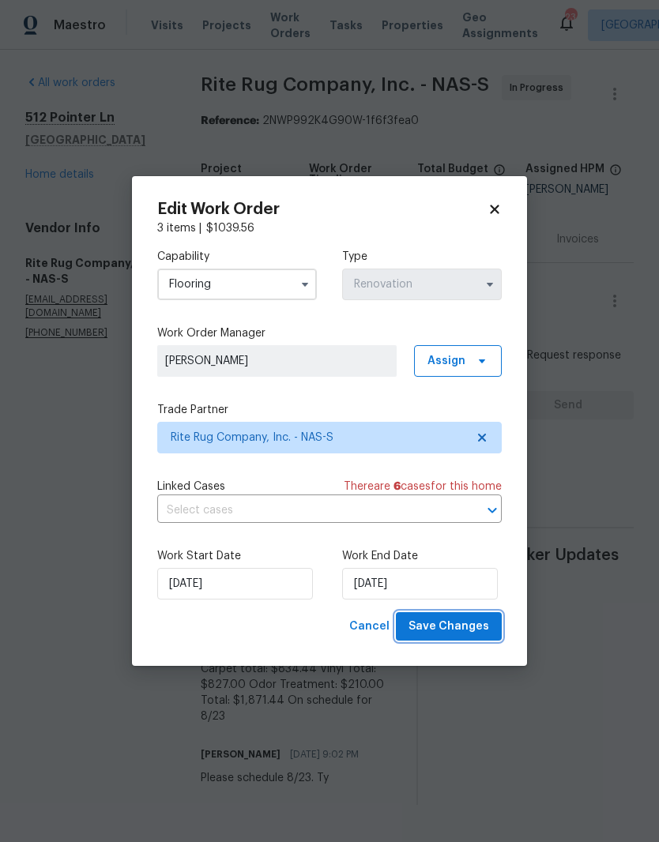
click at [468, 630] on span "Save Changes" at bounding box center [449, 627] width 81 height 20
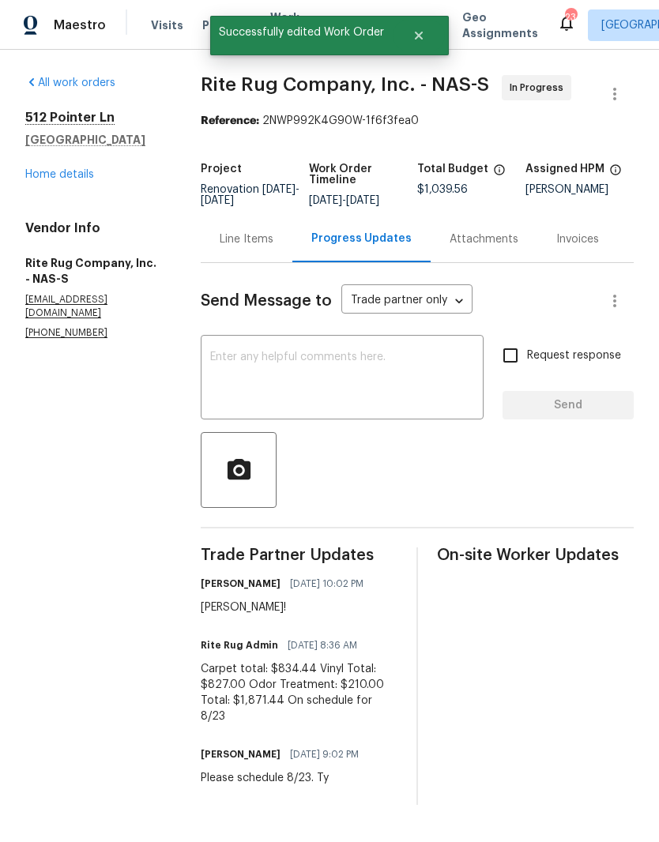
click at [78, 179] on link "Home details" at bounding box center [59, 174] width 69 height 11
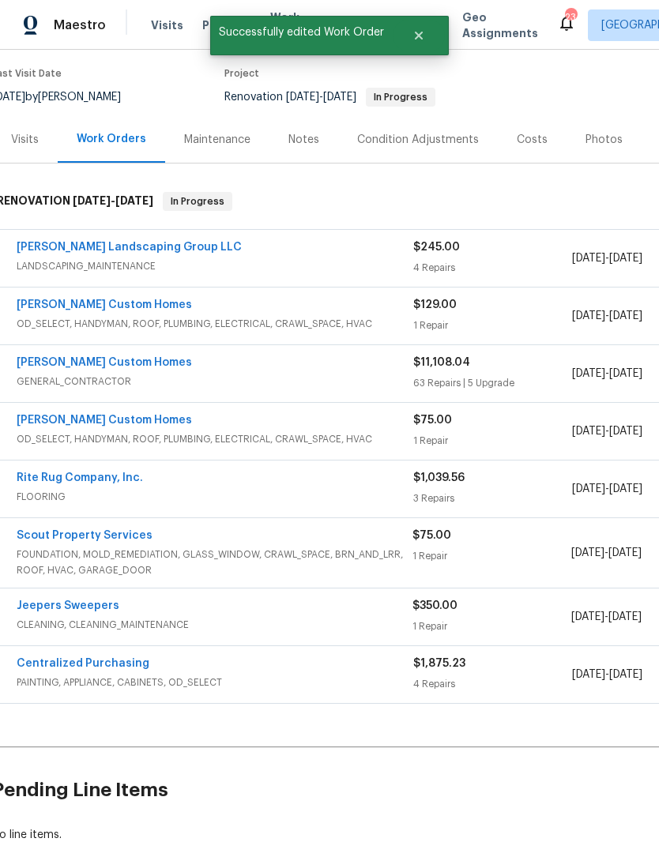
scroll to position [123, 7]
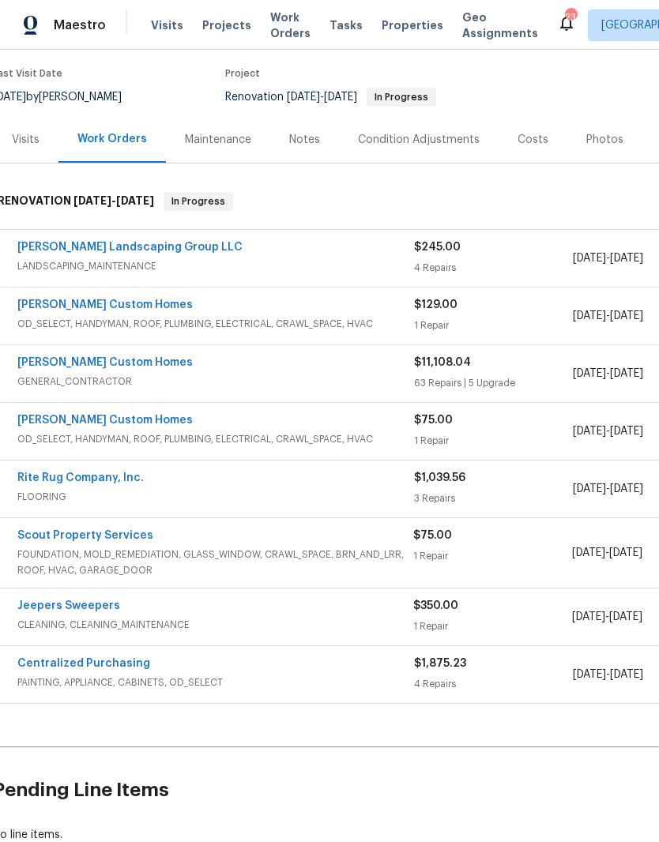
click at [124, 534] on link "Scout Property Services" at bounding box center [85, 535] width 136 height 11
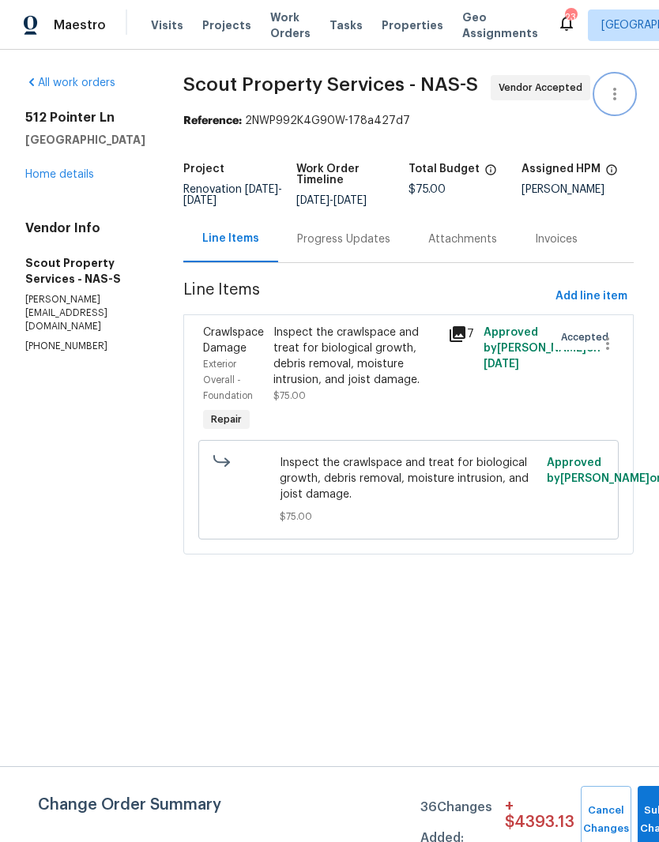
click at [621, 100] on icon "button" at bounding box center [614, 94] width 19 height 19
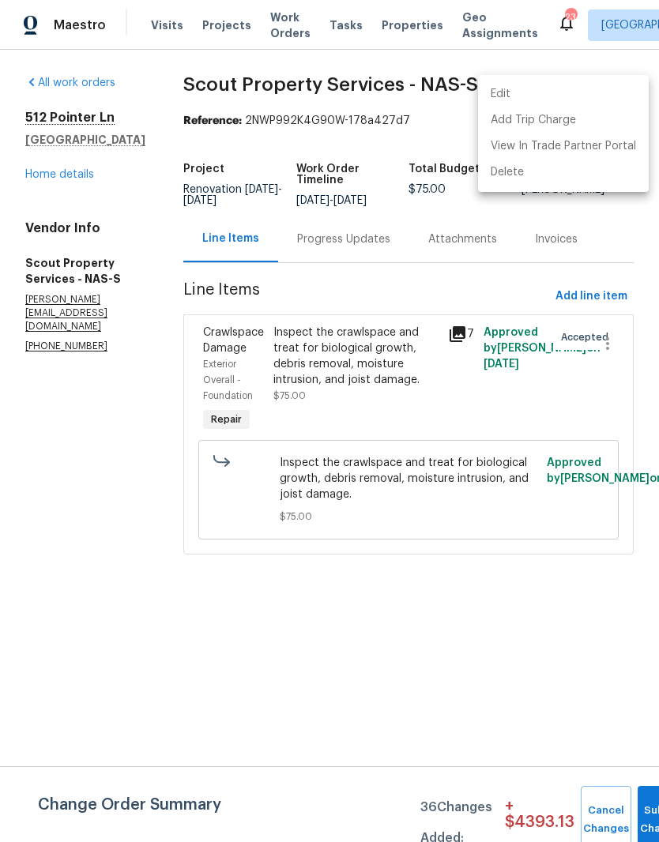
click at [521, 96] on li "Edit" at bounding box center [563, 94] width 171 height 26
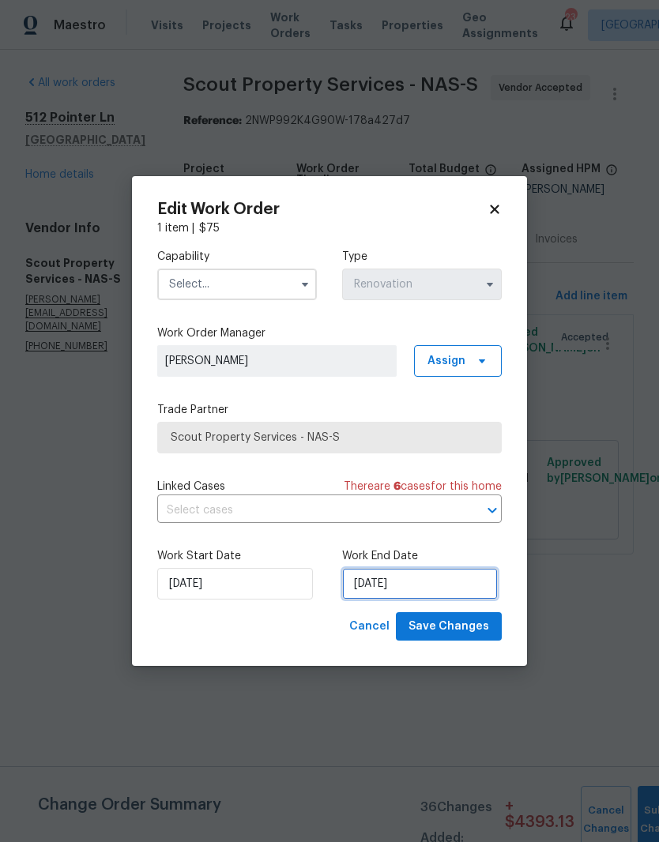
click at [413, 586] on input "[DATE]" at bounding box center [420, 584] width 156 height 32
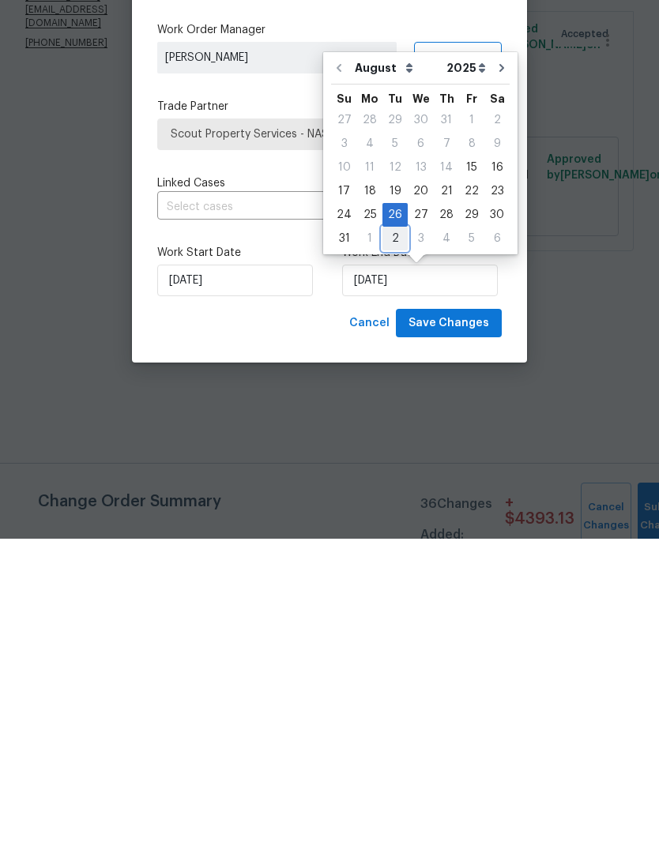
click at [398, 531] on div "2" at bounding box center [394, 542] width 25 height 22
type input "[DATE]"
select select "8"
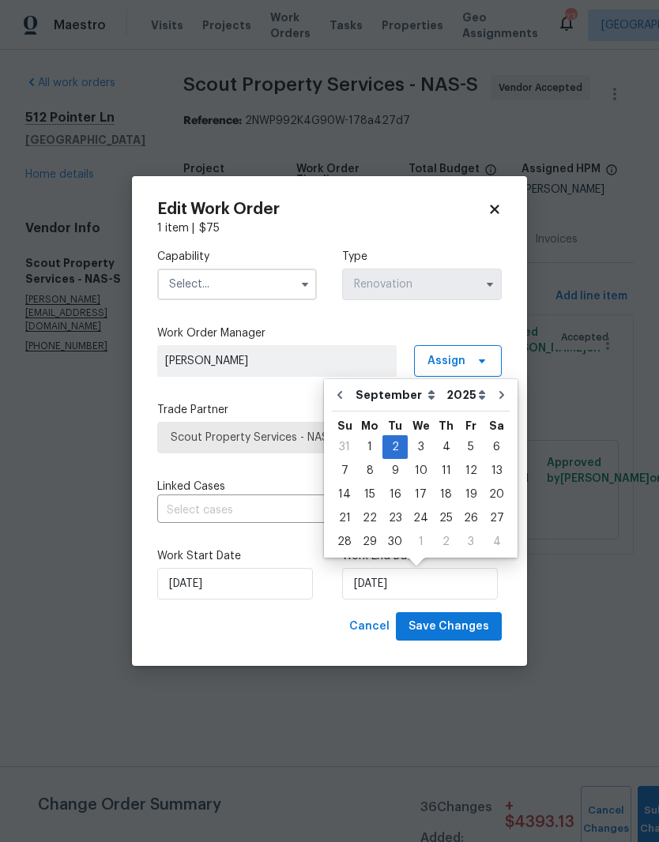
click at [276, 285] on input "text" at bounding box center [237, 285] width 160 height 32
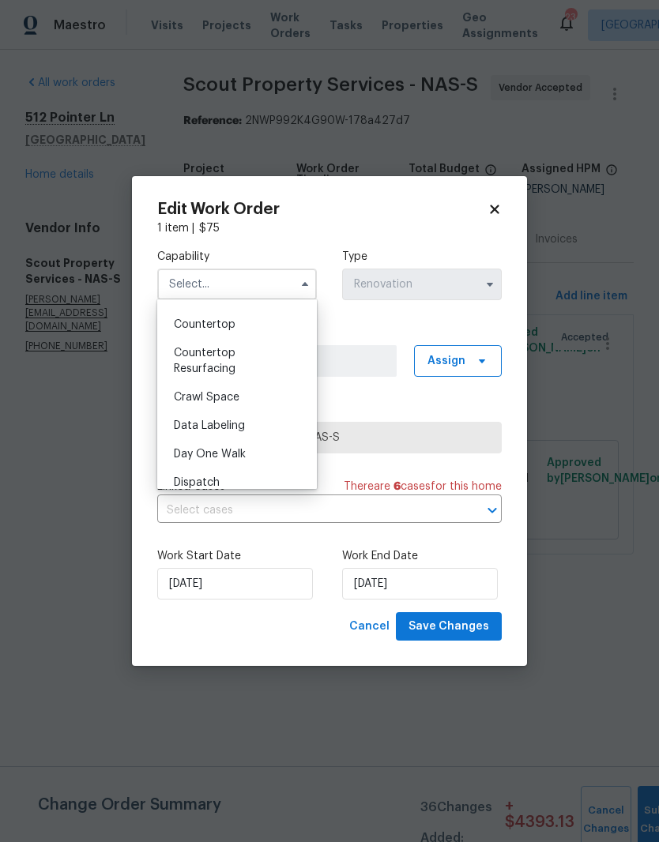
scroll to position [305, 0]
click at [235, 399] on span "Crawl Space" at bounding box center [207, 398] width 66 height 11
type input "Crawl Space"
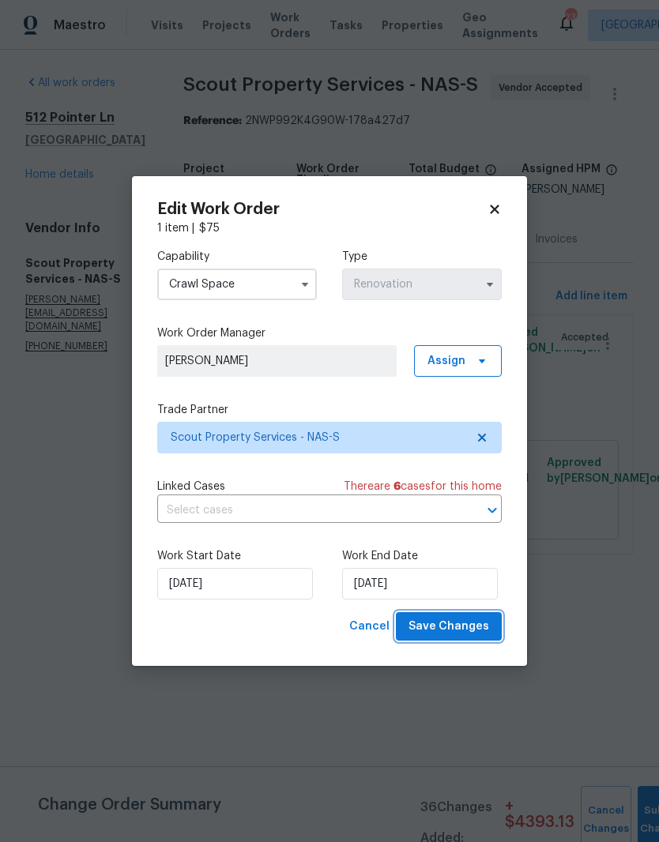
click at [457, 630] on span "Save Changes" at bounding box center [449, 627] width 81 height 20
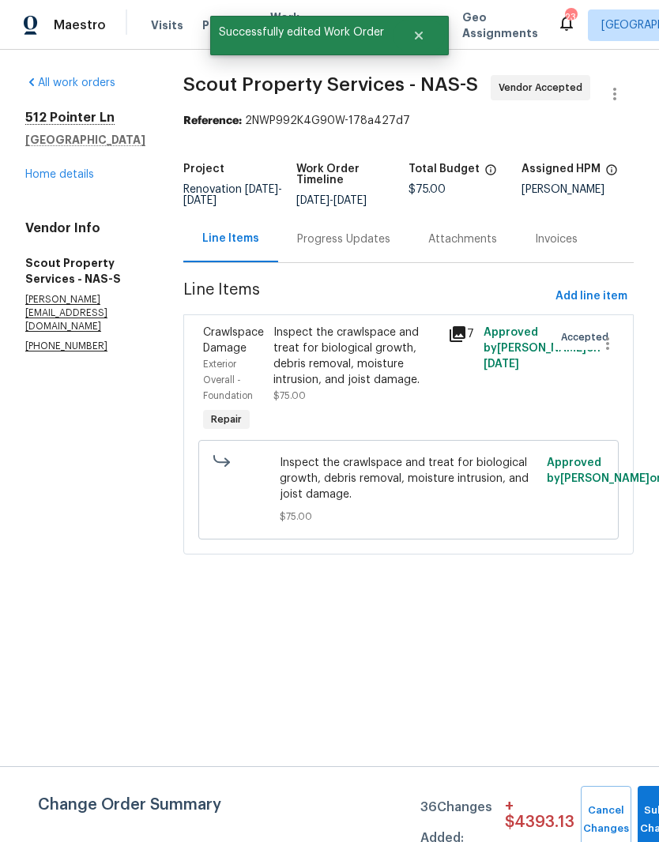
click at [337, 240] on div "Progress Updates" at bounding box center [343, 240] width 93 height 16
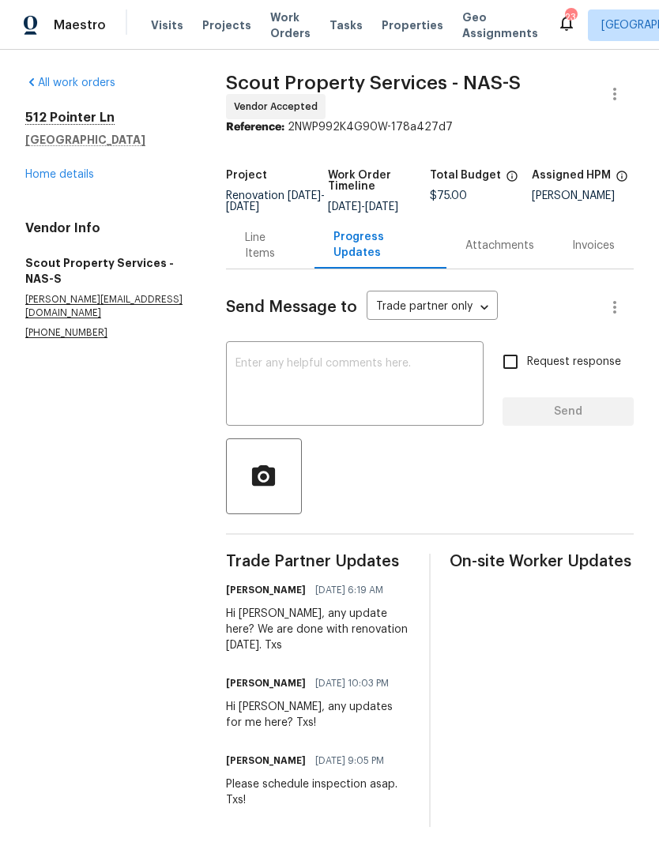
click at [76, 179] on link "Home details" at bounding box center [59, 174] width 69 height 11
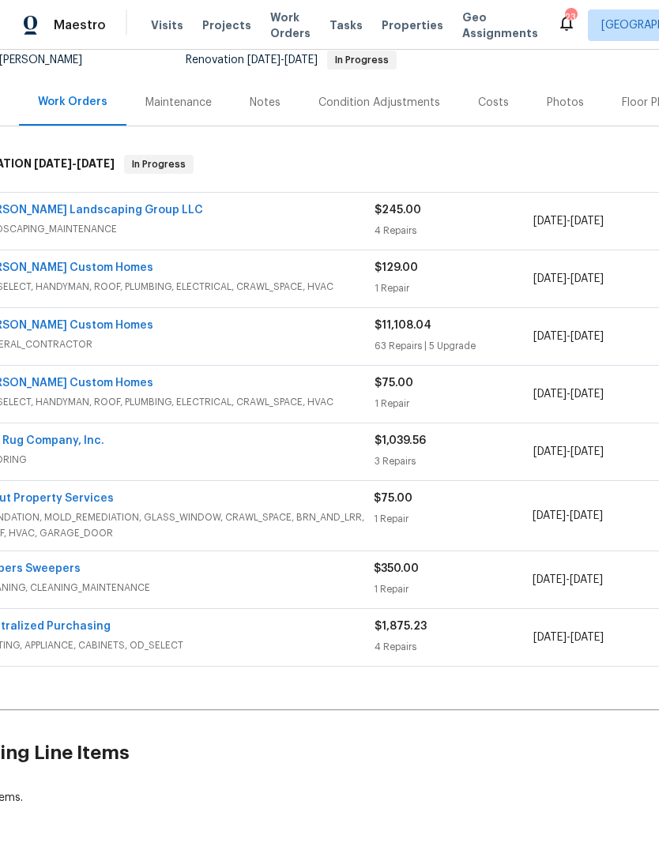
scroll to position [160, 47]
click at [72, 572] on link "Jeepers Sweepers" at bounding box center [28, 568] width 103 height 11
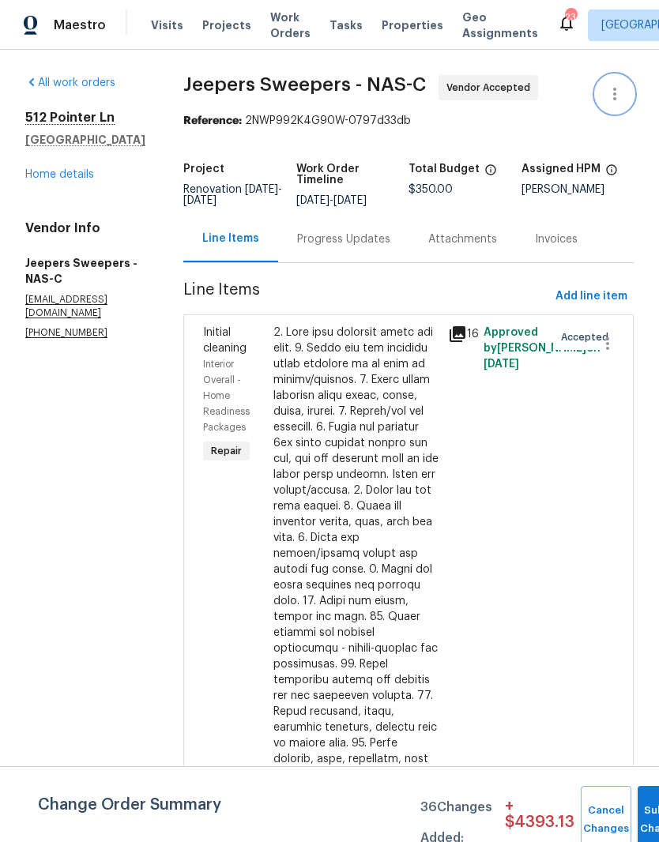
click at [616, 96] on icon "button" at bounding box center [614, 94] width 19 height 19
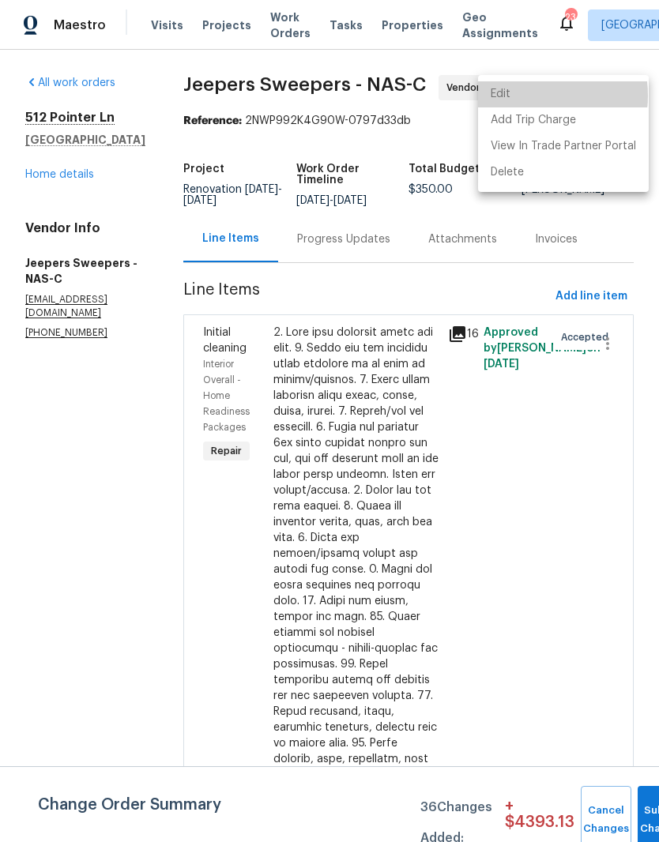
click at [526, 96] on li "Edit" at bounding box center [563, 94] width 171 height 26
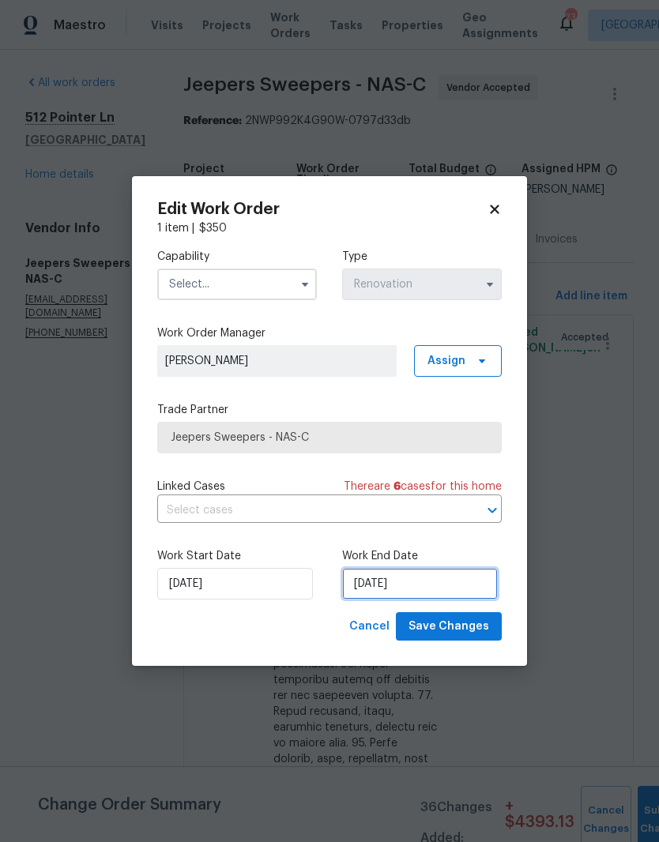
click at [412, 585] on input "[DATE]" at bounding box center [420, 584] width 156 height 32
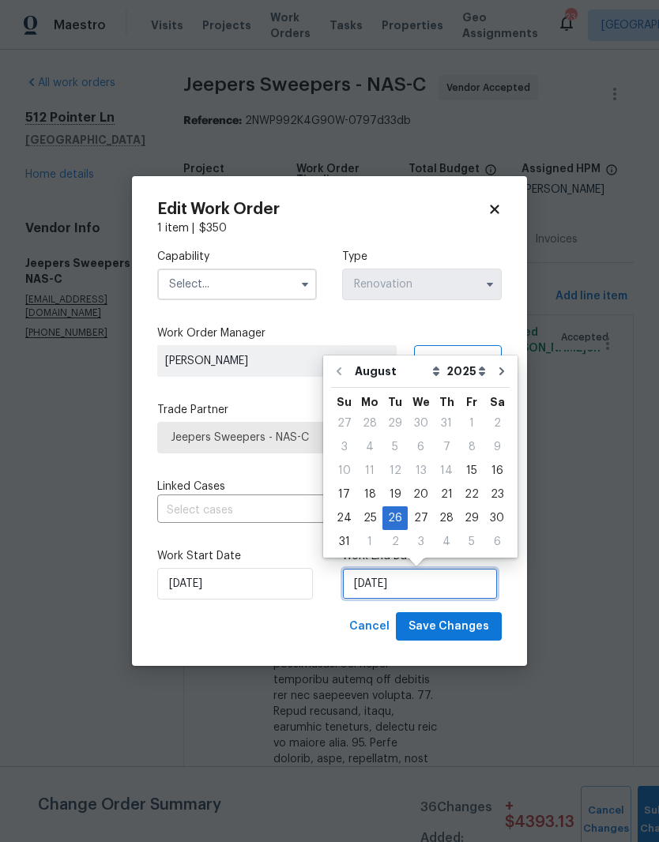
scroll to position [12, 0]
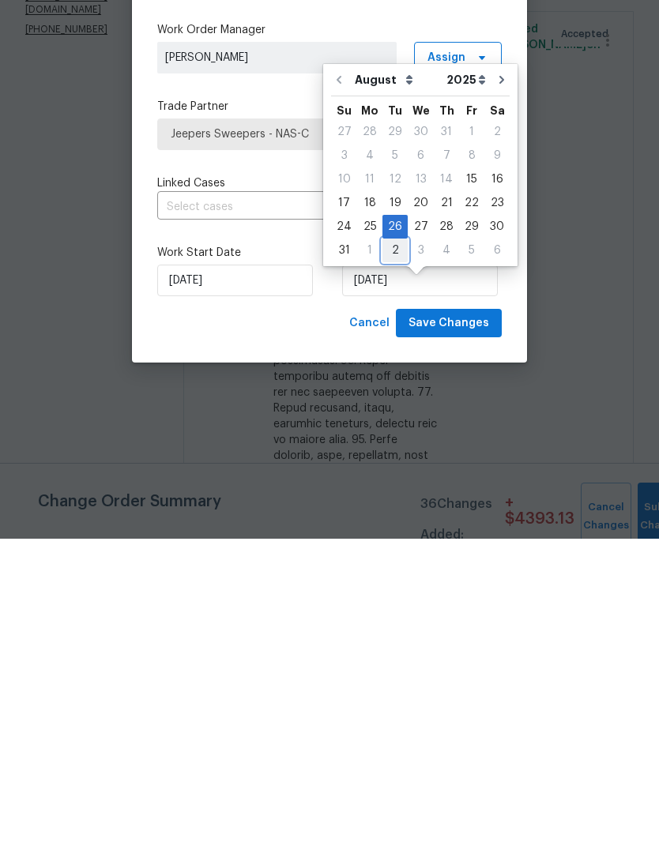
click at [397, 543] on div "2" at bounding box center [394, 554] width 25 height 22
type input "[DATE]"
select select "8"
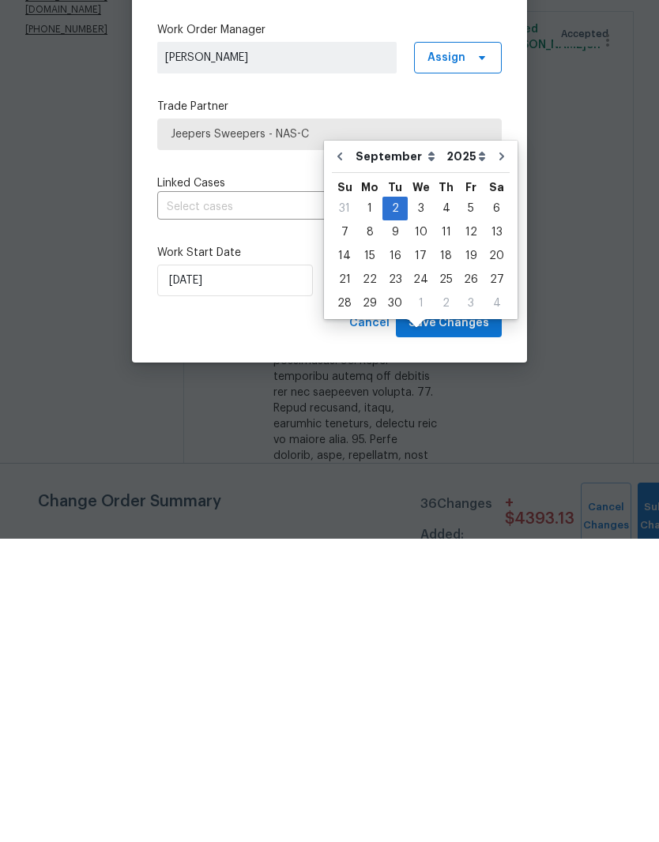
scroll to position [65, 0]
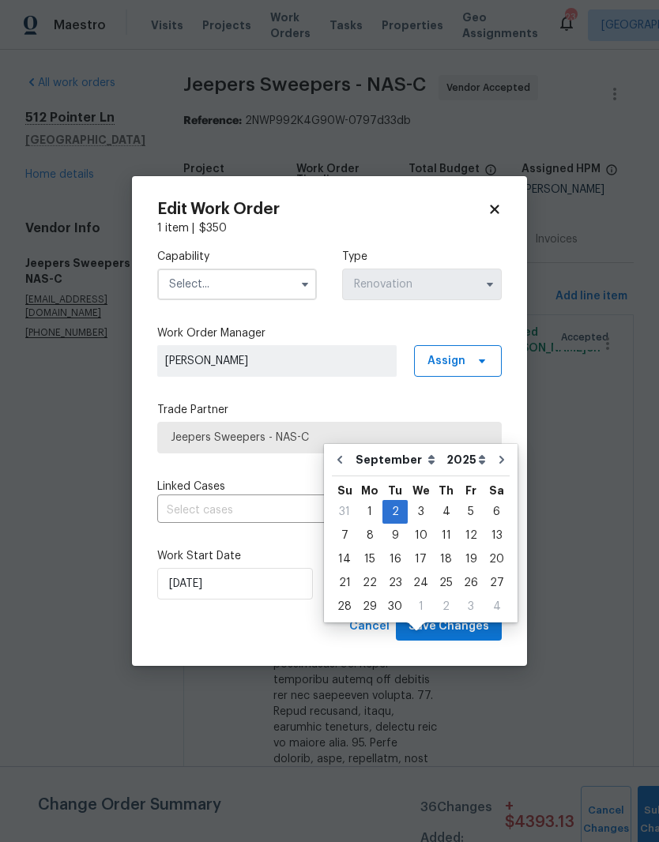
click at [271, 284] on input "text" at bounding box center [237, 285] width 160 height 32
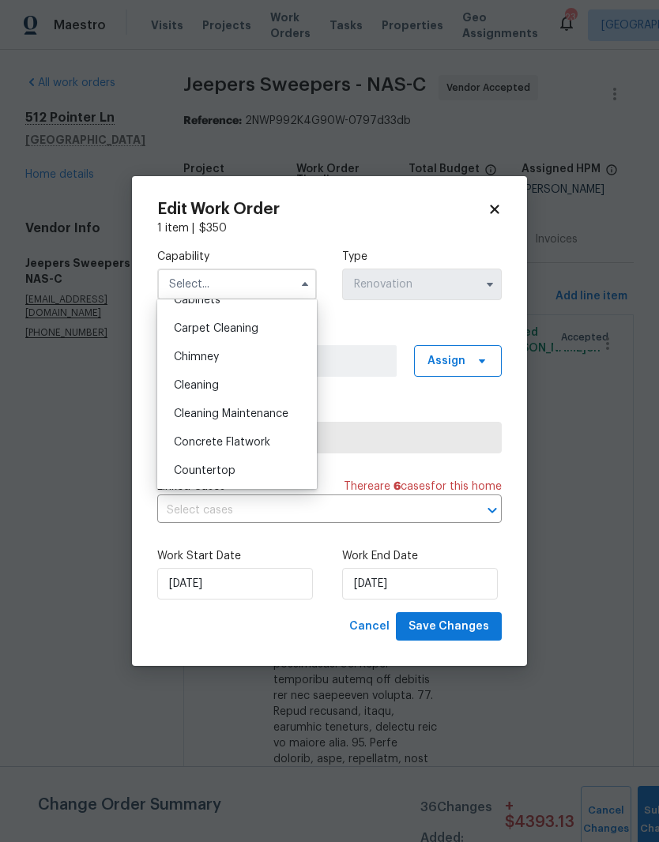
scroll to position [162, 0]
click at [221, 389] on div "Cleaning" at bounding box center [237, 383] width 152 height 28
type input "Cleaning"
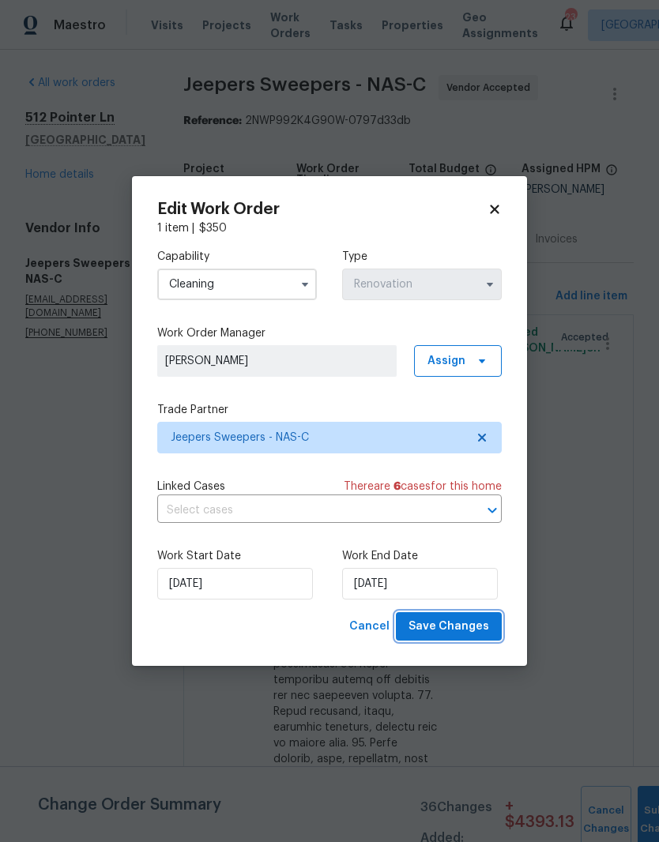
click at [461, 629] on span "Save Changes" at bounding box center [449, 627] width 81 height 20
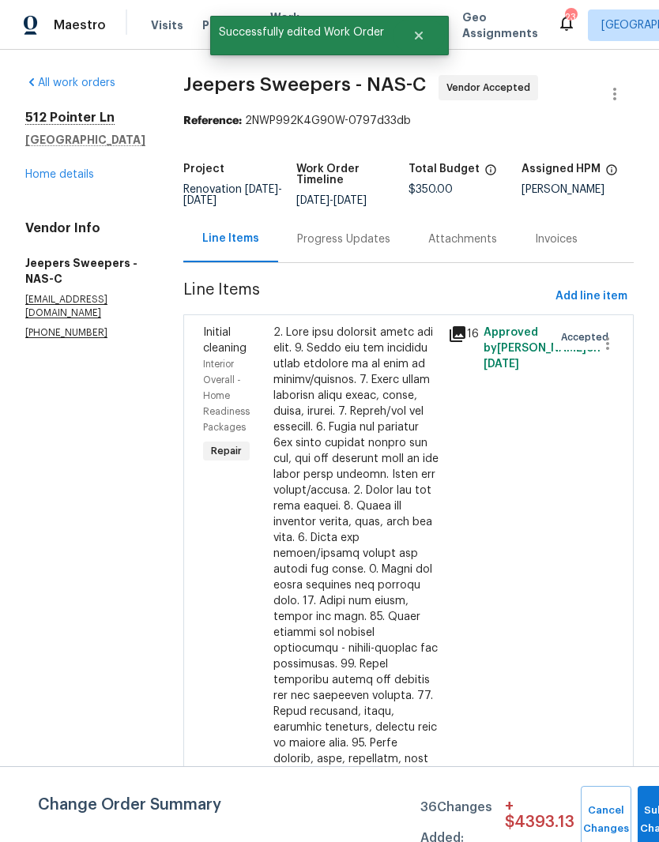
click at [371, 232] on div "Progress Updates" at bounding box center [343, 240] width 93 height 16
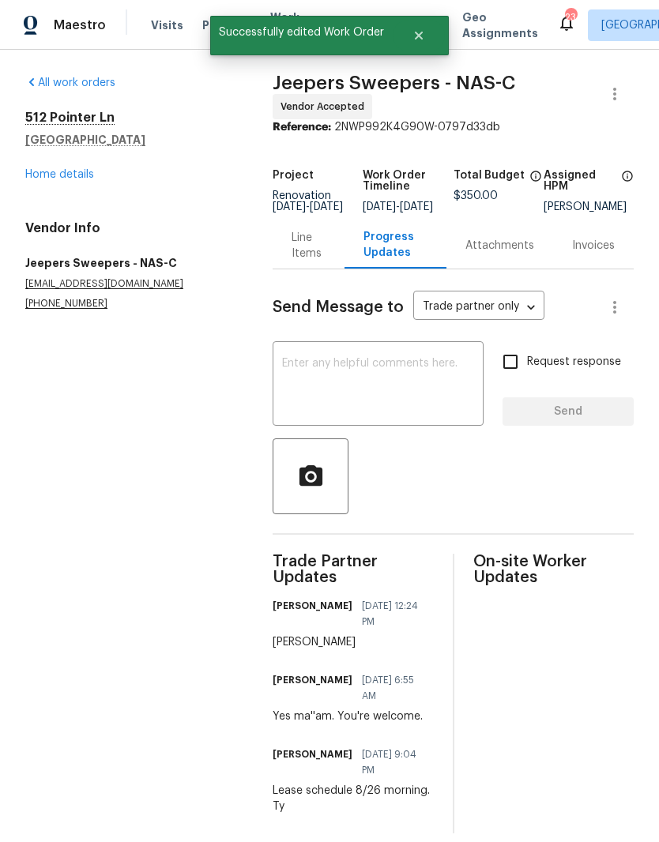
click at [371, 381] on textarea at bounding box center [378, 385] width 192 height 55
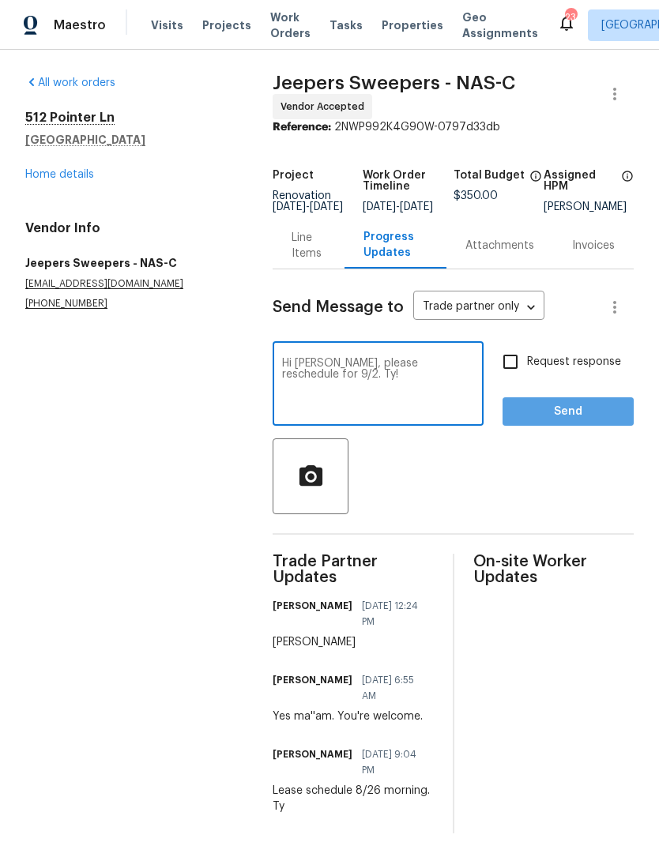
type textarea "Hi [PERSON_NAME], please reschedule for 9/2. Ty!"
click at [580, 417] on span "Send" at bounding box center [568, 412] width 106 height 20
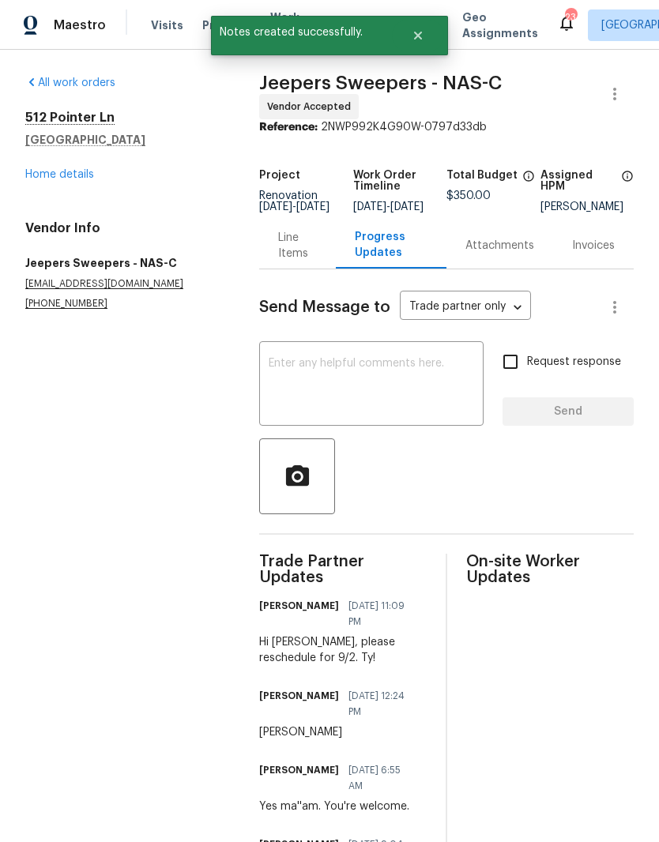
click at [79, 174] on link "Home details" at bounding box center [59, 174] width 69 height 11
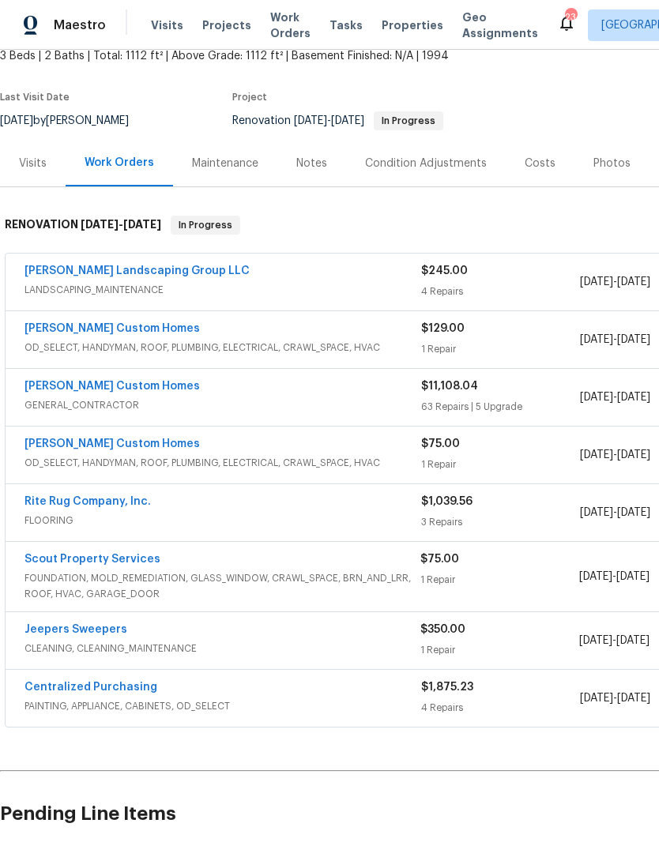
scroll to position [98, 0]
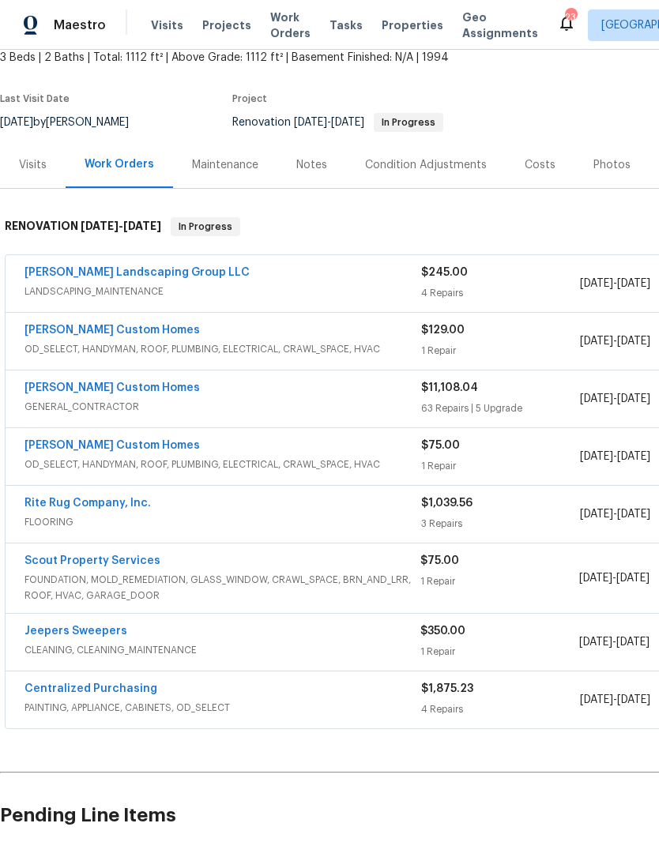
click at [540, 169] on div "Costs" at bounding box center [540, 165] width 31 height 16
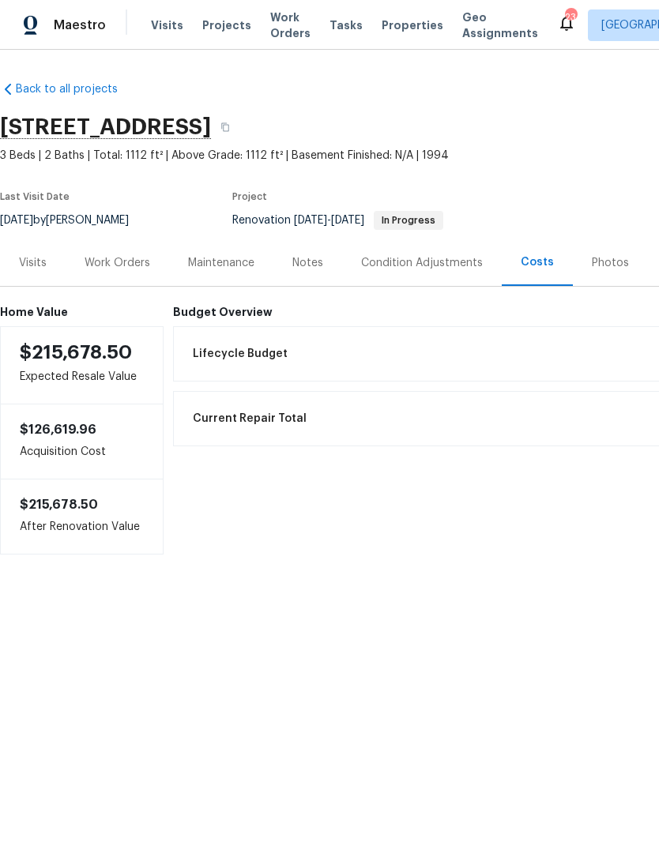
click at [124, 264] on div "Work Orders" at bounding box center [118, 263] width 66 height 16
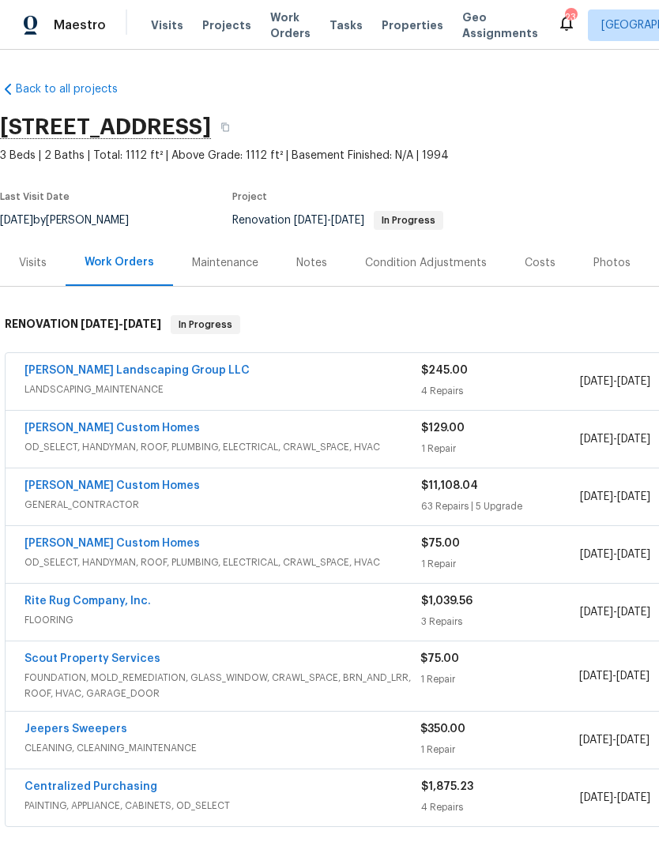
click at [117, 484] on link "[PERSON_NAME] Custom Homes" at bounding box center [111, 485] width 175 height 11
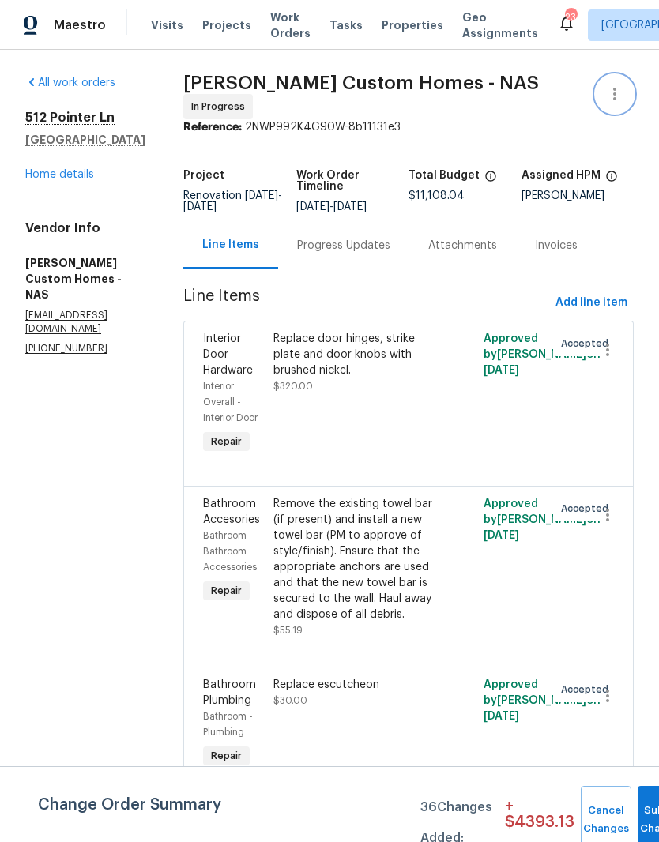
click at [614, 102] on icon "button" at bounding box center [614, 94] width 19 height 19
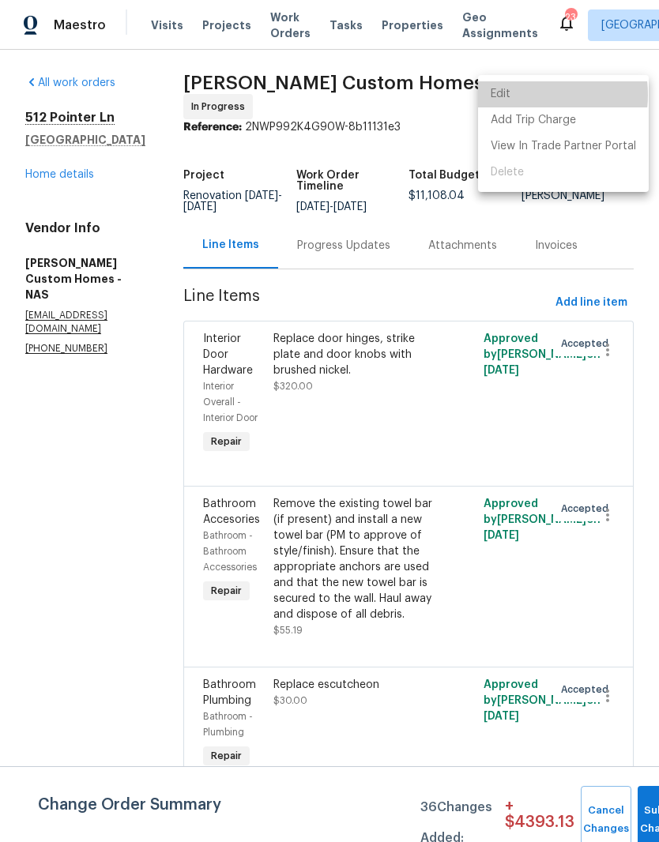
click at [518, 96] on li "Edit" at bounding box center [563, 94] width 171 height 26
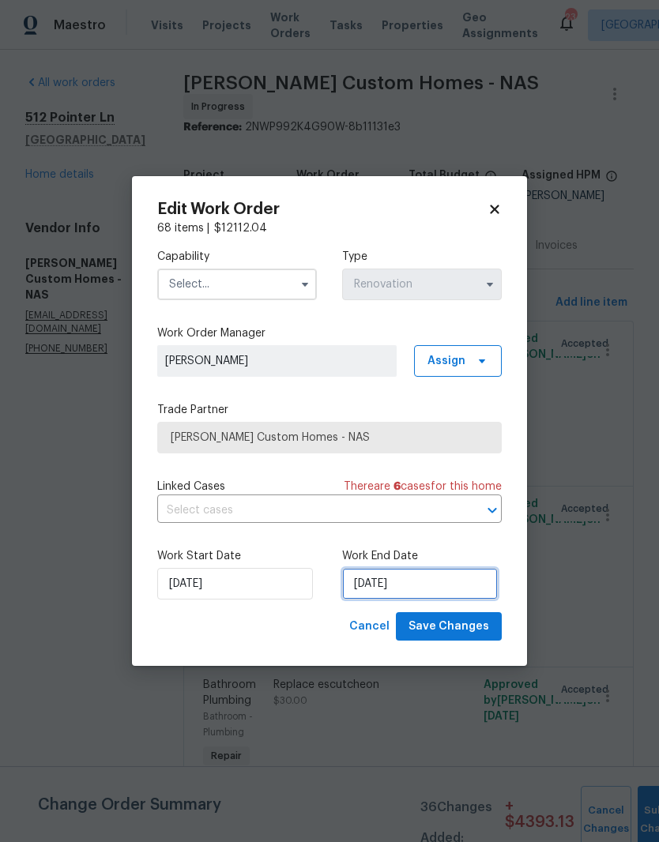
click at [412, 583] on input "[DATE]" at bounding box center [420, 584] width 156 height 32
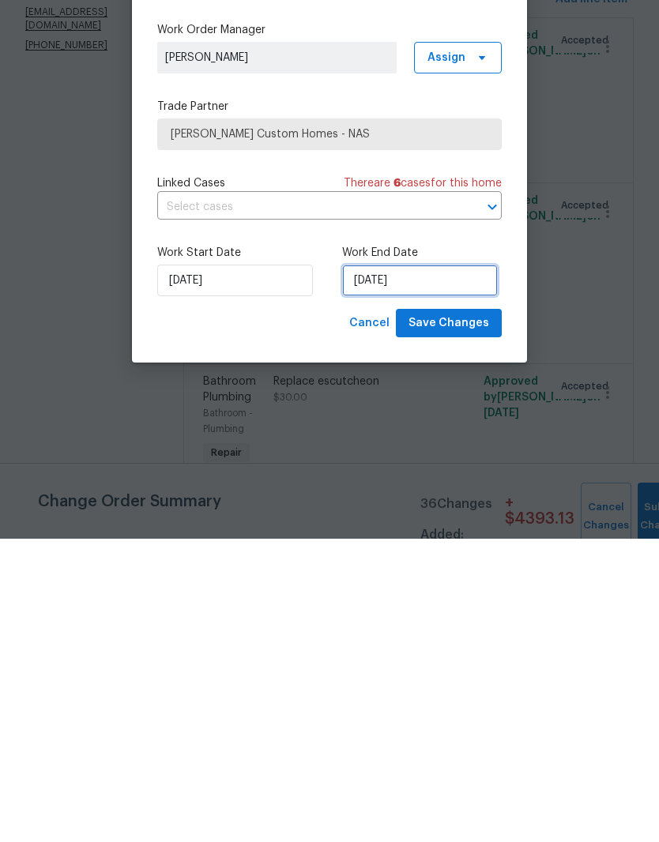
select select "8"
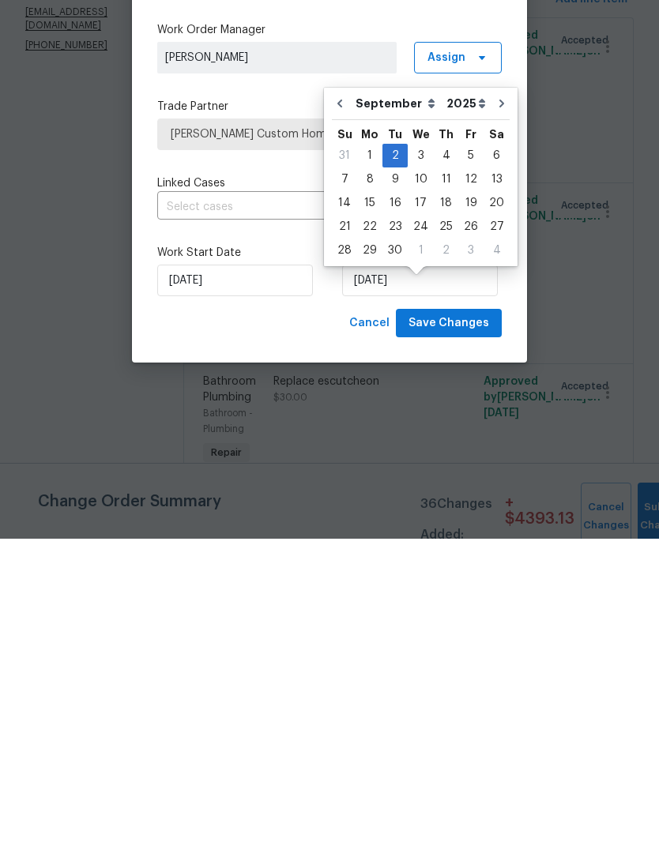
click at [342, 391] on button "Go to previous month" at bounding box center [340, 407] width 24 height 32
type input "[DATE]"
select select "7"
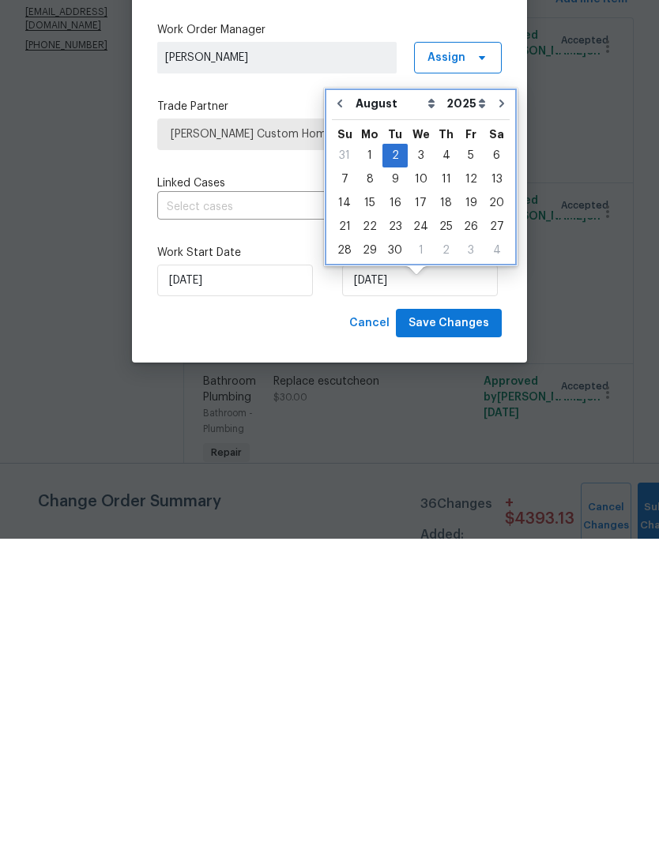
scroll to position [65, 0]
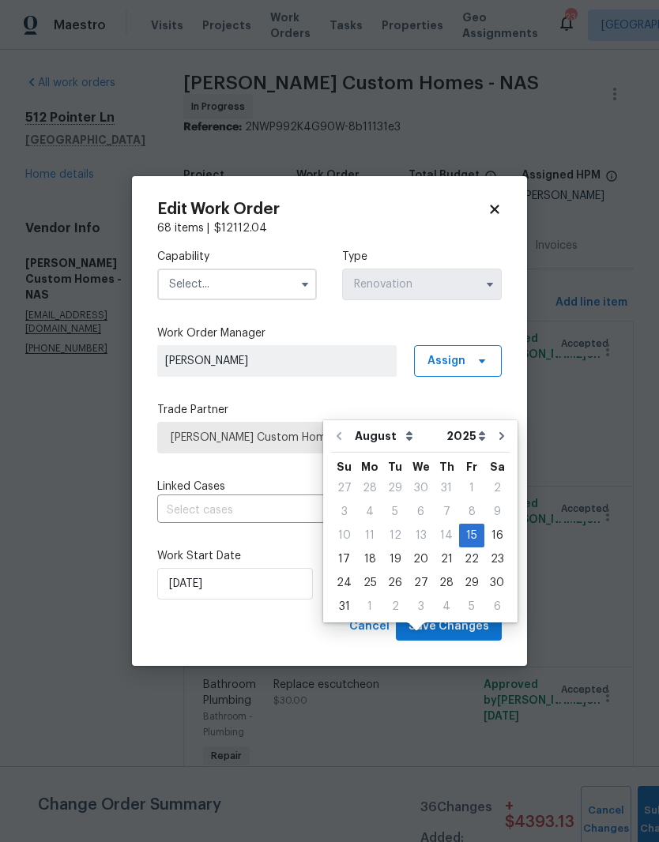
click at [500, 213] on icon at bounding box center [495, 209] width 14 height 14
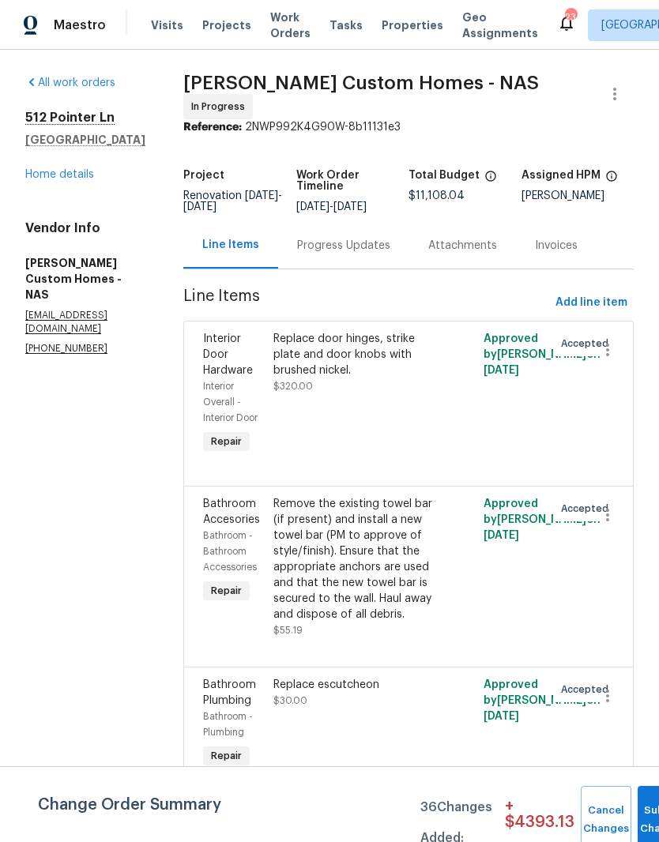
click at [74, 169] on link "Home details" at bounding box center [59, 174] width 69 height 11
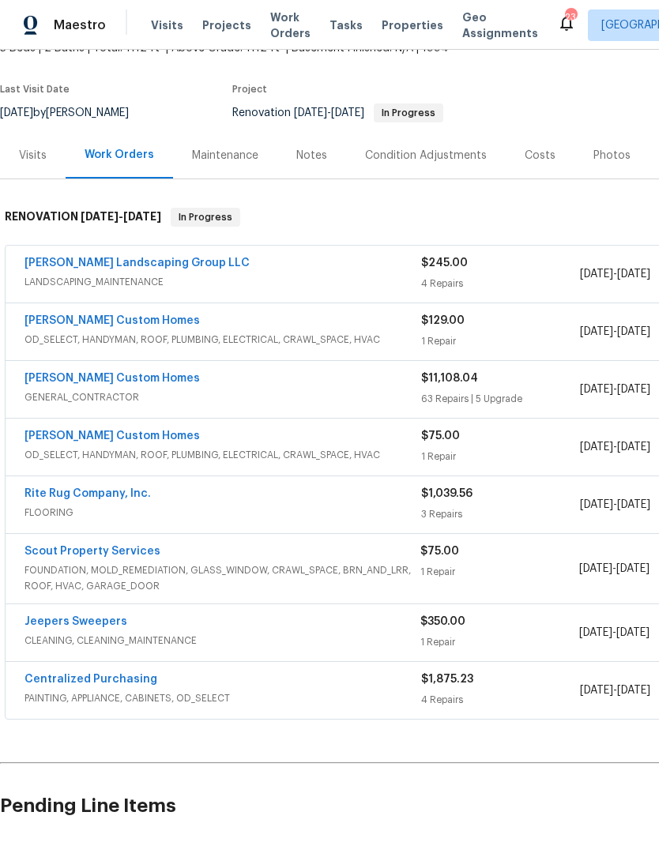
scroll to position [109, 0]
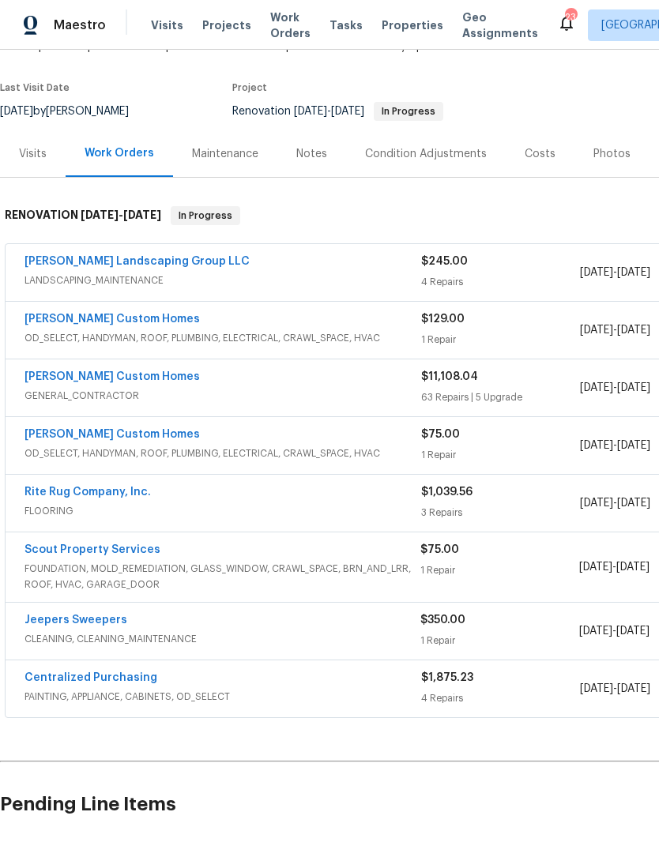
click at [315, 146] on div "Notes" at bounding box center [311, 154] width 31 height 16
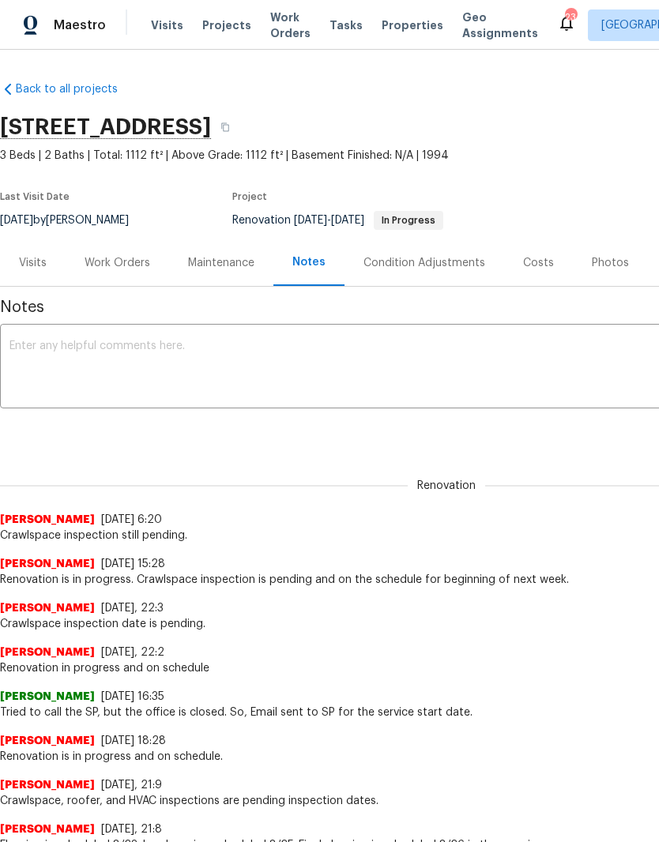
click at [203, 351] on textarea at bounding box center [446, 368] width 874 height 55
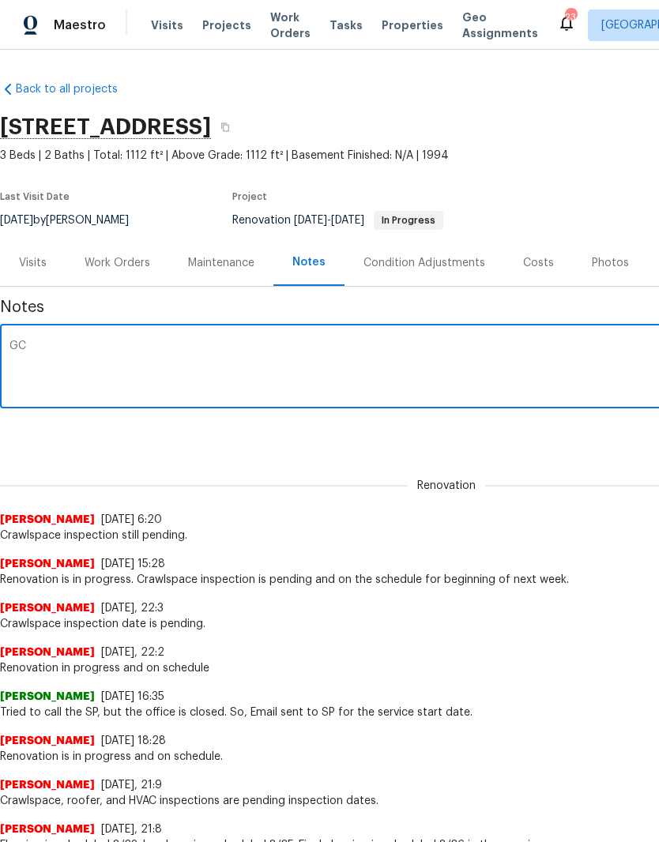
type textarea "GC ("
type textarea "R"
click at [22, 345] on textarea "GC ([PERSON_NAME]) has a new" at bounding box center [446, 368] width 874 height 55
click at [151, 347] on textarea "GC ([PERSON_NAME]) has a new" at bounding box center [446, 368] width 874 height 55
click at [310, 346] on textarea "GC ([PERSON_NAME]) is running behind. Crawlspace inspection (Scoit Properties)" at bounding box center [446, 368] width 874 height 55
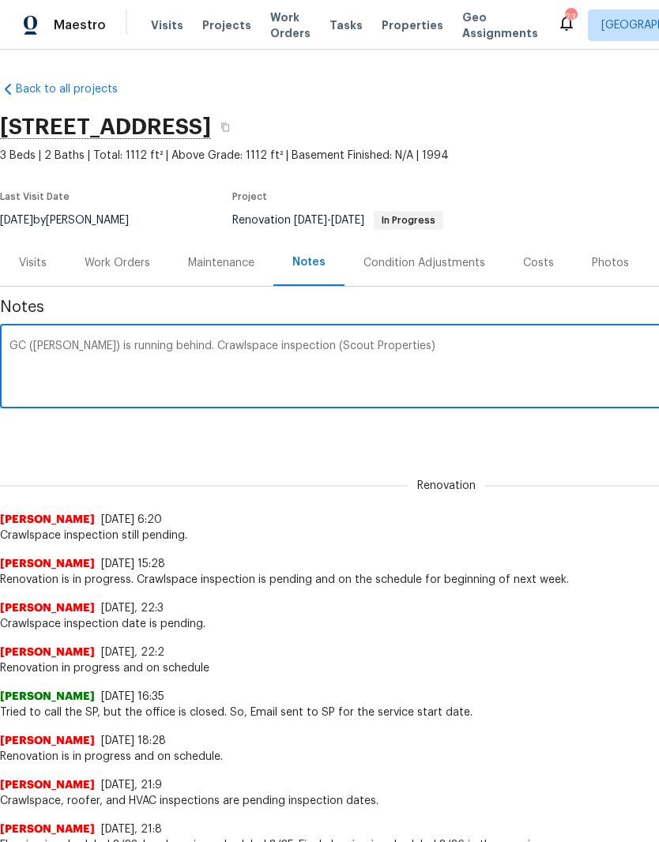
click at [403, 348] on textarea "GC ([PERSON_NAME]) is running behind. Crawlspace inspection (Scout Properties)" at bounding box center [446, 368] width 874 height 55
click at [72, 343] on textarea "GC ([PERSON_NAME]) is running behind. Crawlspace inspection (Scout Properties) …" at bounding box center [446, 368] width 874 height 55
click at [75, 342] on textarea "GC ([PERSON_NAME]) new GC to this area is running behind. Crawlspace inspection…" at bounding box center [446, 368] width 874 height 55
click at [176, 348] on textarea "[PERSON_NAME] has a new GC to this area is running behind. Crawlspace inspectio…" at bounding box center [446, 368] width 874 height 55
click at [296, 345] on textarea "[PERSON_NAME] has a new GC to this area and is running behind. Crawlspace inspe…" at bounding box center [446, 368] width 874 height 55
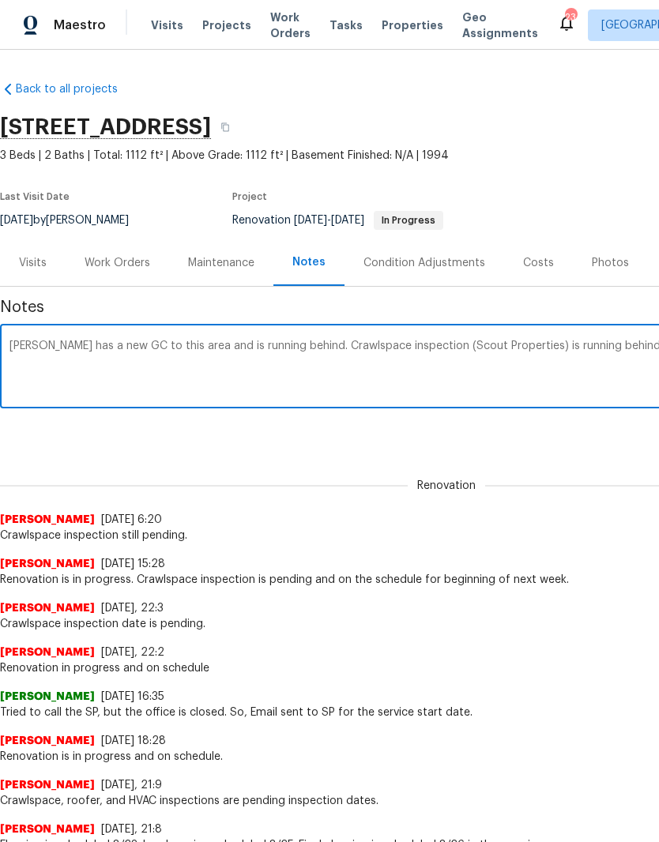
click at [633, 348] on textarea "[PERSON_NAME] has a new GC to this area and is running behind. Crawlspace inspe…" at bounding box center [446, 368] width 874 height 55
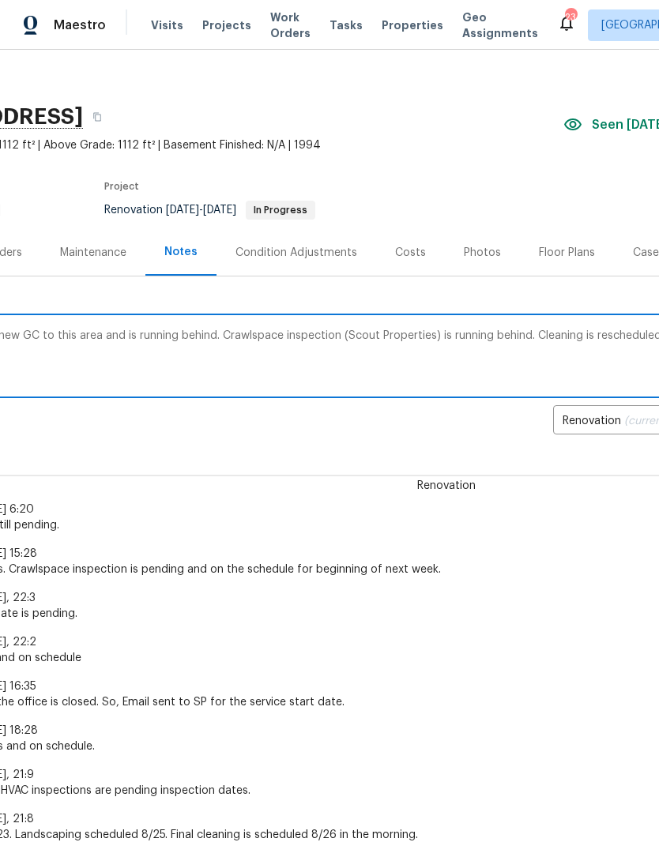
scroll to position [9, 124]
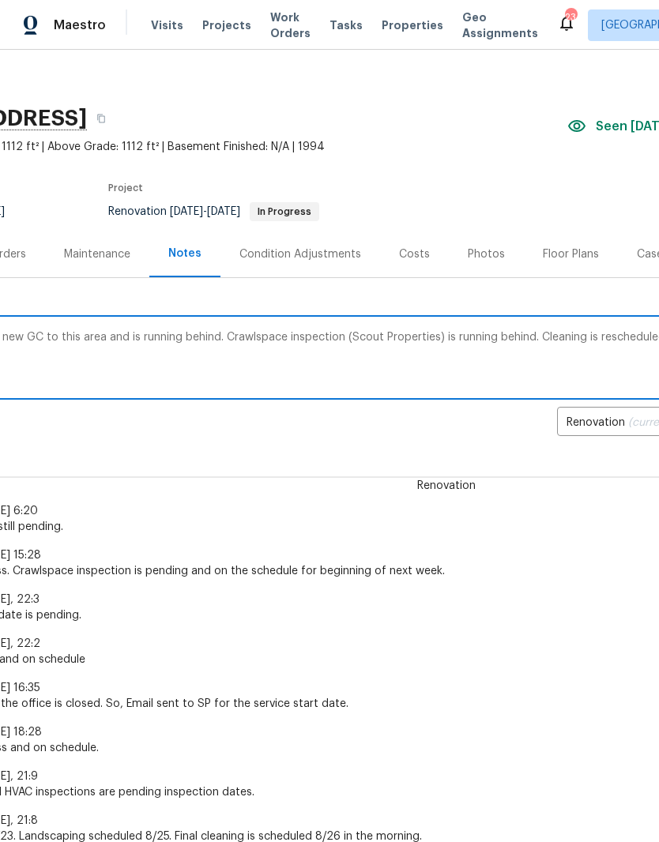
click at [486, 337] on textarea "[PERSON_NAME] has a new GC to this area and is running behind. Crawlspace inspe…" at bounding box center [322, 359] width 874 height 55
click at [175, 335] on textarea "[PERSON_NAME] has a new GC to this area and is running behind. Crawlspace inspe…" at bounding box center [322, 359] width 874 height 55
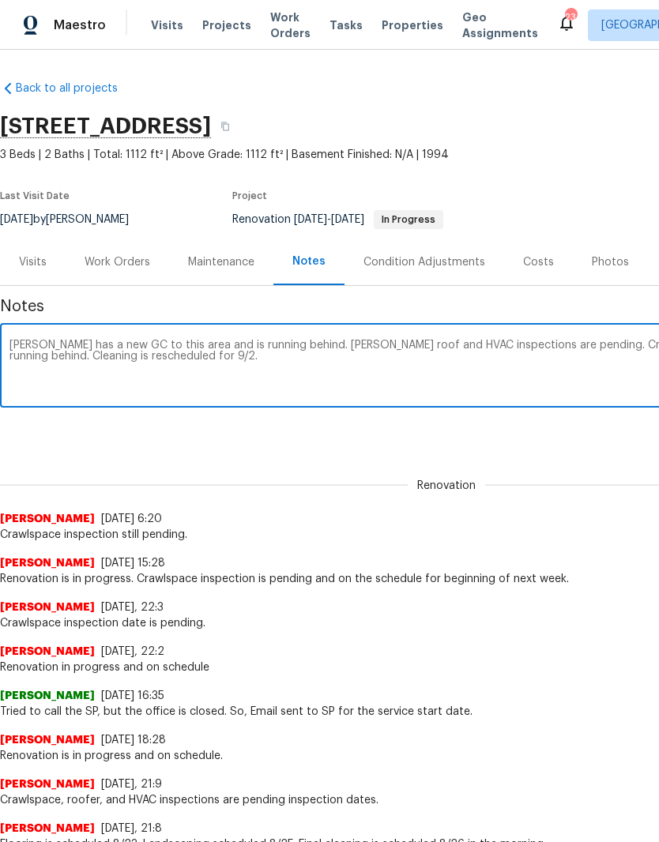
scroll to position [1, 0]
click at [295, 346] on textarea "[PERSON_NAME] has a new GC to this area and is running behind. [PERSON_NAME] ro…" at bounding box center [446, 367] width 874 height 55
click at [122, 348] on textarea "[PERSON_NAME] has a new GC to this area and is running behind. [PERSON_NAME] ro…" at bounding box center [446, 367] width 874 height 55
click at [349, 343] on textarea "[PERSON_NAME] has a new GC that is working both of his areas to this area and i…" at bounding box center [446, 367] width 874 height 55
click at [407, 348] on textarea "[PERSON_NAME] has a new GC that is working both of his areas and is running beh…" at bounding box center [446, 367] width 874 height 55
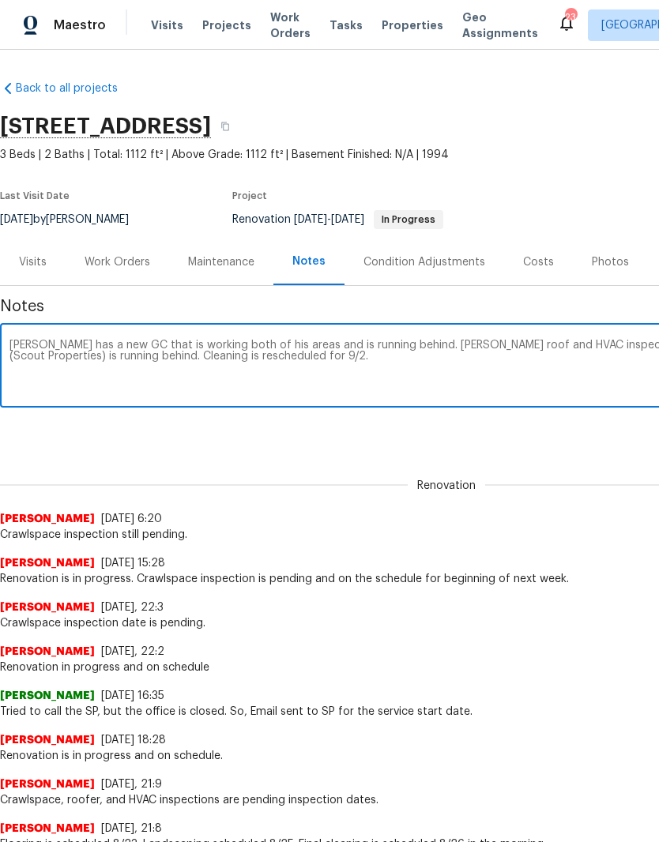
click at [349, 375] on textarea "[PERSON_NAME] has a new GC that is working both of his areas and is running beh…" at bounding box center [446, 367] width 874 height 55
click at [360, 381] on textarea "[PERSON_NAME] has a new GC that is working both of his areas and is running beh…" at bounding box center [446, 367] width 874 height 55
click at [158, 348] on textarea "[PERSON_NAME] has a new GC that is working both of his areas and is running beh…" at bounding box center [446, 367] width 874 height 55
click at [46, 345] on textarea "[PERSON_NAME] has a new GC that is training his replacement and working both of…" at bounding box center [446, 367] width 874 height 55
click at [17, 345] on textarea "[PERSON_NAME] has a new GC that is training his replacement and working both of…" at bounding box center [446, 367] width 874 height 55
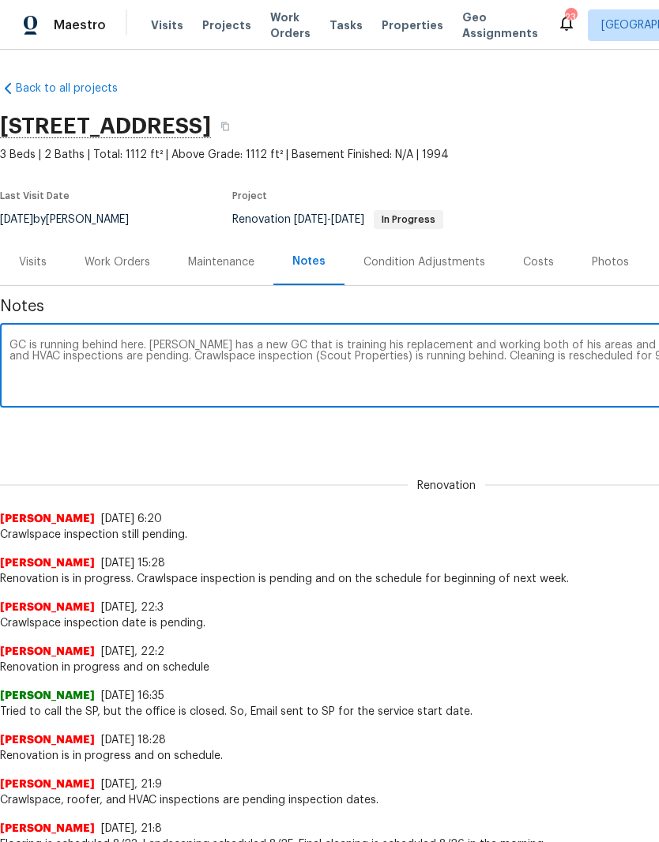
click at [265, 345] on textarea "GC is running behind here. [PERSON_NAME] has a new GC that is training his repl…" at bounding box center [446, 367] width 874 height 55
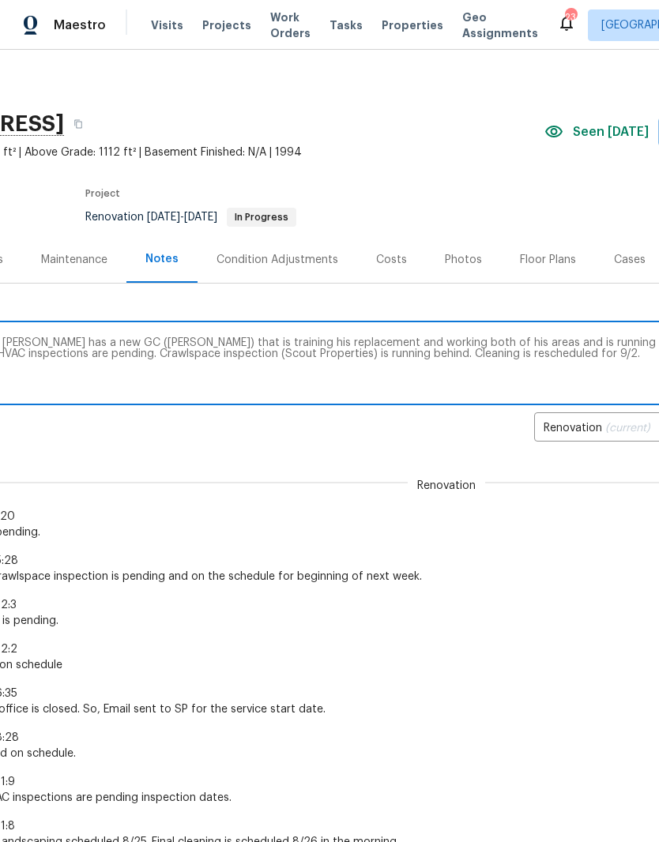
scroll to position [2, 147]
click at [583, 345] on textarea "GC is running behind here. [PERSON_NAME] has a new GC ([PERSON_NAME]) that is t…" at bounding box center [299, 365] width 874 height 55
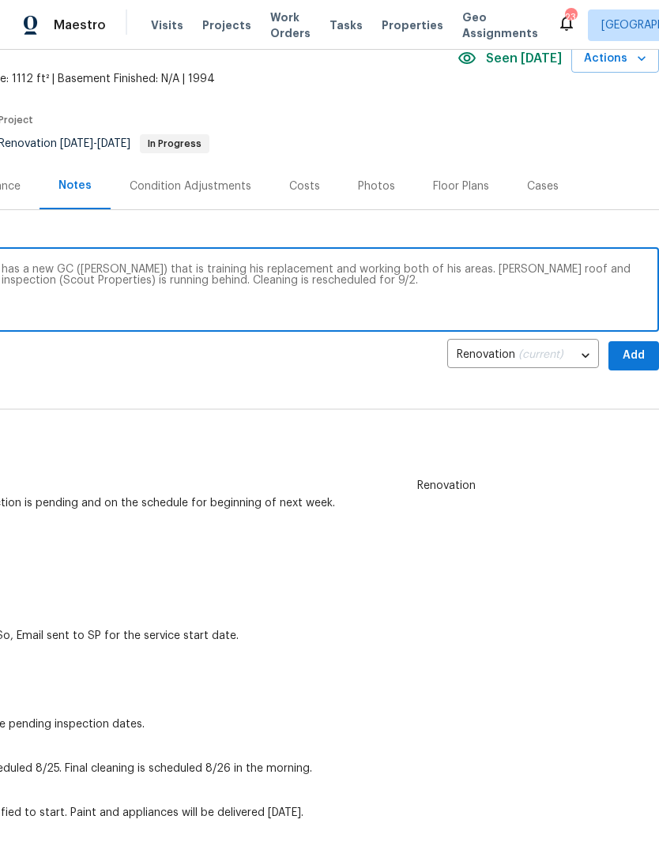
scroll to position [77, 234]
type textarea "GC is running behind here. [PERSON_NAME] has a new GC ([PERSON_NAME]) that is t…"
click at [635, 356] on span "Add" at bounding box center [633, 356] width 25 height 20
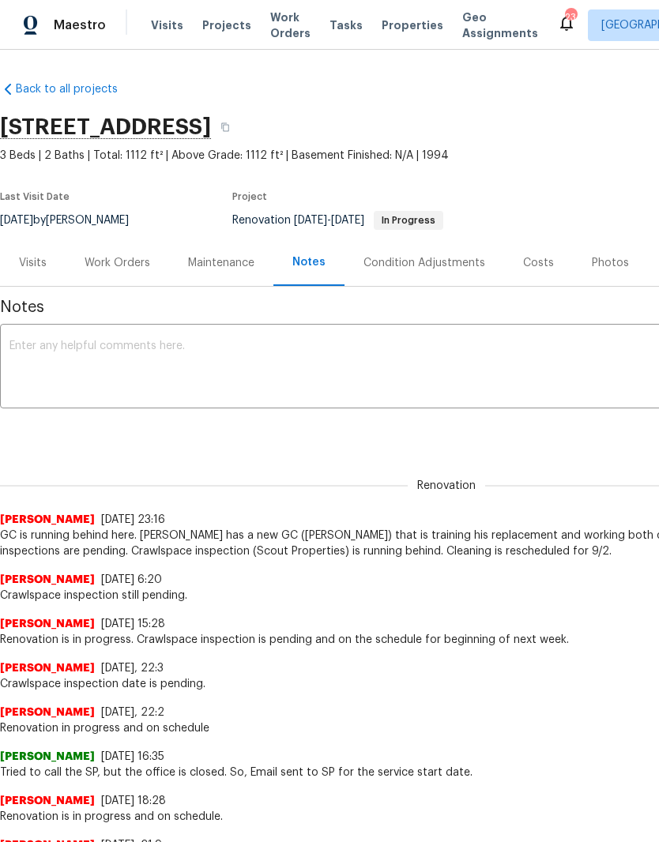
scroll to position [0, 0]
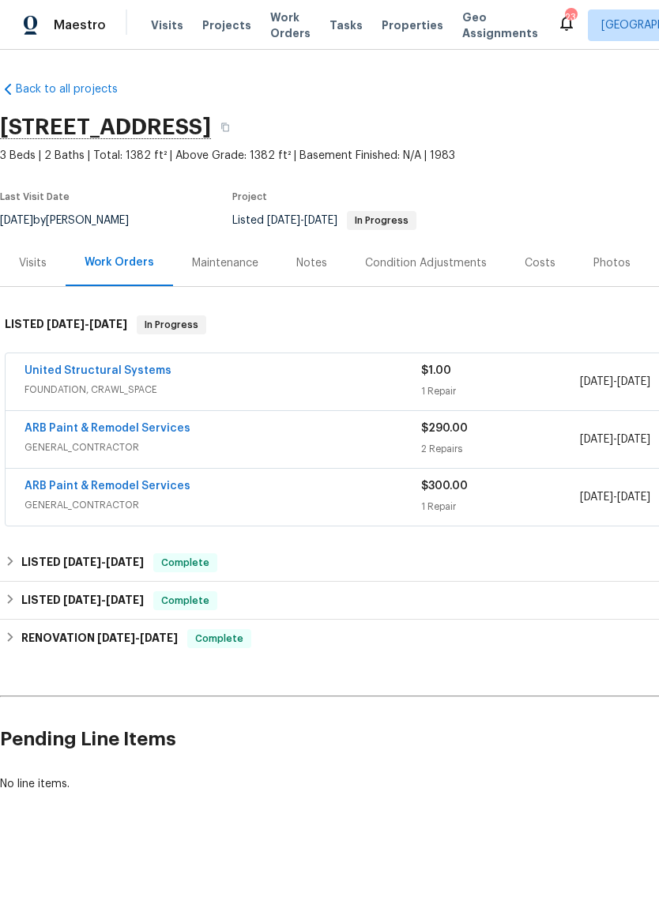
click at [135, 374] on link "United Structural Systems" at bounding box center [97, 370] width 147 height 11
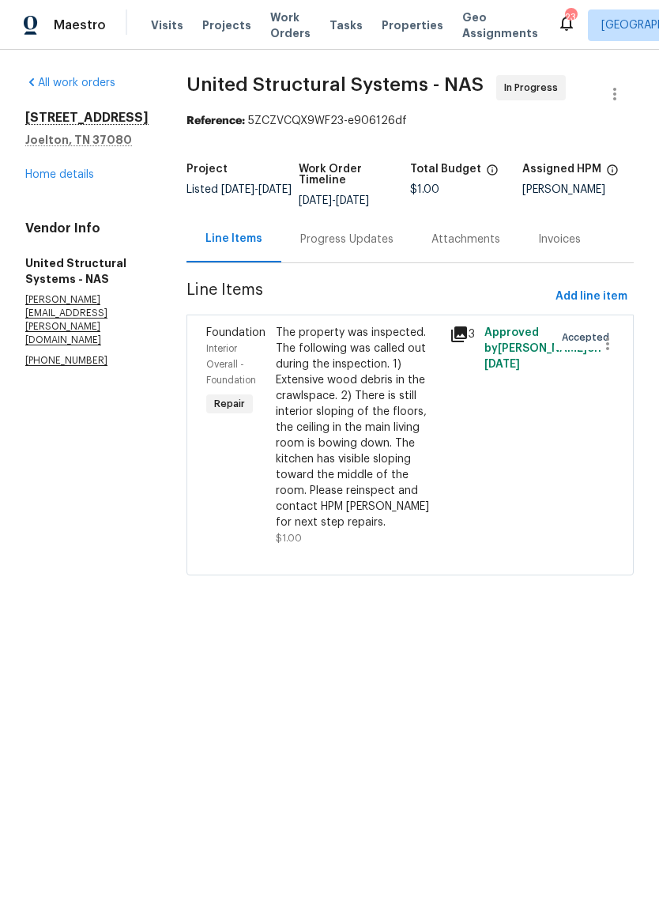
click at [367, 243] on div "Progress Updates" at bounding box center [346, 240] width 93 height 16
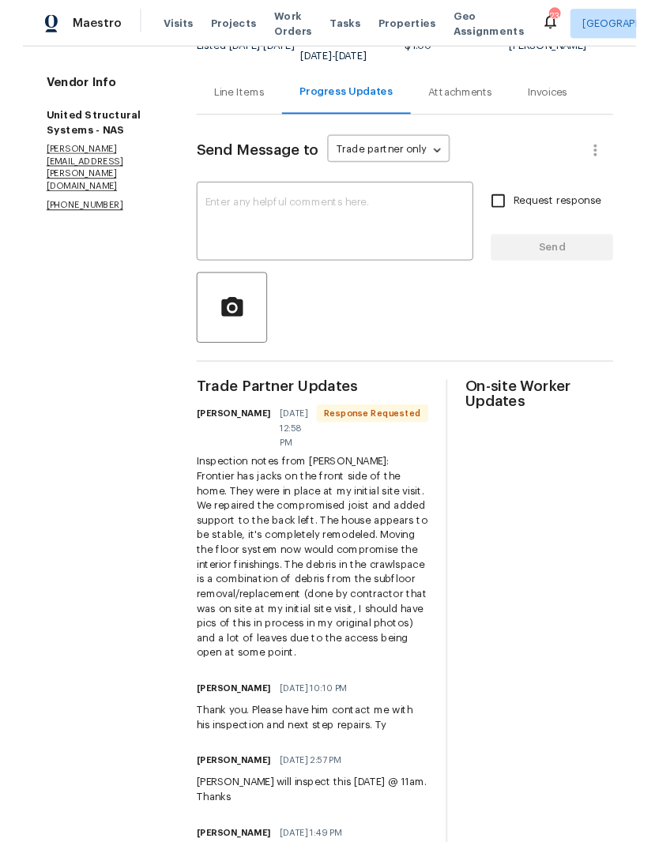
scroll to position [131, 0]
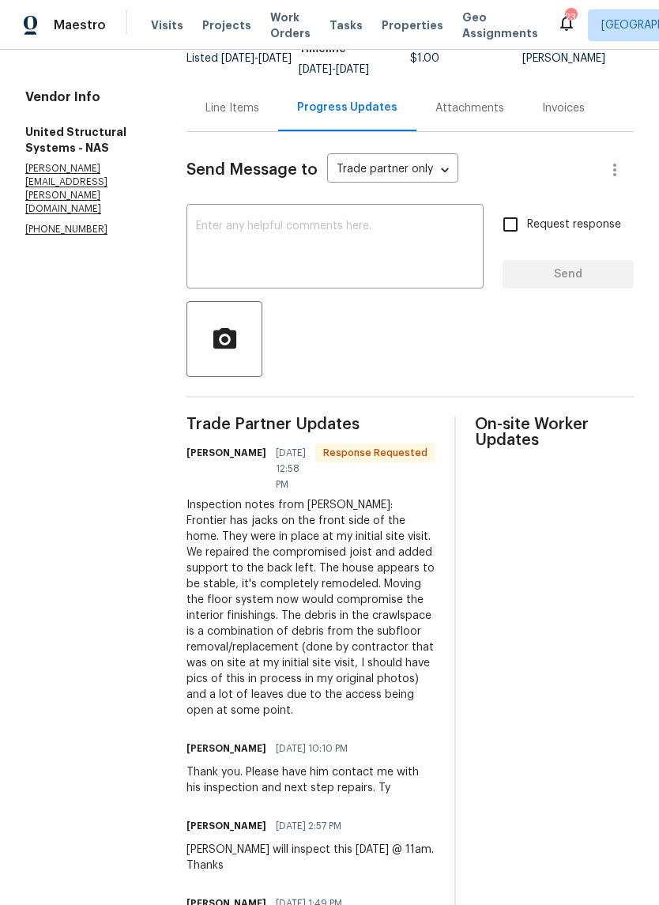
click at [285, 229] on textarea at bounding box center [335, 247] width 278 height 55
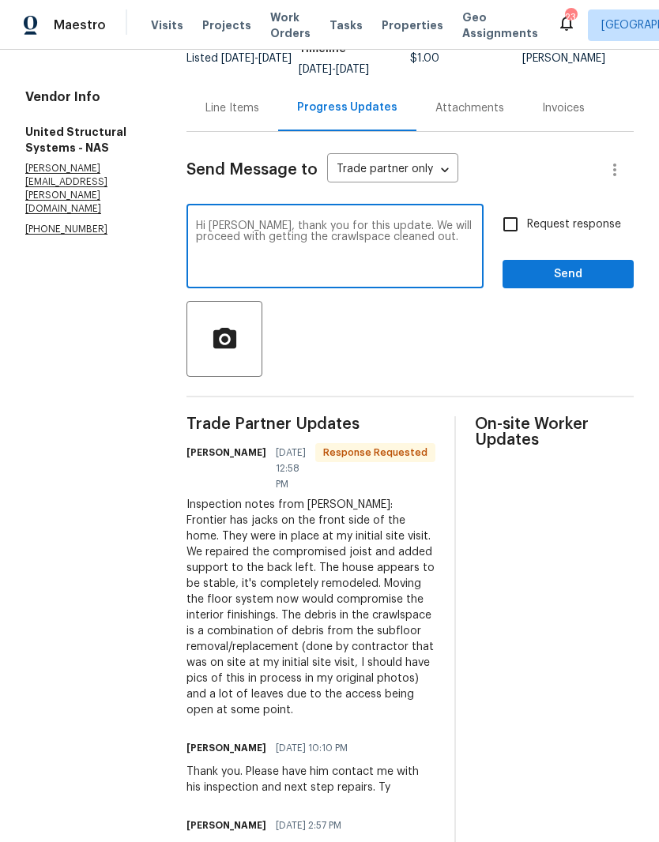
type textarea "Hi [PERSON_NAME], thank you for this update. We will proceed with getting the c…"
click at [536, 275] on span "Send" at bounding box center [568, 275] width 106 height 20
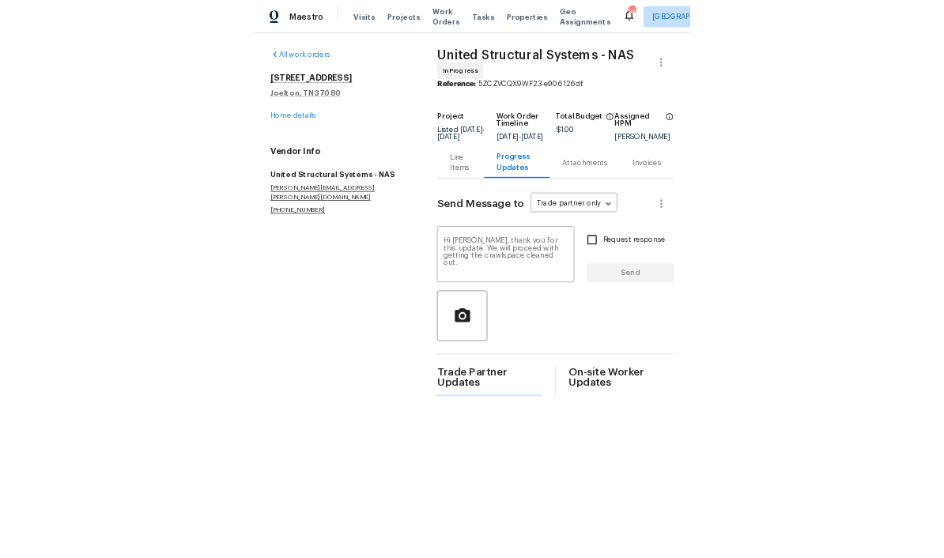
scroll to position [0, 0]
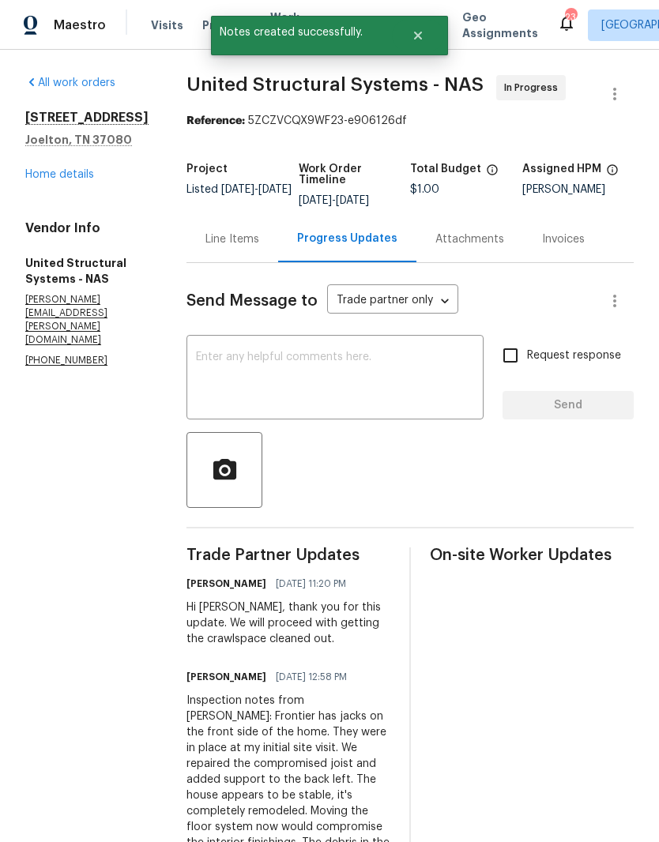
click at [84, 173] on link "Home details" at bounding box center [59, 174] width 69 height 11
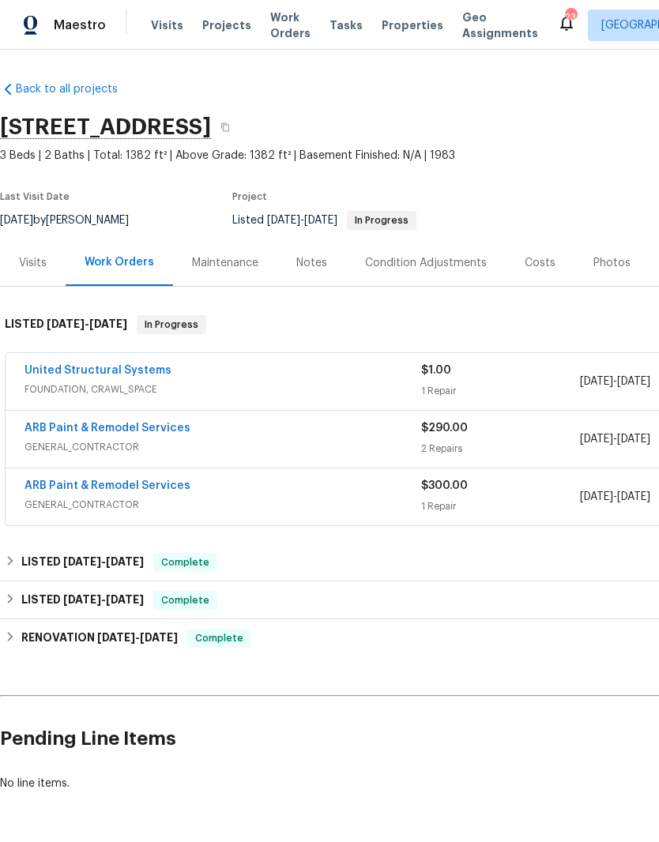
click at [279, 31] on span "Work Orders" at bounding box center [290, 25] width 40 height 32
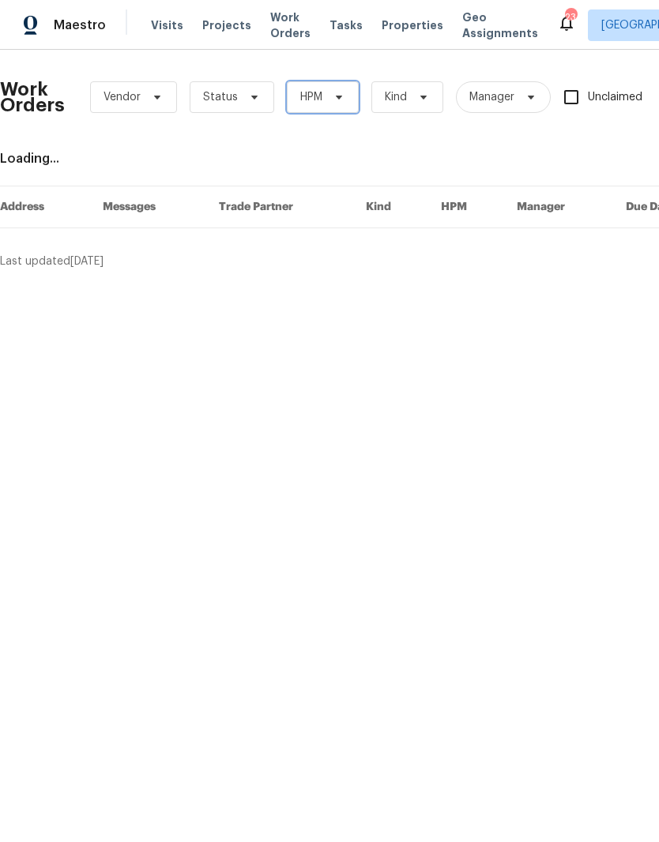
click at [329, 98] on span at bounding box center [336, 97] width 17 height 13
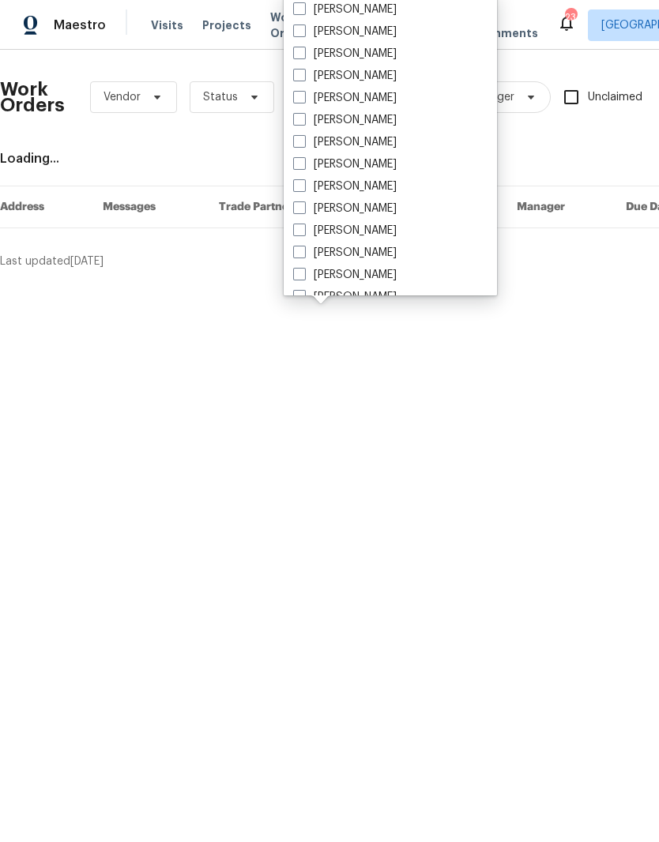
click at [379, 186] on label "[PERSON_NAME]" at bounding box center [345, 187] width 104 height 16
click at [303, 186] on input "[PERSON_NAME]" at bounding box center [298, 184] width 10 height 10
checkbox input "true"
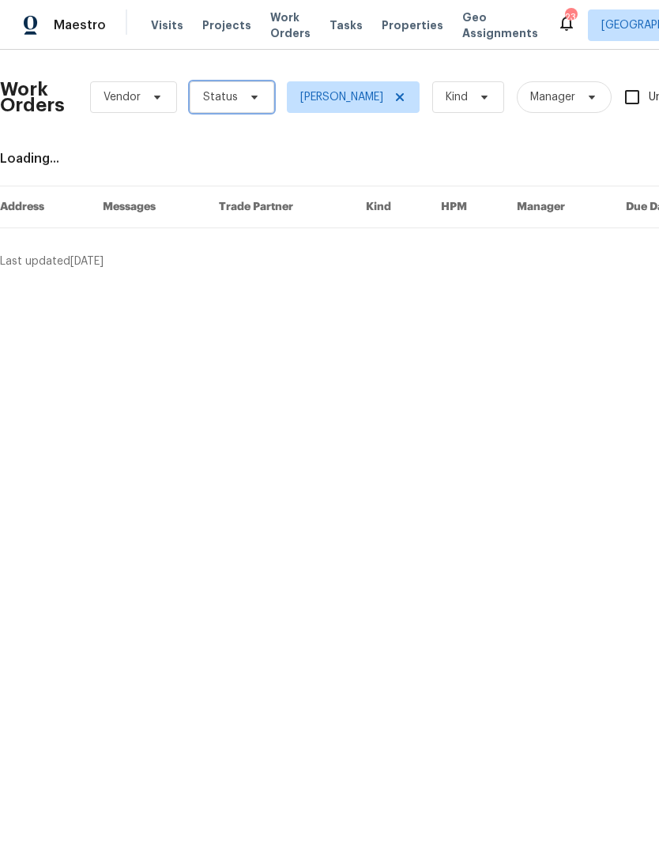
click at [248, 100] on icon at bounding box center [254, 97] width 13 height 13
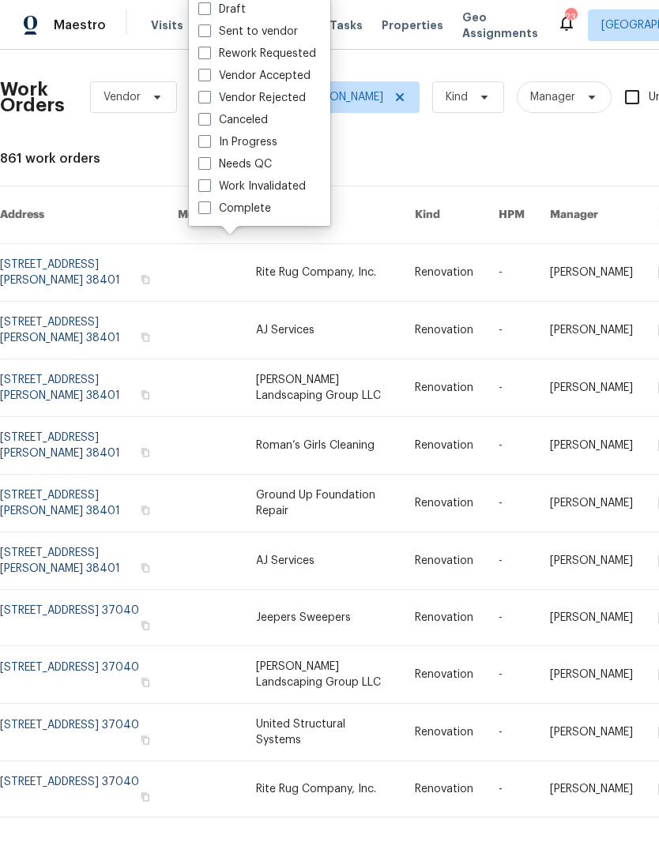
click at [266, 163] on label "Needs QC" at bounding box center [234, 164] width 73 height 16
click at [209, 163] on input "Needs QC" at bounding box center [203, 161] width 10 height 10
checkbox input "true"
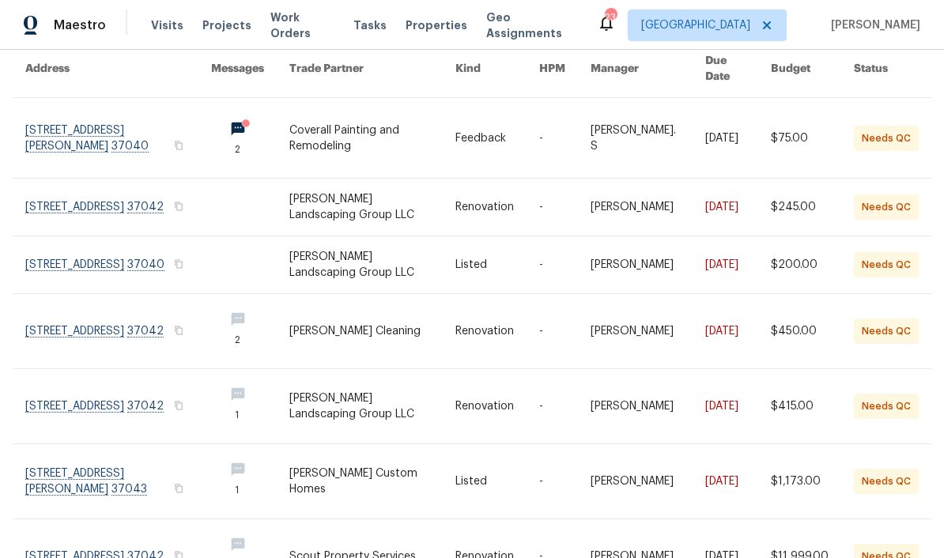
scroll to position [147, 0]
click at [50, 309] on link at bounding box center [118, 330] width 186 height 74
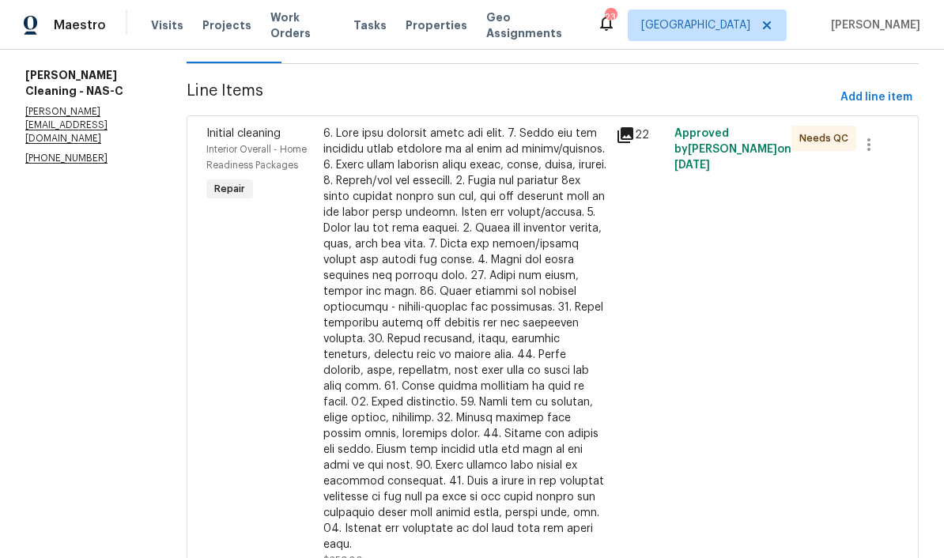
scroll to position [228, 0]
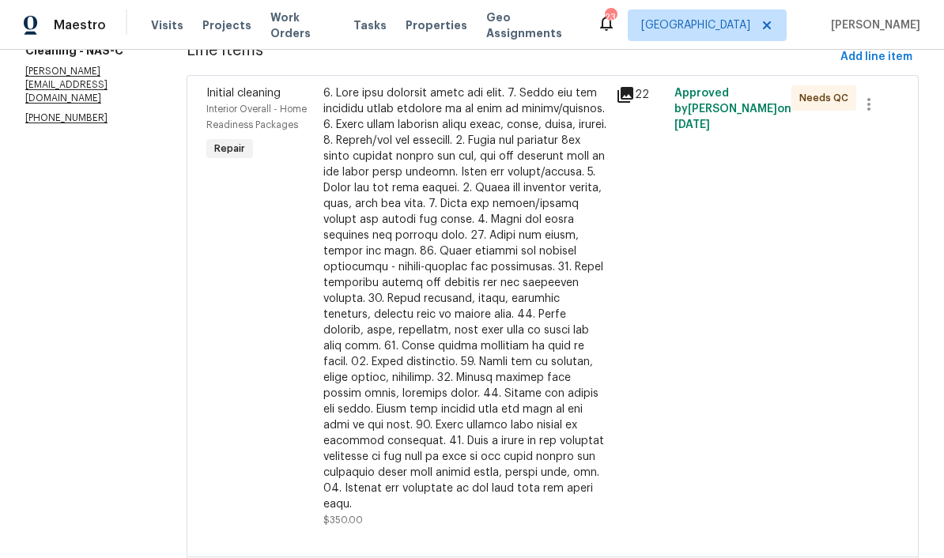
click at [499, 107] on div at bounding box center [464, 298] width 283 height 427
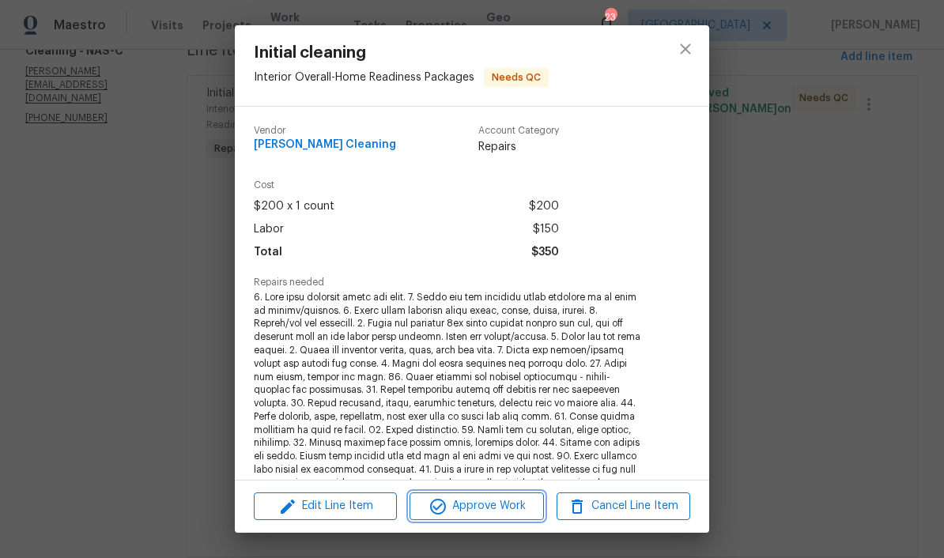
click at [516, 506] on span "Approve Work" at bounding box center [476, 506] width 124 height 20
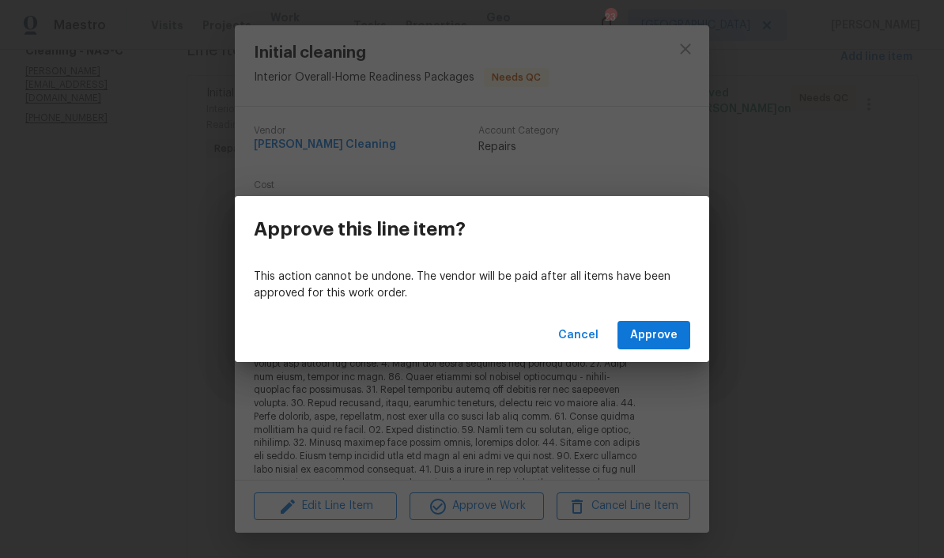
click at [658, 341] on span "Approve" at bounding box center [653, 336] width 47 height 20
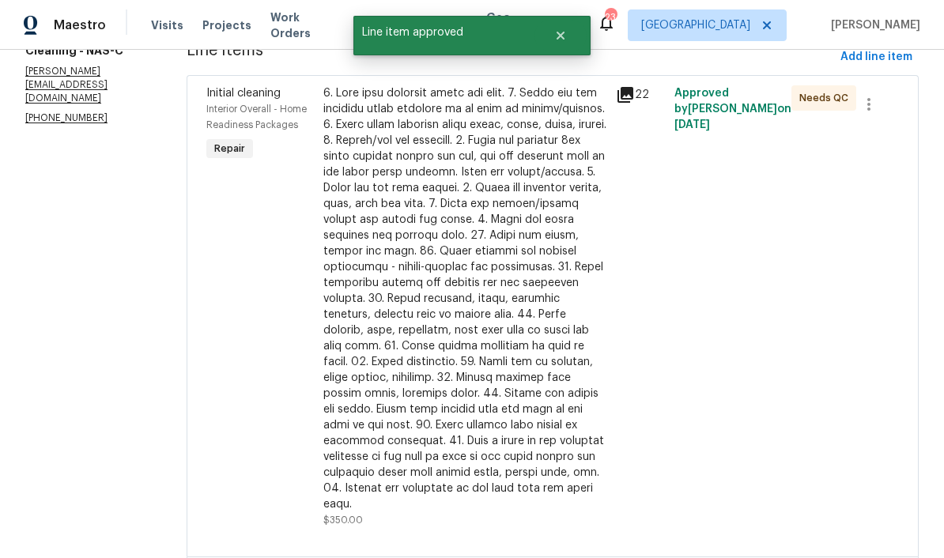
scroll to position [0, 0]
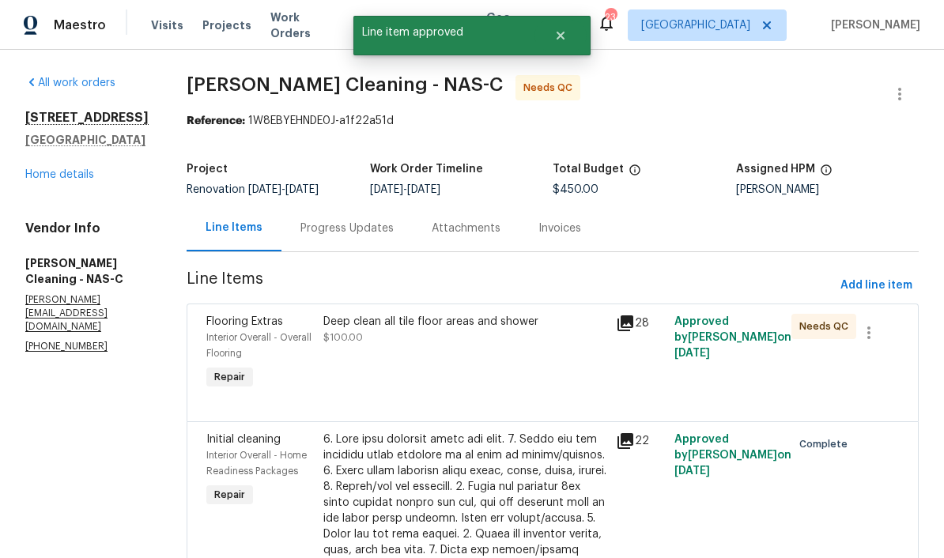
click at [488, 325] on div "Deep clean all tile floor areas and shower" at bounding box center [464, 322] width 283 height 16
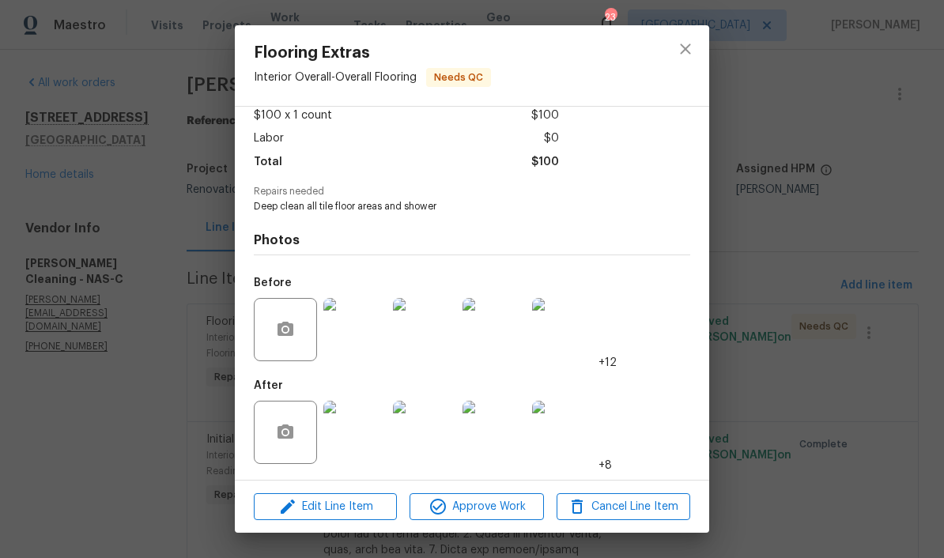
scroll to position [95, 0]
click at [434, 336] on img at bounding box center [424, 329] width 63 height 63
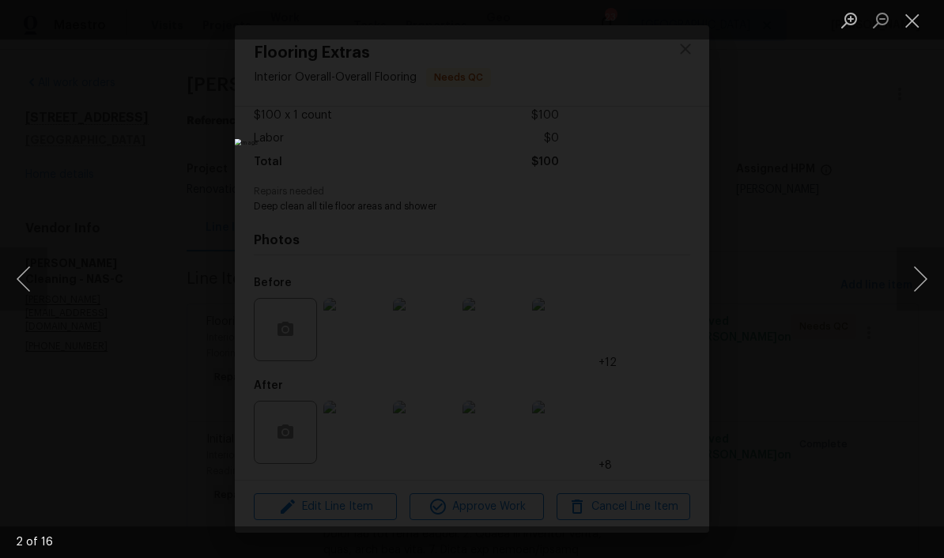
click at [658, 281] on button "Next image" at bounding box center [919, 278] width 47 height 63
click at [658, 32] on button "Close lightbox" at bounding box center [912, 20] width 32 height 28
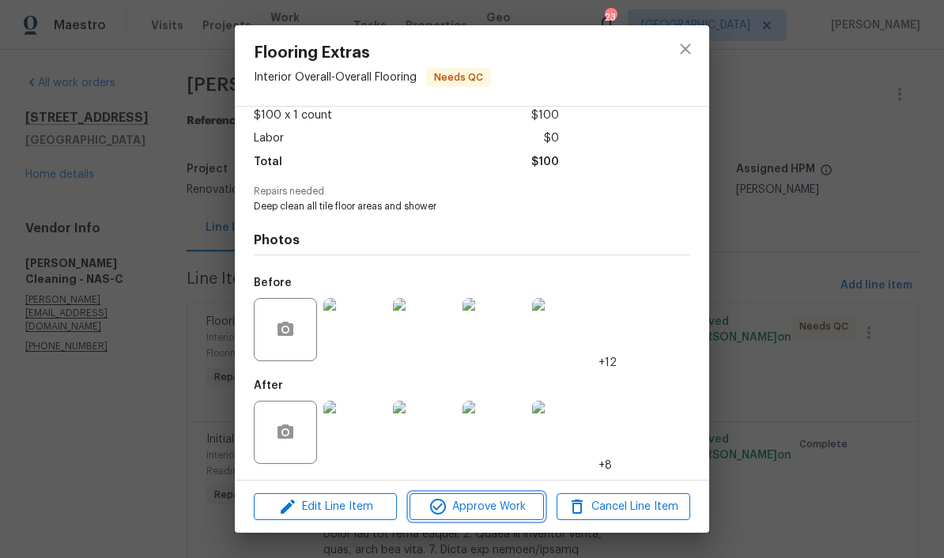
click at [507, 507] on span "Approve Work" at bounding box center [476, 507] width 124 height 20
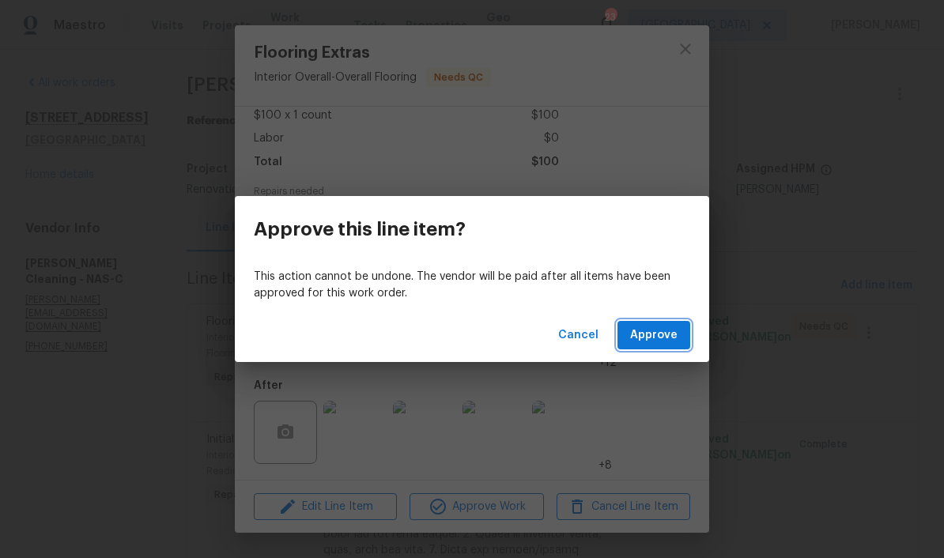
click at [658, 338] on span "Approve" at bounding box center [653, 336] width 47 height 20
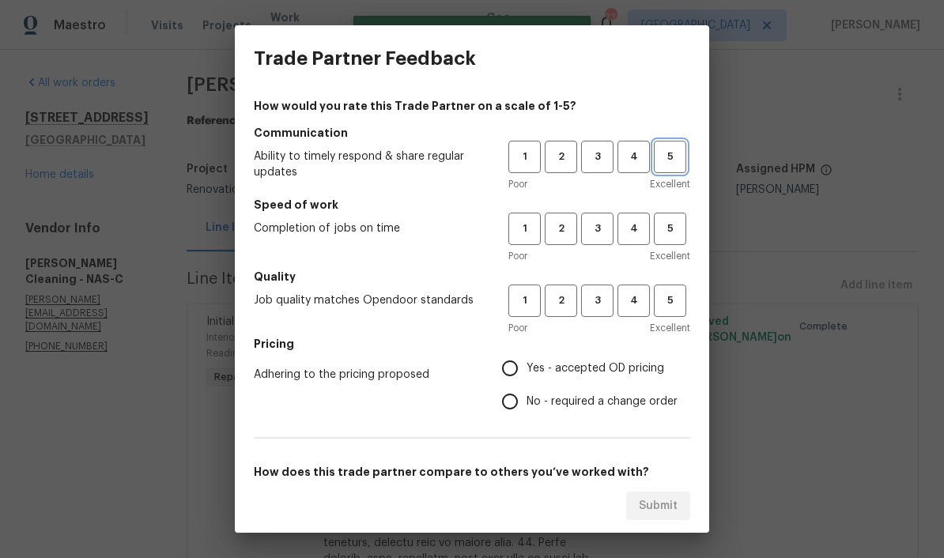
click at [658, 168] on button "5" at bounding box center [670, 157] width 32 height 32
click at [658, 235] on span "5" at bounding box center [669, 229] width 29 height 18
click at [658, 303] on span "5" at bounding box center [669, 301] width 29 height 18
click at [519, 367] on input "Yes - accepted OD pricing" at bounding box center [509, 368] width 33 height 33
radio input "true"
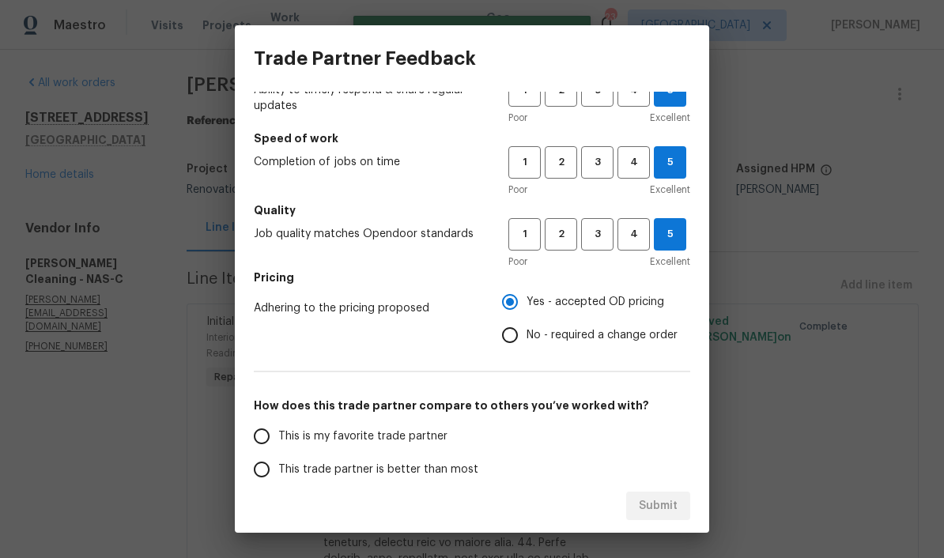
scroll to position [116, 0]
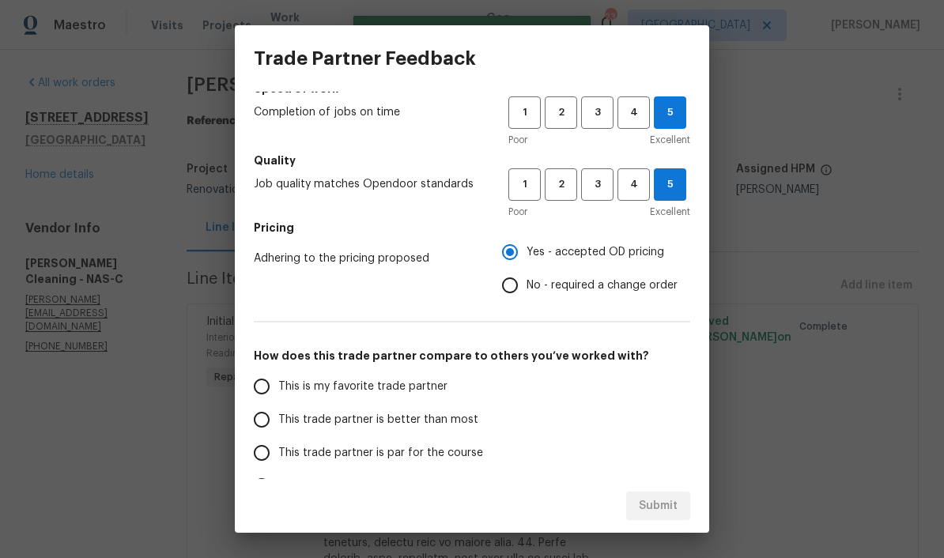
click at [266, 394] on input "This is my favorite trade partner" at bounding box center [261, 386] width 33 height 33
click at [658, 500] on span "Submit" at bounding box center [658, 506] width 39 height 20
radio input "true"
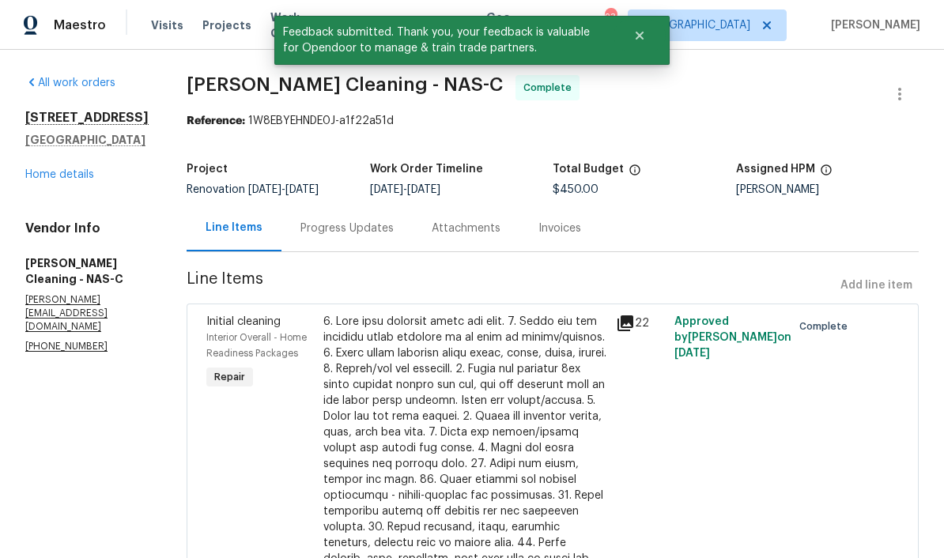
click at [77, 173] on link "Home details" at bounding box center [59, 174] width 69 height 11
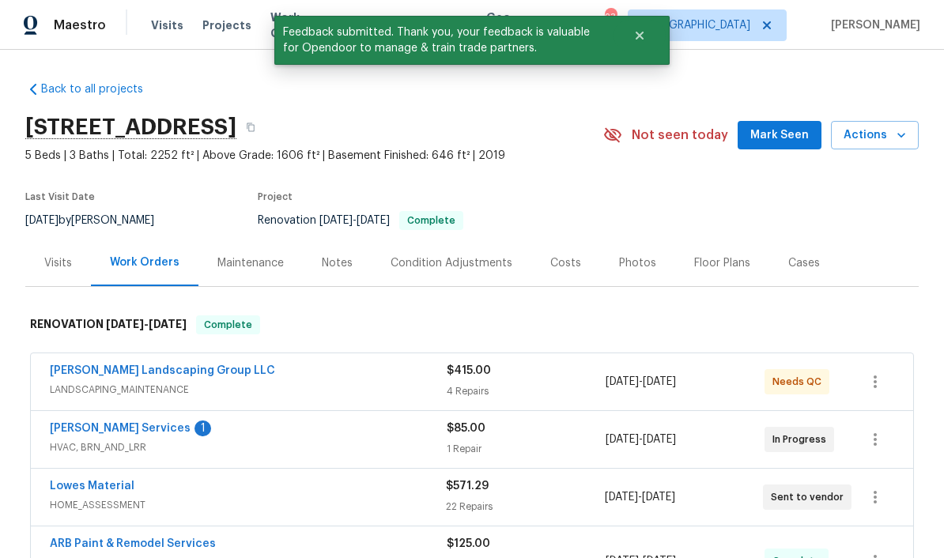
click at [73, 432] on link "[PERSON_NAME] Services" at bounding box center [120, 428] width 141 height 11
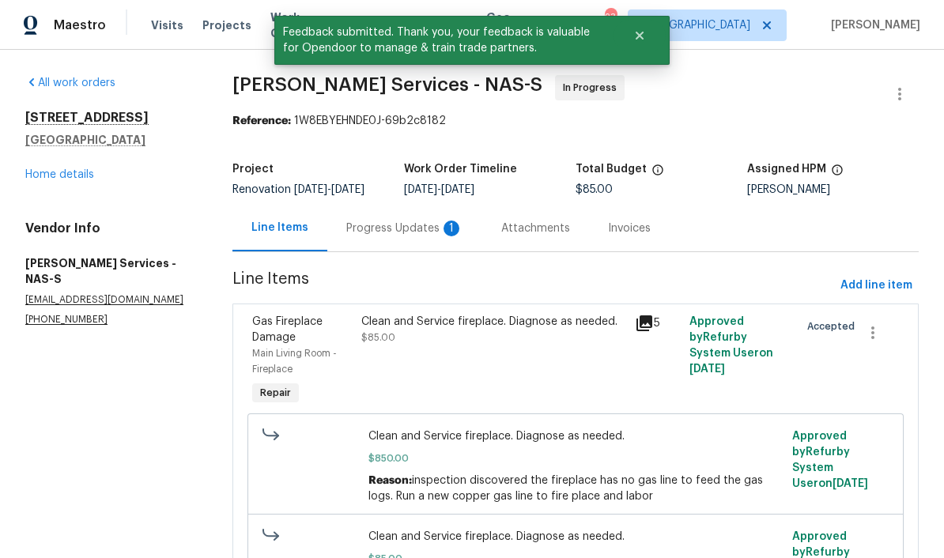
click at [417, 236] on div "Progress Updates 1" at bounding box center [404, 228] width 117 height 16
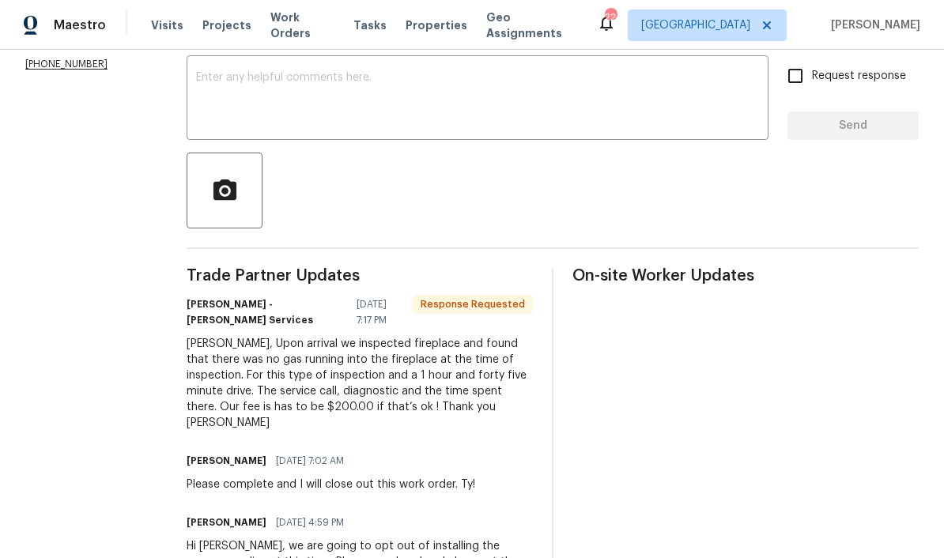
scroll to position [272, 0]
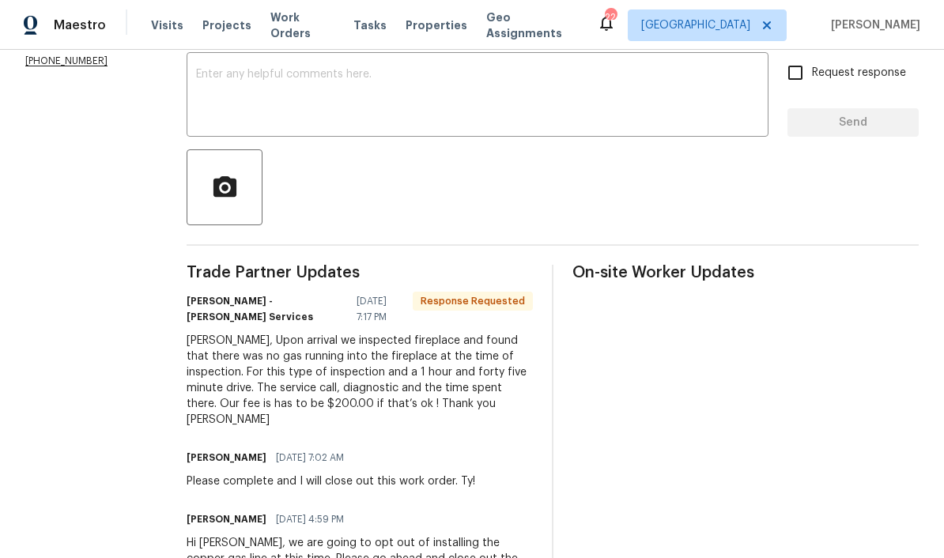
click at [328, 85] on textarea at bounding box center [477, 96] width 563 height 55
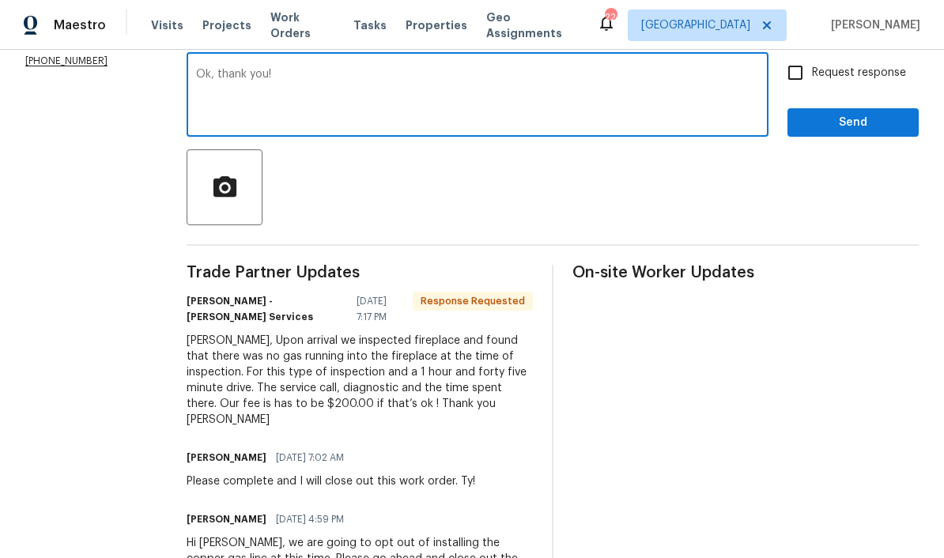
type textarea "Ok, thank you!"
click at [658, 121] on span "Send" at bounding box center [853, 123] width 106 height 20
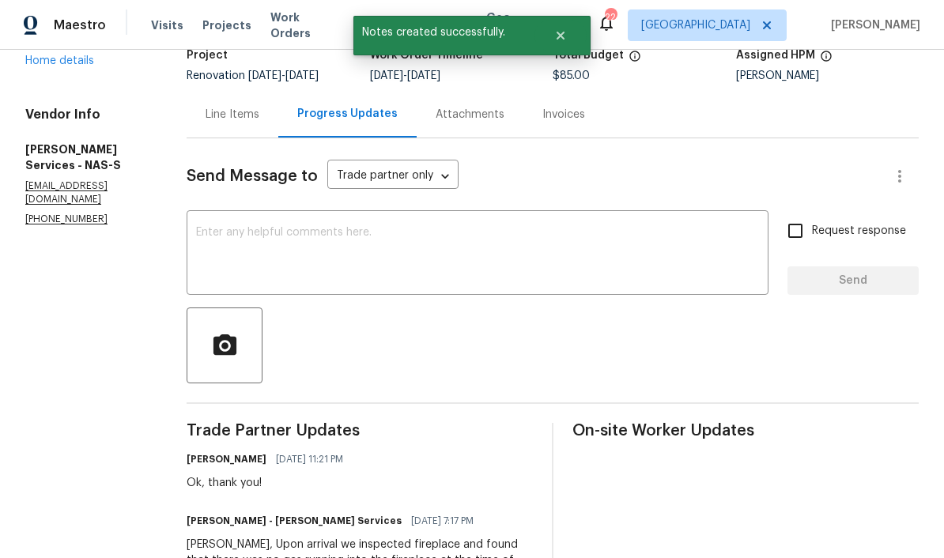
click at [243, 117] on div "Line Items" at bounding box center [232, 115] width 54 height 16
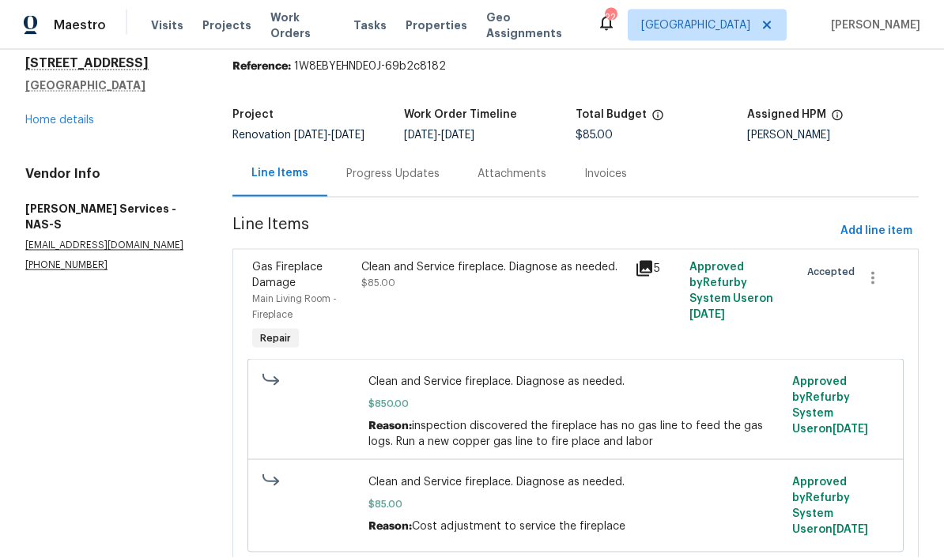
scroll to position [65, 0]
click at [408, 259] on div "Clean and Service fireplace. Diagnose as needed." at bounding box center [493, 267] width 264 height 16
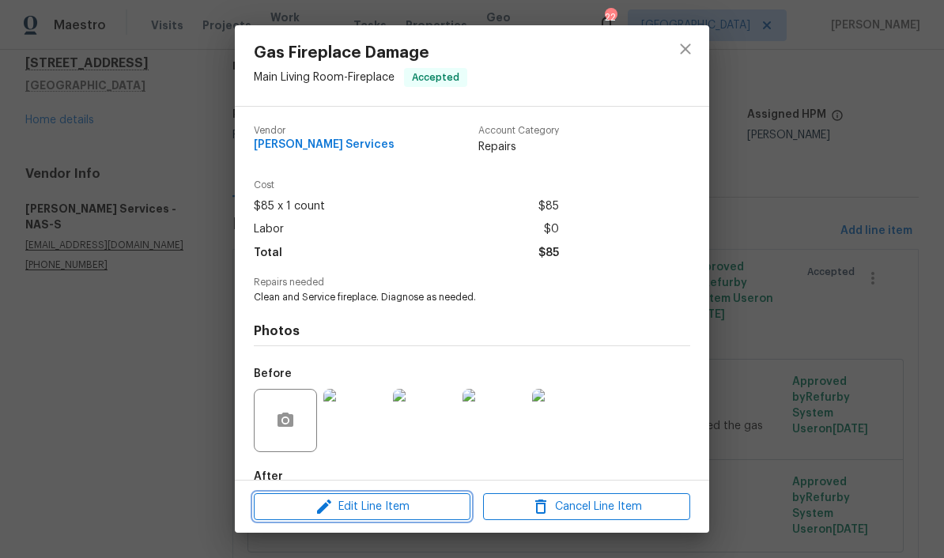
click at [418, 506] on span "Edit Line Item" at bounding box center [361, 507] width 207 height 20
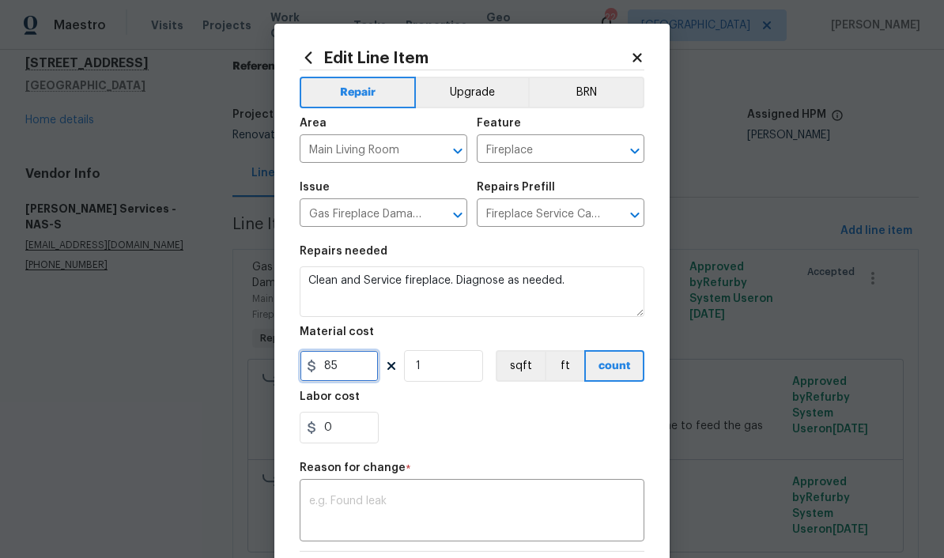
click at [370, 367] on input "85" at bounding box center [338, 366] width 79 height 32
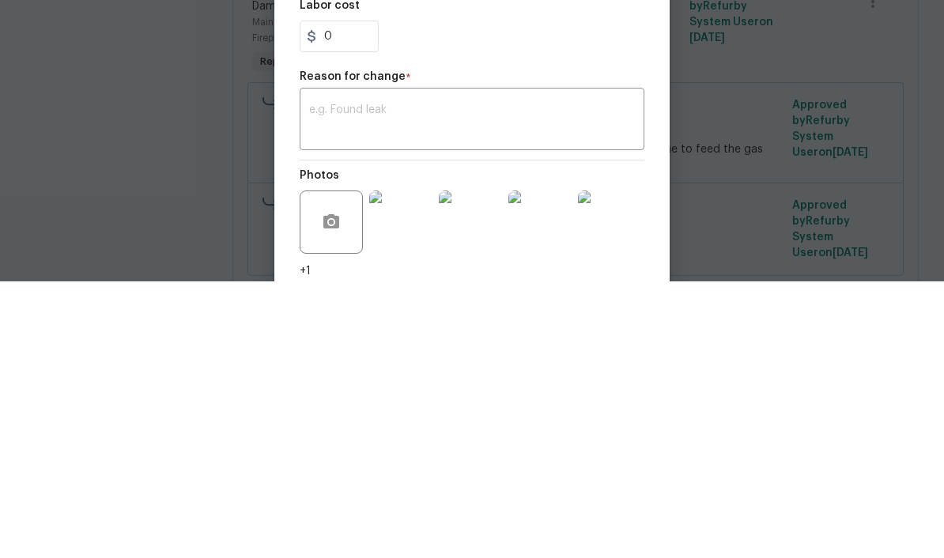
scroll to position [119, 0]
type input "200"
click at [400, 376] on textarea at bounding box center [472, 392] width 326 height 33
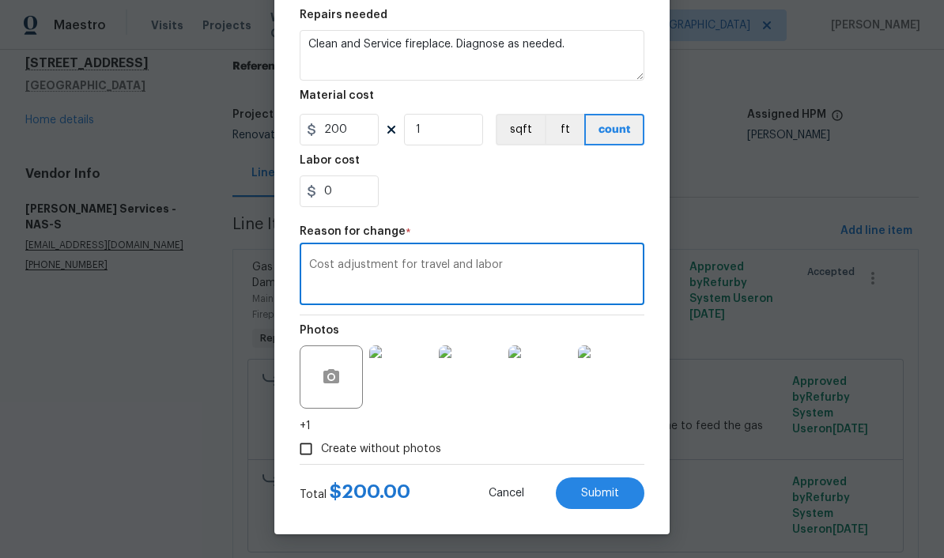
scroll to position [239, 0]
type textarea "Cost adjustment for travel and labor"
click at [609, 492] on span "Submit" at bounding box center [600, 494] width 38 height 12
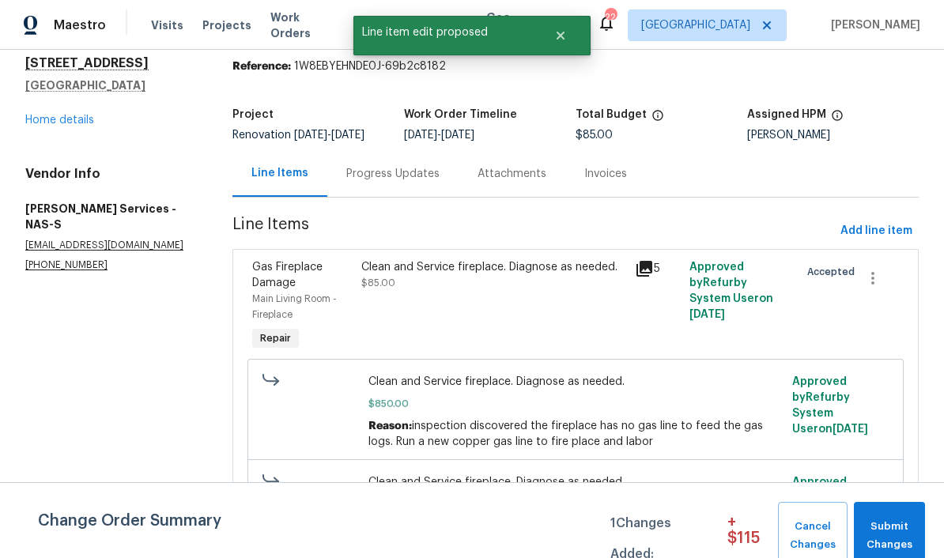
scroll to position [0, 0]
click at [658, 520] on span "Submit Changes" at bounding box center [888, 536] width 55 height 36
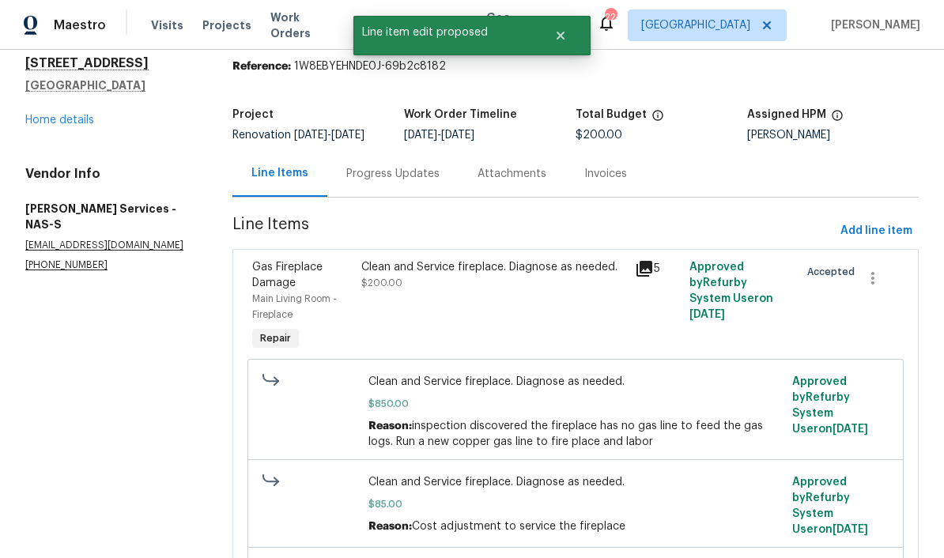
click at [426, 166] on div "Progress Updates" at bounding box center [392, 174] width 93 height 16
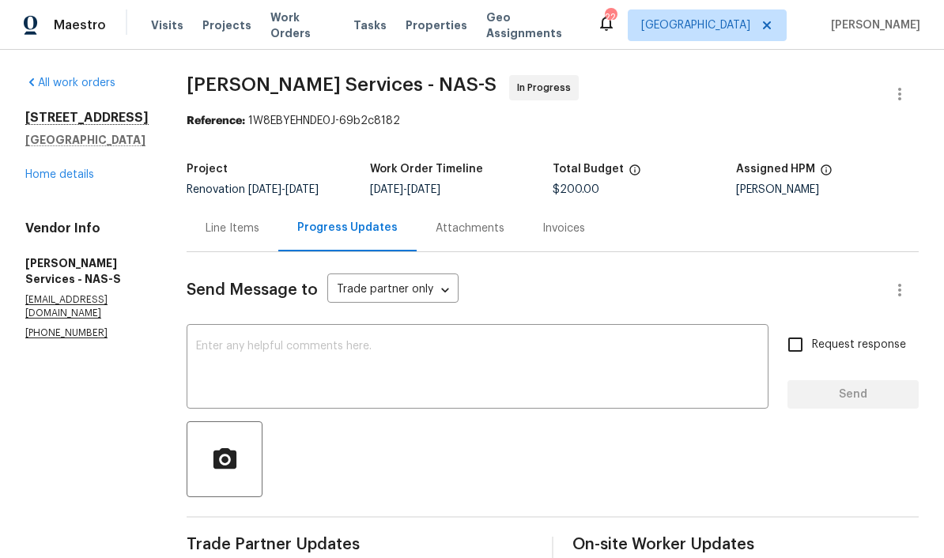
click at [85, 169] on link "Home details" at bounding box center [59, 174] width 69 height 11
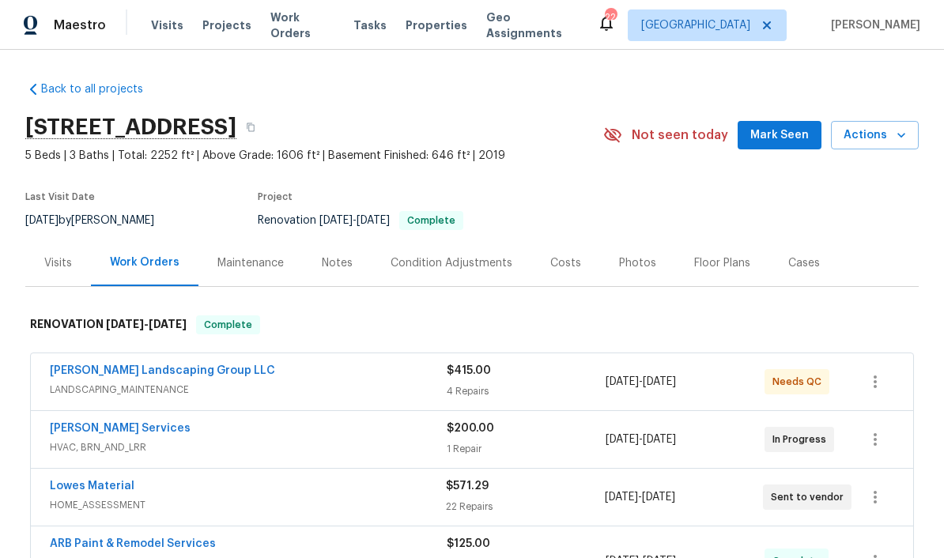
click at [658, 126] on span "Mark Seen" at bounding box center [779, 136] width 58 height 20
click at [303, 28] on span "Work Orders" at bounding box center [302, 25] width 64 height 32
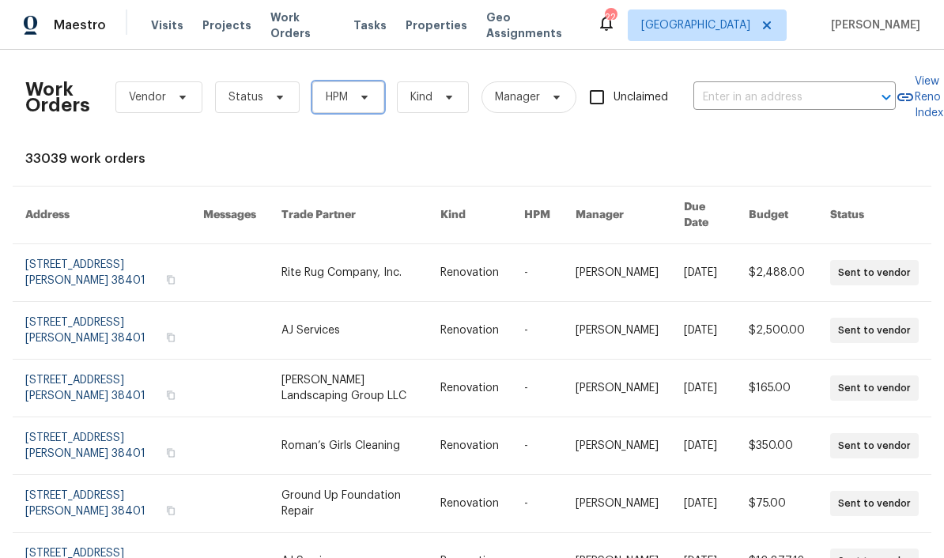
click at [364, 100] on icon at bounding box center [364, 97] width 13 height 13
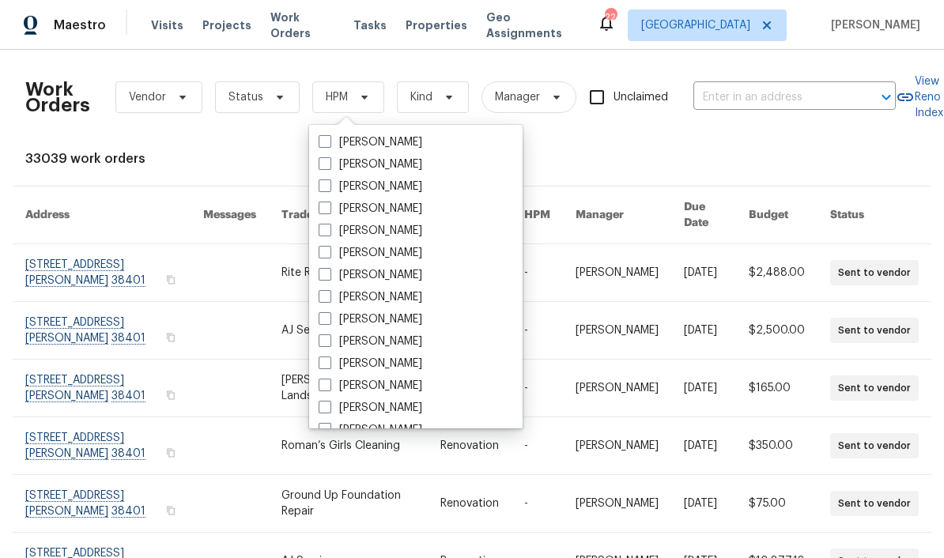
click at [417, 320] on label "[PERSON_NAME]" at bounding box center [370, 319] width 104 height 16
click at [329, 320] on input "[PERSON_NAME]" at bounding box center [323, 316] width 10 height 10
checkbox input "true"
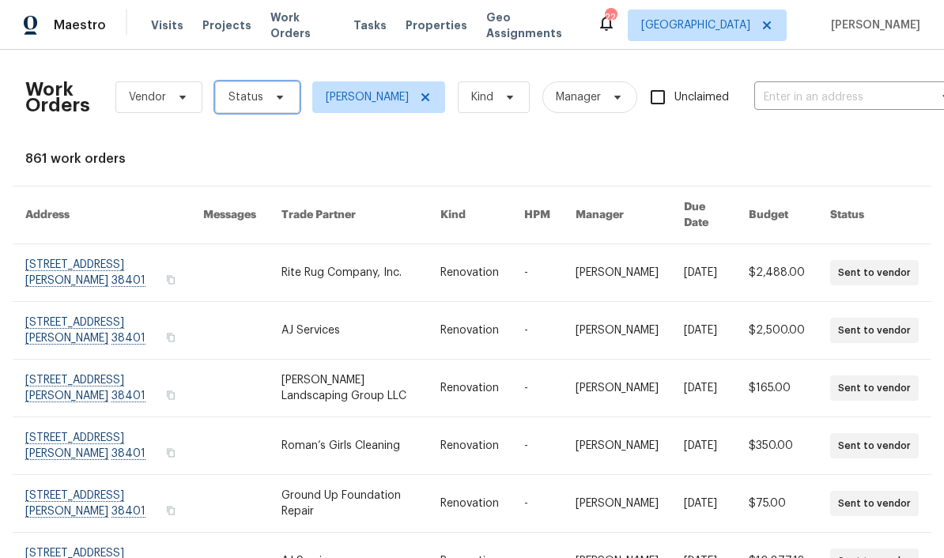
click at [269, 92] on span at bounding box center [277, 97] width 17 height 13
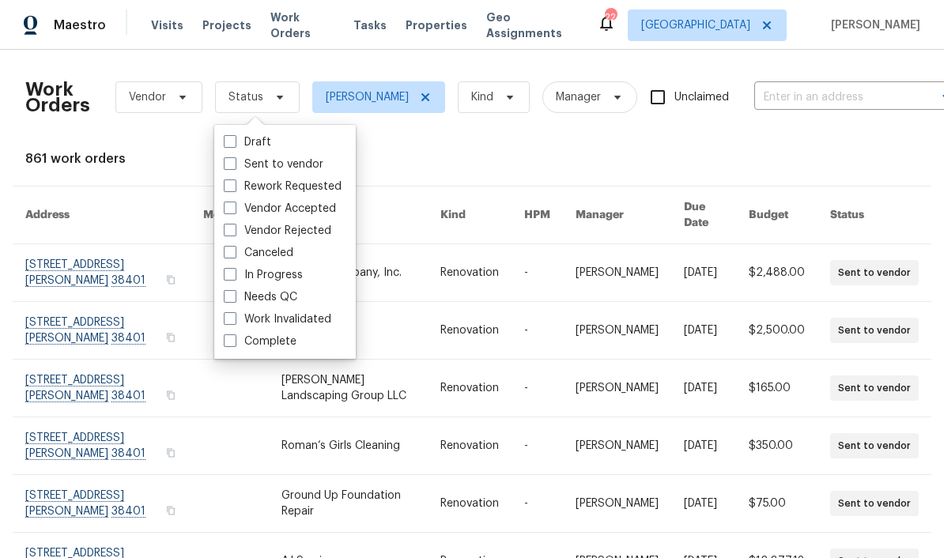
click at [289, 298] on label "Needs QC" at bounding box center [260, 297] width 73 height 16
click at [234, 298] on input "Needs QC" at bounding box center [229, 294] width 10 height 10
checkbox input "true"
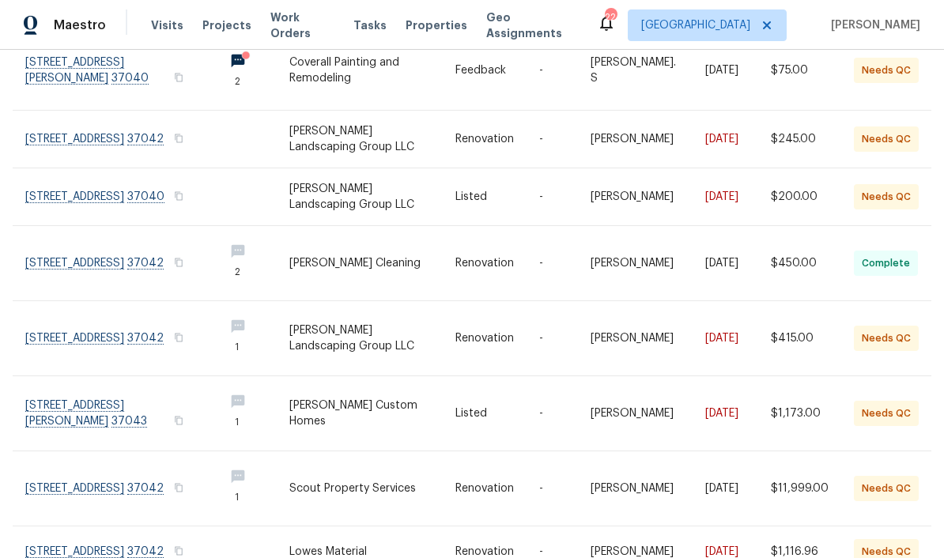
scroll to position [213, 0]
click at [58, 320] on link at bounding box center [118, 339] width 186 height 74
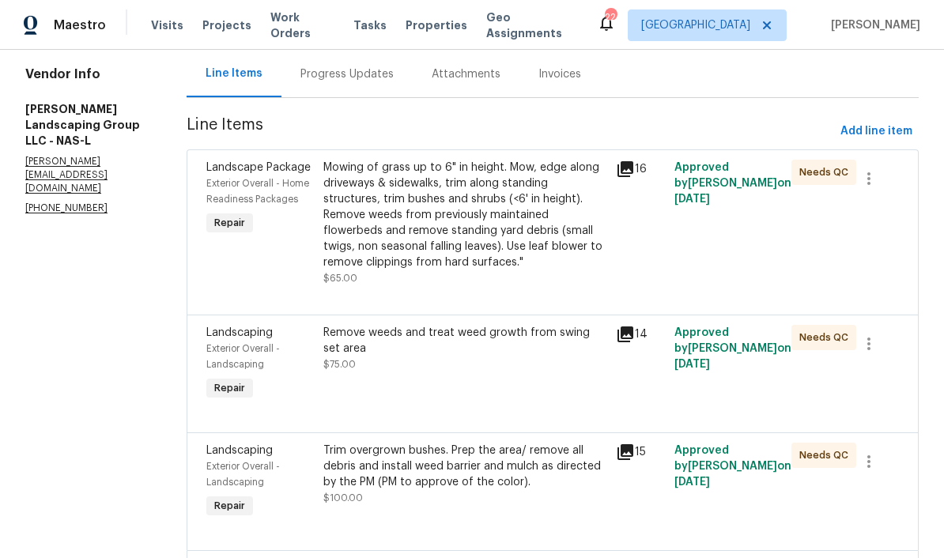
scroll to position [155, 0]
click at [527, 174] on div "Mowing of grass up to 6" in height. Mow, edge along driveways & sidewalks, trim…" at bounding box center [464, 214] width 283 height 111
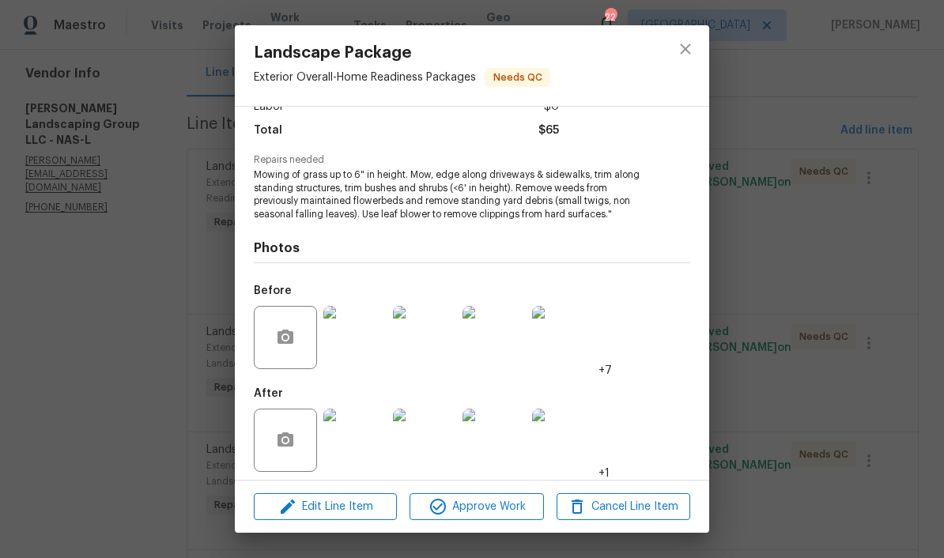
scroll to position [132, 0]
click at [376, 436] on img at bounding box center [354, 440] width 63 height 63
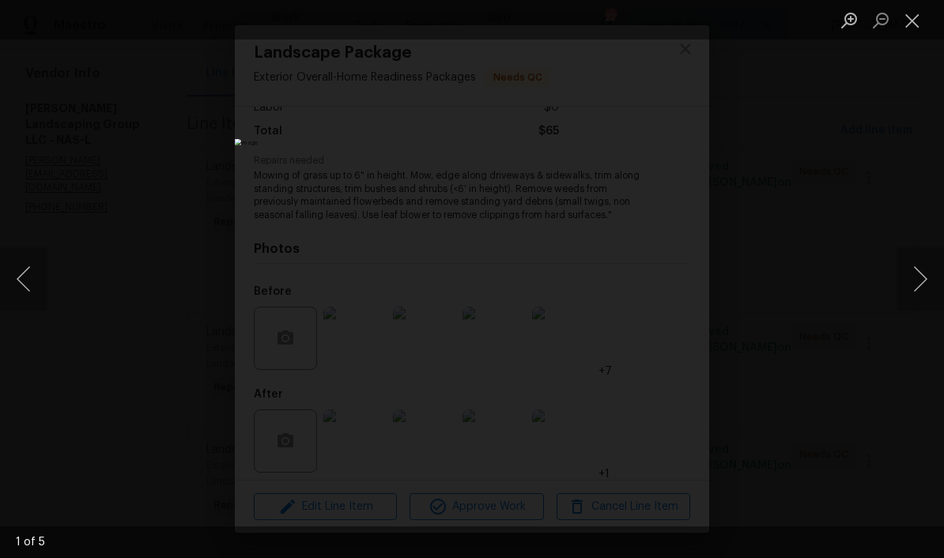
click at [658, 290] on button "Next image" at bounding box center [919, 278] width 47 height 63
click at [658, 289] on button "Next image" at bounding box center [919, 278] width 47 height 63
click at [658, 32] on button "Close lightbox" at bounding box center [912, 20] width 32 height 28
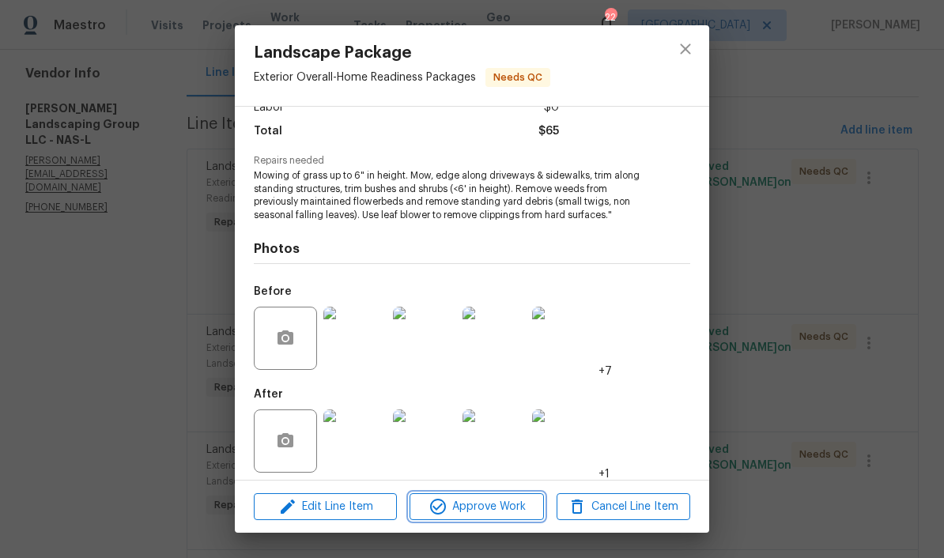
click at [510, 509] on span "Approve Work" at bounding box center [476, 507] width 124 height 20
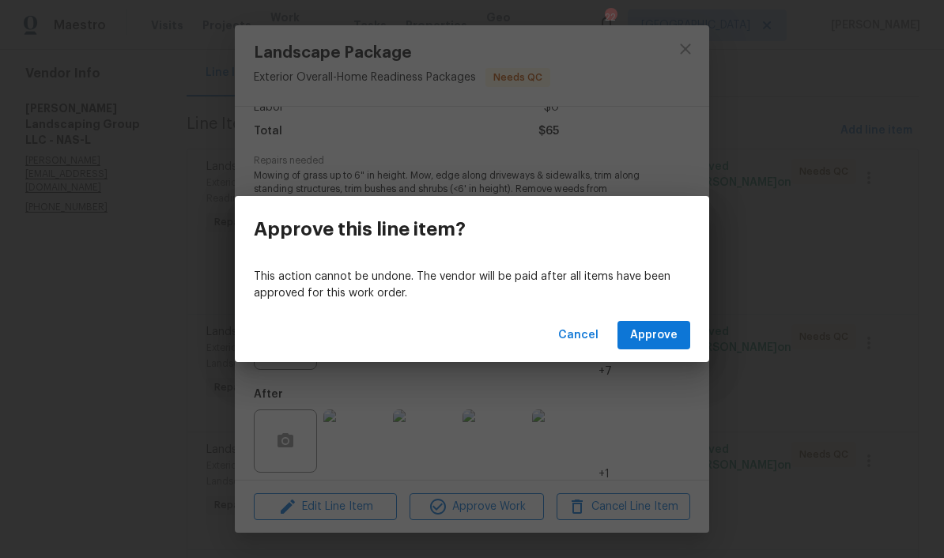
click at [657, 337] on span "Approve" at bounding box center [653, 336] width 47 height 20
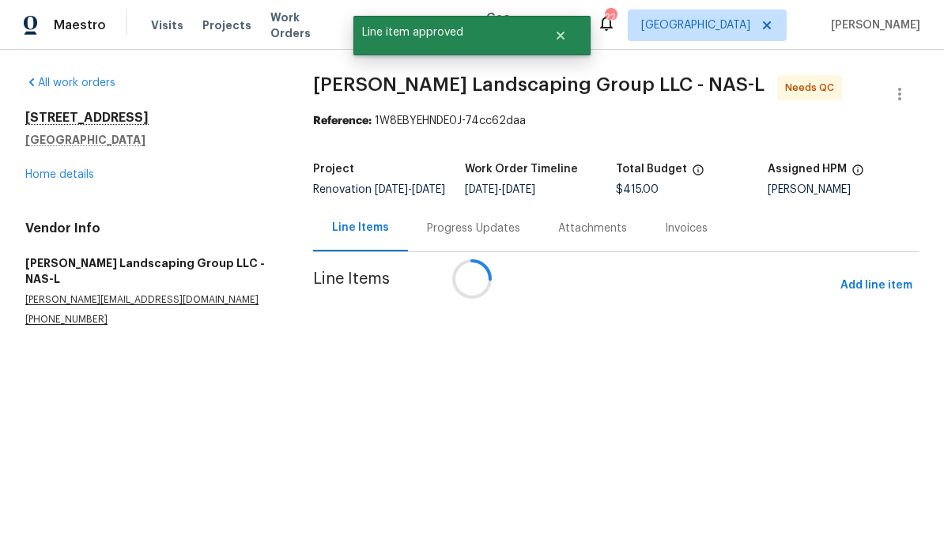
scroll to position [0, 0]
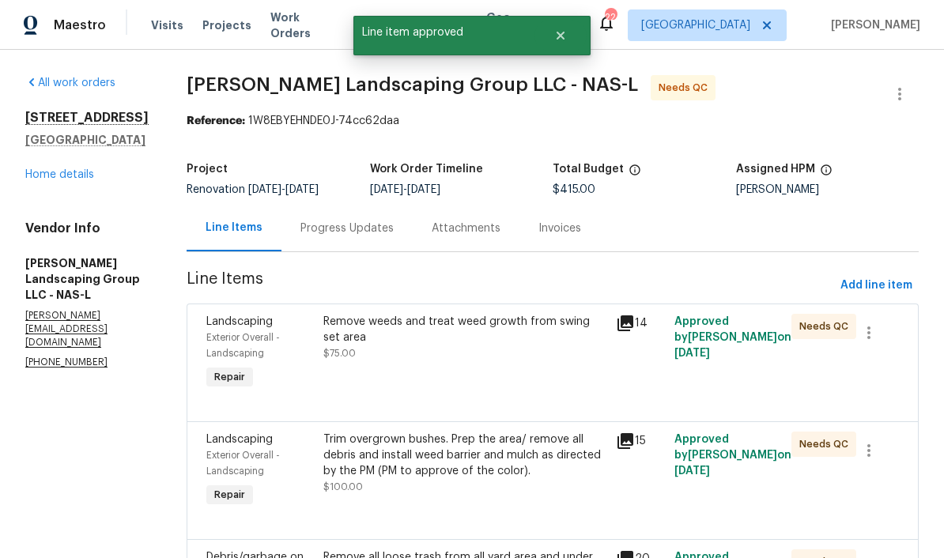
click at [507, 330] on div "Remove weeds and treat weed growth from swing set area" at bounding box center [464, 330] width 283 height 32
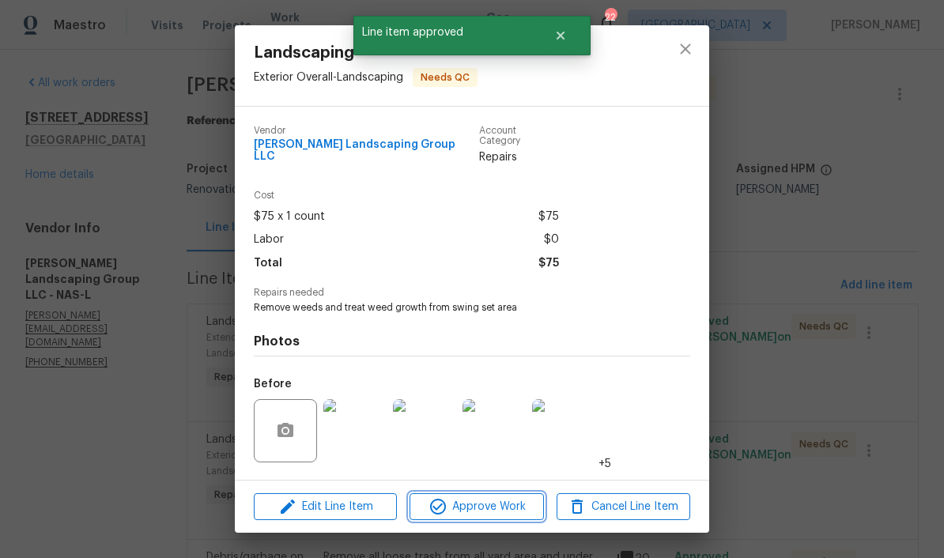
click at [525, 505] on span "Approve Work" at bounding box center [476, 507] width 124 height 20
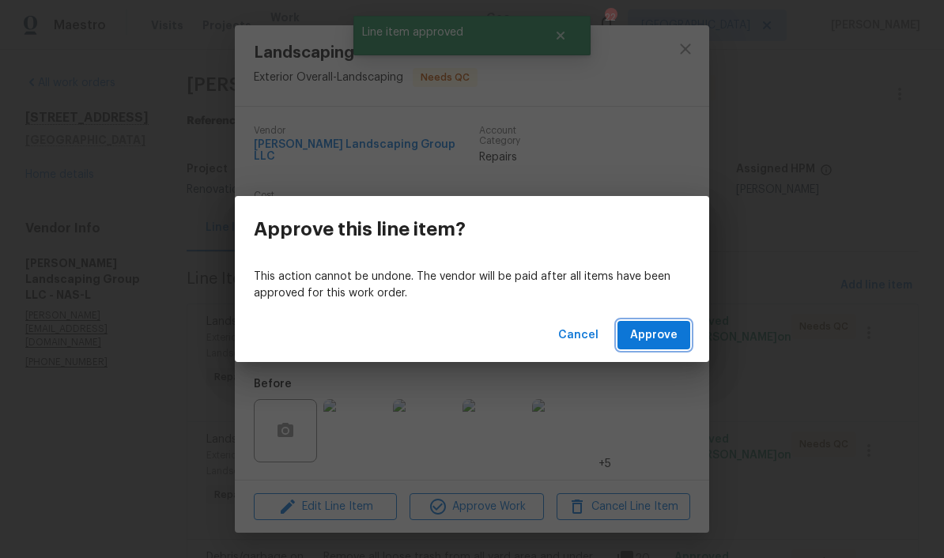
click at [652, 339] on span "Approve" at bounding box center [653, 336] width 47 height 20
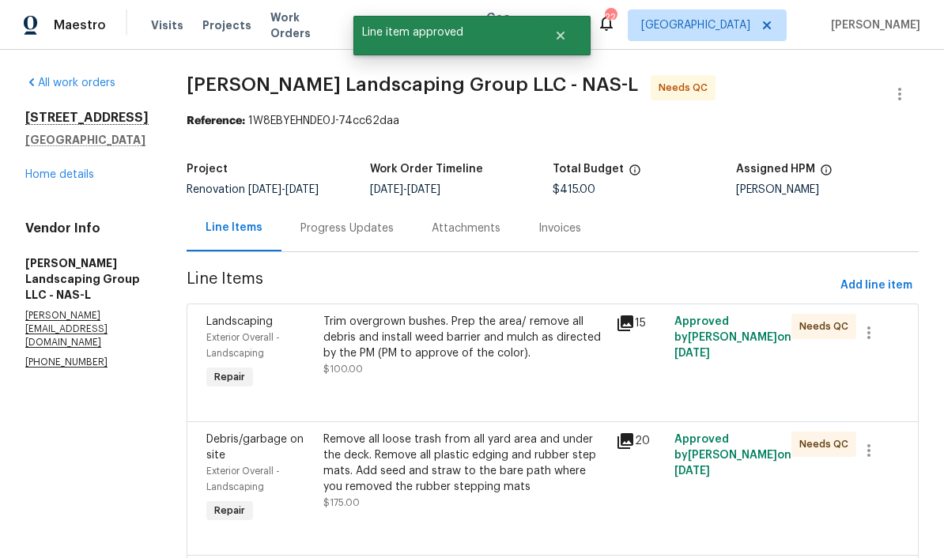
click at [519, 329] on div "Trim overgrown bushes. Prep the area/ remove all debris and install weed barrie…" at bounding box center [464, 337] width 283 height 47
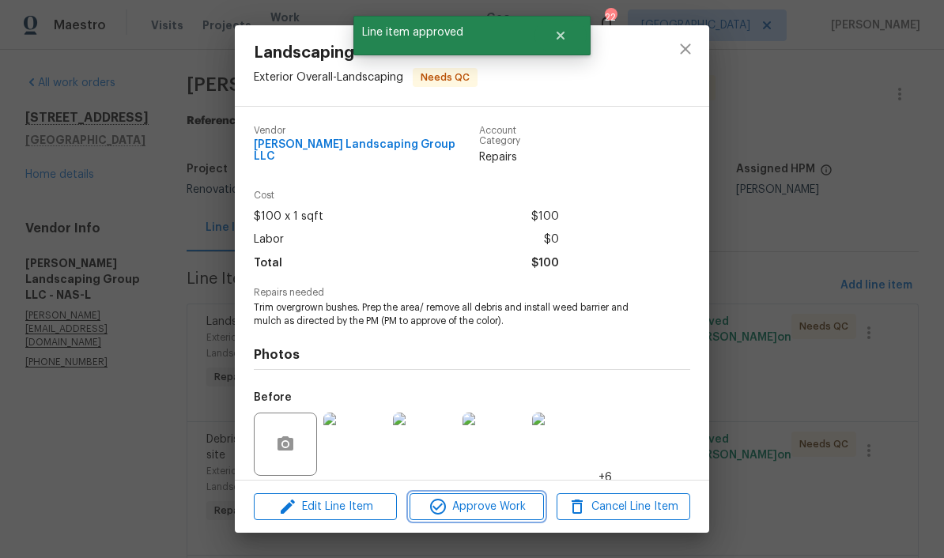
click at [503, 505] on span "Approve Work" at bounding box center [476, 507] width 124 height 20
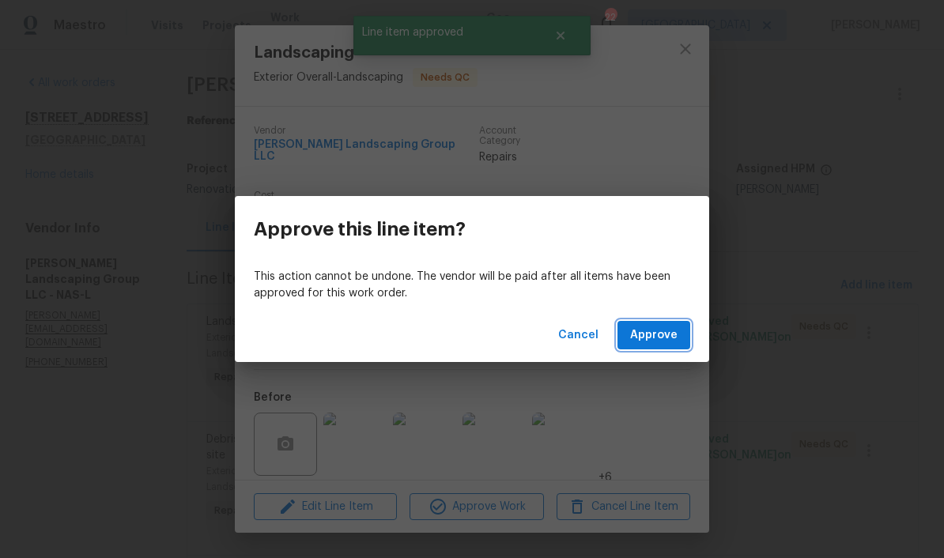
click at [653, 336] on span "Approve" at bounding box center [653, 336] width 47 height 20
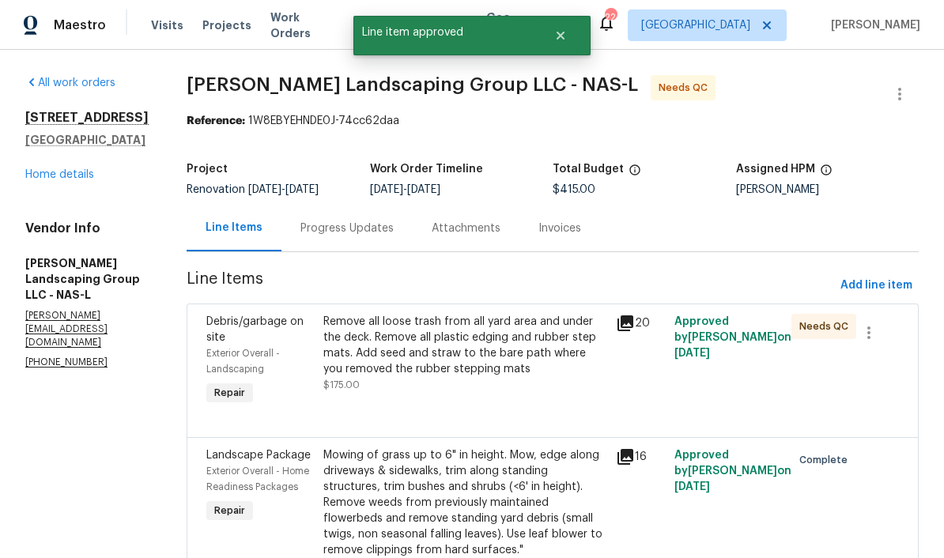
click at [515, 327] on div "Remove all loose trash from all yard area and under the deck. Remove all plasti…" at bounding box center [464, 345] width 283 height 63
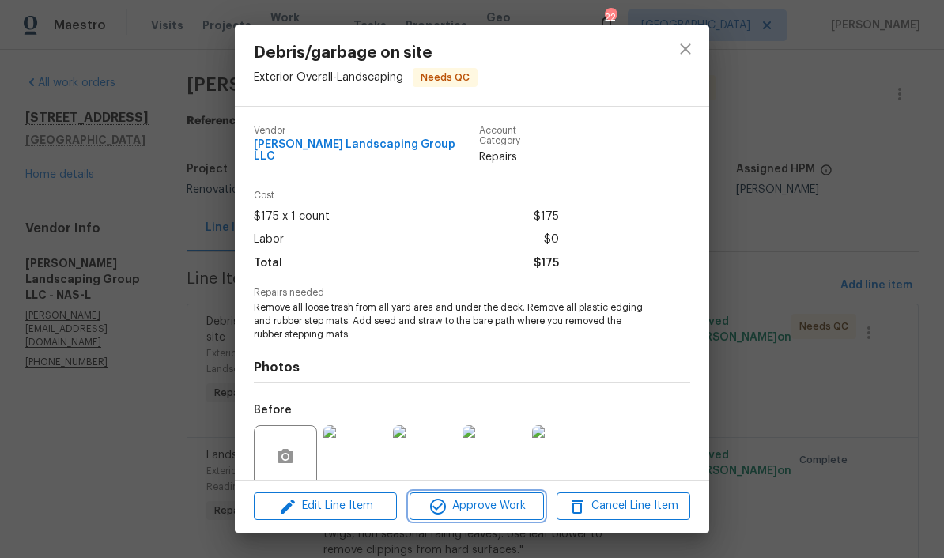
click at [505, 504] on span "Approve Work" at bounding box center [476, 506] width 124 height 20
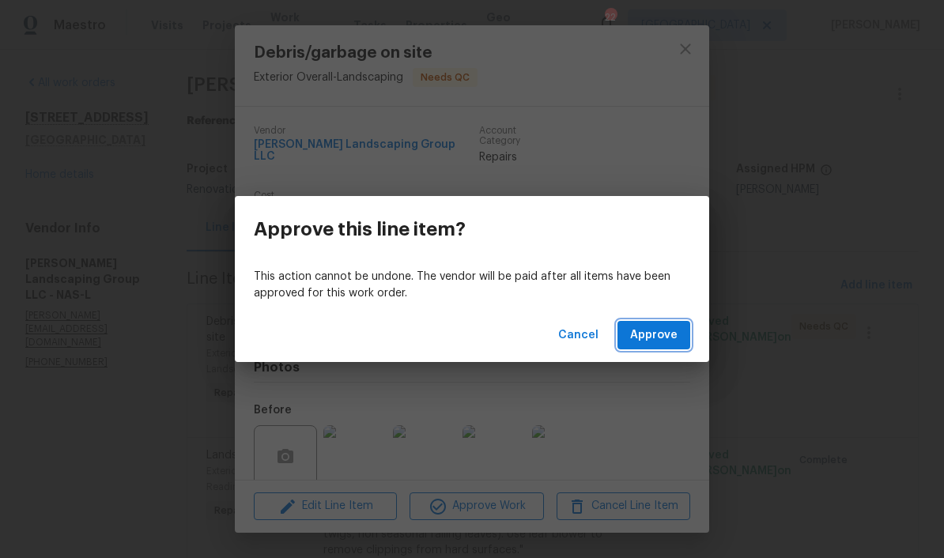
click at [658, 334] on span "Approve" at bounding box center [653, 336] width 47 height 20
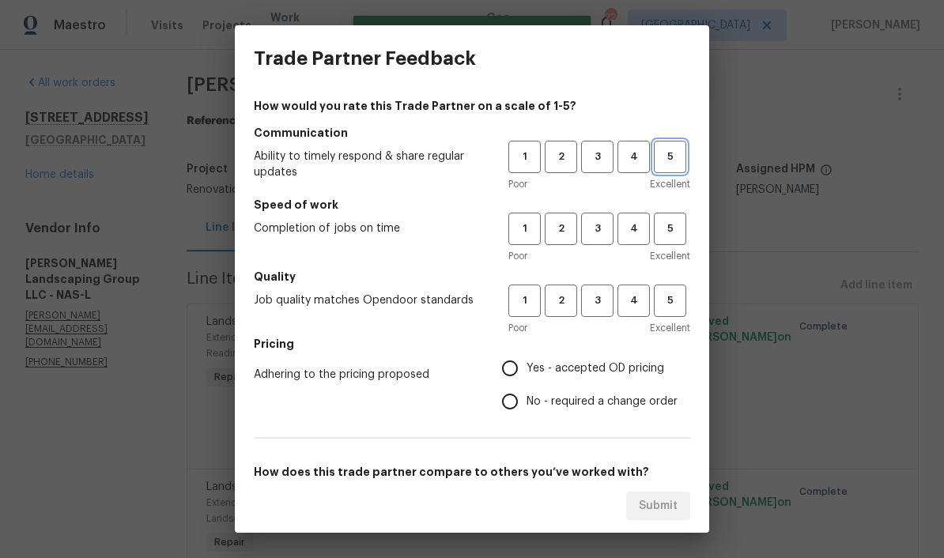
click at [658, 159] on span "5" at bounding box center [669, 157] width 29 height 18
click at [658, 226] on span "5" at bounding box center [669, 229] width 29 height 18
click at [658, 289] on button "5" at bounding box center [670, 300] width 32 height 32
click at [520, 373] on input "Yes - accepted OD pricing" at bounding box center [509, 368] width 33 height 33
radio input "true"
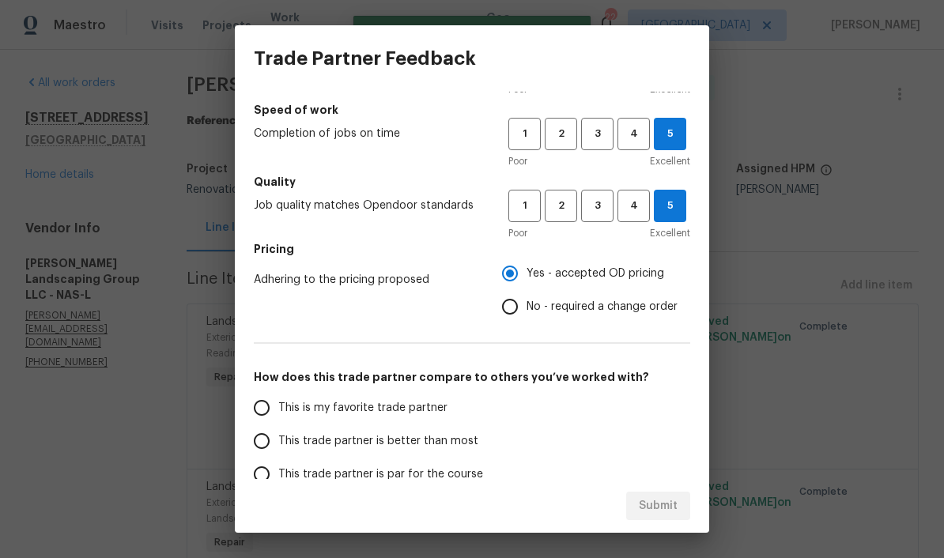
scroll to position [115, 0]
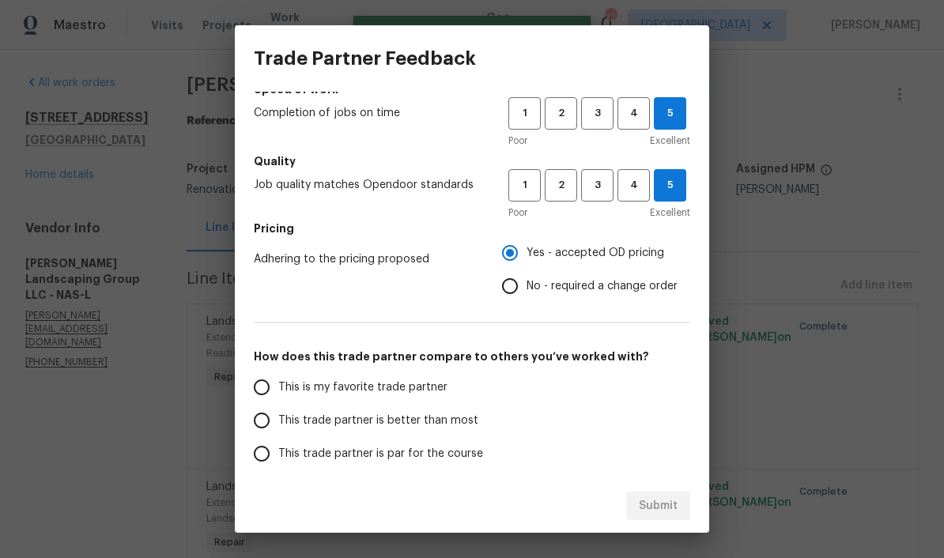
click at [271, 399] on input "This is my favorite trade partner" at bounding box center [261, 387] width 33 height 33
click at [658, 507] on span "Submit" at bounding box center [658, 506] width 39 height 20
radio input "true"
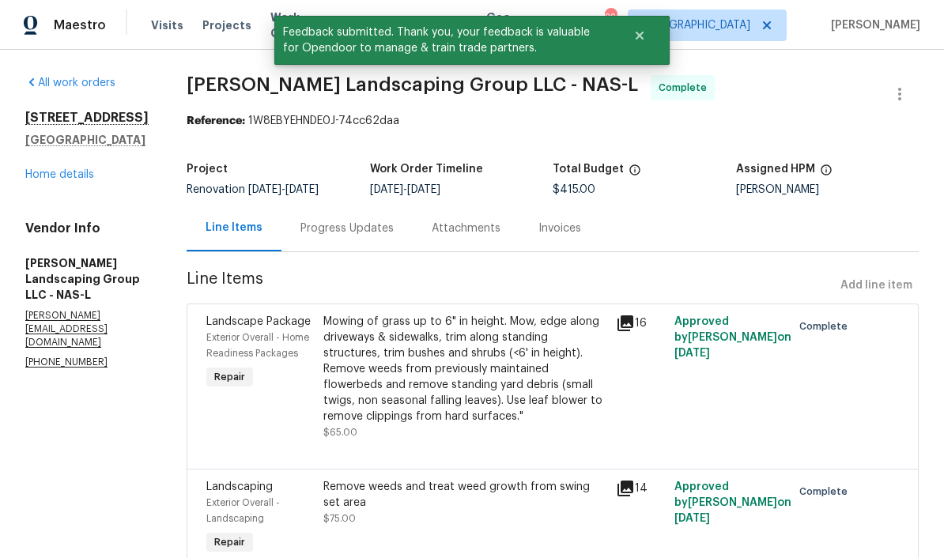
click at [83, 175] on link "Home details" at bounding box center [59, 174] width 69 height 11
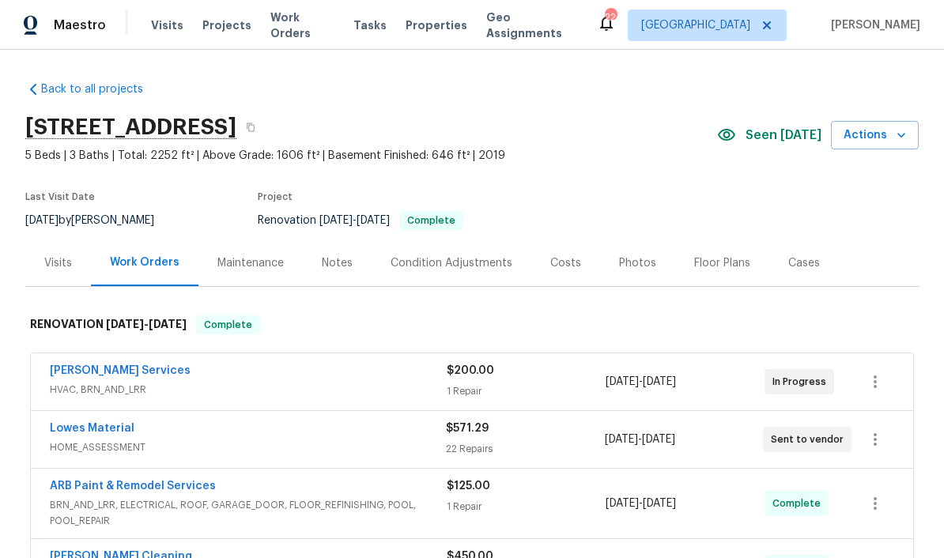
click at [306, 25] on span "Work Orders" at bounding box center [302, 25] width 64 height 32
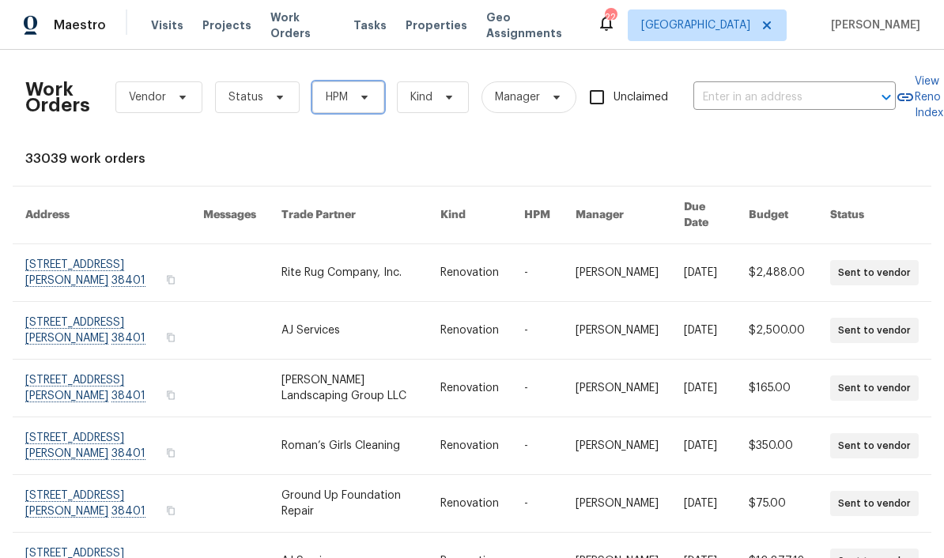
click at [366, 100] on icon at bounding box center [364, 97] width 13 height 13
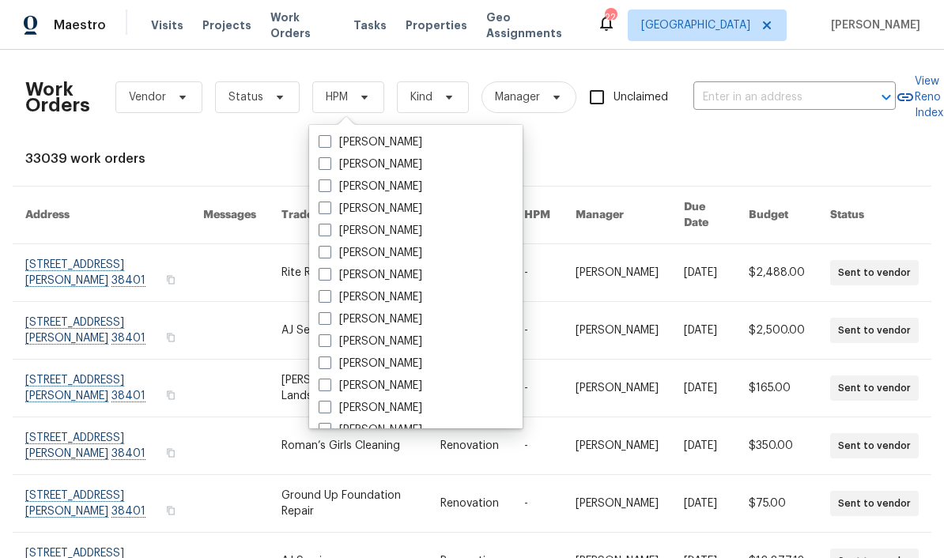
click at [408, 321] on label "[PERSON_NAME]" at bounding box center [370, 319] width 104 height 16
click at [329, 321] on input "[PERSON_NAME]" at bounding box center [323, 316] width 10 height 10
checkbox input "true"
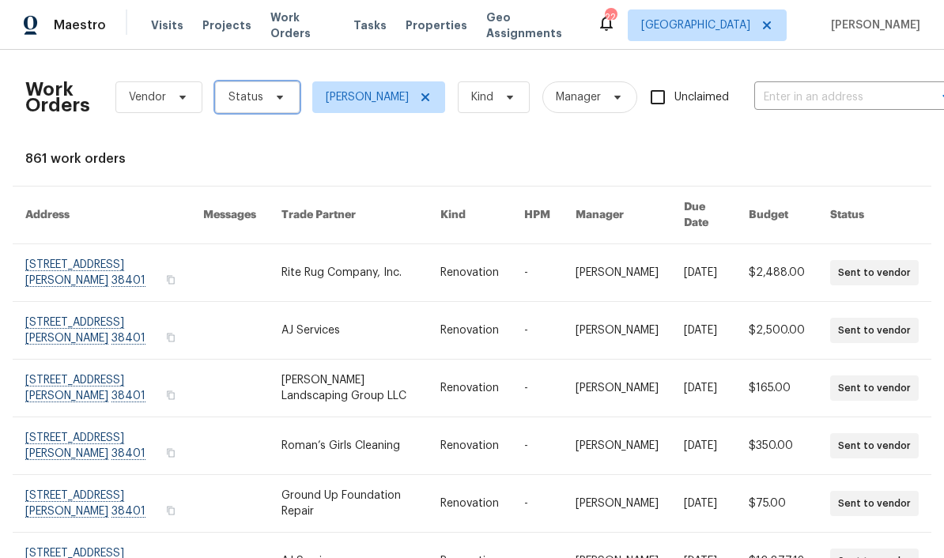
click at [277, 97] on icon at bounding box center [280, 98] width 6 height 4
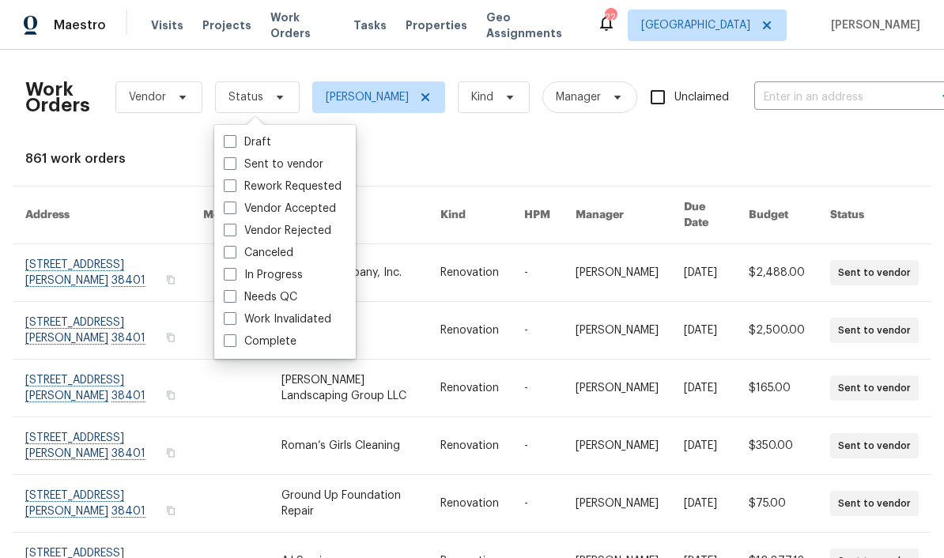
click at [288, 300] on label "Needs QC" at bounding box center [260, 297] width 73 height 16
click at [234, 299] on input "Needs QC" at bounding box center [229, 294] width 10 height 10
checkbox input "true"
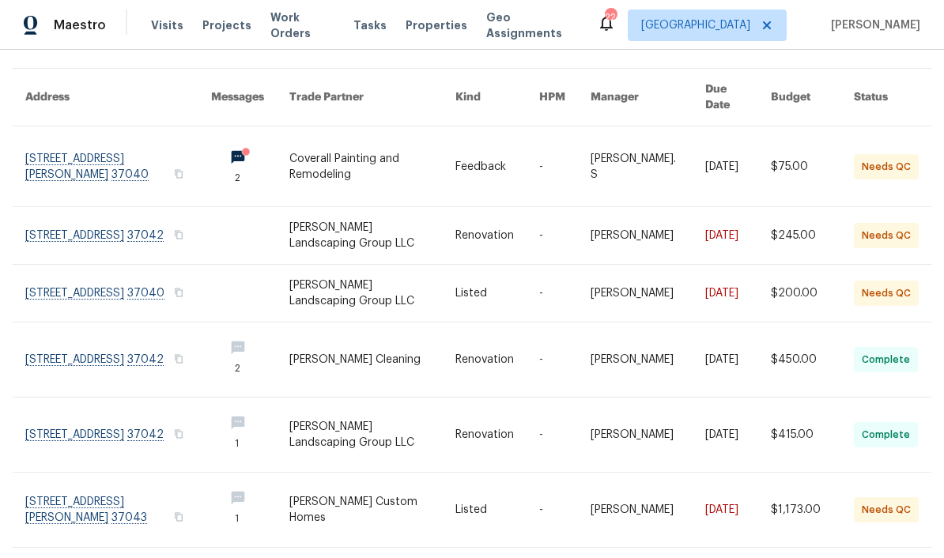
scroll to position [117, 0]
click at [116, 217] on link at bounding box center [118, 236] width 186 height 57
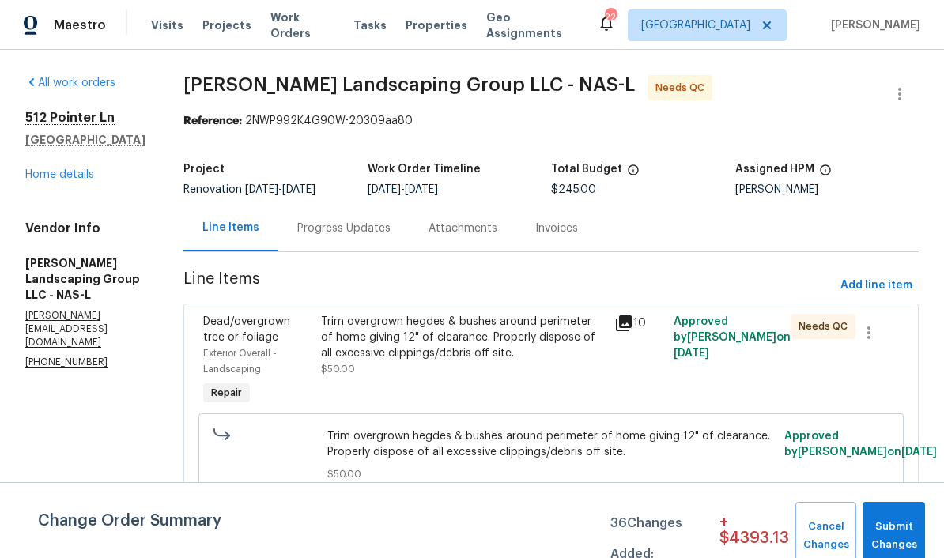
click at [511, 333] on div "Trim overgrown hegdes & bushes around perimeter of home giving 12" of clearance…" at bounding box center [463, 337] width 284 height 47
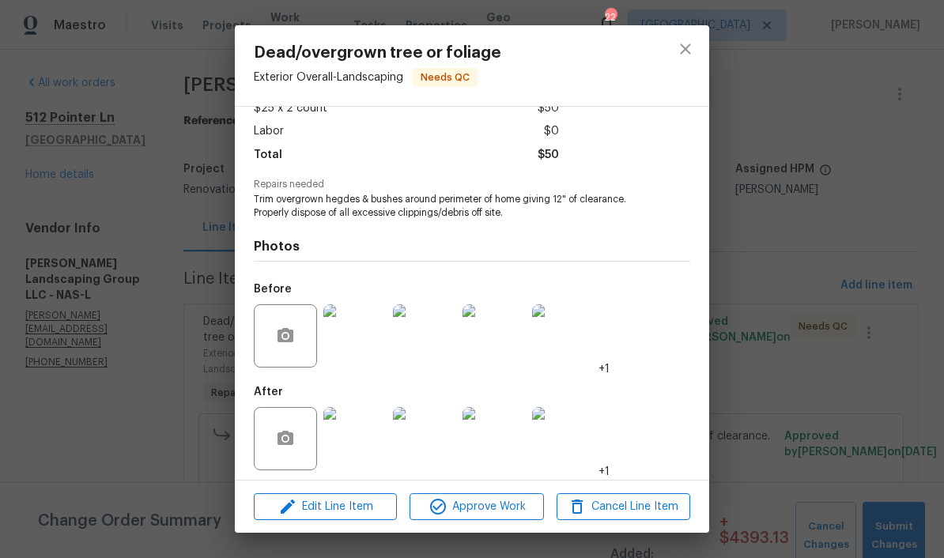
scroll to position [107, 0]
click at [368, 436] on img at bounding box center [354, 439] width 63 height 63
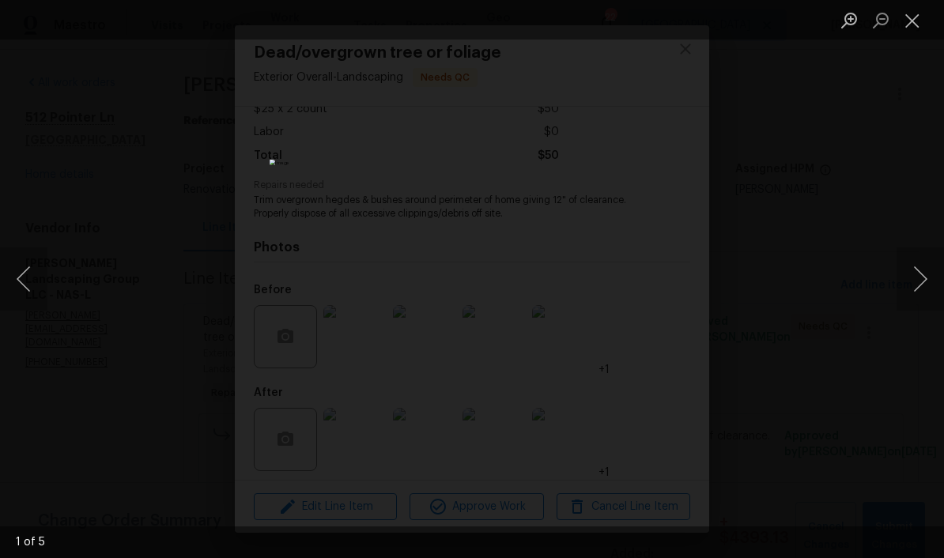
click at [658, 277] on button "Next image" at bounding box center [919, 278] width 47 height 63
click at [658, 282] on button "Next image" at bounding box center [919, 278] width 47 height 63
click at [658, 280] on button "Next image" at bounding box center [919, 278] width 47 height 63
click at [658, 281] on button "Next image" at bounding box center [919, 278] width 47 height 63
click at [658, 276] on button "Next image" at bounding box center [919, 278] width 47 height 63
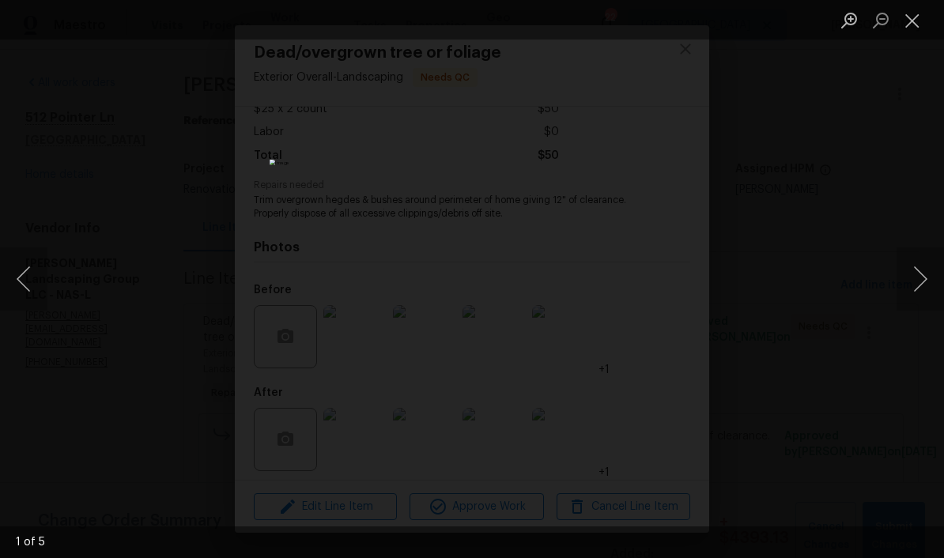
click at [658, 288] on button "Next image" at bounding box center [919, 278] width 47 height 63
click at [658, 281] on button "Next image" at bounding box center [919, 278] width 47 height 63
click at [658, 287] on button "Next image" at bounding box center [919, 278] width 47 height 63
click at [658, 28] on button "Close lightbox" at bounding box center [912, 20] width 32 height 28
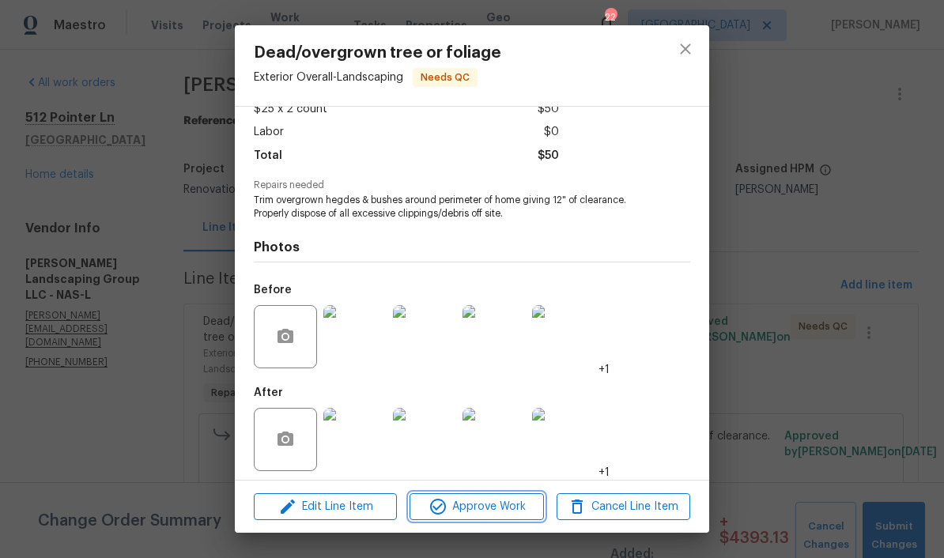
click at [515, 504] on span "Approve Work" at bounding box center [476, 507] width 124 height 20
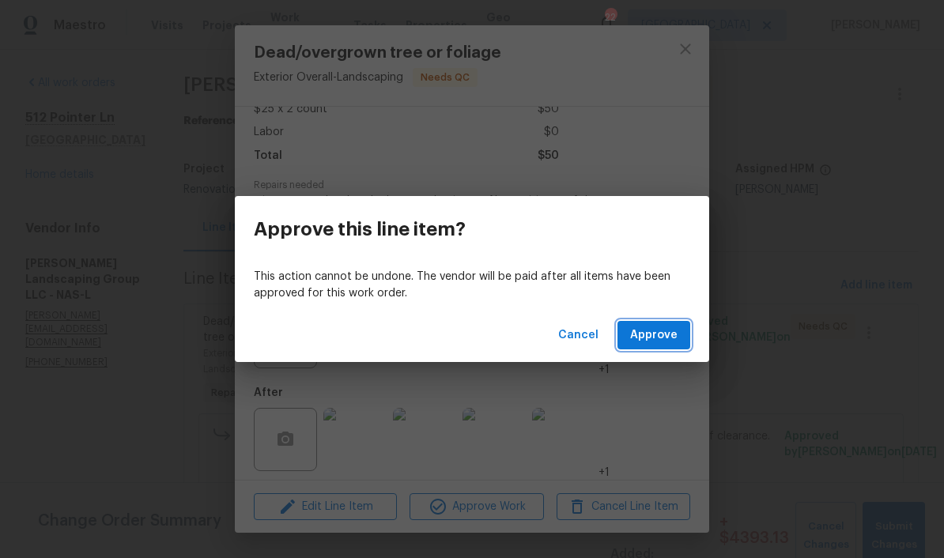
click at [658, 337] on span "Approve" at bounding box center [653, 336] width 47 height 20
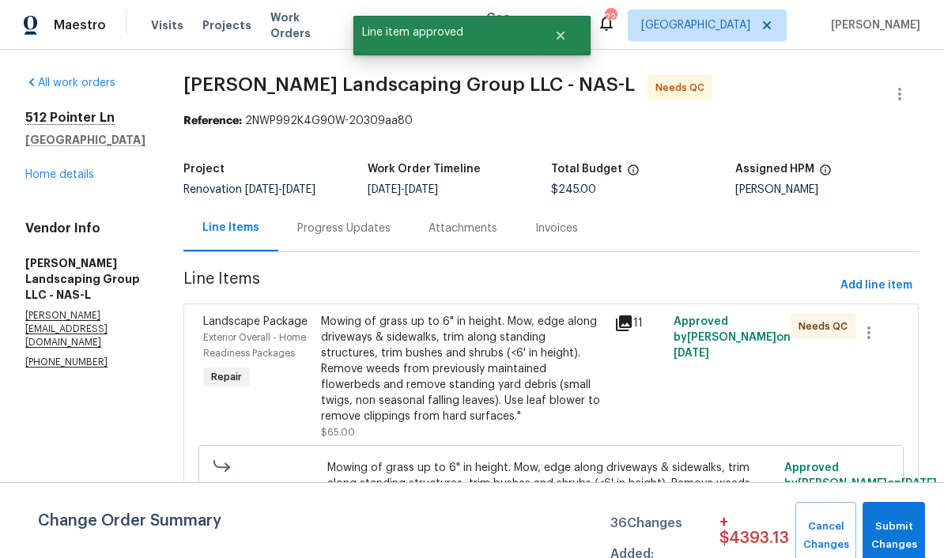
click at [543, 336] on div "Mowing of grass up to 6" in height. Mow, edge along driveways & sidewalks, trim…" at bounding box center [463, 369] width 284 height 111
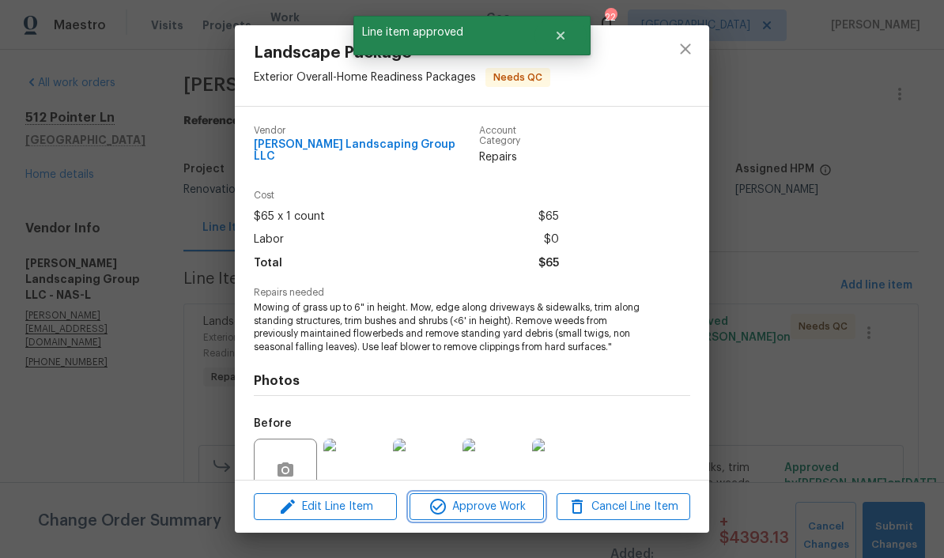
click at [512, 504] on span "Approve Work" at bounding box center [476, 507] width 124 height 20
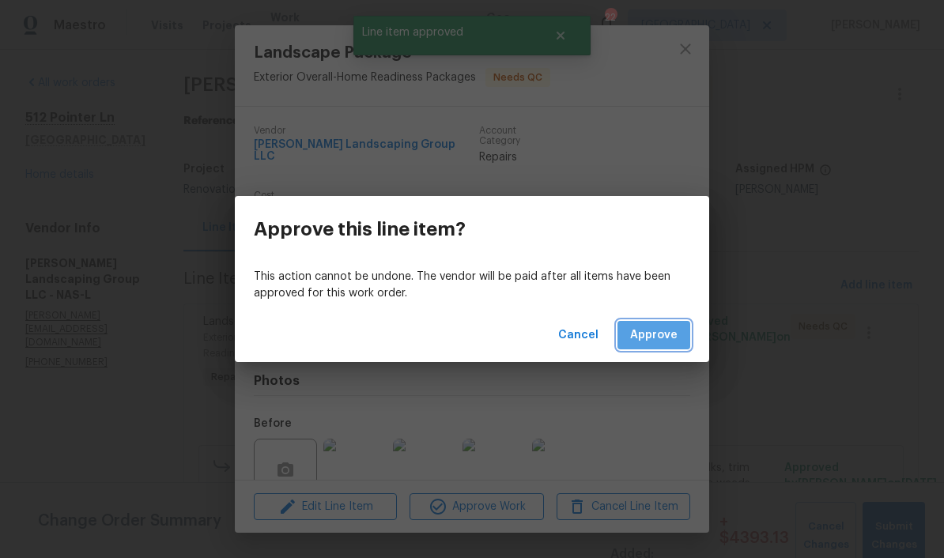
click at [658, 340] on span "Approve" at bounding box center [653, 336] width 47 height 20
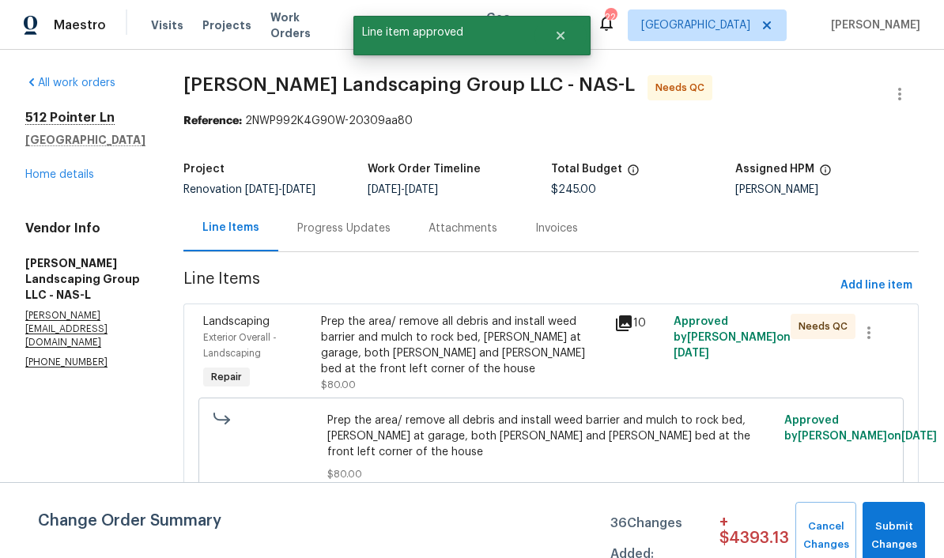
click at [561, 330] on div "Prep the area/ remove all debris and install weed barrier and mulch to rock bed…" at bounding box center [463, 345] width 284 height 63
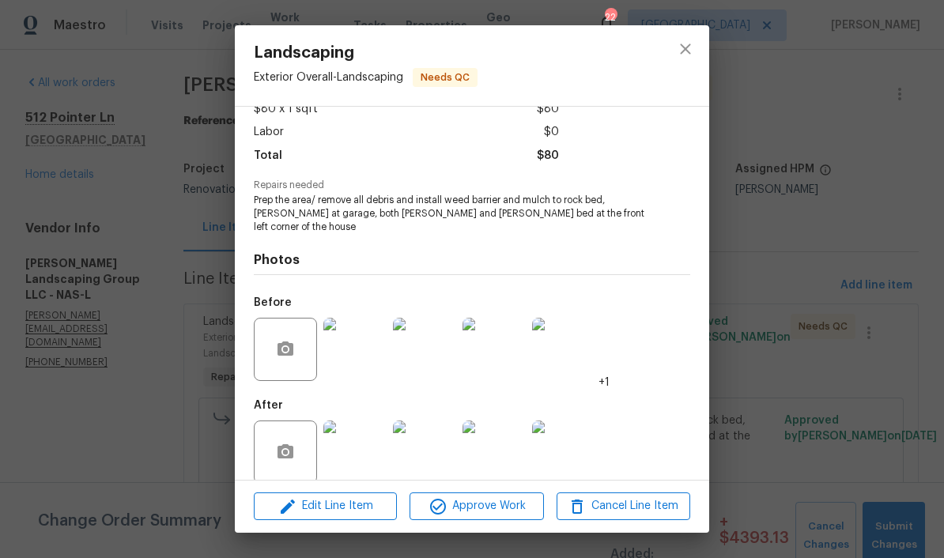
click at [512, 439] on img at bounding box center [493, 451] width 63 height 63
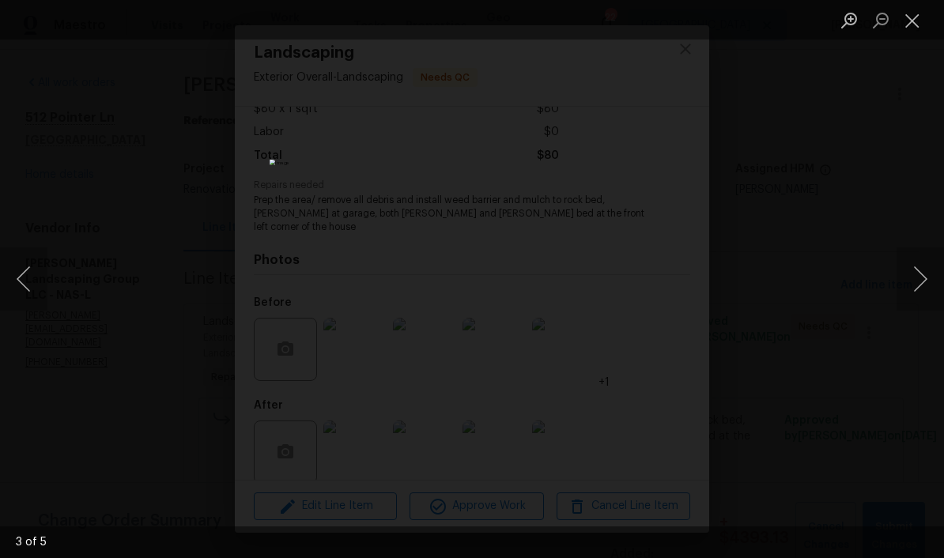
click at [658, 28] on button "Close lightbox" at bounding box center [912, 20] width 32 height 28
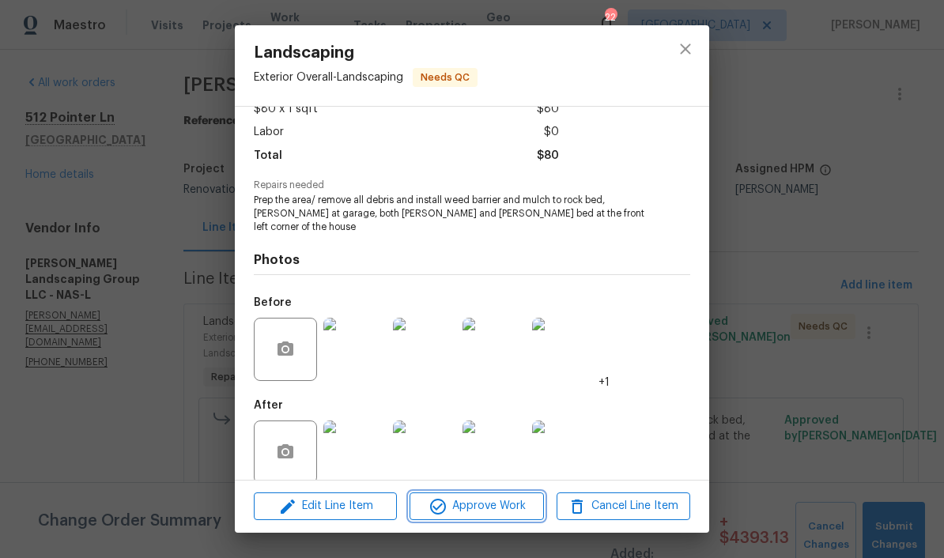
click at [514, 503] on span "Approve Work" at bounding box center [476, 506] width 124 height 20
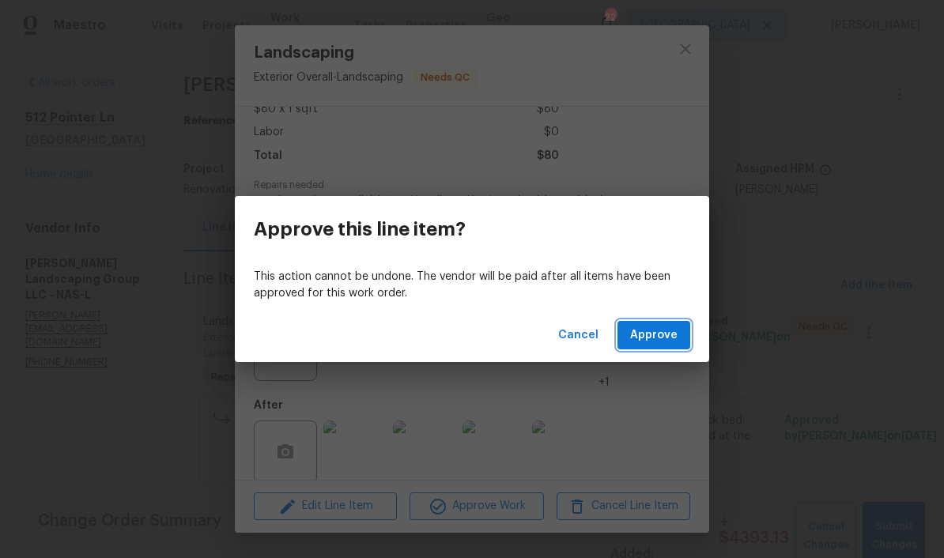
click at [658, 337] on span "Approve" at bounding box center [653, 336] width 47 height 20
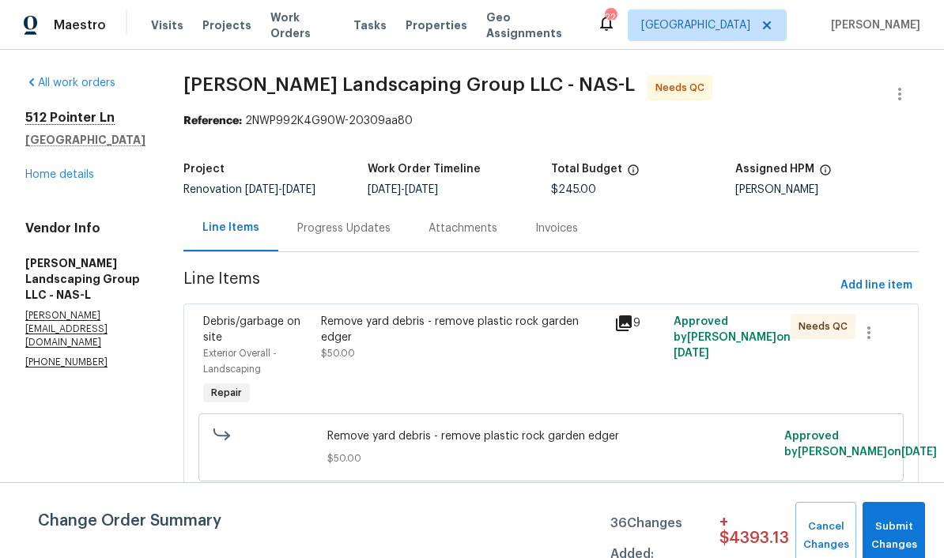
click at [658, 526] on span "Submit Changes" at bounding box center [893, 536] width 47 height 36
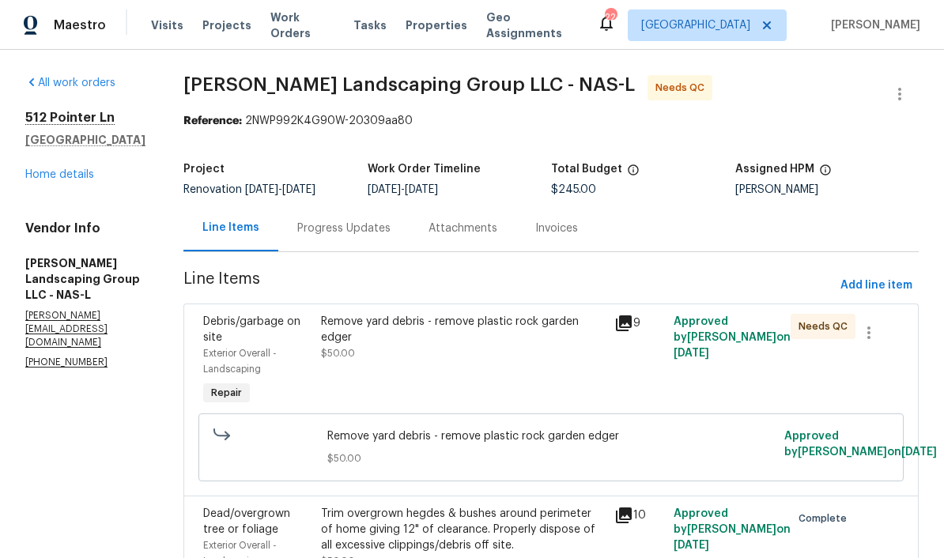
click at [79, 179] on link "Home details" at bounding box center [59, 174] width 69 height 11
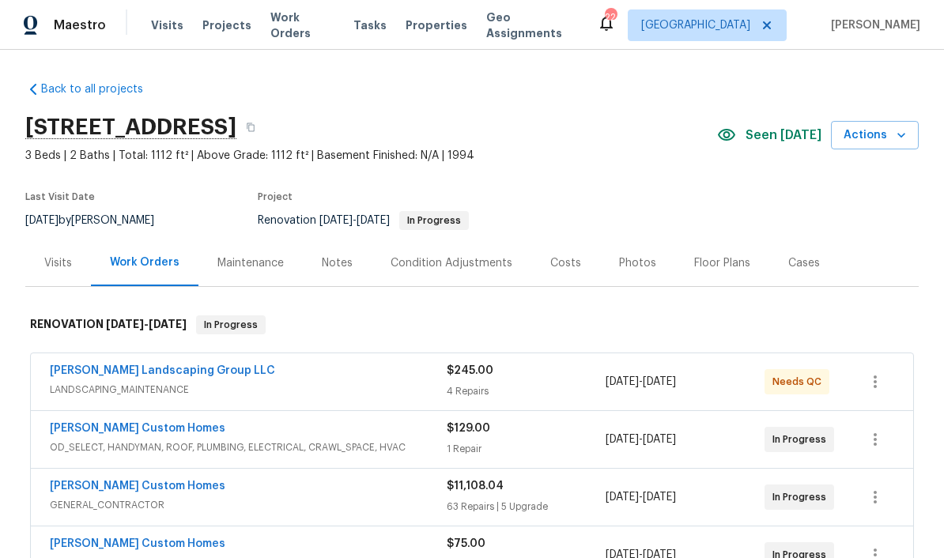
click at [307, 29] on span "Work Orders" at bounding box center [302, 25] width 64 height 32
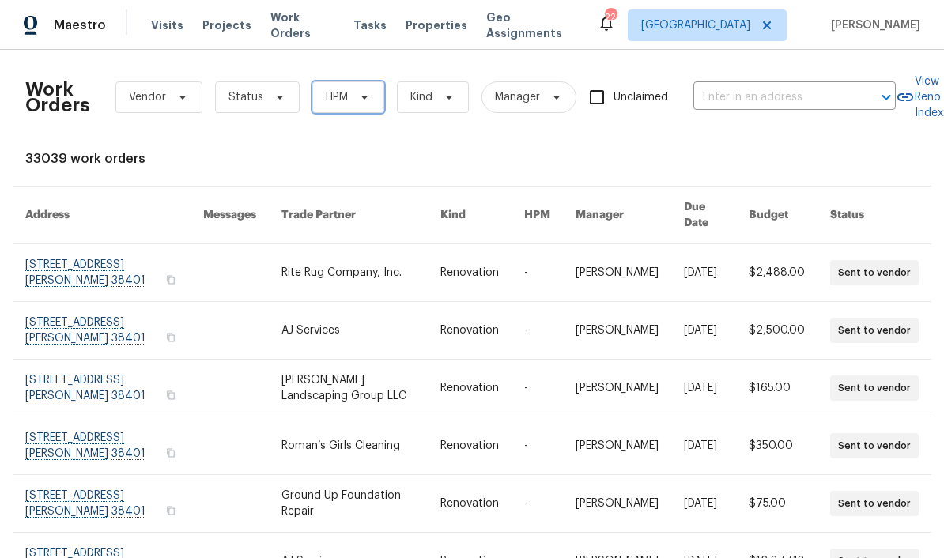
click at [364, 97] on icon at bounding box center [364, 98] width 6 height 4
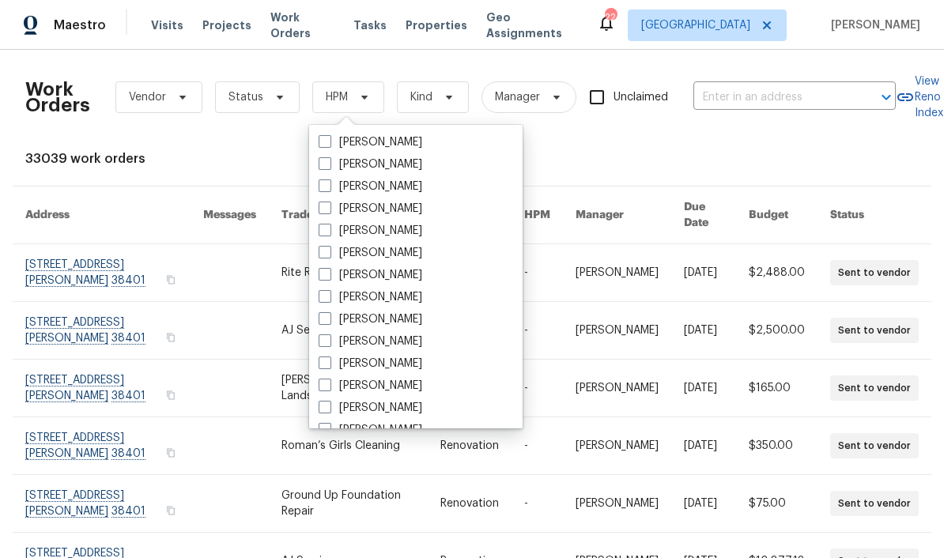
click at [413, 315] on label "[PERSON_NAME]" at bounding box center [370, 319] width 104 height 16
click at [329, 315] on input "[PERSON_NAME]" at bounding box center [323, 316] width 10 height 10
checkbox input "true"
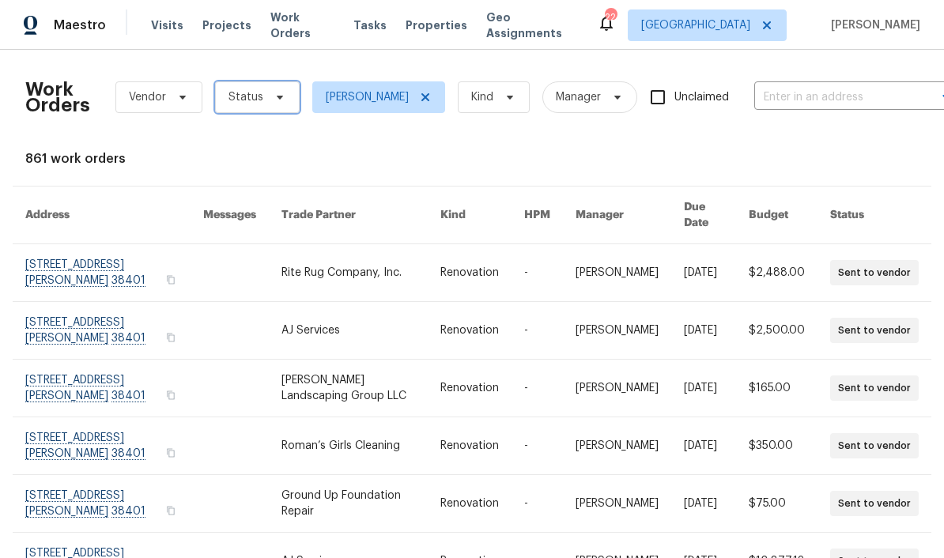
click at [277, 96] on icon at bounding box center [280, 98] width 6 height 4
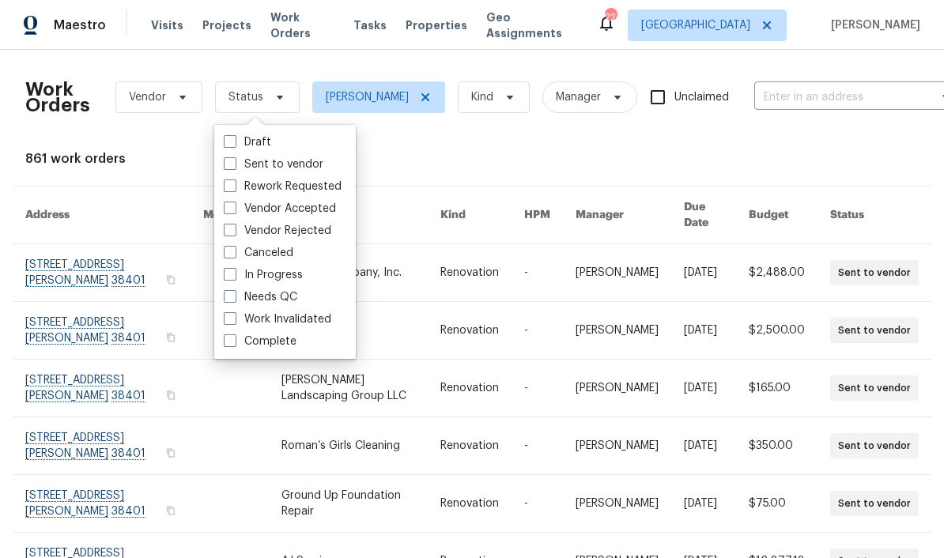
click at [292, 296] on label "Needs QC" at bounding box center [260, 297] width 73 height 16
click at [234, 296] on input "Needs QC" at bounding box center [229, 294] width 10 height 10
checkbox input "true"
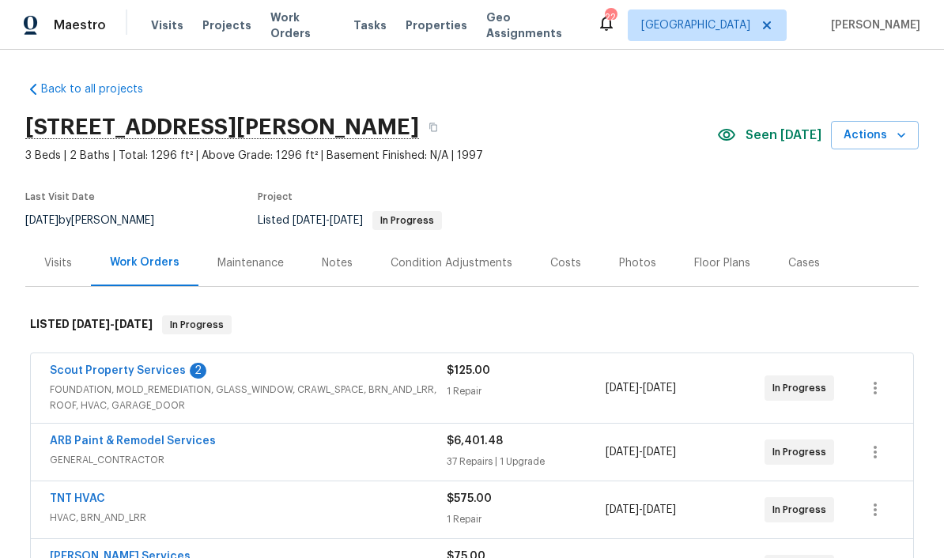
click at [160, 375] on link "Scout Property Services" at bounding box center [118, 370] width 136 height 11
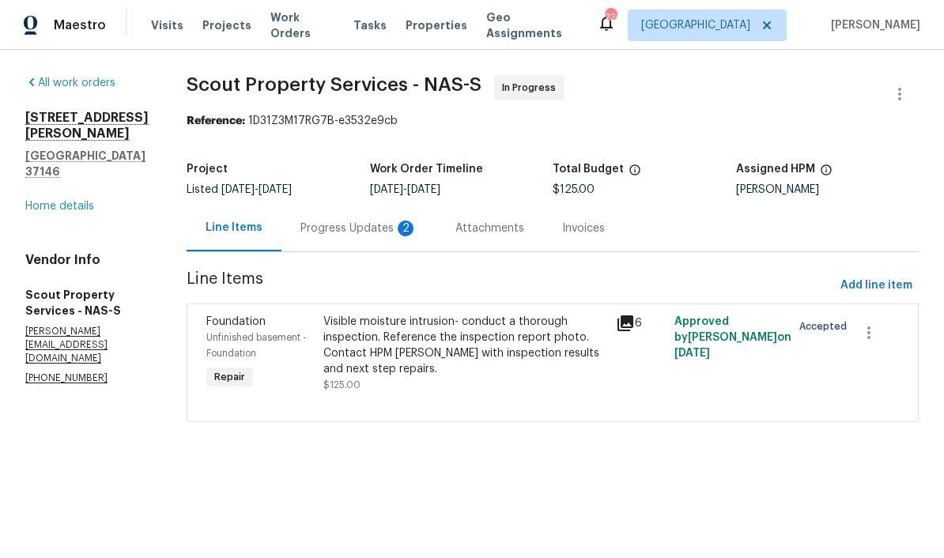
click at [360, 235] on div "Progress Updates 2" at bounding box center [358, 228] width 117 height 16
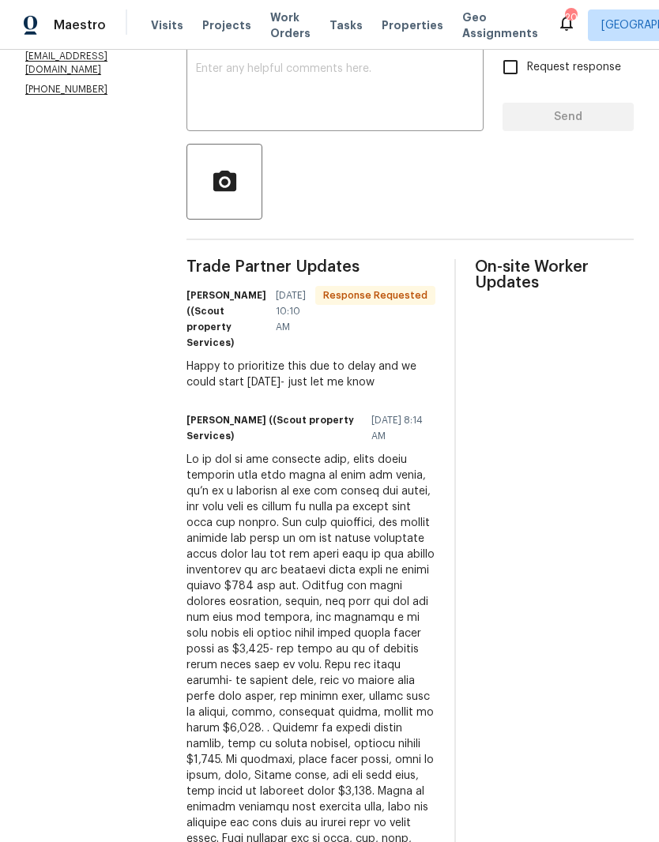
scroll to position [291, 0]
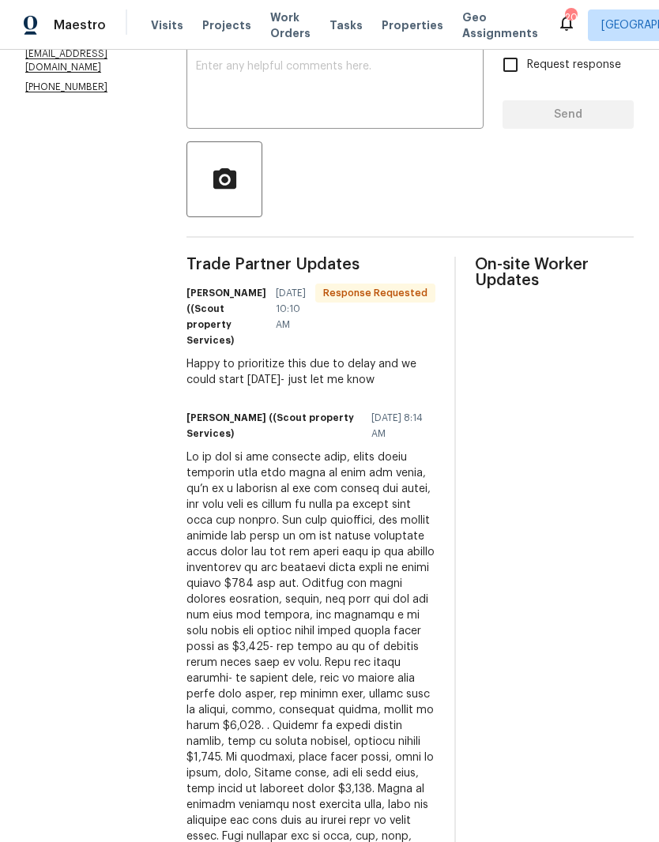
click at [223, 86] on textarea at bounding box center [335, 88] width 278 height 55
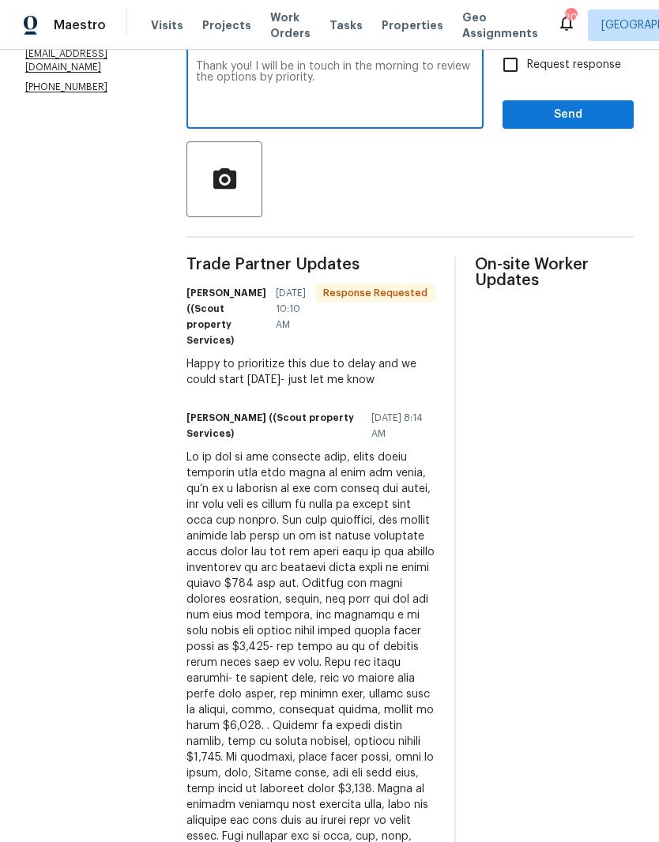
type textarea "Thank you! I will be in touch in the morning to review the options by priority."
click at [555, 122] on span "Send" at bounding box center [568, 115] width 106 height 20
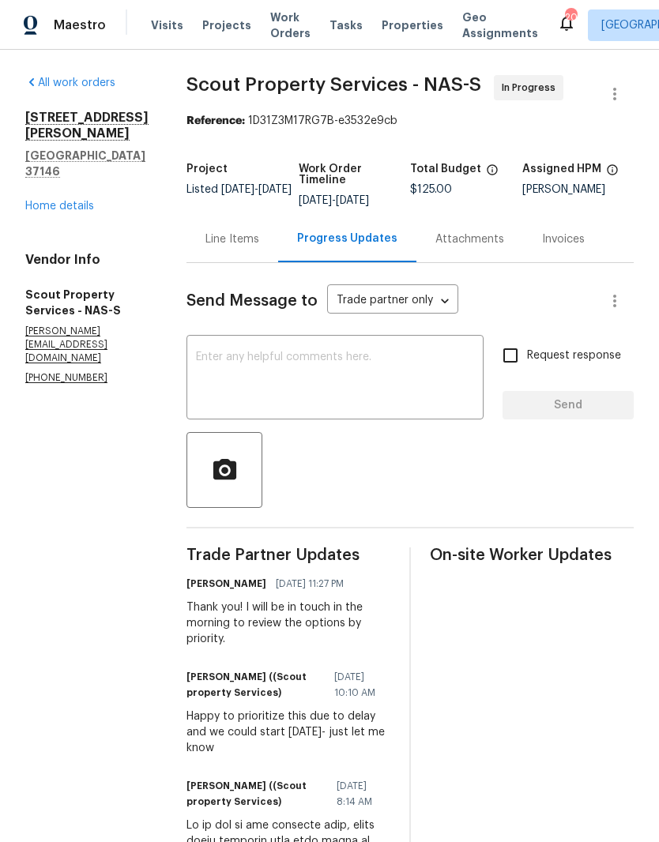
scroll to position [0, 0]
click at [54, 212] on link "Home details" at bounding box center [59, 206] width 69 height 11
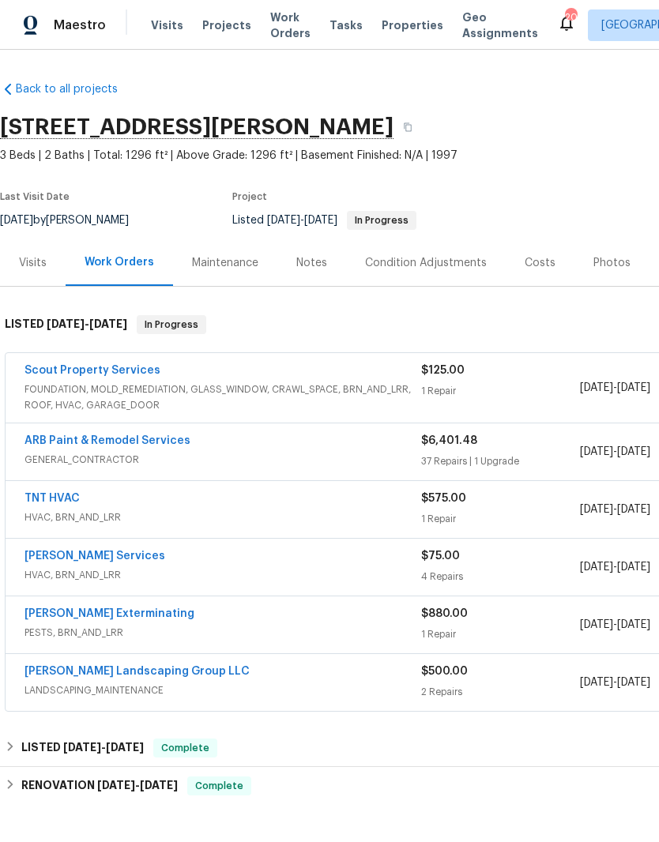
click at [163, 444] on link "ARB Paint & Remodel Services" at bounding box center [107, 440] width 166 height 11
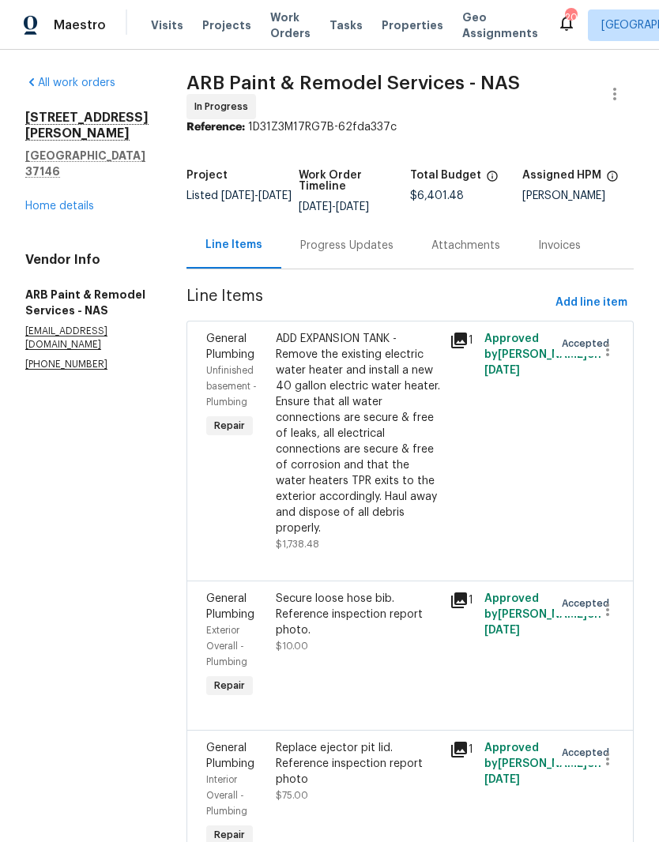
click at [81, 201] on link "Home details" at bounding box center [59, 206] width 69 height 11
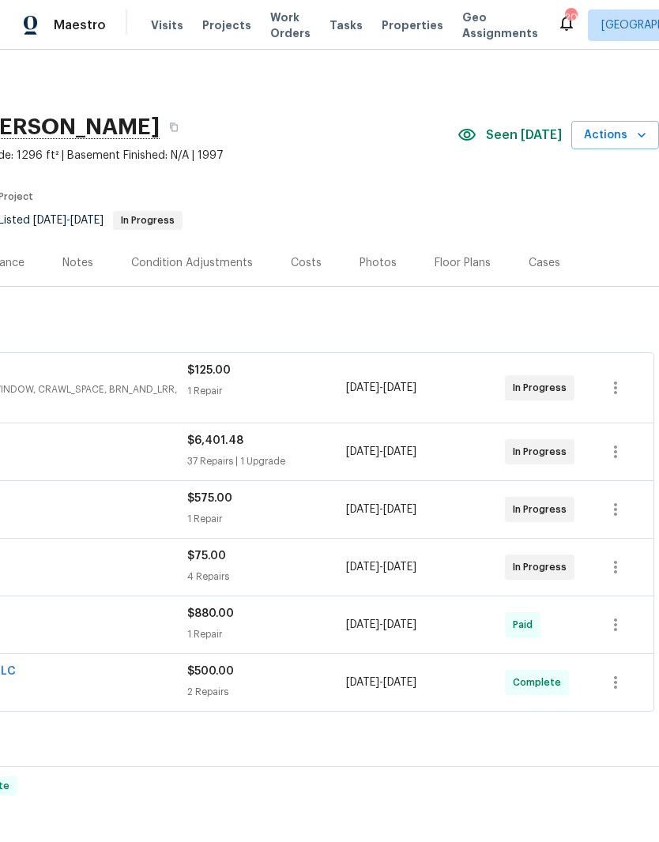
scroll to position [0, 234]
click at [166, 24] on span "Visits" at bounding box center [167, 25] width 32 height 16
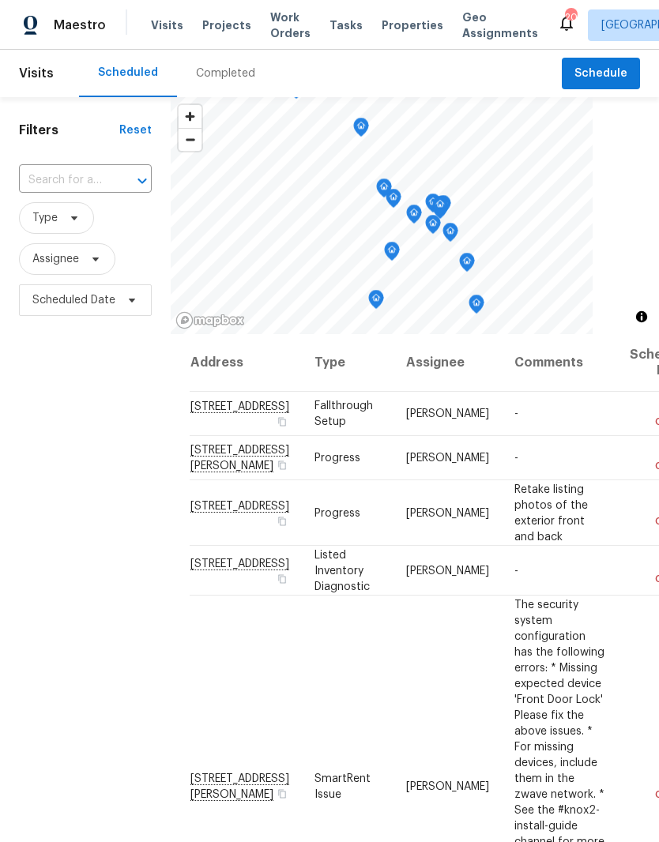
click at [79, 176] on input "text" at bounding box center [63, 180] width 89 height 24
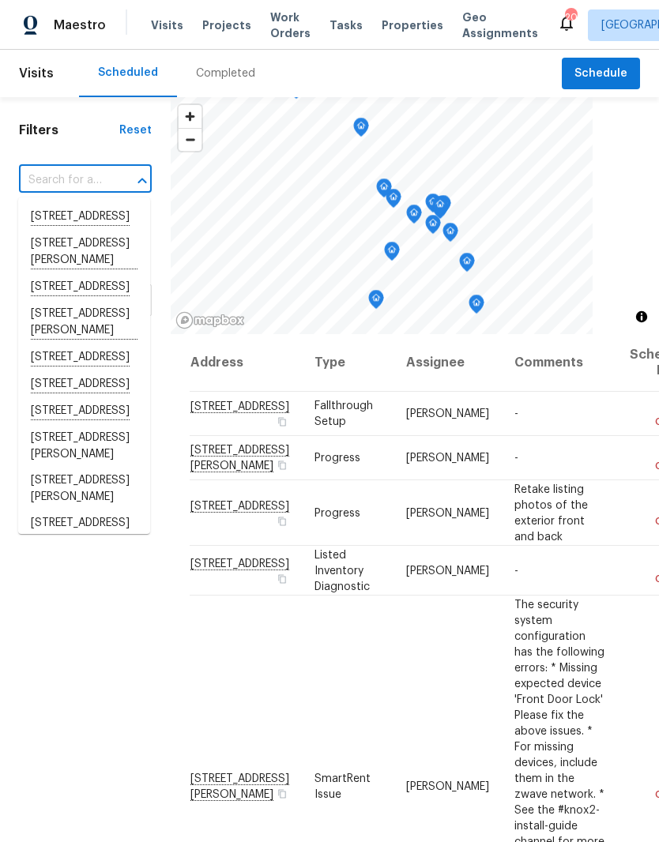
click at [71, 175] on input "text" at bounding box center [63, 180] width 89 height 24
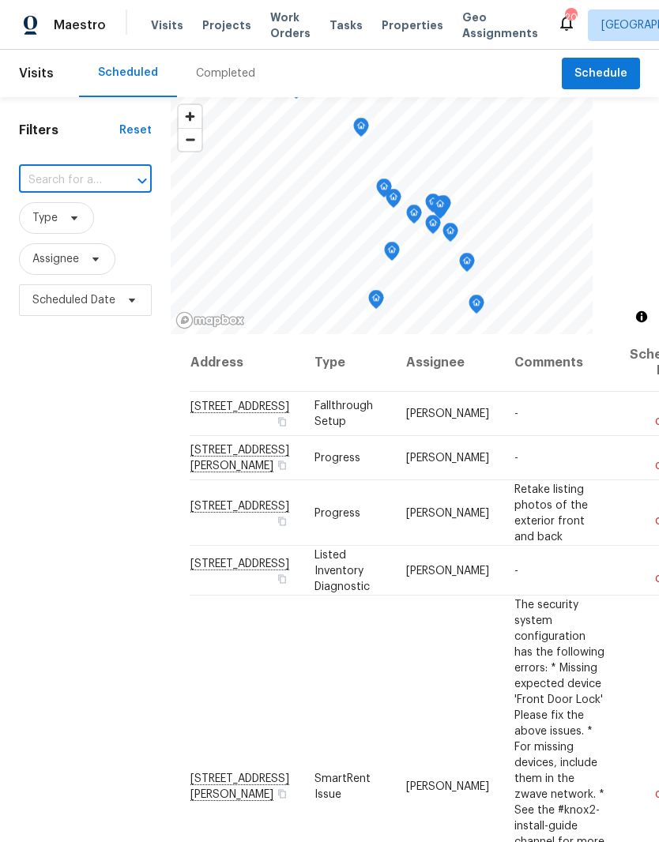
paste input "108 Nancy Ave, Pleasant View, TN 37146"
type input "108 Nancy Ave, Pleasant View, TN 37146"
click at [85, 221] on li "108 Nancy Ave, Pleasant View, TN 37146" at bounding box center [84, 225] width 132 height 43
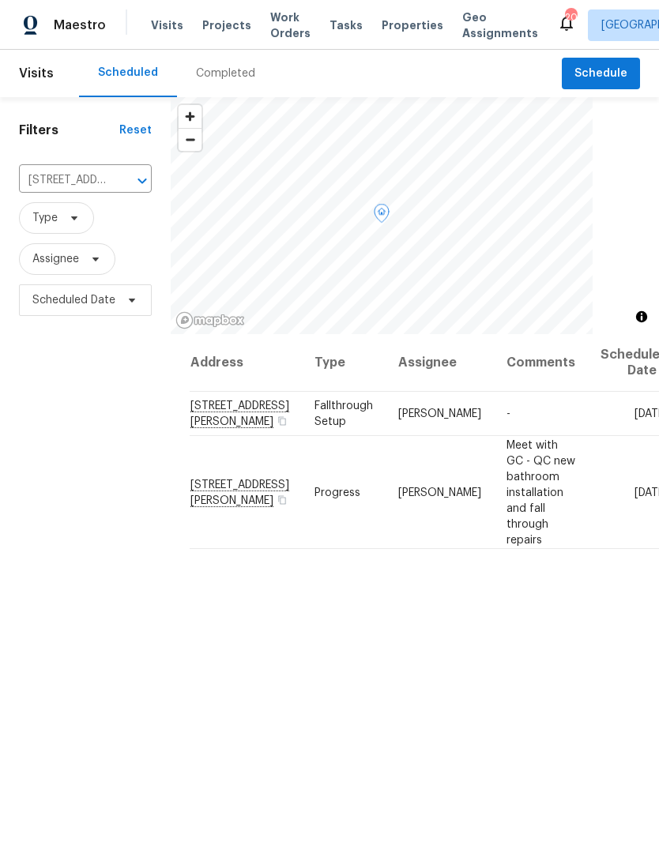
click at [0, 0] on icon at bounding box center [0, 0] width 0 height 0
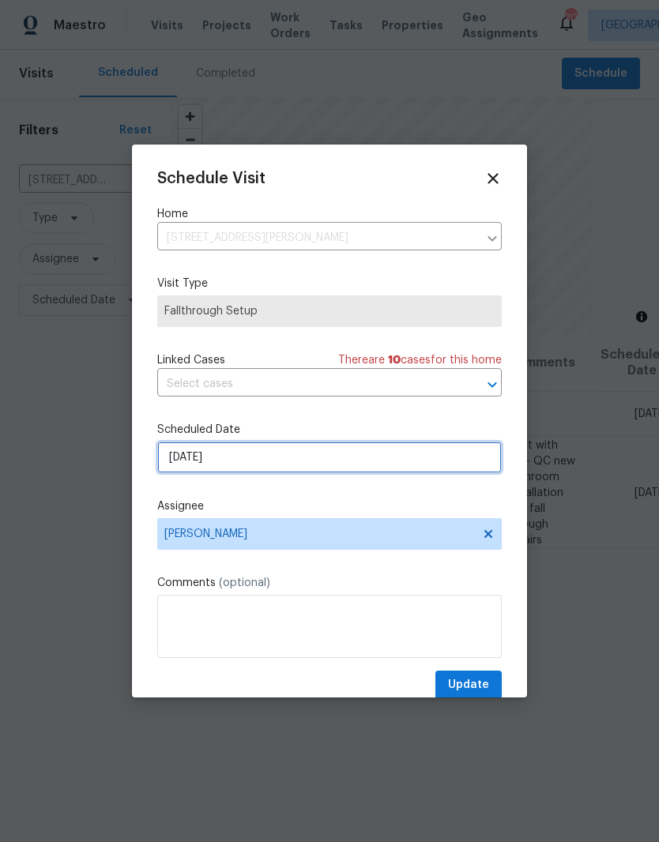
click at [305, 462] on input "[DATE]" at bounding box center [329, 458] width 345 height 32
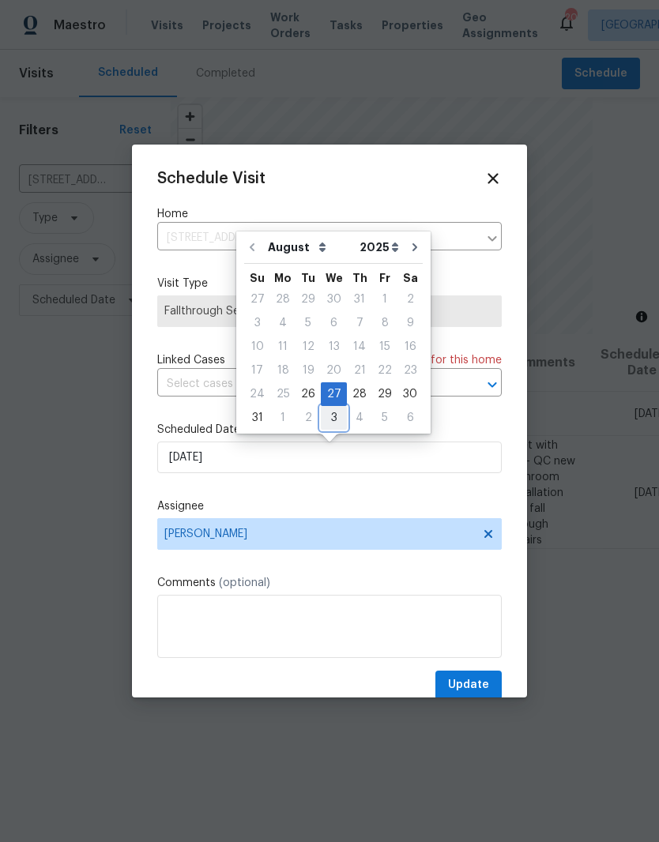
click at [333, 421] on div "3" at bounding box center [334, 418] width 26 height 22
type input "9/3/2025"
select select "8"
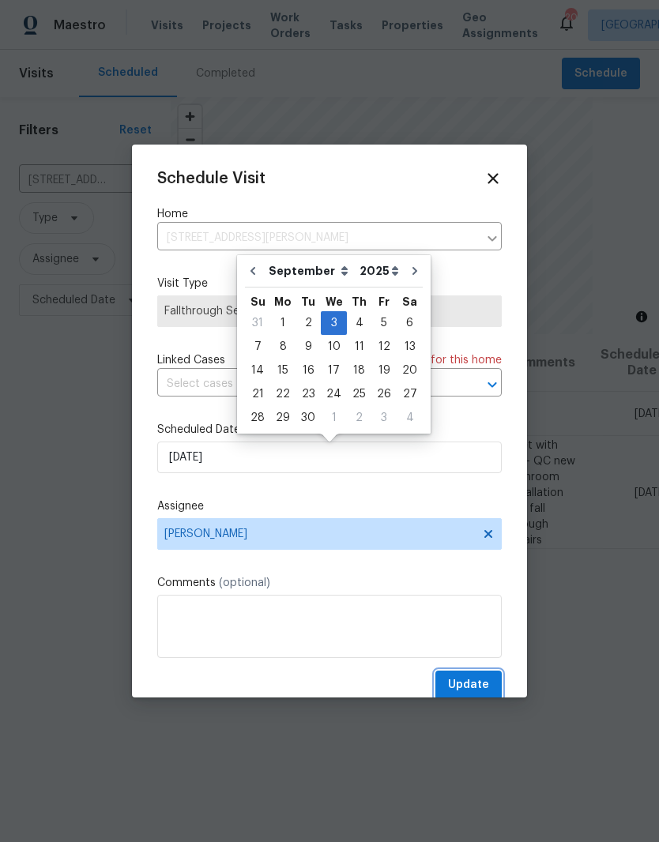
click at [477, 685] on span "Update" at bounding box center [468, 686] width 41 height 20
